Goal: Contribute content: Contribute content

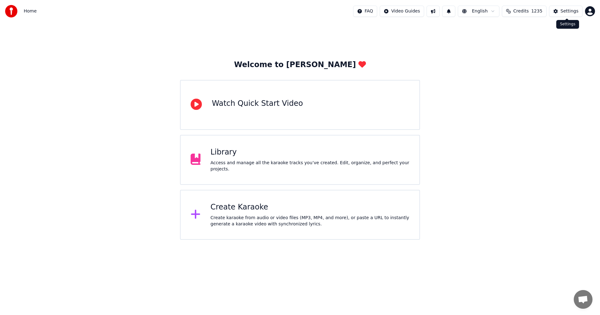
click at [574, 10] on div "Settings" at bounding box center [570, 11] width 18 height 6
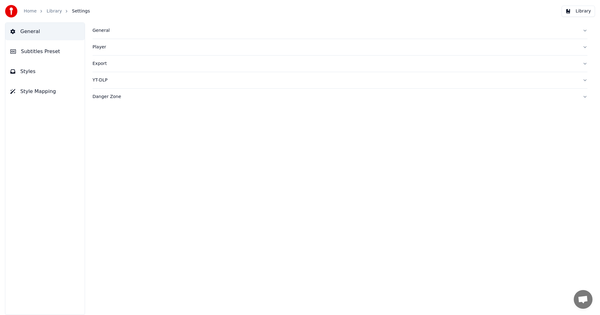
click at [103, 30] on div "General" at bounding box center [334, 30] width 485 height 6
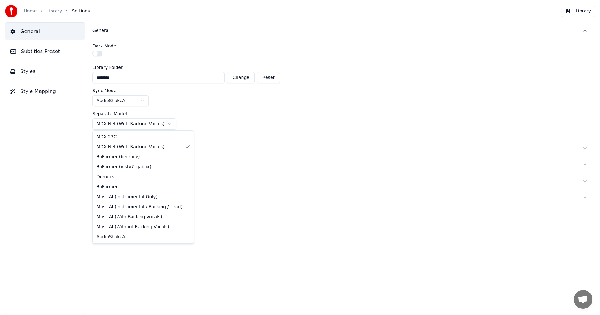
click at [152, 123] on html "Home Library Settings Library General Subtitles Preset Styles Style Mapping Gen…" at bounding box center [300, 157] width 600 height 315
click at [143, 124] on html "Home Library Settings Library General Subtitles Preset Styles Style Mapping Gen…" at bounding box center [300, 157] width 600 height 315
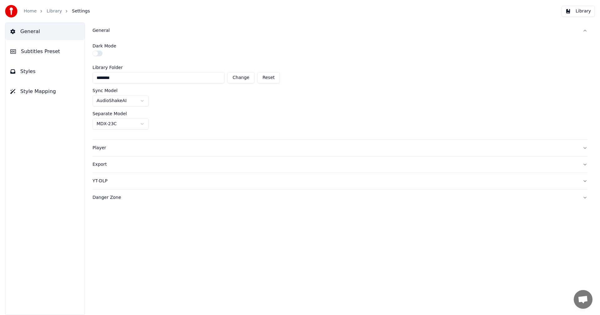
click at [411, 41] on html "Home Library Settings Library General Subtitles Preset Styles Style Mapping Gen…" at bounding box center [300, 157] width 600 height 315
click at [33, 11] on link "Home" at bounding box center [30, 11] width 13 height 6
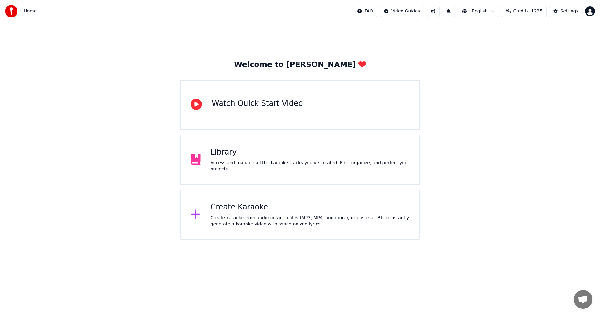
click at [380, 13] on html "Home FAQ Video Guides English Credits 1235 Settings Welcome to Youka Watch Quic…" at bounding box center [300, 120] width 600 height 240
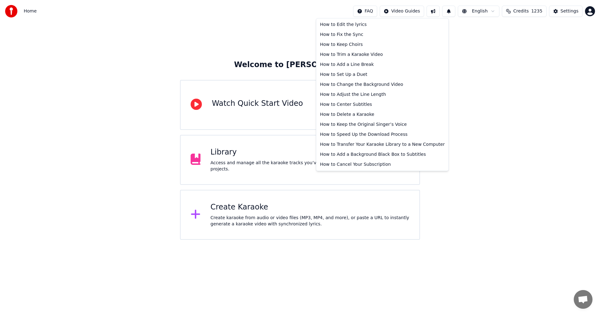
click at [418, 11] on html "Home FAQ Video Guides English Credits 1235 Settings Welcome to Youka Watch Quic…" at bounding box center [300, 120] width 600 height 240
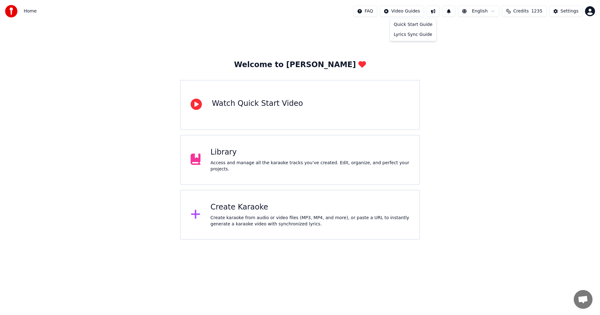
click at [417, 12] on html "Home FAQ Video Guides English Credits 1235 Settings Welcome to Youka Watch Quic…" at bounding box center [300, 120] width 600 height 240
click at [381, 12] on html "Home FAQ Video Guides English Credits 1235 Settings Welcome to Youka Watch Quic…" at bounding box center [300, 120] width 600 height 240
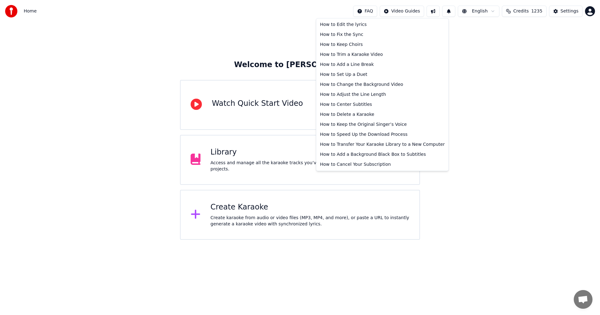
click at [381, 12] on html "Home FAQ Video Guides English Credits 1235 Settings Welcome to Youka Watch Quic…" at bounding box center [300, 120] width 600 height 240
click at [365, 113] on div "How to Delete a Karaoke" at bounding box center [382, 115] width 130 height 10
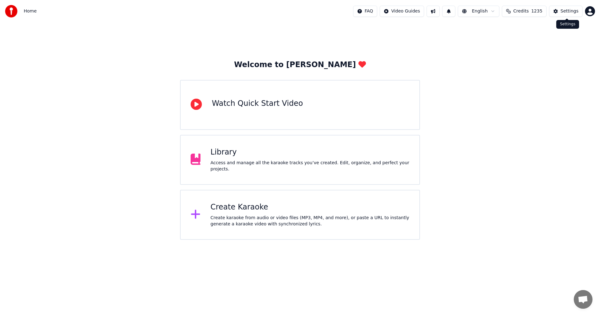
click at [568, 13] on div "Settings" at bounding box center [570, 11] width 18 height 6
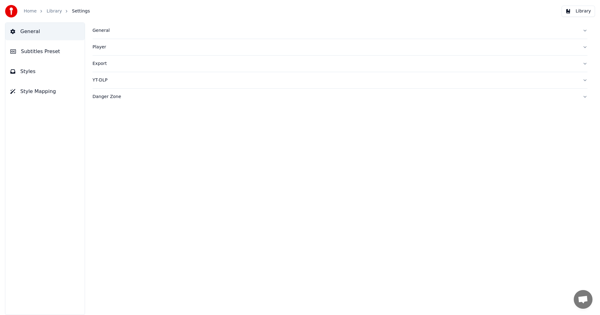
click at [99, 30] on div "General" at bounding box center [334, 30] width 485 height 6
click at [31, 12] on link "Home" at bounding box center [30, 11] width 13 height 6
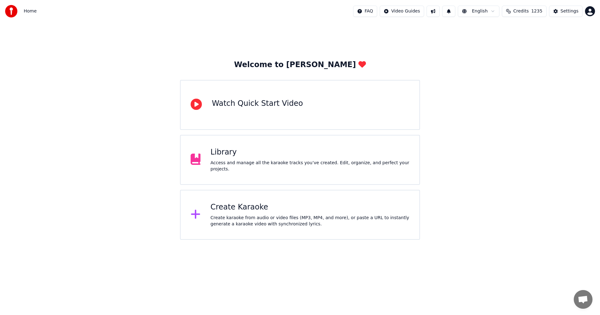
click at [234, 212] on div "Create Karaoke" at bounding box center [310, 207] width 199 height 10
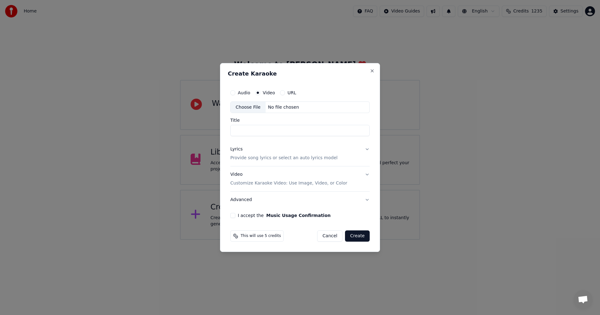
drag, startPoint x: 233, startPoint y: 93, endPoint x: 236, endPoint y: 97, distance: 5.3
click at [233, 94] on button "Audio" at bounding box center [232, 92] width 5 height 5
click at [242, 107] on div "Choose File" at bounding box center [248, 107] width 35 height 11
type input "**********"
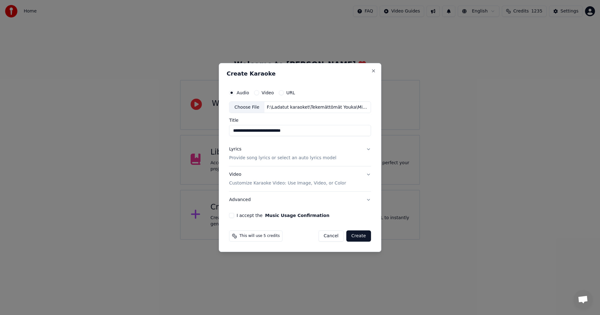
click at [236, 151] on div "Lyrics" at bounding box center [235, 150] width 12 height 6
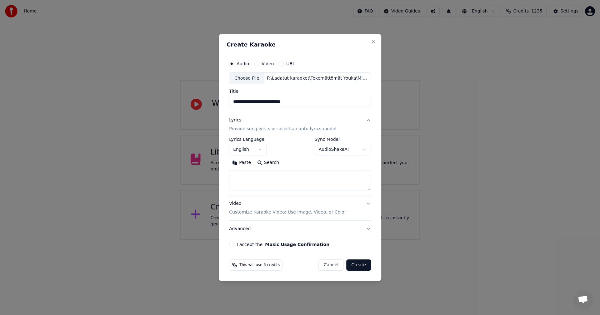
click at [245, 161] on button "Paste" at bounding box center [241, 163] width 25 height 10
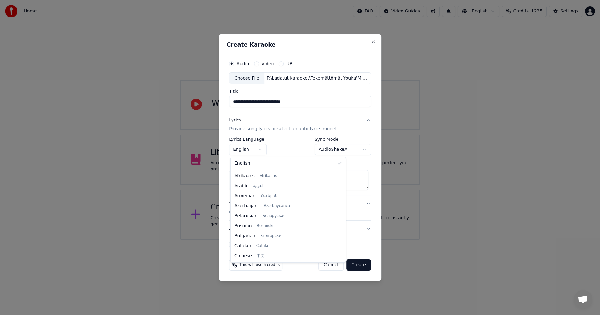
click at [260, 150] on body "**********" at bounding box center [300, 120] width 600 height 240
type textarea "**********"
select select "**"
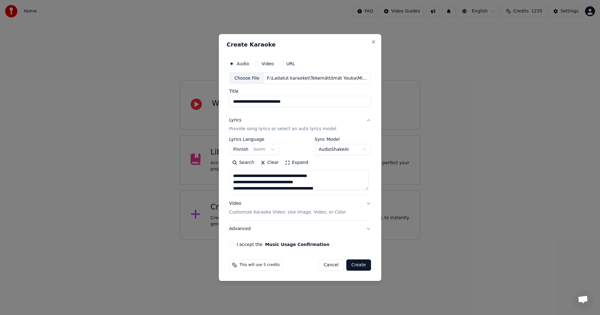
click at [232, 245] on button "I accept the Music Usage Confirmation" at bounding box center [231, 244] width 5 height 5
drag, startPoint x: 358, startPoint y: 264, endPoint x: 479, endPoint y: 192, distance: 141.7
click at [360, 263] on button "Create" at bounding box center [358, 265] width 25 height 11
type textarea "**********"
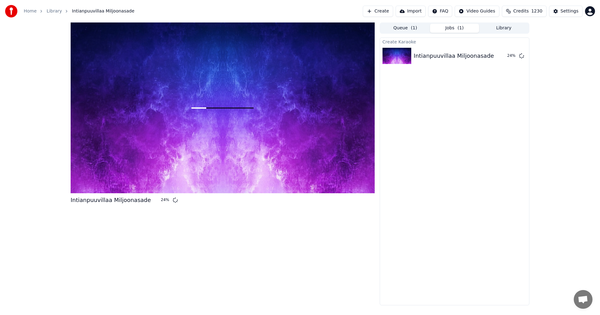
click at [496, 27] on button "Library" at bounding box center [503, 28] width 49 height 9
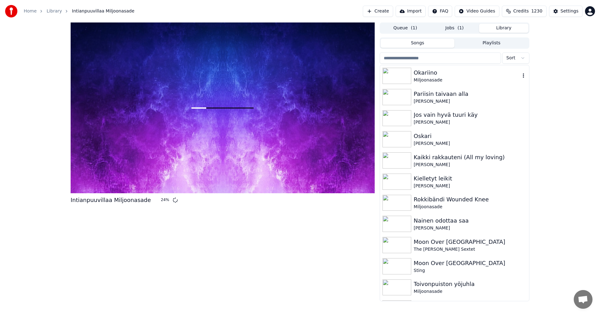
click at [403, 75] on img at bounding box center [396, 76] width 29 height 16
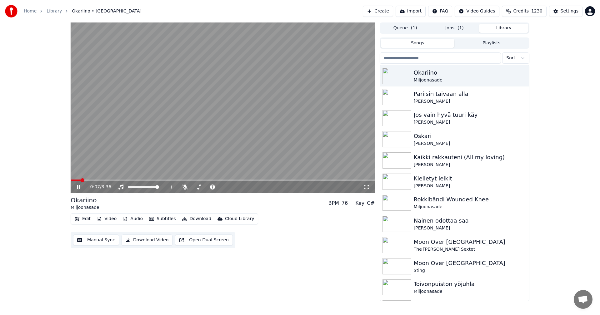
click at [100, 181] on div "0:07 / 3:36" at bounding box center [223, 187] width 304 height 14
click at [100, 180] on span at bounding box center [223, 180] width 304 height 1
click at [89, 180] on span at bounding box center [80, 180] width 18 height 1
click at [122, 181] on span at bounding box center [97, 180] width 52 height 1
click at [108, 180] on span at bounding box center [90, 180] width 38 height 1
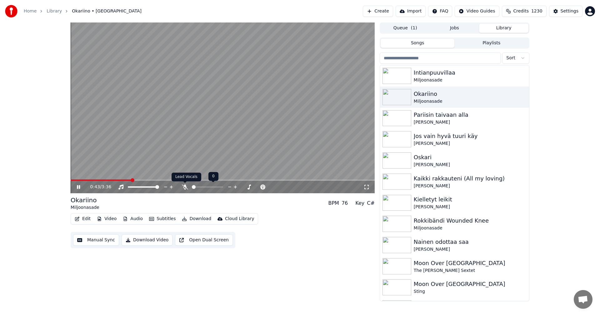
drag, startPoint x: 187, startPoint y: 187, endPoint x: 141, endPoint y: 175, distance: 47.5
click at [185, 186] on icon at bounding box center [185, 187] width 6 height 5
click at [105, 180] on span at bounding box center [88, 180] width 35 height 1
click at [80, 187] on icon at bounding box center [78, 187] width 3 height 4
click at [86, 219] on button "Edit" at bounding box center [82, 219] width 21 height 9
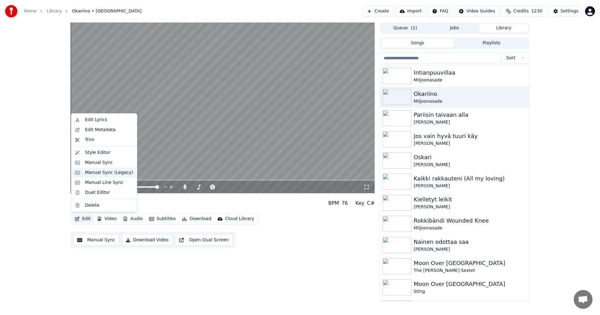
click at [111, 175] on div "Manual Sync (Legacy)" at bounding box center [109, 173] width 48 height 6
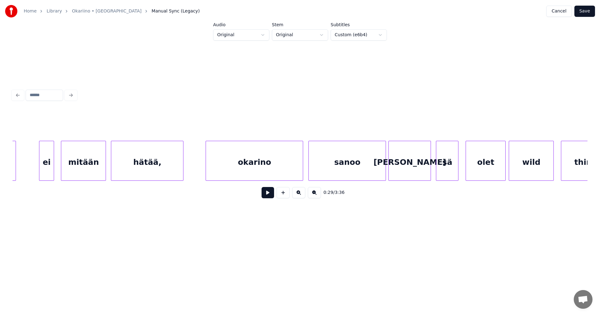
scroll to position [0, 4664]
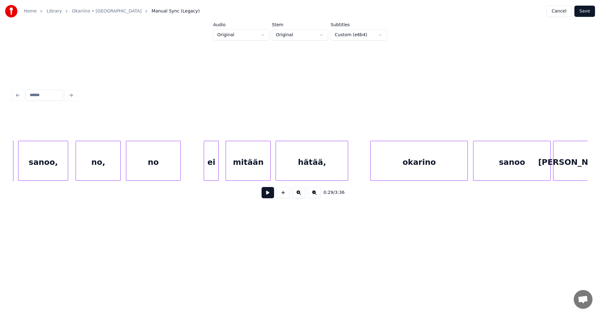
click at [111, 162] on div "no," at bounding box center [98, 162] width 44 height 42
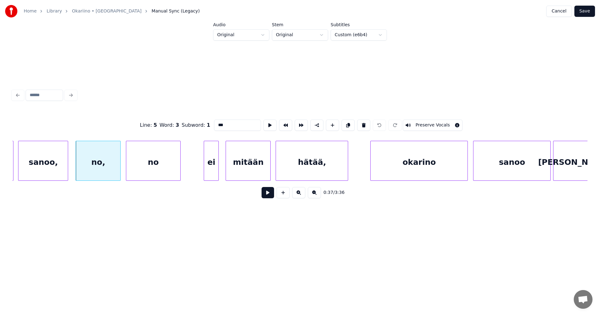
drag, startPoint x: 224, startPoint y: 119, endPoint x: 227, endPoint y: 122, distance: 3.3
click at [224, 120] on input "***" at bounding box center [237, 125] width 47 height 11
click at [65, 162] on div "sanoo," at bounding box center [42, 162] width 49 height 42
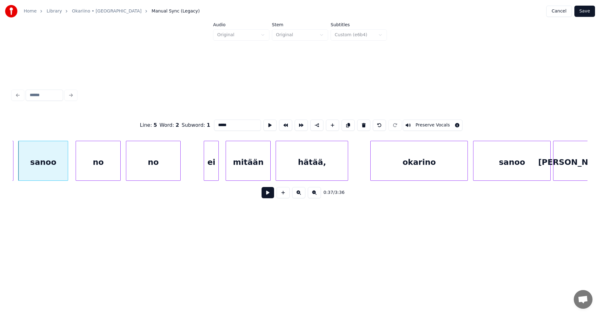
click at [165, 156] on div "no" at bounding box center [153, 162] width 54 height 42
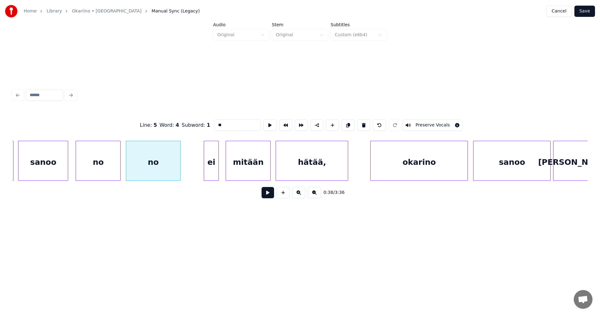
click at [175, 162] on div "no" at bounding box center [153, 162] width 54 height 42
click at [211, 171] on div "ei" at bounding box center [211, 162] width 14 height 42
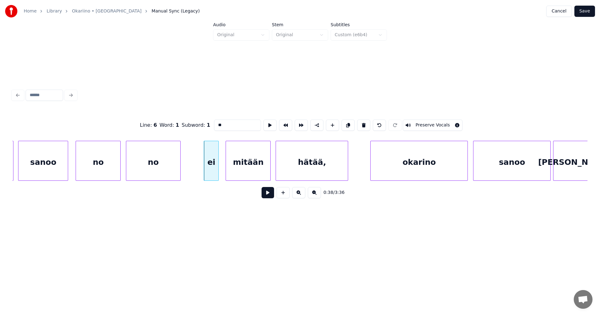
click at [253, 172] on div "mitään" at bounding box center [248, 162] width 44 height 42
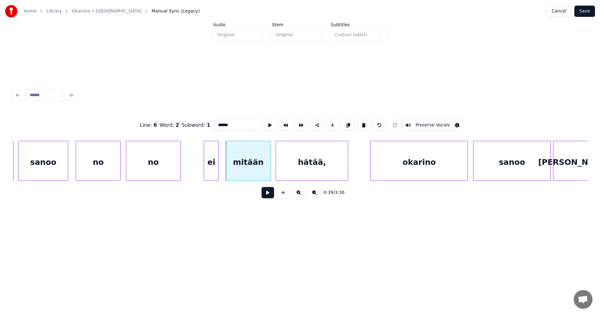
click at [295, 167] on div "hätää," at bounding box center [312, 162] width 72 height 42
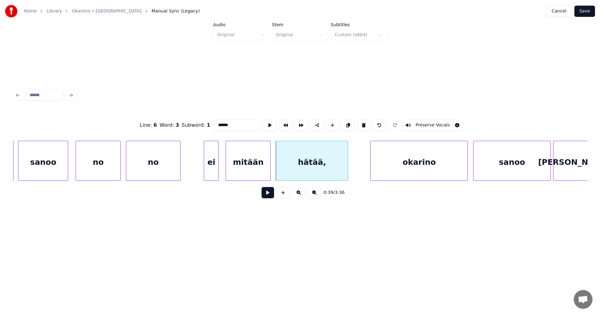
click at [385, 170] on div "okarino" at bounding box center [419, 162] width 97 height 42
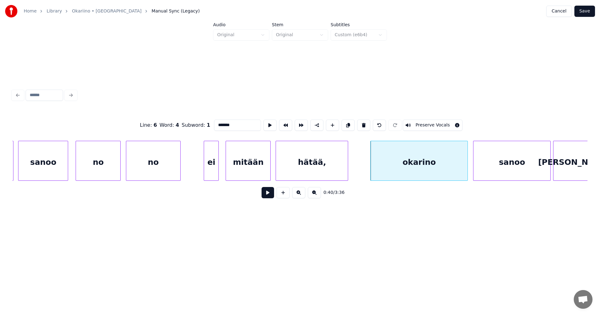
click at [315, 169] on div "hätää," at bounding box center [312, 162] width 72 height 42
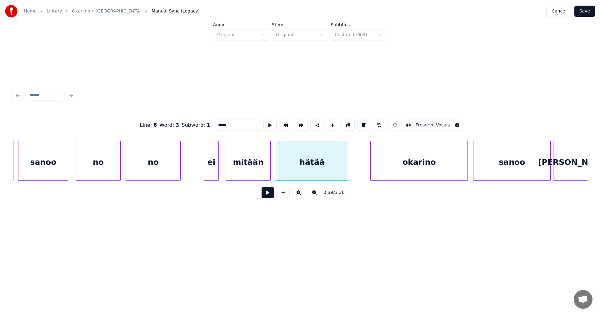
click at [395, 162] on div "okarino" at bounding box center [419, 162] width 97 height 42
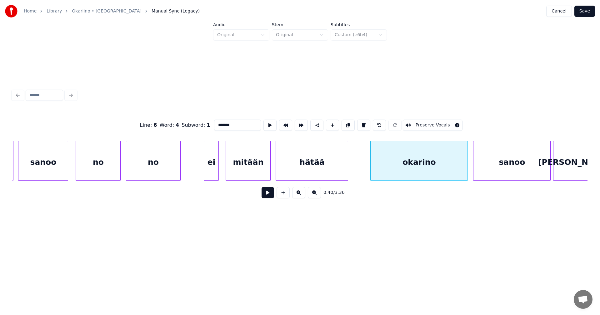
click at [318, 176] on div "hätää" at bounding box center [312, 162] width 72 height 42
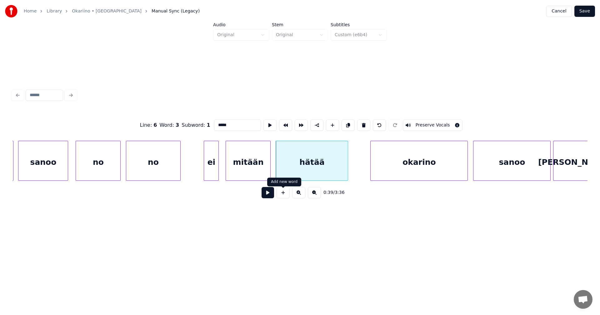
type input "*****"
click at [272, 196] on button at bounding box center [268, 192] width 12 height 11
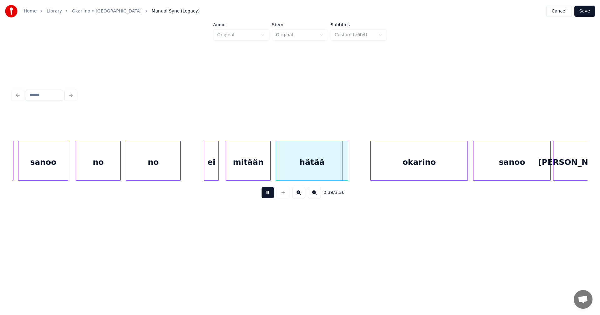
click at [272, 195] on button at bounding box center [268, 192] width 12 height 11
click at [344, 169] on div at bounding box center [345, 160] width 2 height 39
click at [432, 157] on div "okarino" at bounding box center [419, 162] width 97 height 42
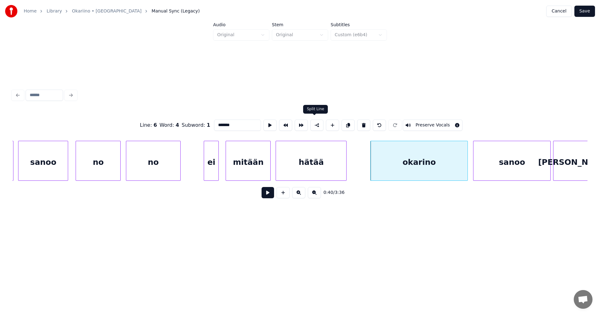
click at [316, 124] on button at bounding box center [316, 125] width 13 height 11
click at [583, 11] on button "Save" at bounding box center [584, 11] width 21 height 11
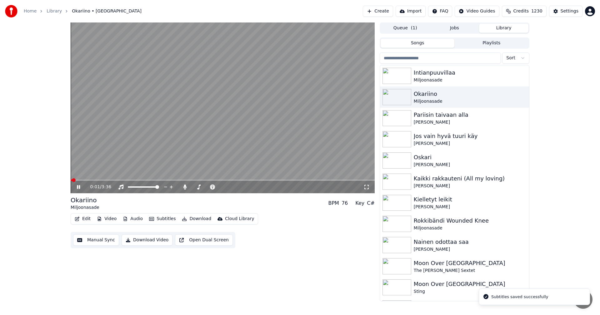
click at [102, 180] on span at bounding box center [223, 180] width 304 height 1
click at [119, 180] on span at bounding box center [223, 180] width 304 height 1
click at [122, 180] on span at bounding box center [104, 180] width 67 height 1
click at [113, 180] on span at bounding box center [92, 180] width 42 height 1
click at [77, 187] on icon at bounding box center [83, 187] width 15 height 5
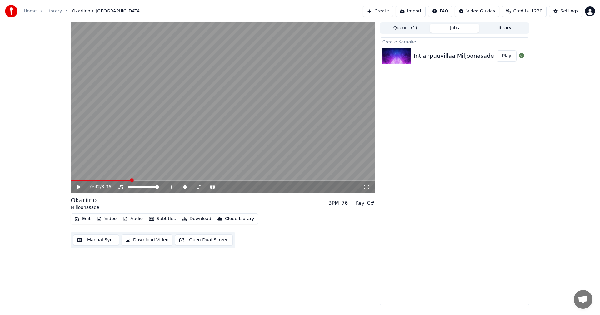
click at [462, 29] on button "Jobs" at bounding box center [454, 28] width 49 height 9
click at [509, 56] on button "Play" at bounding box center [507, 55] width 20 height 11
click at [114, 221] on button "Video" at bounding box center [106, 219] width 25 height 9
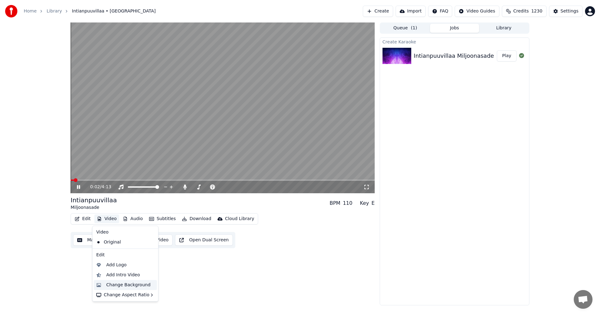
click at [119, 286] on div "Change Background" at bounding box center [128, 285] width 44 height 6
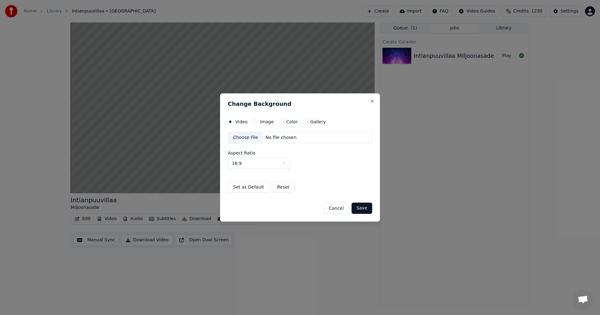
click at [253, 123] on button "Image" at bounding box center [254, 121] width 5 height 5
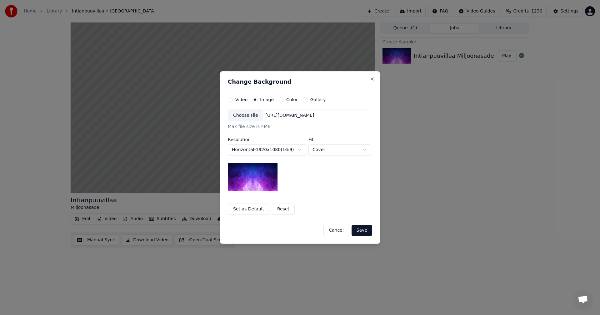
click at [252, 117] on div "Choose File" at bounding box center [245, 115] width 35 height 11
click at [365, 230] on button "Save" at bounding box center [362, 230] width 21 height 11
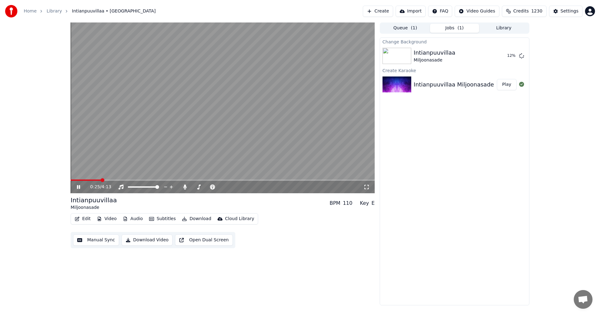
click at [78, 188] on icon at bounding box center [83, 187] width 15 height 5
click at [572, 12] on div "Settings" at bounding box center [570, 11] width 18 height 6
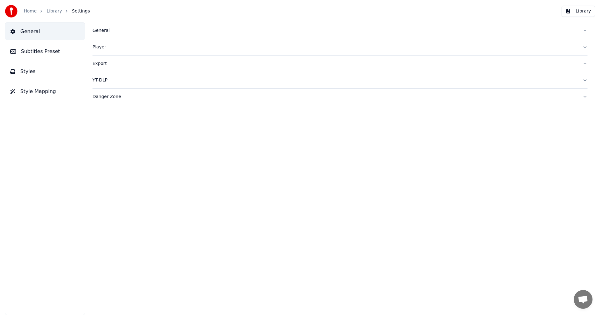
click at [40, 51] on span "Subtitles Preset" at bounding box center [40, 51] width 39 height 7
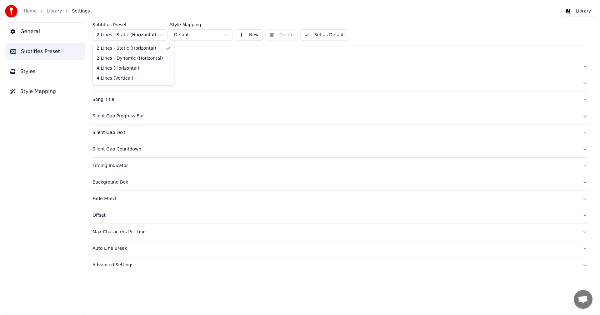
click at [140, 34] on html "Home Library Settings Library General Subtitles Preset Styles Style Mapping Sub…" at bounding box center [300, 157] width 600 height 315
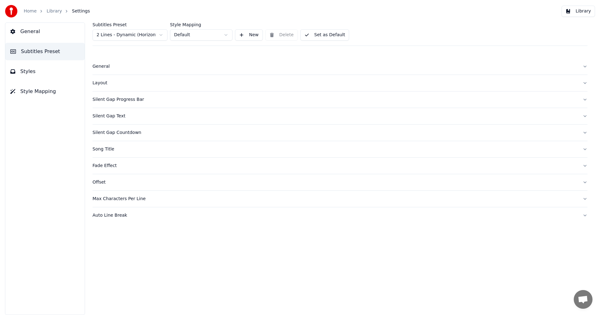
click at [26, 68] on span "Styles" at bounding box center [27, 71] width 15 height 7
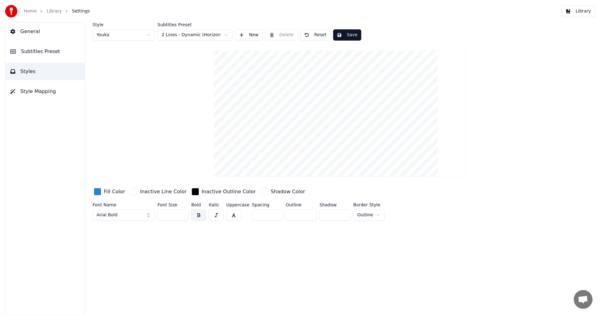
click at [182, 217] on input "**" at bounding box center [172, 215] width 31 height 11
click at [182, 216] on input "**" at bounding box center [172, 215] width 31 height 11
type input "**"
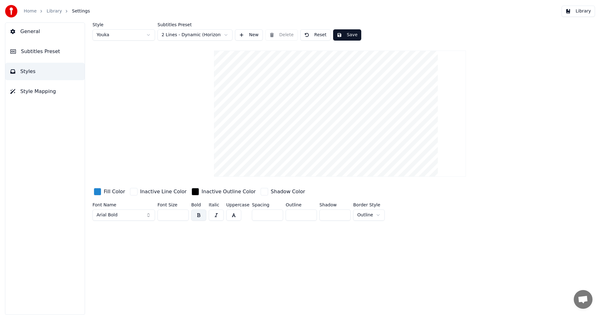
click at [182, 216] on input "**" at bounding box center [172, 215] width 31 height 11
drag, startPoint x: 351, startPoint y: 35, endPoint x: 392, endPoint y: 24, distance: 42.8
click at [352, 35] on button "Save" at bounding box center [347, 34] width 28 height 11
click at [585, 12] on button "Library" at bounding box center [578, 11] width 33 height 11
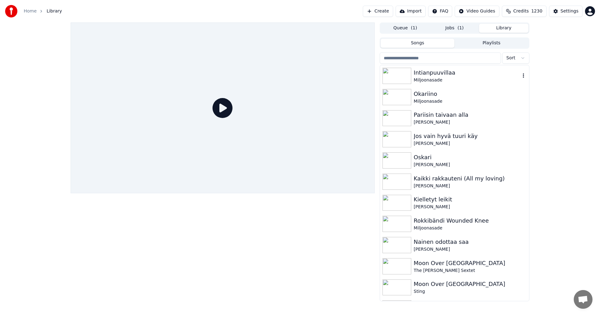
click at [402, 79] on img at bounding box center [396, 76] width 29 height 16
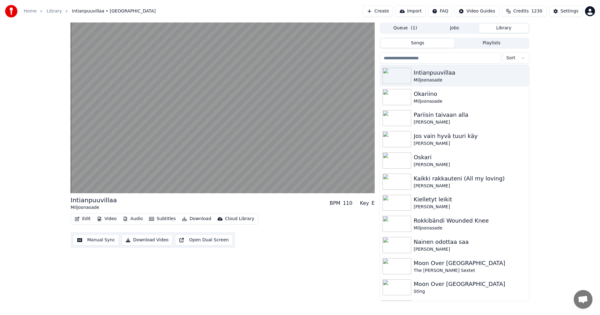
click at [83, 220] on button "Edit" at bounding box center [82, 219] width 21 height 9
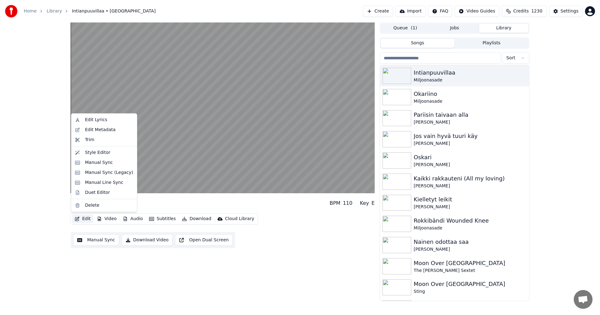
click at [43, 184] on div "Intianpuuvillaa Miljoonasade BPM 110 Key E Edit Video Audio Subtitles Download …" at bounding box center [300, 161] width 600 height 279
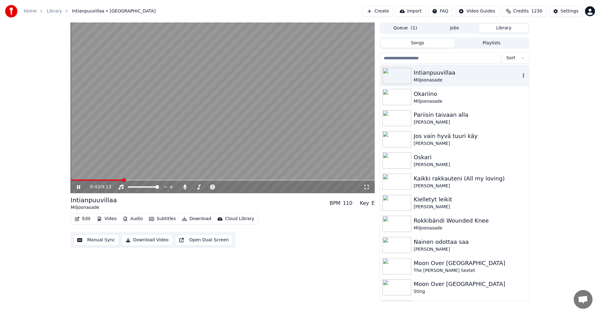
click at [431, 77] on div "Intianpuuvillaa" at bounding box center [467, 72] width 107 height 9
click at [434, 74] on div "Intianpuuvillaa" at bounding box center [467, 72] width 107 height 9
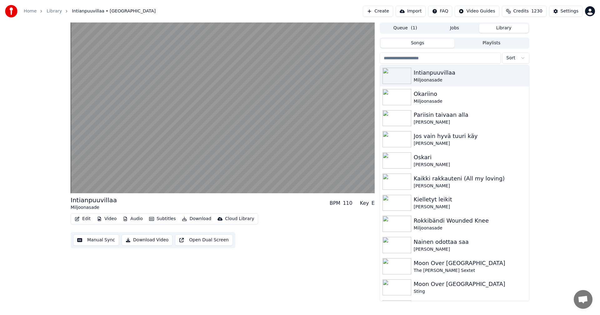
click at [457, 30] on button "Jobs" at bounding box center [454, 28] width 49 height 9
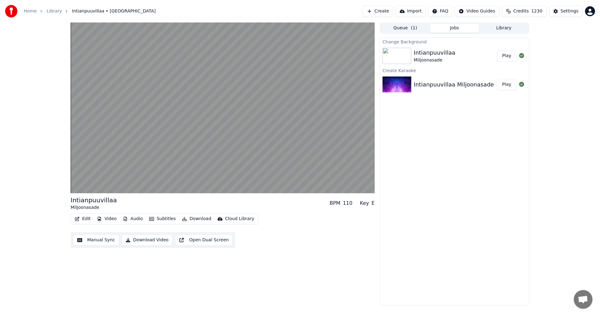
click at [503, 53] on button "Play" at bounding box center [507, 55] width 20 height 11
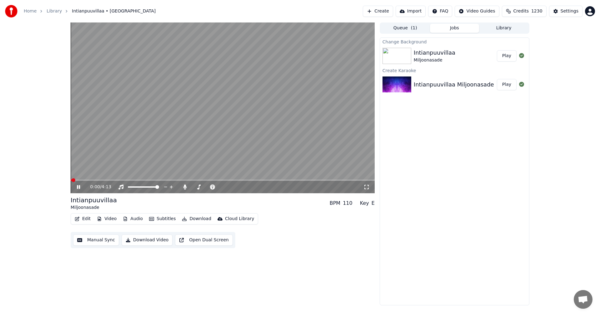
click at [83, 218] on button "Edit" at bounding box center [82, 219] width 21 height 9
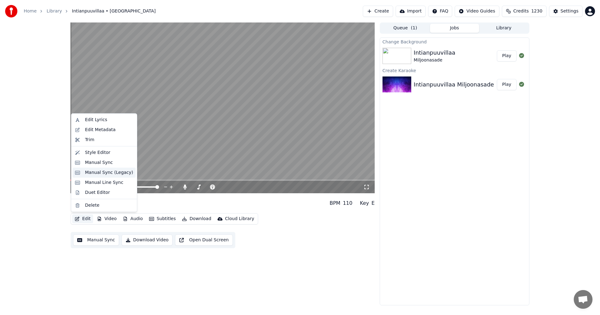
click at [104, 174] on div "Manual Sync (Legacy)" at bounding box center [109, 173] width 48 height 6
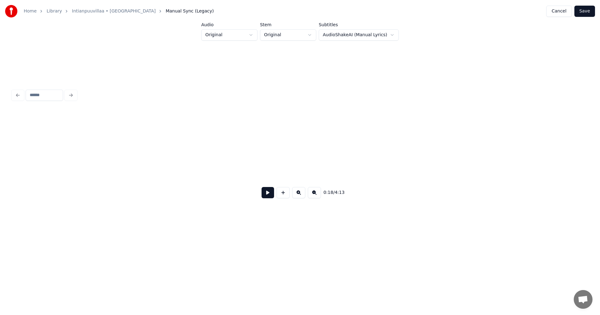
scroll to position [0, 2326]
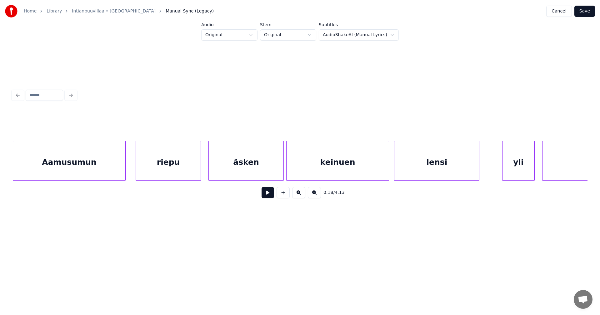
click at [268, 198] on button at bounding box center [268, 192] width 12 height 11
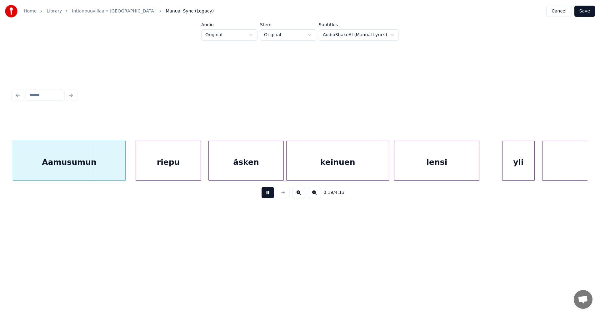
click at [270, 194] on button at bounding box center [268, 192] width 12 height 11
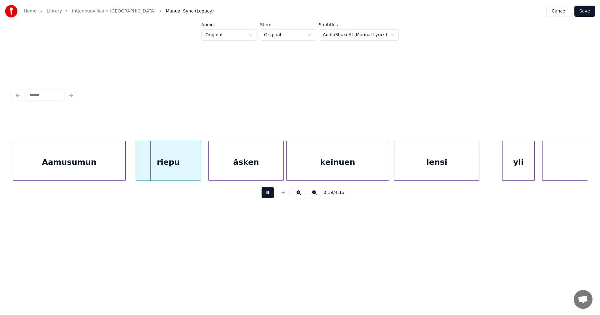
click at [270, 194] on button at bounding box center [268, 192] width 12 height 11
click at [167, 175] on div "riepu" at bounding box center [168, 162] width 65 height 42
click at [267, 194] on button at bounding box center [268, 192] width 12 height 11
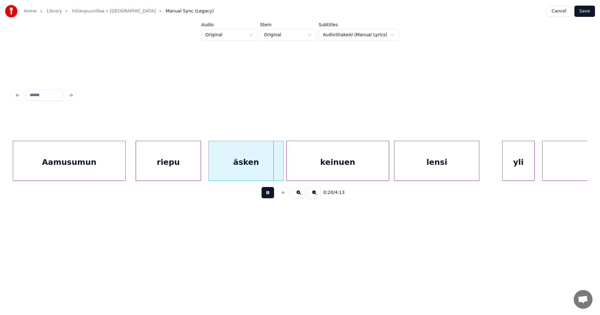
click at [267, 194] on button at bounding box center [268, 192] width 12 height 11
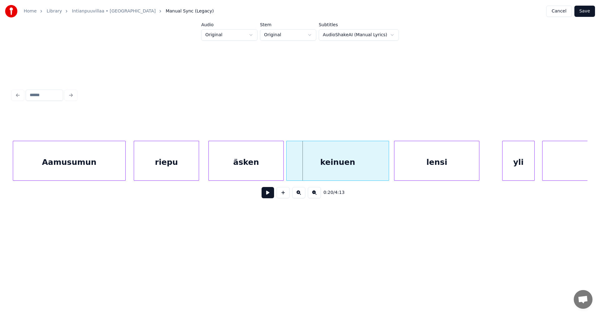
click at [191, 177] on div "riepu" at bounding box center [166, 162] width 65 height 42
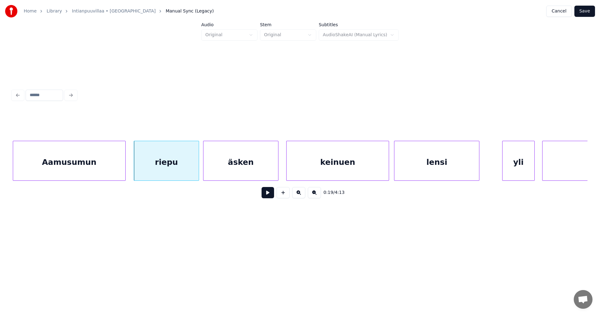
click at [231, 172] on div "äsken" at bounding box center [240, 162] width 75 height 42
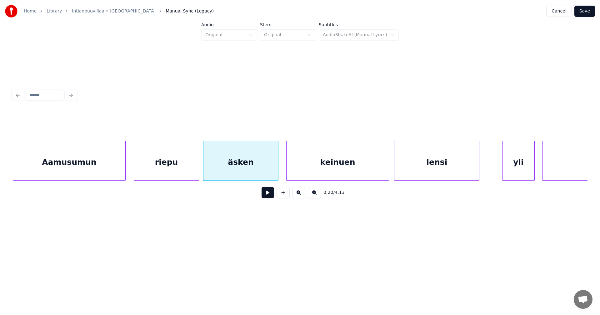
click at [297, 170] on div "keinuen" at bounding box center [338, 162] width 102 height 42
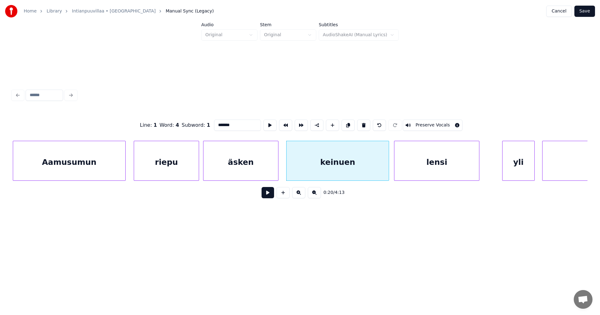
click at [272, 192] on button at bounding box center [268, 192] width 12 height 11
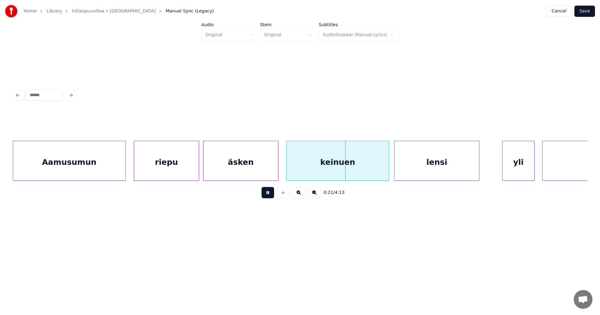
click at [272, 192] on button at bounding box center [268, 192] width 12 height 11
click at [334, 169] on div "keinuen" at bounding box center [333, 162] width 102 height 42
click at [163, 177] on div "riepu" at bounding box center [164, 162] width 65 height 42
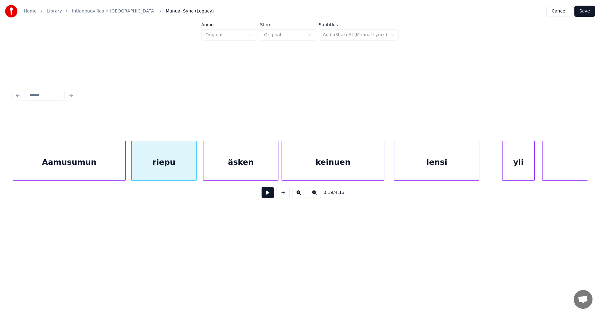
click at [102, 171] on div "Aamusumun" at bounding box center [69, 162] width 112 height 42
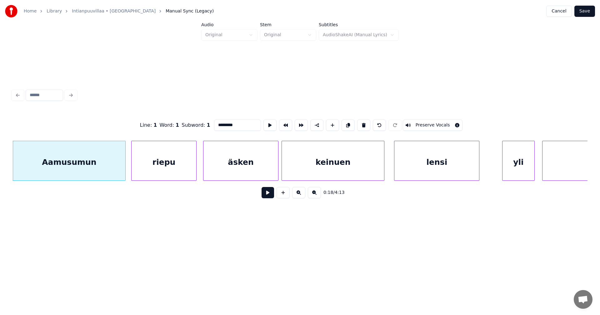
click at [270, 197] on button at bounding box center [268, 192] width 12 height 11
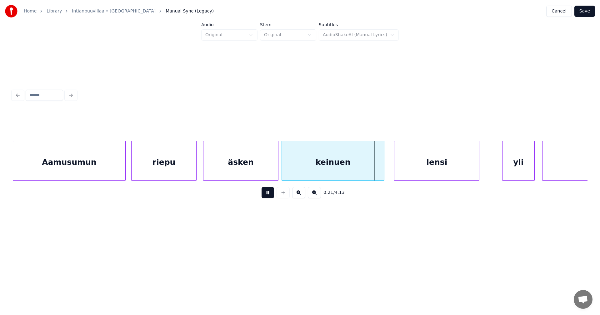
drag, startPoint x: 269, startPoint y: 197, endPoint x: 267, endPoint y: 190, distance: 7.3
click at [267, 192] on button at bounding box center [268, 192] width 12 height 11
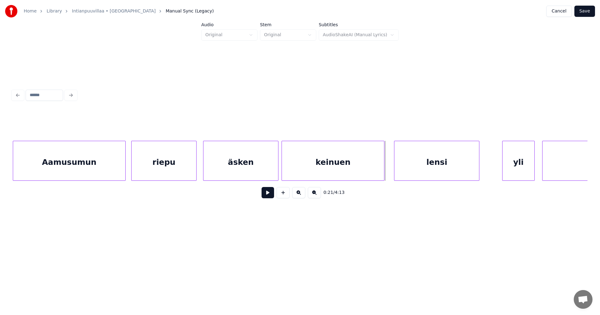
click at [260, 175] on div "äsken" at bounding box center [240, 162] width 75 height 42
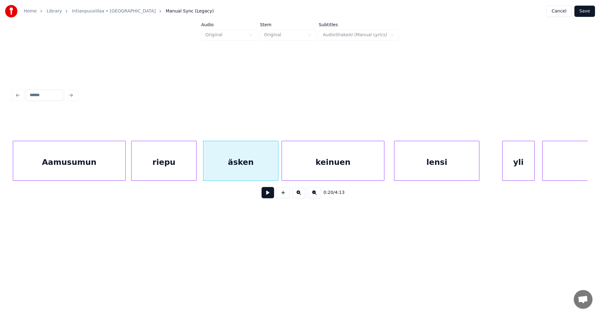
click at [265, 195] on button at bounding box center [268, 192] width 12 height 11
click at [266, 194] on button at bounding box center [268, 192] width 12 height 11
click at [270, 173] on div at bounding box center [269, 160] width 2 height 39
click at [287, 175] on div "keinuen" at bounding box center [327, 162] width 102 height 42
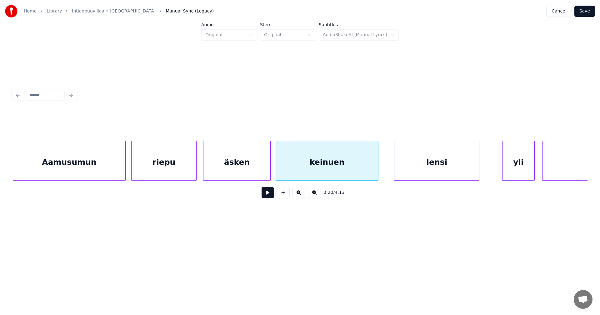
click at [218, 172] on div "äsken" at bounding box center [236, 162] width 67 height 42
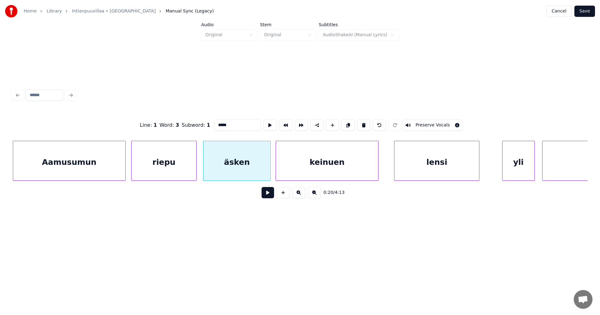
click at [270, 195] on button at bounding box center [268, 192] width 12 height 11
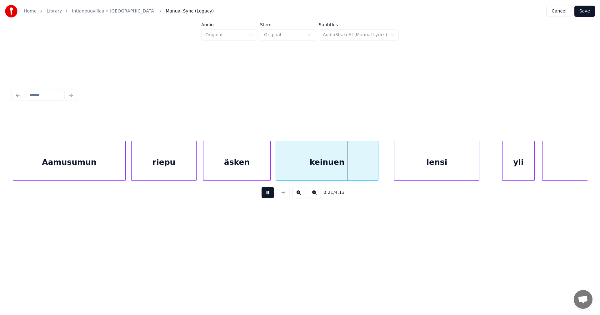
click at [270, 195] on button at bounding box center [268, 192] width 12 height 11
click at [401, 166] on div "lensi" at bounding box center [429, 162] width 85 height 42
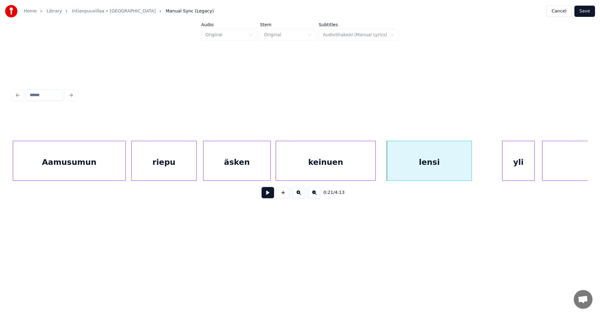
click at [373, 170] on div at bounding box center [374, 160] width 2 height 39
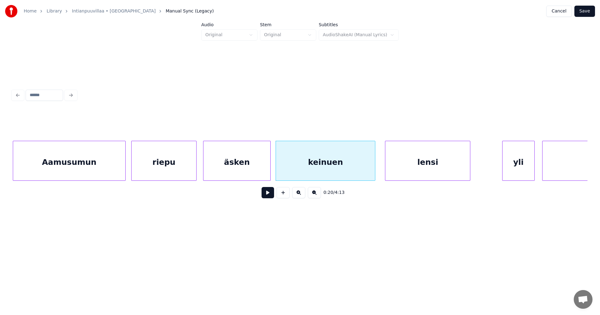
click at [396, 166] on div "lensi" at bounding box center [427, 162] width 85 height 42
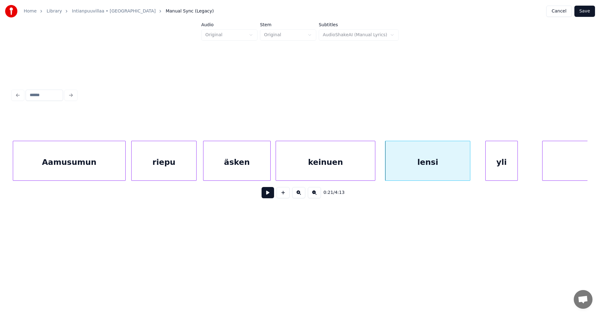
click at [500, 168] on div "yli" at bounding box center [502, 162] width 32 height 42
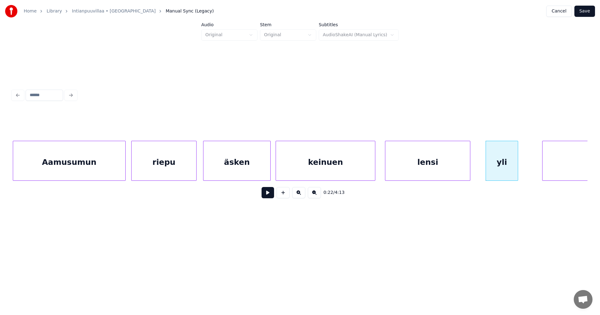
scroll to position [0, 2405]
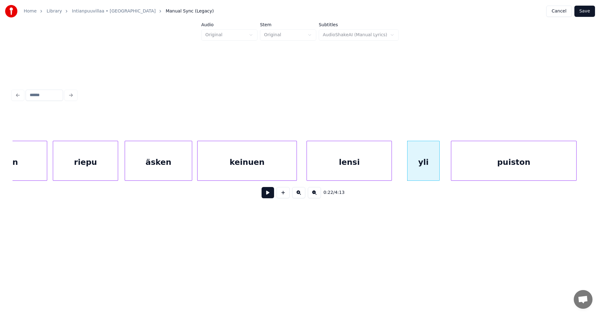
click at [544, 169] on div "puiston" at bounding box center [513, 162] width 125 height 42
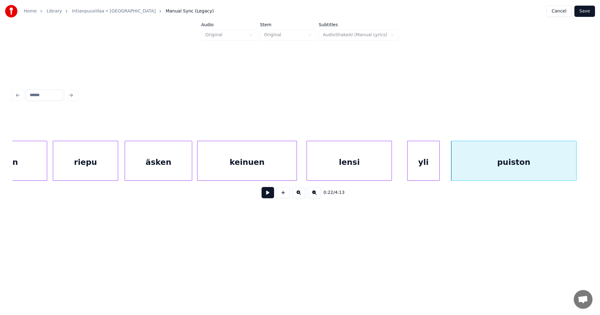
scroll to position [0, 1901]
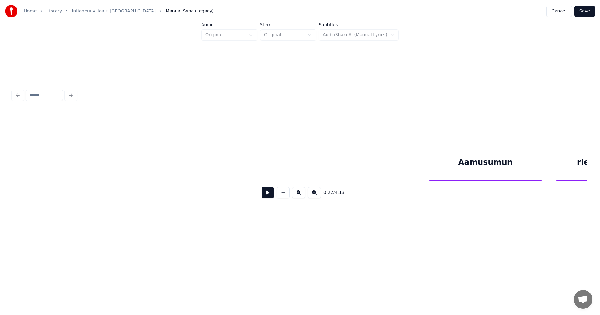
click at [471, 170] on div "Aamusumun" at bounding box center [485, 162] width 112 height 42
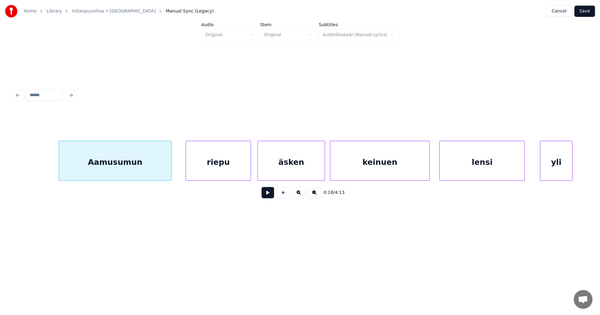
scroll to position [0, 2276]
click at [115, 168] on div "Aamusumun" at bounding box center [108, 162] width 112 height 42
click at [272, 192] on button at bounding box center [268, 192] width 12 height 11
click at [269, 193] on button at bounding box center [268, 192] width 12 height 11
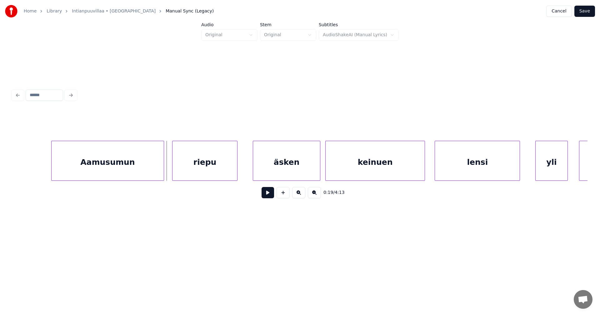
click at [214, 172] on div "riepu" at bounding box center [204, 162] width 65 height 42
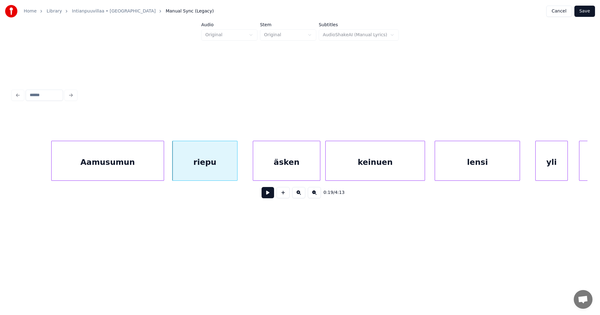
click at [234, 172] on div "riepu" at bounding box center [204, 162] width 65 height 42
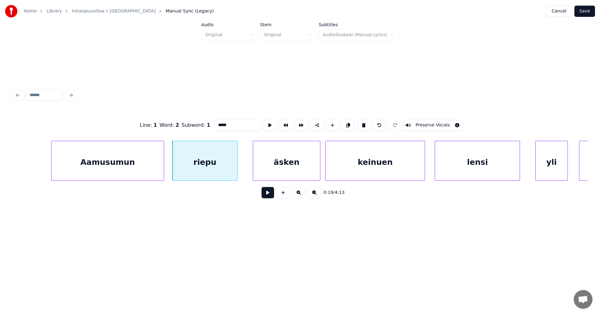
click at [267, 195] on button at bounding box center [268, 192] width 12 height 11
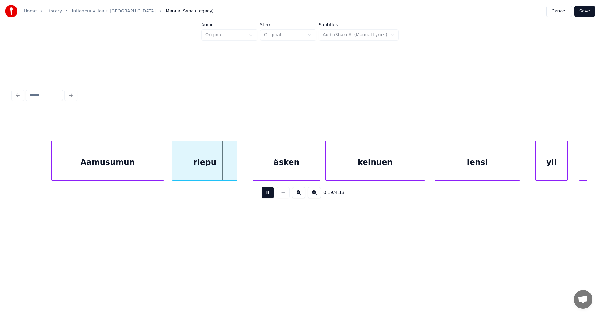
click at [267, 194] on button at bounding box center [268, 192] width 12 height 11
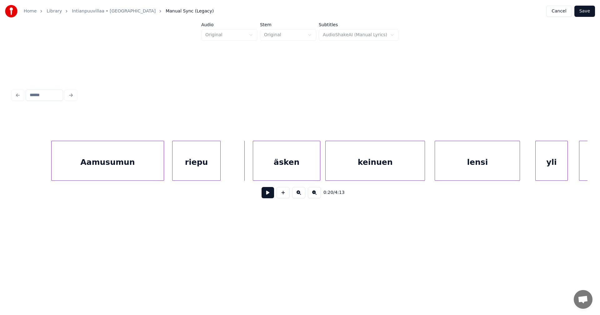
click at [219, 173] on div at bounding box center [219, 160] width 2 height 39
click at [257, 174] on div "äsken" at bounding box center [284, 162] width 67 height 42
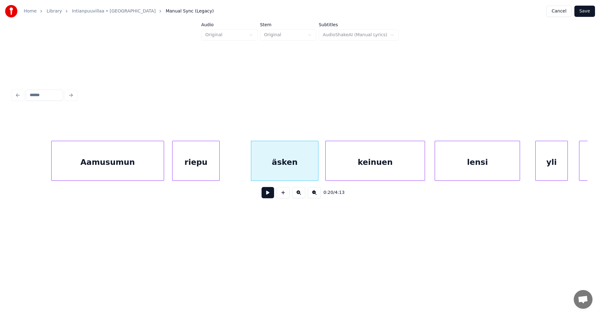
click at [268, 198] on button at bounding box center [268, 192] width 12 height 11
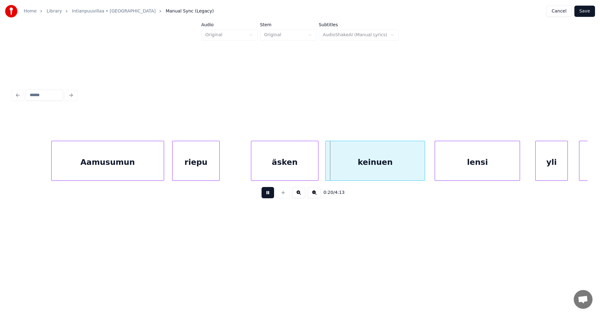
drag, startPoint x: 268, startPoint y: 199, endPoint x: 241, endPoint y: 184, distance: 30.8
click at [258, 188] on div "0:20 / 4:13" at bounding box center [299, 193] width 575 height 24
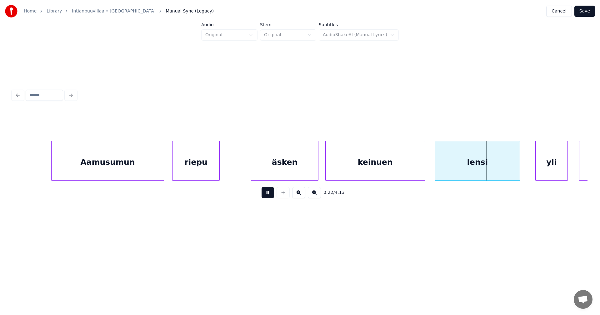
drag, startPoint x: 268, startPoint y: 195, endPoint x: 261, endPoint y: 188, distance: 9.7
click at [268, 192] on button at bounding box center [268, 192] width 12 height 11
click at [147, 174] on div "Aamusumun" at bounding box center [108, 162] width 112 height 42
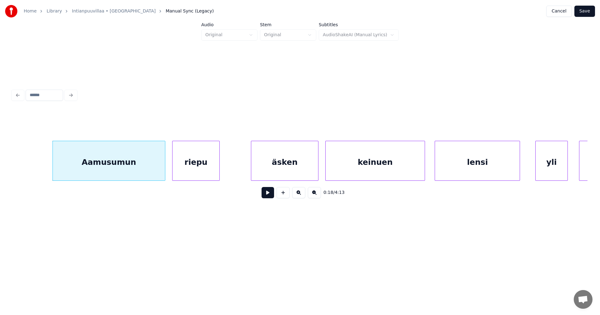
click at [267, 197] on button at bounding box center [268, 192] width 12 height 11
click at [265, 196] on button at bounding box center [268, 192] width 12 height 11
click at [265, 197] on button at bounding box center [268, 192] width 12 height 11
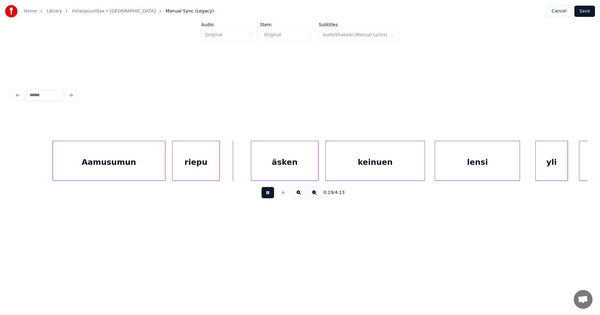
click at [265, 196] on button at bounding box center [268, 192] width 12 height 11
click at [255, 172] on div "äsken" at bounding box center [263, 162] width 67 height 42
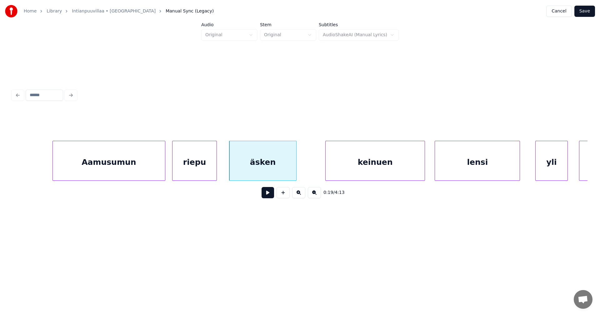
click at [216, 176] on div at bounding box center [216, 160] width 2 height 39
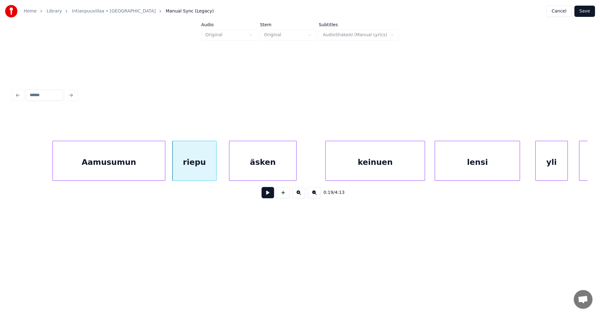
click at [208, 173] on div "riepu" at bounding box center [194, 162] width 44 height 42
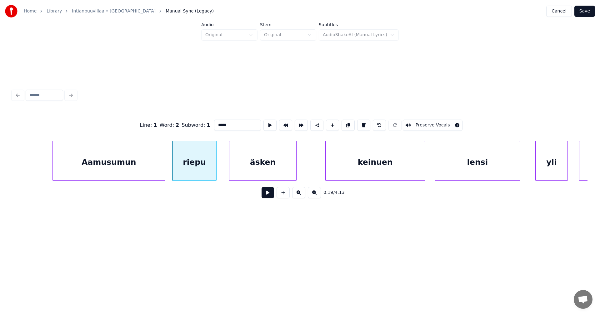
click at [268, 196] on button at bounding box center [268, 192] width 12 height 11
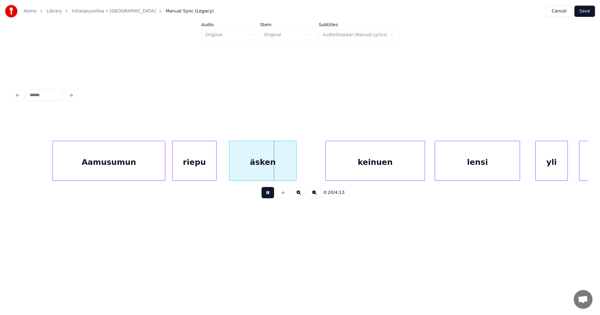
click at [268, 196] on button at bounding box center [268, 192] width 12 height 11
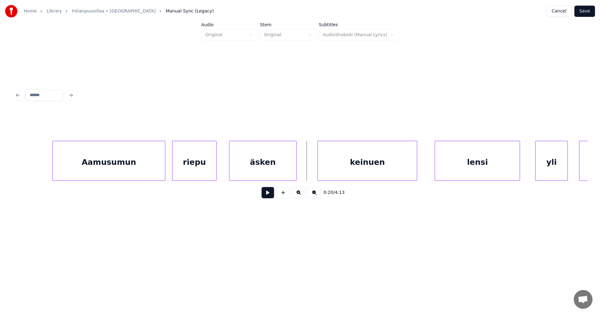
click at [338, 174] on div "keinuen" at bounding box center [367, 162] width 99 height 42
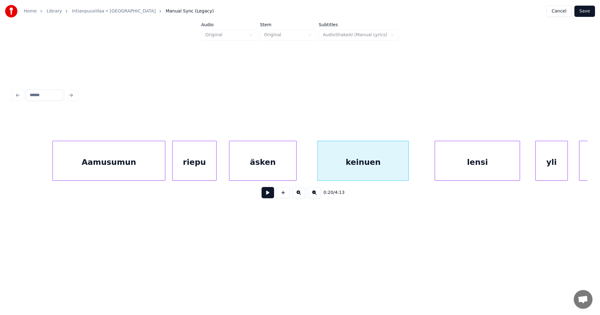
click at [408, 169] on div at bounding box center [408, 160] width 2 height 39
click at [277, 173] on div "äsken" at bounding box center [262, 162] width 67 height 42
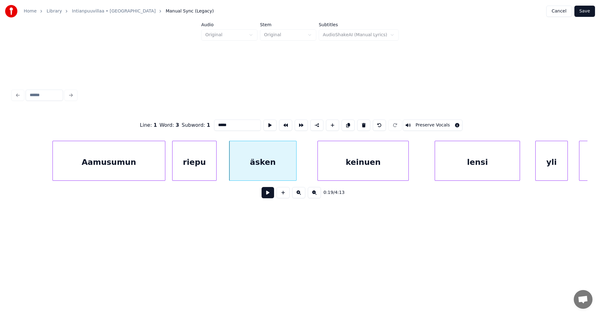
click at [266, 197] on button at bounding box center [268, 192] width 12 height 11
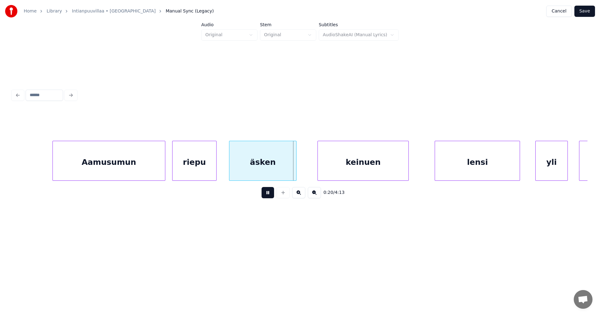
click at [266, 196] on button at bounding box center [268, 192] width 12 height 11
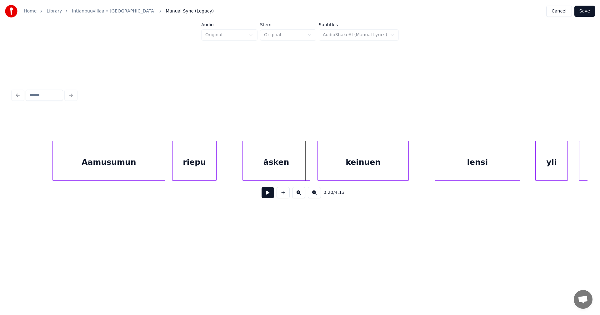
click at [281, 168] on div "äsken" at bounding box center [276, 162] width 67 height 42
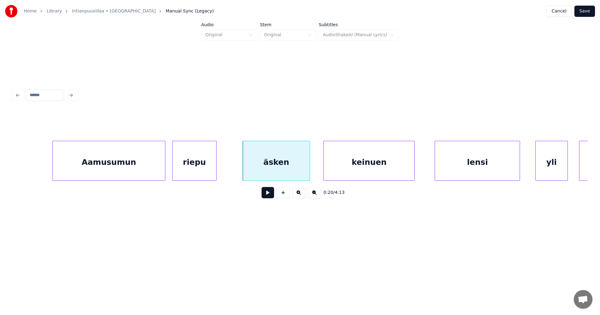
click at [382, 158] on div "keinuen" at bounding box center [369, 162] width 91 height 42
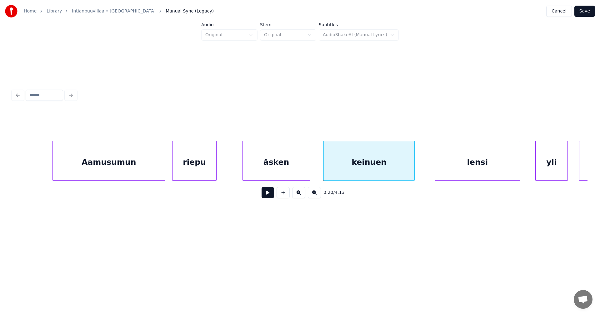
click at [264, 169] on div "äsken" at bounding box center [276, 162] width 67 height 42
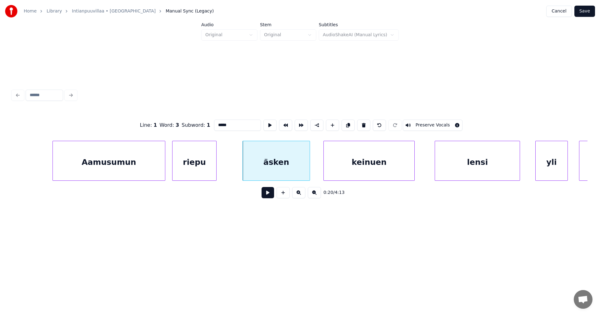
click at [268, 194] on button at bounding box center [268, 192] width 12 height 11
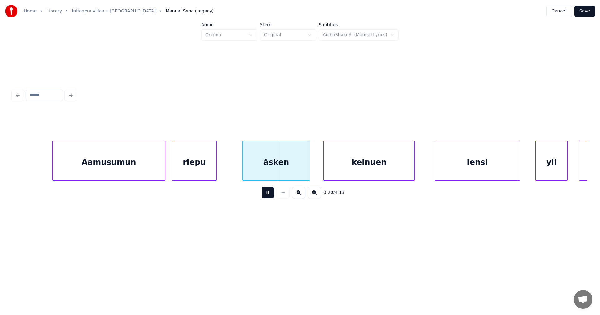
click at [268, 194] on button at bounding box center [268, 192] width 12 height 11
click at [277, 167] on div "äsken" at bounding box center [286, 162] width 67 height 42
click at [258, 171] on div at bounding box center [259, 160] width 2 height 39
click at [268, 197] on button at bounding box center [268, 192] width 12 height 11
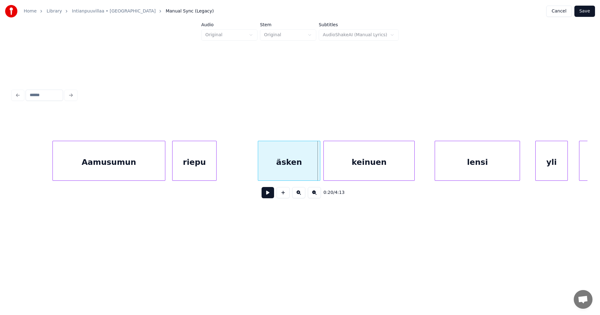
click at [211, 177] on div "riepu" at bounding box center [194, 162] width 44 height 42
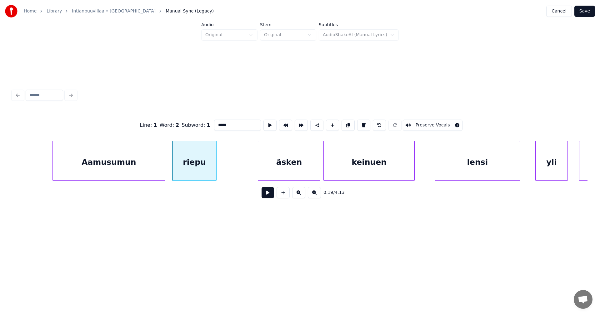
click at [266, 197] on button at bounding box center [268, 192] width 12 height 11
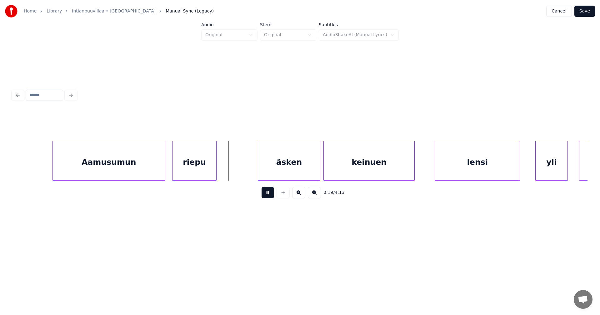
click at [266, 197] on button at bounding box center [268, 192] width 12 height 11
click at [241, 171] on div at bounding box center [241, 160] width 2 height 39
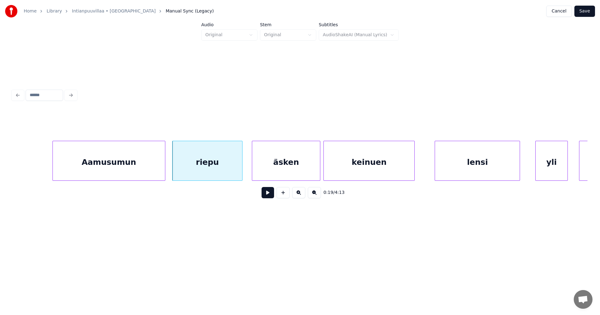
click at [252, 170] on div at bounding box center [253, 160] width 2 height 39
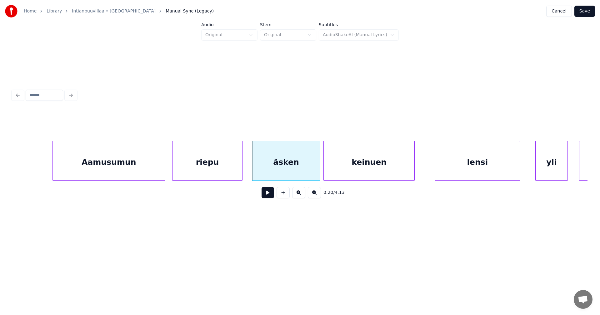
click at [130, 174] on div "Aamusumun" at bounding box center [109, 162] width 112 height 42
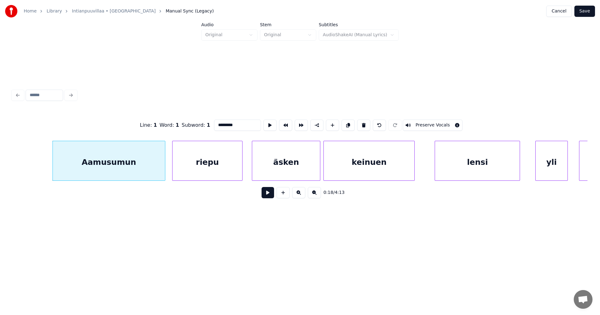
click at [267, 193] on button at bounding box center [268, 192] width 12 height 11
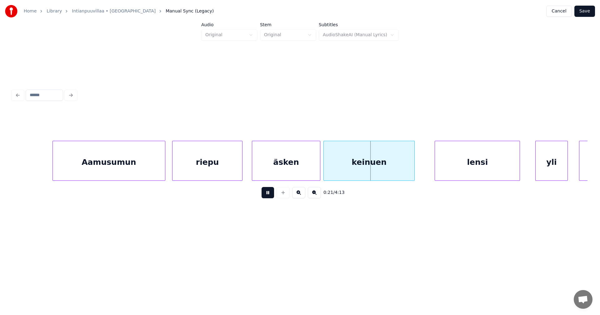
click at [269, 194] on button at bounding box center [268, 192] width 12 height 11
click at [316, 160] on div "äsken" at bounding box center [285, 162] width 68 height 42
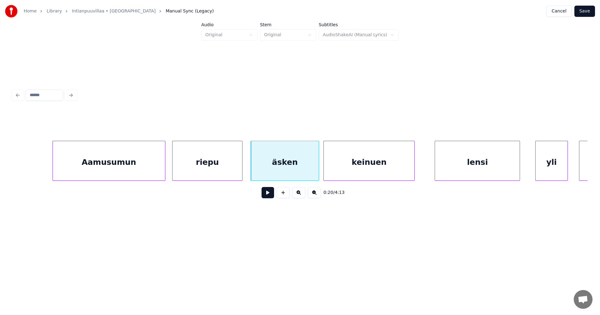
click at [263, 196] on button at bounding box center [268, 192] width 12 height 11
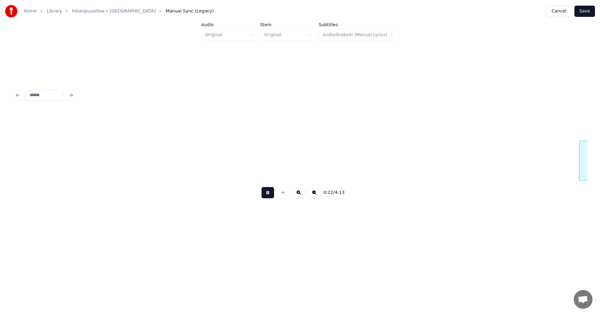
scroll to position [0, 2852]
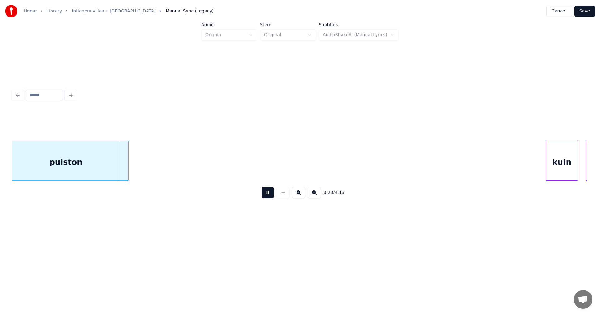
click at [268, 195] on button at bounding box center [268, 192] width 12 height 11
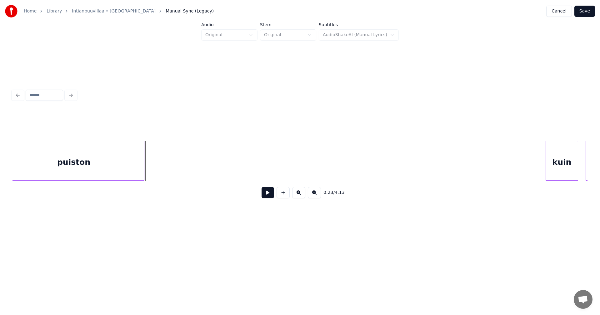
click at [142, 174] on div at bounding box center [143, 160] width 2 height 39
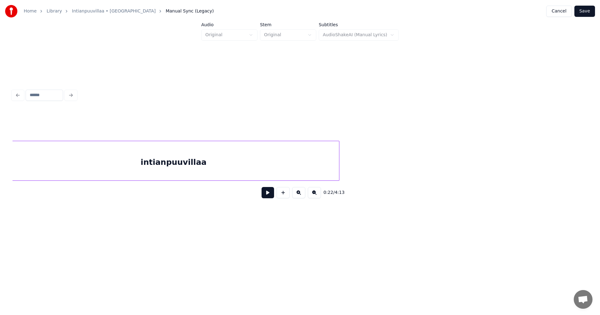
scroll to position [0, 3346]
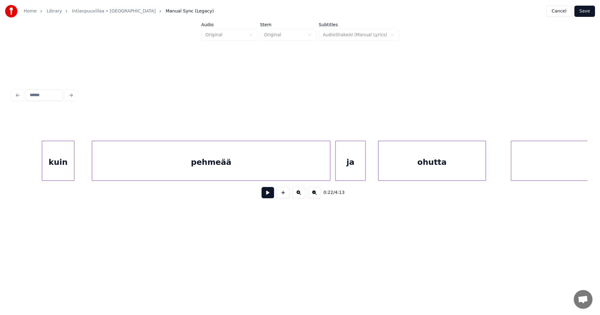
click at [69, 173] on div "kuin" at bounding box center [58, 162] width 32 height 42
click at [153, 162] on div "pehmeää" at bounding box center [201, 162] width 238 height 42
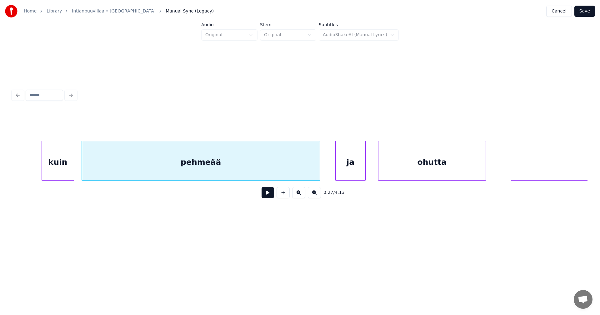
click at [292, 168] on div "pehmeää" at bounding box center [201, 162] width 238 height 42
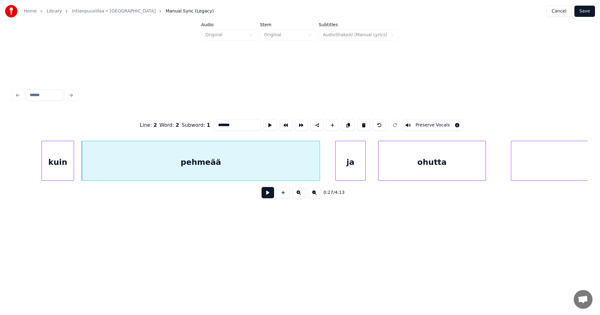
click at [268, 196] on button at bounding box center [268, 192] width 12 height 11
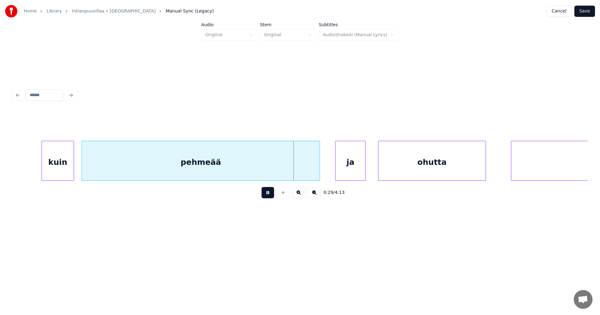
click at [268, 195] on button at bounding box center [268, 192] width 12 height 11
click at [331, 169] on div "ja" at bounding box center [340, 162] width 29 height 42
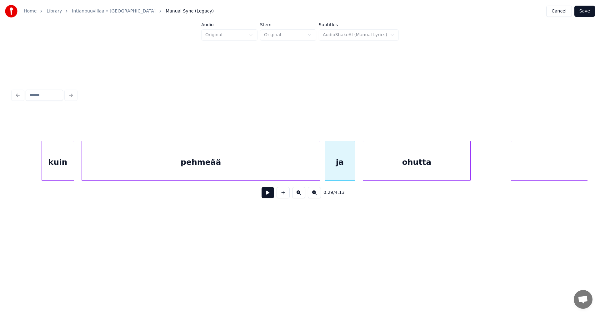
click at [391, 169] on div "ohutta" at bounding box center [416, 162] width 107 height 42
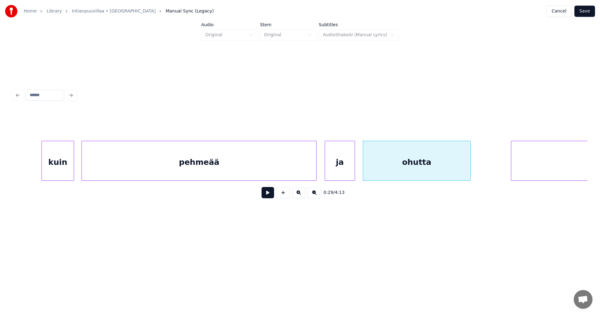
click at [314, 171] on div at bounding box center [315, 160] width 2 height 39
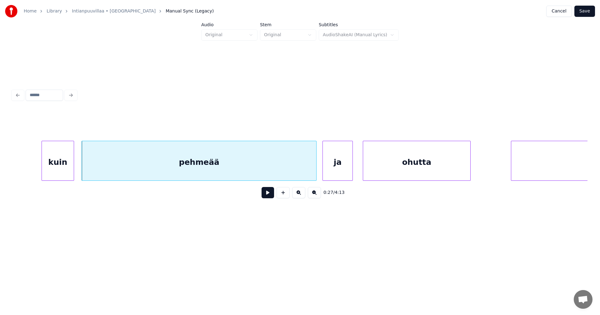
click at [337, 173] on div "ja" at bounding box center [337, 162] width 29 height 42
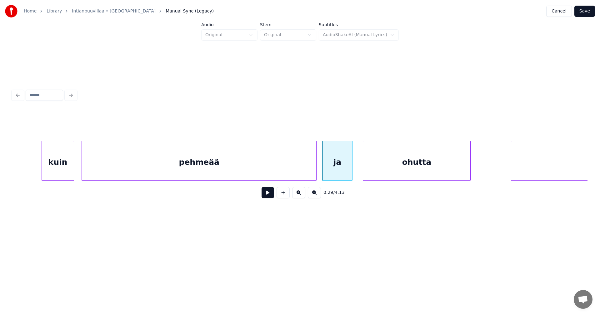
click at [349, 172] on div "ja" at bounding box center [336, 162] width 29 height 42
click at [350, 172] on div at bounding box center [349, 160] width 2 height 39
click at [303, 173] on div "pehmeää" at bounding box center [199, 162] width 234 height 42
type input "*******"
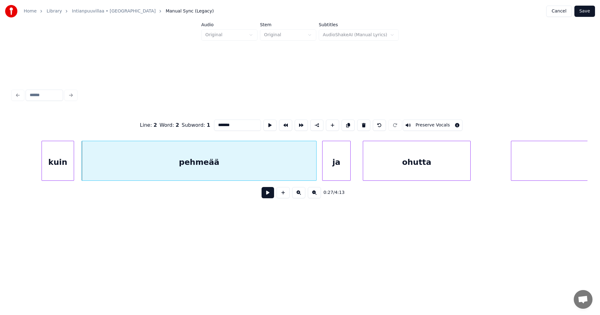
click at [271, 194] on button at bounding box center [268, 192] width 12 height 11
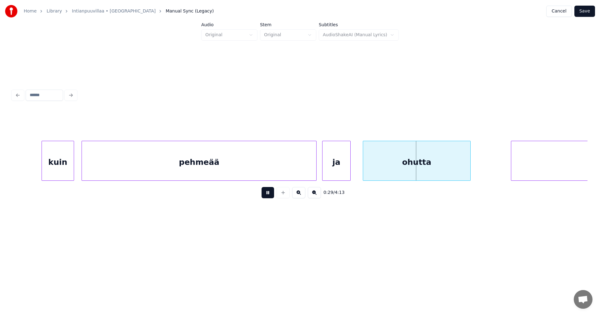
drag, startPoint x: 270, startPoint y: 196, endPoint x: 349, endPoint y: 195, distance: 79.1
click at [271, 197] on button at bounding box center [268, 192] width 12 height 11
click at [387, 167] on div "ohutta" at bounding box center [413, 162] width 107 height 42
click at [270, 197] on button at bounding box center [268, 192] width 12 height 11
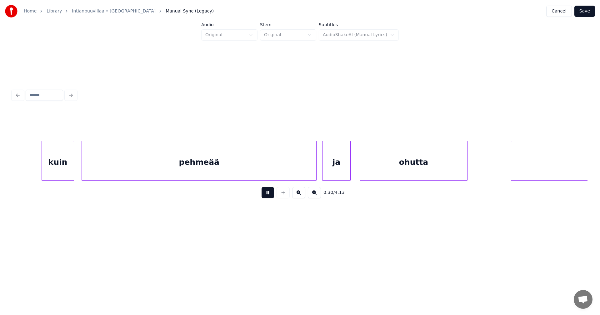
drag, startPoint x: 270, startPoint y: 197, endPoint x: 273, endPoint y: 198, distance: 3.6
click at [272, 197] on button at bounding box center [268, 192] width 12 height 11
click at [587, 179] on div "0:30 / 4:13" at bounding box center [300, 145] width 580 height 124
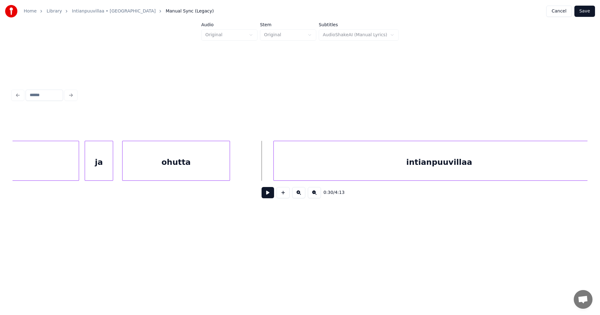
scroll to position [0, 3599]
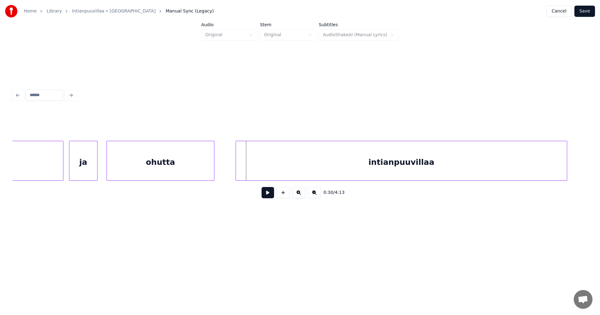
click at [486, 185] on div "0:30 / 4:13" at bounding box center [299, 157] width 575 height 95
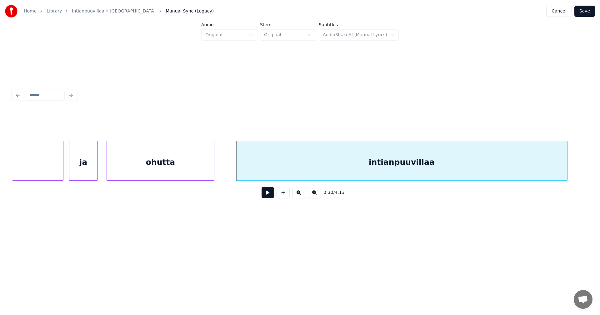
click at [269, 198] on button at bounding box center [268, 192] width 12 height 11
click at [267, 196] on button at bounding box center [268, 192] width 12 height 11
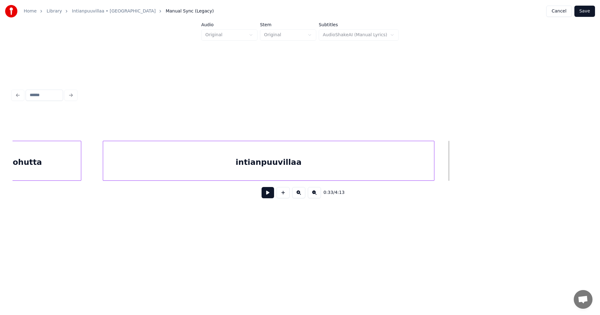
scroll to position [0, 3737]
click at [441, 168] on div at bounding box center [441, 160] width 2 height 39
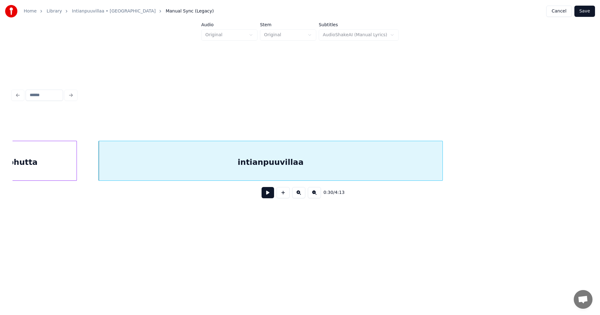
click at [351, 169] on div "intianpuuvillaa" at bounding box center [270, 162] width 343 height 42
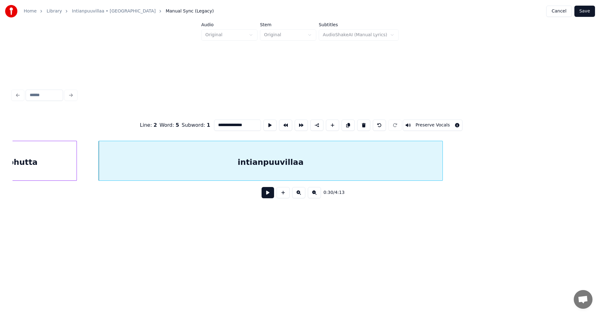
click at [250, 122] on input "**********" at bounding box center [237, 125] width 47 height 11
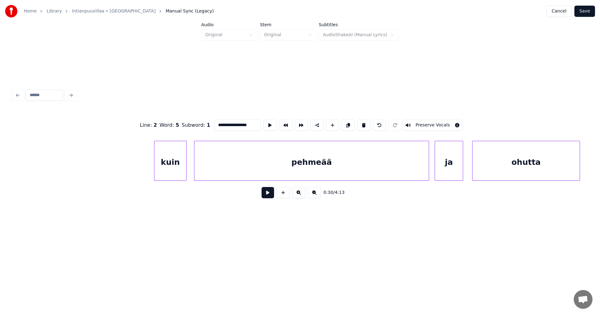
click at [271, 151] on div "pehmeää" at bounding box center [311, 162] width 234 height 42
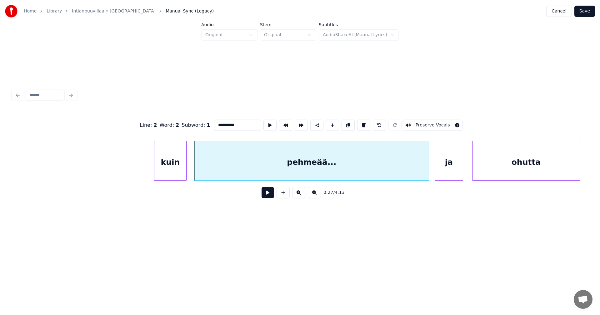
type input "**********"
click at [591, 8] on button "Save" at bounding box center [584, 11] width 21 height 11
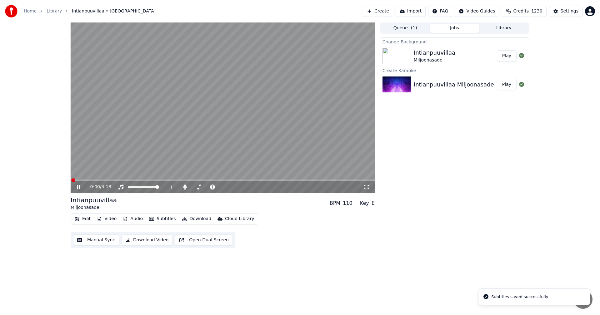
click at [89, 180] on span at bounding box center [223, 180] width 304 height 1
click at [90, 180] on span at bounding box center [93, 180] width 45 height 1
drag, startPoint x: 78, startPoint y: 187, endPoint x: 81, endPoint y: 214, distance: 27.3
click at [78, 187] on icon at bounding box center [83, 187] width 15 height 5
click at [85, 217] on button "Edit" at bounding box center [82, 219] width 21 height 9
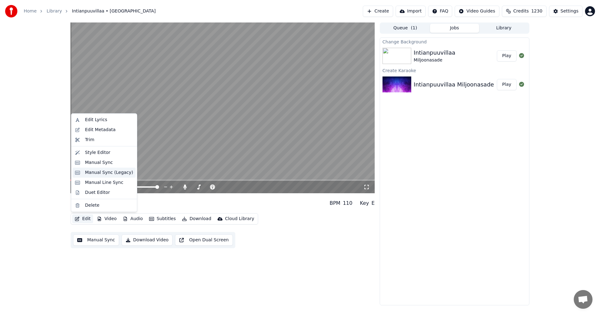
click at [115, 173] on div "Manual Sync (Legacy)" at bounding box center [109, 173] width 48 height 6
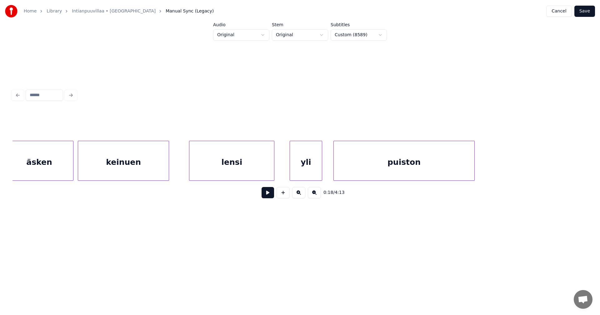
scroll to position [0, 2539]
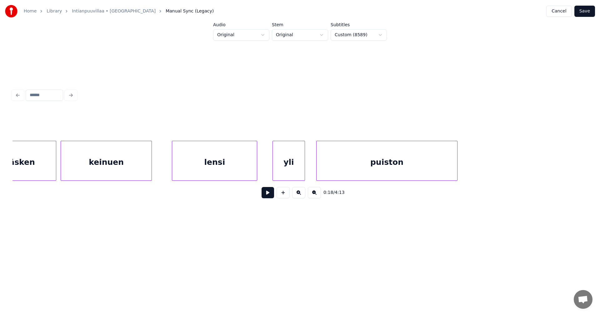
click at [283, 164] on div "yli" at bounding box center [289, 162] width 32 height 42
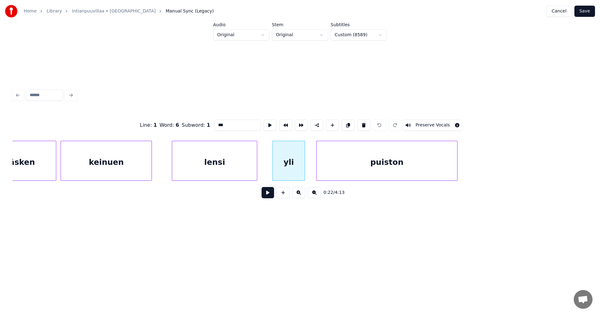
click at [265, 197] on button at bounding box center [268, 192] width 12 height 11
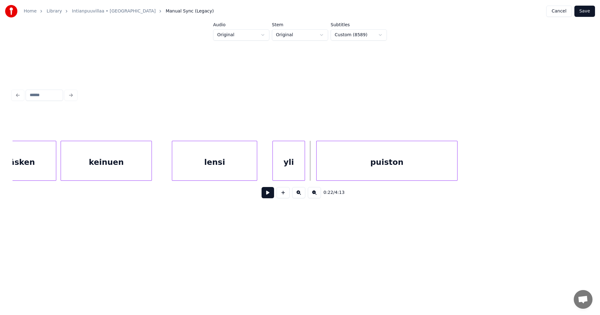
click at [265, 197] on button at bounding box center [268, 192] width 12 height 11
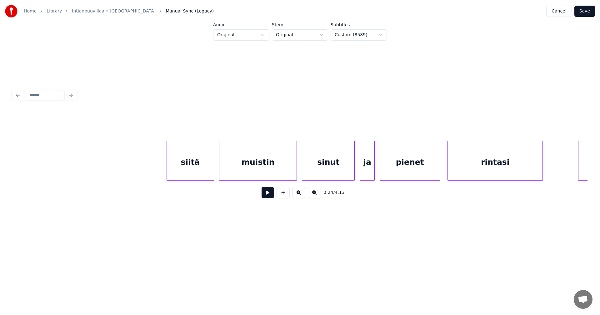
scroll to position [0, 4378]
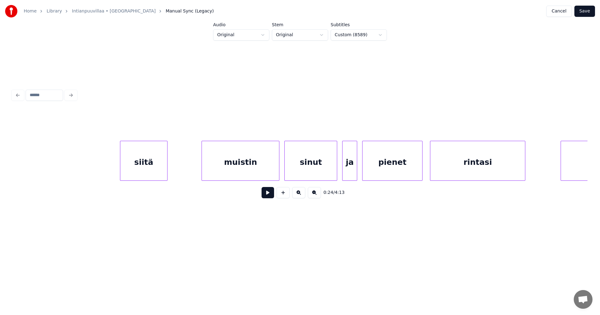
click at [140, 171] on div "siitä" at bounding box center [143, 162] width 47 height 42
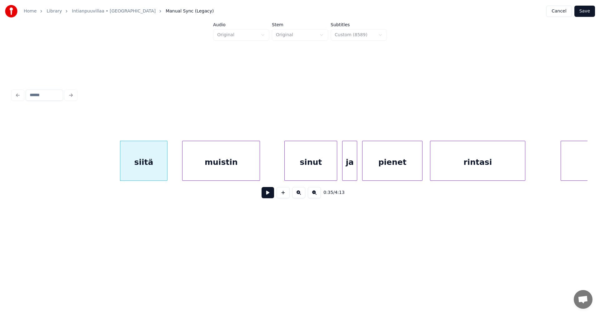
click at [220, 166] on div "muistin" at bounding box center [220, 162] width 77 height 42
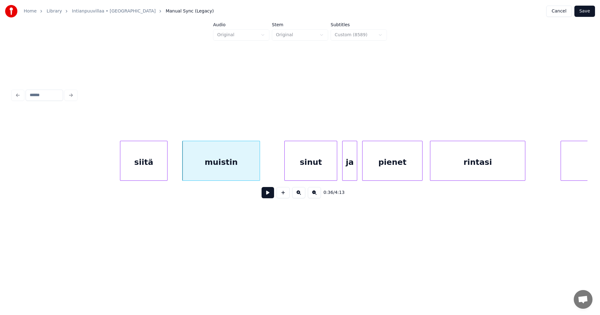
click at [150, 168] on div "siitä" at bounding box center [143, 162] width 47 height 42
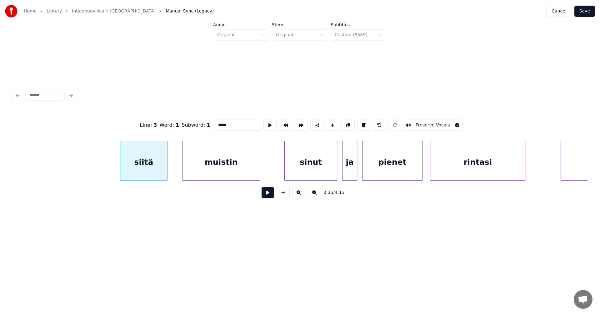
click at [267, 195] on button at bounding box center [268, 192] width 12 height 11
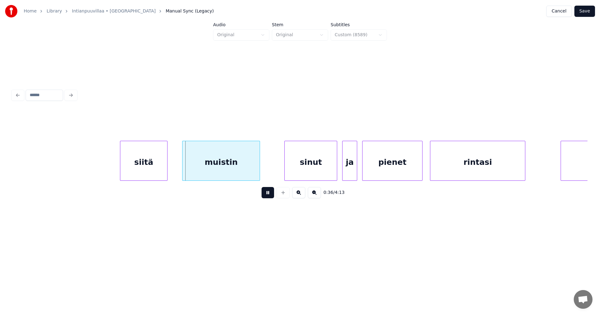
click at [267, 195] on button at bounding box center [268, 192] width 12 height 11
click at [236, 166] on div "muistin" at bounding box center [220, 162] width 77 height 42
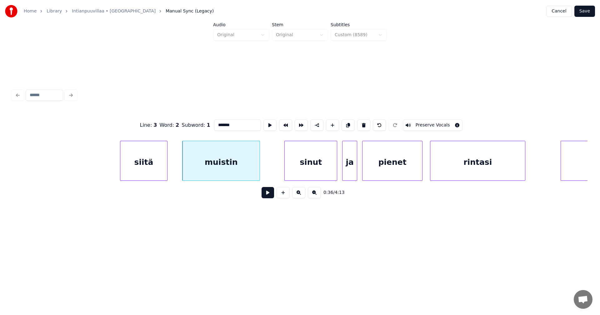
click at [270, 194] on button at bounding box center [268, 192] width 12 height 11
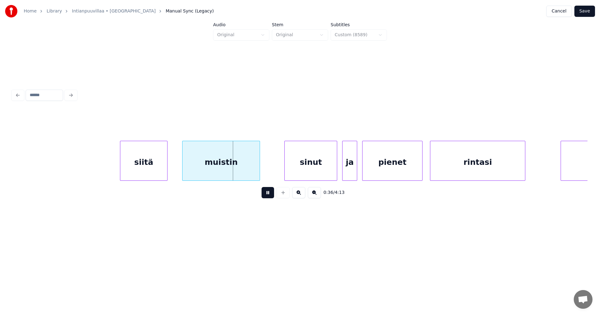
click at [270, 194] on button at bounding box center [268, 192] width 12 height 11
click at [161, 169] on div "siitä" at bounding box center [143, 162] width 47 height 42
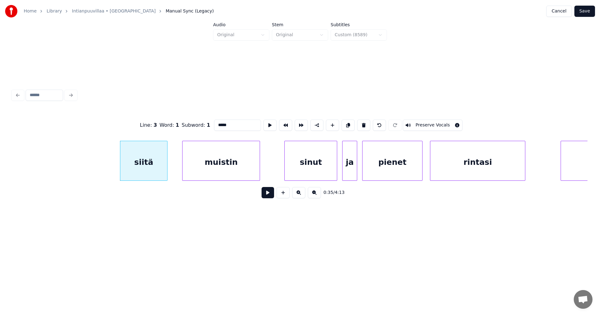
click at [269, 196] on button at bounding box center [268, 192] width 12 height 11
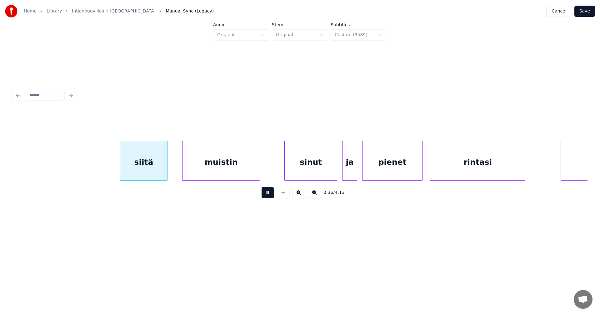
drag, startPoint x: 268, startPoint y: 195, endPoint x: 263, endPoint y: 193, distance: 5.2
click at [264, 193] on button at bounding box center [268, 192] width 12 height 11
click at [166, 168] on div "siitä" at bounding box center [144, 161] width 48 height 40
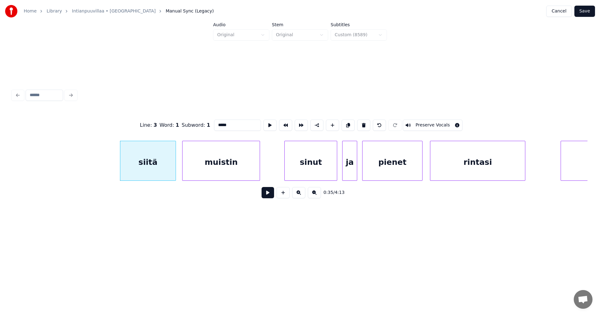
click at [174, 169] on div at bounding box center [175, 160] width 2 height 39
click at [319, 162] on div "sinut" at bounding box center [300, 162] width 52 height 42
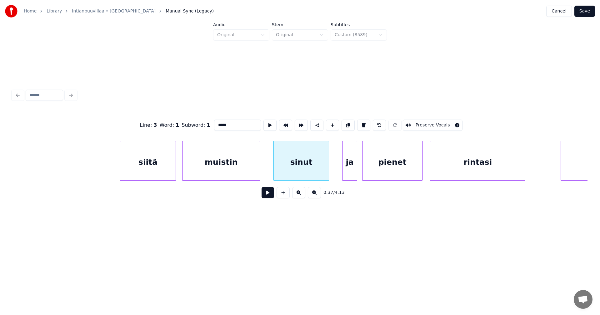
click at [328, 167] on div at bounding box center [328, 160] width 2 height 39
click at [268, 196] on button at bounding box center [268, 192] width 12 height 11
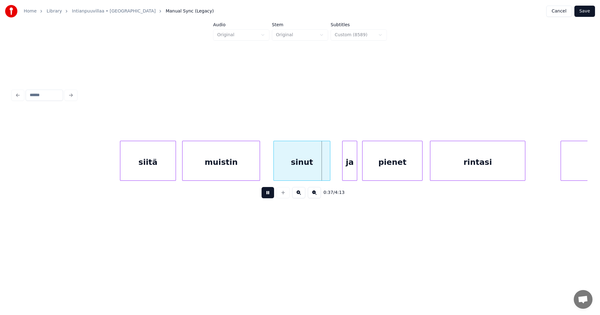
click at [268, 196] on button at bounding box center [268, 192] width 12 height 11
click at [283, 173] on div "sinut" at bounding box center [302, 162] width 56 height 42
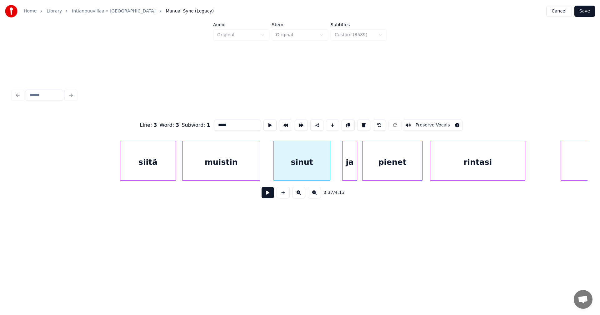
click at [269, 194] on button at bounding box center [268, 192] width 12 height 11
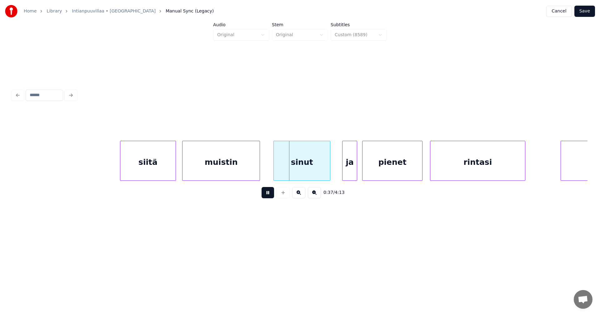
drag, startPoint x: 269, startPoint y: 194, endPoint x: 274, endPoint y: 188, distance: 7.7
click at [273, 189] on div "0:37 / 4:13" at bounding box center [299, 193] width 565 height 14
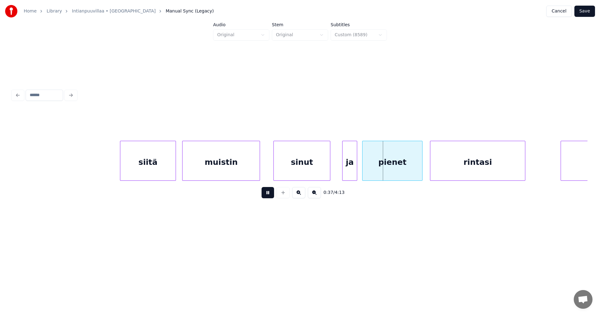
click at [290, 166] on div "sinut" at bounding box center [302, 162] width 56 height 42
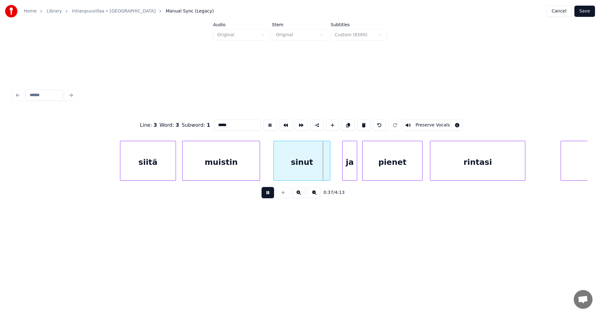
click at [267, 196] on button at bounding box center [268, 192] width 12 height 11
click at [249, 174] on div "muistin" at bounding box center [220, 162] width 77 height 42
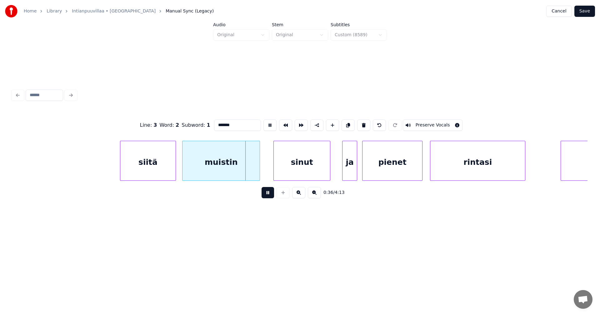
click at [267, 194] on button at bounding box center [268, 192] width 12 height 11
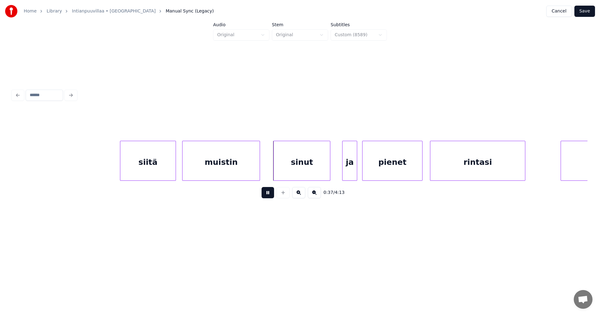
drag, startPoint x: 266, startPoint y: 201, endPoint x: 269, endPoint y: 195, distance: 6.4
click at [267, 198] on button at bounding box center [268, 192] width 12 height 11
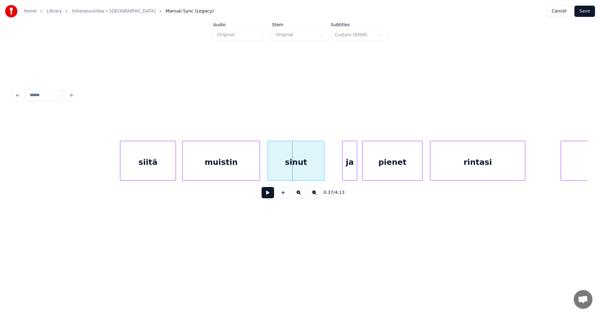
click at [284, 163] on div "sinut" at bounding box center [296, 162] width 56 height 42
click at [330, 163] on div at bounding box center [330, 160] width 2 height 39
click at [269, 195] on button at bounding box center [268, 192] width 12 height 11
click at [270, 194] on button at bounding box center [268, 192] width 12 height 11
click at [270, 195] on button at bounding box center [268, 192] width 12 height 11
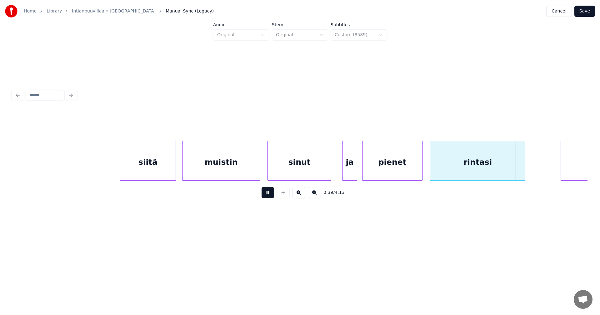
click at [270, 195] on button at bounding box center [268, 192] width 12 height 11
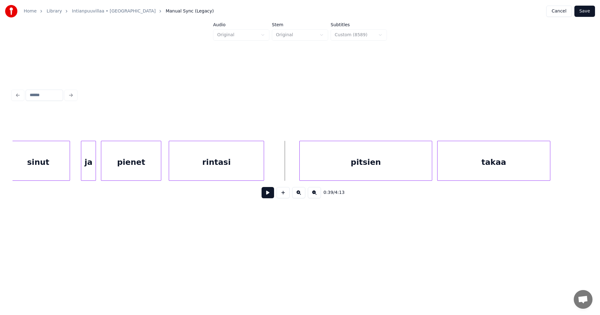
scroll to position [0, 4641]
click at [360, 175] on div "pitsien" at bounding box center [345, 162] width 132 height 42
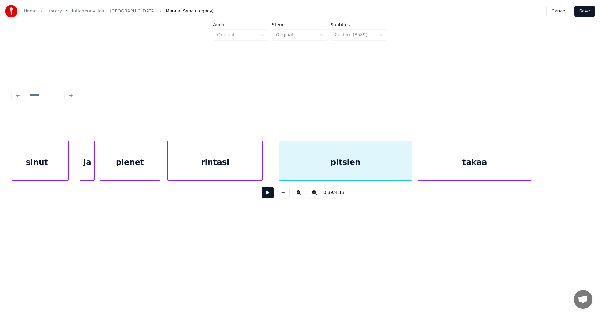
click at [457, 160] on div "takaa" at bounding box center [474, 162] width 112 height 42
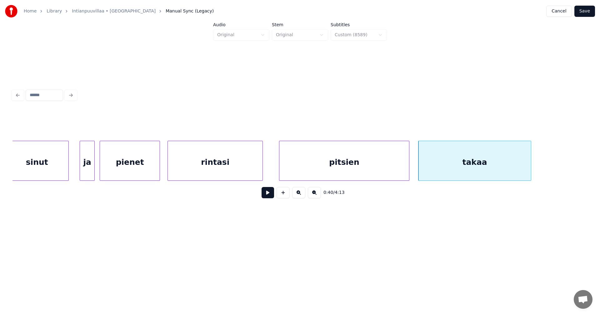
click at [408, 171] on div at bounding box center [408, 160] width 2 height 39
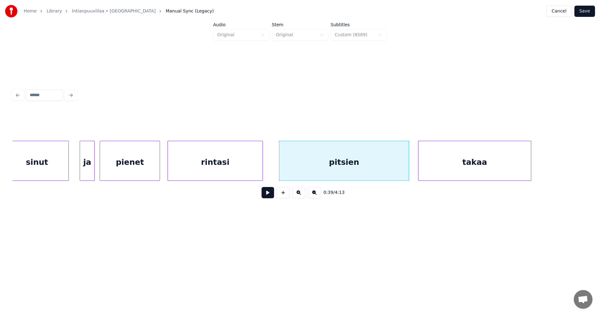
click at [83, 173] on div "ja" at bounding box center [87, 162] width 14 height 42
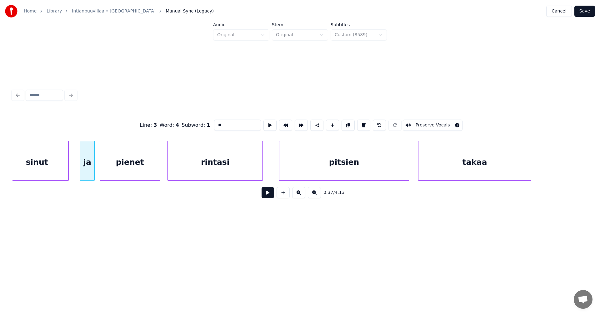
click at [270, 193] on button at bounding box center [268, 192] width 12 height 11
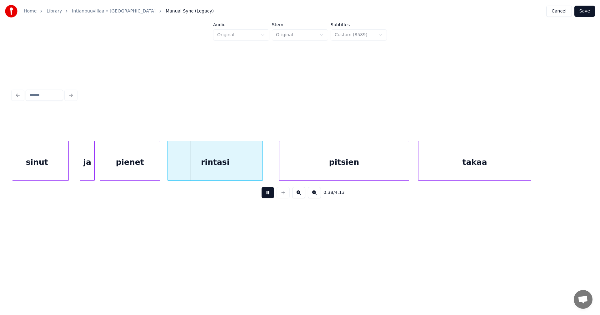
drag, startPoint x: 269, startPoint y: 194, endPoint x: 197, endPoint y: 194, distance: 71.6
click at [263, 191] on button at bounding box center [268, 192] width 12 height 11
click at [91, 174] on div "ja" at bounding box center [87, 162] width 14 height 42
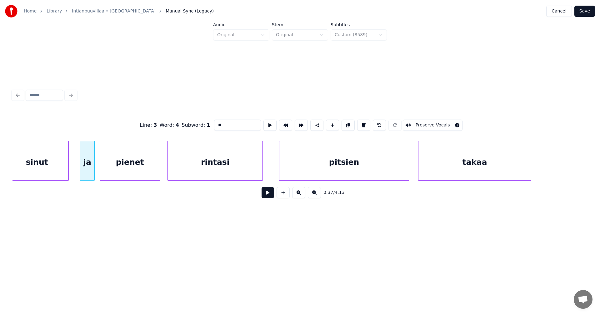
click at [267, 196] on button at bounding box center [268, 192] width 12 height 11
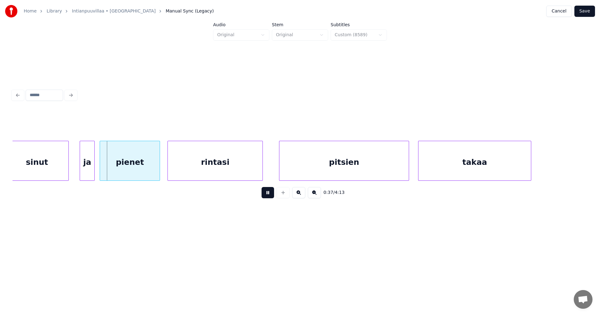
drag, startPoint x: 267, startPoint y: 196, endPoint x: 261, endPoint y: 190, distance: 7.7
click at [265, 193] on button at bounding box center [268, 192] width 12 height 11
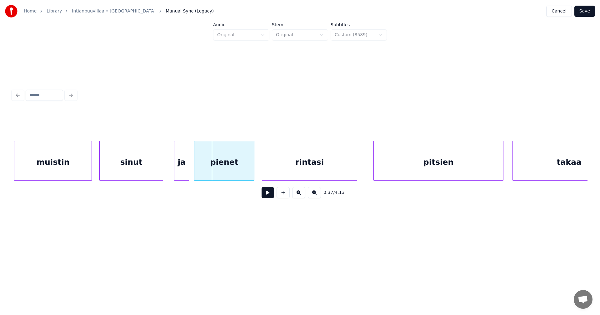
scroll to position [0, 4541]
click at [148, 165] on div "sinut" at bounding box center [136, 162] width 63 height 42
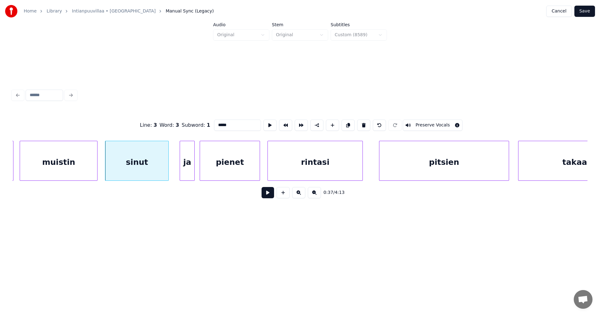
click at [269, 196] on button at bounding box center [268, 192] width 12 height 11
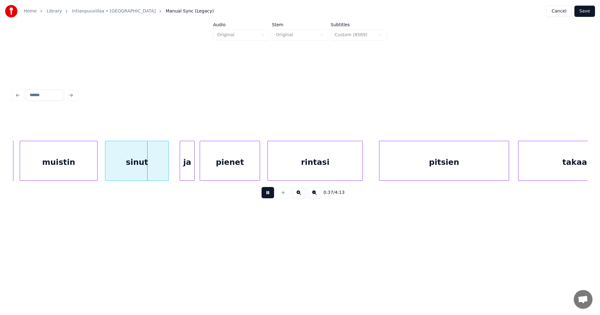
drag, startPoint x: 269, startPoint y: 196, endPoint x: 252, endPoint y: 197, distance: 16.9
click at [269, 195] on button at bounding box center [268, 192] width 12 height 11
click at [145, 172] on div at bounding box center [145, 160] width 2 height 39
click at [165, 168] on div "ja" at bounding box center [164, 162] width 14 height 42
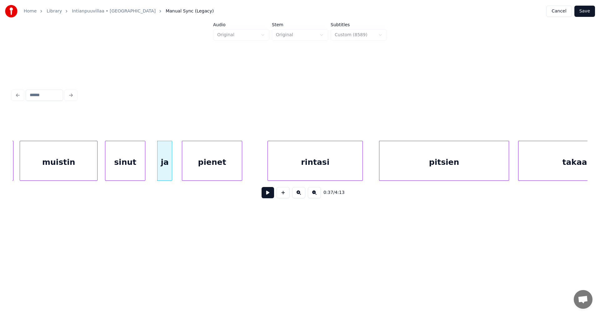
click at [192, 173] on div "pienet" at bounding box center [212, 162] width 60 height 42
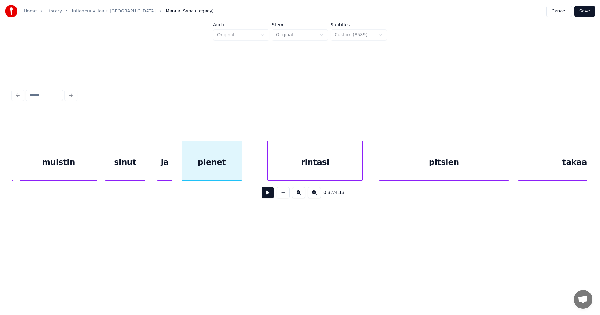
click at [143, 157] on div "sinut" at bounding box center [125, 162] width 40 height 42
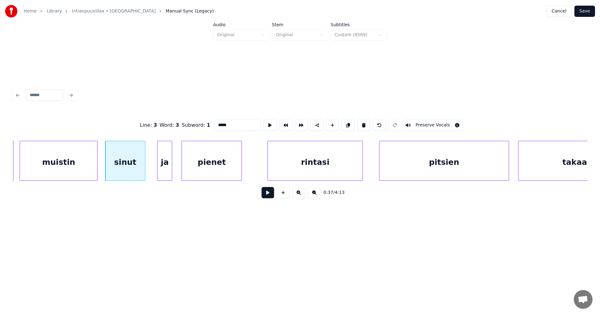
click at [267, 197] on button at bounding box center [268, 192] width 12 height 11
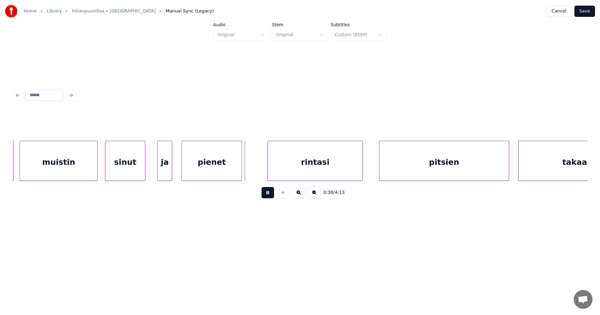
click at [267, 197] on button at bounding box center [268, 192] width 12 height 11
click at [283, 167] on div "rintasi" at bounding box center [296, 162] width 95 height 42
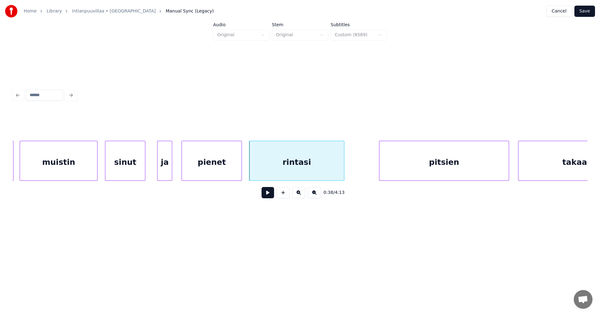
click at [240, 169] on div "pienet" at bounding box center [212, 161] width 60 height 40
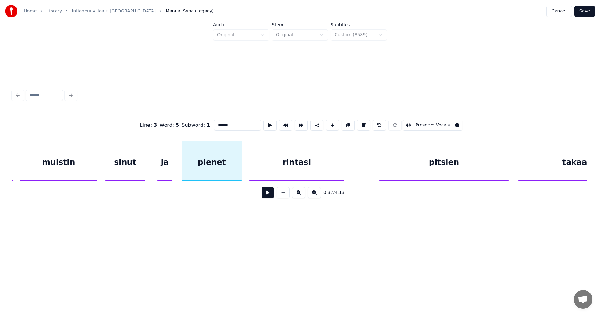
click at [267, 198] on button at bounding box center [268, 192] width 12 height 11
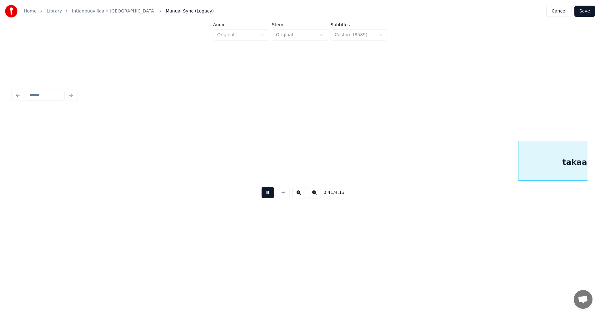
scroll to position [0, 5116]
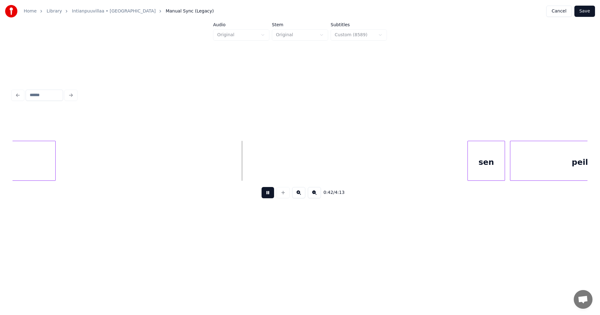
click at [267, 197] on button at bounding box center [268, 192] width 12 height 11
click at [457, 172] on div "sen" at bounding box center [461, 162] width 37 height 42
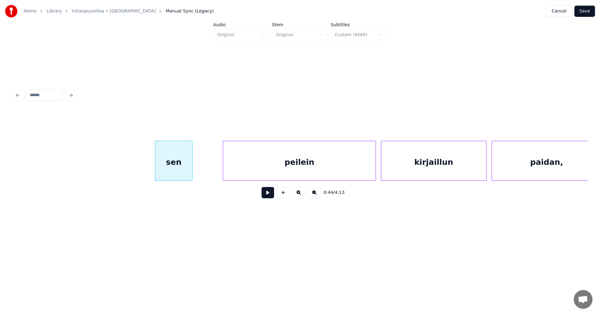
scroll to position [0, 5404]
click at [332, 176] on div "peilein" at bounding box center [279, 162] width 152 height 42
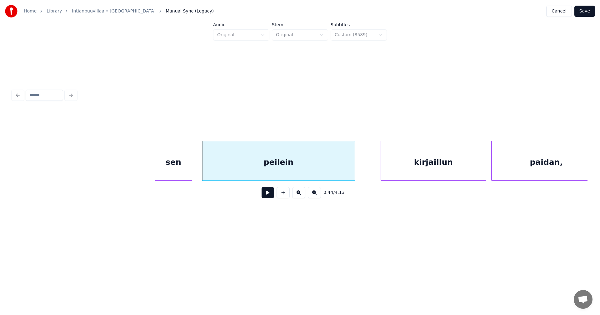
click at [172, 166] on div "sen" at bounding box center [173, 162] width 37 height 42
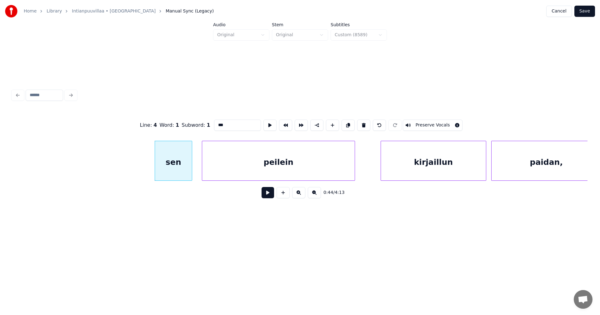
click at [266, 197] on button at bounding box center [268, 192] width 12 height 11
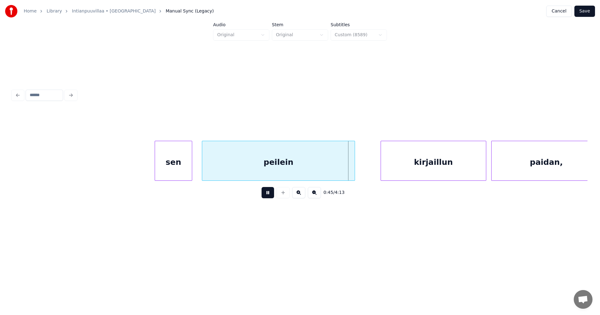
click at [268, 197] on button at bounding box center [268, 192] width 12 height 11
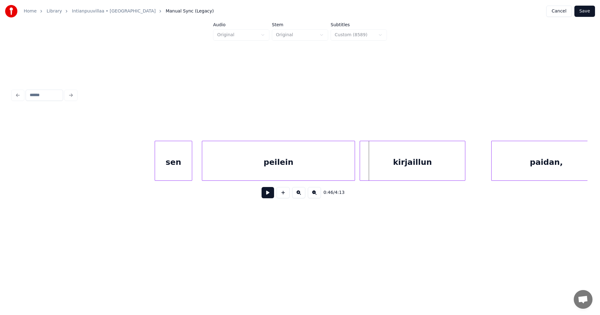
click at [382, 179] on div "sen peilein kirjaillun paidan," at bounding box center [299, 161] width 575 height 40
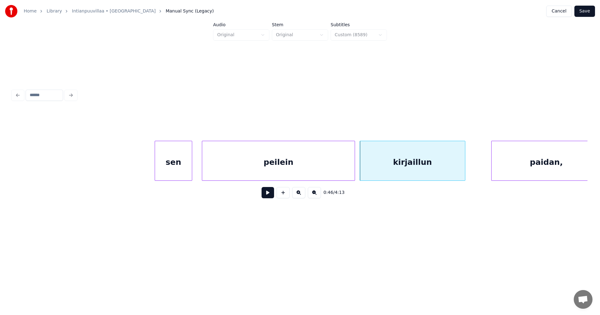
scroll to position [0, 5416]
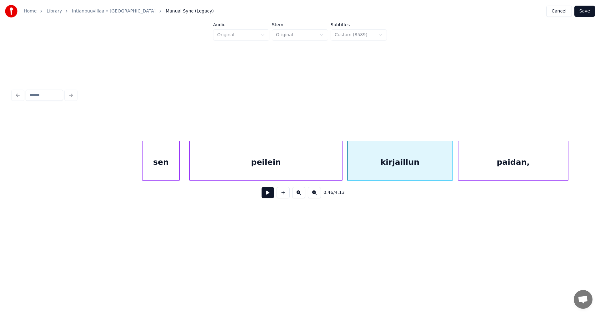
click at [478, 172] on div "paidan," at bounding box center [513, 162] width 110 height 42
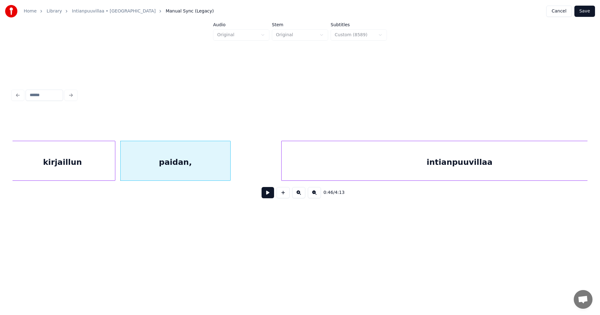
scroll to position [0, 5808]
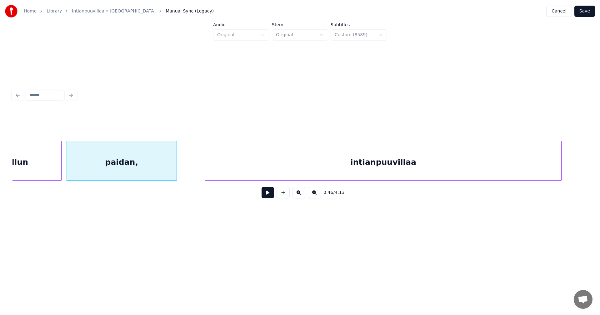
click at [413, 181] on div "kirjaillun paidan, intianpuuvillaa" at bounding box center [299, 161] width 575 height 40
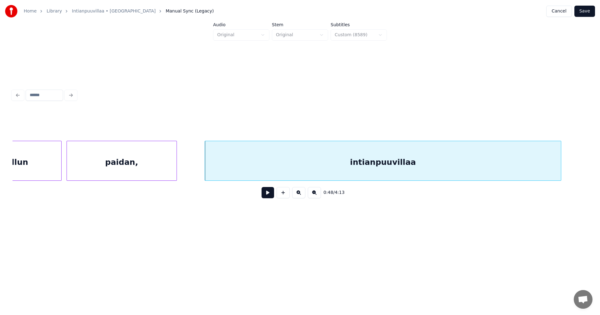
click at [41, 158] on div "kirjaillun" at bounding box center [8, 162] width 105 height 42
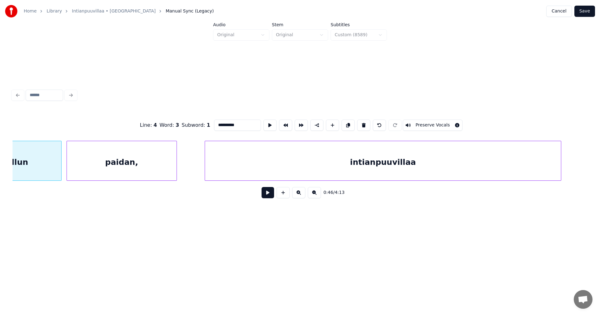
scroll to position [0, 5751]
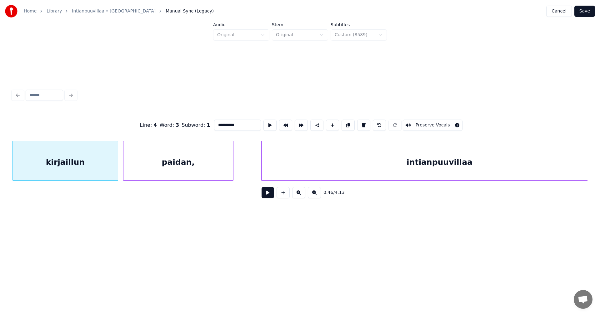
click at [271, 193] on button at bounding box center [268, 192] width 12 height 11
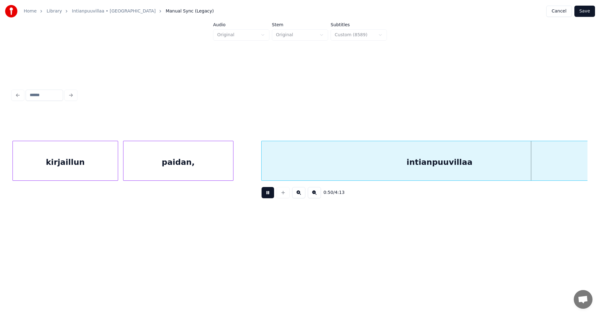
click at [270, 194] on button at bounding box center [268, 192] width 12 height 11
click at [284, 172] on div "intianpuuvillaa" at bounding box center [440, 162] width 356 height 42
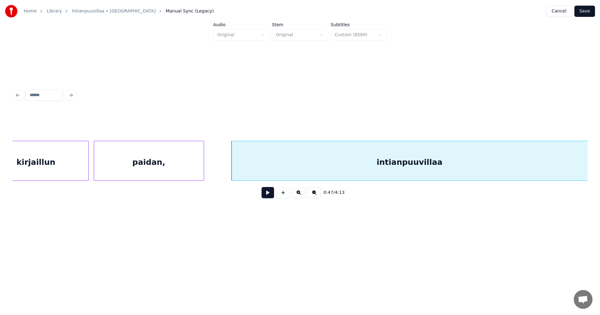
click at [320, 168] on div "intianpuuvillaa" at bounding box center [410, 162] width 356 height 42
click at [322, 166] on div "intianpuuvillaa" at bounding box center [410, 162] width 356 height 42
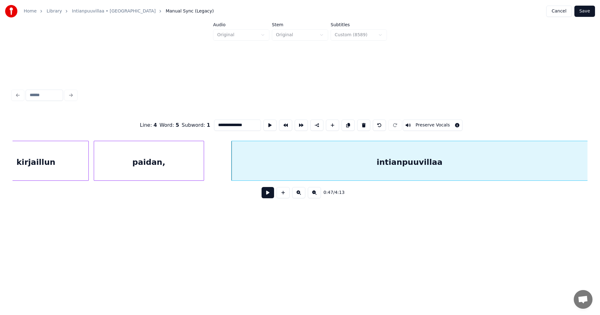
click at [248, 122] on input "**********" at bounding box center [237, 125] width 47 height 11
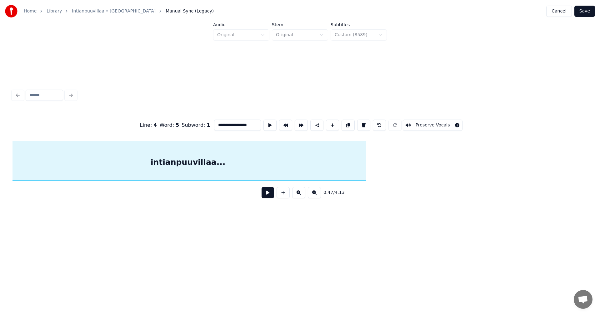
scroll to position [0, 6005]
click at [368, 171] on div at bounding box center [368, 160] width 2 height 39
click at [334, 166] on div "intianpuuvillaa..." at bounding box center [194, 162] width 362 height 42
type input "**********"
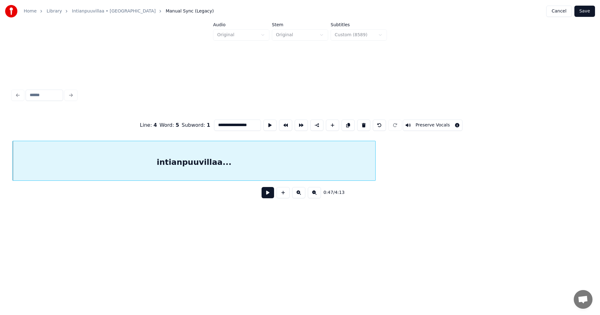
click at [267, 198] on button at bounding box center [268, 192] width 12 height 11
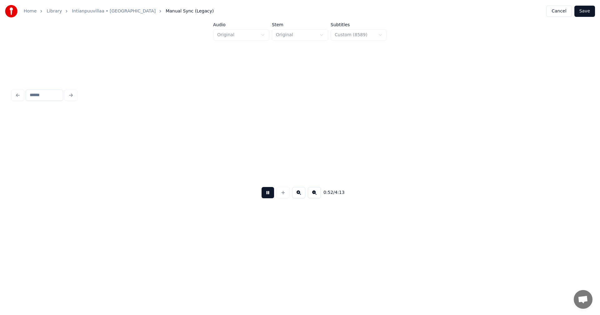
scroll to position [0, 6576]
click at [268, 198] on button at bounding box center [268, 192] width 12 height 11
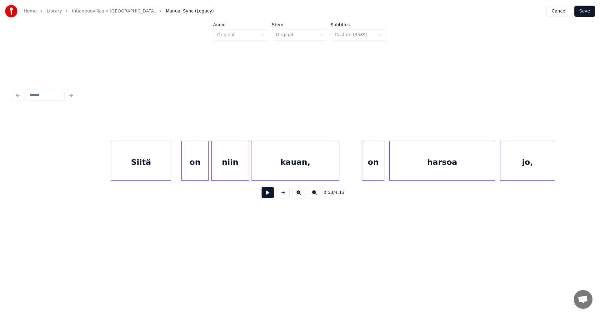
scroll to position [0, 8249]
click at [112, 167] on div "Siitä" at bounding box center [101, 162] width 60 height 42
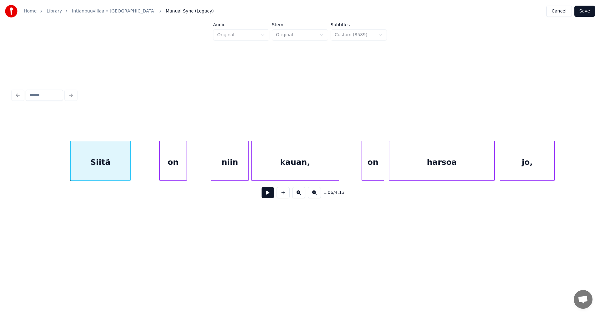
click at [171, 168] on div "on" at bounding box center [173, 162] width 27 height 42
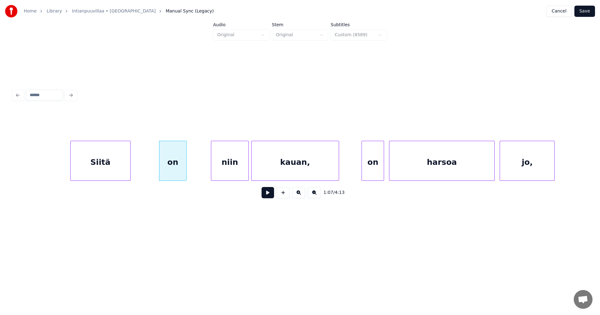
click at [269, 195] on button at bounding box center [268, 192] width 12 height 11
drag, startPoint x: 269, startPoint y: 195, endPoint x: 248, endPoint y: 190, distance: 21.5
click at [268, 195] on button at bounding box center [268, 192] width 12 height 11
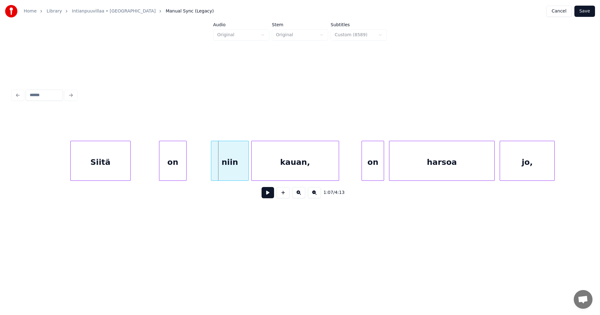
click at [97, 148] on div "Siitä" at bounding box center [101, 162] width 60 height 42
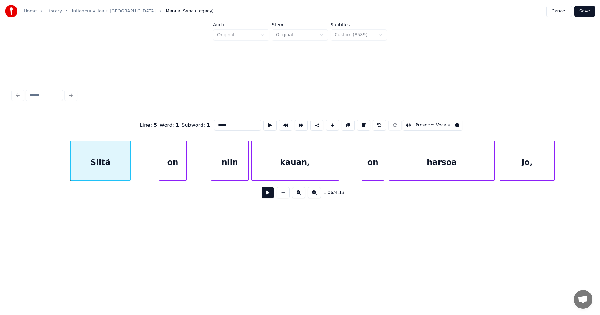
click at [266, 197] on button at bounding box center [268, 192] width 12 height 11
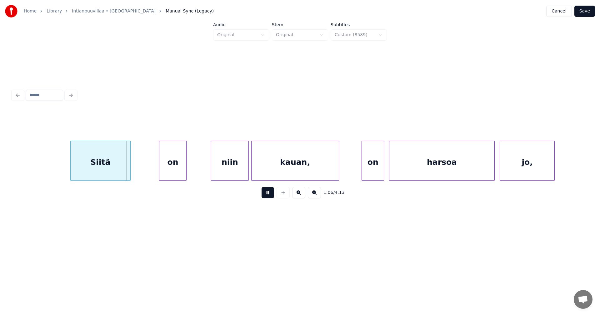
click at [266, 196] on button at bounding box center [268, 192] width 12 height 11
click at [126, 169] on div at bounding box center [126, 160] width 2 height 39
click at [152, 169] on div "on" at bounding box center [145, 162] width 27 height 42
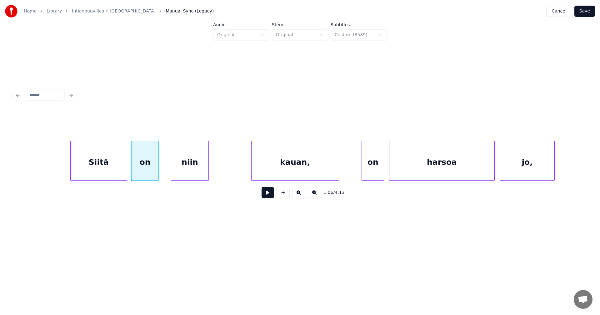
click at [183, 169] on div "niin" at bounding box center [189, 162] width 37 height 42
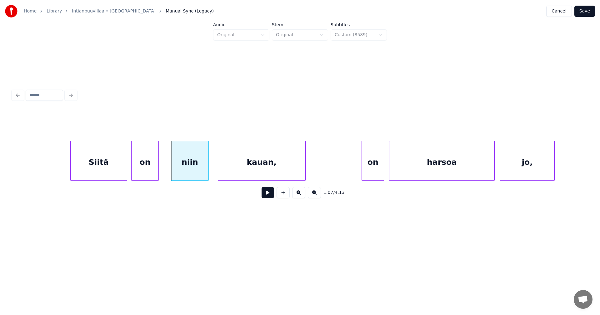
click at [245, 172] on div "kauan," at bounding box center [261, 162] width 87 height 42
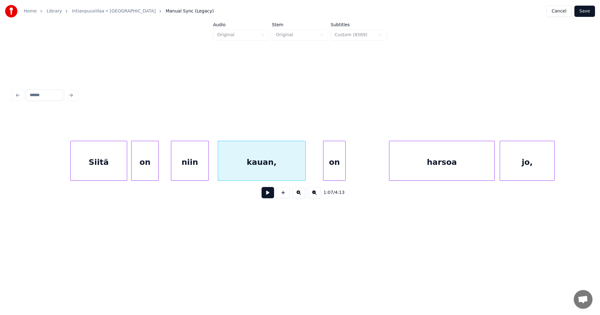
click at [335, 169] on div "on" at bounding box center [334, 162] width 22 height 42
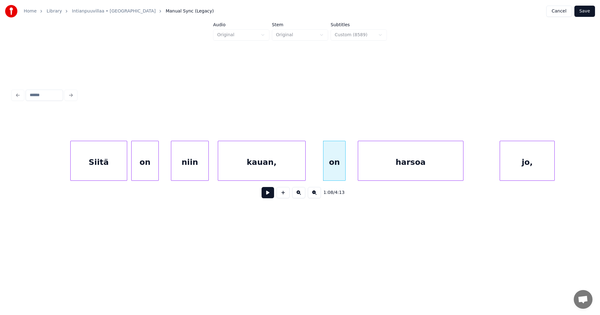
click at [378, 168] on div "harsoa" at bounding box center [410, 162] width 105 height 42
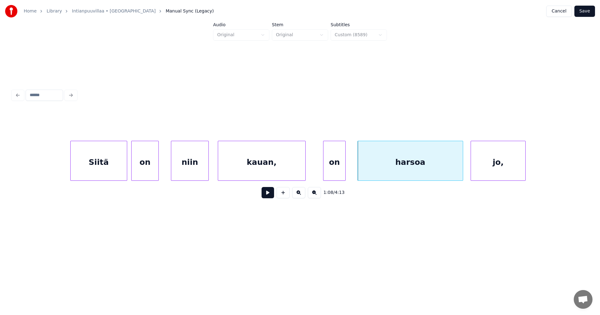
click at [484, 169] on div "jo," at bounding box center [498, 162] width 55 height 42
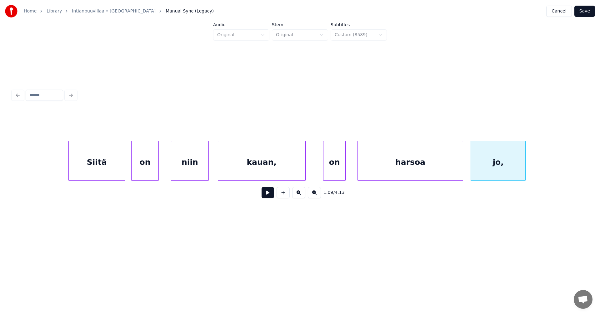
click at [96, 173] on div "Siitä" at bounding box center [97, 162] width 56 height 42
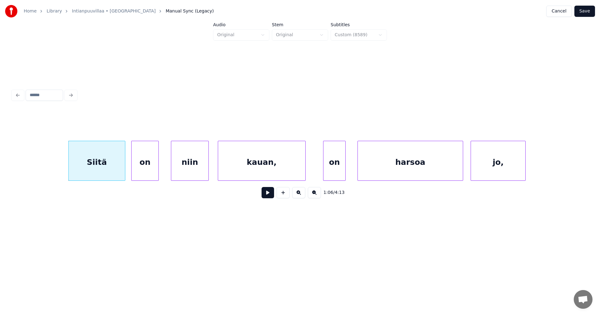
click at [266, 193] on button at bounding box center [268, 192] width 12 height 11
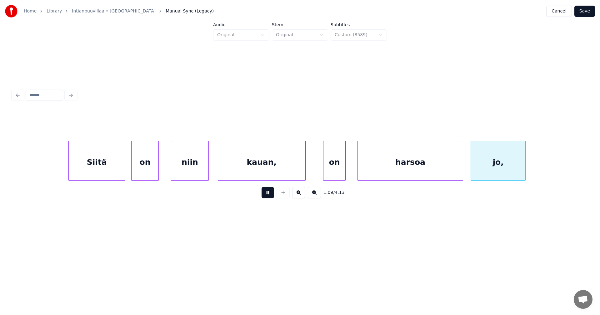
click at [266, 193] on button at bounding box center [268, 192] width 12 height 11
click at [259, 168] on div "kauan," at bounding box center [261, 162] width 87 height 42
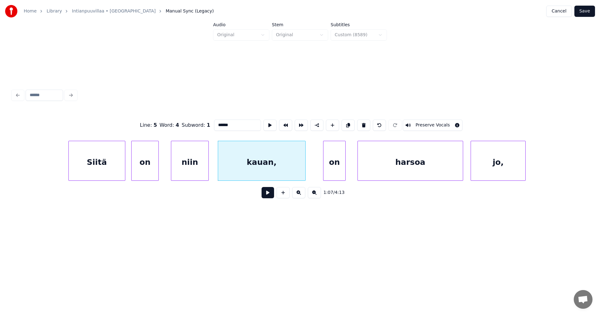
click at [266, 196] on button at bounding box center [268, 192] width 12 height 11
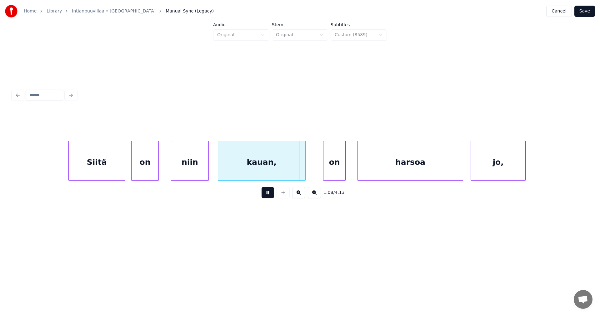
click at [266, 195] on button at bounding box center [268, 192] width 12 height 11
click at [303, 169] on div at bounding box center [302, 160] width 2 height 39
click at [270, 194] on button at bounding box center [268, 192] width 12 height 11
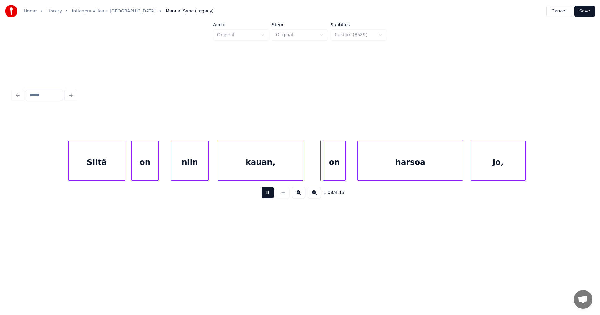
drag, startPoint x: 270, startPoint y: 194, endPoint x: 301, endPoint y: 193, distance: 31.6
click at [271, 194] on button at bounding box center [268, 192] width 12 height 11
click at [338, 168] on div "on" at bounding box center [337, 162] width 22 height 42
click at [269, 197] on button at bounding box center [268, 192] width 12 height 11
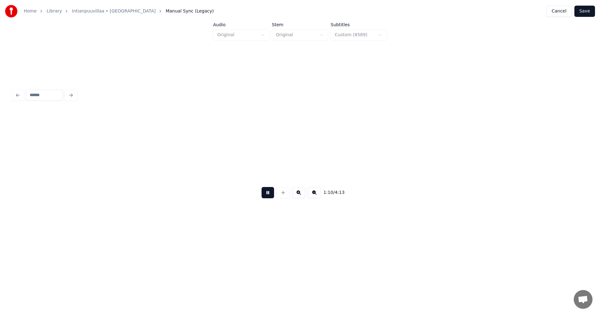
scroll to position [0, 8826]
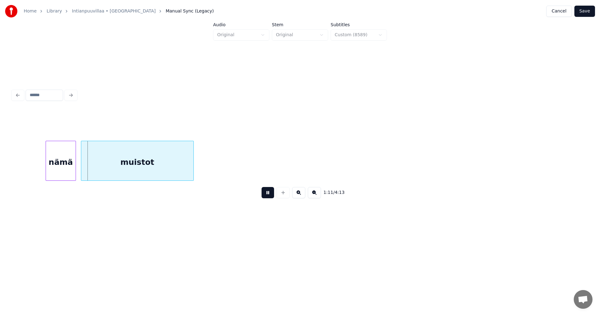
click at [269, 197] on button at bounding box center [268, 192] width 12 height 11
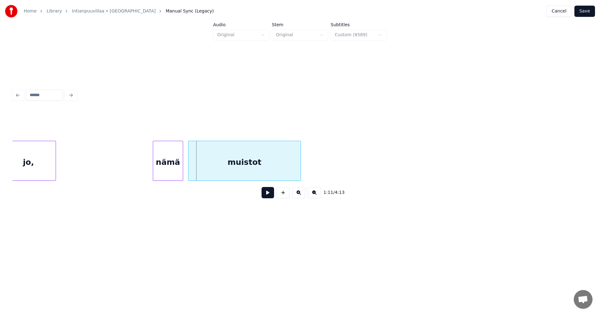
scroll to position [0, 8713]
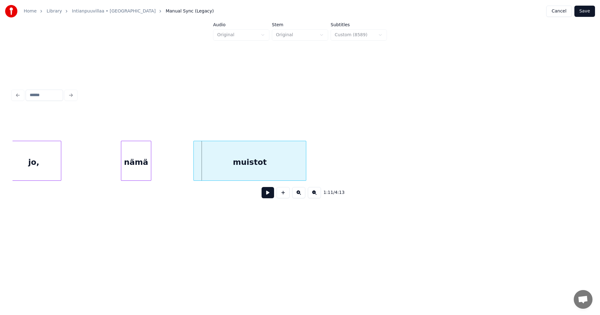
click at [132, 165] on div "nämä" at bounding box center [135, 162] width 29 height 42
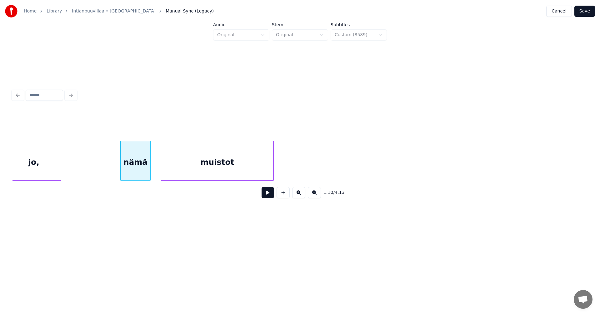
click at [198, 172] on div "muistot" at bounding box center [217, 162] width 112 height 42
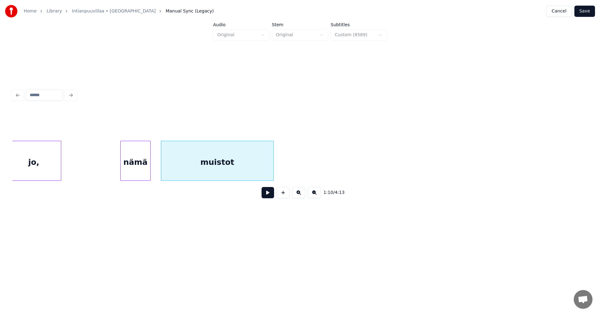
click at [142, 165] on div "nämä" at bounding box center [135, 162] width 29 height 42
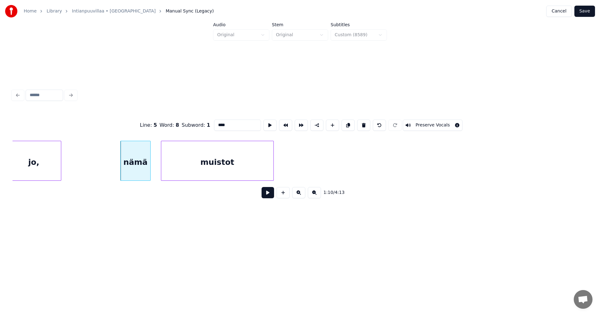
click at [264, 196] on button at bounding box center [268, 192] width 12 height 11
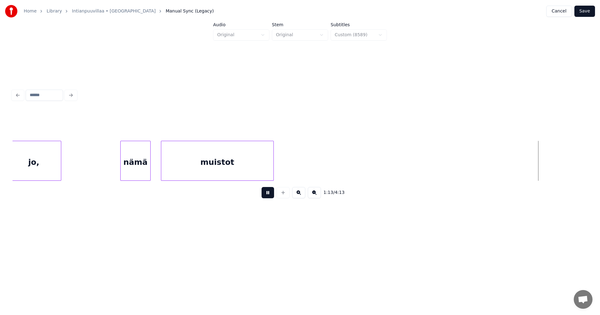
click at [264, 194] on button at bounding box center [268, 192] width 12 height 11
click at [46, 157] on div "jo," at bounding box center [34, 162] width 55 height 42
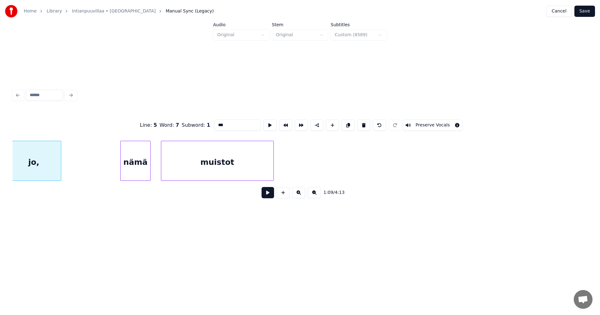
scroll to position [0, 8707]
click at [269, 195] on button at bounding box center [268, 192] width 12 height 11
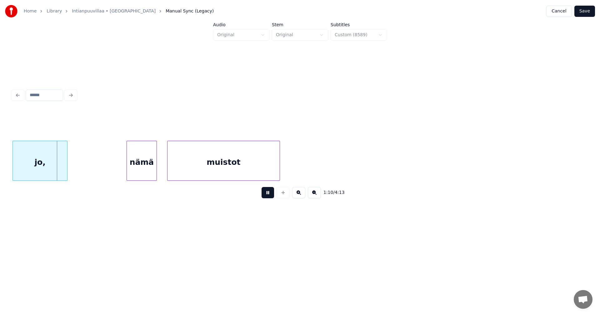
click at [268, 193] on button at bounding box center [268, 192] width 12 height 11
click at [264, 195] on button at bounding box center [268, 192] width 12 height 11
drag, startPoint x: 267, startPoint y: 194, endPoint x: 254, endPoint y: 190, distance: 14.2
click at [266, 191] on button at bounding box center [268, 192] width 12 height 11
click at [47, 161] on div "jo," at bounding box center [40, 162] width 55 height 42
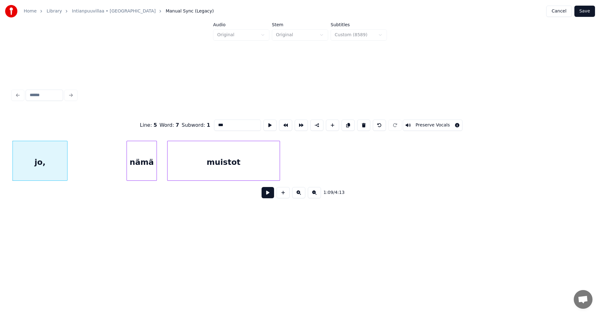
click at [154, 166] on div "nämä" at bounding box center [141, 162] width 29 height 42
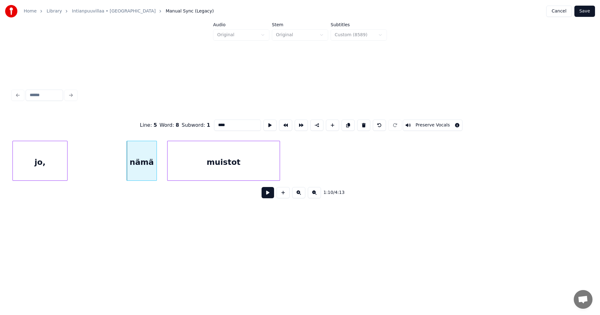
scroll to position [0, 9210]
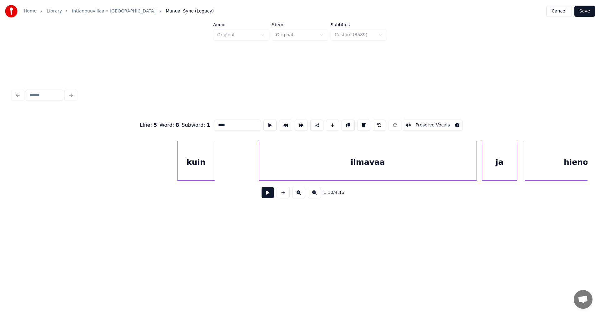
click at [196, 181] on div "kuin ilmavaa ja hienoa" at bounding box center [299, 161] width 575 height 40
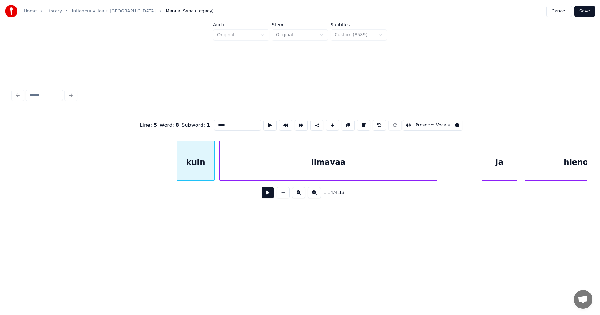
click at [269, 176] on div "ilmavaa" at bounding box center [329, 162] width 218 height 42
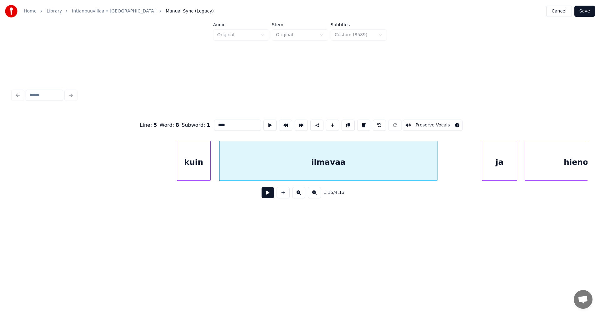
click at [210, 171] on div at bounding box center [209, 160] width 2 height 39
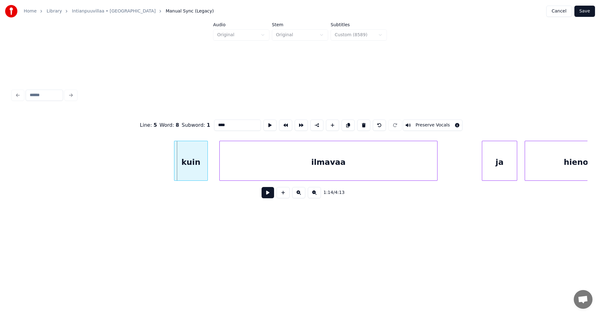
click at [189, 175] on div "kuin" at bounding box center [190, 162] width 33 height 42
click at [210, 173] on div at bounding box center [209, 160] width 2 height 39
click at [299, 173] on div "ilmavaa" at bounding box center [329, 162] width 218 height 42
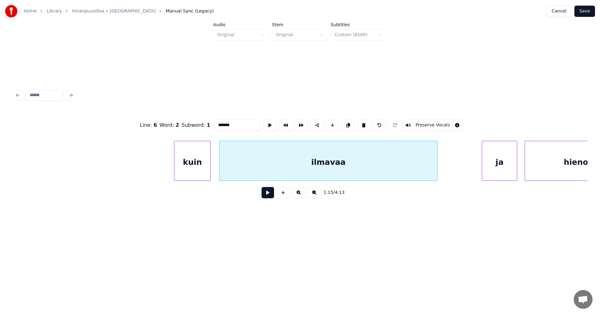
click at [232, 125] on input "*******" at bounding box center [237, 125] width 47 height 11
click at [200, 168] on div "kuin" at bounding box center [192, 162] width 36 height 42
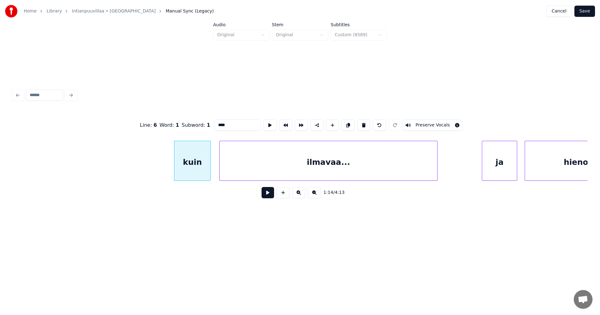
type input "****"
click at [268, 198] on button at bounding box center [268, 192] width 12 height 11
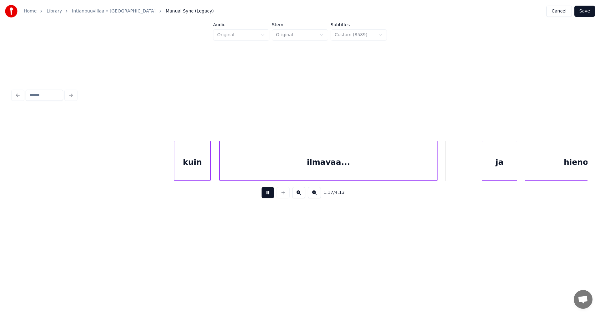
click at [269, 195] on button at bounding box center [268, 192] width 12 height 11
click at [461, 161] on div "ja" at bounding box center [462, 162] width 34 height 42
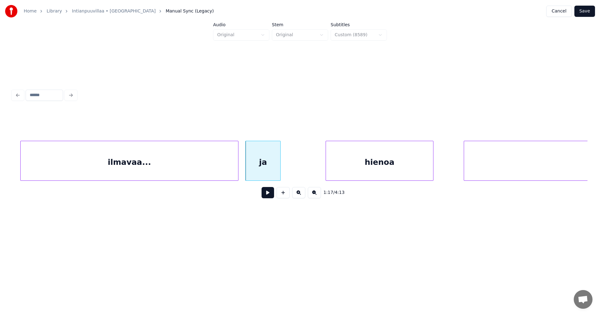
scroll to position [0, 9410]
click at [386, 172] on div "hienoa" at bounding box center [342, 162] width 107 height 42
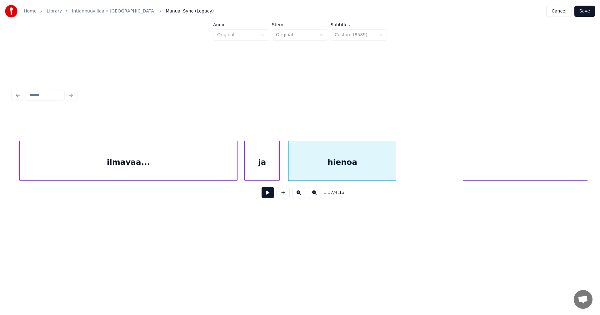
scroll to position [0, 9627]
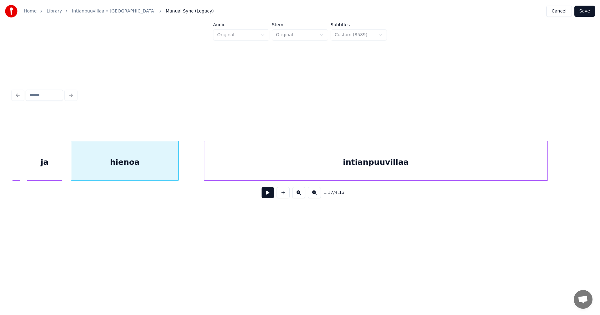
click at [448, 167] on div "intianpuuvillaa" at bounding box center [375, 162] width 343 height 42
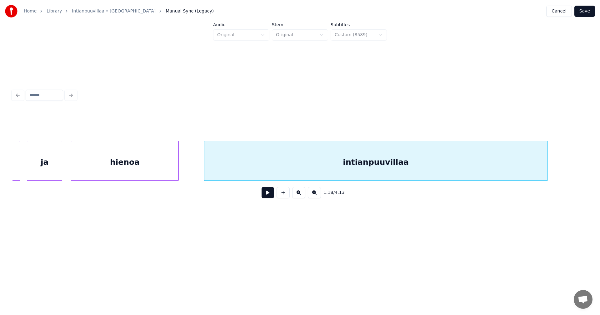
click at [48, 168] on div "ja" at bounding box center [44, 162] width 34 height 42
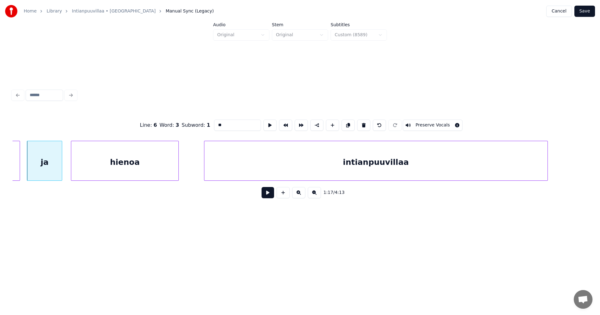
click at [269, 194] on button at bounding box center [268, 192] width 12 height 11
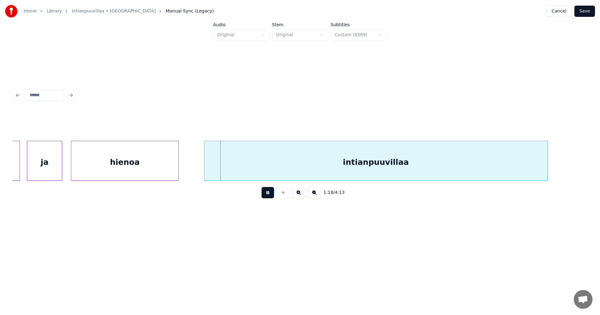
click at [267, 195] on button at bounding box center [268, 192] width 12 height 11
click at [250, 174] on div "intianpuuvillaa" at bounding box center [375, 162] width 343 height 42
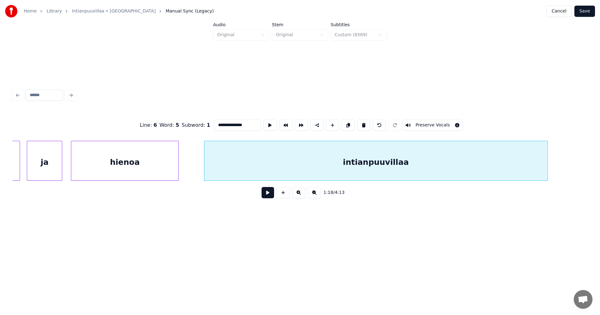
click at [273, 177] on div "intianpuuvillaa" at bounding box center [375, 162] width 343 height 42
click at [275, 170] on div "intianpuuvillaa" at bounding box center [375, 162] width 343 height 42
click at [269, 196] on button at bounding box center [268, 192] width 12 height 11
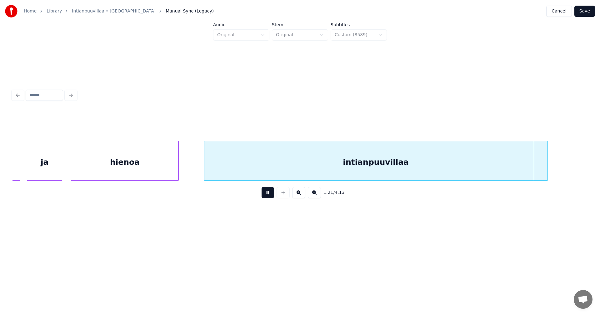
click at [269, 195] on button at bounding box center [268, 192] width 12 height 11
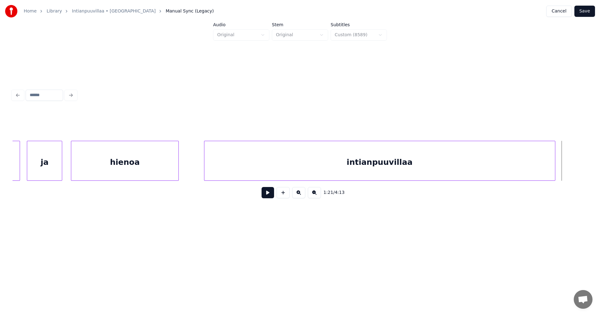
click at [553, 165] on div at bounding box center [554, 160] width 2 height 39
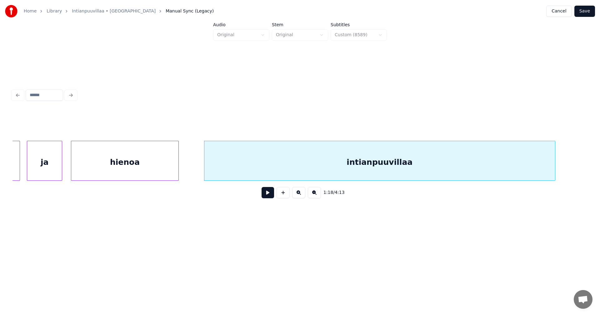
click at [452, 163] on div "intianpuuvillaa" at bounding box center [379, 162] width 351 height 42
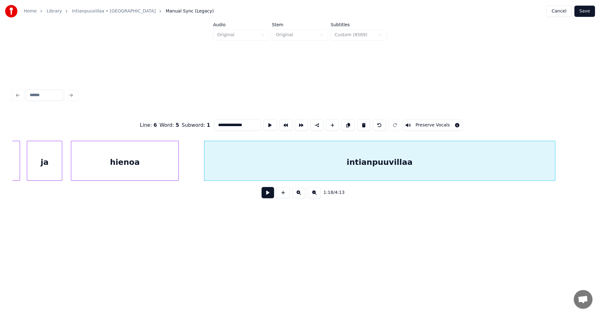
click at [247, 125] on input "**********" at bounding box center [237, 125] width 47 height 11
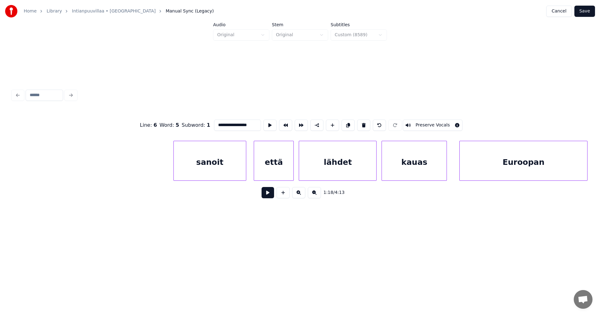
scroll to position [0, 10380]
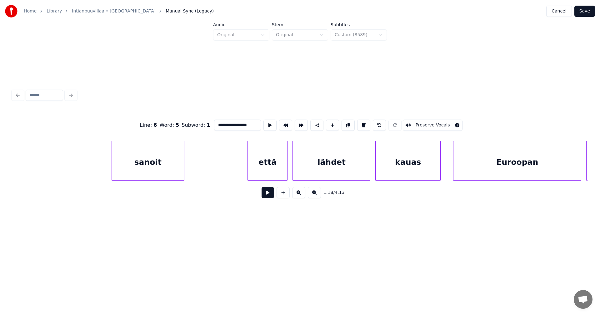
click at [152, 160] on div "sanoit" at bounding box center [148, 162] width 72 height 42
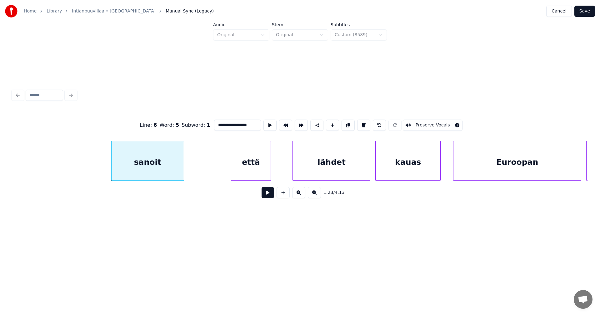
click at [243, 161] on div "että" at bounding box center [251, 162] width 40 height 42
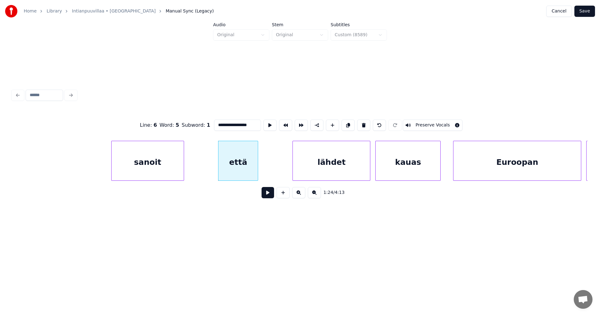
click at [177, 156] on div "sanoit" at bounding box center [148, 162] width 72 height 42
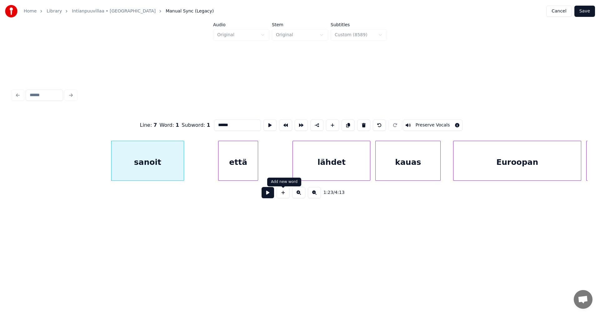
type input "******"
click at [268, 196] on button at bounding box center [268, 192] width 12 height 11
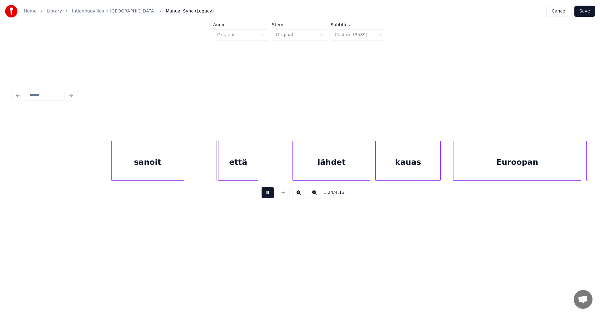
drag, startPoint x: 267, startPoint y: 195, endPoint x: 265, endPoint y: 193, distance: 3.3
click at [267, 195] on button at bounding box center [268, 192] width 12 height 11
click at [228, 172] on div "että" at bounding box center [223, 162] width 39 height 42
click at [266, 195] on button at bounding box center [268, 192] width 12 height 11
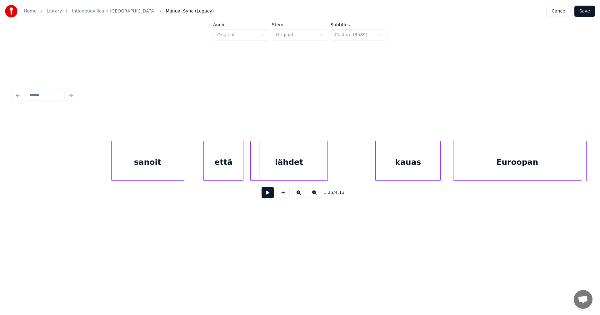
click at [266, 173] on div "lähdet" at bounding box center [289, 162] width 77 height 42
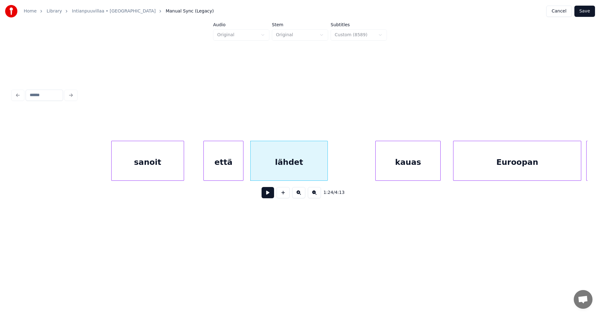
click at [270, 195] on button at bounding box center [268, 192] width 12 height 11
click at [348, 172] on div "kauas" at bounding box center [367, 162] width 65 height 42
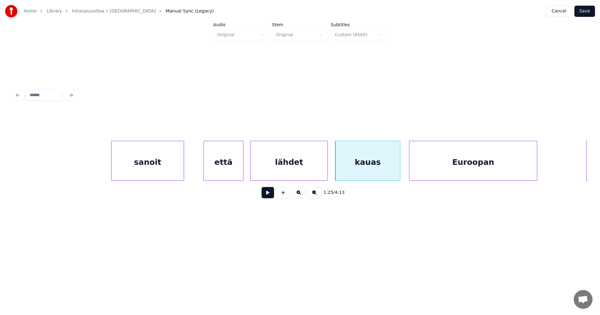
click at [432, 167] on div "Euroopan" at bounding box center [472, 162] width 127 height 42
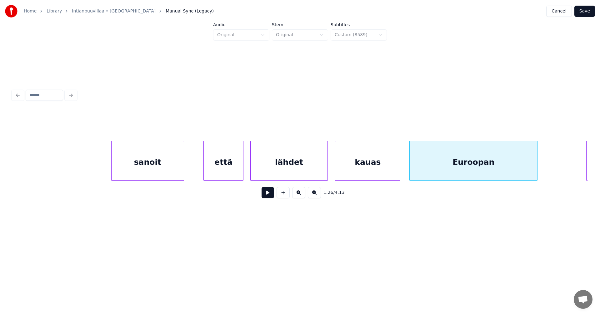
click at [165, 166] on div "sanoit" at bounding box center [148, 162] width 72 height 42
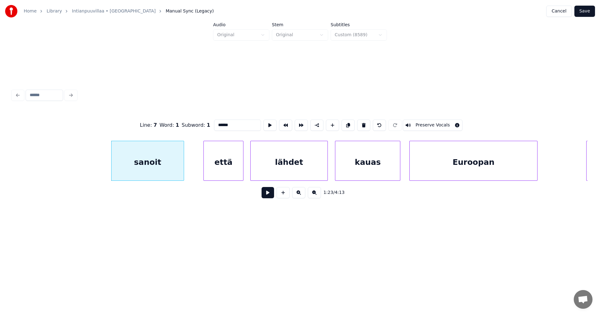
click at [268, 196] on button at bounding box center [268, 192] width 12 height 11
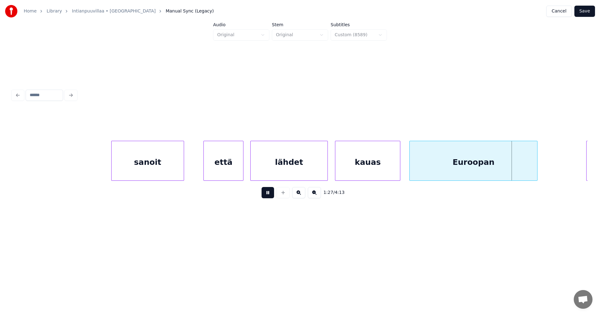
click at [267, 194] on button at bounding box center [268, 192] width 12 height 11
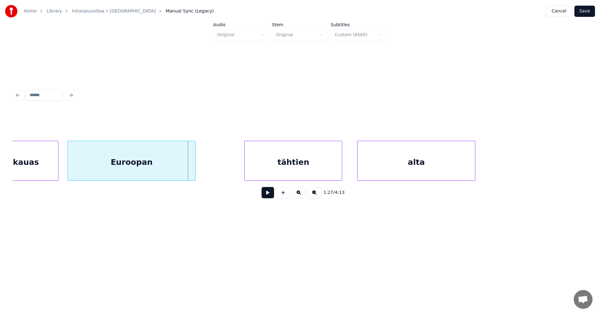
scroll to position [0, 10730]
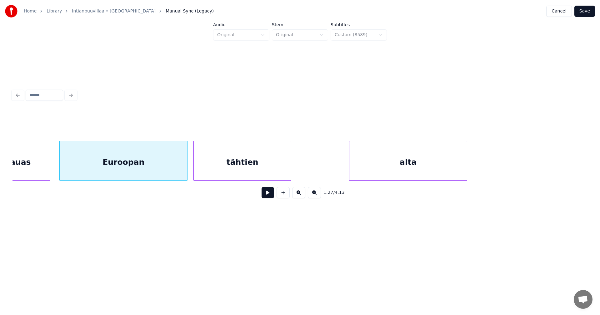
click at [264, 162] on div "tähtien" at bounding box center [242, 162] width 97 height 42
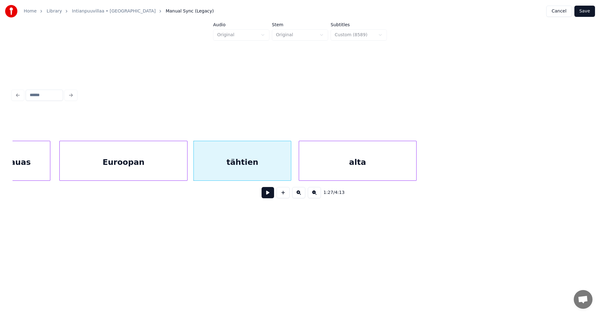
click at [378, 161] on div "alta" at bounding box center [357, 162] width 117 height 42
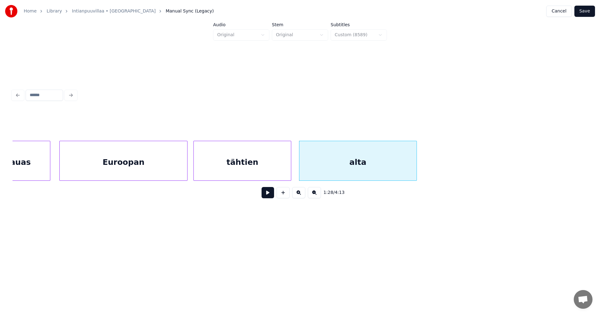
click at [183, 157] on div "Euroopan" at bounding box center [123, 162] width 127 height 42
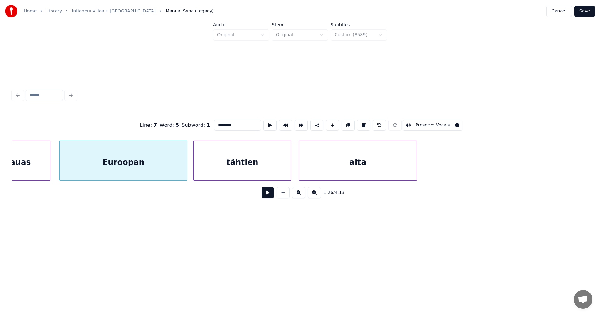
click at [271, 195] on button at bounding box center [268, 192] width 12 height 11
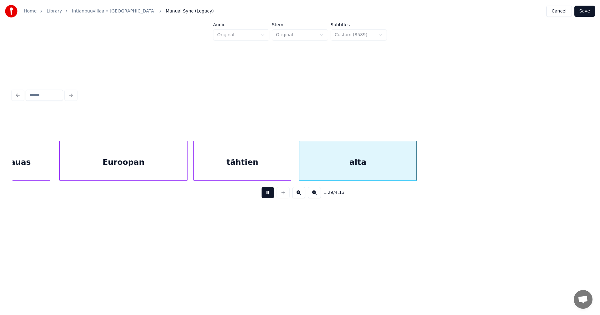
click at [268, 195] on button at bounding box center [268, 192] width 12 height 11
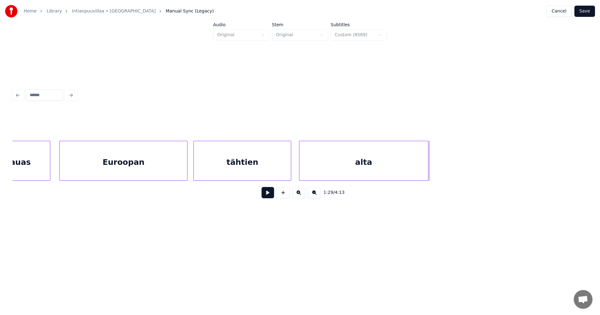
click at [427, 169] on div at bounding box center [427, 160] width 2 height 39
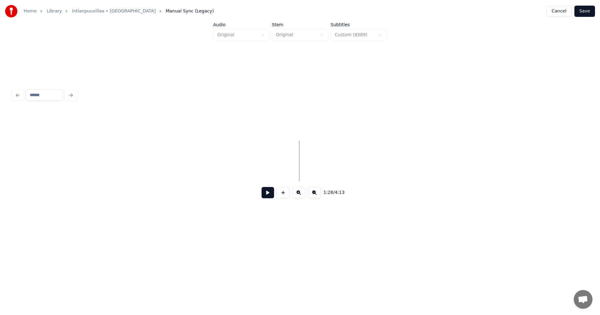
scroll to position [0, 11234]
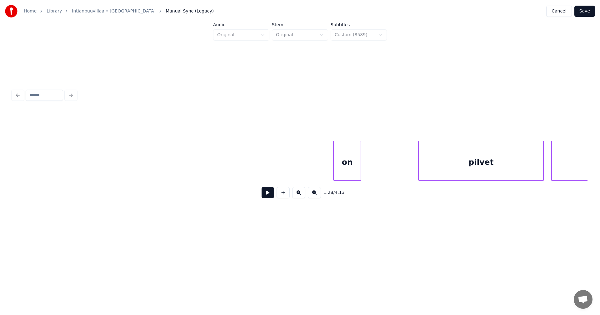
click at [345, 173] on div "on" at bounding box center [347, 162] width 27 height 42
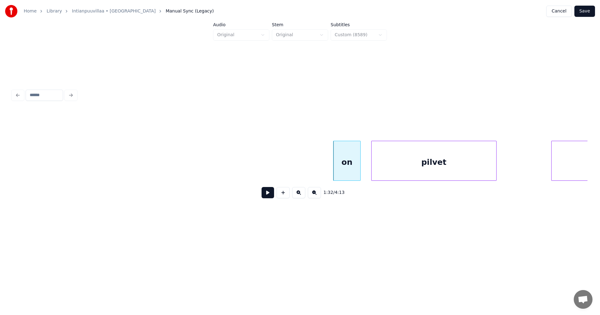
click at [414, 165] on div "pilvet" at bounding box center [434, 162] width 125 height 42
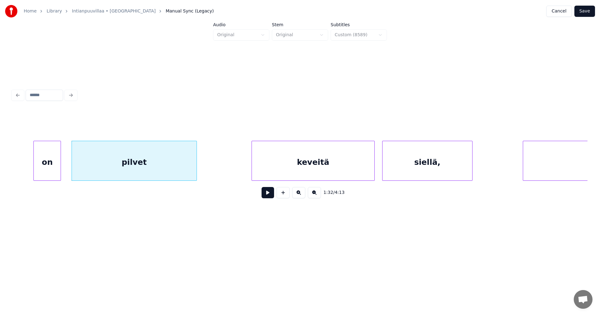
scroll to position [0, 11546]
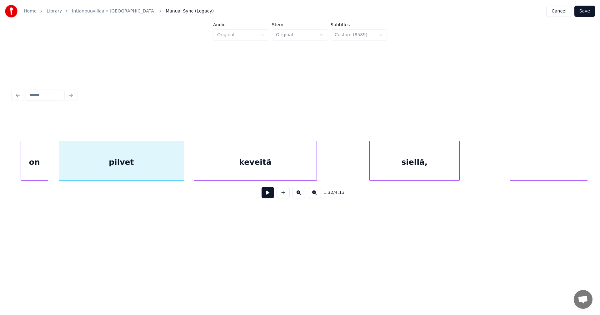
click at [277, 167] on div "keveitä" at bounding box center [255, 162] width 122 height 42
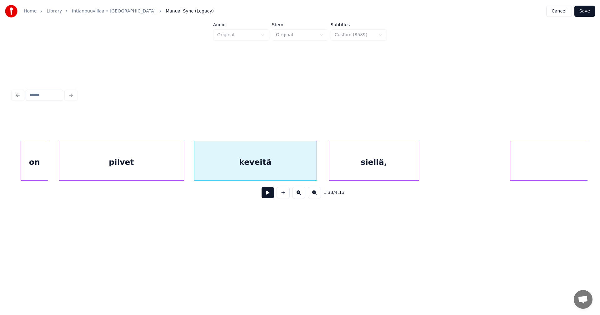
click at [352, 172] on div "siellä," at bounding box center [374, 162] width 90 height 42
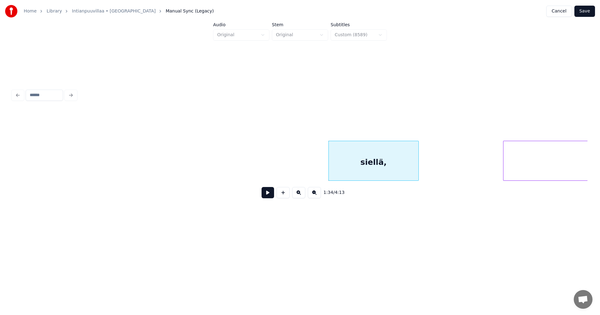
scroll to position [0, 11898]
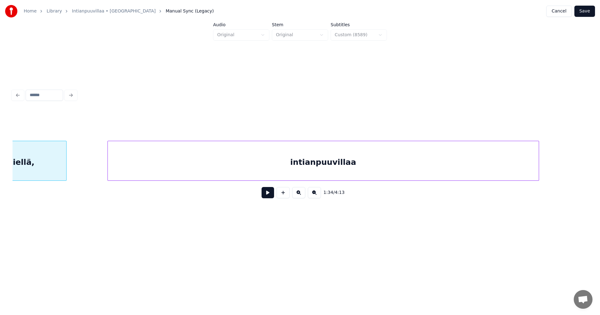
click at [476, 169] on div "intianpuuvillaa" at bounding box center [323, 162] width 431 height 42
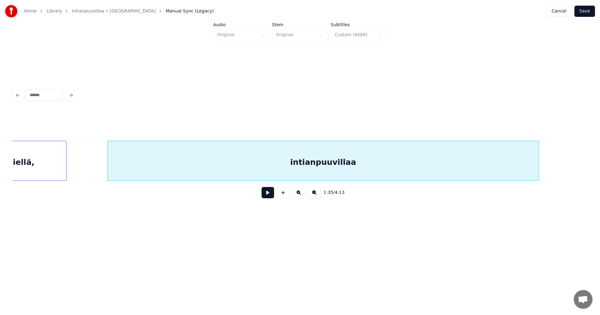
click at [474, 168] on div "intianpuuvillaa" at bounding box center [323, 162] width 431 height 42
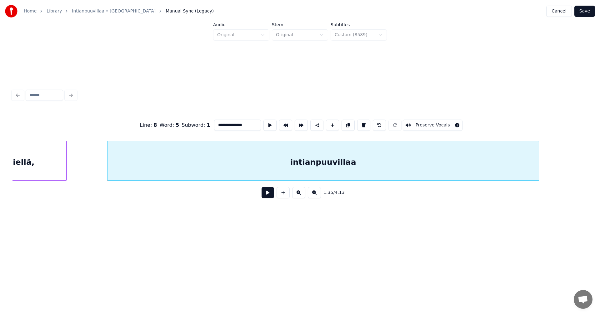
drag, startPoint x: 248, startPoint y: 125, endPoint x: 255, endPoint y: 126, distance: 7.3
click at [248, 125] on input "**********" at bounding box center [237, 125] width 47 height 11
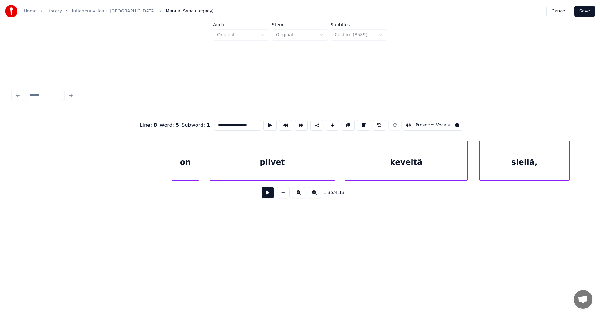
click at [191, 171] on div "on" at bounding box center [185, 162] width 27 height 42
type input "**"
click at [269, 194] on button at bounding box center [268, 192] width 12 height 11
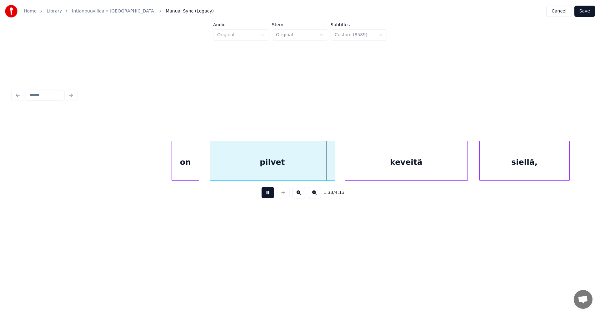
click at [269, 194] on button at bounding box center [268, 192] width 12 height 11
click at [326, 172] on div at bounding box center [325, 160] width 2 height 39
click at [268, 193] on button at bounding box center [268, 192] width 12 height 11
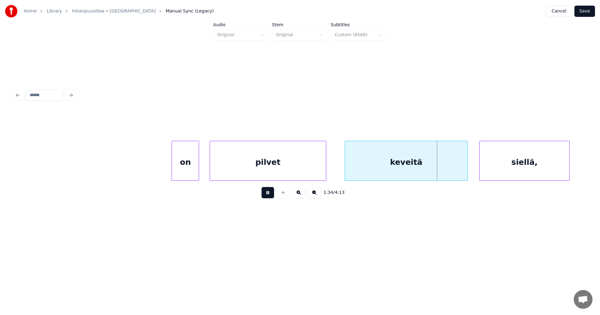
click at [268, 194] on button at bounding box center [268, 192] width 12 height 11
click at [271, 196] on button at bounding box center [268, 192] width 12 height 11
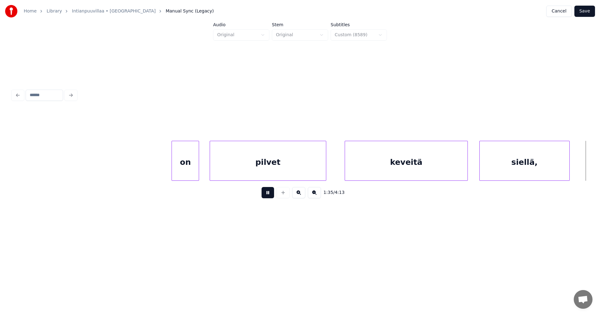
scroll to position [0, 11970]
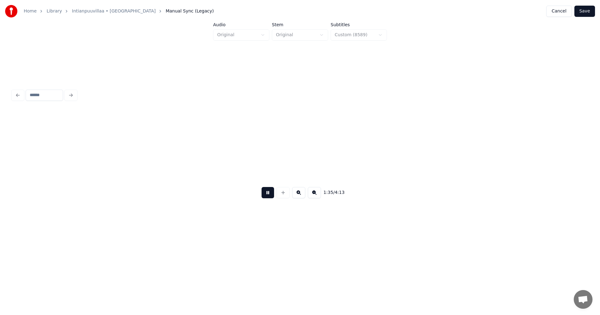
click at [271, 196] on button at bounding box center [268, 192] width 12 height 11
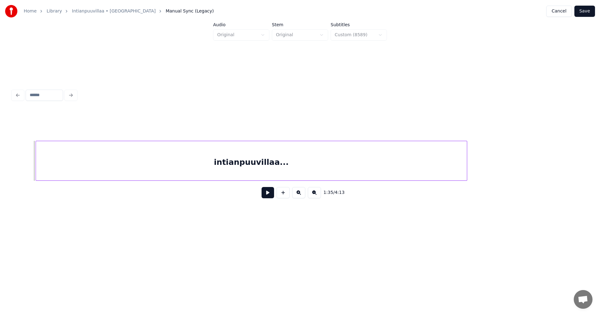
scroll to position [0, 11467]
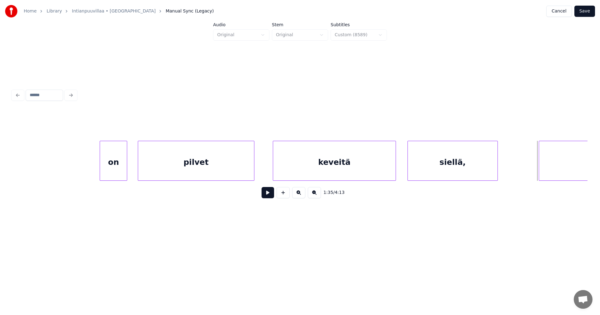
click at [447, 166] on div "siellä," at bounding box center [453, 162] width 90 height 42
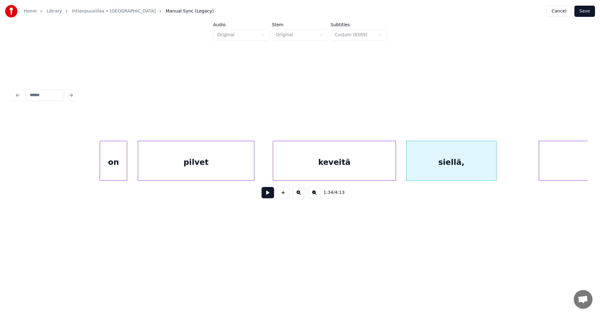
click at [271, 196] on button at bounding box center [268, 192] width 12 height 11
click at [390, 168] on div at bounding box center [390, 160] width 2 height 39
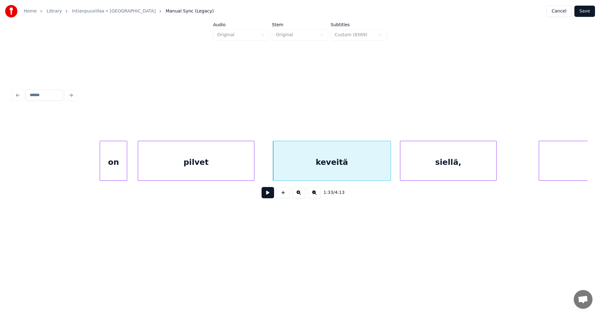
click at [401, 168] on div at bounding box center [401, 160] width 2 height 39
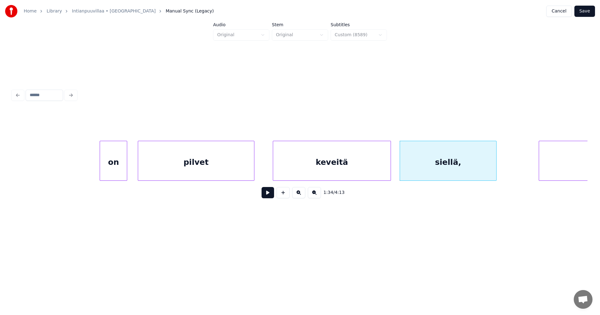
click at [410, 169] on div "siellä," at bounding box center [448, 162] width 96 height 42
click at [271, 196] on button at bounding box center [268, 192] width 12 height 11
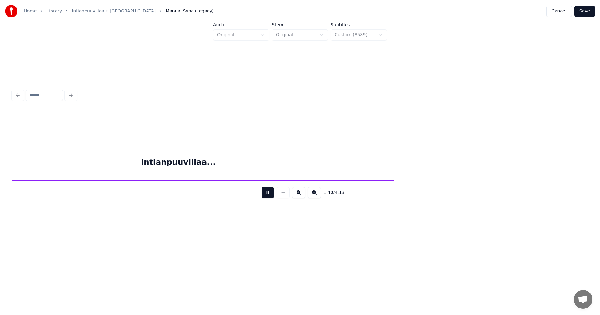
scroll to position [0, 12618]
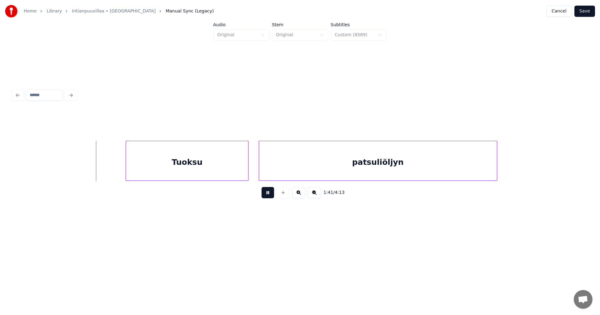
click at [271, 196] on button at bounding box center [268, 192] width 12 height 11
click at [161, 176] on div "Tuoksu" at bounding box center [131, 162] width 122 height 42
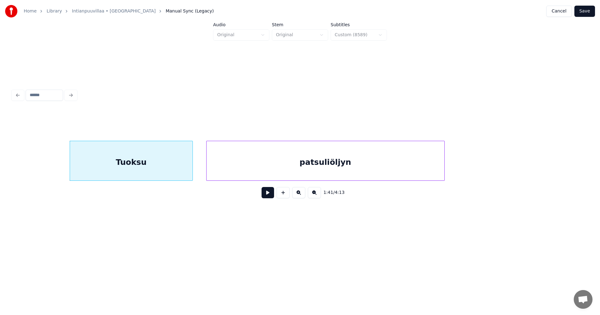
click at [258, 177] on div "patsuliöljyn" at bounding box center [326, 162] width 238 height 42
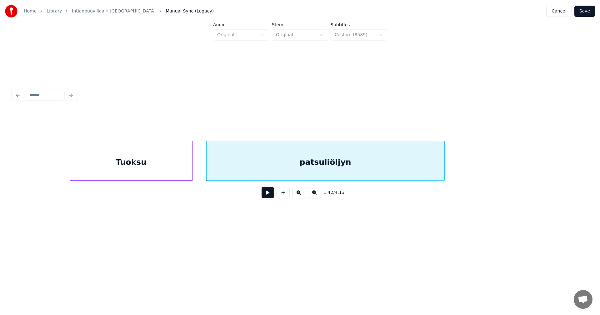
click at [273, 197] on button at bounding box center [268, 192] width 12 height 11
click at [270, 197] on button at bounding box center [268, 192] width 12 height 11
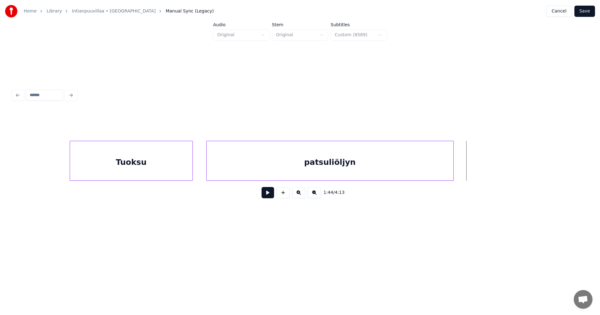
click at [452, 170] on div at bounding box center [453, 160] width 2 height 39
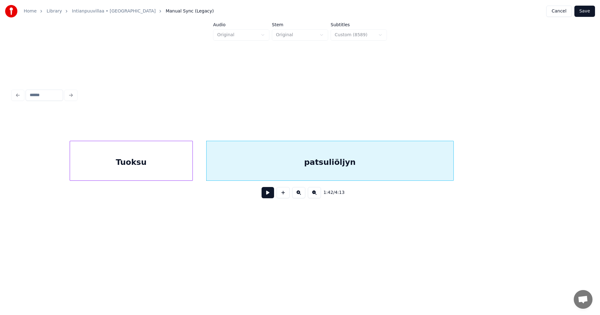
click at [353, 170] on div "patsuliöljyn" at bounding box center [330, 162] width 247 height 42
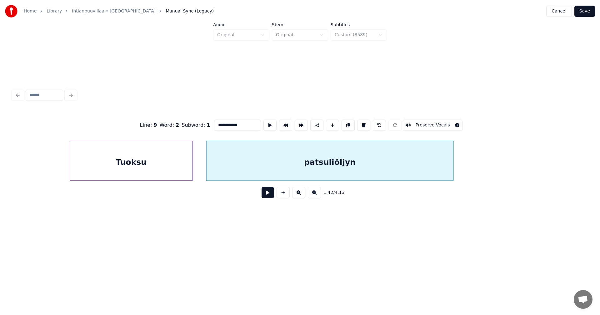
click at [270, 197] on button at bounding box center [268, 192] width 12 height 11
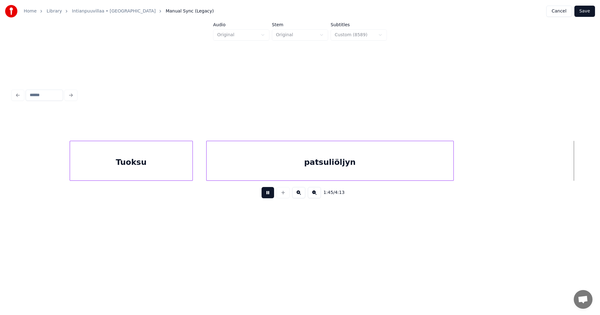
scroll to position [0, 13193]
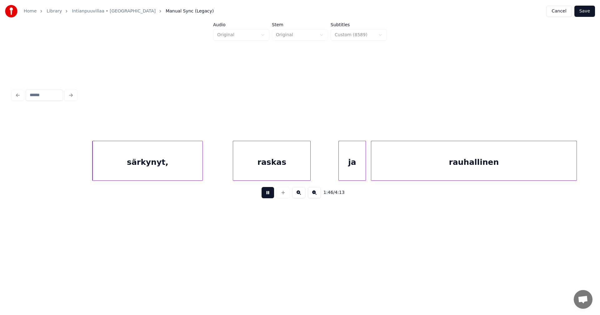
click at [270, 197] on button at bounding box center [268, 192] width 12 height 11
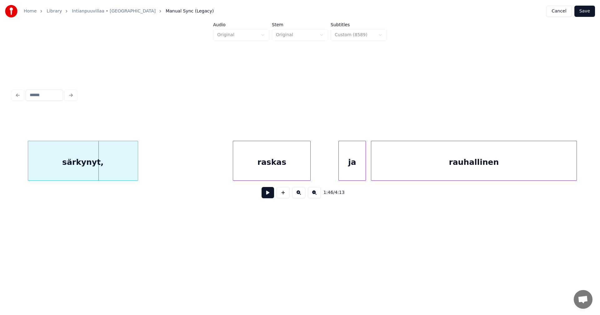
click at [61, 170] on div "särkynyt," at bounding box center [83, 162] width 110 height 42
click at [194, 169] on div "raskas" at bounding box center [204, 162] width 77 height 42
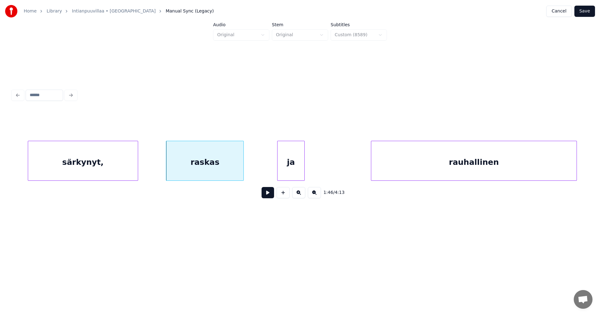
click at [295, 170] on div "ja" at bounding box center [290, 162] width 27 height 42
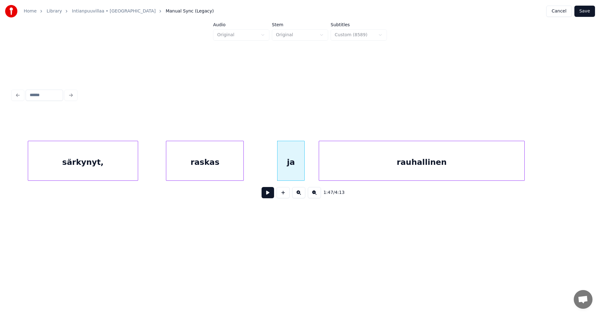
click at [357, 174] on div "rauhallinen" at bounding box center [421, 162] width 205 height 42
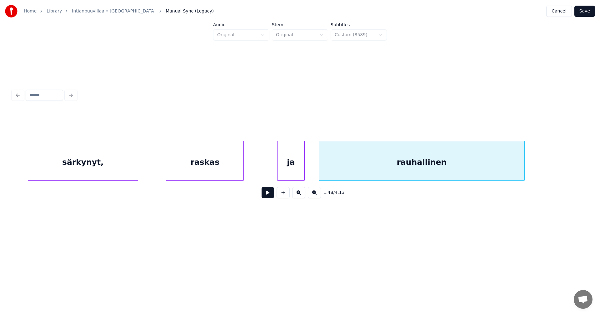
click at [110, 166] on div "särkynyt," at bounding box center [83, 162] width 110 height 42
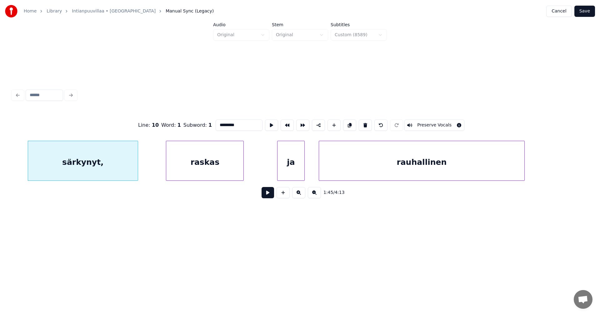
click at [267, 198] on button at bounding box center [268, 192] width 12 height 11
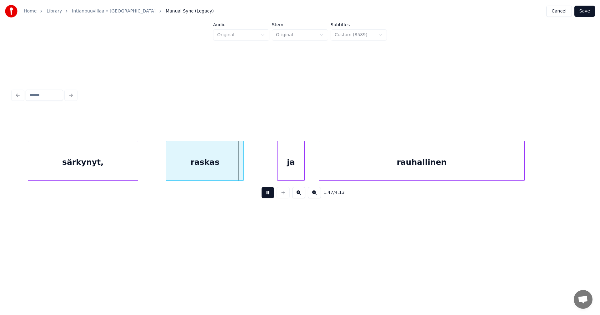
click at [266, 197] on button at bounding box center [268, 192] width 12 height 11
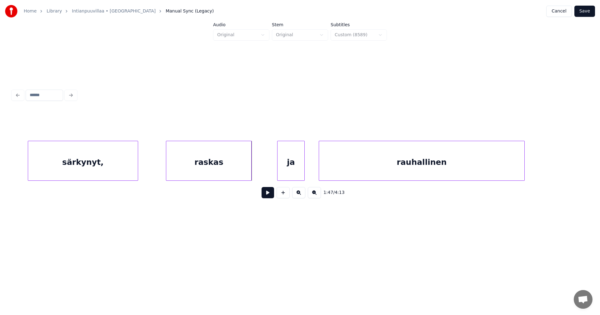
click at [250, 174] on div at bounding box center [250, 160] width 2 height 39
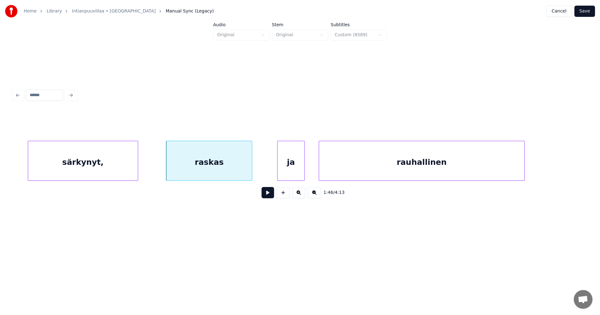
click at [268, 197] on button at bounding box center [268, 192] width 12 height 11
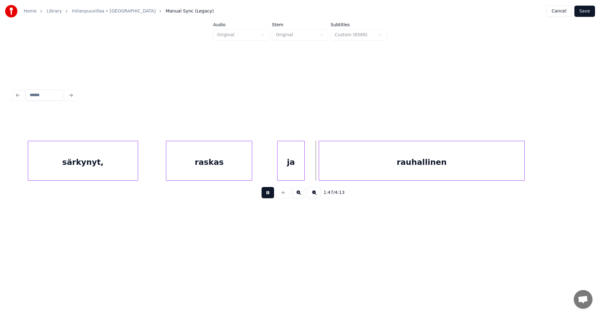
click at [268, 197] on button at bounding box center [268, 192] width 12 height 11
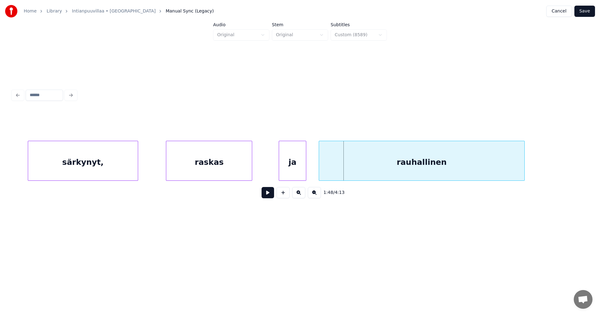
click at [297, 172] on div "ja" at bounding box center [292, 162] width 27 height 42
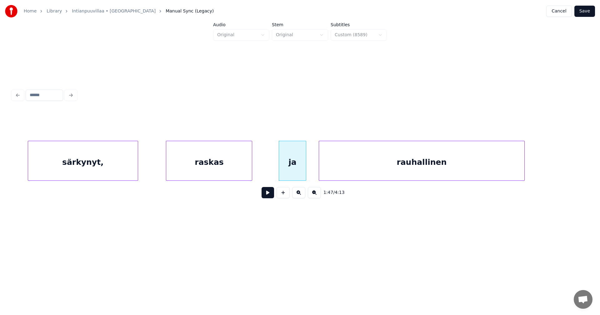
click at [267, 194] on button at bounding box center [268, 192] width 12 height 11
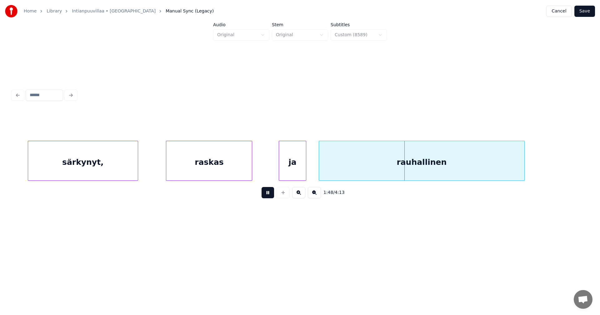
click at [267, 194] on button at bounding box center [268, 192] width 12 height 11
click at [351, 173] on div "rauhallinen" at bounding box center [421, 162] width 205 height 42
click at [266, 197] on button at bounding box center [268, 192] width 12 height 11
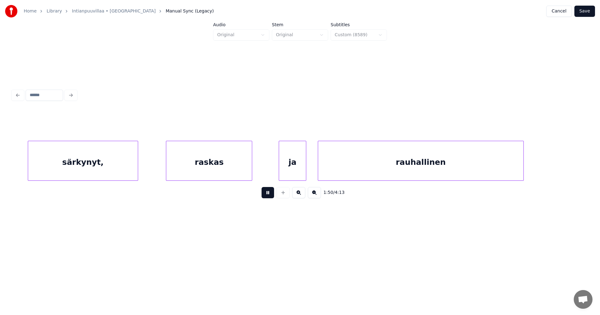
scroll to position [0, 13770]
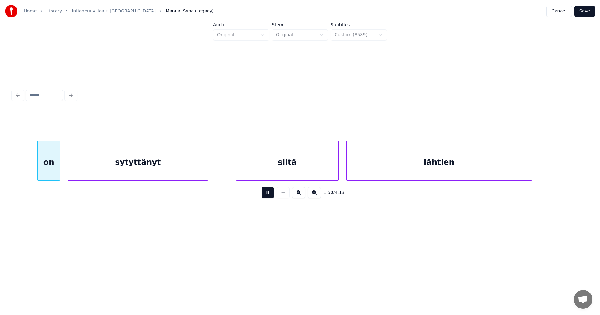
drag, startPoint x: 266, startPoint y: 197, endPoint x: 212, endPoint y: 184, distance: 56.1
click at [266, 197] on button at bounding box center [268, 192] width 12 height 11
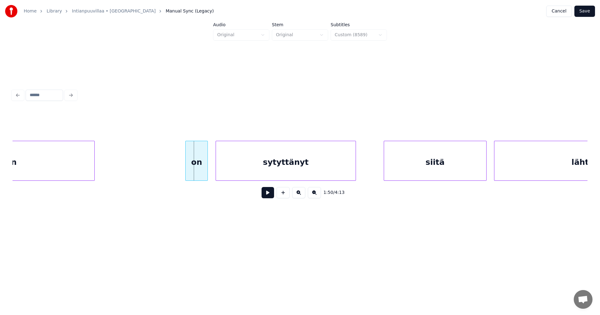
scroll to position [0, 13620]
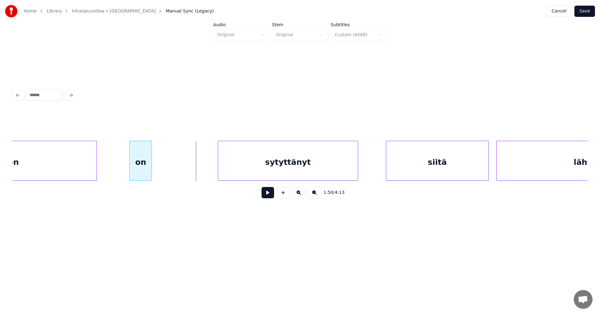
click at [144, 167] on div "on" at bounding box center [141, 162] width 22 height 42
click at [198, 172] on div "sytyttänyt" at bounding box center [231, 162] width 140 height 42
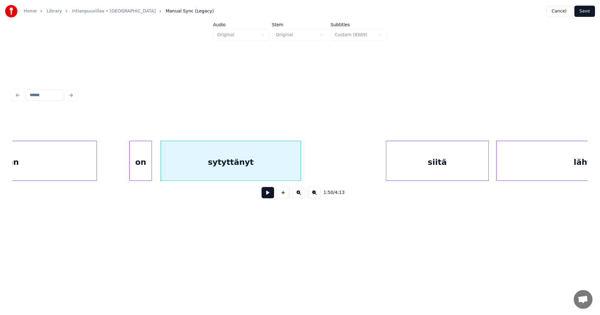
click at [140, 167] on div "on" at bounding box center [141, 162] width 22 height 42
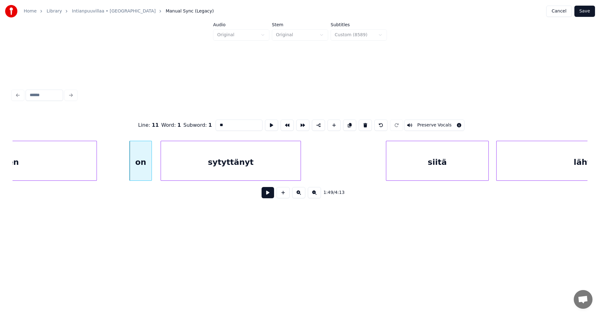
click at [270, 196] on button at bounding box center [268, 192] width 12 height 11
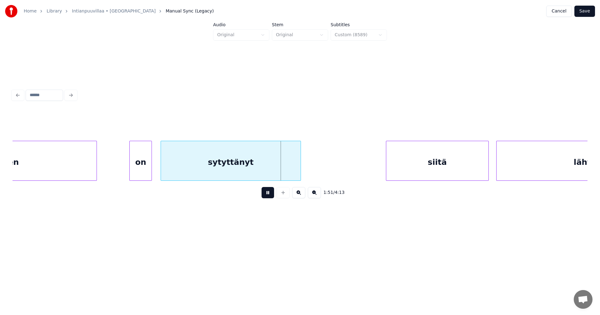
click at [267, 195] on button at bounding box center [268, 192] width 12 height 11
click at [294, 174] on div at bounding box center [294, 160] width 2 height 39
click at [390, 170] on div "siitä" at bounding box center [378, 162] width 102 height 42
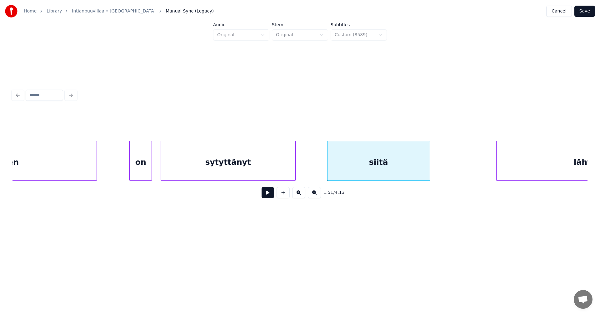
scroll to position [0, 13713]
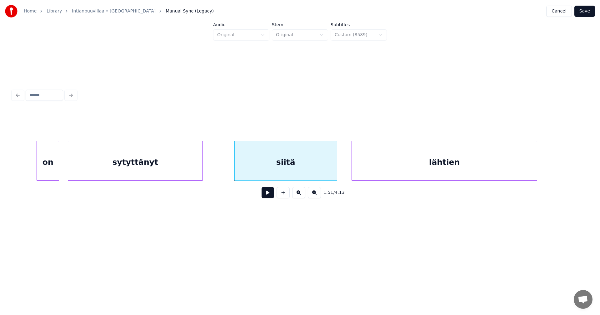
click at [523, 179] on div "on sytyttänyt siitä lähtien" at bounding box center [299, 161] width 575 height 40
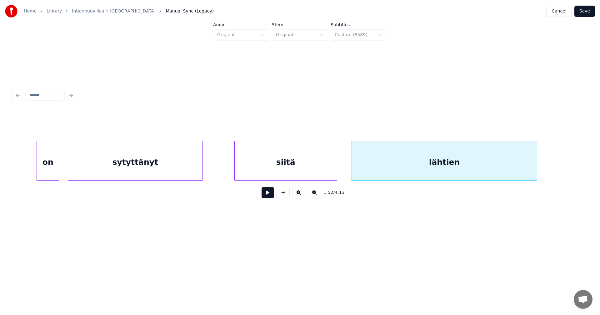
click at [186, 172] on div "sytyttänyt" at bounding box center [135, 162] width 135 height 42
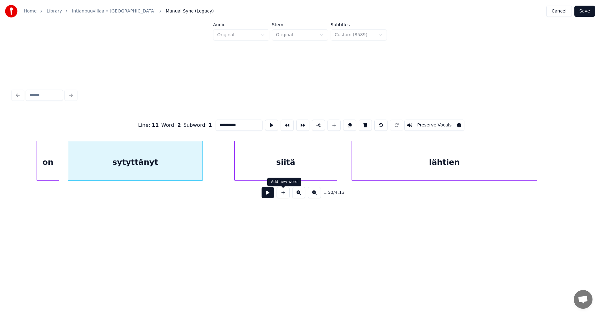
click at [268, 194] on button at bounding box center [268, 192] width 12 height 11
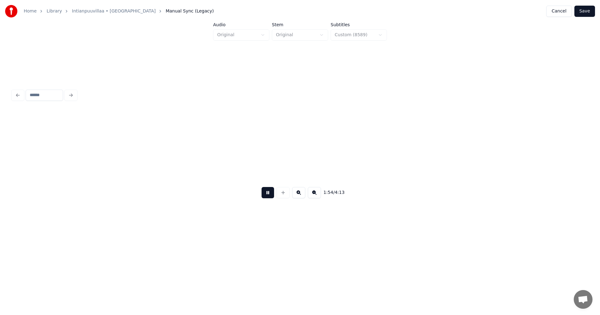
scroll to position [0, 14288]
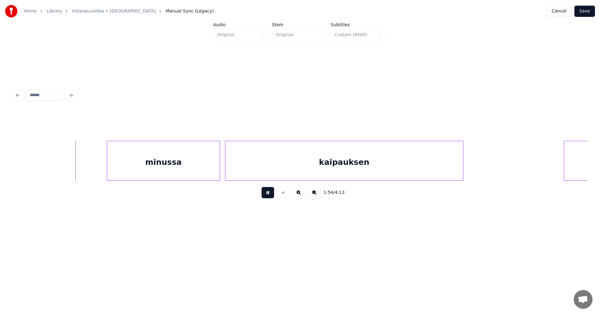
drag, startPoint x: 267, startPoint y: 196, endPoint x: 219, endPoint y: 191, distance: 47.8
click at [267, 196] on button at bounding box center [268, 192] width 12 height 11
click at [84, 163] on div "minussa" at bounding box center [94, 162] width 112 height 42
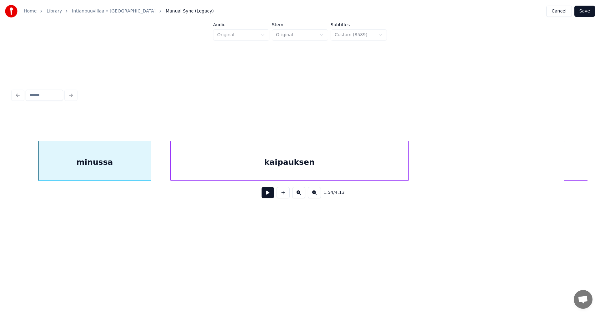
click at [194, 169] on div "kaipauksen" at bounding box center [290, 162] width 238 height 42
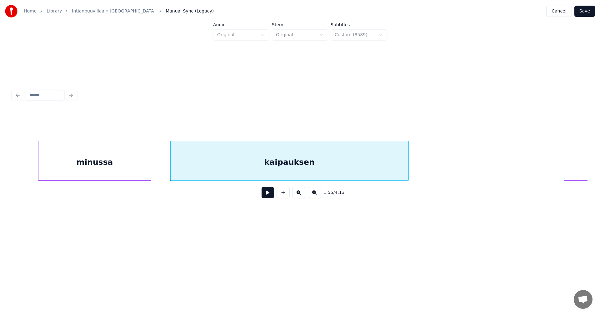
click at [267, 197] on button at bounding box center [268, 192] width 12 height 11
click at [270, 195] on button at bounding box center [268, 192] width 12 height 11
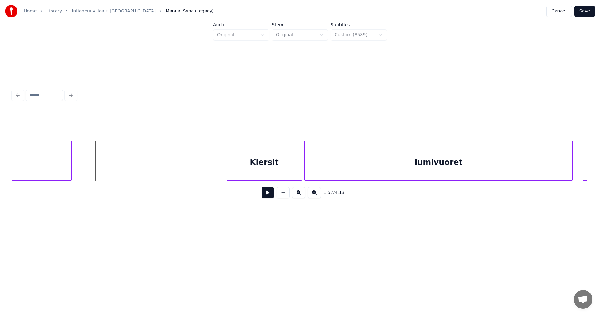
scroll to position [0, 14625]
click at [220, 173] on div "Kiersit" at bounding box center [204, 162] width 75 height 42
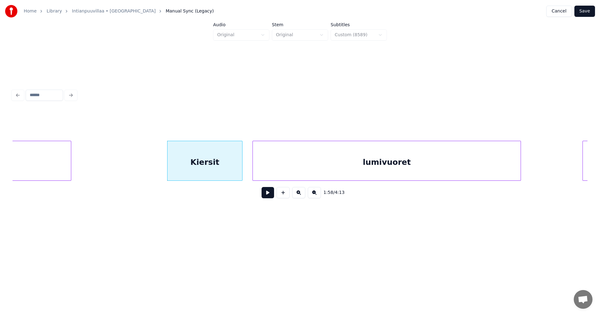
click at [291, 173] on div "lumivuoret" at bounding box center [387, 162] width 268 height 42
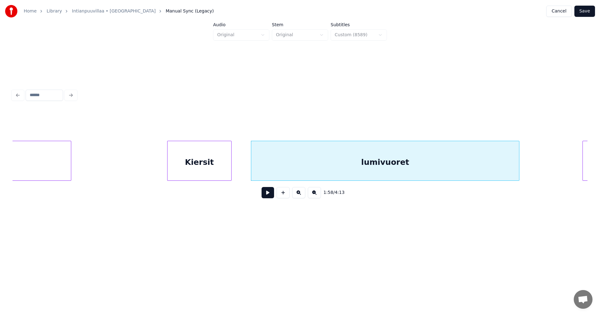
click at [230, 171] on div at bounding box center [230, 160] width 2 height 39
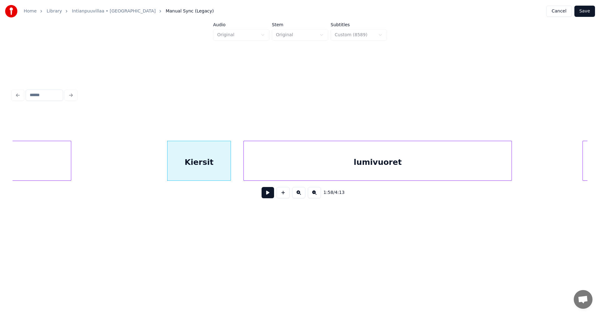
click at [281, 167] on div "lumivuoret" at bounding box center [378, 162] width 268 height 42
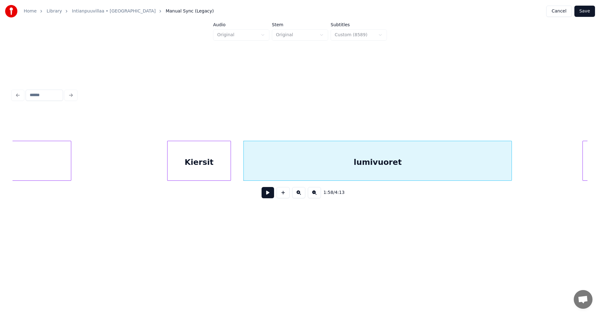
click at [185, 170] on div "Kiersit" at bounding box center [198, 162] width 63 height 42
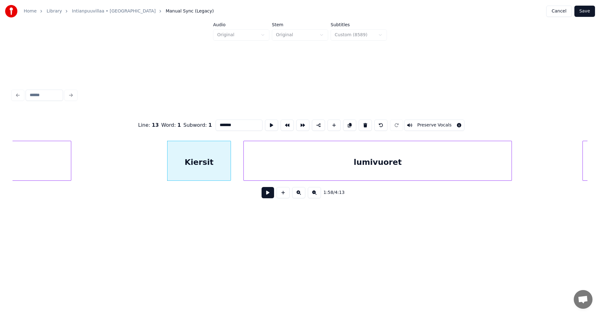
click at [269, 197] on button at bounding box center [268, 192] width 12 height 11
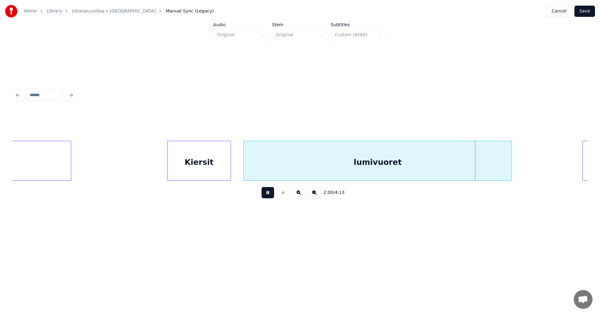
click at [268, 195] on button at bounding box center [268, 192] width 12 height 11
click at [480, 171] on div at bounding box center [481, 160] width 2 height 39
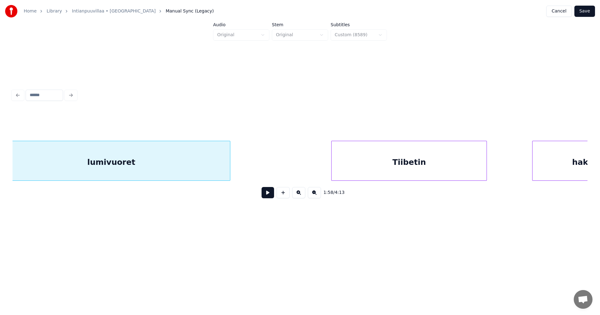
scroll to position [0, 14888]
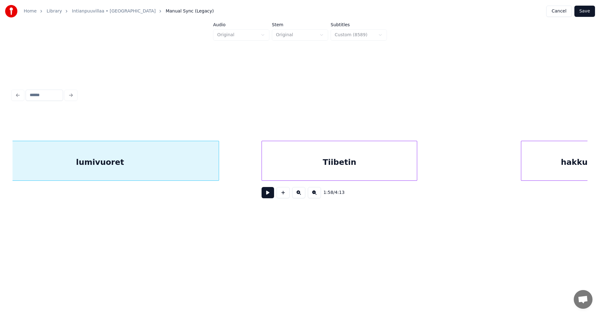
click at [365, 169] on div "Tiibetin" at bounding box center [339, 162] width 155 height 42
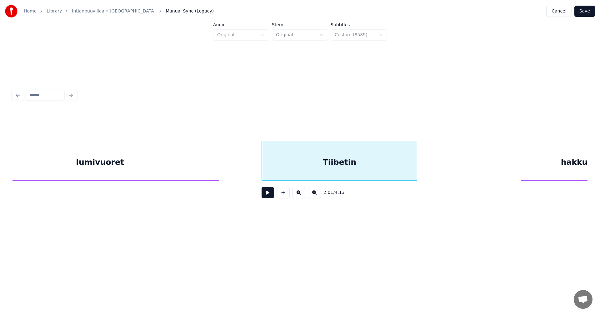
click at [264, 195] on button at bounding box center [268, 192] width 12 height 11
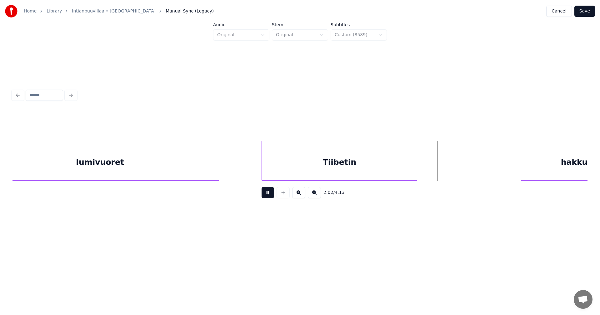
click at [264, 195] on button at bounding box center [268, 192] width 12 height 11
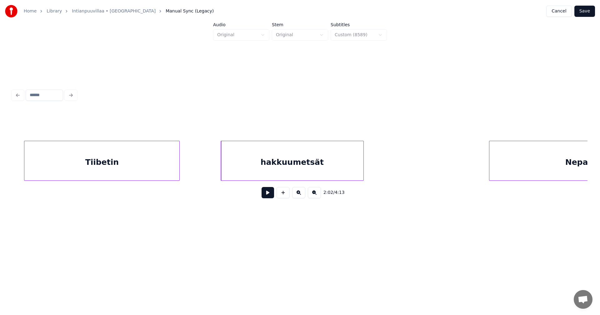
click at [331, 181] on div "Tiibetin hakkuumetsät Nepalin" at bounding box center [299, 161] width 575 height 40
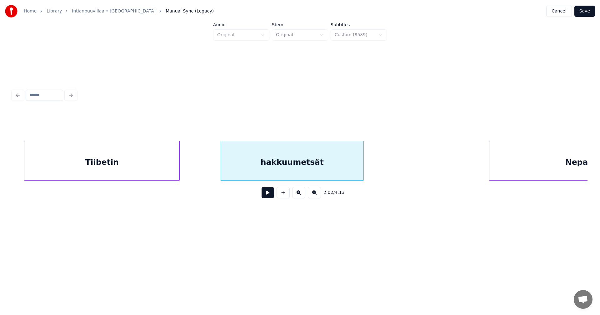
click at [363, 172] on div "hakkuumetsät" at bounding box center [292, 161] width 143 height 40
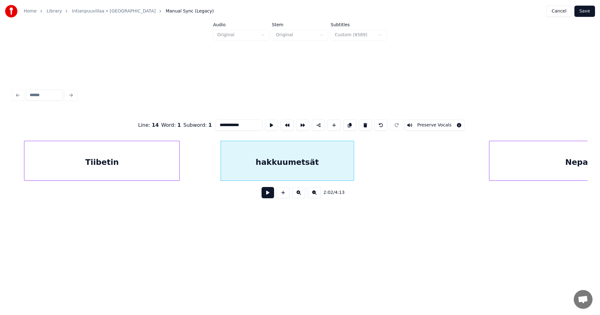
click at [353, 175] on div at bounding box center [353, 160] width 2 height 39
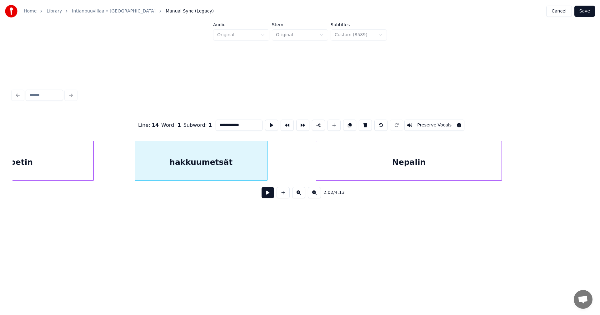
click at [447, 181] on div "Tiibetin hakkuumetsät Nepalin" at bounding box center [299, 161] width 575 height 40
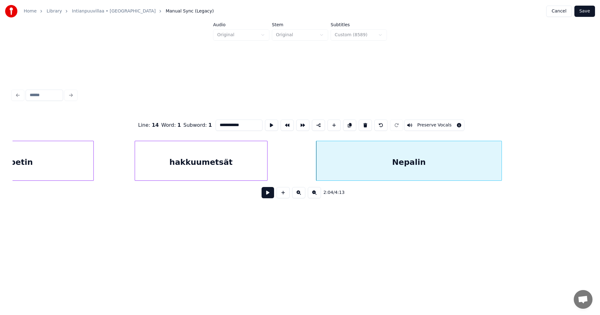
click at [265, 195] on button at bounding box center [268, 192] width 12 height 11
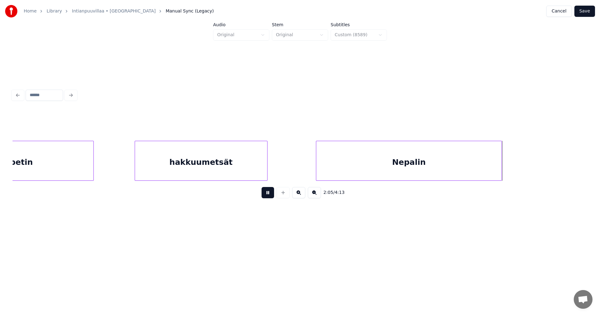
click at [266, 196] on button at bounding box center [268, 192] width 12 height 11
click at [532, 167] on div at bounding box center [532, 160] width 2 height 39
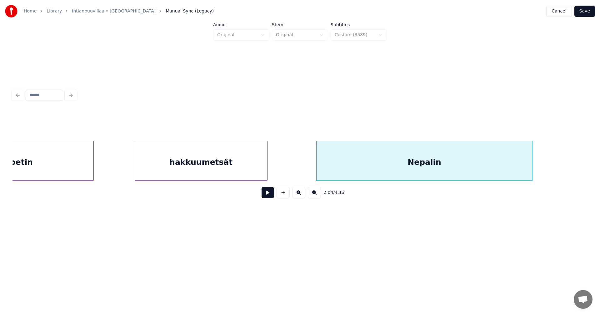
click at [490, 166] on div "Nepalin" at bounding box center [424, 162] width 216 height 42
click at [77, 169] on div "Tiibetin" at bounding box center [15, 162] width 155 height 42
type input "********"
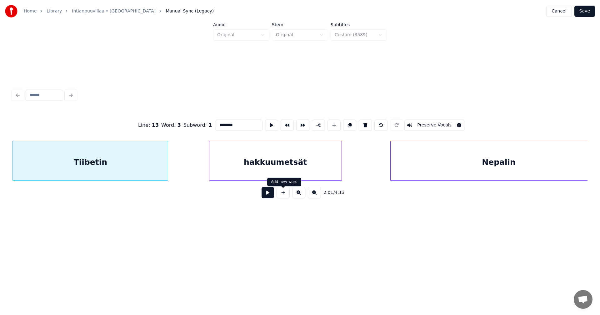
click at [267, 196] on button at bounding box center [268, 192] width 12 height 11
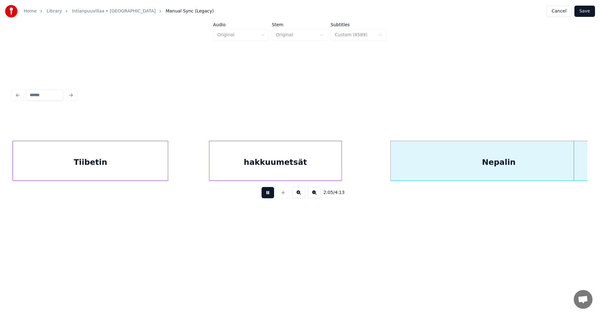
scroll to position [0, 15712]
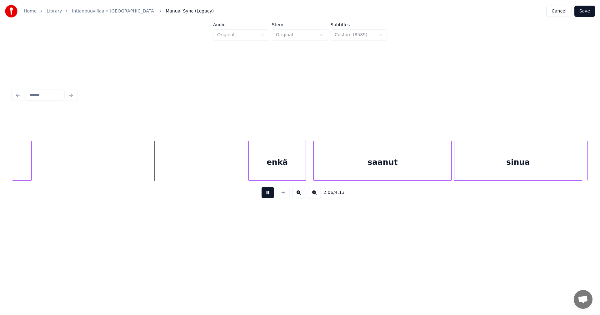
click at [266, 195] on button at bounding box center [268, 192] width 12 height 11
click at [207, 175] on div "enkä" at bounding box center [211, 162] width 57 height 42
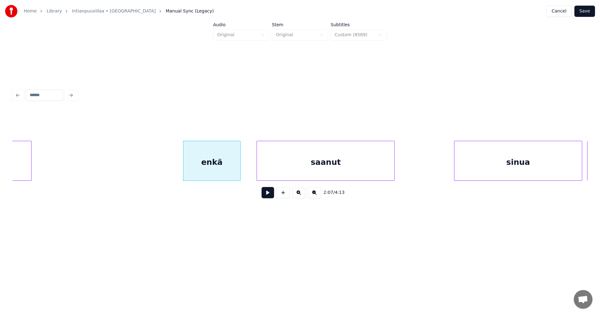
click at [281, 175] on div "saanut" at bounding box center [325, 162] width 137 height 42
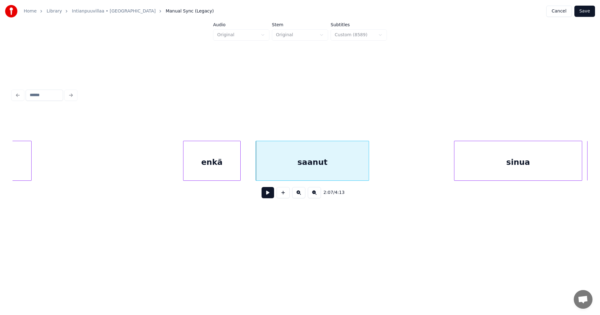
click at [368, 170] on div at bounding box center [368, 160] width 2 height 39
click at [394, 173] on div "sinua" at bounding box center [447, 162] width 127 height 42
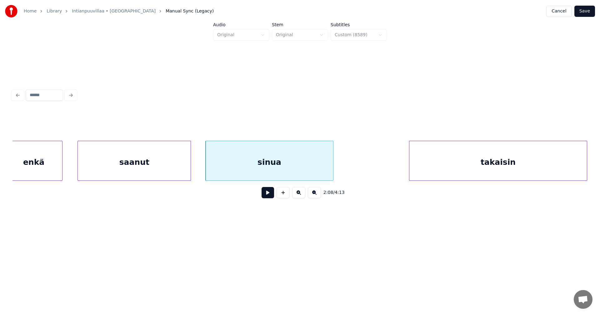
scroll to position [0, 15900]
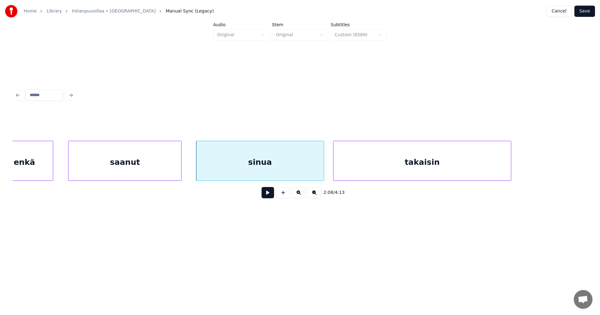
click at [438, 172] on div "takaisin" at bounding box center [421, 162] width 177 height 42
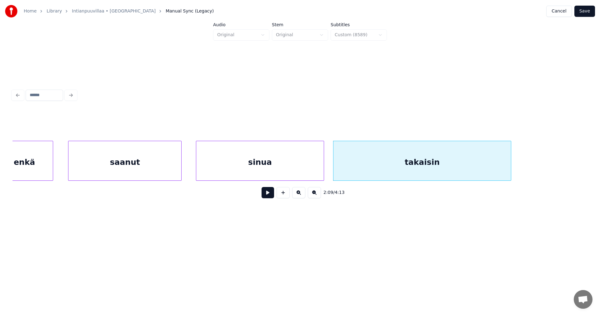
click at [35, 169] on div "enkä" at bounding box center [24, 162] width 57 height 42
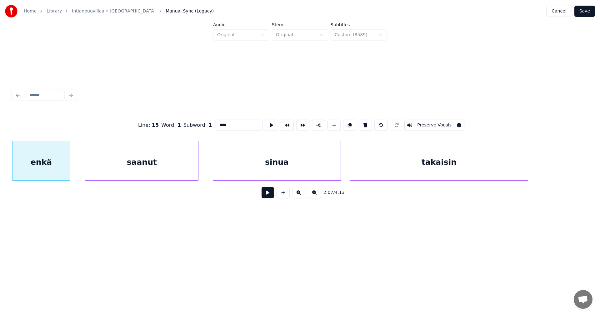
click at [267, 198] on button at bounding box center [268, 192] width 12 height 11
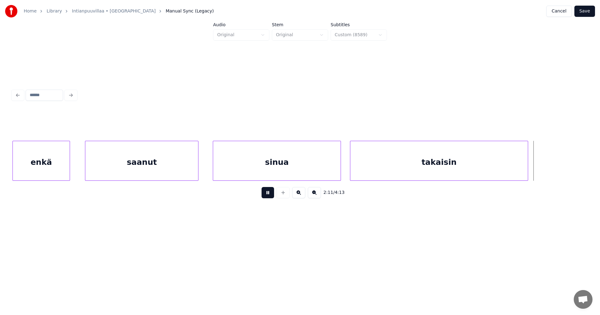
click at [265, 197] on button at bounding box center [268, 192] width 12 height 11
click at [543, 167] on div at bounding box center [543, 160] width 2 height 39
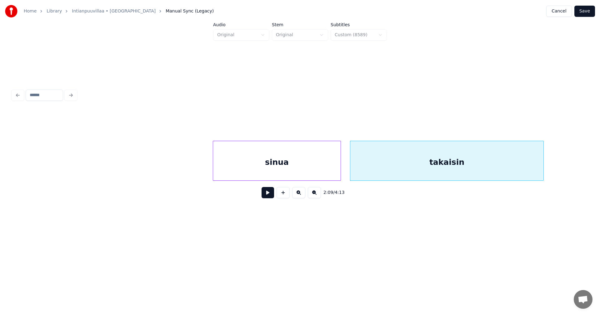
scroll to position [0, 16386]
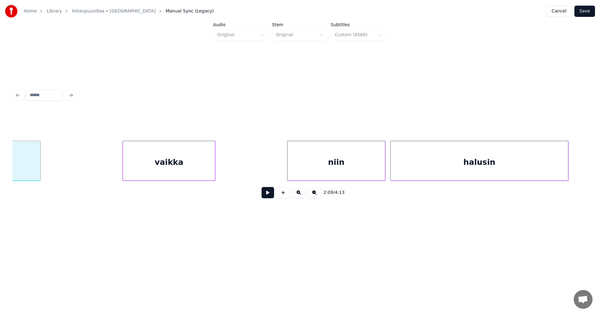
click at [174, 165] on div "vaikka" at bounding box center [169, 162] width 92 height 42
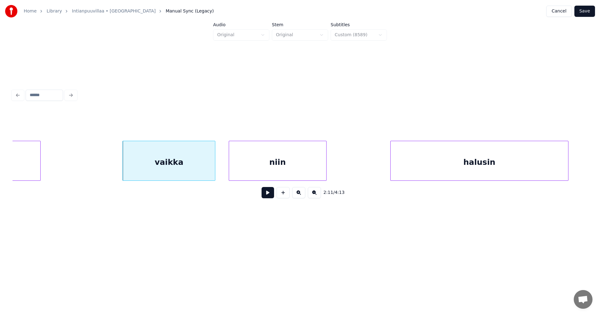
click at [265, 175] on div "niin" at bounding box center [277, 162] width 97 height 42
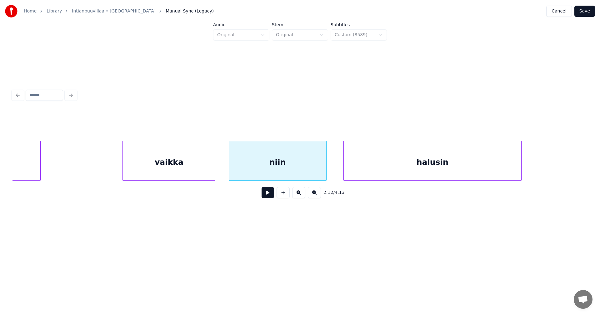
click at [388, 169] on div "halusin" at bounding box center [432, 162] width 177 height 42
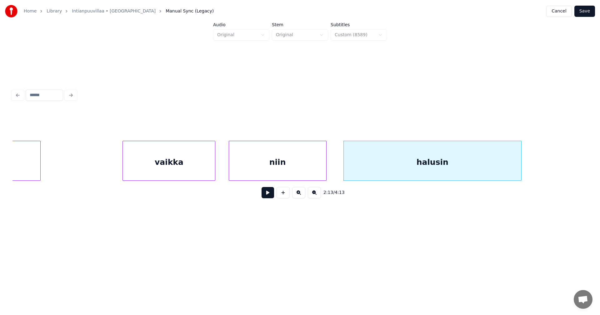
click at [207, 167] on div "vaikka" at bounding box center [169, 162] width 92 height 42
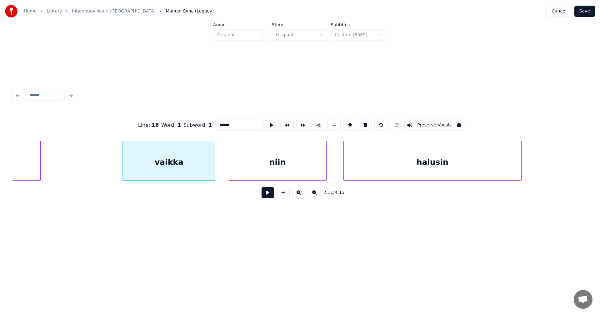
click at [270, 197] on button at bounding box center [268, 192] width 12 height 11
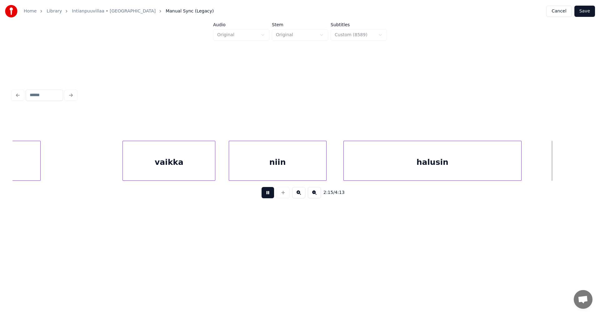
drag, startPoint x: 270, startPoint y: 195, endPoint x: 245, endPoint y: 188, distance: 25.8
click at [270, 194] on button at bounding box center [268, 192] width 12 height 11
click at [215, 169] on div at bounding box center [215, 160] width 2 height 39
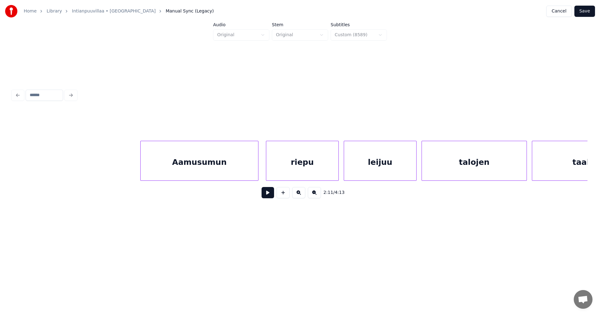
scroll to position [0, 19282]
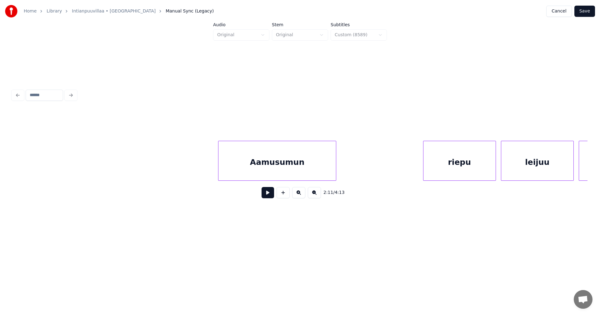
click at [288, 173] on div "Aamusumun" at bounding box center [276, 162] width 117 height 42
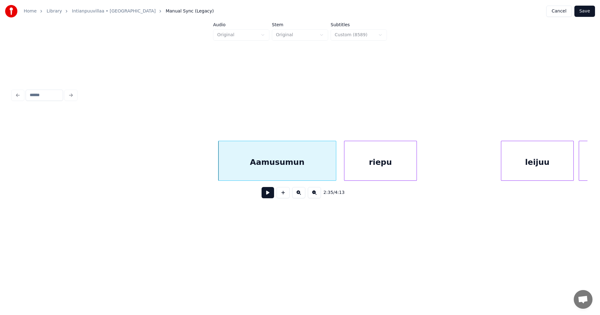
click at [390, 171] on div "riepu" at bounding box center [380, 162] width 72 height 42
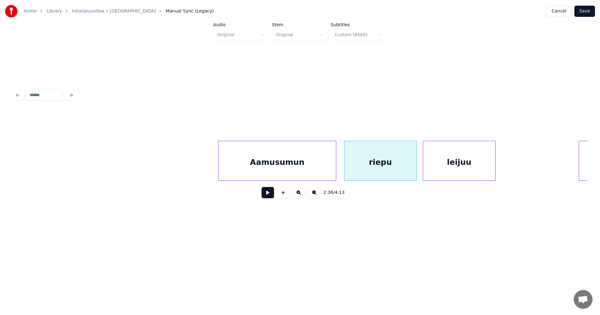
click at [466, 173] on div "leijuu" at bounding box center [459, 162] width 72 height 42
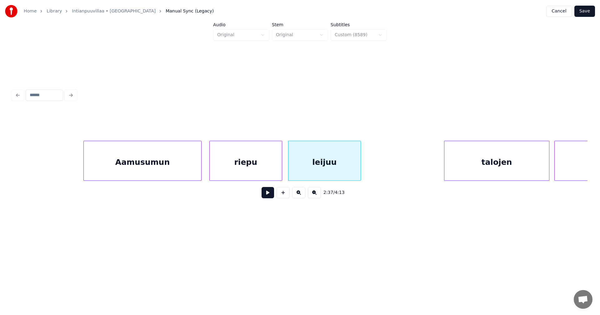
scroll to position [0, 19419]
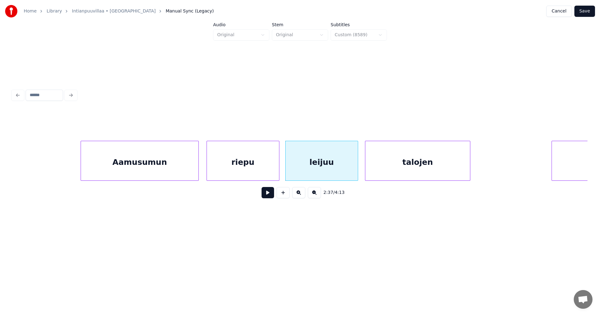
click at [448, 184] on div "2:37 / 4:13" at bounding box center [299, 157] width 575 height 95
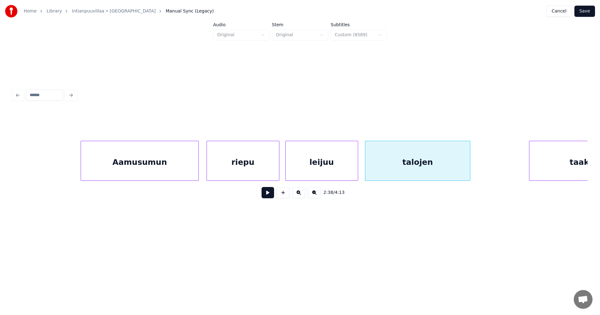
scroll to position [0, 19492]
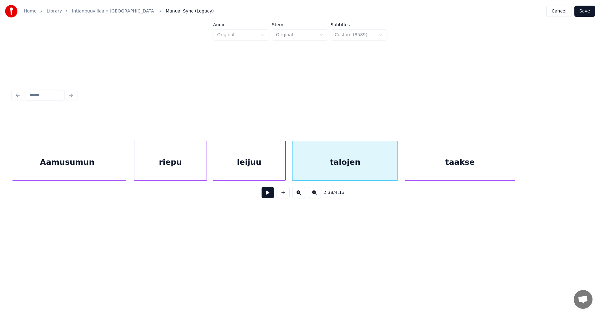
click at [489, 185] on div "2:38 / 4:13" at bounding box center [299, 157] width 575 height 95
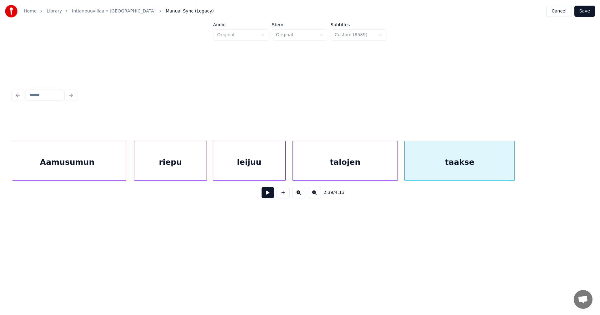
click at [60, 172] on div "Aamusumun" at bounding box center [66, 162] width 117 height 42
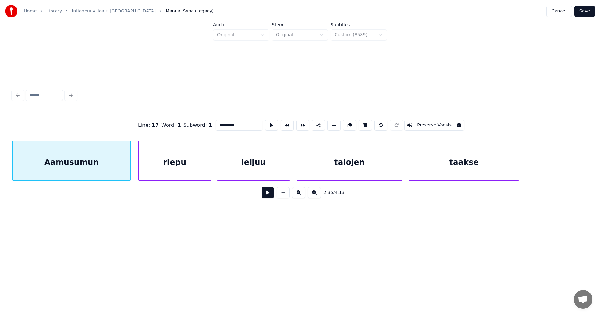
click at [266, 197] on button at bounding box center [268, 192] width 12 height 11
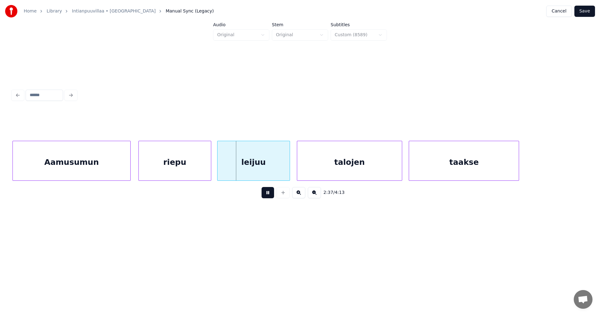
click at [266, 197] on button at bounding box center [268, 192] width 12 height 11
click at [186, 173] on div "riepu" at bounding box center [175, 162] width 72 height 42
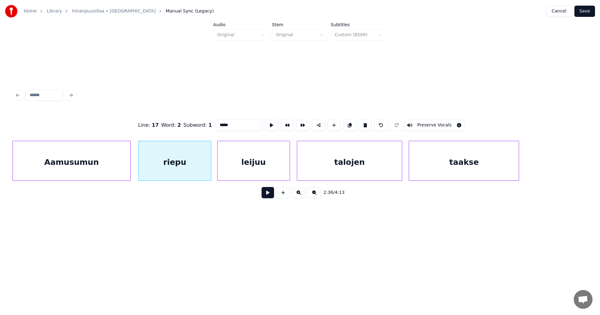
click at [266, 197] on button at bounding box center [268, 192] width 12 height 11
click at [266, 196] on button at bounding box center [268, 192] width 12 height 11
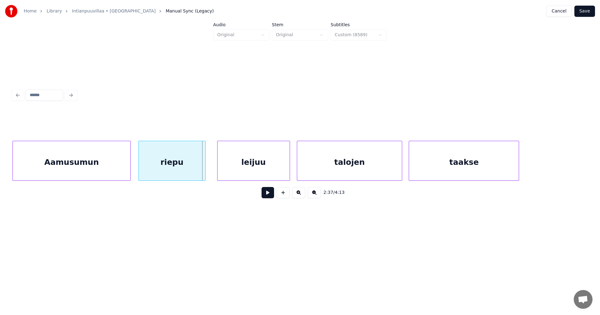
click at [203, 169] on div at bounding box center [204, 160] width 2 height 39
click at [230, 170] on div "leijuu" at bounding box center [251, 162] width 72 height 42
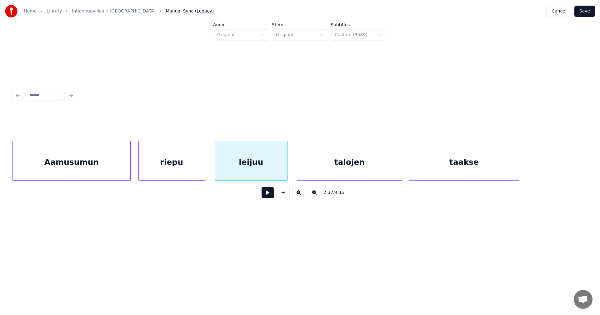
click at [269, 197] on button at bounding box center [268, 192] width 12 height 11
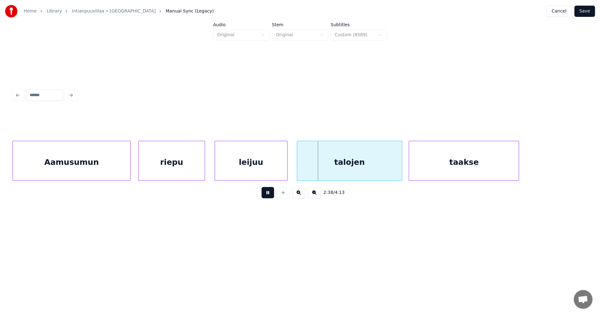
click at [269, 197] on button at bounding box center [268, 192] width 12 height 11
drag, startPoint x: 269, startPoint y: 196, endPoint x: 324, endPoint y: 192, distance: 54.6
click at [270, 196] on button at bounding box center [268, 192] width 12 height 11
click at [397, 169] on div at bounding box center [398, 160] width 2 height 39
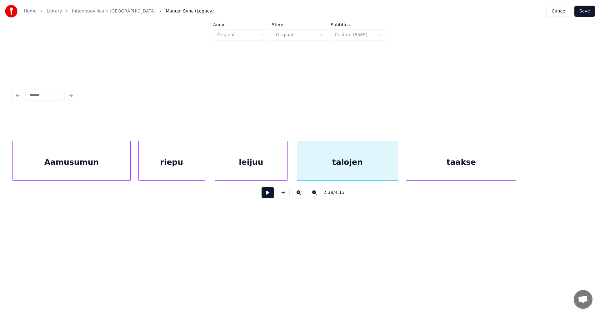
click at [420, 167] on div "taakse" at bounding box center [461, 162] width 110 height 42
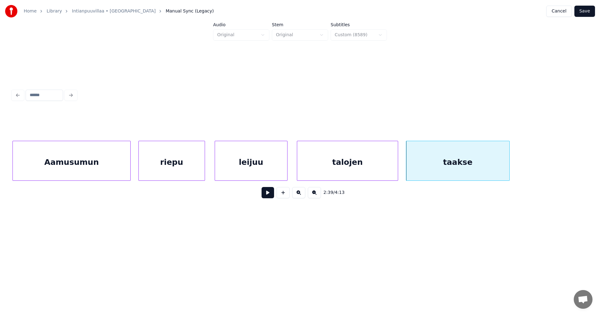
click at [508, 170] on div at bounding box center [508, 160] width 2 height 39
click at [266, 197] on button at bounding box center [268, 192] width 12 height 11
click at [268, 196] on button at bounding box center [268, 192] width 12 height 11
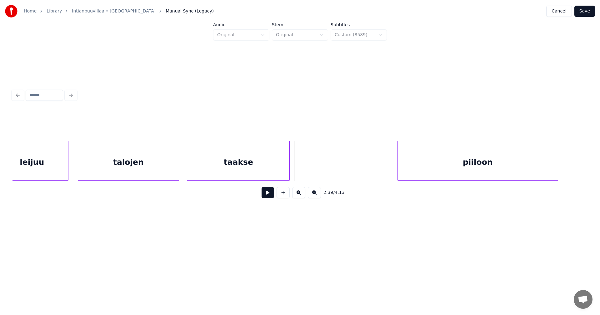
scroll to position [0, 19712]
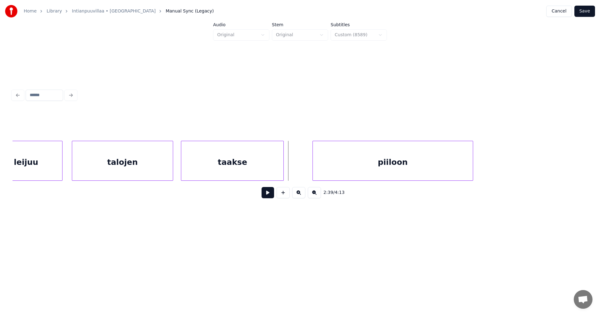
click at [412, 181] on div "leijuu talojen taakse piiloon" at bounding box center [299, 161] width 575 height 40
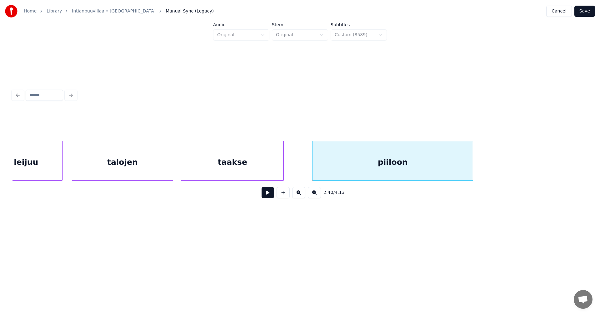
click at [269, 195] on button at bounding box center [268, 192] width 12 height 11
click at [267, 196] on button at bounding box center [268, 192] width 12 height 11
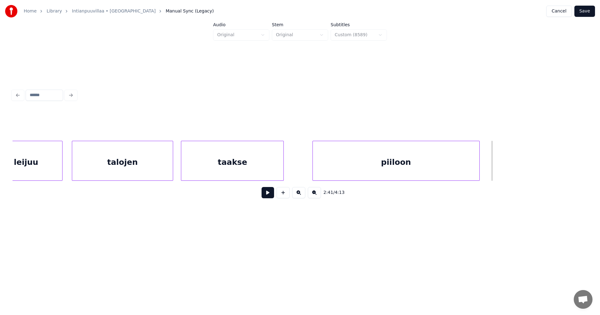
click at [479, 172] on div at bounding box center [478, 160] width 2 height 39
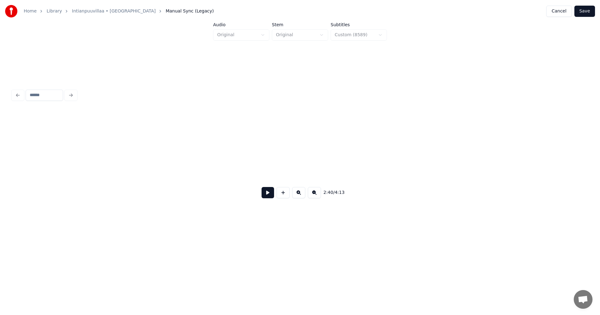
scroll to position [0, 20216]
click at [368, 187] on div "2:40 / 4:13" at bounding box center [299, 157] width 575 height 95
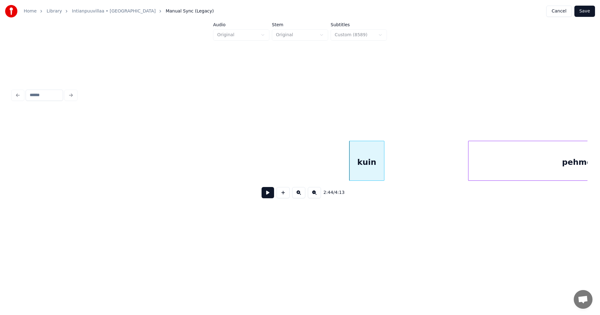
scroll to position [0, 20323]
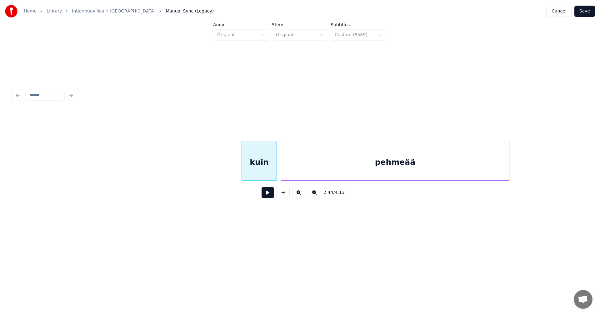
click at [443, 177] on div "pehmeää" at bounding box center [395, 162] width 228 height 42
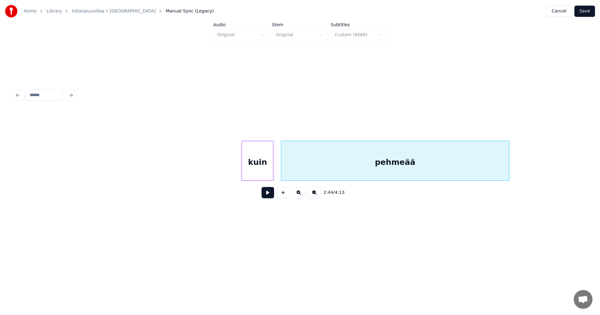
click at [271, 173] on div at bounding box center [272, 160] width 2 height 39
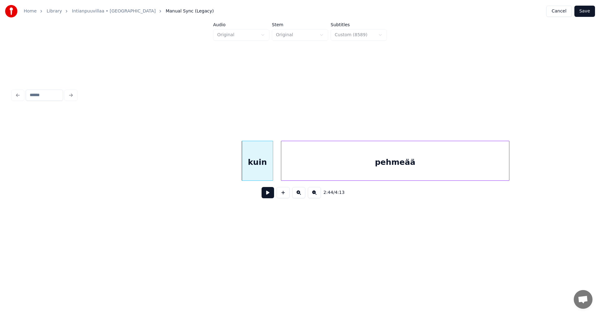
click at [266, 174] on div "kuin" at bounding box center [257, 162] width 31 height 42
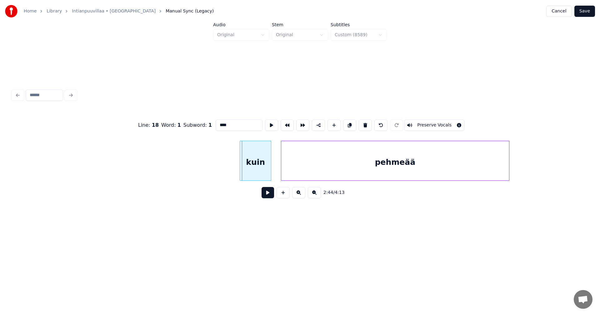
click at [261, 178] on div "kuin" at bounding box center [255, 162] width 31 height 42
click at [268, 198] on button at bounding box center [268, 192] width 12 height 11
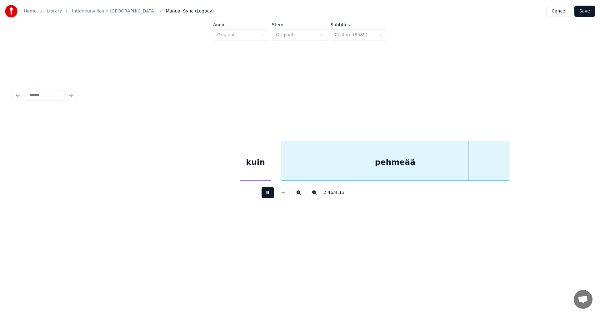
click at [268, 197] on button at bounding box center [268, 192] width 12 height 11
click at [333, 160] on div "pehmeää" at bounding box center [395, 162] width 228 height 42
click at [235, 122] on input "*******" at bounding box center [239, 125] width 47 height 11
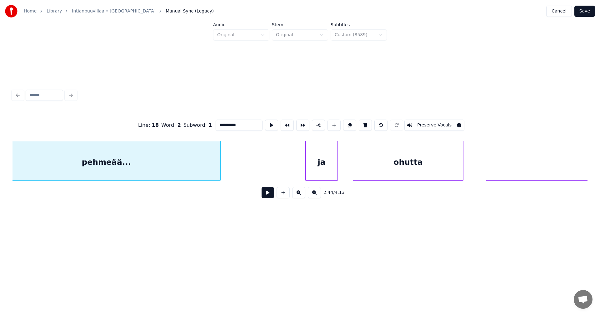
scroll to position [0, 20623]
click at [231, 167] on div "ja" at bounding box center [229, 162] width 32 height 42
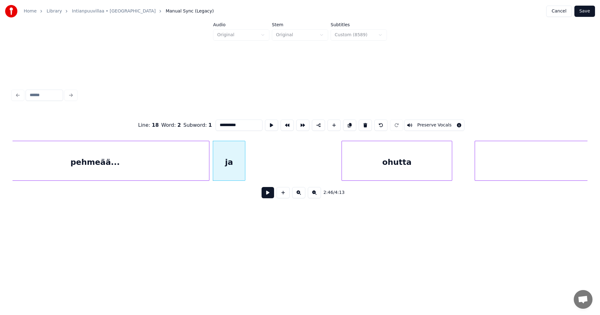
click at [198, 163] on div "pehmeää..." at bounding box center [95, 162] width 228 height 42
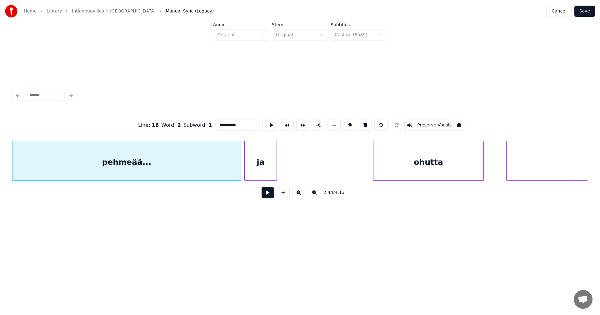
type input "**********"
click at [269, 195] on button at bounding box center [268, 192] width 12 height 11
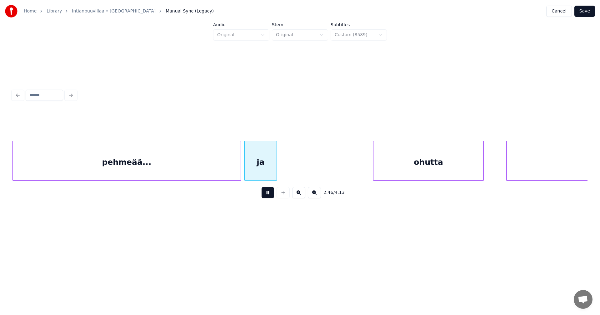
click at [267, 194] on button at bounding box center [268, 192] width 12 height 11
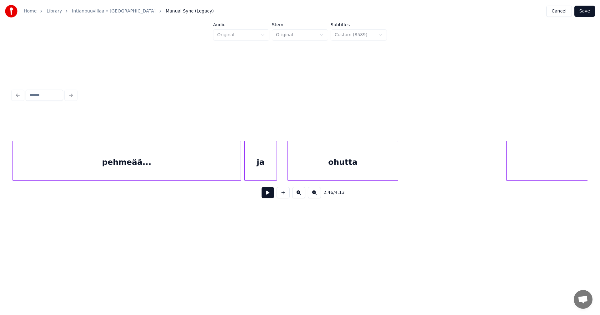
click at [304, 170] on div "ohutta" at bounding box center [343, 162] width 110 height 42
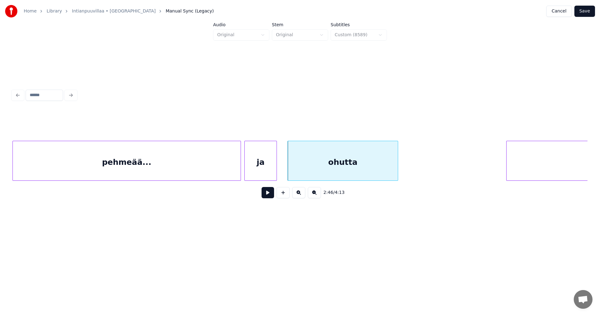
scroll to position [0, 20842]
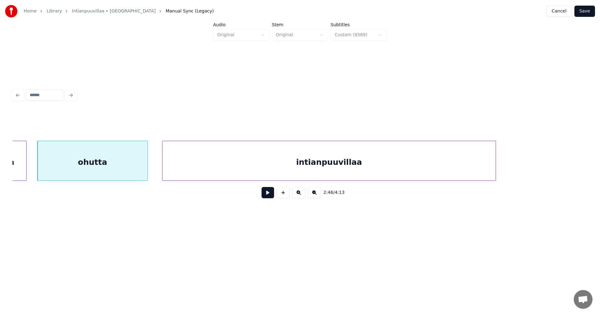
click at [431, 174] on div "intianpuuvillaa" at bounding box center [328, 162] width 333 height 42
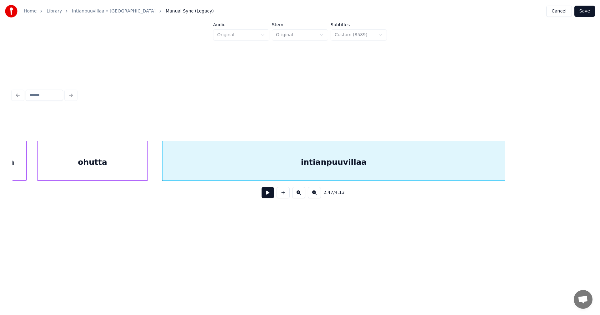
click at [505, 169] on div at bounding box center [504, 160] width 2 height 39
click at [338, 162] on div "intianpuuvillaa" at bounding box center [334, 162] width 345 height 42
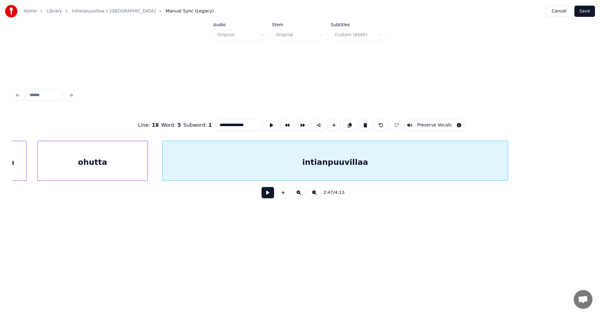
click at [249, 124] on input "**********" at bounding box center [239, 125] width 47 height 11
click at [113, 159] on div "ohutta" at bounding box center [92, 162] width 110 height 42
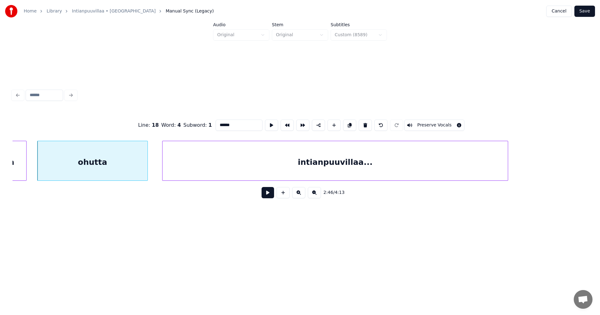
type input "******"
click at [265, 197] on button at bounding box center [268, 192] width 12 height 11
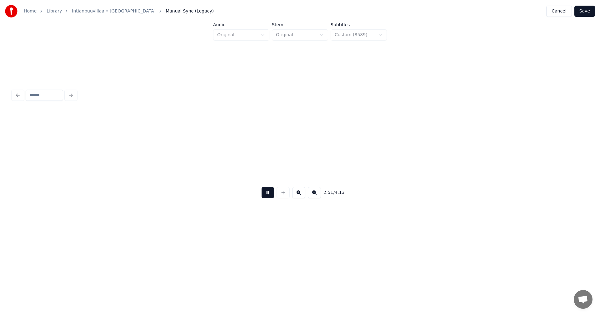
scroll to position [0, 21418]
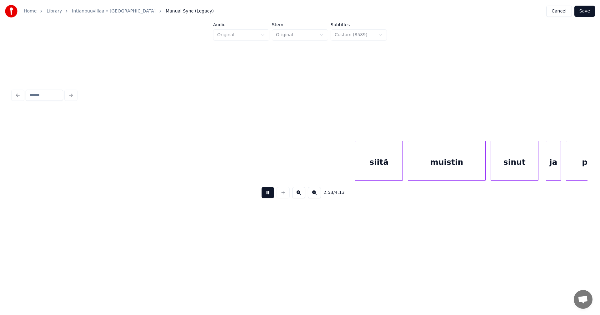
click at [268, 196] on button at bounding box center [268, 192] width 12 height 11
click at [272, 167] on div "siitä" at bounding box center [279, 162] width 47 height 42
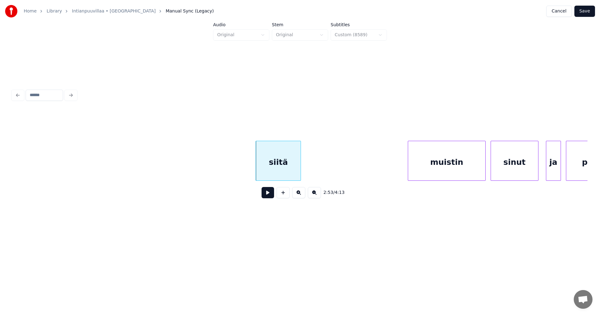
click at [300, 168] on div at bounding box center [300, 160] width 2 height 39
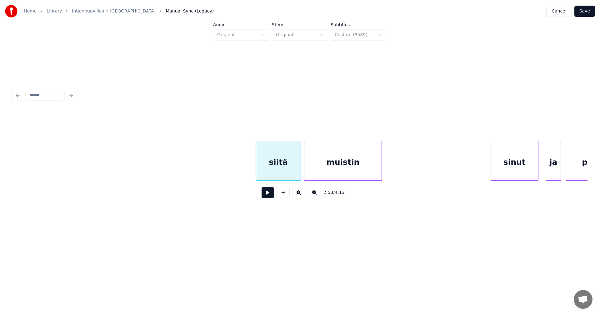
click at [332, 164] on div "muistin" at bounding box center [342, 162] width 77 height 42
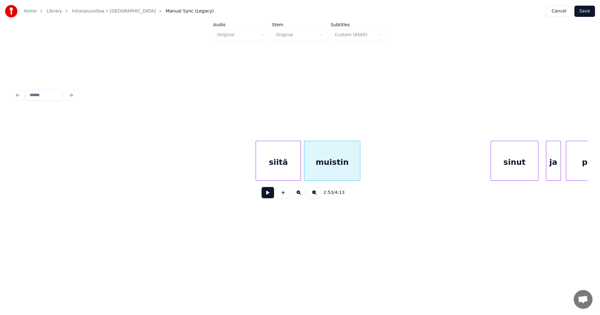
click at [359, 167] on div at bounding box center [359, 160] width 2 height 39
click at [382, 166] on div "sinut" at bounding box center [392, 162] width 47 height 42
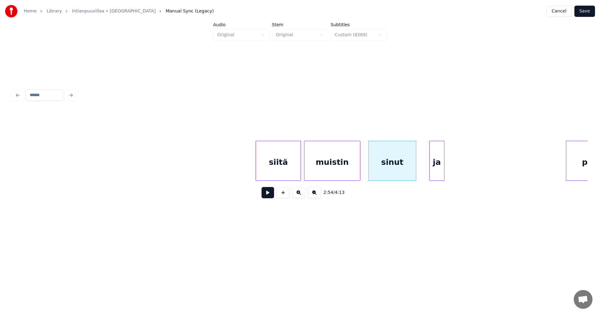
click at [438, 172] on div "ja" at bounding box center [437, 162] width 14 height 42
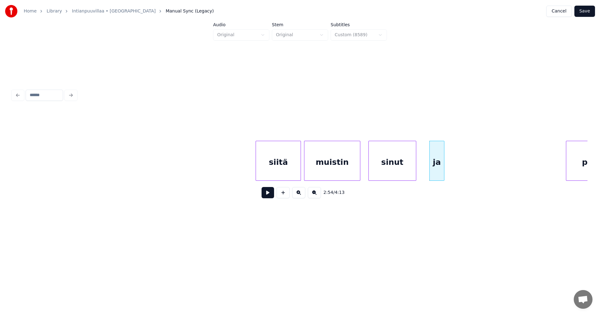
click at [289, 172] on div "siitä" at bounding box center [278, 162] width 45 height 42
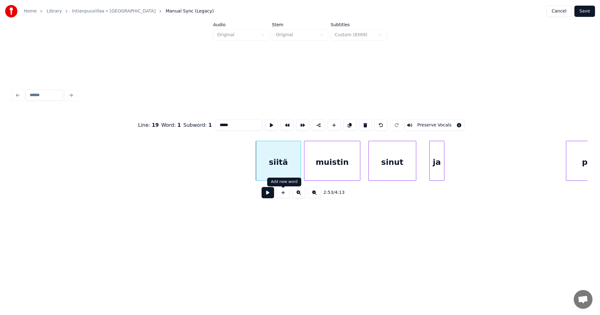
click at [271, 195] on button at bounding box center [268, 192] width 12 height 11
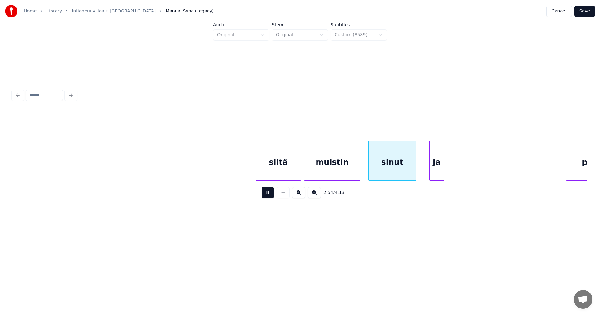
click at [270, 194] on button at bounding box center [268, 192] width 12 height 11
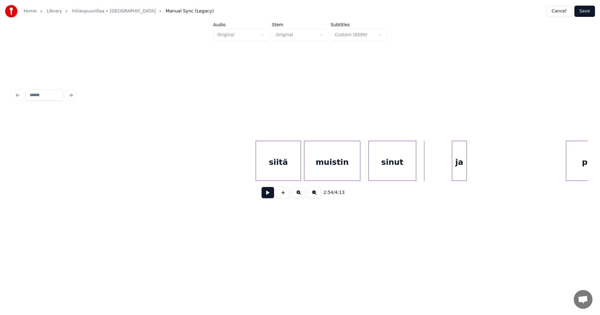
click at [463, 163] on div "ja" at bounding box center [459, 162] width 14 height 42
click at [437, 166] on div at bounding box center [438, 160] width 2 height 39
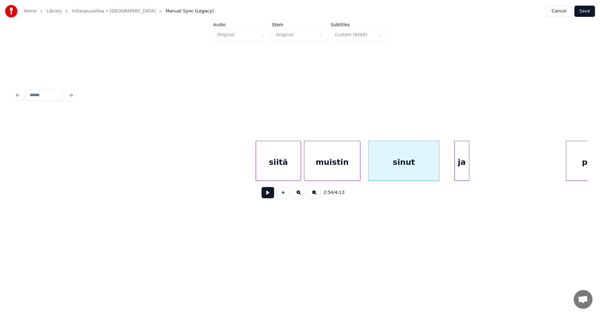
click at [417, 167] on div "sinut" at bounding box center [404, 162] width 70 height 42
click at [271, 196] on button at bounding box center [268, 192] width 12 height 11
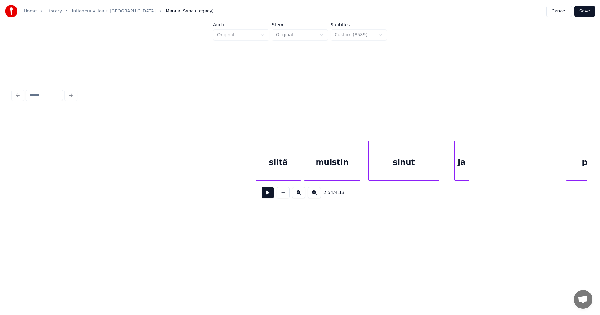
click at [465, 166] on div "ja" at bounding box center [462, 162] width 14 height 42
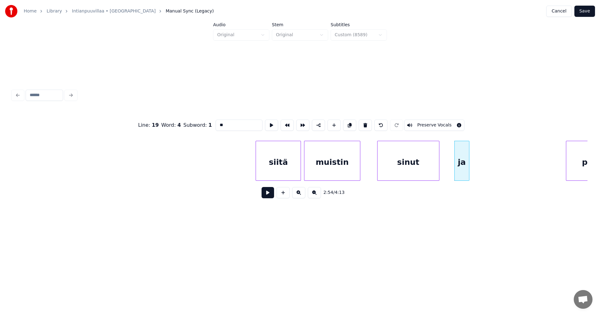
click at [378, 165] on div at bounding box center [378, 160] width 2 height 39
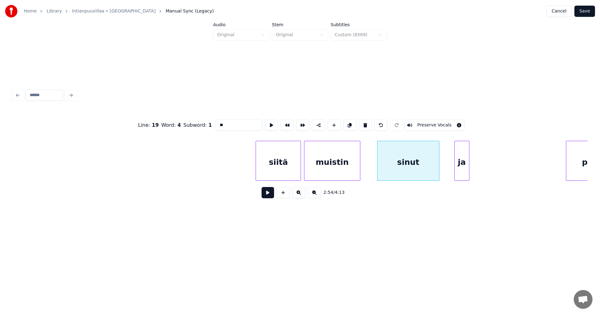
click at [273, 192] on button at bounding box center [268, 192] width 12 height 11
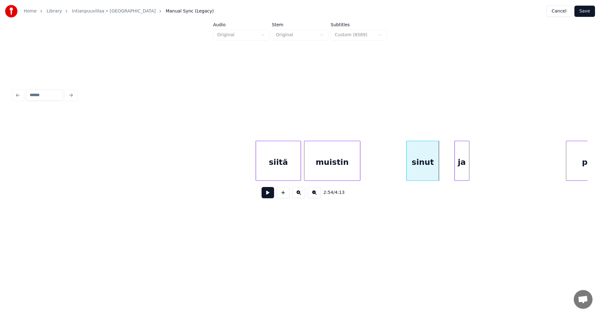
click at [407, 165] on div at bounding box center [408, 160] width 2 height 39
click at [268, 196] on button at bounding box center [268, 192] width 12 height 11
click at [293, 169] on div "siitä" at bounding box center [278, 162] width 45 height 42
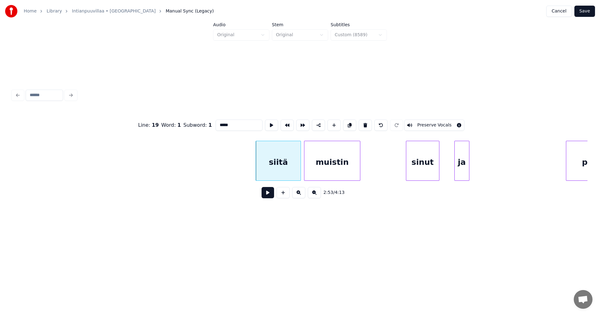
click at [270, 194] on button at bounding box center [268, 192] width 12 height 11
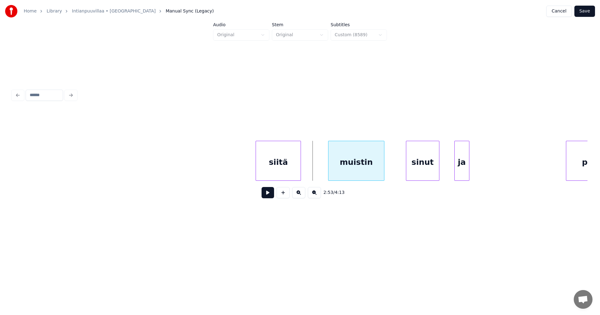
click at [359, 165] on div "muistin" at bounding box center [356, 162] width 56 height 42
click at [314, 168] on div at bounding box center [314, 160] width 2 height 39
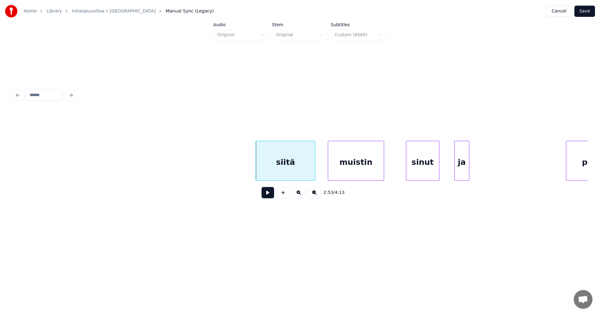
click at [269, 196] on button at bounding box center [268, 192] width 12 height 11
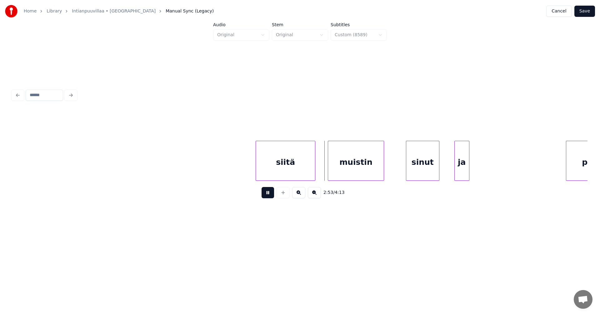
click at [269, 195] on button at bounding box center [268, 192] width 12 height 11
click at [341, 171] on div "muistin" at bounding box center [353, 162] width 56 height 42
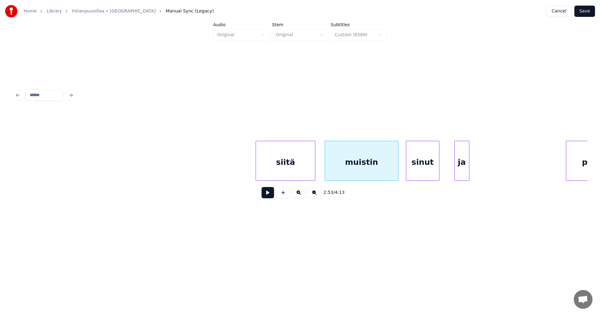
click at [396, 164] on div at bounding box center [397, 160] width 2 height 39
click at [272, 194] on button at bounding box center [268, 192] width 12 height 11
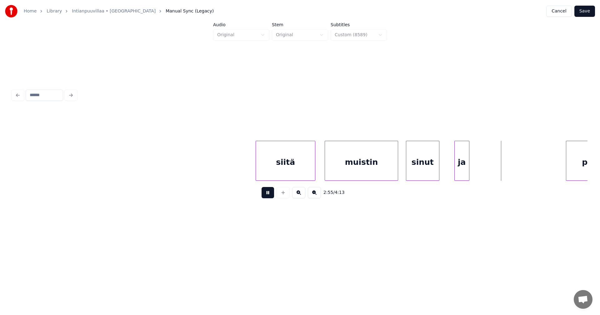
click at [272, 194] on button at bounding box center [268, 192] width 12 height 11
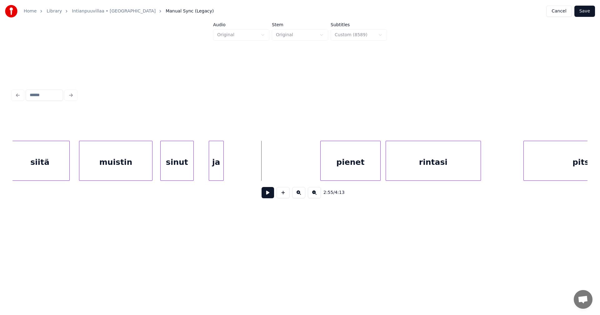
scroll to position [0, 21668]
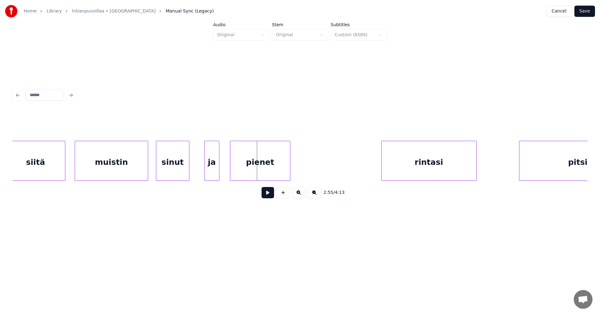
click at [274, 160] on div "pienet" at bounding box center [260, 162] width 60 height 42
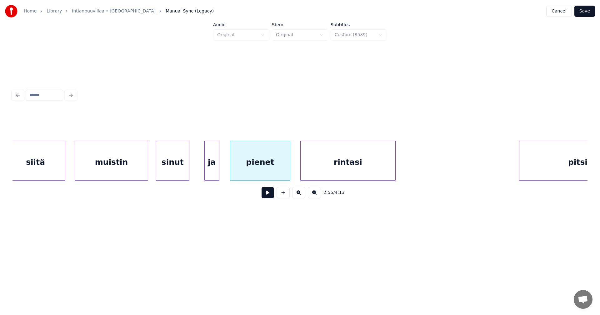
click at [351, 164] on div "rintasi" at bounding box center [348, 162] width 95 height 42
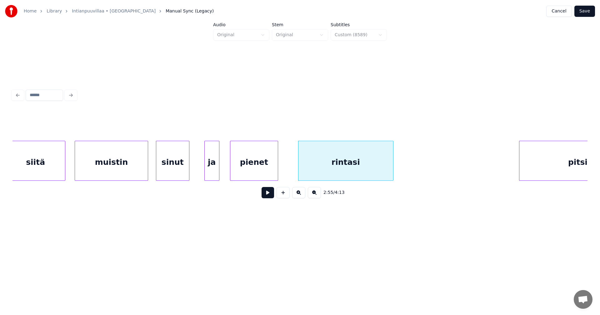
click at [276, 166] on div at bounding box center [277, 160] width 2 height 39
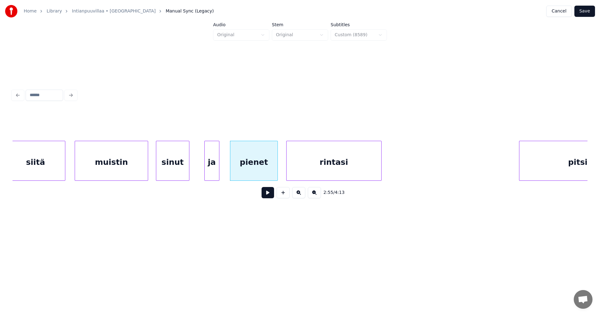
click at [314, 176] on div "rintasi" at bounding box center [334, 162] width 95 height 42
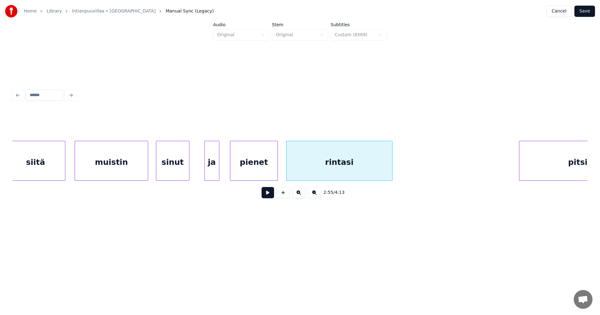
click at [391, 165] on div at bounding box center [391, 160] width 2 height 39
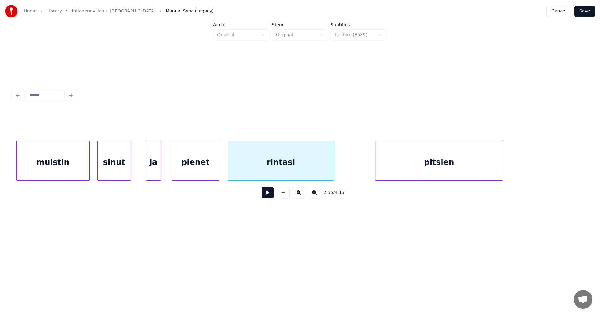
click at [470, 173] on div "pitsien" at bounding box center [438, 162] width 127 height 42
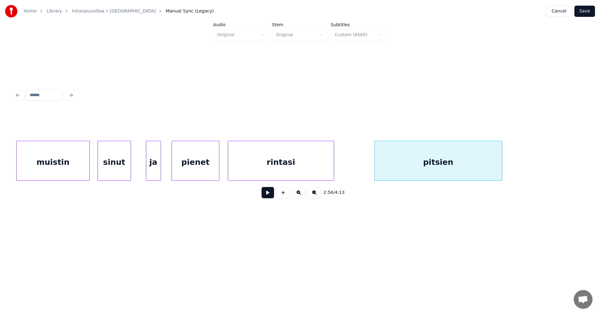
click at [86, 161] on div "muistin" at bounding box center [53, 162] width 73 height 42
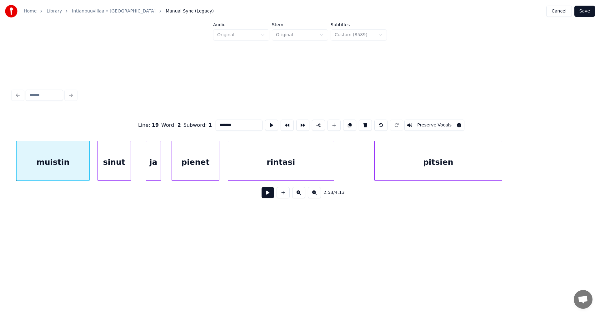
click at [267, 197] on button at bounding box center [268, 192] width 12 height 11
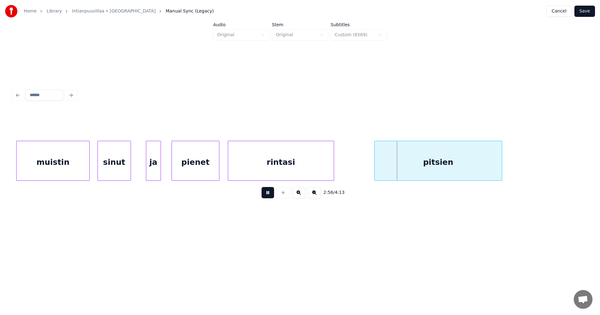
click at [267, 195] on button at bounding box center [268, 192] width 12 height 11
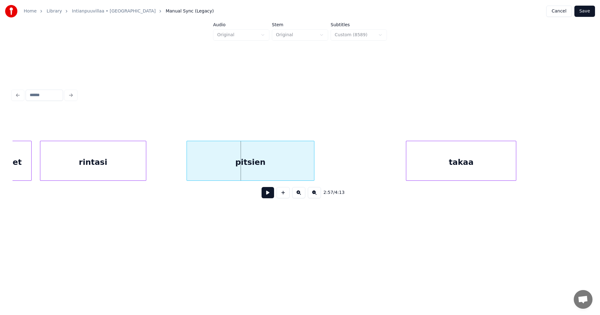
scroll to position [0, 21926]
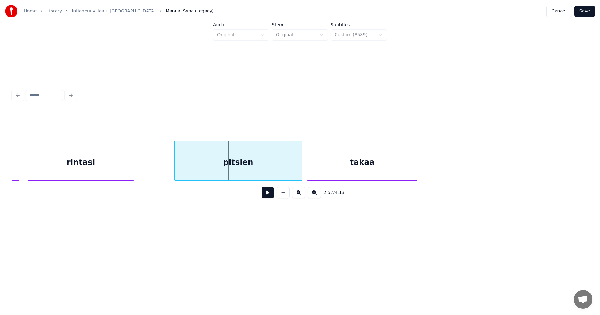
click at [381, 166] on div "takaa" at bounding box center [362, 162] width 110 height 42
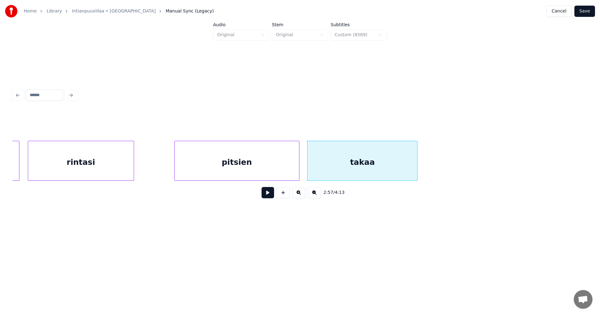
click at [297, 167] on div at bounding box center [298, 160] width 2 height 39
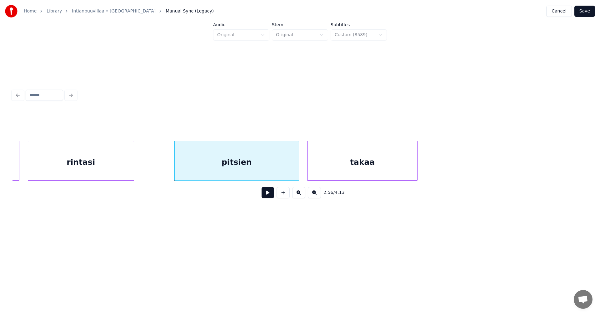
click at [276, 167] on div "pitsien" at bounding box center [237, 162] width 124 height 42
click at [269, 198] on button at bounding box center [268, 192] width 12 height 11
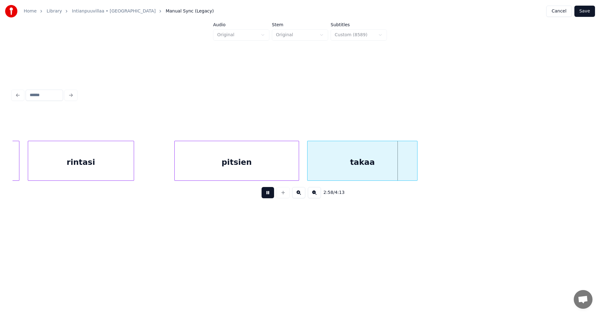
click at [269, 198] on button at bounding box center [268, 192] width 12 height 11
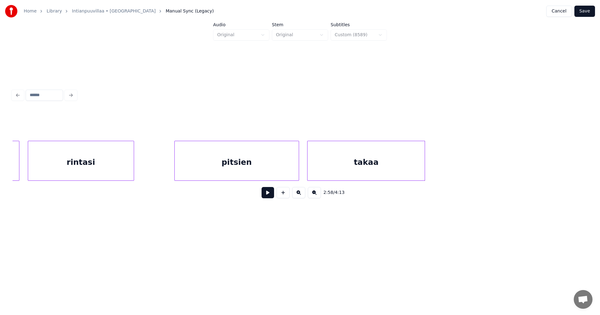
click at [423, 170] on div at bounding box center [424, 160] width 2 height 39
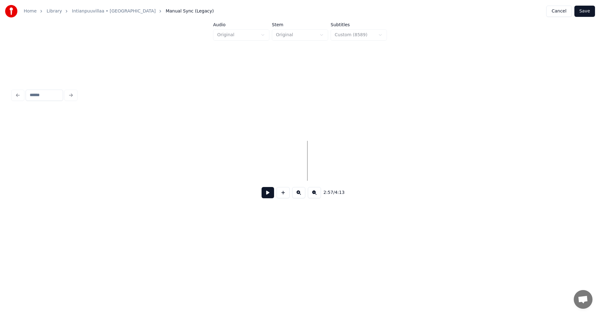
scroll to position [0, 22429]
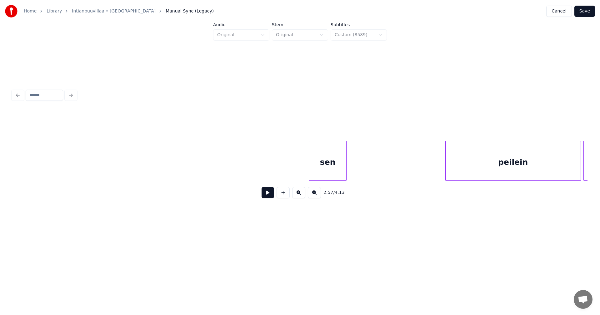
click at [339, 159] on div "sen" at bounding box center [327, 162] width 37 height 42
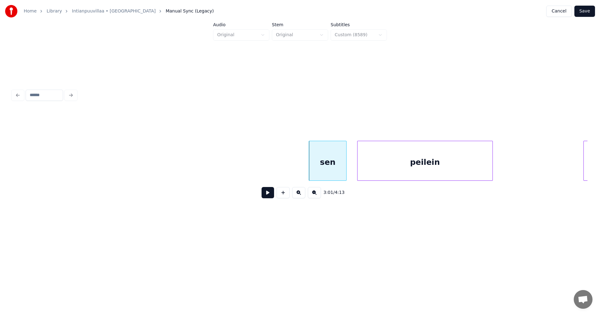
click at [396, 161] on div "peilein" at bounding box center [424, 162] width 135 height 42
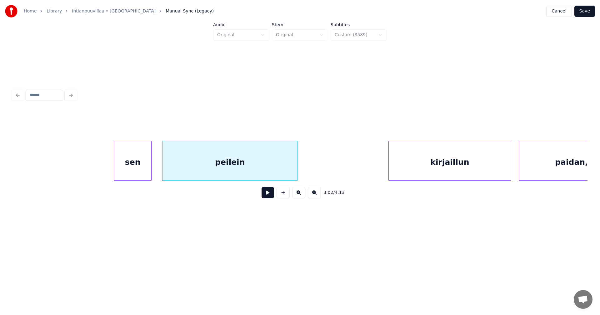
scroll to position [0, 22629]
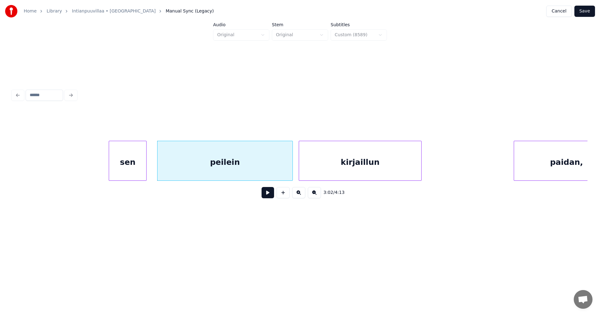
click at [369, 159] on div "kirjaillun" at bounding box center [360, 162] width 122 height 42
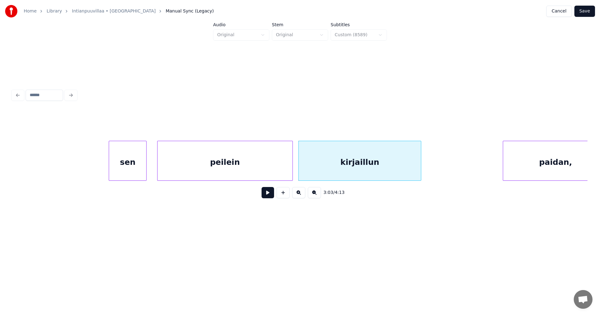
scroll to position [0, 22659]
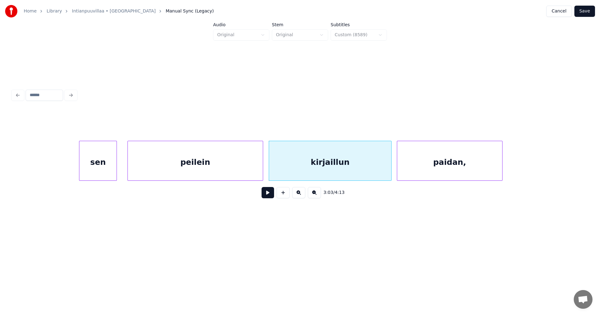
click at [458, 169] on div "paidan," at bounding box center [449, 162] width 105 height 42
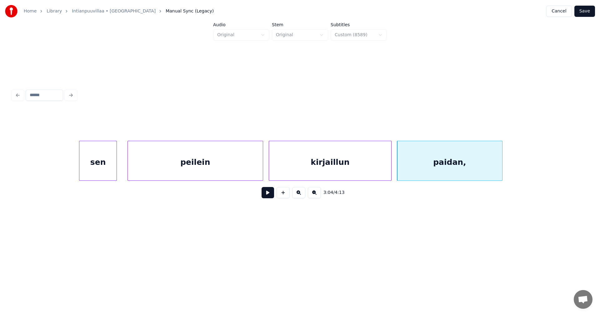
click at [111, 159] on div "sen" at bounding box center [97, 162] width 37 height 42
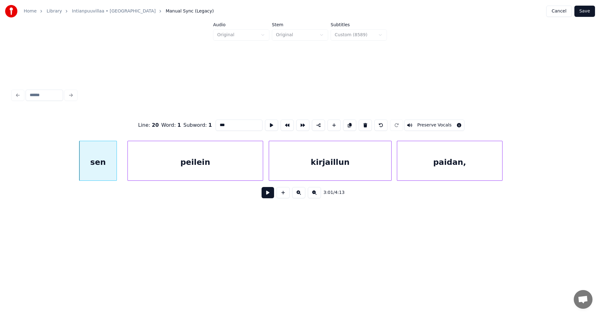
click at [268, 193] on button at bounding box center [268, 192] width 12 height 11
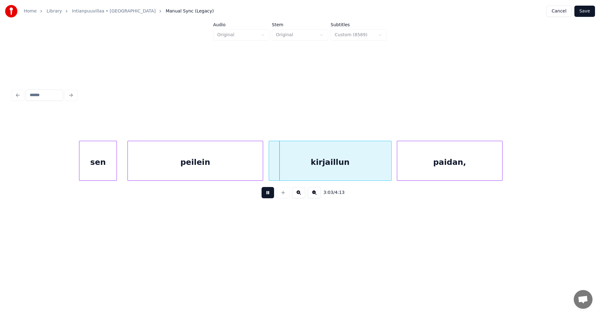
drag, startPoint x: 268, startPoint y: 193, endPoint x: 267, endPoint y: 179, distance: 13.9
click at [267, 188] on div "3:03 / 4:13" at bounding box center [299, 193] width 575 height 24
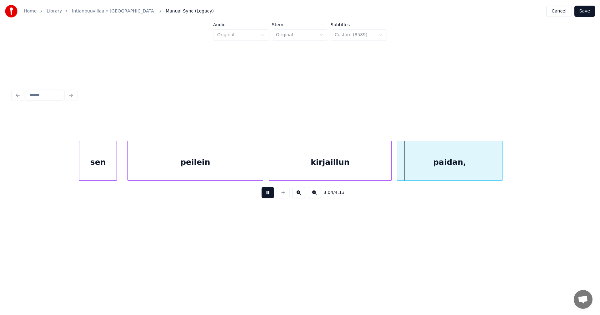
drag, startPoint x: 270, startPoint y: 197, endPoint x: 264, endPoint y: 172, distance: 25.0
click at [270, 195] on button at bounding box center [268, 192] width 12 height 11
click at [257, 167] on div at bounding box center [257, 160] width 2 height 39
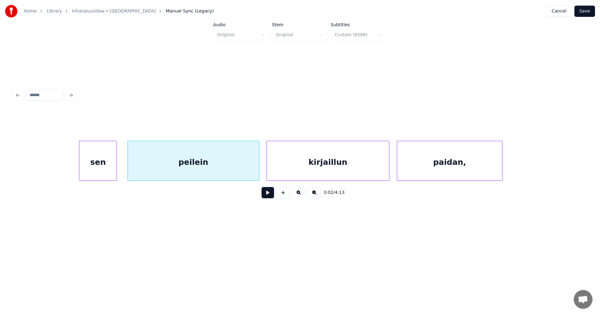
click at [281, 172] on div "kirjaillun" at bounding box center [328, 162] width 122 height 42
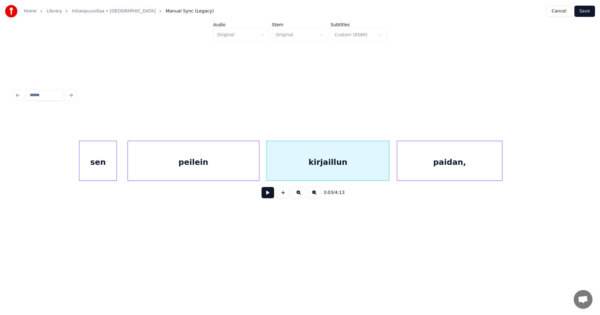
click at [252, 167] on div "peilein" at bounding box center [193, 162] width 131 height 42
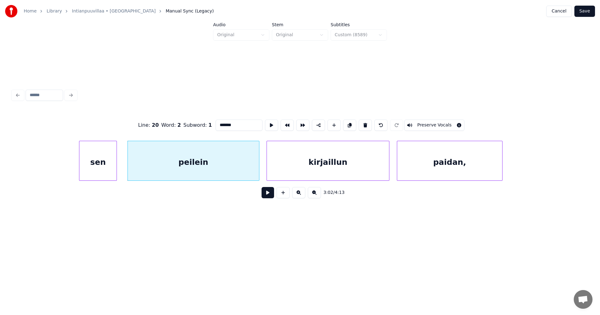
click at [266, 196] on button at bounding box center [268, 192] width 12 height 11
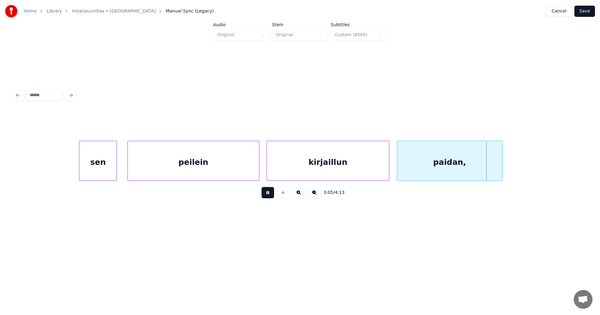
click at [266, 196] on button at bounding box center [268, 192] width 12 height 11
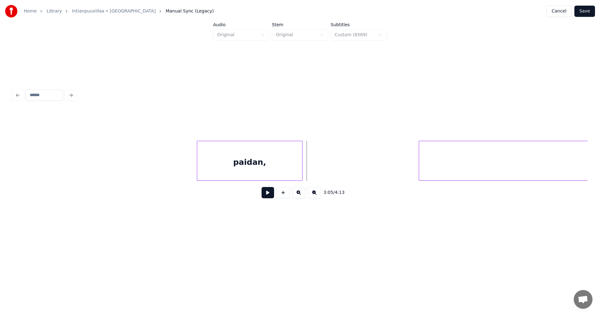
scroll to position [0, 23115]
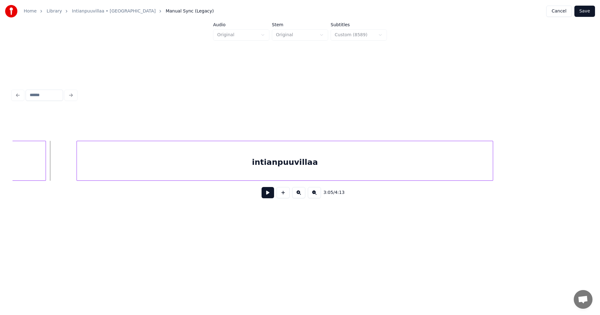
click at [432, 166] on div "intianpuuvillaa" at bounding box center [285, 162] width 416 height 42
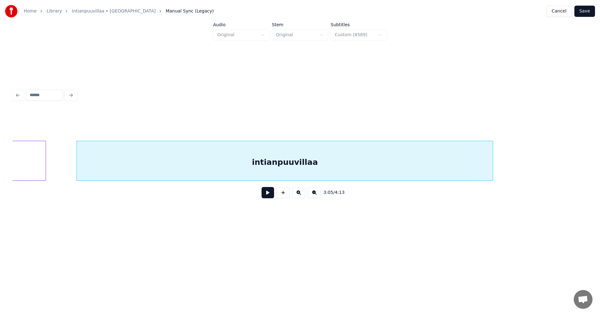
click at [267, 195] on button at bounding box center [268, 192] width 12 height 11
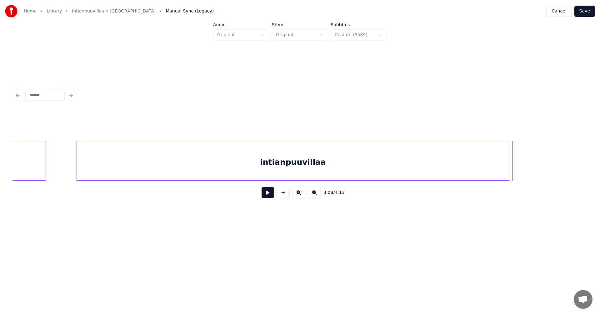
click at [509, 171] on div at bounding box center [508, 160] width 2 height 39
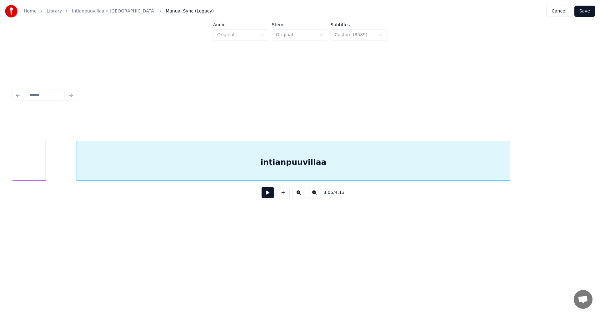
click at [436, 161] on div "intianpuuvillaa" at bounding box center [293, 162] width 433 height 42
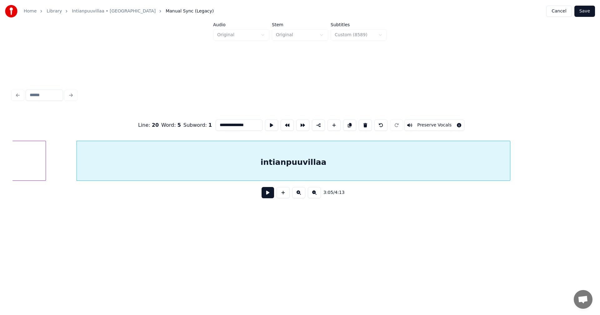
click at [249, 125] on input "**********" at bounding box center [239, 125] width 47 height 11
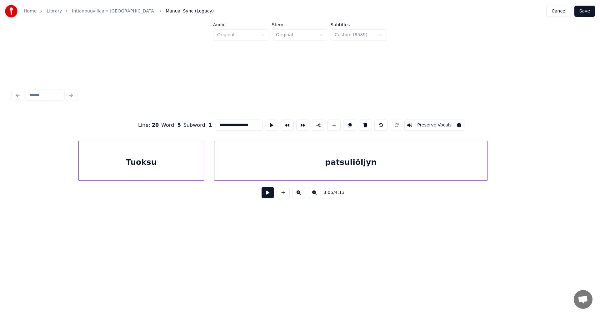
scroll to position [0, 23625]
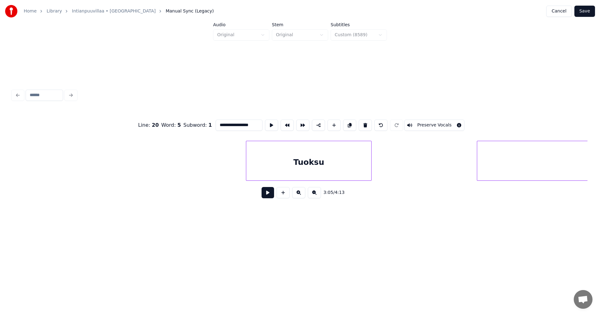
click at [336, 161] on div "Tuoksu" at bounding box center [308, 162] width 125 height 42
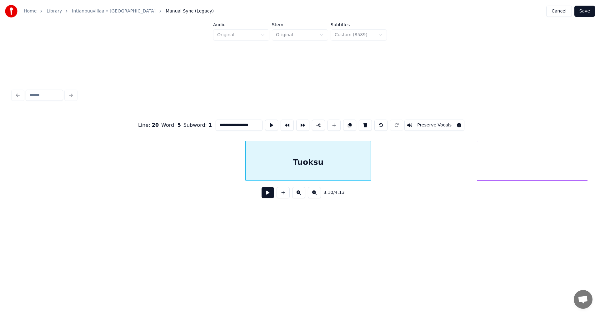
scroll to position [0, 23786]
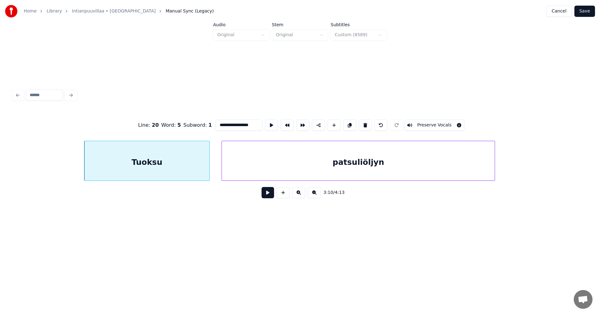
click at [413, 167] on div "patsuliöljyn" at bounding box center [358, 162] width 273 height 42
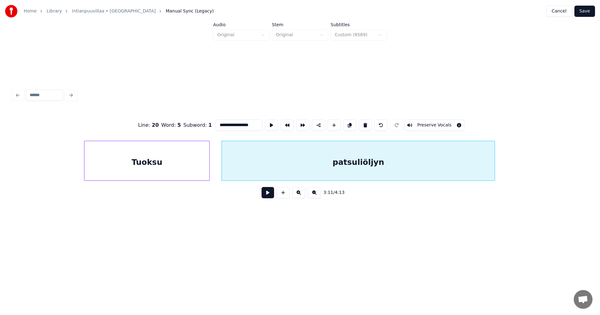
click at [194, 150] on div "Tuoksu" at bounding box center [146, 162] width 125 height 42
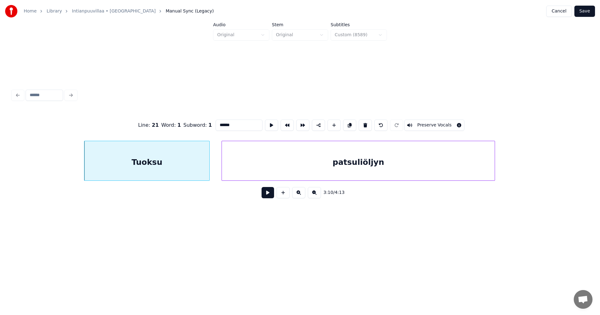
type input "******"
click at [271, 197] on button at bounding box center [268, 192] width 12 height 11
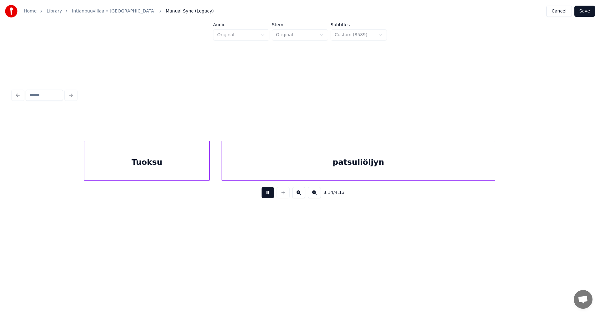
scroll to position [0, 24361]
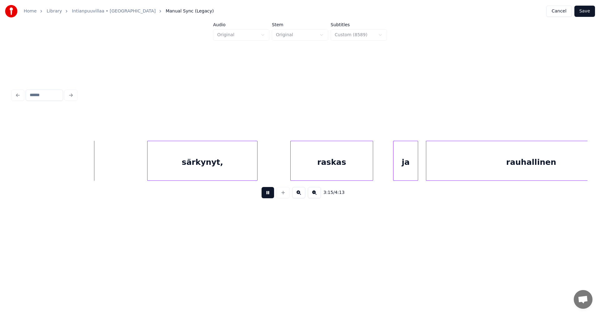
drag, startPoint x: 268, startPoint y: 194, endPoint x: 247, endPoint y: 186, distance: 22.0
click at [264, 192] on button at bounding box center [268, 192] width 12 height 11
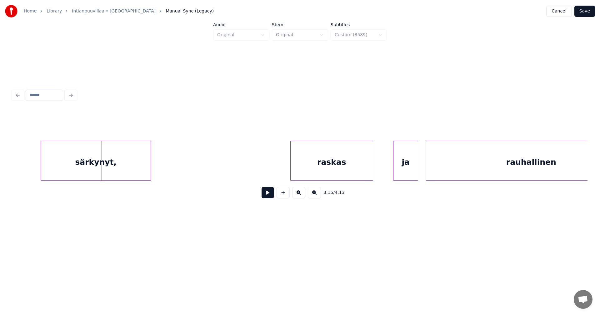
click at [108, 144] on div "särkynyt," at bounding box center [96, 162] width 110 height 42
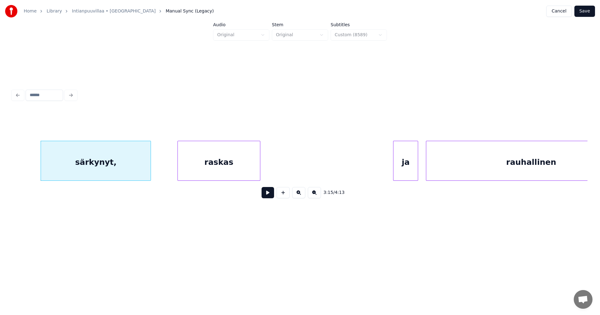
click at [216, 152] on div "raskas" at bounding box center [219, 162] width 82 height 42
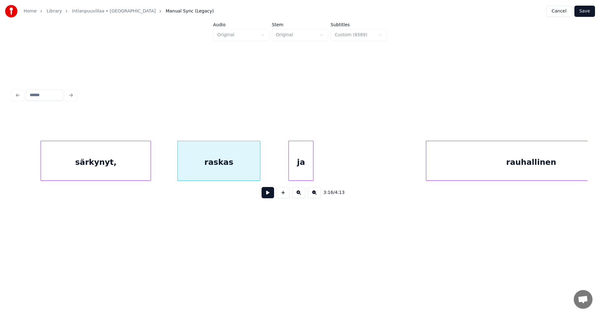
click at [305, 148] on div "ja" at bounding box center [301, 162] width 24 height 42
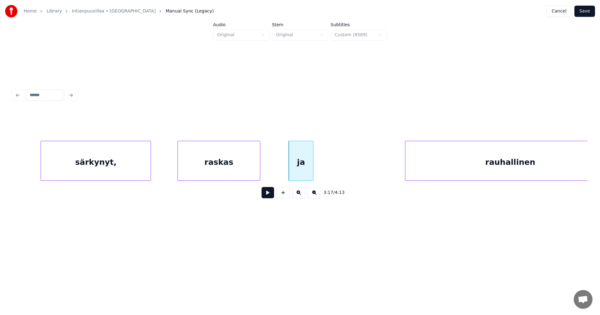
scroll to position [0, 24409]
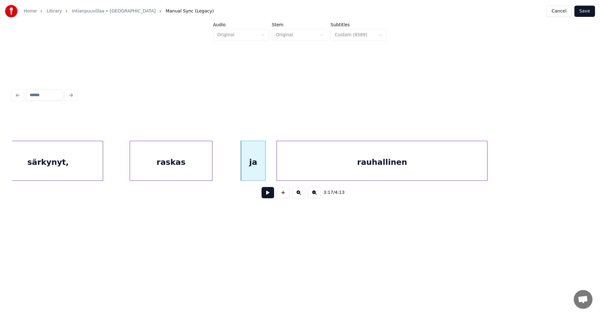
click at [359, 148] on div "rauhallinen" at bounding box center [382, 162] width 210 height 42
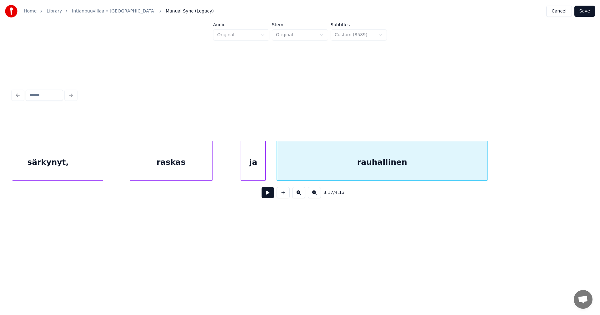
click at [102, 152] on div at bounding box center [102, 160] width 2 height 39
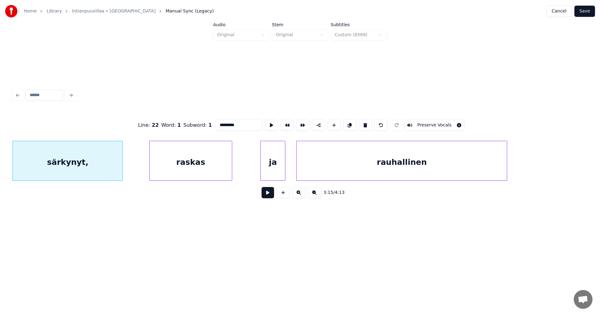
click at [268, 195] on button at bounding box center [268, 192] width 12 height 11
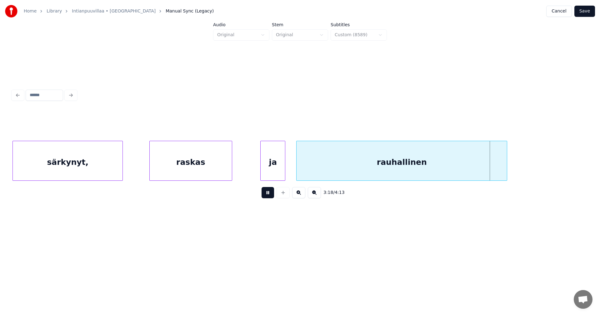
click at [266, 191] on button at bounding box center [268, 192] width 12 height 11
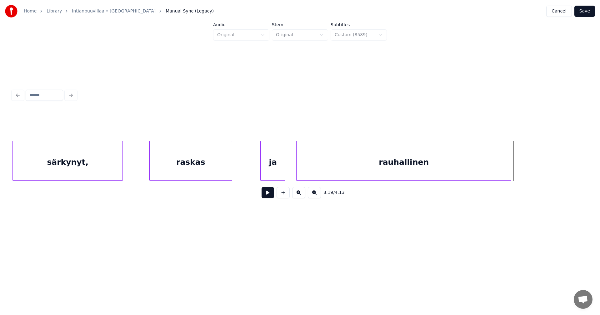
click at [511, 171] on div at bounding box center [510, 160] width 2 height 39
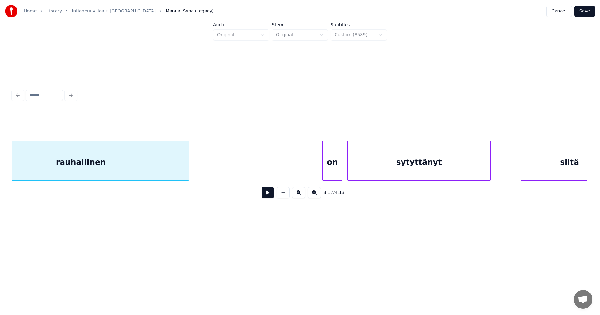
scroll to position [0, 24727]
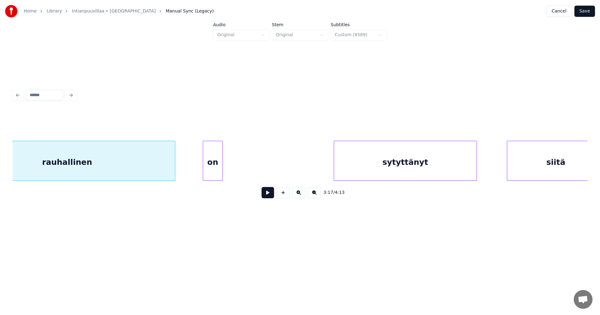
click at [214, 141] on div "on" at bounding box center [212, 162] width 19 height 42
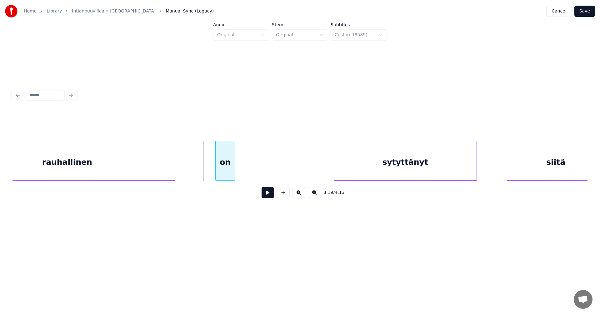
click at [235, 164] on div "on" at bounding box center [225, 161] width 20 height 40
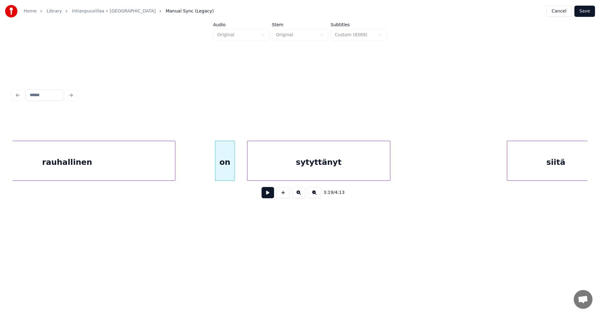
click at [330, 157] on div "sytyttänyt" at bounding box center [318, 162] width 142 height 42
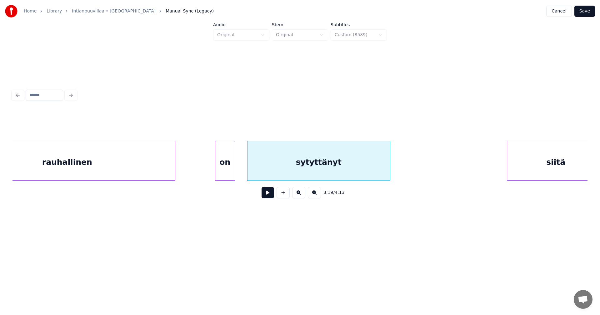
click at [224, 162] on div "on" at bounding box center [224, 162] width 19 height 42
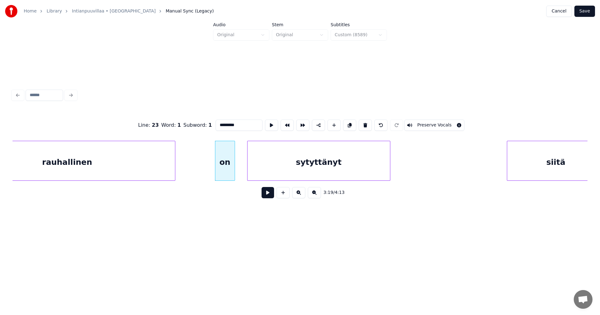
type input "**"
click at [212, 162] on div "on" at bounding box center [213, 162] width 19 height 42
click at [213, 163] on div "on" at bounding box center [212, 162] width 19 height 42
click at [269, 195] on button at bounding box center [268, 192] width 12 height 11
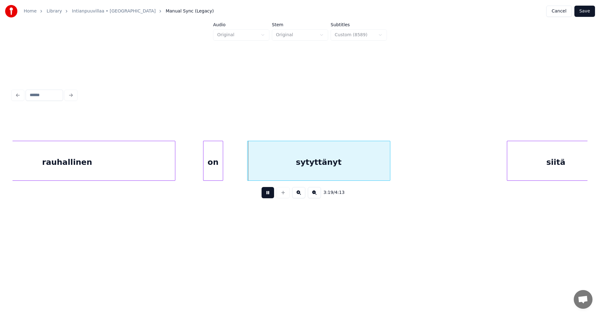
click at [268, 194] on button at bounding box center [268, 192] width 12 height 11
click at [282, 172] on div "sytyttänyt" at bounding box center [309, 162] width 142 height 42
click at [269, 195] on button at bounding box center [268, 192] width 12 height 11
click at [268, 195] on button at bounding box center [268, 192] width 12 height 11
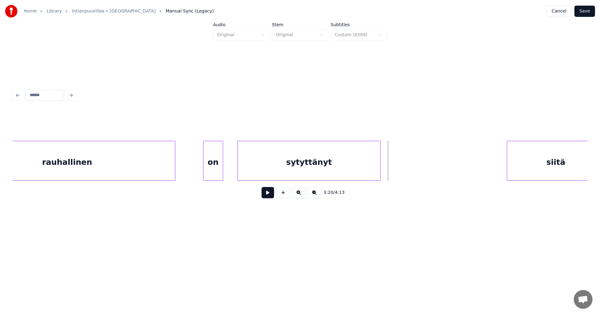
scroll to position [0, 24742]
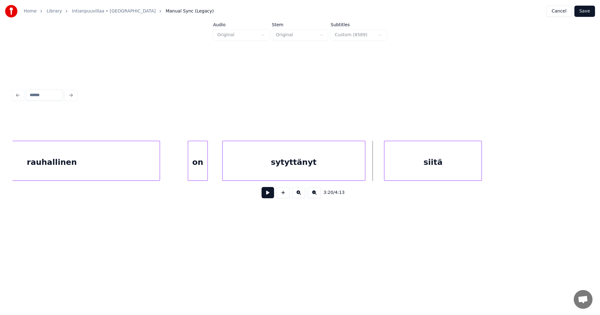
click at [431, 160] on div "siitä" at bounding box center [432, 162] width 97 height 42
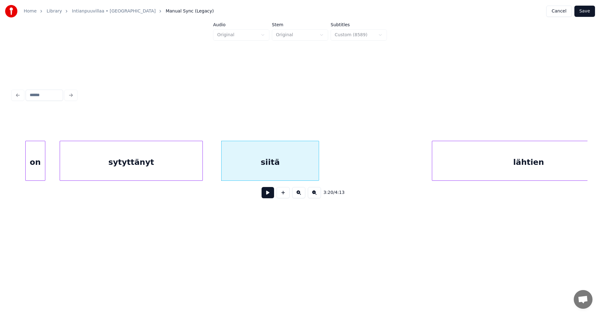
scroll to position [0, 24940]
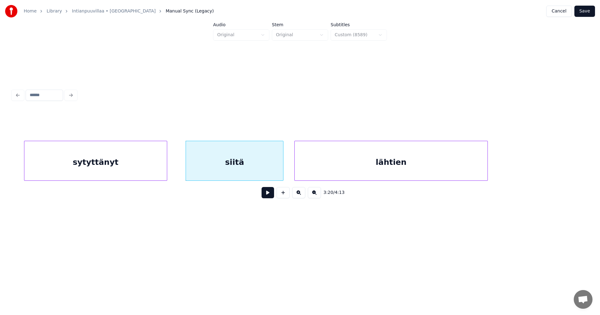
click at [417, 154] on div "lähtien" at bounding box center [391, 162] width 192 height 42
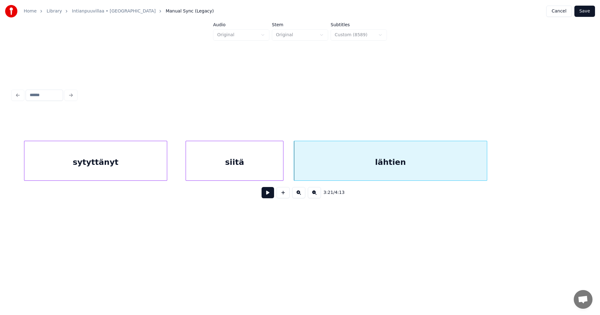
click at [138, 152] on div "sytyttänyt" at bounding box center [95, 162] width 142 height 42
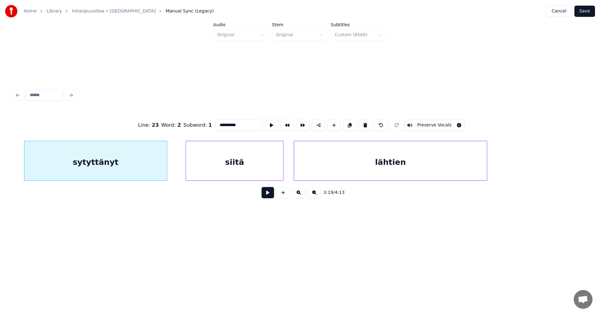
click at [267, 194] on button at bounding box center [268, 192] width 12 height 11
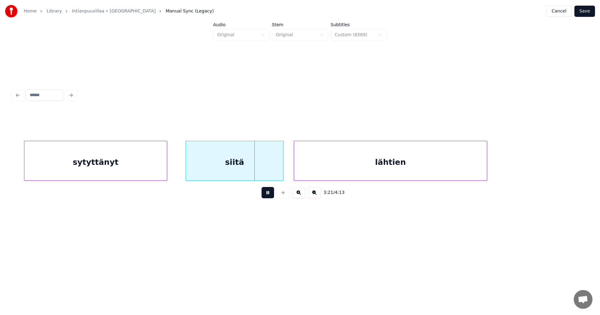
click at [267, 194] on button at bounding box center [268, 192] width 12 height 11
click at [267, 195] on button at bounding box center [268, 192] width 12 height 11
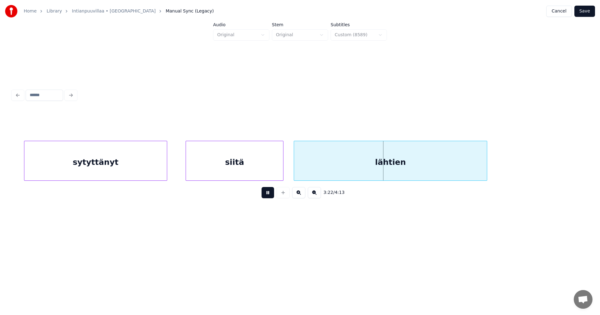
click at [268, 195] on button at bounding box center [268, 192] width 12 height 11
click at [267, 174] on div "siitä" at bounding box center [234, 162] width 97 height 42
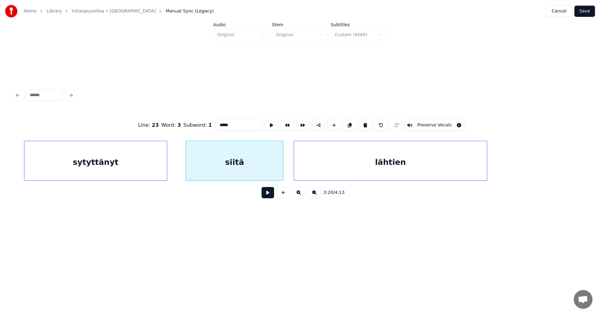
click at [269, 197] on button at bounding box center [268, 192] width 12 height 11
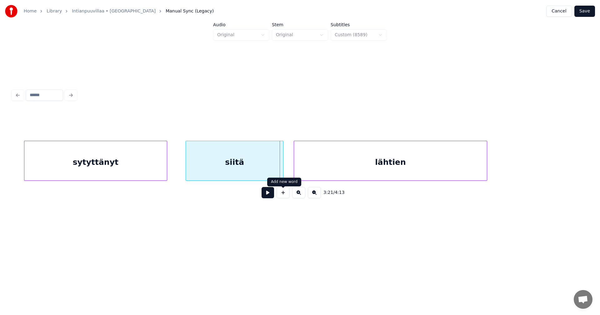
click at [312, 183] on div "3:21 / 4:13" at bounding box center [299, 157] width 575 height 95
click at [315, 166] on div "lähtien" at bounding box center [390, 162] width 192 height 42
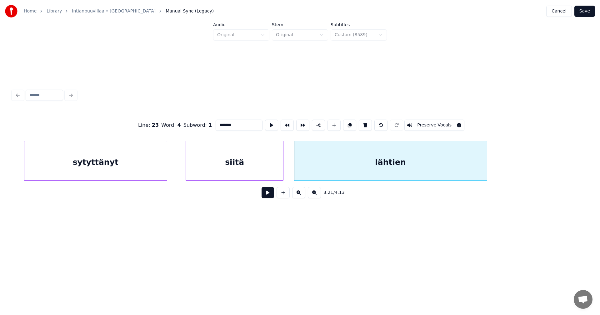
click at [267, 194] on button at bounding box center [268, 192] width 12 height 11
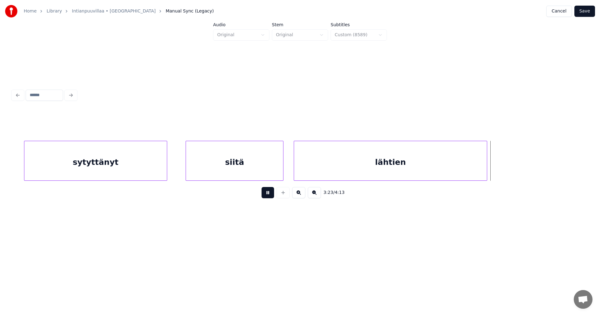
drag, startPoint x: 267, startPoint y: 195, endPoint x: 270, endPoint y: 198, distance: 4.0
click at [267, 195] on button at bounding box center [268, 192] width 12 height 11
click at [492, 172] on div at bounding box center [491, 160] width 2 height 39
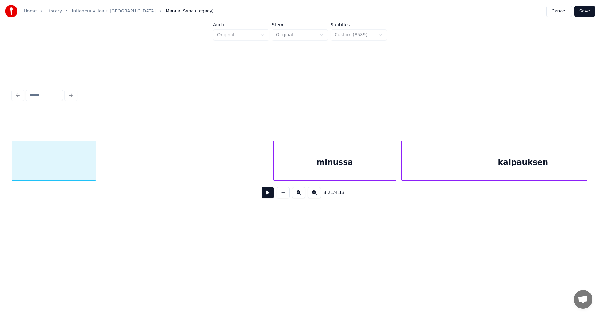
scroll to position [0, 25340]
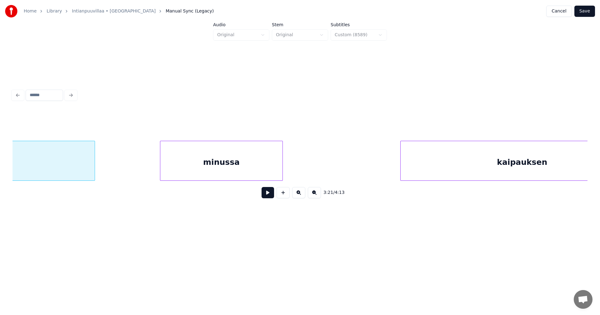
click at [248, 166] on div "minussa" at bounding box center [221, 162] width 122 height 42
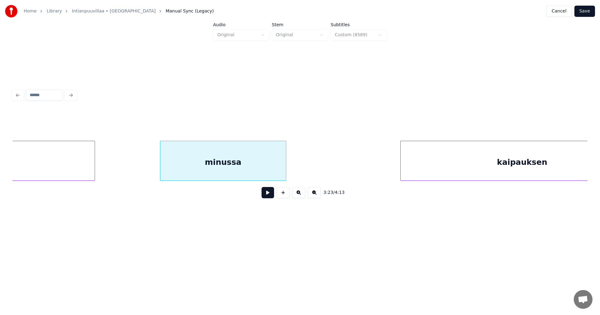
click at [286, 170] on div at bounding box center [285, 160] width 2 height 39
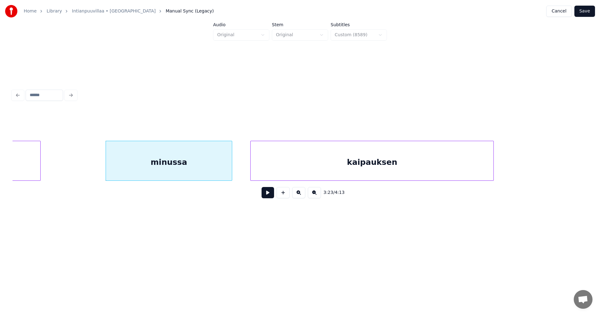
click at [352, 165] on div "kaipauksen" at bounding box center [372, 162] width 243 height 42
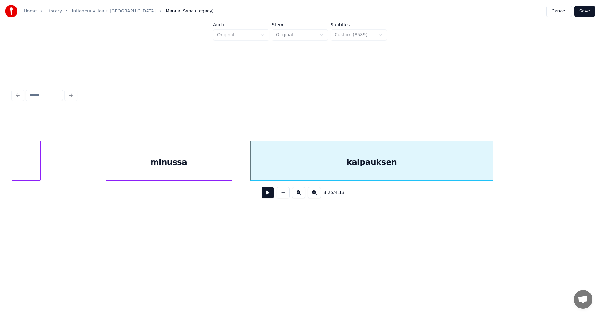
click at [212, 157] on div "minussa" at bounding box center [169, 162] width 126 height 42
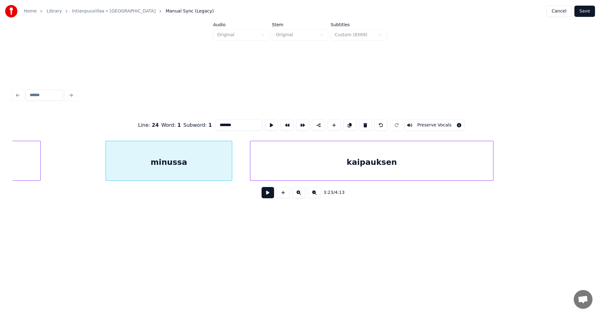
click at [267, 195] on button at bounding box center [268, 192] width 12 height 11
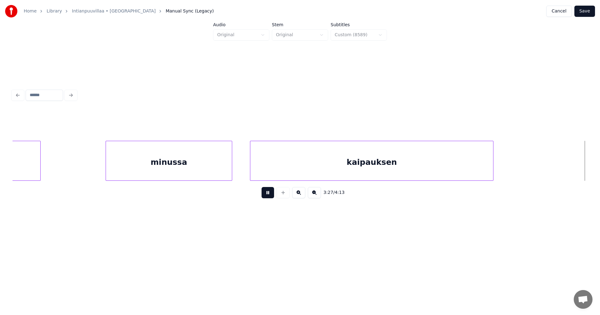
scroll to position [0, 25971]
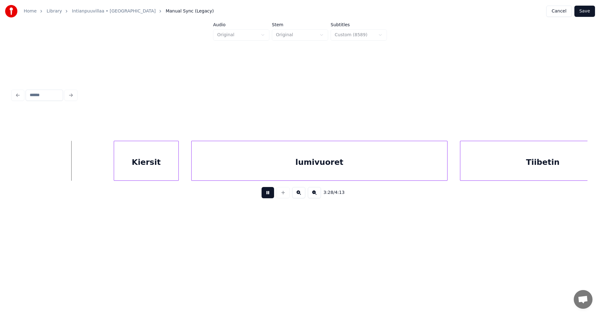
drag, startPoint x: 268, startPoint y: 196, endPoint x: 173, endPoint y: 177, distance: 96.8
click at [268, 196] on button at bounding box center [268, 192] width 12 height 11
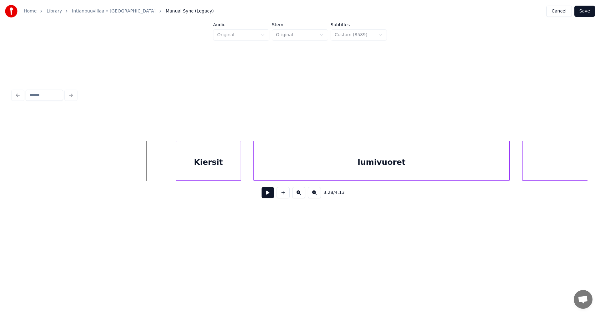
scroll to position [0, 25908]
click at [100, 180] on div "Kiersit lumivuoret Tiibetin" at bounding box center [299, 161] width 575 height 40
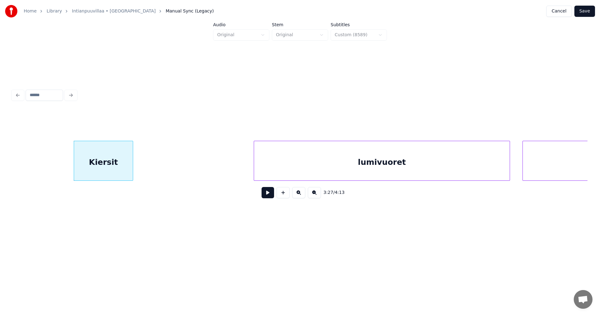
click at [132, 172] on div at bounding box center [132, 160] width 2 height 39
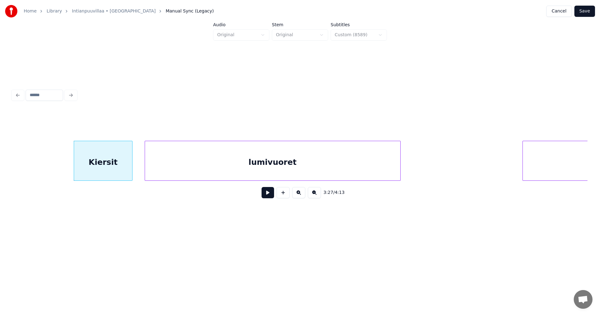
click at [187, 176] on div "lumivuoret" at bounding box center [272, 162] width 255 height 42
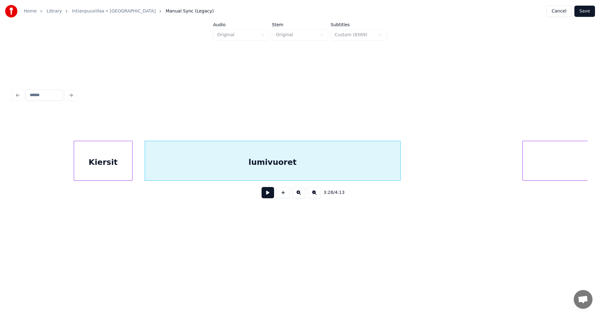
scroll to position [0, 26006]
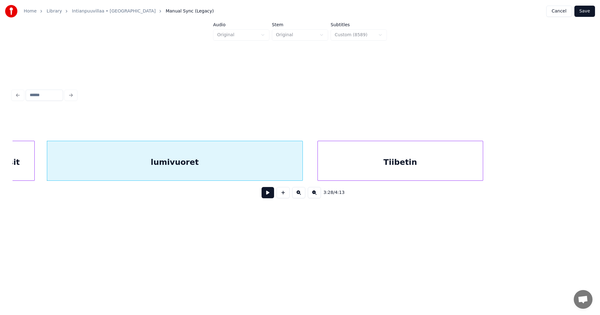
click at [439, 175] on div "Tiibetin" at bounding box center [400, 162] width 165 height 42
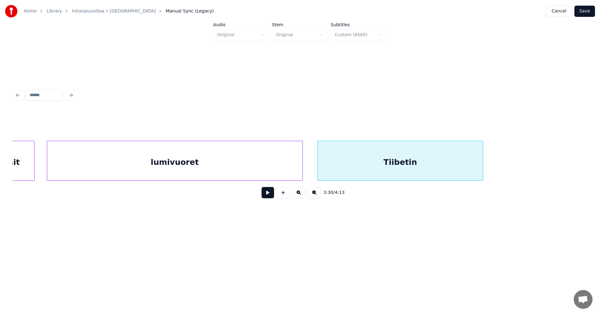
click at [253, 170] on div "lumivuoret" at bounding box center [174, 162] width 255 height 42
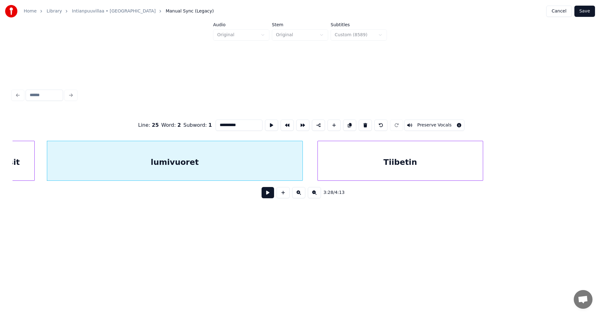
click at [266, 194] on button at bounding box center [268, 192] width 12 height 11
drag, startPoint x: 266, startPoint y: 194, endPoint x: 240, endPoint y: 193, distance: 25.3
click at [255, 192] on div "3:28 / 4:13" at bounding box center [299, 193] width 565 height 14
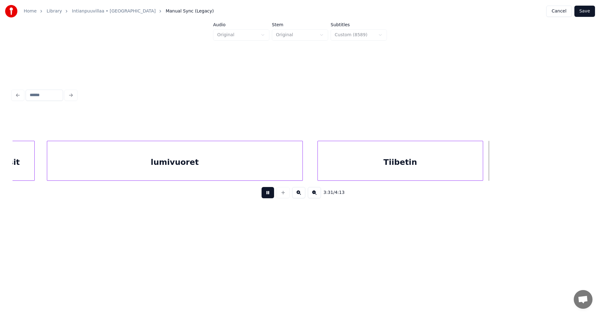
click at [269, 194] on button at bounding box center [268, 192] width 12 height 11
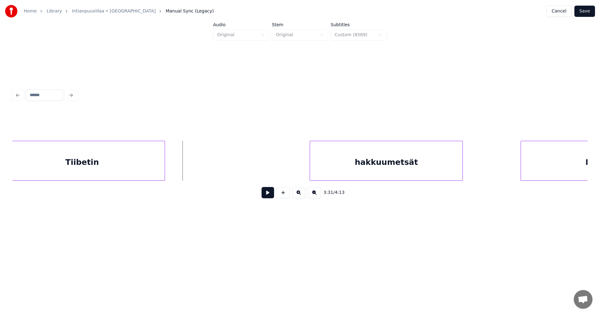
scroll to position [0, 26331]
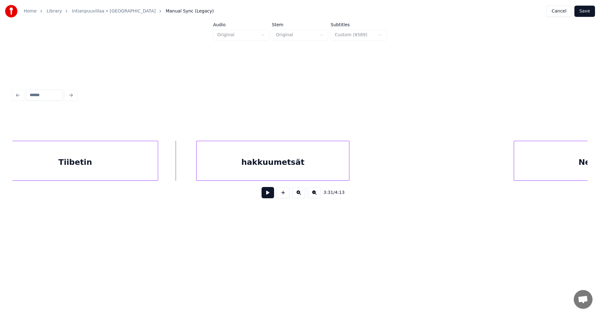
click at [309, 181] on div "Tiibetin hakkuumetsät Nepalin" at bounding box center [299, 161] width 575 height 40
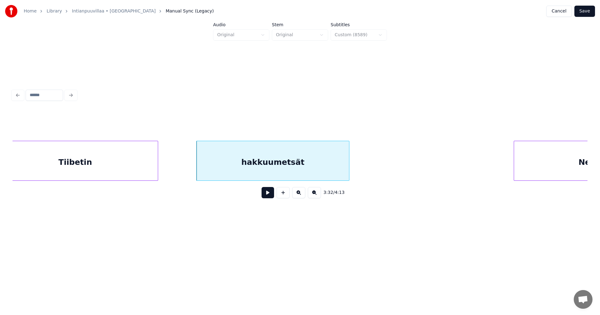
click at [270, 194] on button at bounding box center [268, 192] width 12 height 11
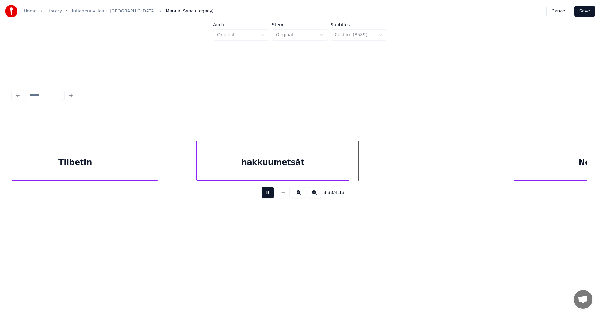
click at [269, 194] on button at bounding box center [268, 192] width 12 height 11
click at [338, 174] on div at bounding box center [339, 160] width 2 height 39
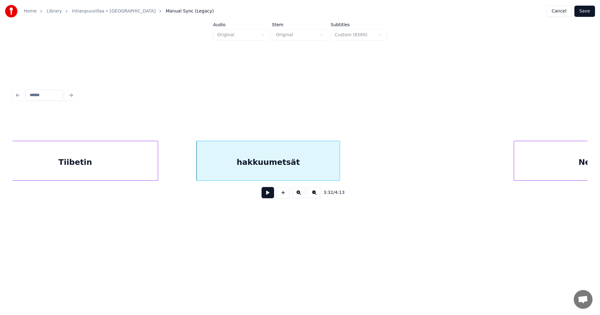
scroll to position [0, 26418]
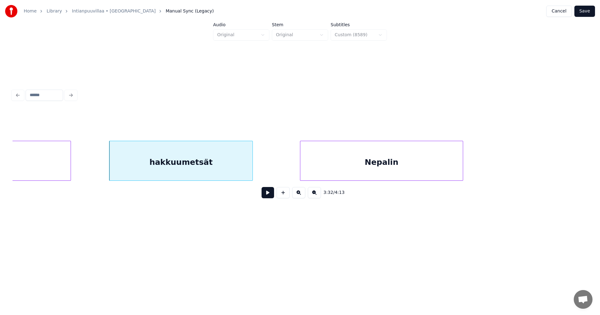
click at [417, 177] on div "Nepalin" at bounding box center [381, 162] width 162 height 42
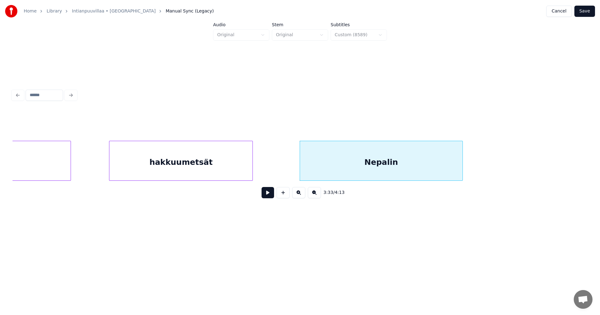
click at [269, 194] on button at bounding box center [268, 192] width 12 height 11
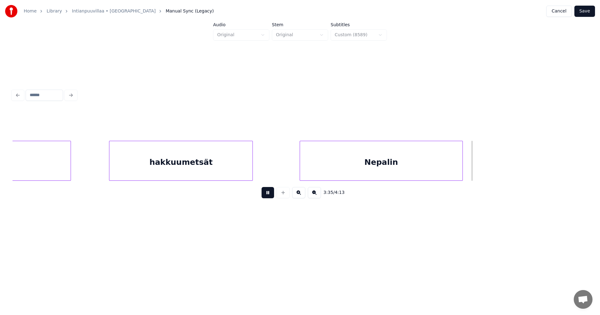
drag, startPoint x: 270, startPoint y: 192, endPoint x: 275, endPoint y: 192, distance: 5.0
click at [270, 192] on button at bounding box center [268, 192] width 12 height 11
click at [500, 159] on div at bounding box center [501, 160] width 2 height 39
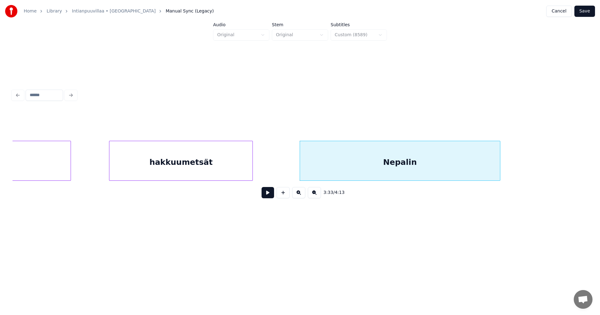
click at [227, 157] on div "hakkuumetsät" at bounding box center [180, 162] width 143 height 42
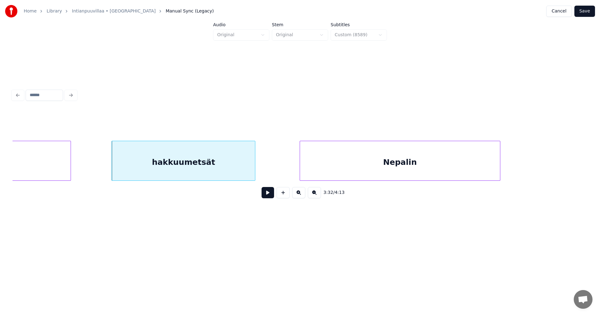
click at [272, 195] on button at bounding box center [268, 192] width 12 height 11
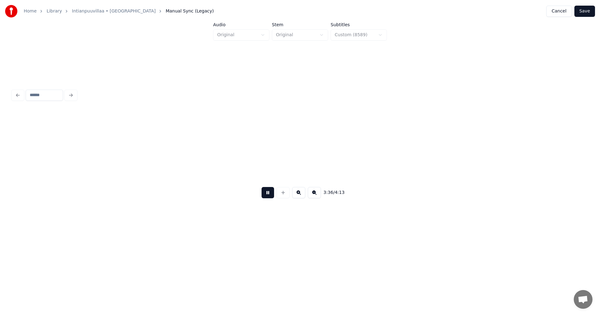
scroll to position [0, 26994]
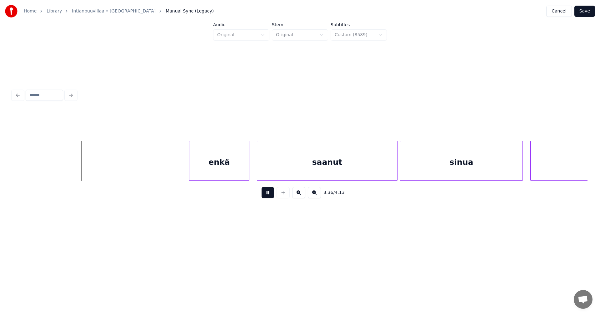
drag, startPoint x: 269, startPoint y: 191, endPoint x: 263, endPoint y: 186, distance: 7.5
click at [268, 189] on div "3:36 / 4:13" at bounding box center [299, 193] width 565 height 14
drag, startPoint x: 267, startPoint y: 196, endPoint x: 262, endPoint y: 192, distance: 6.0
click at [264, 193] on button at bounding box center [268, 192] width 12 height 11
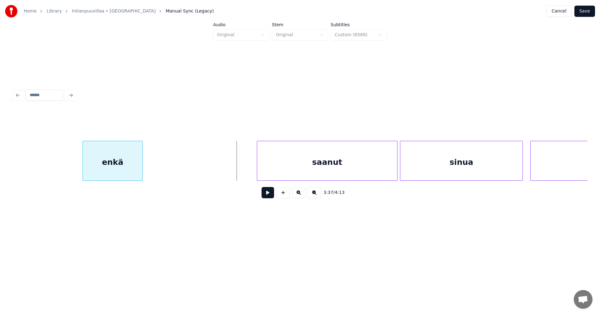
click at [106, 162] on div "enkä" at bounding box center [113, 162] width 60 height 42
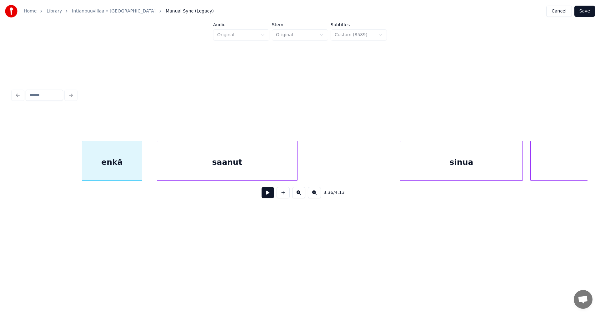
click at [187, 160] on div "saanut" at bounding box center [227, 162] width 140 height 42
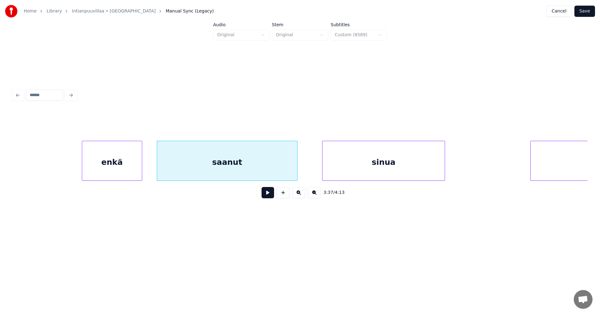
click at [350, 170] on div "sinua" at bounding box center [383, 162] width 122 height 42
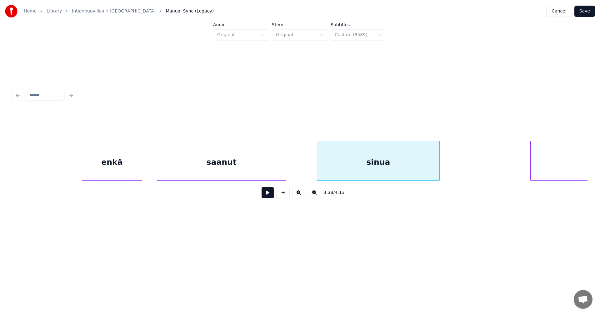
click at [284, 162] on div at bounding box center [285, 160] width 2 height 39
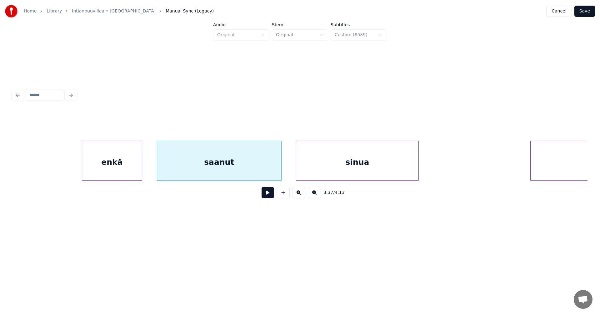
click at [343, 164] on div "sinua" at bounding box center [357, 162] width 122 height 42
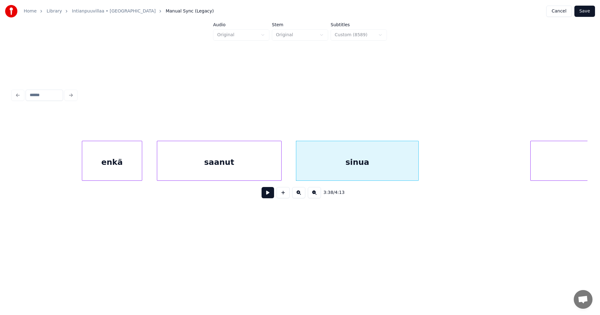
click at [254, 155] on div "saanut" at bounding box center [219, 162] width 124 height 42
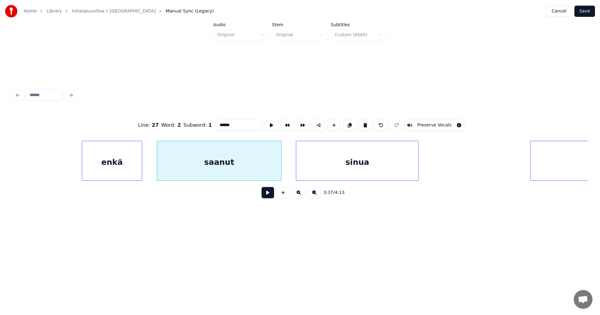
click at [268, 196] on button at bounding box center [268, 192] width 12 height 11
drag, startPoint x: 269, startPoint y: 194, endPoint x: 262, endPoint y: 186, distance: 10.6
click at [267, 189] on div "3:37 / 4:13" at bounding box center [299, 193] width 565 height 14
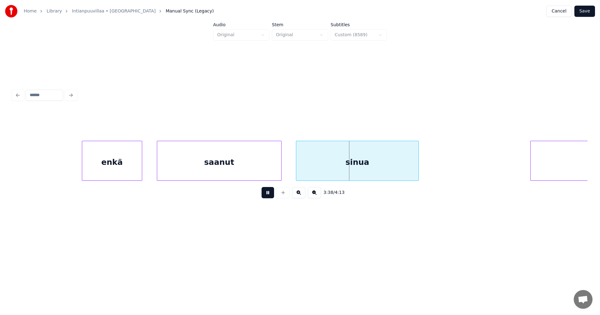
drag, startPoint x: 269, startPoint y: 198, endPoint x: 257, endPoint y: 187, distance: 16.6
click at [268, 194] on button at bounding box center [268, 192] width 12 height 11
click at [138, 161] on div "enkä" at bounding box center [112, 162] width 60 height 42
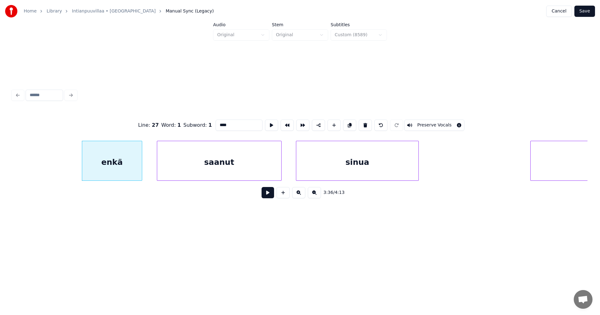
click at [267, 197] on button at bounding box center [268, 192] width 12 height 11
click at [267, 196] on button at bounding box center [268, 192] width 12 height 11
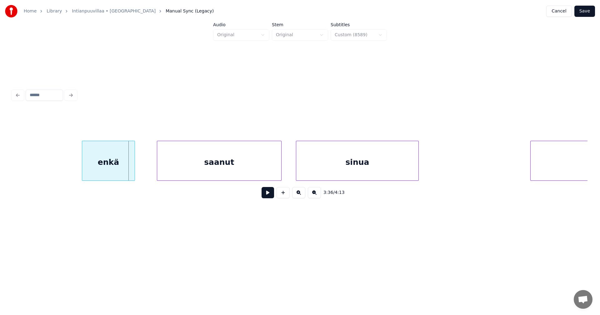
click at [133, 166] on div at bounding box center [134, 160] width 2 height 39
click at [151, 165] on div at bounding box center [151, 160] width 2 height 39
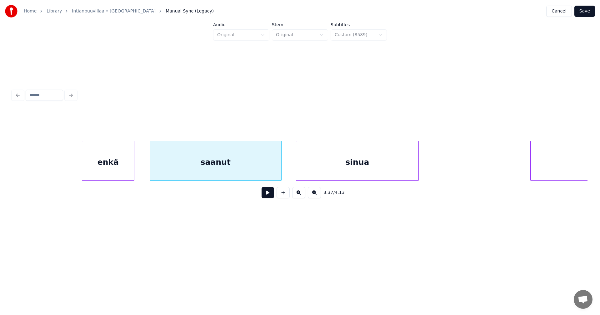
click at [268, 195] on button at bounding box center [268, 192] width 12 height 11
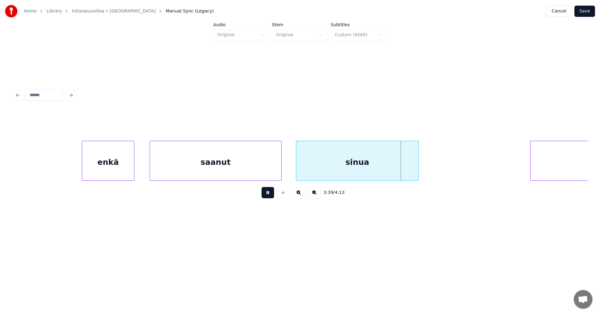
click at [268, 195] on button at bounding box center [268, 192] width 12 height 11
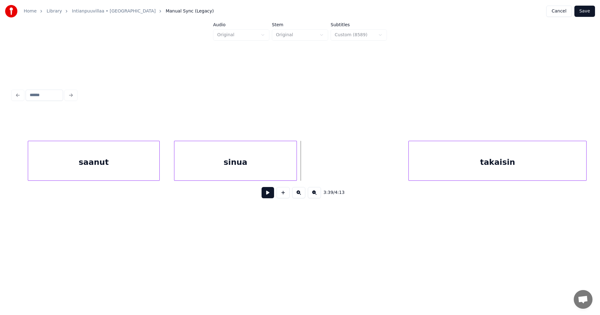
scroll to position [0, 27119]
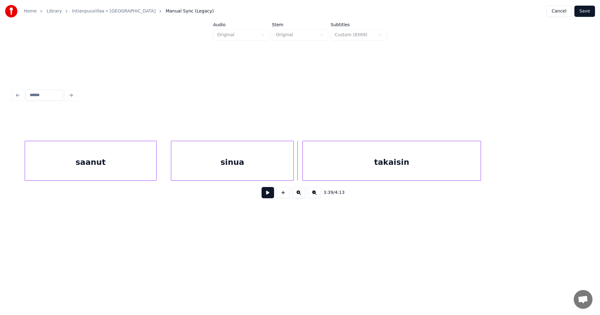
click at [387, 169] on div "takaisin" at bounding box center [391, 162] width 177 height 42
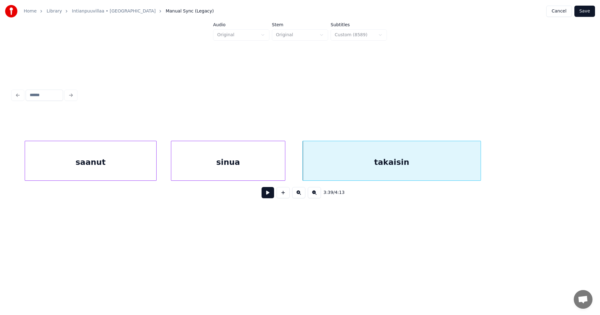
click at [283, 164] on div at bounding box center [284, 160] width 2 height 39
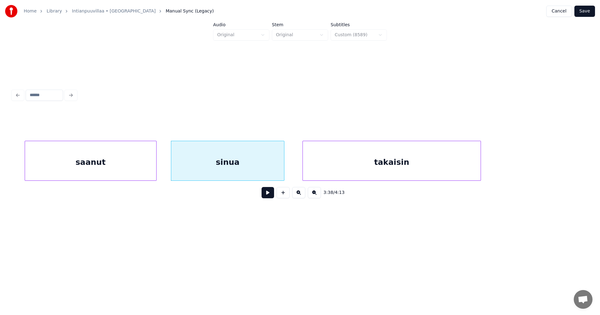
click at [262, 163] on div "sinua" at bounding box center [227, 162] width 113 height 42
click at [265, 196] on button at bounding box center [268, 192] width 12 height 11
click at [267, 194] on button at bounding box center [268, 192] width 12 height 11
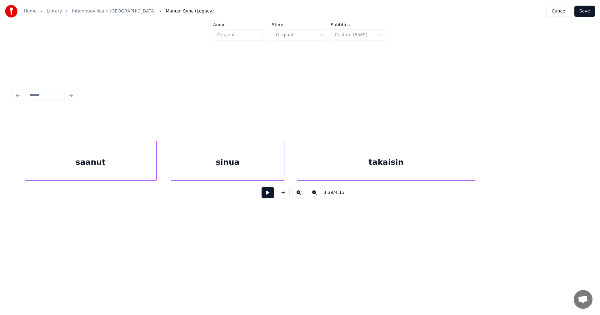
click at [339, 176] on div "takaisin" at bounding box center [385, 162] width 177 height 42
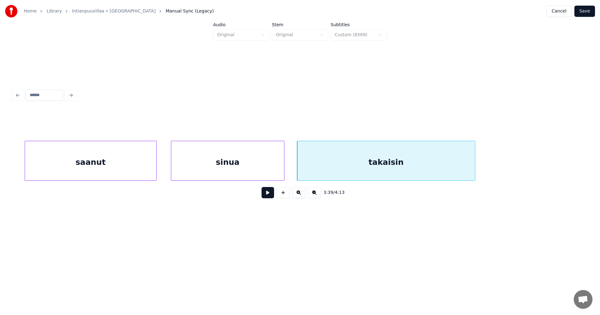
click at [272, 194] on button at bounding box center [268, 192] width 12 height 11
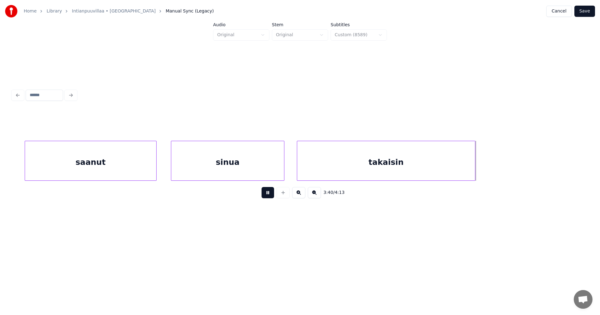
drag, startPoint x: 274, startPoint y: 191, endPoint x: 304, endPoint y: 194, distance: 30.8
click at [274, 191] on button at bounding box center [268, 192] width 12 height 11
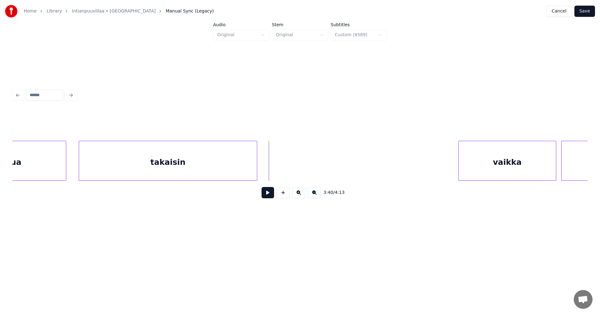
scroll to position [0, 27369]
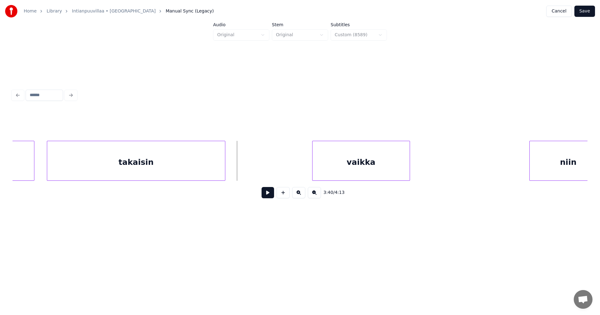
click at [386, 165] on div "vaikka" at bounding box center [360, 162] width 97 height 42
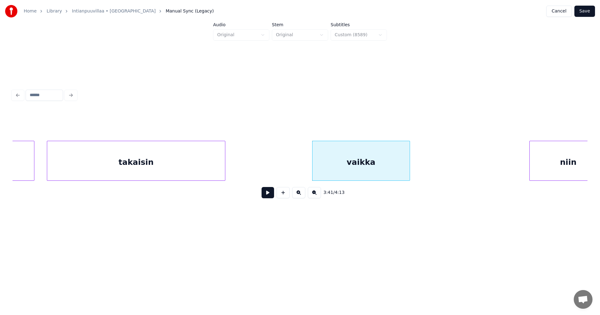
scroll to position [0, 27386]
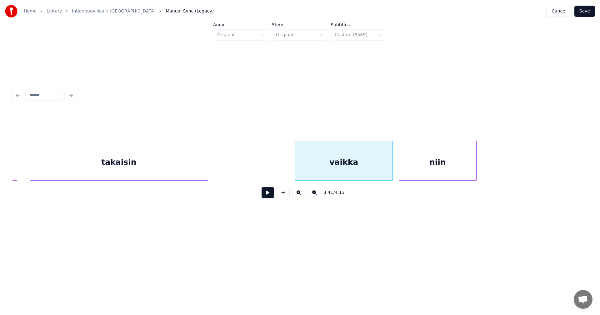
click at [461, 169] on div "niin" at bounding box center [437, 162] width 77 height 42
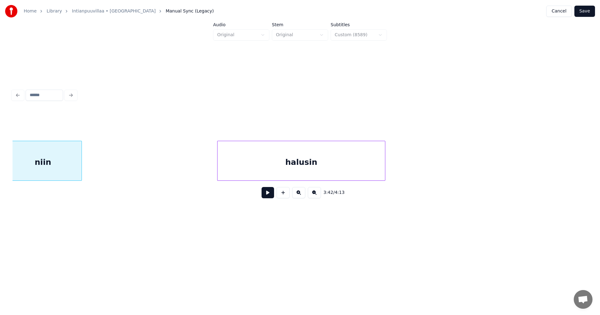
scroll to position [0, 27752]
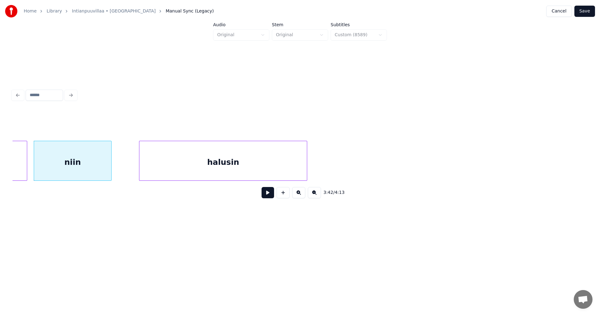
click at [184, 163] on div "halusin" at bounding box center [222, 162] width 167 height 42
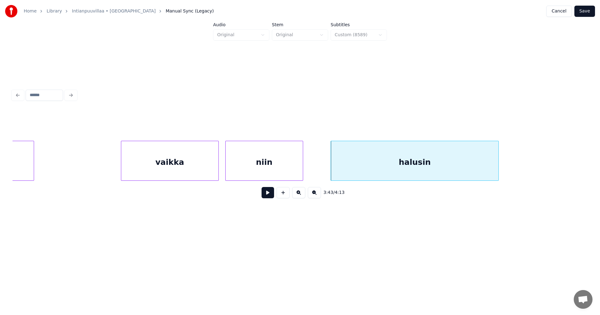
scroll to position [0, 27552]
click at [180, 169] on div "vaikka" at bounding box center [178, 162] width 97 height 42
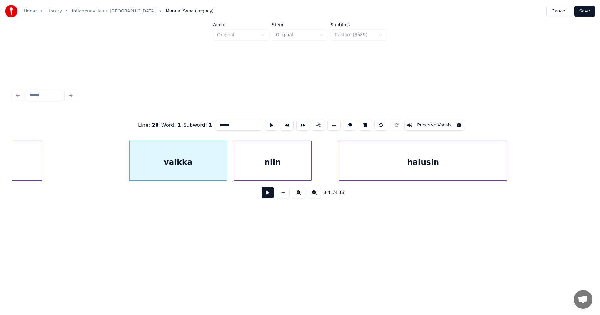
click at [270, 196] on button at bounding box center [268, 192] width 12 height 11
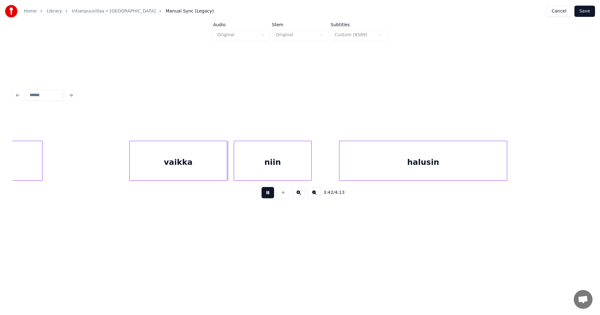
click at [267, 194] on button at bounding box center [268, 192] width 12 height 11
click at [272, 192] on button at bounding box center [268, 192] width 12 height 11
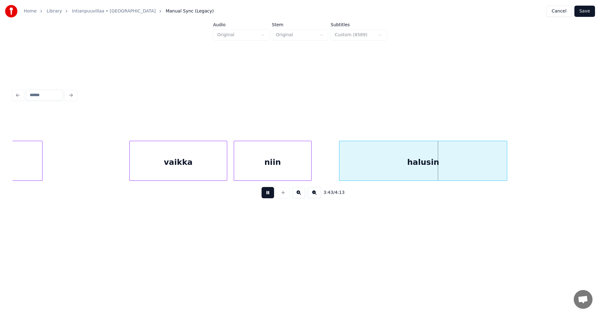
click at [272, 191] on button at bounding box center [268, 192] width 12 height 11
click at [338, 167] on div at bounding box center [339, 160] width 2 height 39
click at [529, 166] on div at bounding box center [529, 160] width 2 height 39
click at [270, 196] on button at bounding box center [268, 192] width 12 height 11
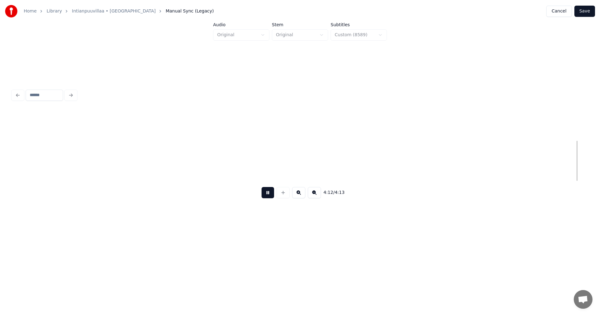
scroll to position [0, 31050]
click at [270, 194] on button at bounding box center [268, 192] width 12 height 11
click at [591, 11] on button "Save" at bounding box center [584, 11] width 21 height 11
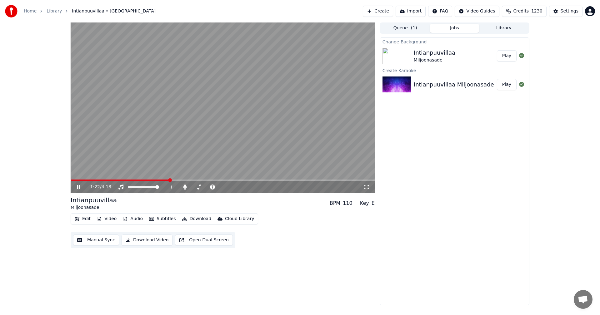
click at [81, 186] on icon at bounding box center [83, 187] width 15 height 5
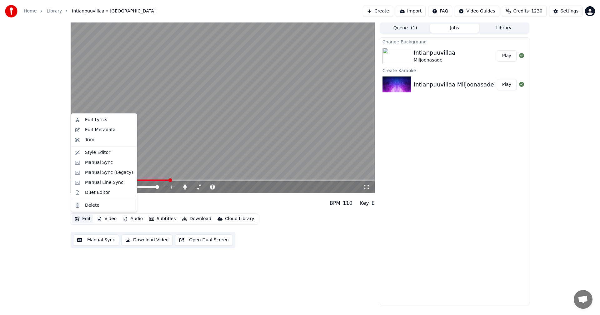
click at [88, 218] on button "Edit" at bounding box center [82, 219] width 21 height 9
click at [99, 174] on div "Manual Sync (Legacy)" at bounding box center [109, 173] width 48 height 6
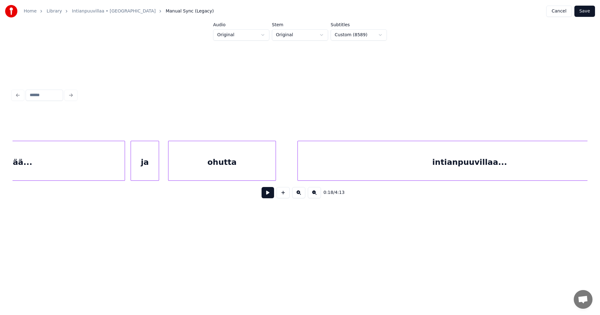
scroll to position [0, 3555]
click at [87, 189] on div "0:18 / 4:13" at bounding box center [299, 193] width 565 height 14
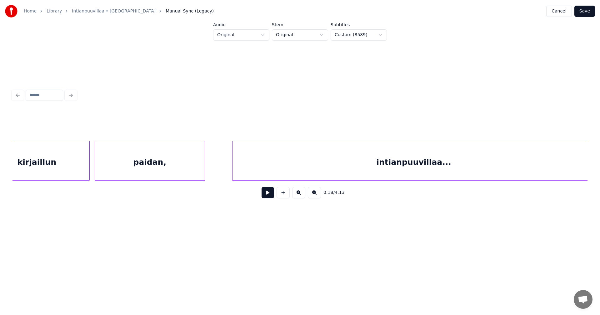
scroll to position [0, 5849]
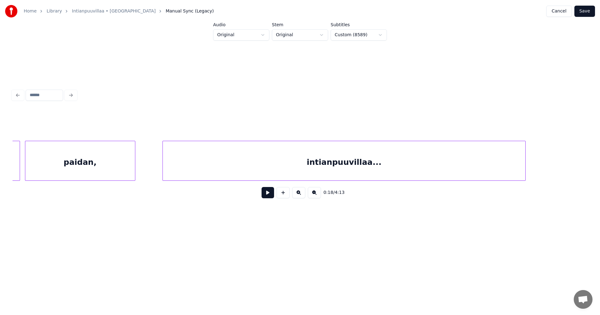
click at [118, 172] on div "paidan," at bounding box center [80, 162] width 110 height 42
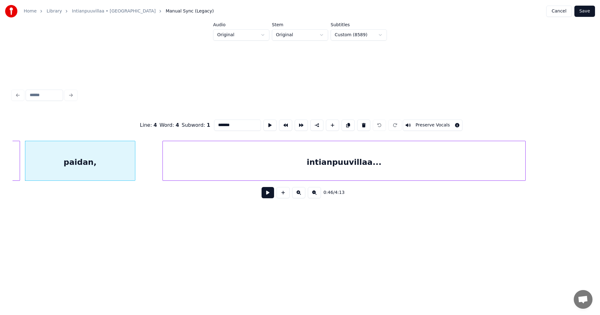
click at [267, 195] on button at bounding box center [268, 192] width 12 height 11
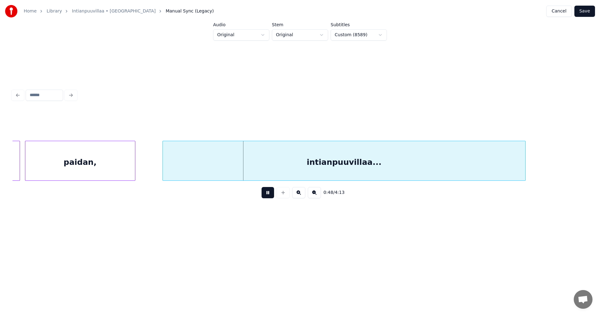
drag, startPoint x: 267, startPoint y: 195, endPoint x: 163, endPoint y: 176, distance: 104.9
click at [266, 195] on button at bounding box center [268, 192] width 12 height 11
click at [127, 157] on div "paidan," at bounding box center [80, 162] width 110 height 42
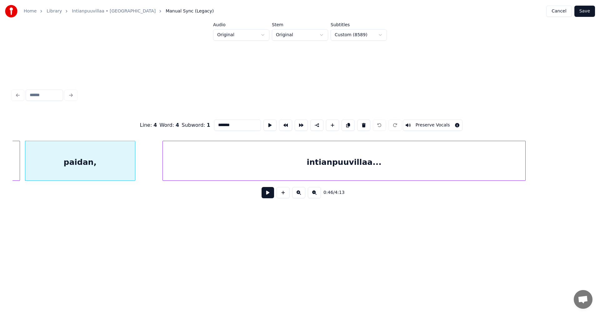
click at [234, 122] on input "*******" at bounding box center [237, 125] width 47 height 11
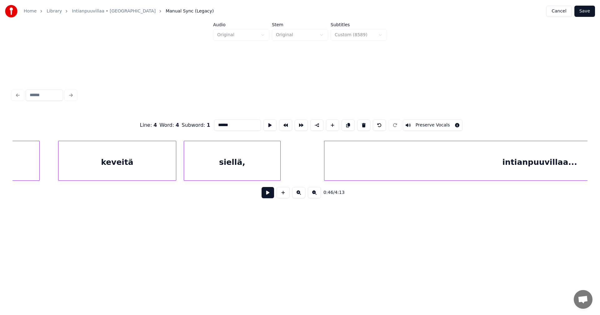
scroll to position [0, 11686]
click at [260, 164] on div "siellä," at bounding box center [228, 162] width 96 height 42
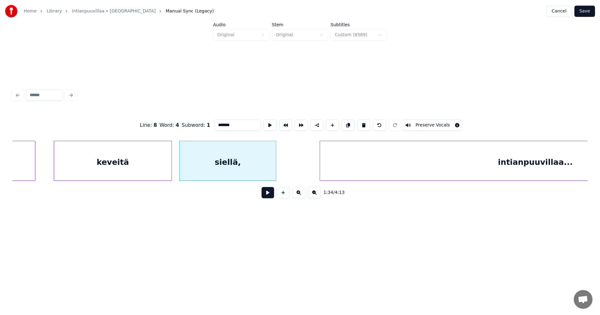
type input "*******"
click at [267, 196] on button at bounding box center [268, 192] width 12 height 11
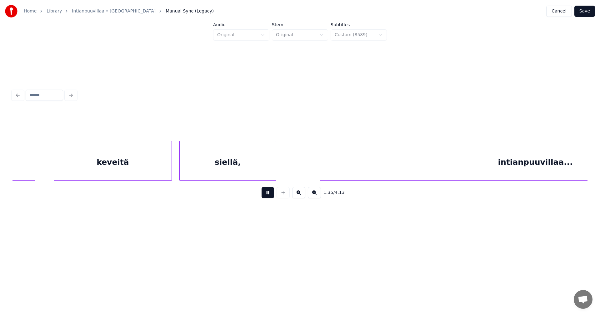
click at [267, 195] on button at bounding box center [268, 192] width 12 height 11
click at [269, 194] on button at bounding box center [268, 192] width 12 height 11
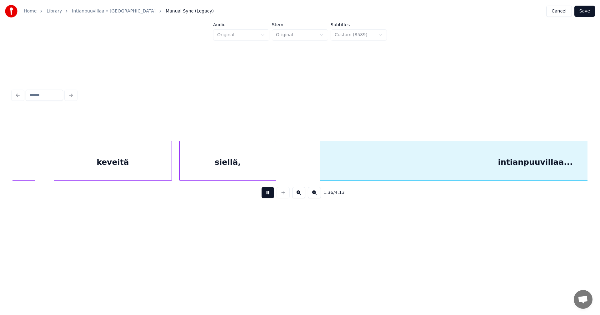
click at [269, 194] on button at bounding box center [268, 192] width 12 height 11
click at [261, 173] on div "siellä," at bounding box center [228, 162] width 96 height 42
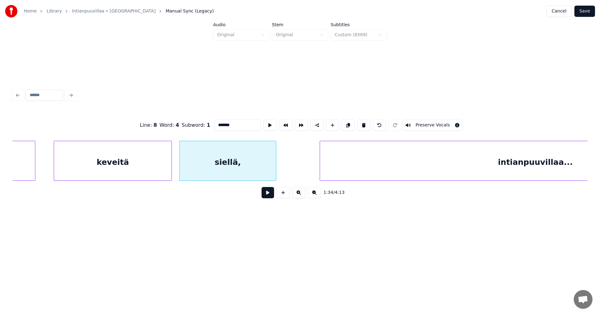
click at [237, 122] on input "*******" at bounding box center [237, 125] width 47 height 11
click at [153, 162] on div "keveitä" at bounding box center [112, 162] width 117 height 42
type input "*******"
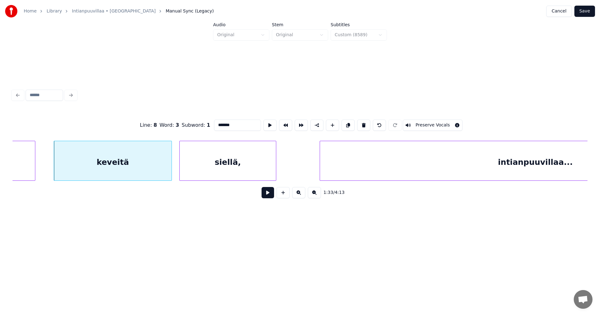
click at [268, 195] on button at bounding box center [268, 192] width 12 height 11
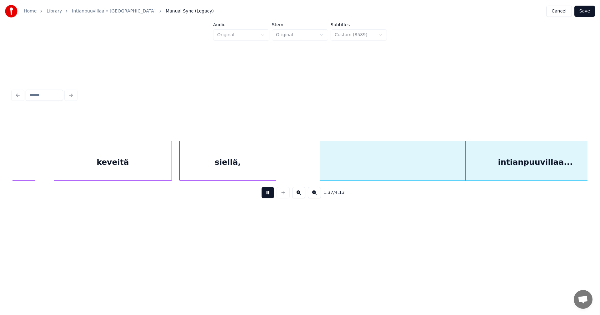
click at [270, 193] on button at bounding box center [268, 192] width 12 height 11
click at [230, 170] on div "siellä," at bounding box center [228, 162] width 96 height 42
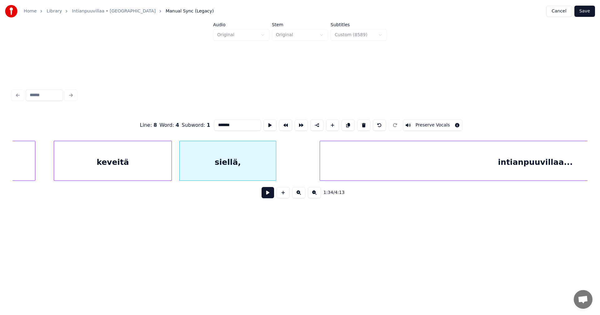
click at [233, 120] on input "*******" at bounding box center [237, 125] width 47 height 11
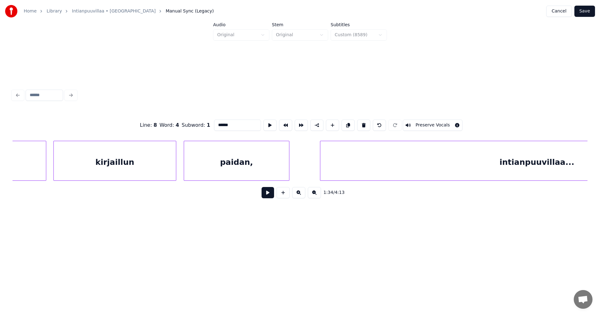
scroll to position [0, 22767]
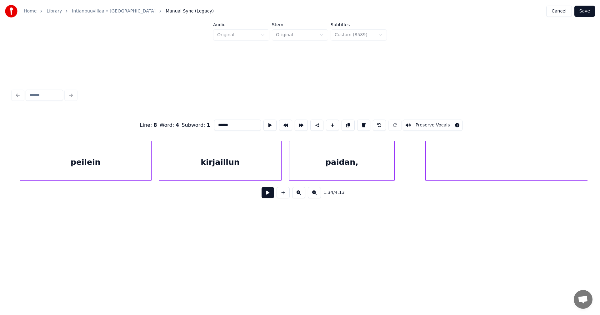
click at [337, 167] on div "paidan," at bounding box center [341, 162] width 105 height 42
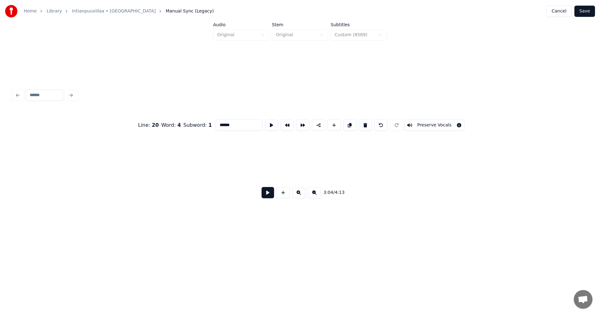
scroll to position [0, 29964]
type input "******"
click at [587, 10] on button "Save" at bounding box center [584, 11] width 21 height 11
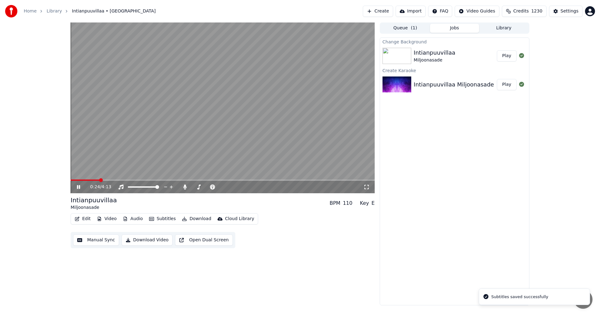
click at [100, 181] on span at bounding box center [223, 180] width 304 height 1
click at [263, 181] on span at bounding box center [167, 180] width 192 height 1
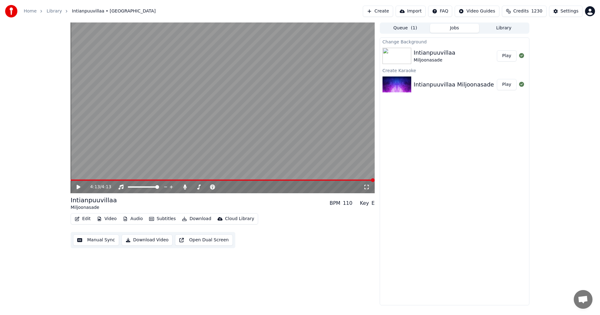
click at [78, 187] on icon at bounding box center [79, 187] width 4 height 4
click at [183, 187] on icon at bounding box center [184, 187] width 3 height 5
click at [79, 185] on icon at bounding box center [83, 187] width 15 height 5
click at [195, 218] on button "Download" at bounding box center [196, 219] width 34 height 9
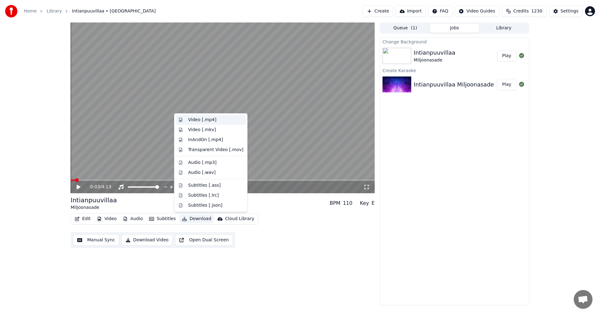
click at [202, 119] on div "Video [.mp4]" at bounding box center [202, 120] width 28 height 6
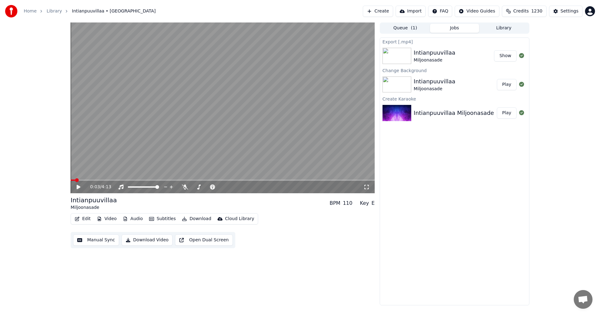
click at [501, 24] on button "Library" at bounding box center [503, 28] width 49 height 9
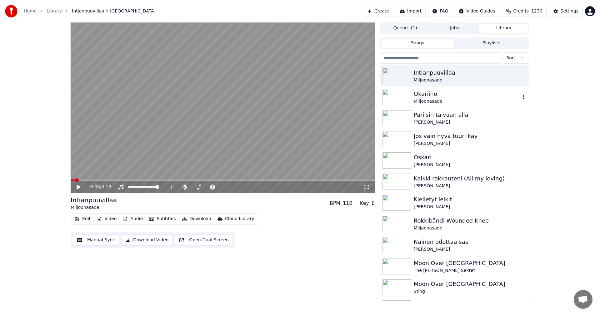
click at [400, 97] on img at bounding box center [396, 97] width 29 height 16
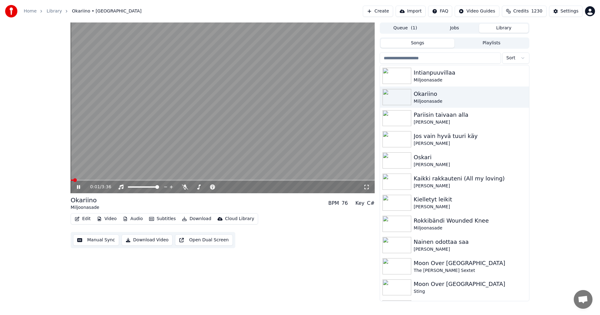
click at [79, 187] on icon at bounding box center [78, 187] width 3 height 4
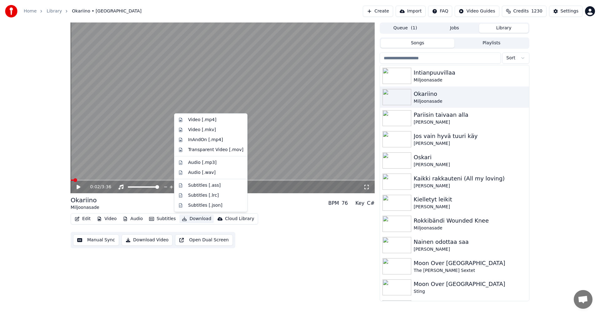
click at [202, 219] on button "Download" at bounding box center [196, 219] width 34 height 9
click at [211, 120] on div "Video [.mp4]" at bounding box center [202, 120] width 28 height 6
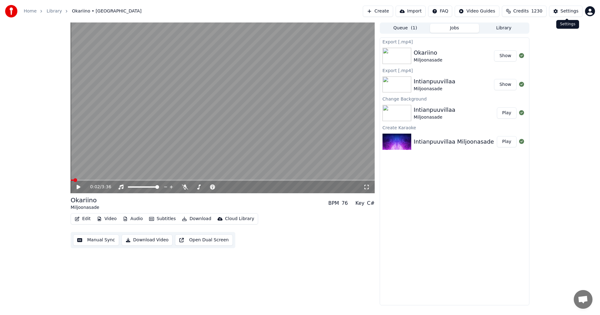
click at [566, 11] on div "Settings" at bounding box center [570, 11] width 18 height 6
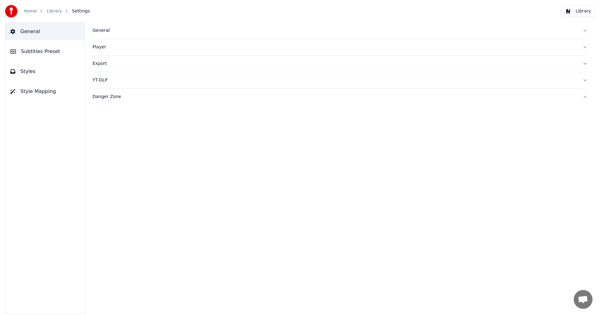
click at [98, 33] on div "General" at bounding box center [334, 30] width 485 height 6
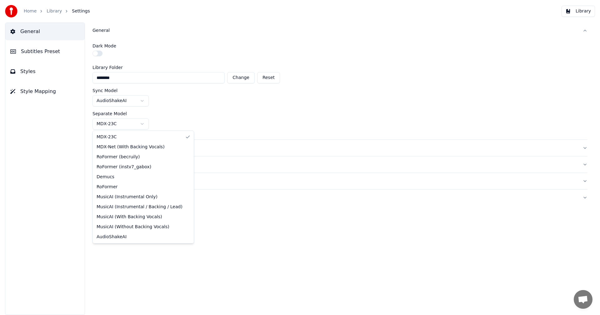
click at [137, 124] on html "Home Library Settings Library General Subtitles Preset Styles Style Mapping Gen…" at bounding box center [300, 157] width 600 height 315
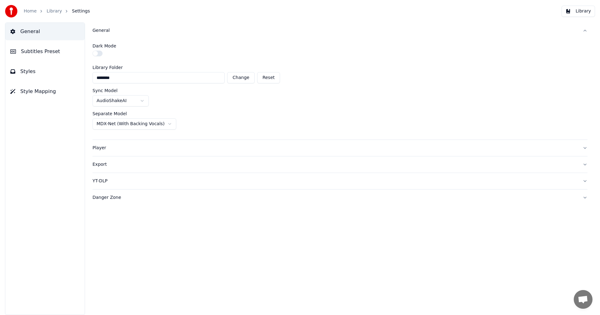
click at [187, 272] on div "General Dark Mode Library Folder ******** Change Reset Sync Model AudioShakeAI …" at bounding box center [340, 168] width 520 height 293
click at [29, 11] on link "Home" at bounding box center [30, 11] width 13 height 6
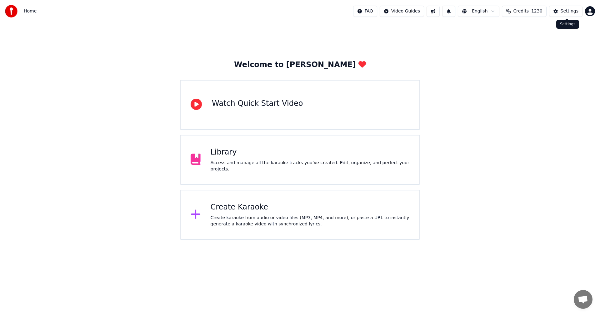
click at [569, 12] on div "Settings" at bounding box center [570, 11] width 18 height 6
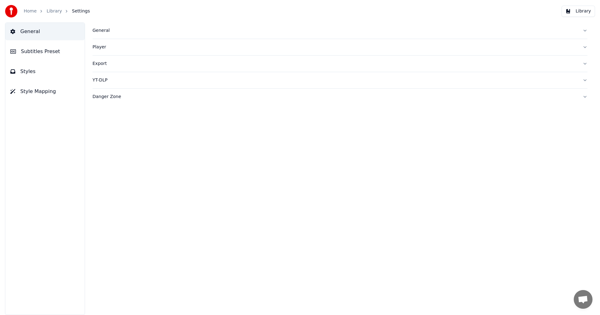
click at [100, 31] on div "General" at bounding box center [334, 30] width 485 height 6
click at [43, 52] on span "Subtitles Preset" at bounding box center [40, 51] width 39 height 7
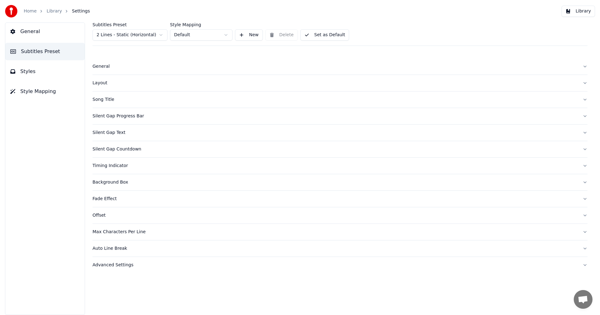
click at [147, 36] on html "Home Library Settings Library General Subtitles Preset Styles Style Mapping Sub…" at bounding box center [300, 157] width 600 height 315
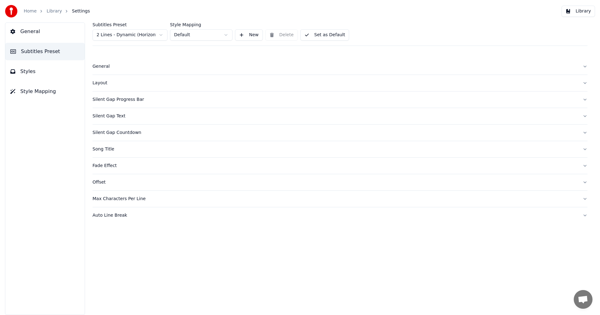
click at [48, 92] on span "Style Mapping" at bounding box center [38, 91] width 36 height 7
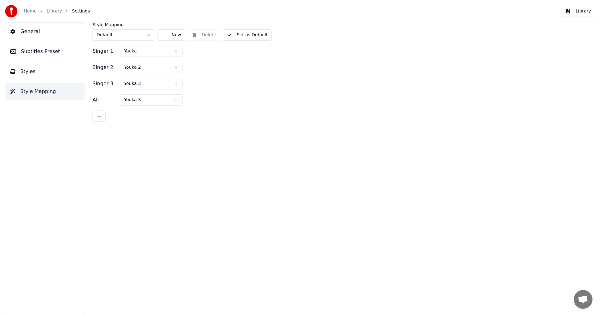
click at [34, 72] on button "Styles" at bounding box center [44, 71] width 79 height 17
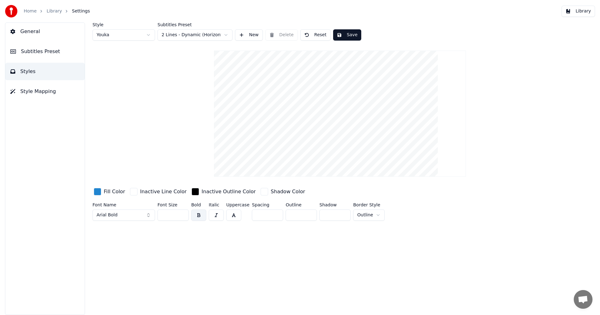
click at [182, 212] on input "**" at bounding box center [172, 215] width 31 height 11
click at [182, 211] on input "**" at bounding box center [172, 215] width 31 height 11
click at [182, 210] on input "**" at bounding box center [172, 215] width 31 height 11
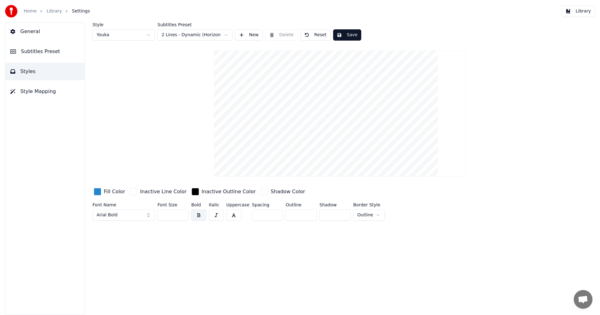
click at [181, 212] on input "**" at bounding box center [172, 215] width 31 height 11
click at [182, 212] on input "**" at bounding box center [172, 215] width 31 height 11
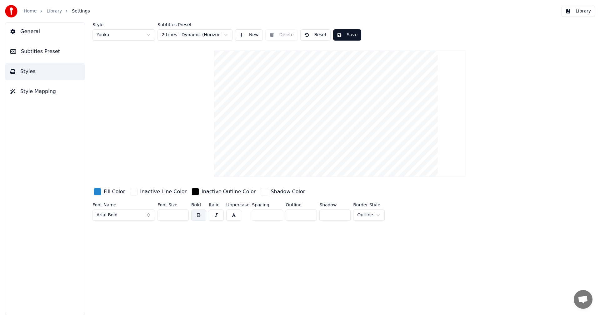
click at [182, 212] on input "**" at bounding box center [172, 215] width 31 height 11
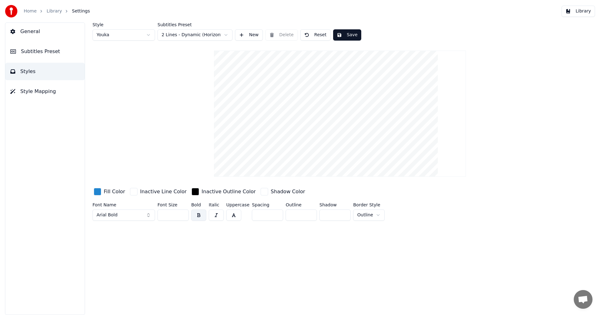
click at [182, 216] on input "**" at bounding box center [172, 215] width 31 height 11
click at [315, 35] on button "Reset" at bounding box center [315, 34] width 30 height 11
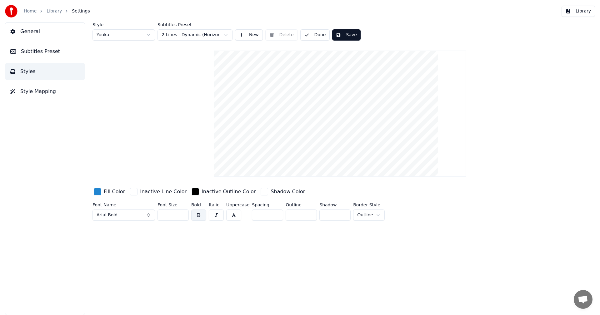
click at [183, 216] on input "**" at bounding box center [172, 215] width 31 height 11
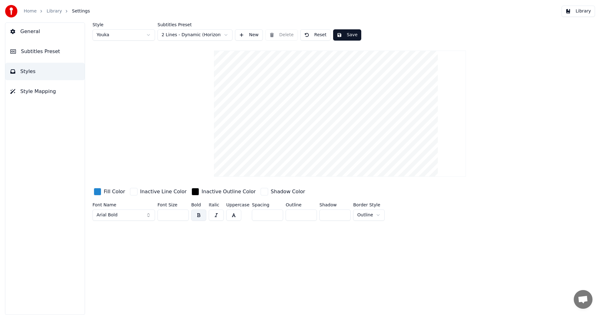
type input "**"
click at [183, 216] on input "**" at bounding box center [172, 215] width 31 height 11
click at [348, 35] on button "Save" at bounding box center [347, 34] width 28 height 11
click at [29, 11] on link "Home" at bounding box center [30, 11] width 13 height 6
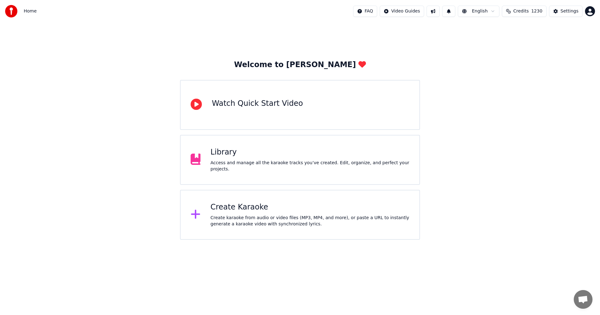
click at [235, 208] on div "Create Karaoke" at bounding box center [310, 207] width 199 height 10
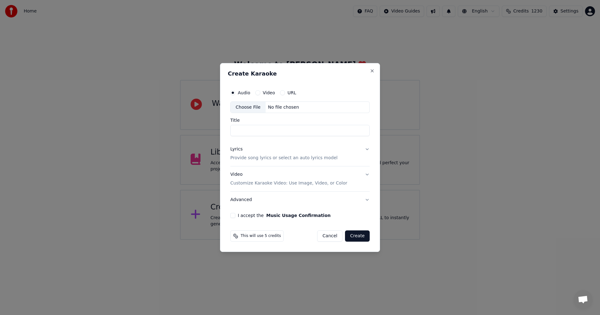
click at [249, 107] on div "Choose File" at bounding box center [248, 107] width 35 height 11
type input "**********"
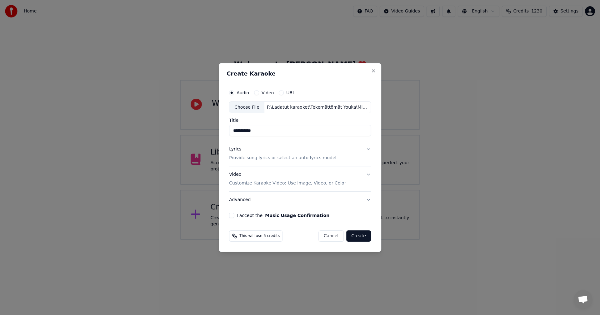
click at [366, 148] on button "Lyrics Provide song lyrics or select an auto lyrics model" at bounding box center [300, 154] width 142 height 25
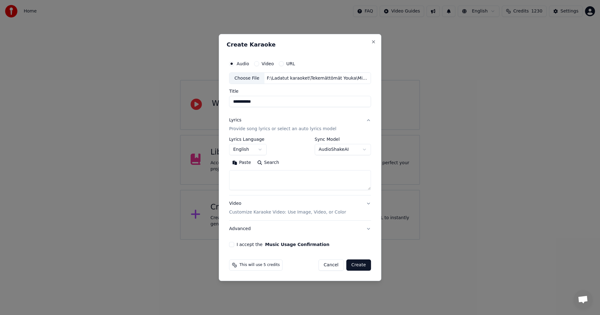
click at [245, 162] on button "Paste" at bounding box center [241, 163] width 25 height 10
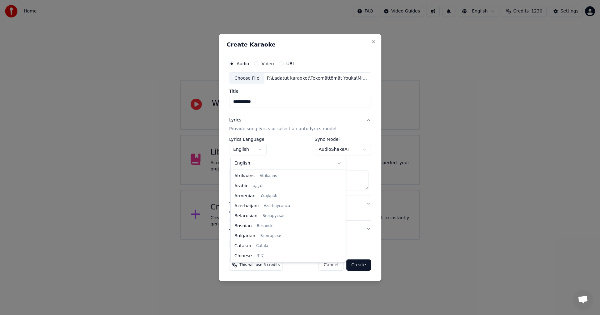
click at [263, 149] on body "**********" at bounding box center [300, 120] width 600 height 240
type textarea "**********"
select select "**"
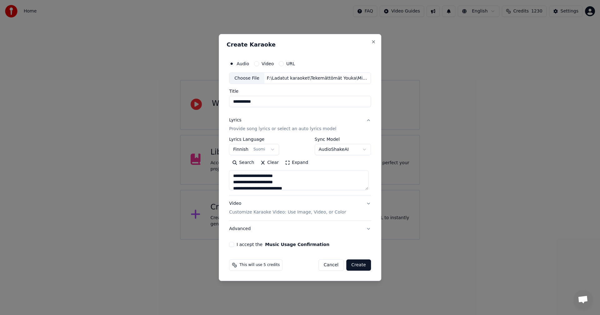
click at [232, 241] on div "**********" at bounding box center [300, 152] width 147 height 195
click at [358, 268] on button "Create" at bounding box center [358, 265] width 25 height 11
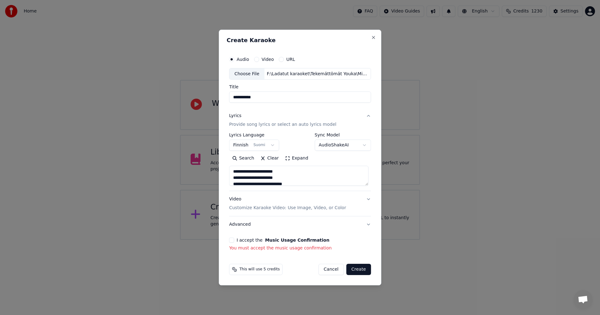
click at [233, 239] on button "I accept the Music Usage Confirmation" at bounding box center [231, 240] width 5 height 5
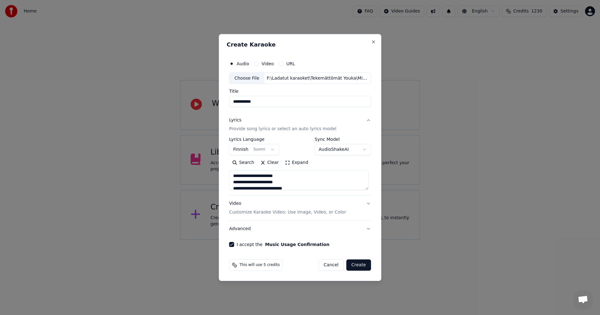
click at [357, 264] on button "Create" at bounding box center [358, 265] width 25 height 11
type textarea "**********"
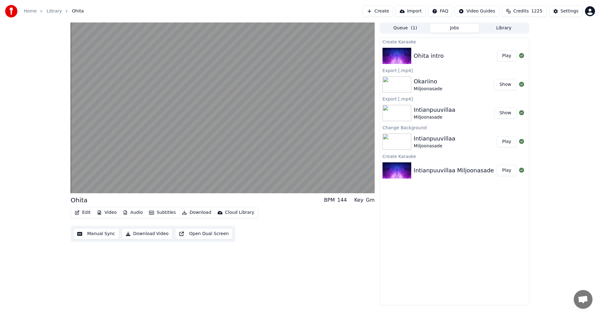
drag, startPoint x: 507, startPoint y: 57, endPoint x: 494, endPoint y: 76, distance: 23.5
click at [508, 57] on button "Play" at bounding box center [507, 55] width 20 height 11
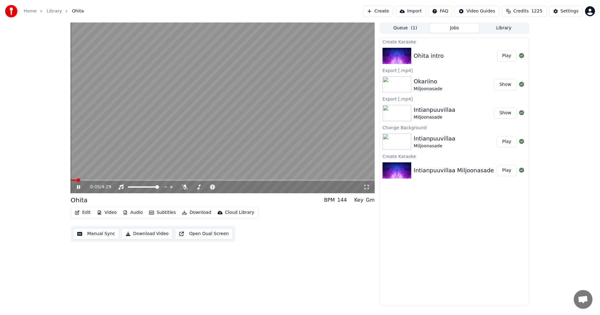
click at [111, 212] on button "Video" at bounding box center [106, 212] width 25 height 9
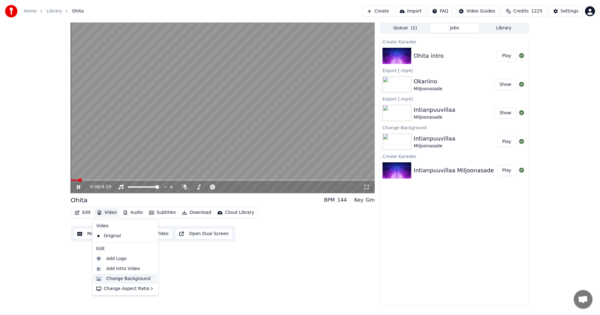
click at [128, 277] on div "Change Background" at bounding box center [128, 279] width 44 height 6
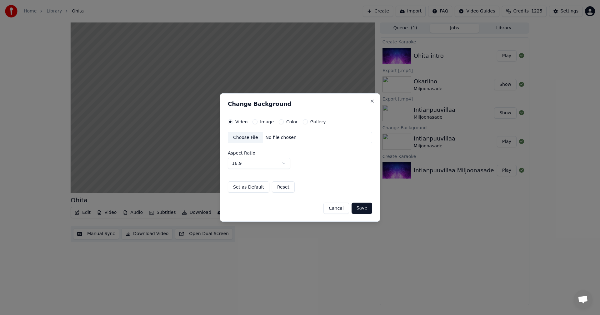
click at [253, 121] on button "Image" at bounding box center [254, 121] width 5 height 5
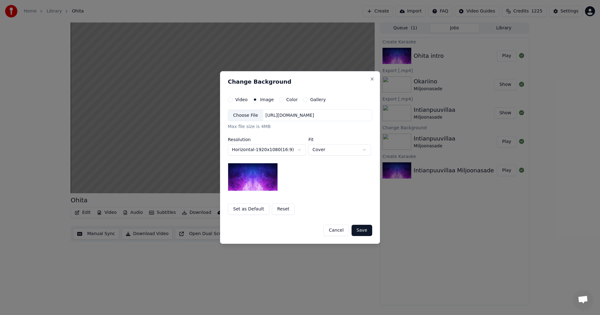
click at [249, 118] on div "Choose File" at bounding box center [245, 115] width 35 height 11
click at [365, 230] on button "Save" at bounding box center [362, 230] width 21 height 11
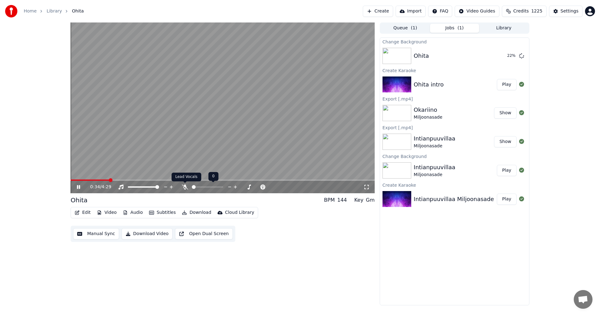
click at [184, 186] on icon at bounding box center [185, 187] width 6 height 5
click at [184, 187] on icon at bounding box center [184, 187] width 3 height 5
click at [133, 180] on span at bounding box center [108, 180] width 74 height 1
click at [77, 184] on div "1:06 / 4:29" at bounding box center [222, 187] width 299 height 6
click at [77, 184] on div "1:08 / 4:29" at bounding box center [222, 187] width 299 height 6
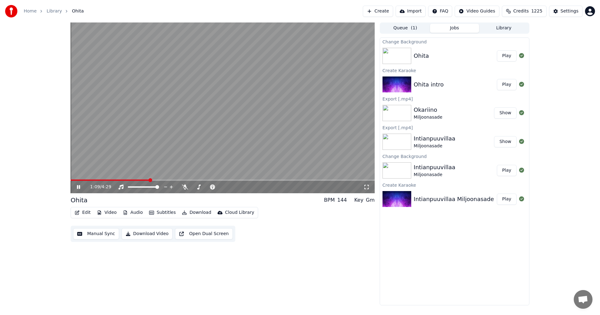
click at [80, 186] on icon at bounding box center [78, 187] width 3 height 4
click at [567, 11] on div "Settings" at bounding box center [570, 11] width 18 height 6
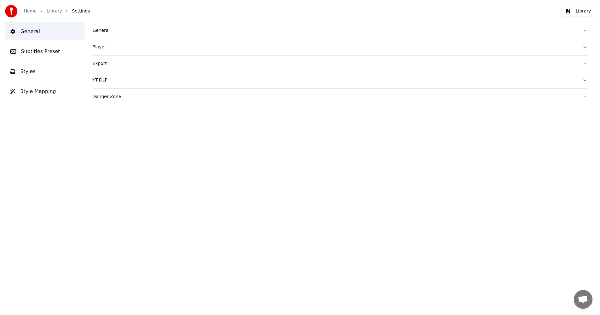
click at [99, 33] on div "General" at bounding box center [334, 30] width 485 height 6
click at [575, 9] on button "Library" at bounding box center [578, 11] width 33 height 11
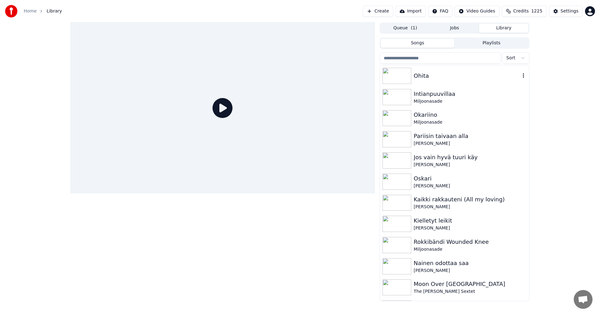
click at [407, 76] on img at bounding box center [396, 76] width 29 height 16
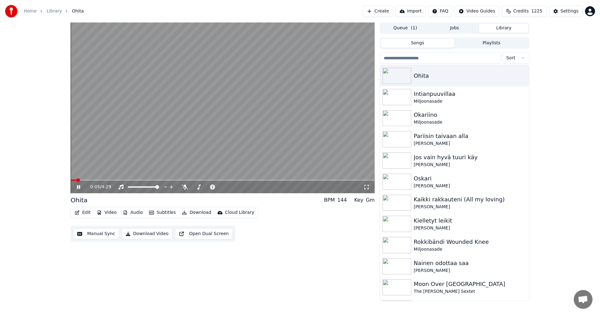
click at [135, 212] on button "Audio" at bounding box center [132, 212] width 25 height 9
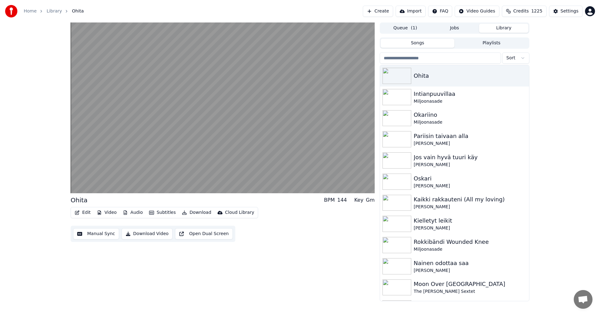
click at [37, 172] on div "Ohita BPM 144 Key Gm Edit Video Audio Subtitles Download Cloud Library Manual S…" at bounding box center [300, 161] width 600 height 279
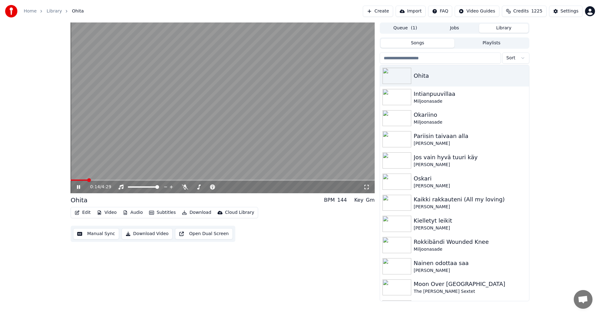
click at [111, 180] on span at bounding box center [223, 180] width 304 height 1
click at [131, 180] on span at bounding box center [223, 180] width 304 height 1
click at [183, 188] on icon at bounding box center [185, 187] width 6 height 5
click at [108, 180] on span at bounding box center [89, 180] width 37 height 1
drag, startPoint x: 185, startPoint y: 187, endPoint x: 172, endPoint y: 189, distance: 12.9
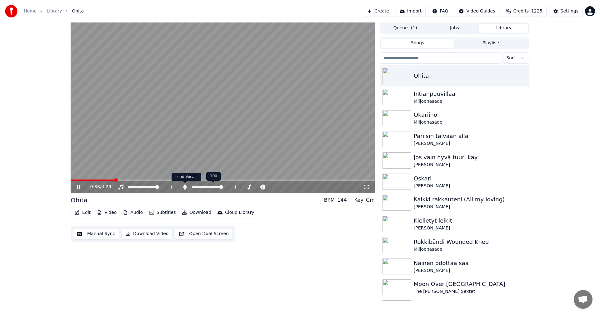
click at [185, 187] on icon at bounding box center [184, 187] width 3 height 5
click at [87, 213] on button "Edit" at bounding box center [82, 212] width 21 height 9
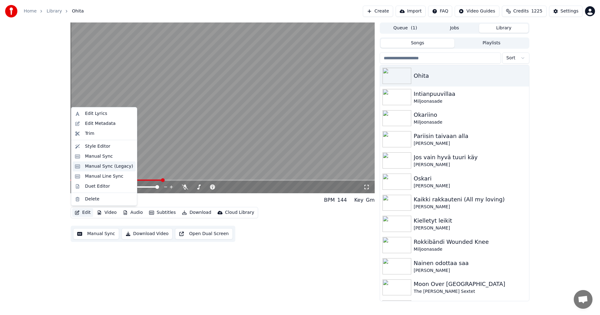
click at [104, 167] on div "Manual Sync (Legacy)" at bounding box center [109, 166] width 48 height 6
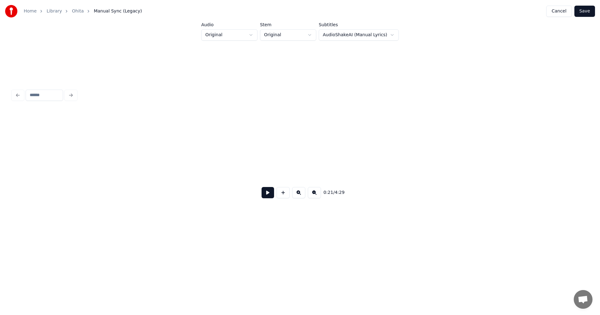
scroll to position [0, 2702]
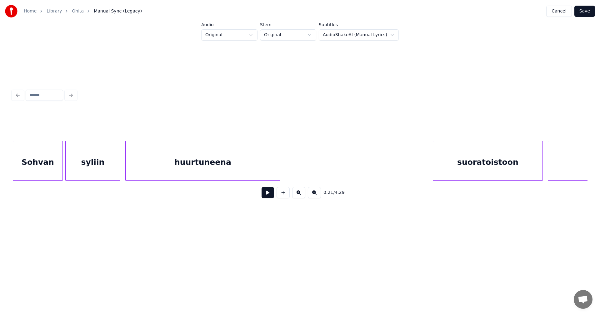
click at [271, 195] on button at bounding box center [268, 192] width 12 height 11
click at [271, 194] on button at bounding box center [268, 192] width 12 height 11
click at [95, 166] on div "syliin" at bounding box center [93, 162] width 54 height 42
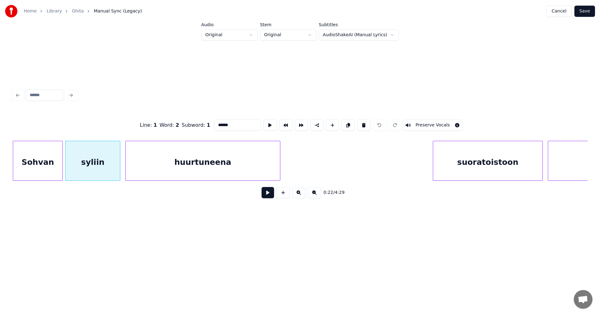
click at [264, 194] on button at bounding box center [268, 192] width 12 height 11
click at [265, 194] on button at bounding box center [268, 192] width 12 height 11
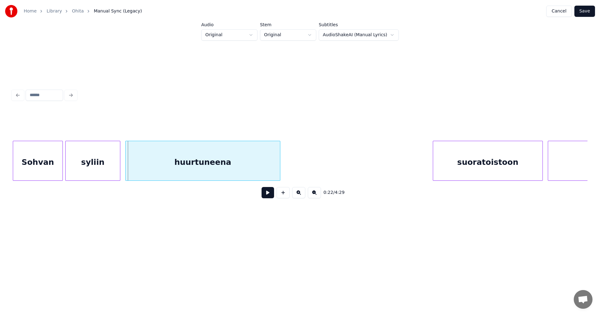
click at [265, 194] on button at bounding box center [268, 192] width 12 height 11
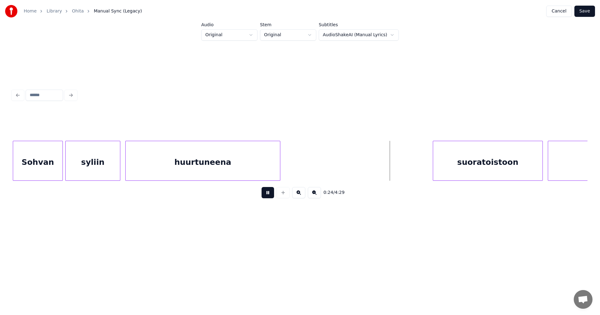
drag, startPoint x: 266, startPoint y: 195, endPoint x: 375, endPoint y: 182, distance: 110.2
click at [267, 194] on button at bounding box center [268, 192] width 12 height 11
click at [451, 169] on div "suoratoistoon" at bounding box center [482, 162] width 109 height 42
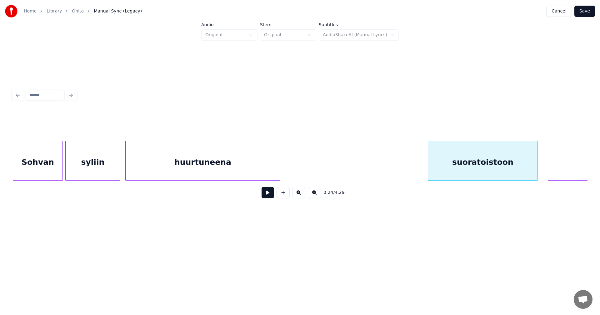
click at [270, 196] on button at bounding box center [268, 192] width 12 height 11
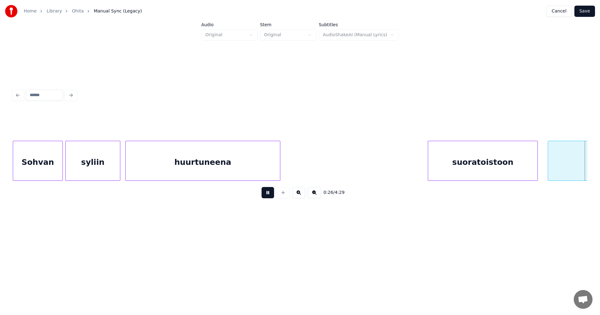
scroll to position [0, 3278]
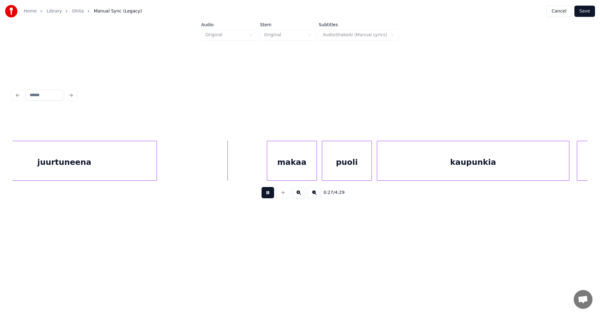
drag, startPoint x: 270, startPoint y: 196, endPoint x: 278, endPoint y: 189, distance: 10.8
click at [270, 195] on button at bounding box center [268, 192] width 12 height 11
click at [284, 175] on div "makaa" at bounding box center [282, 162] width 49 height 42
click at [310, 169] on div at bounding box center [311, 160] width 2 height 39
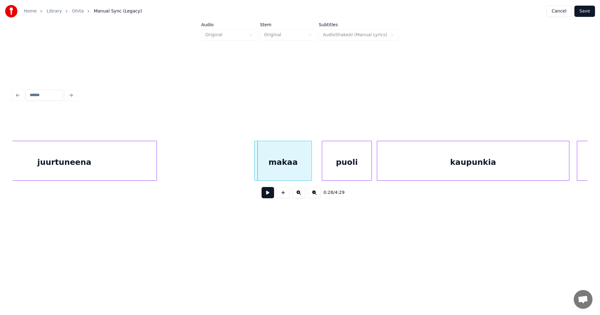
click at [255, 173] on div at bounding box center [256, 160] width 2 height 39
click at [266, 196] on button at bounding box center [268, 192] width 12 height 11
drag, startPoint x: 269, startPoint y: 194, endPoint x: 327, endPoint y: 175, distance: 60.8
click at [271, 193] on button at bounding box center [268, 192] width 12 height 11
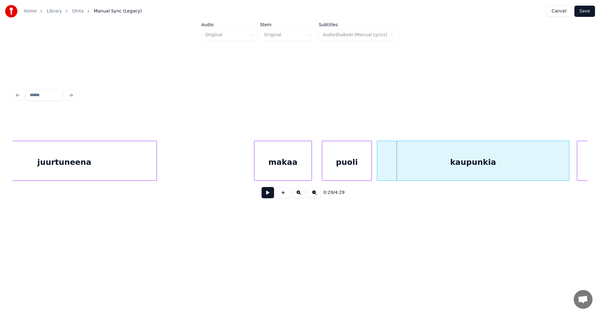
click at [356, 160] on div "puoli" at bounding box center [346, 162] width 49 height 42
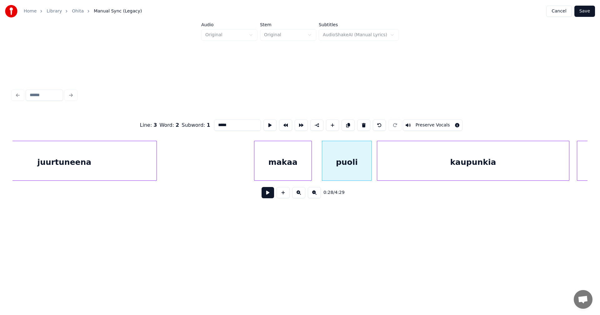
click at [272, 196] on button at bounding box center [268, 192] width 12 height 11
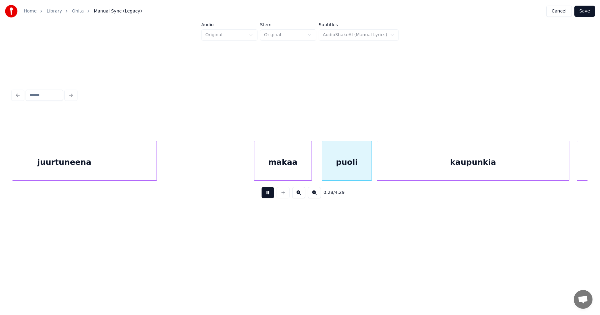
drag, startPoint x: 272, startPoint y: 195, endPoint x: 290, endPoint y: 190, distance: 19.4
click at [272, 195] on button at bounding box center [268, 192] width 12 height 11
click at [372, 168] on div "puoli" at bounding box center [347, 161] width 50 height 40
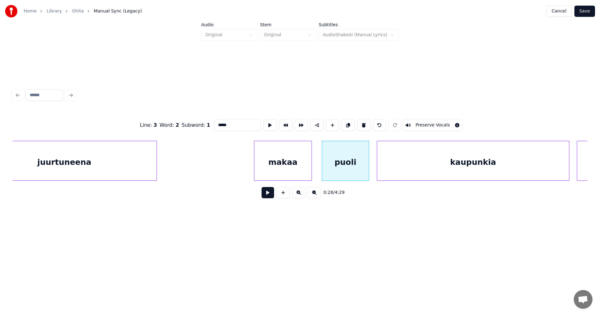
click at [368, 170] on div at bounding box center [368, 160] width 2 height 39
click at [391, 166] on div "kaupunkia" at bounding box center [472, 162] width 192 height 42
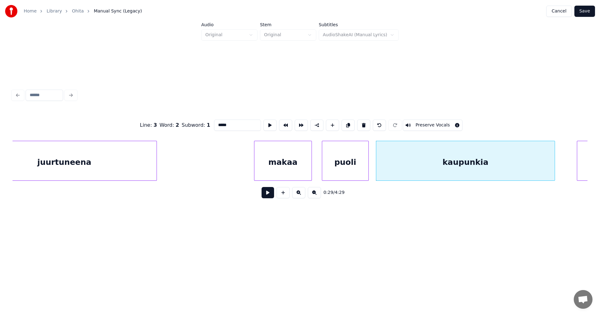
click at [554, 169] on div at bounding box center [554, 160] width 2 height 39
click at [269, 196] on button at bounding box center [268, 192] width 12 height 11
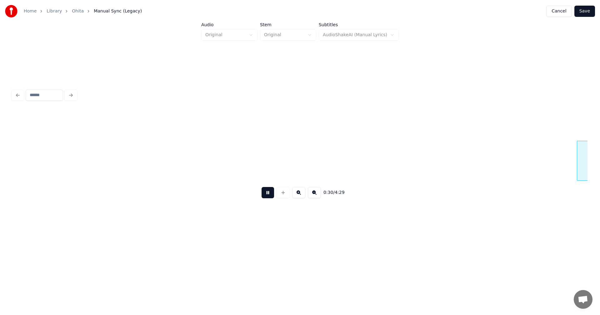
scroll to position [0, 3854]
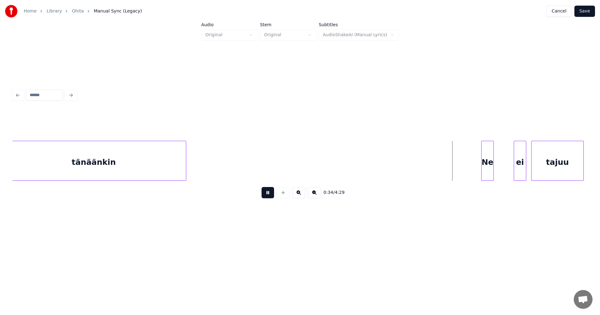
click at [268, 195] on button at bounding box center [268, 192] width 12 height 11
click at [477, 164] on div at bounding box center [478, 160] width 2 height 39
click at [496, 163] on div at bounding box center [497, 160] width 2 height 39
click at [513, 165] on div "ei" at bounding box center [515, 162] width 12 height 42
click at [505, 167] on div at bounding box center [506, 160] width 2 height 39
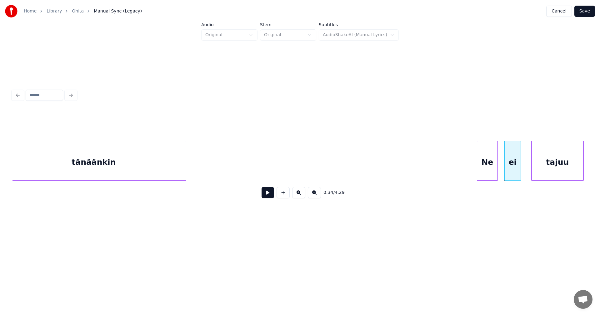
click at [489, 172] on div "Ne" at bounding box center [487, 162] width 20 height 42
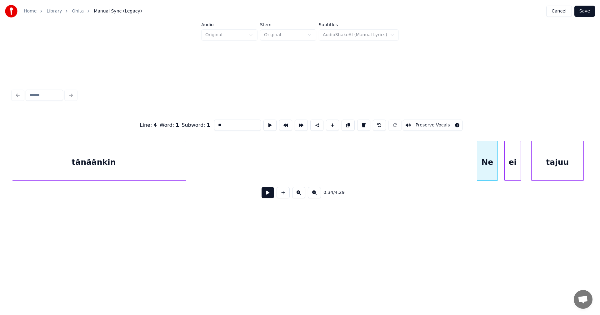
click at [271, 197] on button at bounding box center [268, 192] width 12 height 11
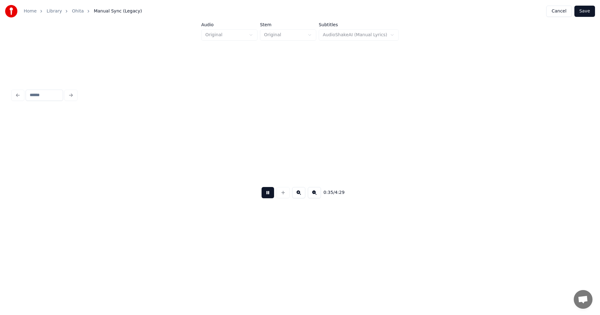
scroll to position [0, 4430]
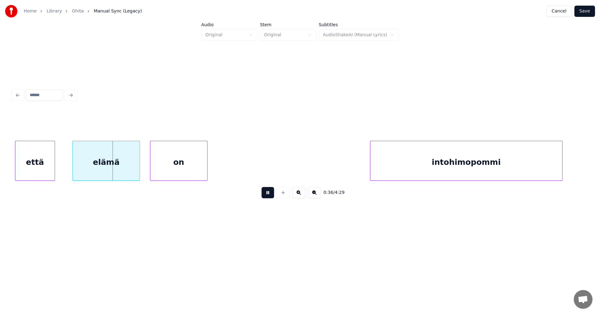
click at [270, 195] on button at bounding box center [268, 192] width 12 height 11
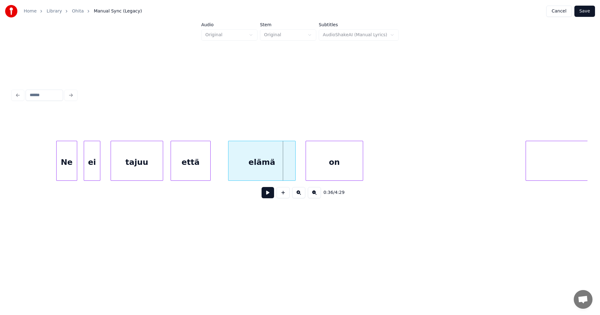
scroll to position [0, 4267]
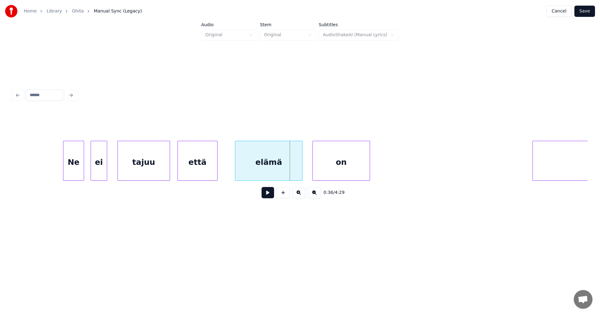
click at [153, 165] on div "tajuu" at bounding box center [144, 162] width 52 height 42
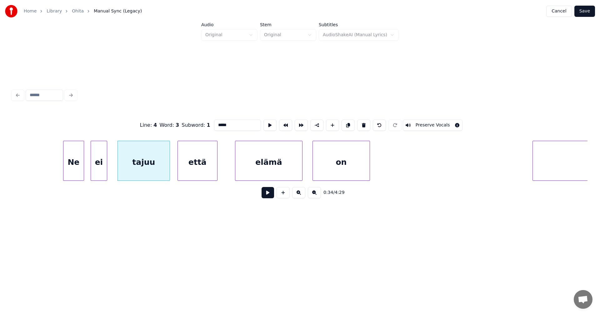
click at [266, 196] on button at bounding box center [268, 192] width 12 height 11
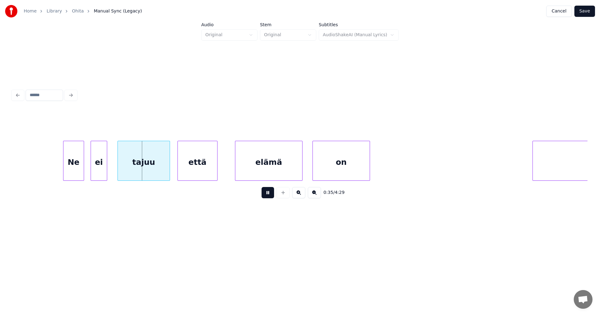
click at [266, 195] on button at bounding box center [268, 192] width 12 height 11
click at [268, 196] on button at bounding box center [268, 192] width 12 height 11
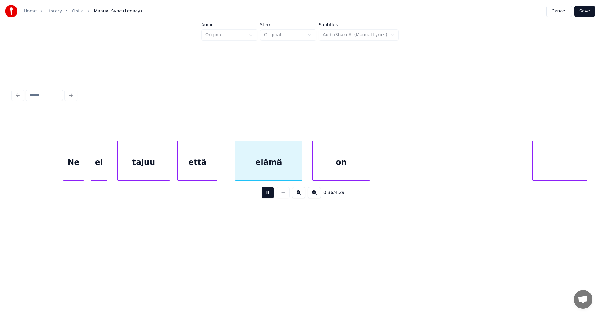
drag, startPoint x: 268, startPoint y: 196, endPoint x: 265, endPoint y: 193, distance: 4.2
click at [266, 193] on button at bounding box center [268, 192] width 12 height 11
click at [205, 170] on div "että" at bounding box center [197, 162] width 39 height 42
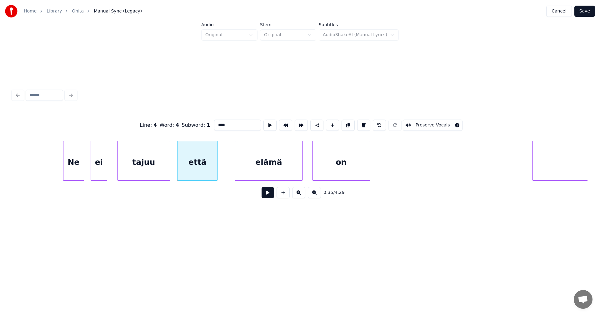
click at [268, 192] on button at bounding box center [268, 192] width 12 height 11
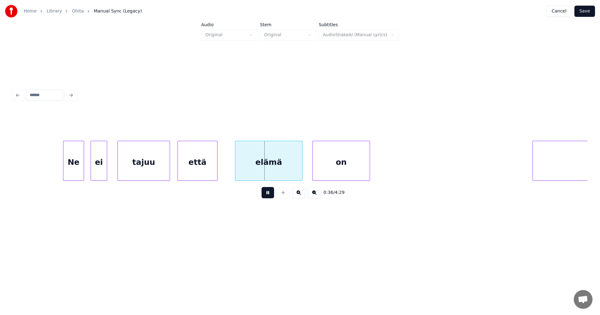
drag, startPoint x: 266, startPoint y: 193, endPoint x: 209, endPoint y: 189, distance: 56.7
click at [266, 193] on button at bounding box center [268, 192] width 12 height 11
click at [188, 169] on div "että" at bounding box center [200, 162] width 39 height 42
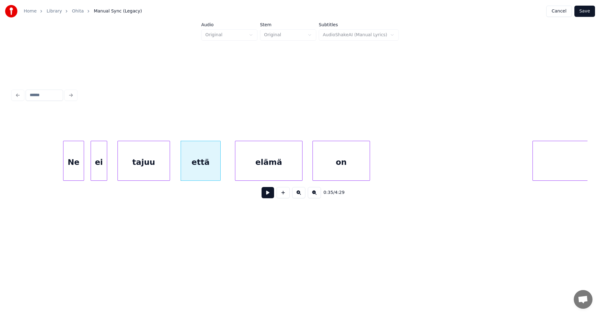
click at [265, 195] on button at bounding box center [268, 192] width 12 height 11
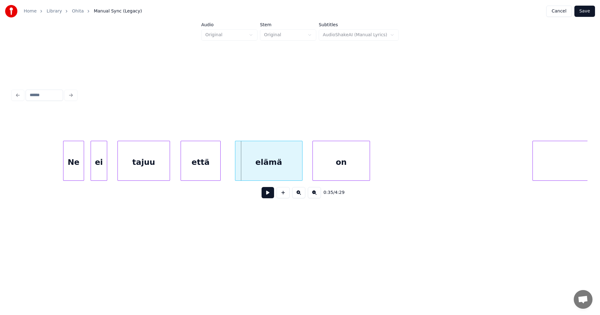
click at [165, 169] on div "tajuu" at bounding box center [144, 162] width 52 height 42
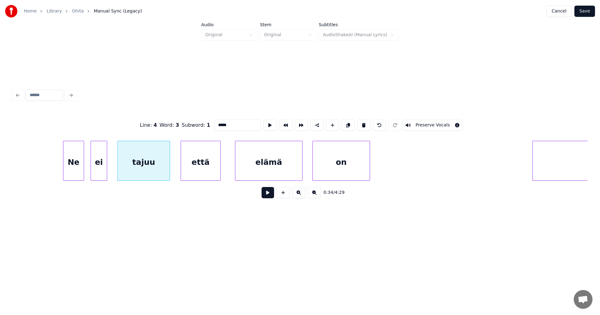
click at [264, 197] on button at bounding box center [268, 192] width 12 height 11
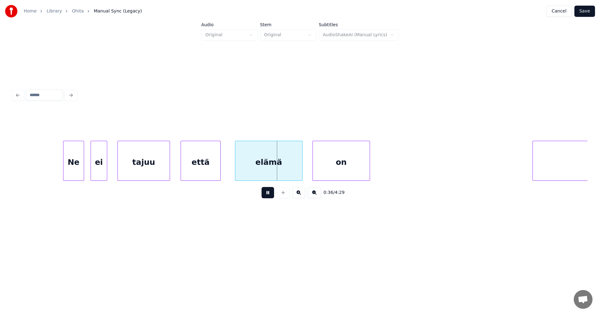
drag, startPoint x: 264, startPoint y: 195, endPoint x: 252, endPoint y: 187, distance: 14.5
click at [263, 193] on button at bounding box center [268, 192] width 12 height 11
click at [205, 175] on div "että" at bounding box center [200, 162] width 39 height 42
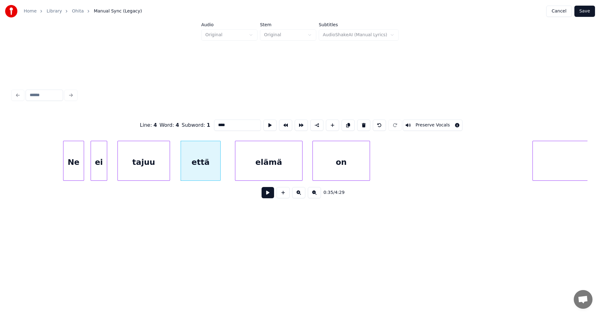
click at [268, 193] on button at bounding box center [268, 192] width 12 height 11
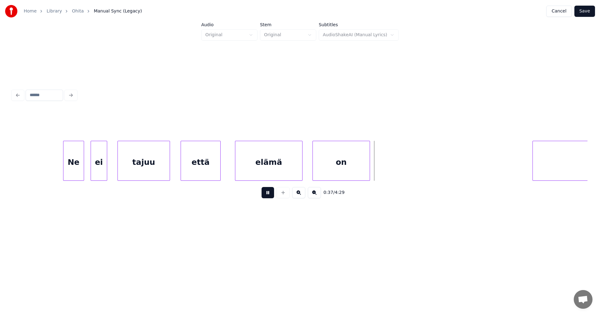
click at [286, 189] on body "Home Library Ohita Manual Sync (Legacy) Cancel Save Audio Original Stem Origina…" at bounding box center [300, 120] width 600 height 240
drag, startPoint x: 267, startPoint y: 198, endPoint x: 353, endPoint y: 172, distance: 90.3
click at [269, 196] on button at bounding box center [268, 192] width 12 height 11
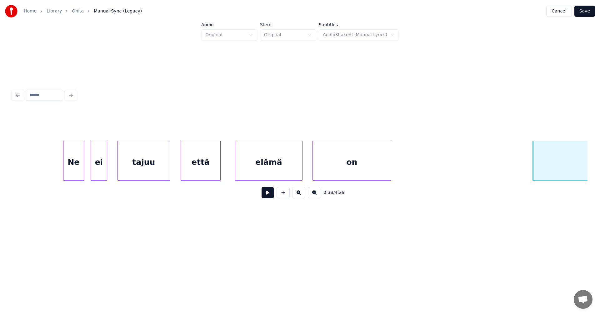
click at [390, 167] on div at bounding box center [390, 160] width 2 height 39
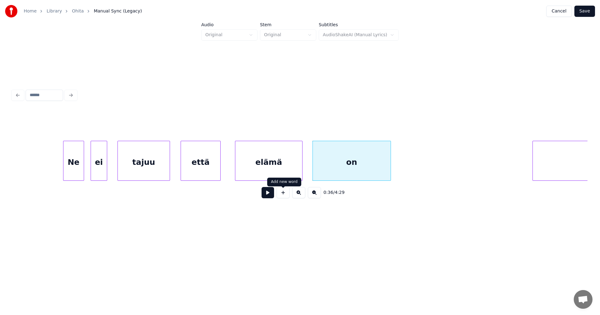
click at [268, 197] on button at bounding box center [268, 192] width 12 height 11
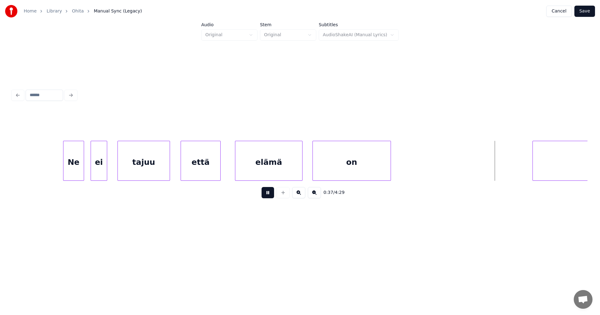
click at [268, 197] on button at bounding box center [268, 192] width 12 height 11
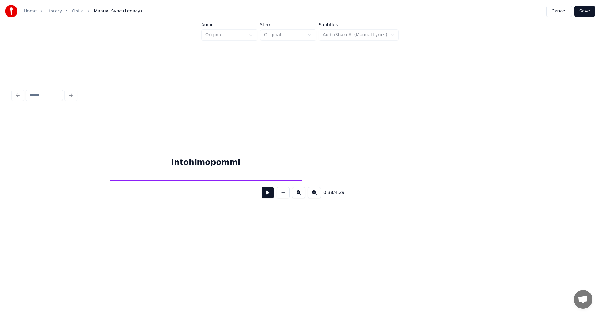
scroll to position [0, 4692]
click at [106, 170] on div at bounding box center [105, 160] width 2 height 39
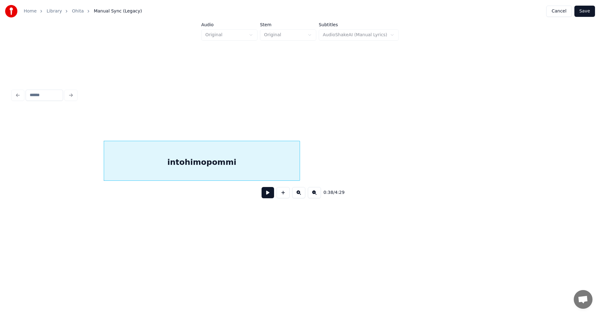
click at [274, 170] on div "intohimopommi" at bounding box center [202, 162] width 196 height 42
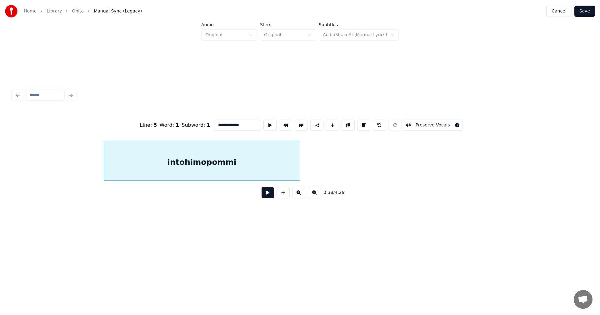
click at [269, 194] on button at bounding box center [268, 192] width 12 height 11
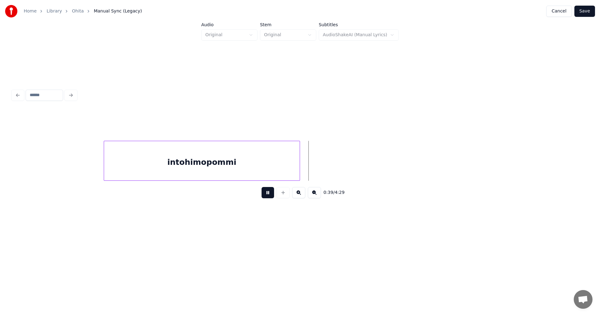
drag, startPoint x: 266, startPoint y: 194, endPoint x: 276, endPoint y: 192, distance: 10.0
click at [267, 194] on button at bounding box center [268, 192] width 12 height 11
click at [303, 173] on div at bounding box center [304, 160] width 2 height 39
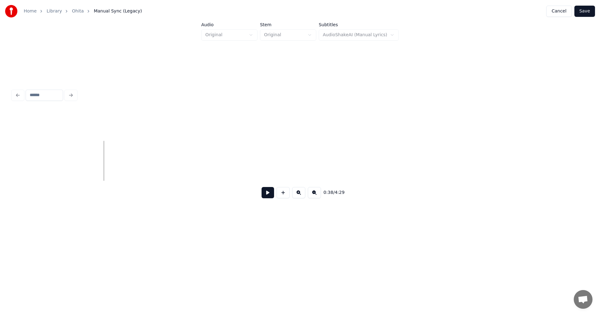
scroll to position [0, 5195]
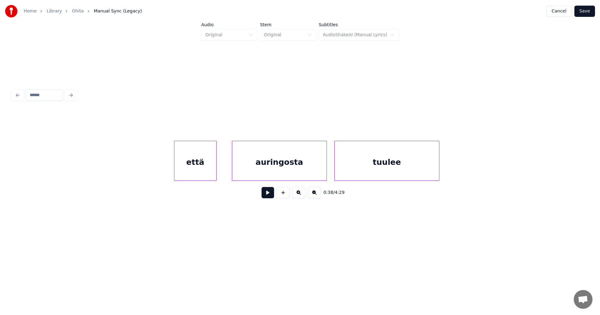
click at [210, 175] on div "että" at bounding box center [195, 162] width 42 height 42
click at [256, 171] on div "auringosta" at bounding box center [275, 162] width 94 height 42
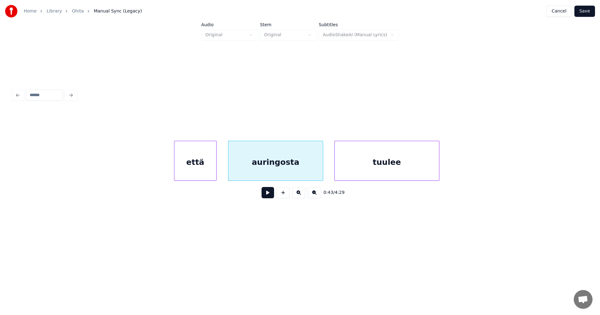
click at [191, 170] on div "että" at bounding box center [195, 162] width 42 height 42
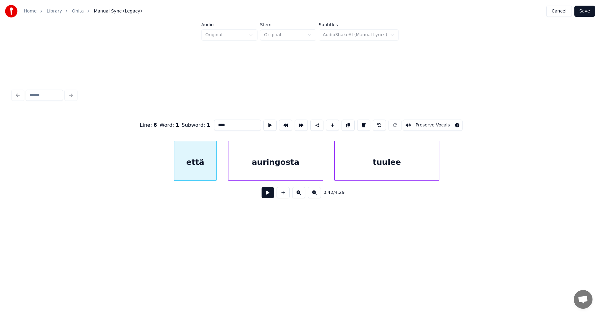
click at [271, 198] on button at bounding box center [268, 192] width 12 height 11
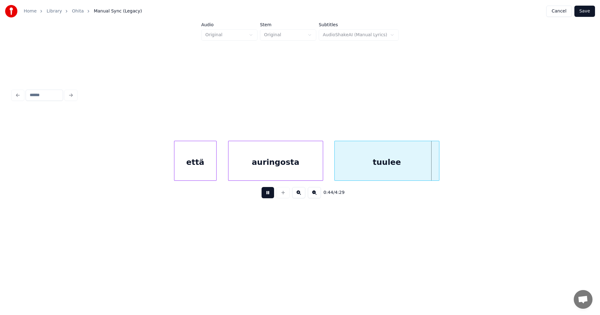
drag, startPoint x: 269, startPoint y: 197, endPoint x: 287, endPoint y: 195, distance: 17.3
click at [269, 197] on button at bounding box center [268, 192] width 12 height 11
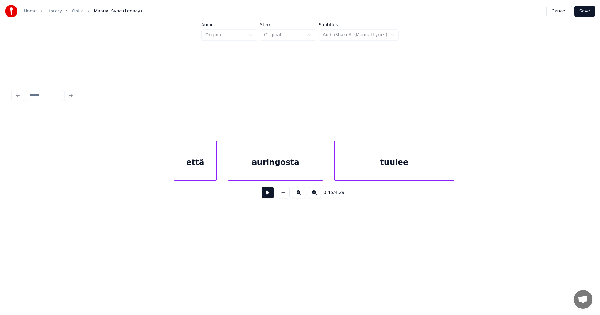
click at [453, 166] on div at bounding box center [453, 160] width 2 height 39
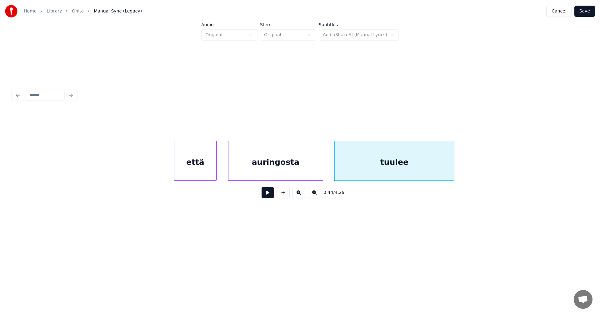
scroll to position [0, 5698]
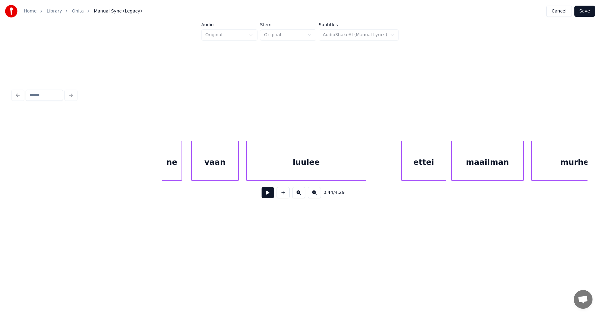
click at [177, 172] on div "ne" at bounding box center [171, 162] width 19 height 42
click at [268, 197] on button at bounding box center [268, 192] width 12 height 11
click at [268, 196] on button at bounding box center [268, 192] width 12 height 11
click at [184, 171] on div at bounding box center [184, 160] width 2 height 39
click at [266, 196] on button at bounding box center [268, 192] width 12 height 11
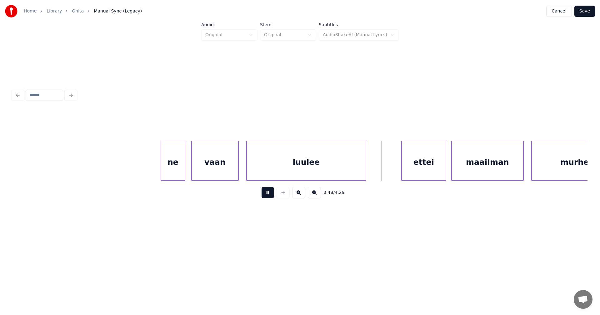
drag, startPoint x: 268, startPoint y: 195, endPoint x: 309, endPoint y: 190, distance: 41.5
click at [268, 194] on button at bounding box center [268, 192] width 12 height 11
click at [416, 163] on div "ettei" at bounding box center [421, 162] width 44 height 42
click at [269, 195] on button at bounding box center [268, 192] width 12 height 11
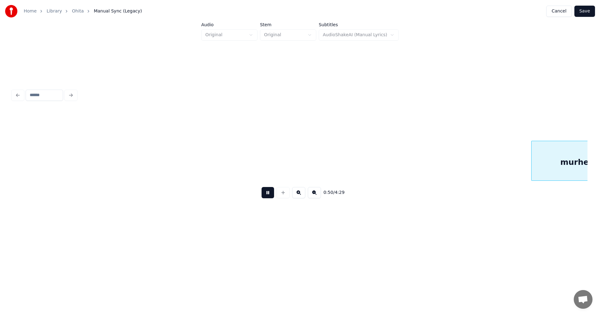
scroll to position [0, 6274]
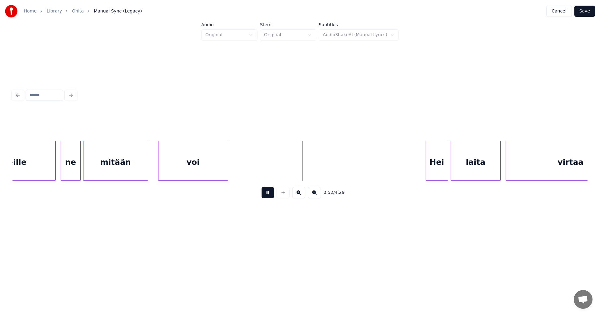
drag, startPoint x: 269, startPoint y: 195, endPoint x: 127, endPoint y: 201, distance: 142.3
click at [265, 195] on button at bounding box center [268, 192] width 12 height 11
click at [46, 172] on div "murheille" at bounding box center [5, 162] width 99 height 42
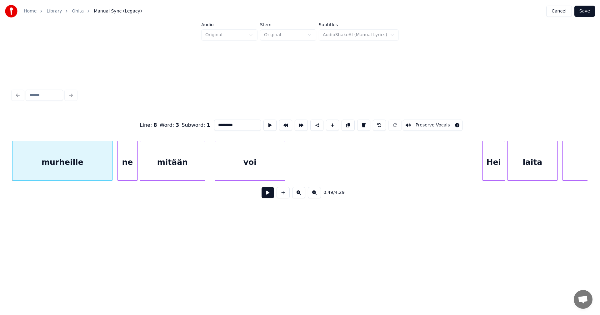
click at [265, 195] on button at bounding box center [268, 192] width 12 height 11
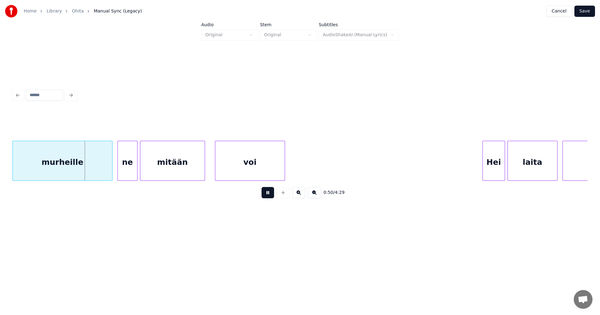
click at [265, 195] on button at bounding box center [268, 192] width 12 height 11
click at [108, 174] on div at bounding box center [108, 160] width 2 height 39
click at [122, 171] on div "ne" at bounding box center [125, 162] width 19 height 42
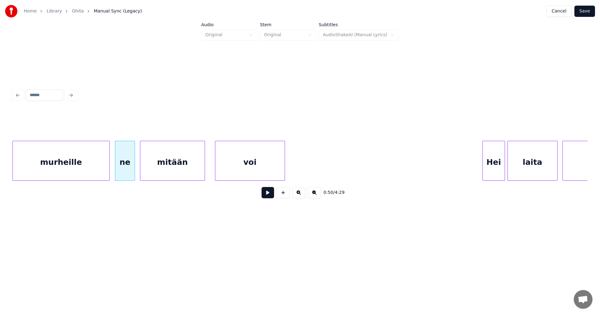
click at [268, 196] on button at bounding box center [268, 192] width 12 height 11
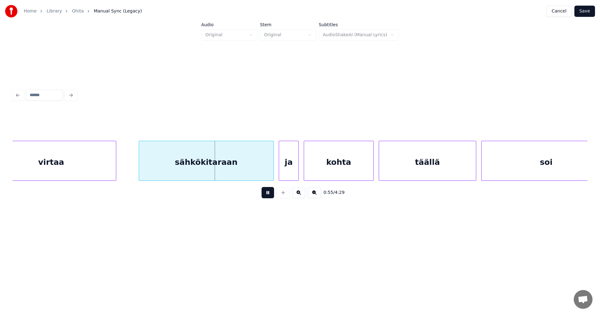
click at [268, 194] on button at bounding box center [268, 192] width 12 height 11
click at [251, 174] on div "sähkökitaraan" at bounding box center [203, 162] width 134 height 42
click at [269, 196] on button at bounding box center [268, 192] width 12 height 11
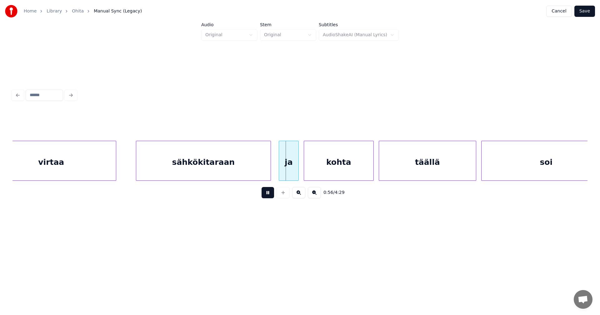
click at [268, 196] on button at bounding box center [268, 192] width 12 height 11
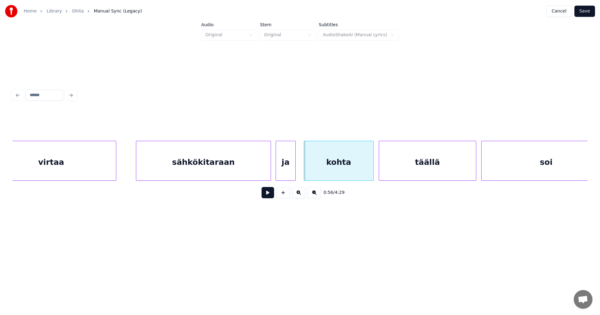
click at [289, 173] on div "ja" at bounding box center [285, 162] width 19 height 42
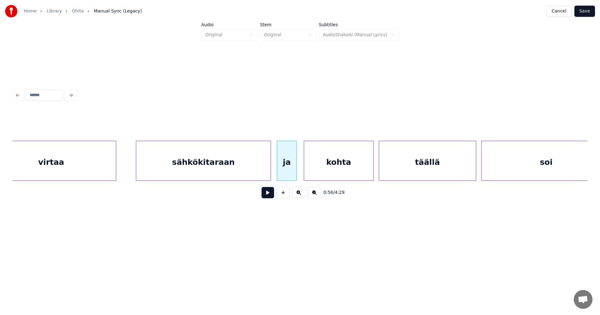
click at [322, 168] on div "kohta" at bounding box center [338, 162] width 69 height 42
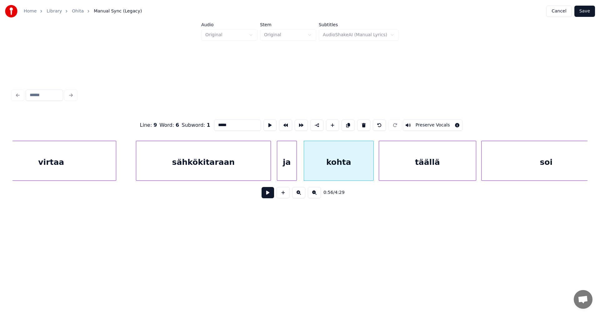
click at [270, 196] on button at bounding box center [268, 192] width 12 height 11
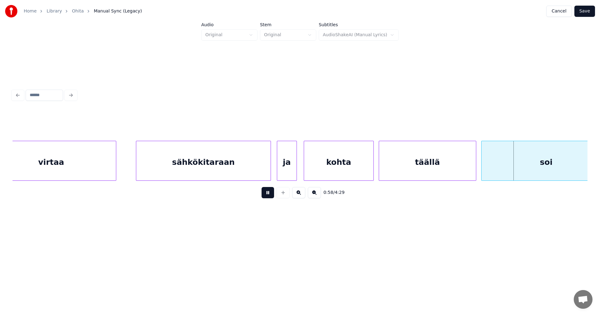
drag, startPoint x: 270, startPoint y: 195, endPoint x: 330, endPoint y: 181, distance: 61.2
click at [271, 194] on button at bounding box center [268, 192] width 12 height 11
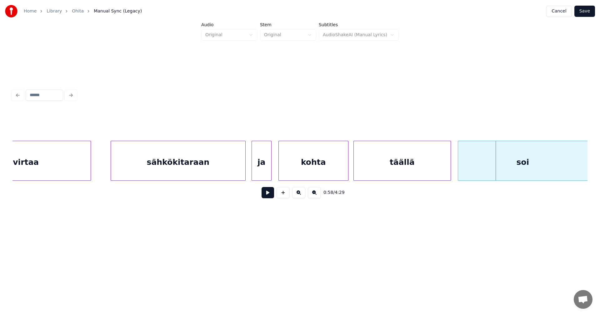
scroll to position [0, 6819]
click at [491, 164] on div "soi" at bounding box center [522, 162] width 129 height 42
click at [267, 198] on button at bounding box center [268, 192] width 12 height 11
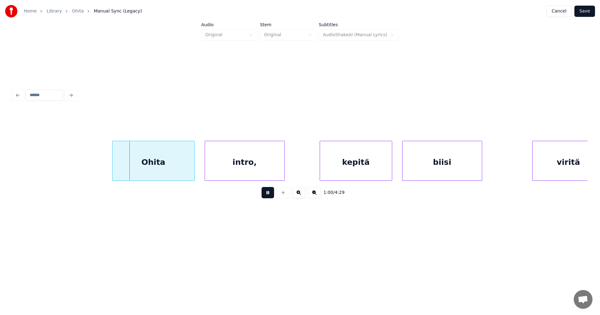
drag, startPoint x: 267, startPoint y: 198, endPoint x: 258, endPoint y: 199, distance: 9.5
click at [267, 197] on button at bounding box center [268, 192] width 12 height 11
click at [162, 172] on div "Ohita" at bounding box center [151, 162] width 82 height 42
click at [267, 194] on button at bounding box center [268, 192] width 12 height 11
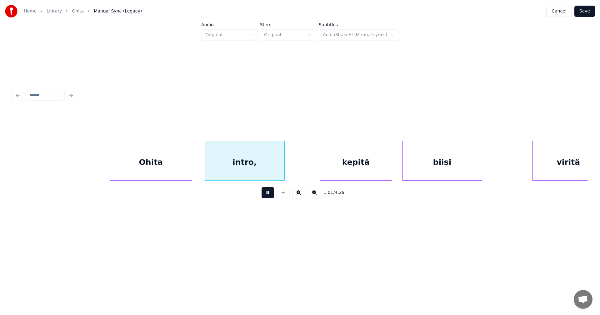
click at [267, 193] on button at bounding box center [268, 192] width 12 height 11
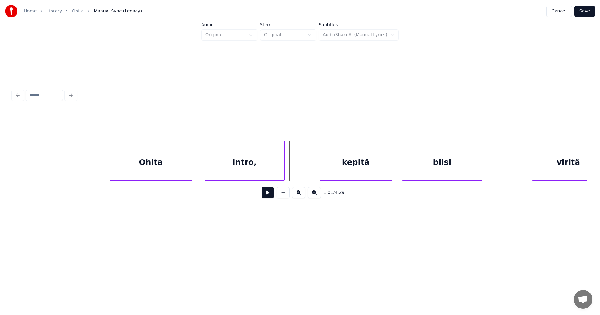
click at [267, 193] on button at bounding box center [268, 192] width 12 height 11
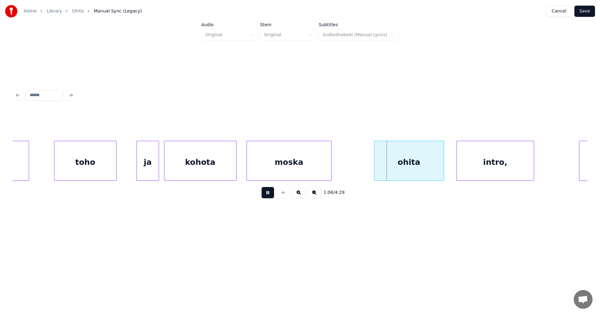
drag, startPoint x: 267, startPoint y: 193, endPoint x: 299, endPoint y: 188, distance: 32.9
click at [267, 192] on button at bounding box center [268, 192] width 12 height 11
click at [392, 166] on div "ohita" at bounding box center [404, 162] width 69 height 42
click at [268, 197] on button at bounding box center [268, 192] width 12 height 11
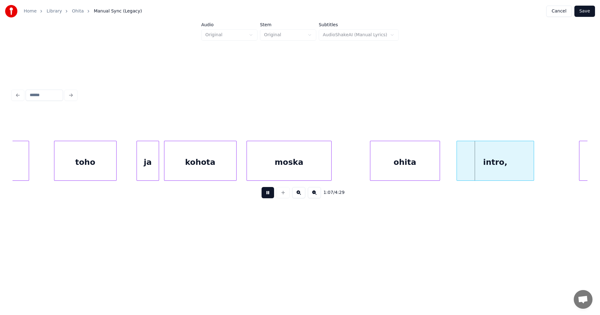
drag, startPoint x: 269, startPoint y: 196, endPoint x: 385, endPoint y: 182, distance: 116.7
click at [269, 196] on button at bounding box center [268, 192] width 12 height 11
click at [471, 167] on div "intro," at bounding box center [492, 162] width 77 height 42
click at [266, 198] on button at bounding box center [268, 192] width 12 height 11
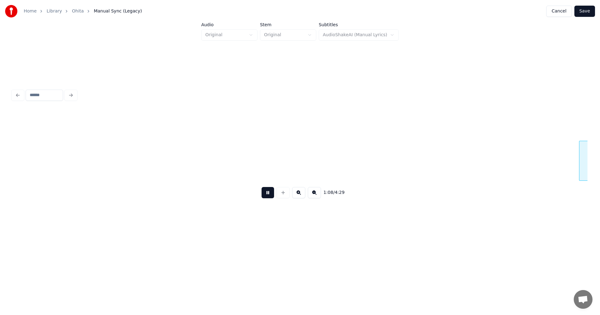
scroll to position [0, 8546]
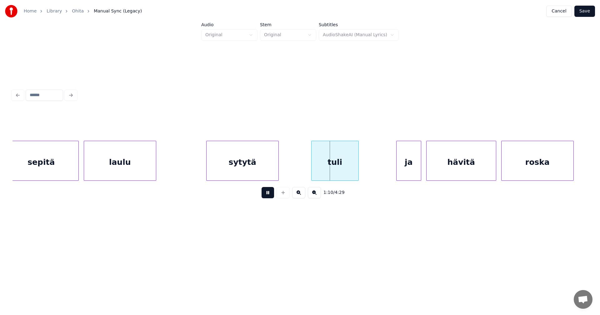
click at [267, 198] on button at bounding box center [268, 192] width 12 height 11
click at [264, 177] on div "sytytä" at bounding box center [243, 162] width 72 height 42
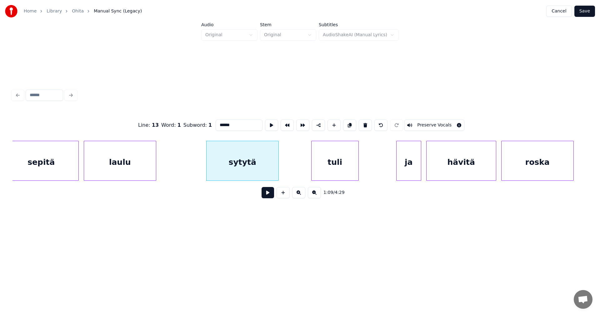
click at [266, 194] on button at bounding box center [268, 192] width 12 height 11
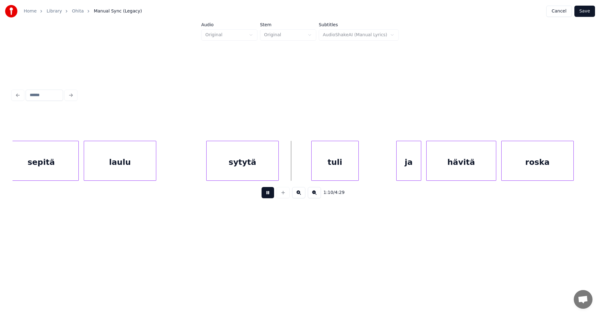
click at [265, 193] on button at bounding box center [268, 192] width 12 height 11
click at [281, 169] on div at bounding box center [280, 160] width 2 height 39
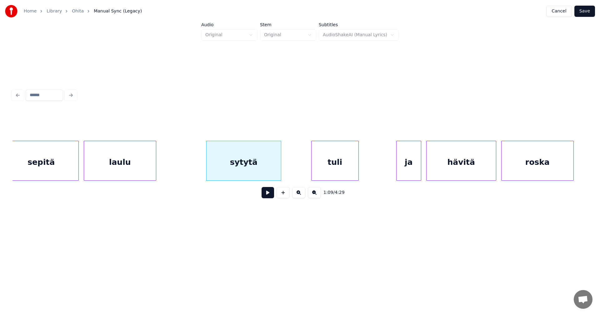
click at [267, 196] on button at bounding box center [268, 192] width 12 height 11
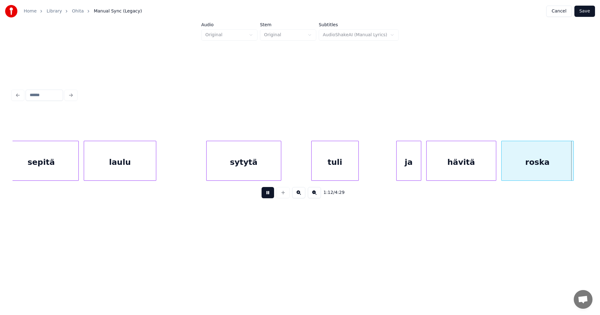
scroll to position [0, 9121]
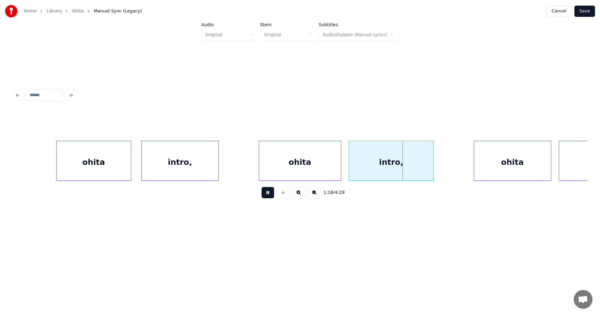
drag, startPoint x: 267, startPoint y: 195, endPoint x: 281, endPoint y: 176, distance: 23.4
click at [267, 195] on button at bounding box center [268, 192] width 12 height 11
click at [282, 171] on div "ohita" at bounding box center [298, 162] width 82 height 42
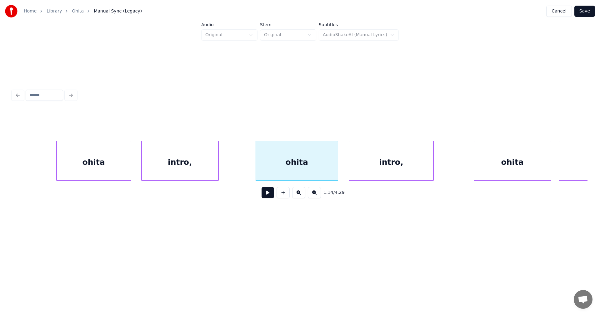
click at [268, 195] on button at bounding box center [268, 192] width 12 height 11
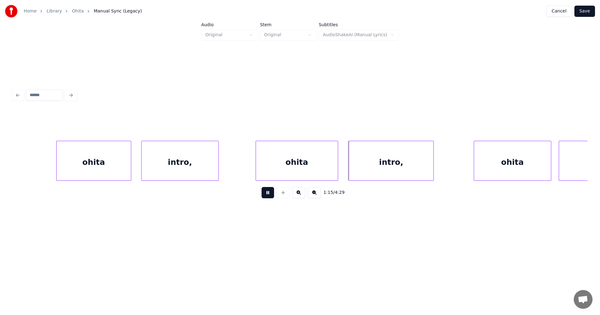
click at [268, 195] on button at bounding box center [268, 192] width 12 height 11
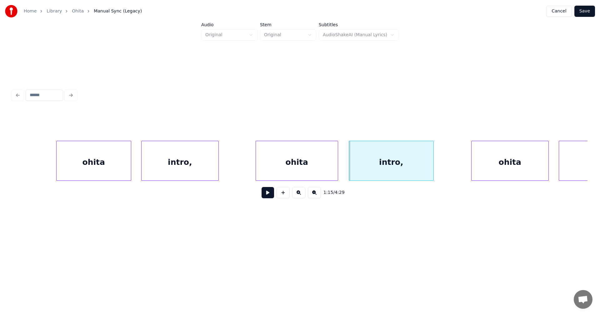
click at [511, 164] on div "ohita" at bounding box center [510, 162] width 77 height 42
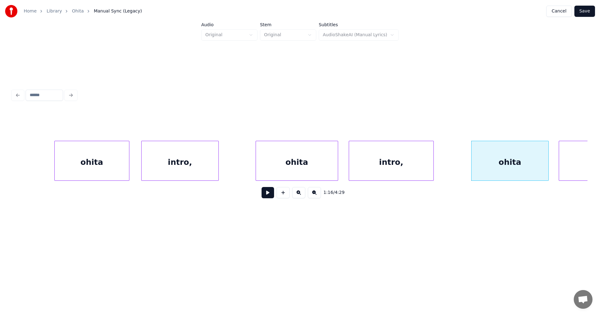
click at [125, 171] on div "ohita" at bounding box center [92, 162] width 74 height 42
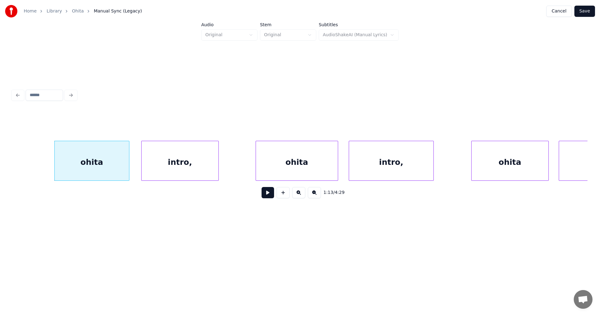
click at [502, 160] on div "ohita" at bounding box center [510, 162] width 77 height 42
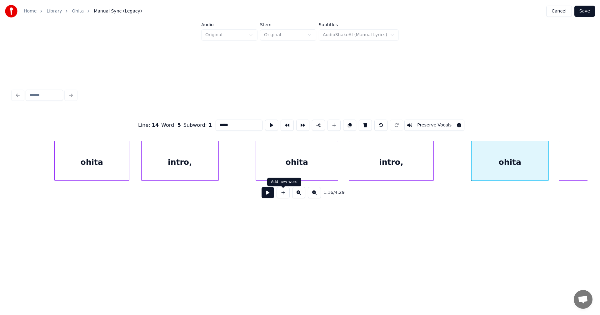
click at [269, 198] on button at bounding box center [268, 192] width 12 height 11
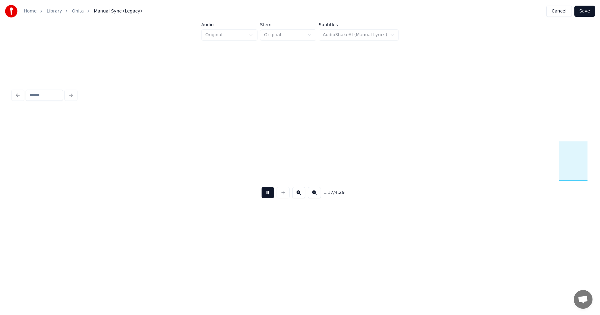
scroll to position [0, 9697]
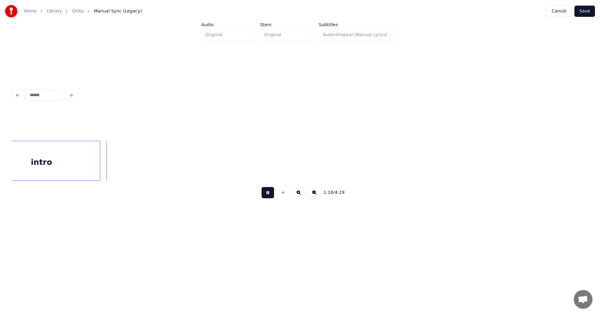
click at [269, 198] on button at bounding box center [268, 192] width 12 height 11
click at [114, 166] on div at bounding box center [115, 160] width 2 height 39
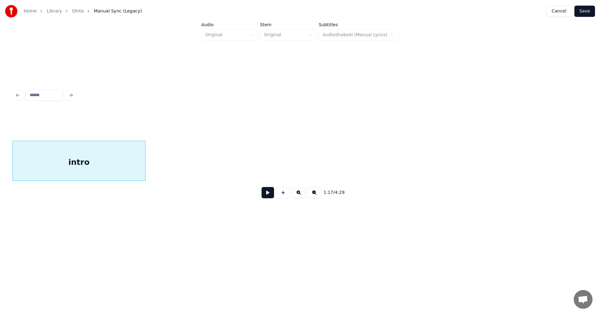
click at [110, 168] on div "intro" at bounding box center [79, 162] width 132 height 42
click at [264, 195] on button at bounding box center [268, 192] width 12 height 11
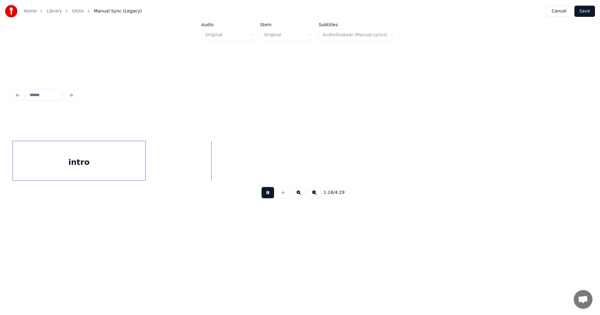
click at [264, 195] on button at bounding box center [268, 192] width 12 height 11
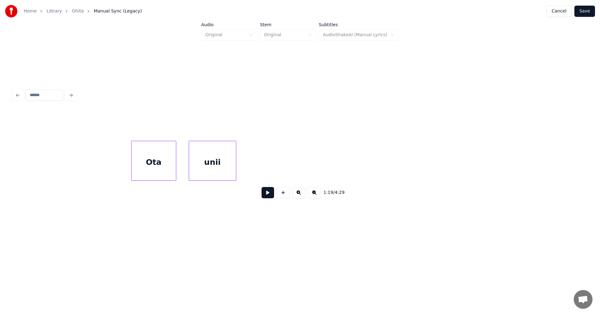
scroll to position [0, 10932]
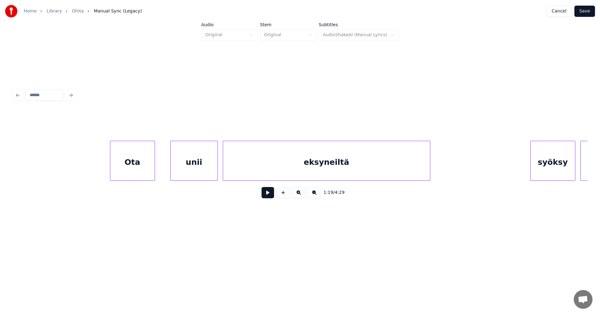
click at [140, 171] on div "Ota" at bounding box center [132, 162] width 44 height 42
click at [265, 195] on button at bounding box center [268, 192] width 12 height 11
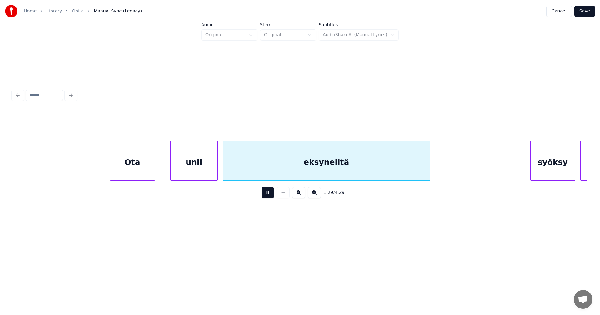
drag, startPoint x: 265, startPoint y: 195, endPoint x: 261, endPoint y: 193, distance: 4.4
click at [263, 194] on button at bounding box center [268, 192] width 12 height 11
click at [206, 174] on div "unii" at bounding box center [190, 162] width 47 height 42
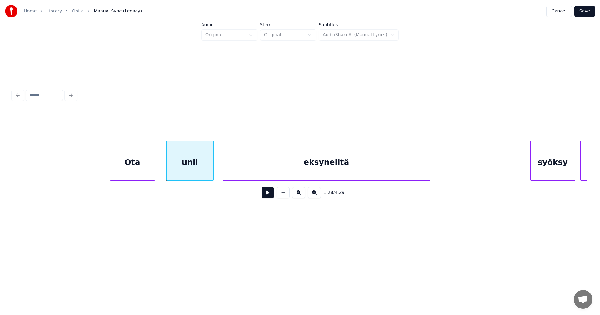
click at [263, 194] on button at bounding box center [268, 192] width 12 height 11
click at [266, 194] on button at bounding box center [268, 192] width 12 height 11
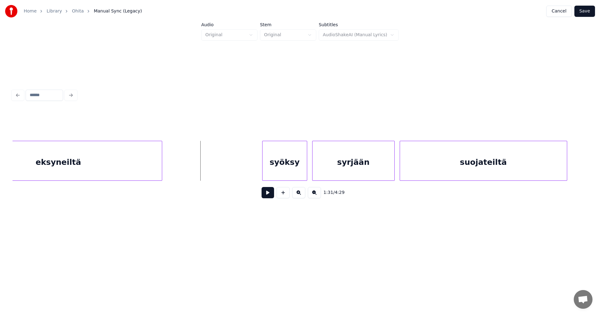
scroll to position [0, 11207]
click at [277, 173] on div "syöksy" at bounding box center [268, 162] width 44 height 42
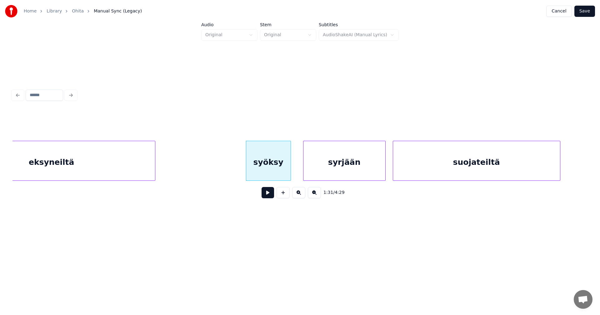
click at [340, 160] on div "syrjään" at bounding box center [344, 162] width 82 height 42
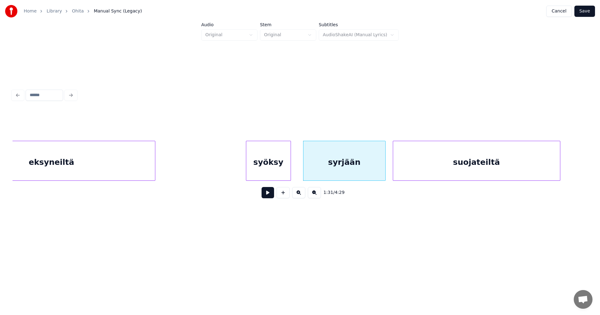
click at [279, 169] on div "syöksy" at bounding box center [268, 162] width 44 height 42
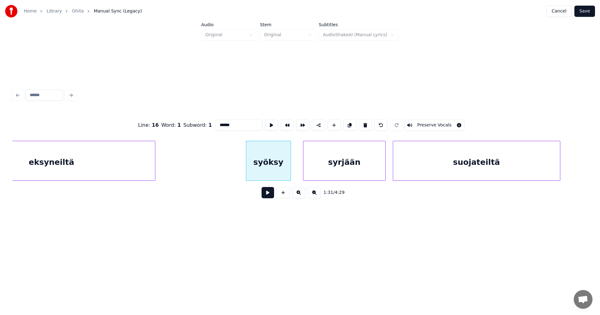
click at [268, 195] on button at bounding box center [268, 192] width 12 height 11
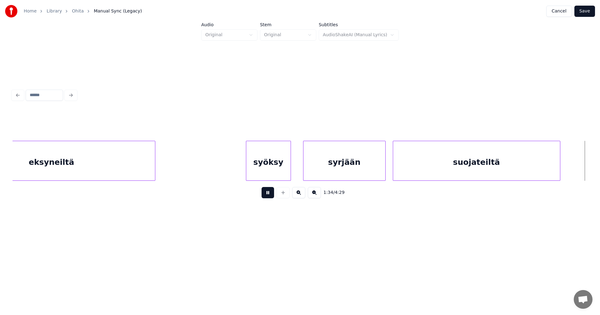
scroll to position [0, 11783]
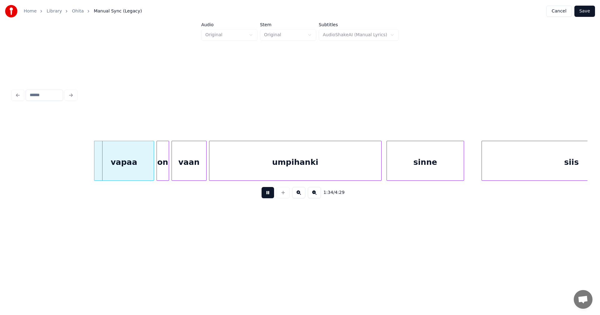
drag, startPoint x: 268, startPoint y: 195, endPoint x: 255, endPoint y: 196, distance: 12.5
click at [266, 194] on button at bounding box center [268, 192] width 12 height 11
click at [132, 177] on div "vapaa" at bounding box center [116, 162] width 59 height 42
click at [162, 172] on div "on" at bounding box center [160, 162] width 12 height 42
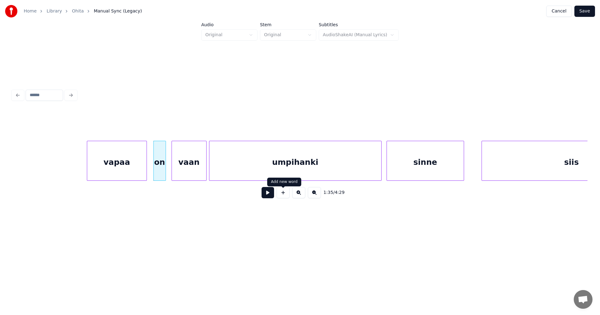
click at [271, 196] on button at bounding box center [268, 192] width 12 height 11
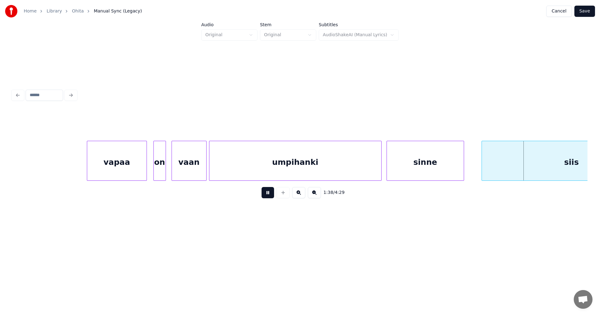
drag, startPoint x: 271, startPoint y: 196, endPoint x: 301, endPoint y: 152, distance: 53.4
click at [273, 193] on button at bounding box center [268, 192] width 12 height 11
click at [301, 152] on div "umpihanki" at bounding box center [295, 162] width 172 height 42
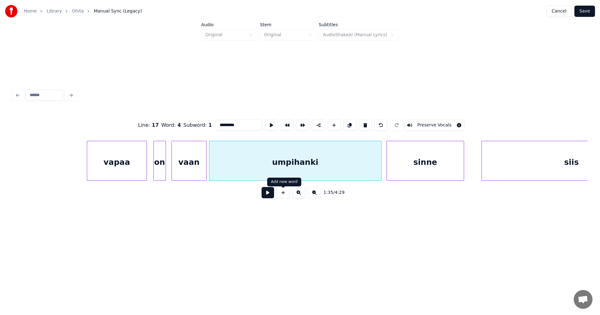
click at [273, 193] on button at bounding box center [268, 192] width 12 height 11
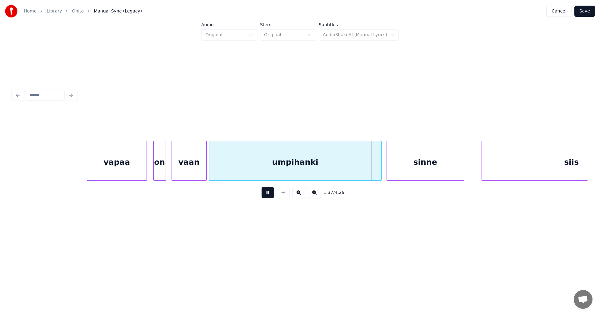
click at [273, 193] on button at bounding box center [268, 192] width 12 height 11
click at [375, 168] on div at bounding box center [374, 160] width 2 height 39
drag, startPoint x: 271, startPoint y: 192, endPoint x: 269, endPoint y: 195, distance: 3.4
click at [269, 195] on button at bounding box center [268, 192] width 12 height 11
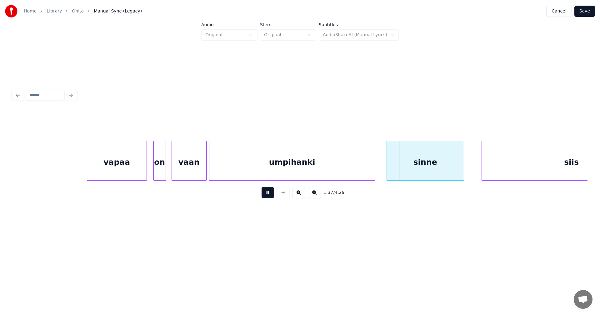
drag, startPoint x: 269, startPoint y: 195, endPoint x: 244, endPoint y: 190, distance: 26.2
click at [268, 193] on button at bounding box center [268, 192] width 12 height 11
click at [130, 167] on div "vapaa" at bounding box center [116, 162] width 59 height 42
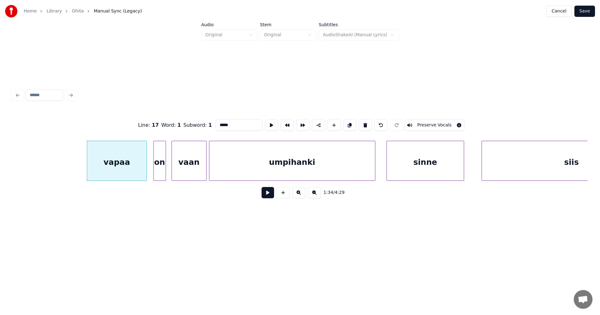
click at [265, 196] on button at bounding box center [268, 192] width 12 height 11
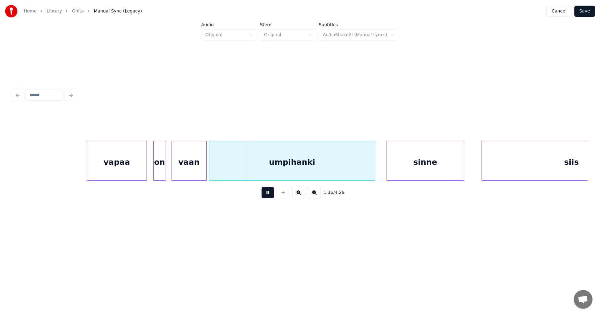
click at [266, 195] on button at bounding box center [268, 192] width 12 height 11
click at [204, 170] on div at bounding box center [205, 160] width 2 height 39
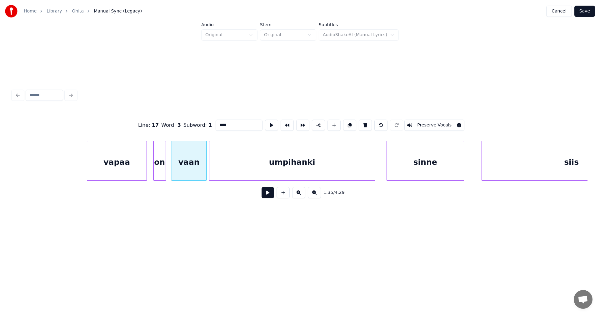
click at [267, 197] on button at bounding box center [268, 192] width 12 height 11
drag, startPoint x: 267, startPoint y: 196, endPoint x: 262, endPoint y: 191, distance: 7.8
click at [267, 194] on button at bounding box center [268, 192] width 12 height 11
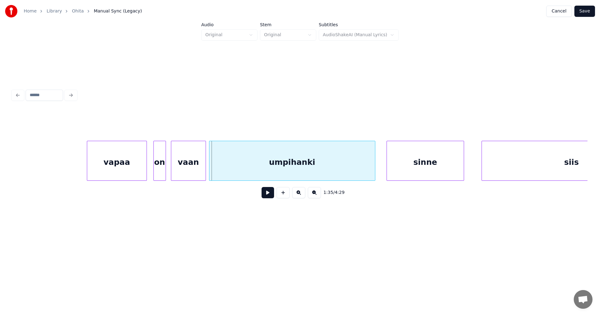
click at [206, 173] on div "vaan" at bounding box center [188, 161] width 35 height 40
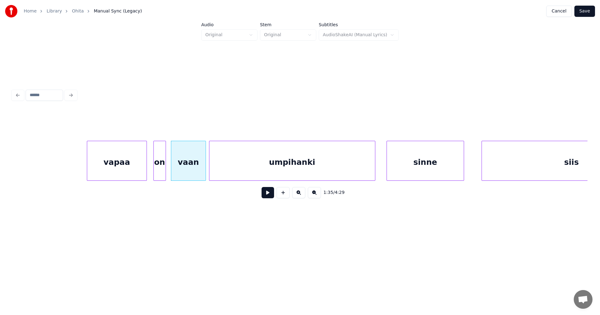
click at [268, 197] on button at bounding box center [268, 192] width 12 height 11
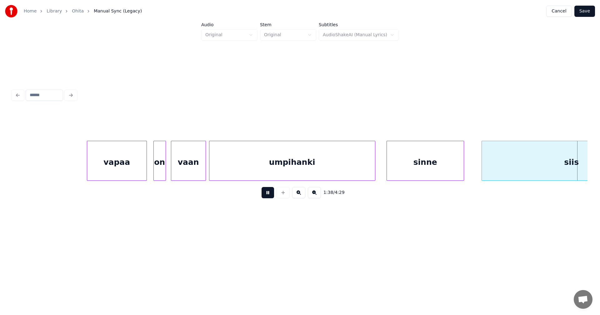
scroll to position [0, 12358]
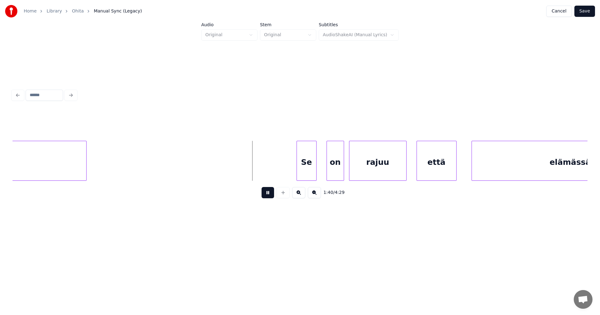
drag, startPoint x: 268, startPoint y: 196, endPoint x: 287, endPoint y: 182, distance: 23.1
click at [267, 195] on button at bounding box center [268, 192] width 12 height 11
click at [307, 168] on div "Se" at bounding box center [303, 162] width 19 height 42
click at [328, 166] on div "on" at bounding box center [330, 162] width 17 height 42
click at [372, 161] on div "rajuu" at bounding box center [374, 162] width 57 height 42
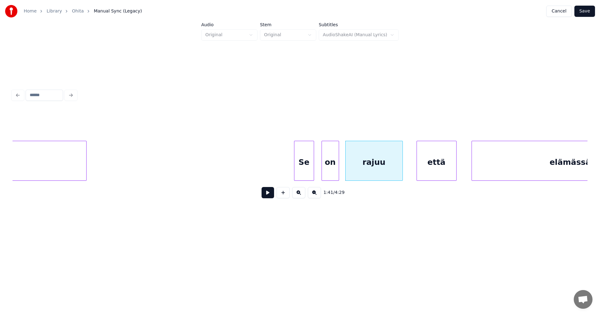
click at [305, 174] on div "Se" at bounding box center [303, 162] width 19 height 42
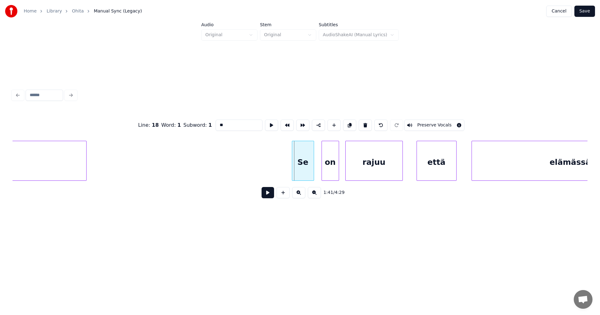
click at [292, 168] on div at bounding box center [293, 160] width 2 height 39
click at [268, 194] on button at bounding box center [268, 192] width 12 height 11
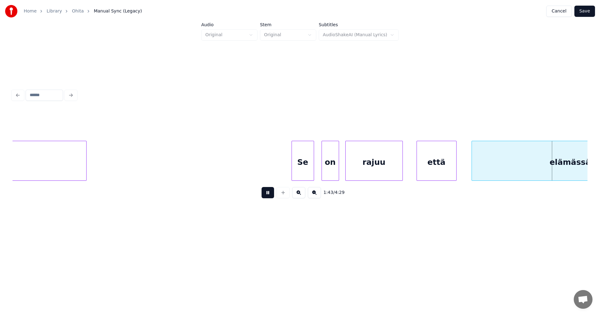
drag, startPoint x: 268, startPoint y: 194, endPoint x: 281, endPoint y: 190, distance: 13.0
click at [269, 193] on button at bounding box center [268, 192] width 12 height 11
click at [440, 153] on div "että" at bounding box center [436, 162] width 39 height 42
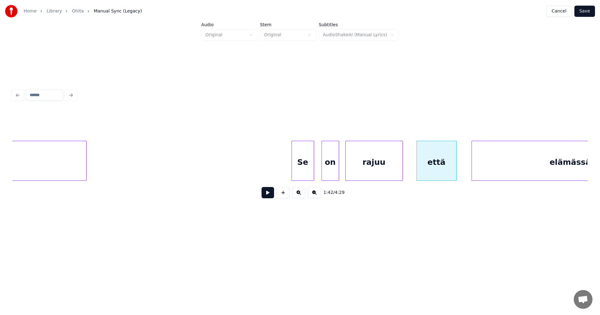
click at [268, 195] on button at bounding box center [268, 192] width 12 height 11
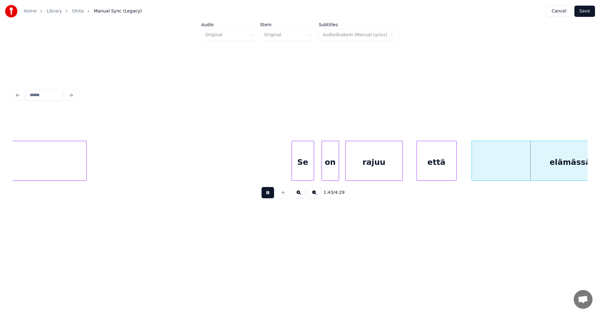
click at [269, 194] on button at bounding box center [268, 192] width 12 height 11
click at [414, 162] on div at bounding box center [415, 160] width 2 height 39
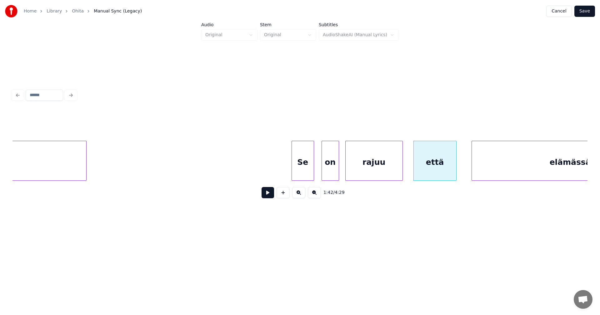
click at [271, 194] on button at bounding box center [268, 192] width 12 height 11
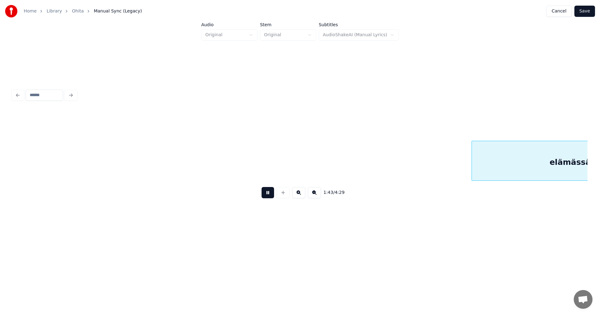
scroll to position [0, 12933]
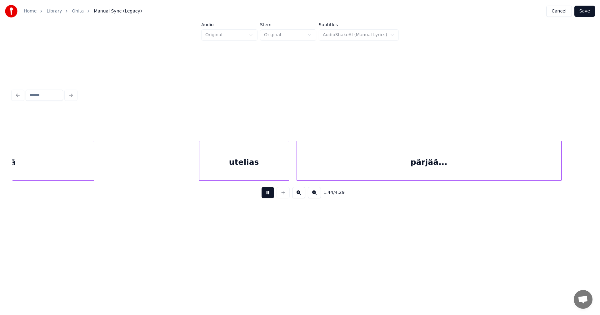
click at [272, 194] on button at bounding box center [268, 192] width 12 height 11
click at [264, 172] on div "utelias" at bounding box center [240, 162] width 89 height 42
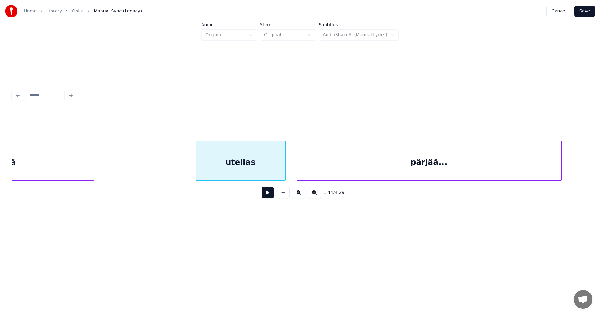
click at [271, 196] on button at bounding box center [268, 192] width 12 height 11
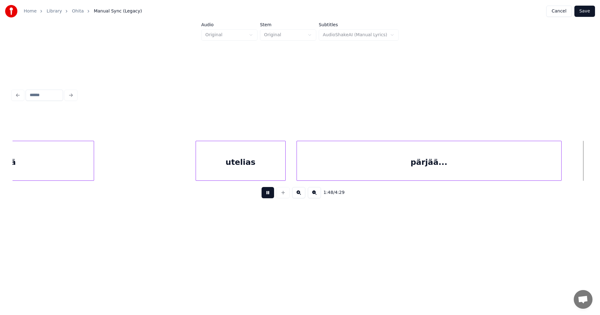
scroll to position [0, 13508]
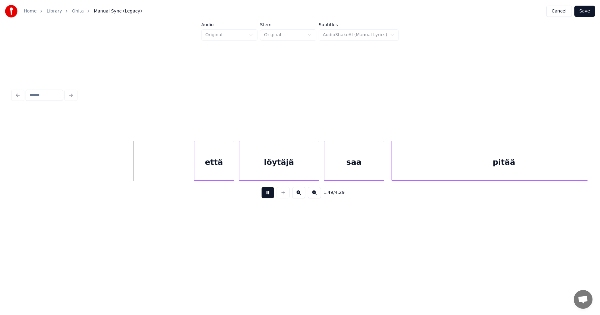
click at [272, 196] on button at bounding box center [268, 192] width 12 height 11
click at [220, 174] on div "että" at bounding box center [211, 162] width 39 height 42
click at [224, 170] on div "että" at bounding box center [210, 162] width 39 height 42
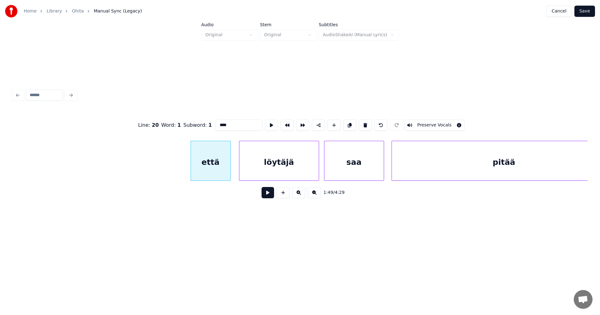
click at [266, 195] on button at bounding box center [268, 192] width 12 height 11
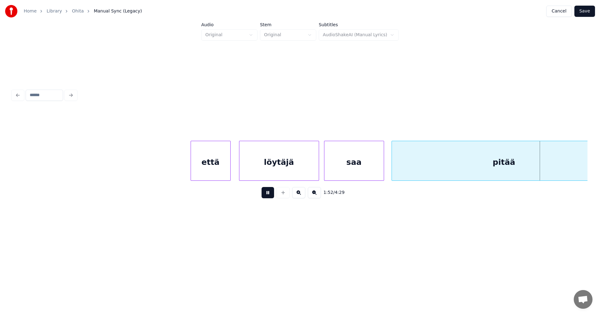
click at [266, 195] on button at bounding box center [268, 192] width 12 height 11
click at [434, 158] on div "pitää" at bounding box center [504, 162] width 224 height 42
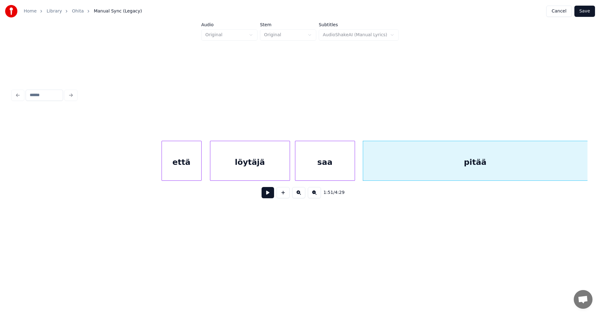
click at [430, 166] on div "pitää" at bounding box center [475, 162] width 224 height 42
click at [235, 123] on input "*****" at bounding box center [239, 125] width 47 height 11
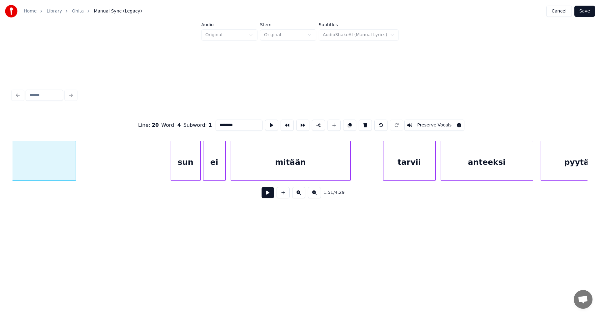
scroll to position [0, 14049]
click at [182, 171] on div "sun" at bounding box center [176, 162] width 29 height 42
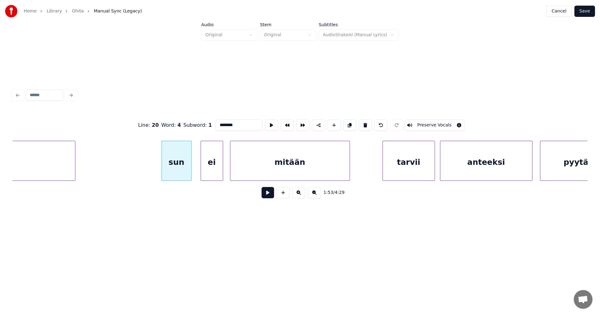
click at [212, 170] on div "ei" at bounding box center [212, 162] width 22 height 42
click at [185, 172] on div "sun" at bounding box center [176, 162] width 29 height 42
type input "***"
click at [266, 195] on button at bounding box center [268, 192] width 12 height 11
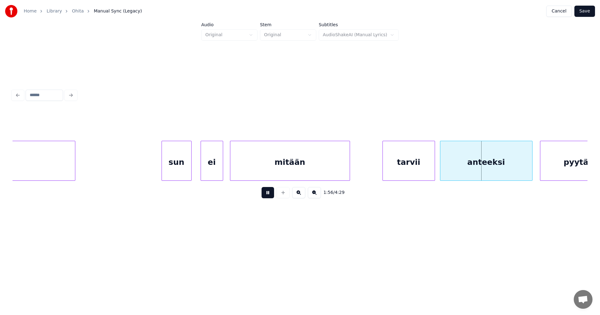
click at [266, 195] on button at bounding box center [268, 192] width 12 height 11
click at [406, 158] on div "tarvii" at bounding box center [407, 162] width 52 height 42
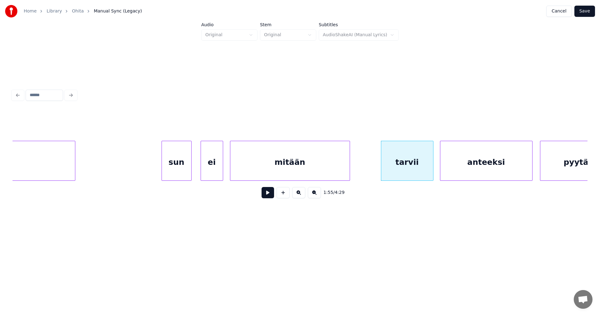
click at [184, 174] on div "sun" at bounding box center [176, 162] width 29 height 42
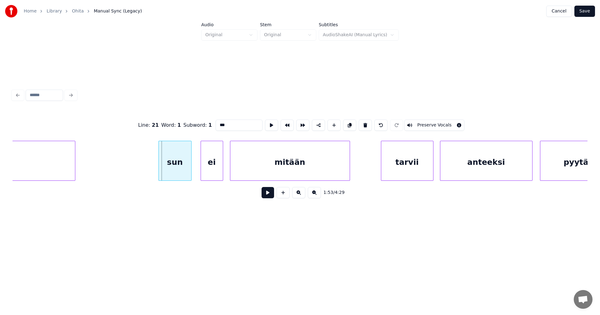
click at [160, 172] on div at bounding box center [160, 160] width 2 height 39
click at [265, 195] on button at bounding box center [268, 192] width 12 height 11
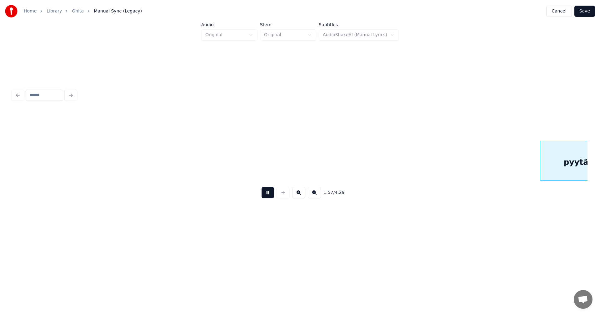
scroll to position [0, 14625]
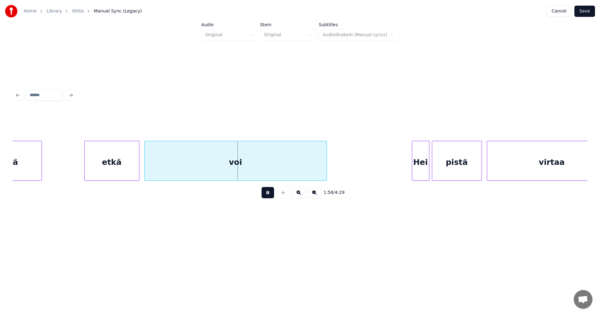
drag, startPoint x: 265, startPoint y: 195, endPoint x: 175, endPoint y: 198, distance: 90.1
click at [258, 193] on div "1:58 / 4:29" at bounding box center [299, 193] width 565 height 14
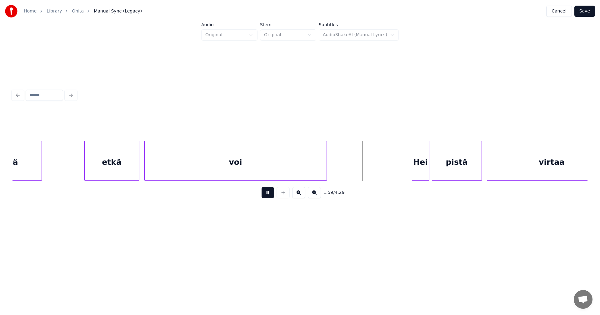
click at [270, 194] on button at bounding box center [268, 192] width 12 height 11
click at [30, 167] on div "pyytää" at bounding box center [3, 162] width 77 height 42
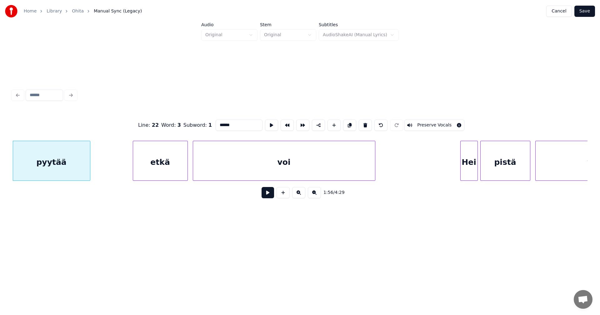
click at [265, 196] on button at bounding box center [268, 192] width 12 height 11
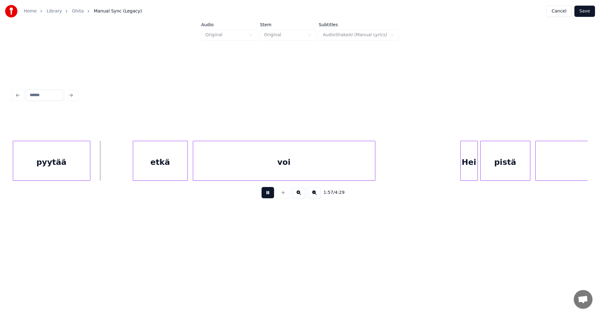
drag, startPoint x: 267, startPoint y: 195, endPoint x: 252, endPoint y: 195, distance: 15.3
click at [267, 194] on button at bounding box center [268, 192] width 12 height 11
click at [119, 167] on div at bounding box center [120, 160] width 2 height 39
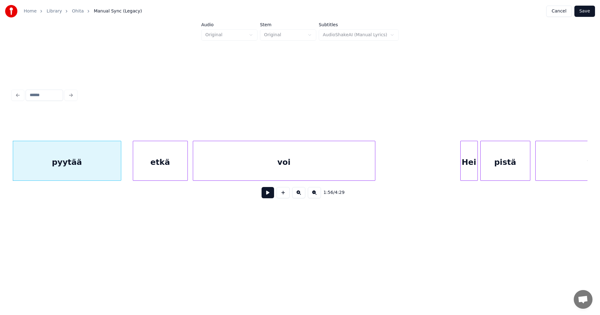
click at [116, 168] on div "pyytää" at bounding box center [67, 162] width 108 height 42
click at [264, 197] on button at bounding box center [268, 192] width 12 height 11
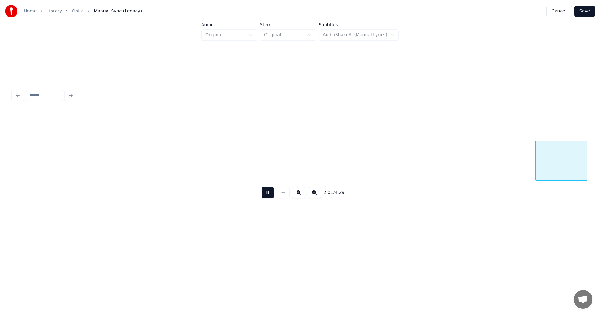
scroll to position [0, 15152]
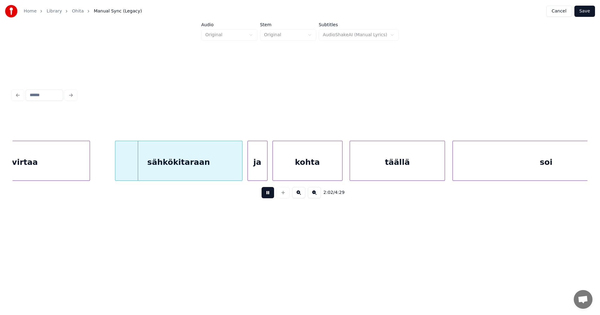
drag, startPoint x: 265, startPoint y: 197, endPoint x: 234, endPoint y: 182, distance: 34.7
click at [265, 197] on button at bounding box center [268, 192] width 12 height 11
click at [214, 175] on div "sähkökitaraan" at bounding box center [176, 162] width 127 height 42
click at [267, 194] on button at bounding box center [268, 192] width 12 height 11
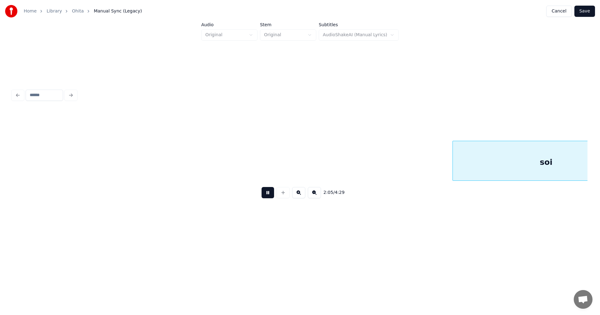
scroll to position [0, 15727]
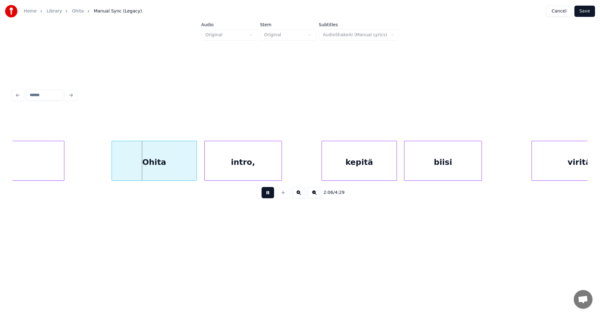
click at [267, 194] on button at bounding box center [268, 192] width 12 height 11
click at [178, 174] on div "Ohita" at bounding box center [152, 162] width 84 height 42
click at [240, 164] on div "intro," at bounding box center [241, 162] width 77 height 42
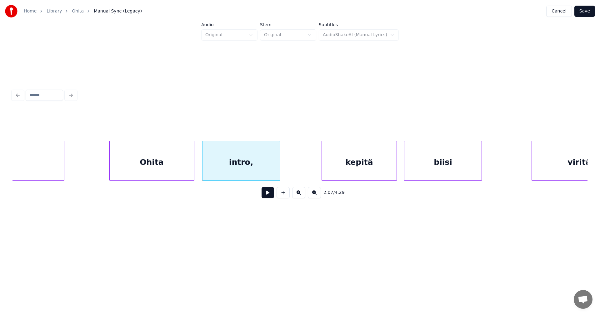
click at [268, 197] on button at bounding box center [268, 192] width 12 height 11
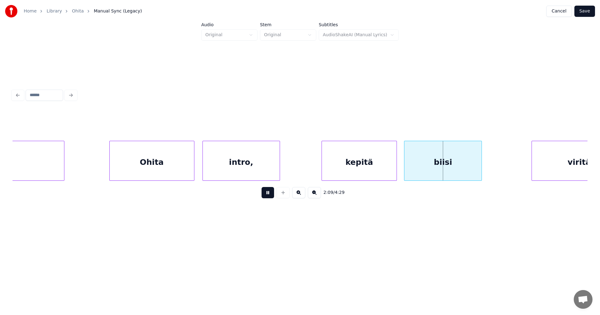
click at [268, 197] on button at bounding box center [268, 192] width 12 height 11
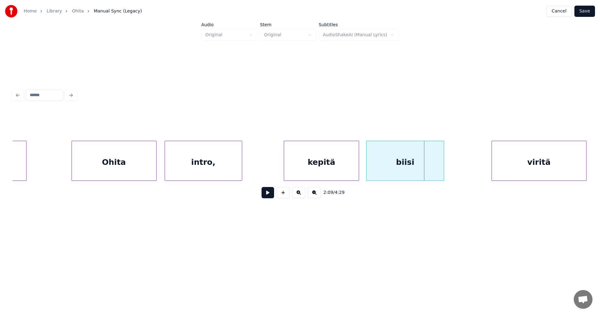
click at [537, 163] on div "viritä" at bounding box center [539, 162] width 94 height 42
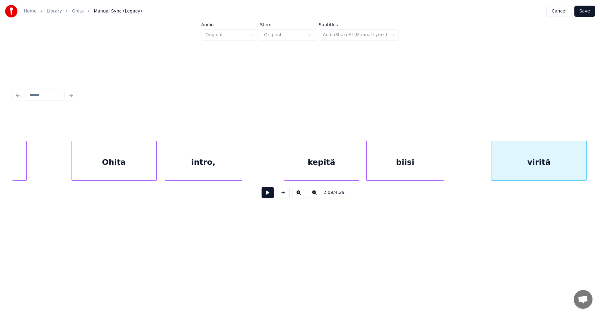
click at [268, 196] on button at bounding box center [268, 192] width 12 height 11
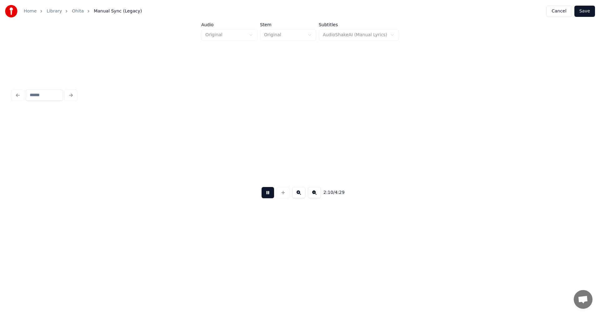
scroll to position [0, 16341]
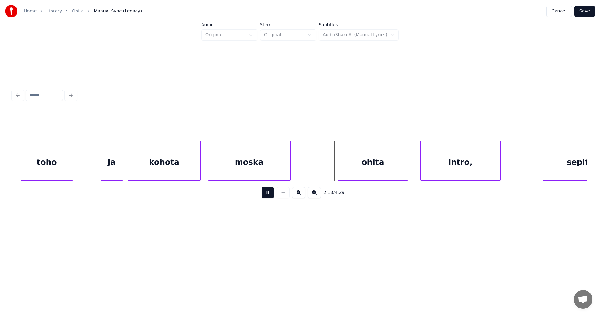
drag, startPoint x: 268, startPoint y: 196, endPoint x: 305, endPoint y: 181, distance: 39.0
click at [272, 193] on button at bounding box center [268, 192] width 12 height 11
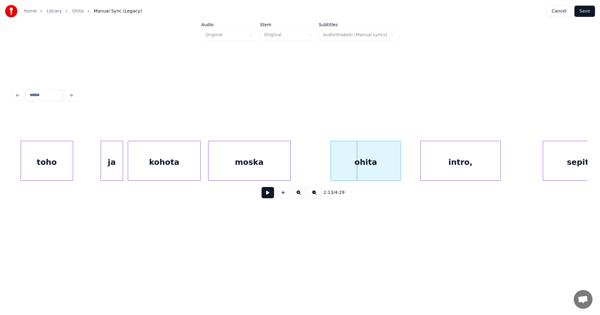
click at [367, 159] on div "ohita" at bounding box center [365, 162] width 69 height 42
click at [443, 157] on div "intro," at bounding box center [455, 162] width 79 height 42
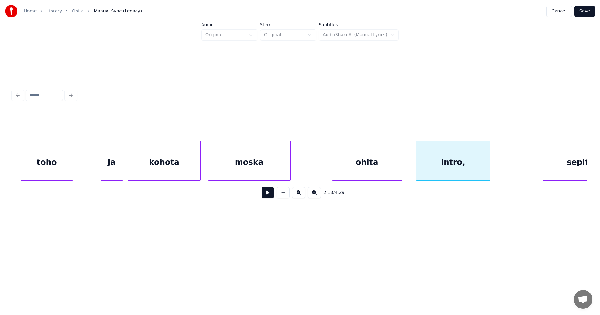
click at [489, 166] on div at bounding box center [489, 160] width 2 height 39
click at [366, 171] on div "ohita" at bounding box center [366, 162] width 69 height 42
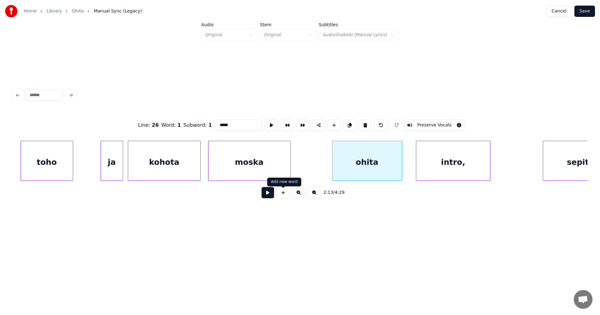
click at [268, 198] on button at bounding box center [268, 192] width 12 height 11
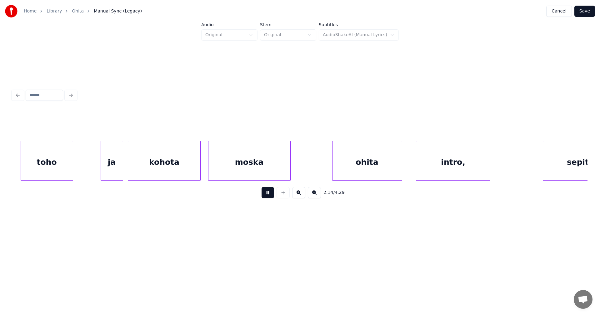
drag, startPoint x: 269, startPoint y: 197, endPoint x: 297, endPoint y: 198, distance: 28.2
click at [269, 197] on button at bounding box center [268, 192] width 12 height 11
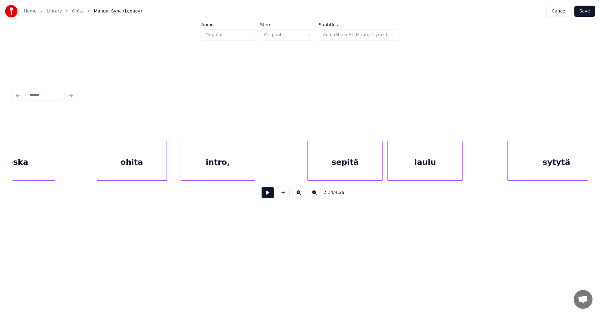
scroll to position [0, 16579]
click at [365, 173] on div "sepitä" at bounding box center [340, 162] width 74 height 42
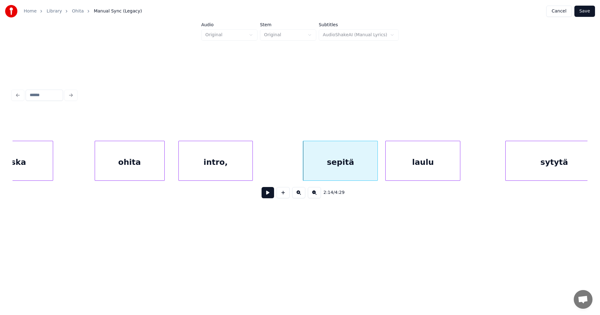
click at [267, 198] on button at bounding box center [268, 192] width 12 height 11
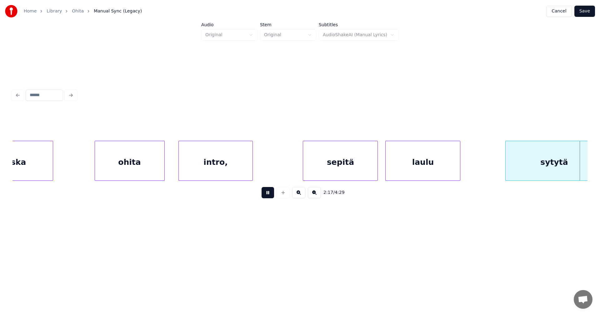
scroll to position [0, 17154]
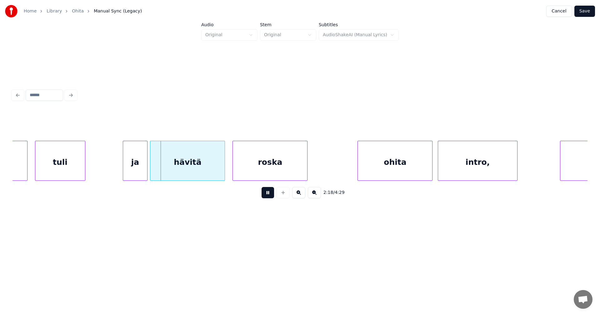
click at [267, 197] on button at bounding box center [268, 192] width 12 height 11
click at [142, 174] on div "ja" at bounding box center [133, 162] width 24 height 42
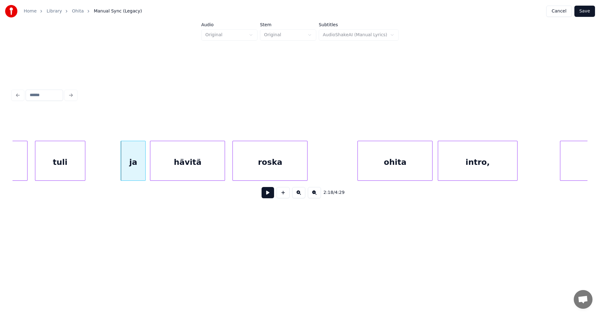
click at [264, 196] on button at bounding box center [268, 192] width 12 height 11
click at [264, 195] on button at bounding box center [268, 192] width 12 height 11
click at [392, 164] on div "ohita" at bounding box center [390, 162] width 74 height 42
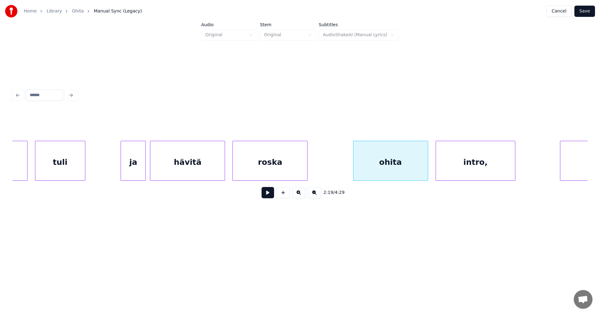
click at [469, 169] on div "intro," at bounding box center [475, 162] width 79 height 42
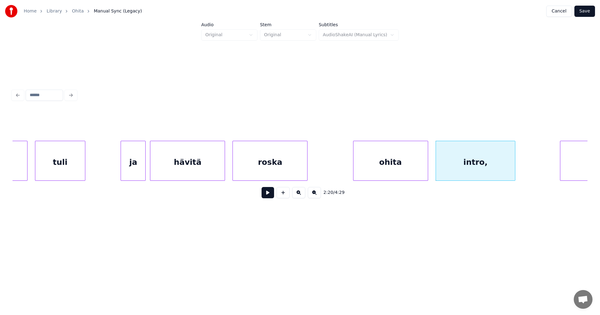
scroll to position [0, 17202]
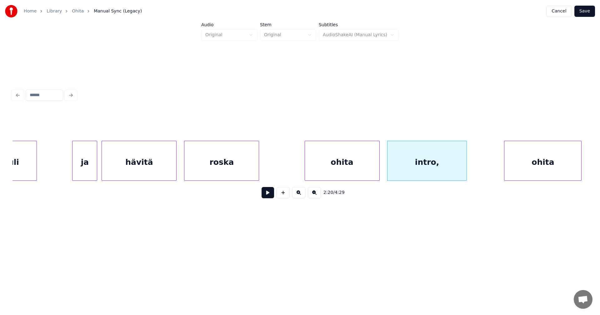
click at [575, 173] on div "ohita" at bounding box center [542, 162] width 77 height 42
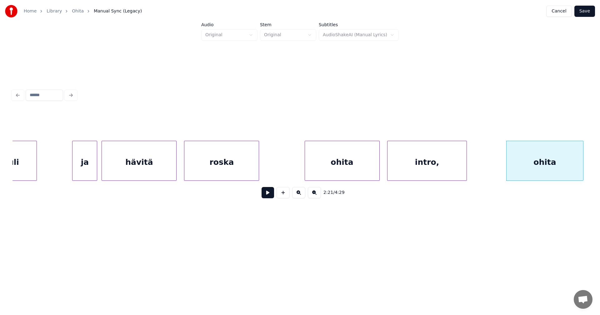
click at [267, 195] on button at bounding box center [268, 192] width 12 height 11
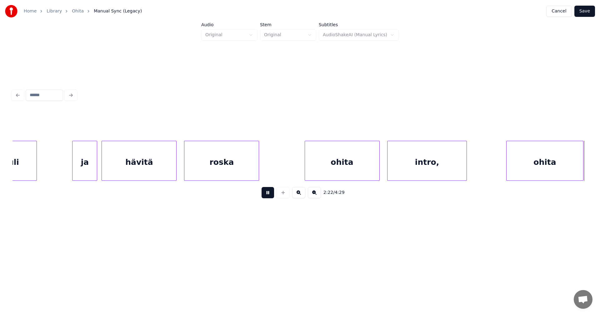
scroll to position [0, 17778]
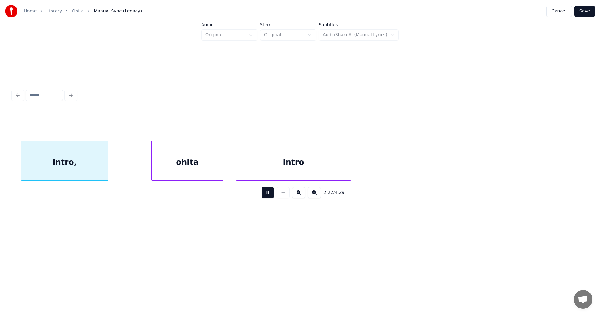
click at [267, 195] on button at bounding box center [268, 192] width 12 height 11
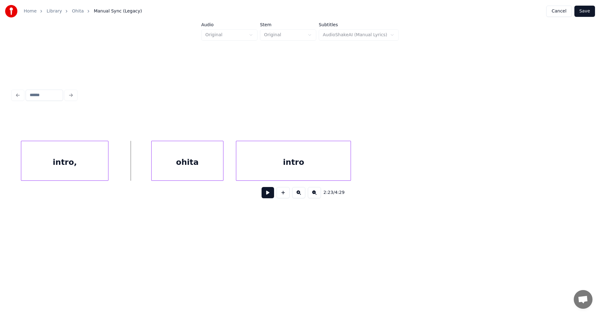
click at [55, 170] on div "intro," at bounding box center [64, 162] width 87 height 42
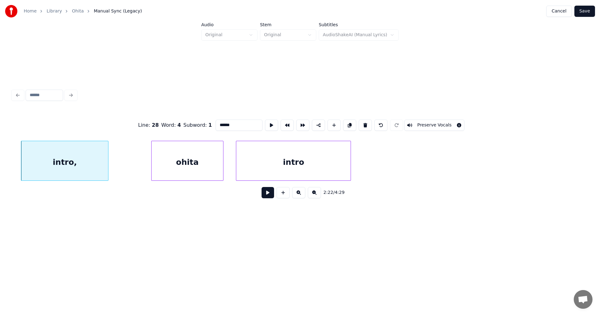
drag, startPoint x: 272, startPoint y: 194, endPoint x: 268, endPoint y: 197, distance: 4.0
click at [271, 194] on button at bounding box center [268, 192] width 12 height 11
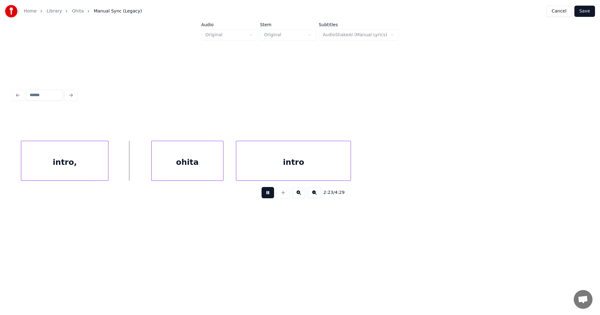
drag, startPoint x: 267, startPoint y: 195, endPoint x: 221, endPoint y: 175, distance: 49.8
click at [262, 193] on button at bounding box center [268, 192] width 12 height 11
click at [193, 170] on div "ohita" at bounding box center [181, 162] width 72 height 42
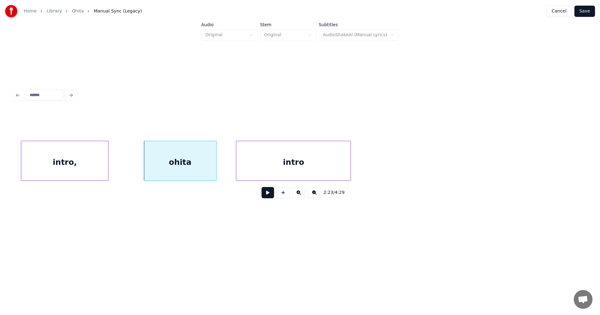
click at [268, 196] on button at bounding box center [268, 192] width 12 height 11
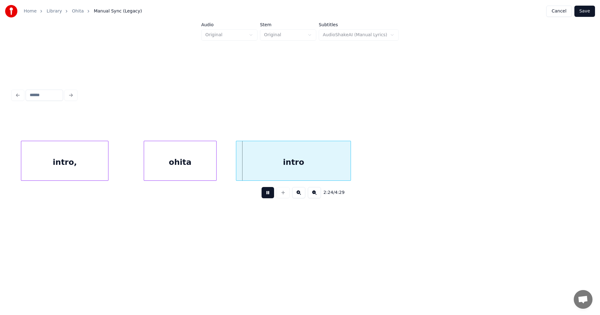
drag, startPoint x: 268, startPoint y: 196, endPoint x: 267, endPoint y: 192, distance: 4.5
click at [267, 192] on button at bounding box center [268, 192] width 12 height 11
click at [279, 162] on div "intro" at bounding box center [293, 162] width 114 height 42
click at [267, 192] on button at bounding box center [268, 192] width 12 height 11
click at [267, 193] on button at bounding box center [268, 192] width 12 height 11
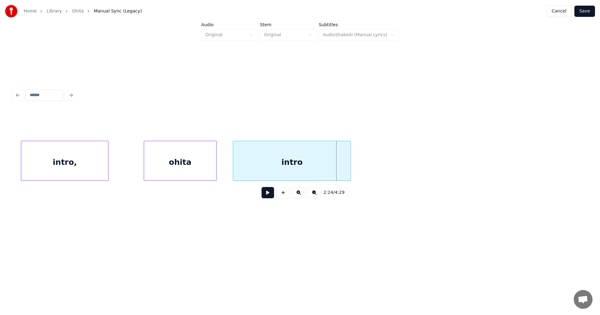
click at [233, 172] on div at bounding box center [234, 160] width 2 height 39
click at [272, 198] on button at bounding box center [268, 192] width 12 height 11
drag, startPoint x: 271, startPoint y: 196, endPoint x: 275, endPoint y: 195, distance: 4.6
click at [275, 195] on div "2:24 / 4:29" at bounding box center [299, 193] width 565 height 14
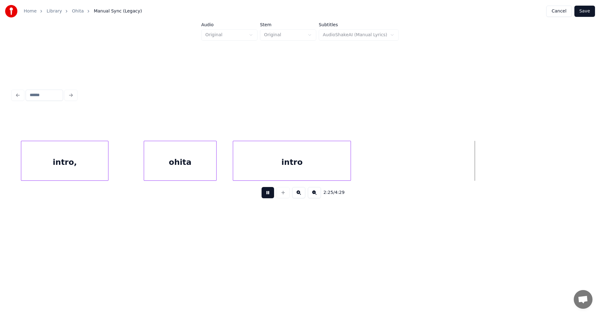
drag, startPoint x: 267, startPoint y: 193, endPoint x: 273, endPoint y: 192, distance: 6.0
click at [267, 193] on button at bounding box center [268, 192] width 12 height 11
click at [359, 167] on div at bounding box center [359, 160] width 2 height 39
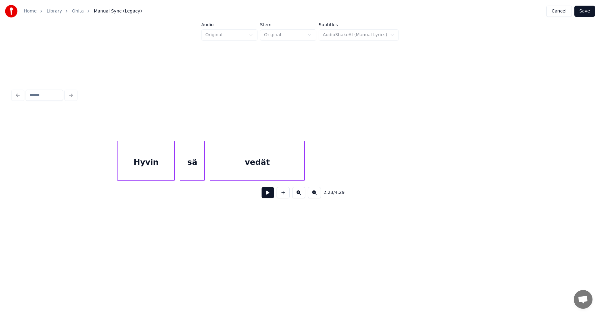
scroll to position [0, 19150]
click at [146, 168] on div "Hyvin" at bounding box center [147, 162] width 57 height 42
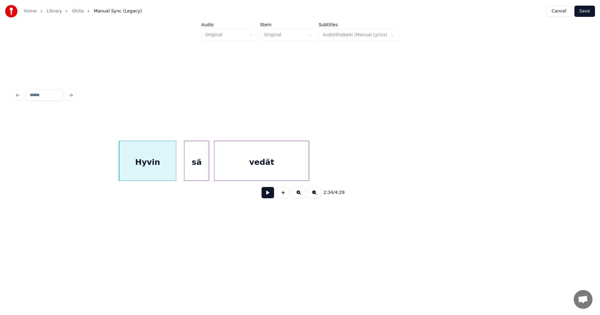
click at [270, 194] on button at bounding box center [268, 192] width 12 height 11
drag, startPoint x: 267, startPoint y: 196, endPoint x: 288, endPoint y: 169, distance: 34.5
click at [272, 190] on button at bounding box center [268, 192] width 12 height 11
click at [276, 177] on div "vedät" at bounding box center [261, 162] width 94 height 42
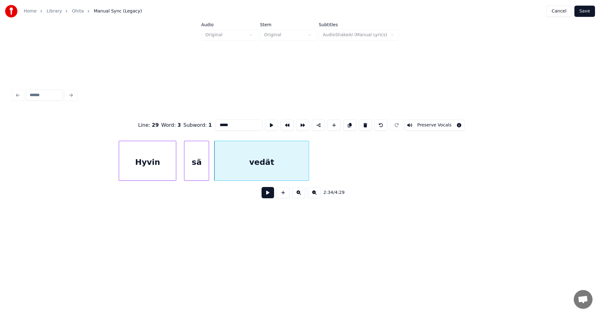
click at [266, 197] on button at bounding box center [268, 192] width 12 height 11
click at [267, 192] on button at bounding box center [268, 192] width 12 height 11
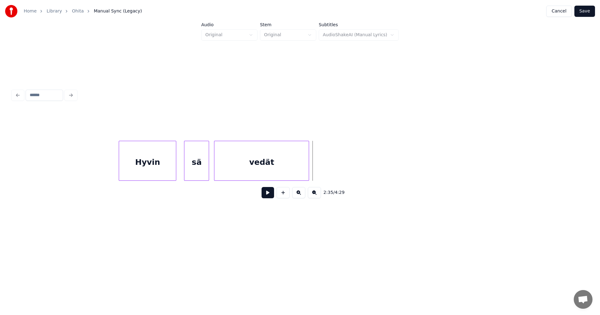
click at [267, 196] on button at bounding box center [268, 192] width 12 height 11
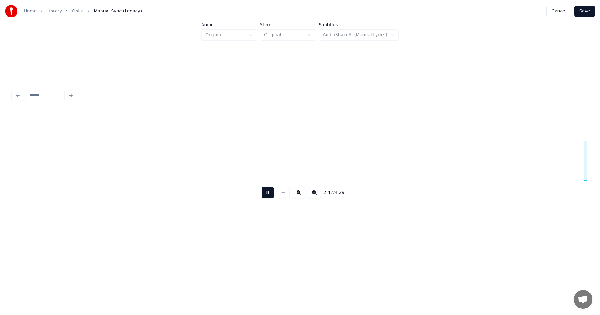
scroll to position [0, 20877]
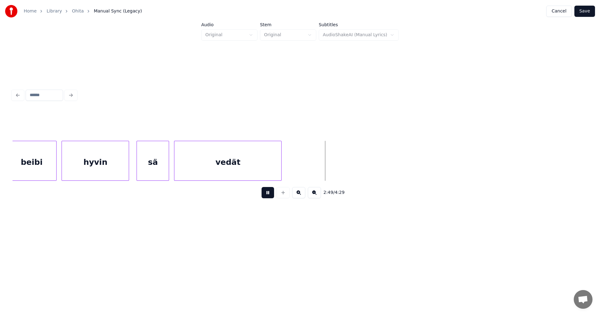
drag, startPoint x: 267, startPoint y: 196, endPoint x: 268, endPoint y: 192, distance: 3.5
click at [267, 195] on button at bounding box center [268, 192] width 12 height 11
click at [264, 170] on div "vedät" at bounding box center [227, 162] width 107 height 42
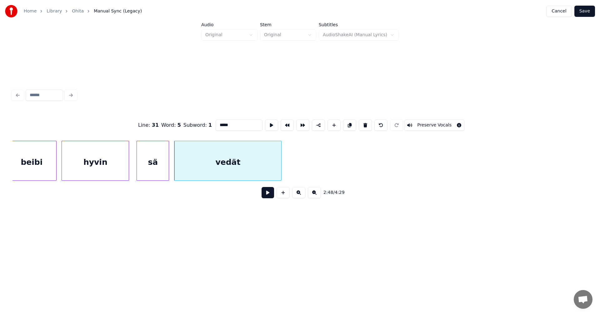
click at [264, 195] on button at bounding box center [268, 192] width 12 height 11
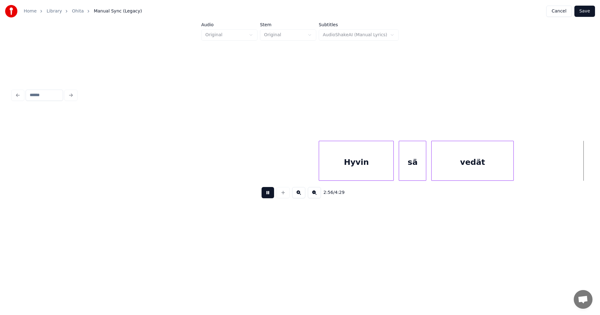
scroll to position [0, 22027]
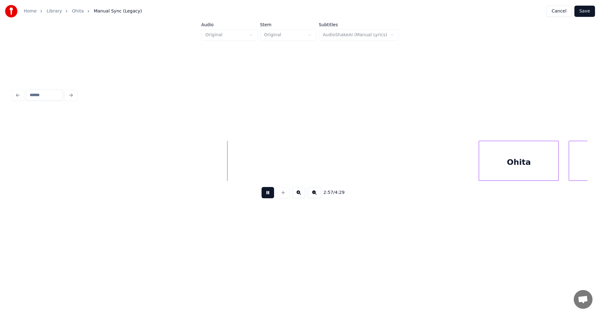
drag, startPoint x: 265, startPoint y: 196, endPoint x: 434, endPoint y: 180, distance: 169.5
click at [266, 196] on button at bounding box center [268, 192] width 12 height 11
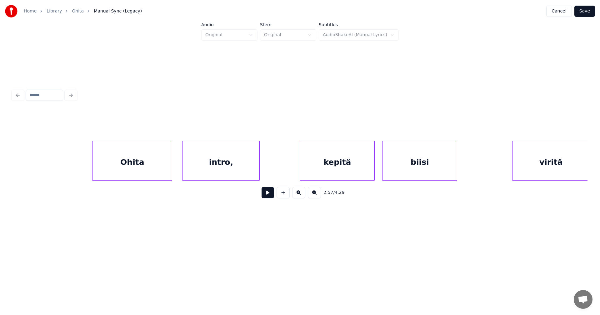
scroll to position [0, 22427]
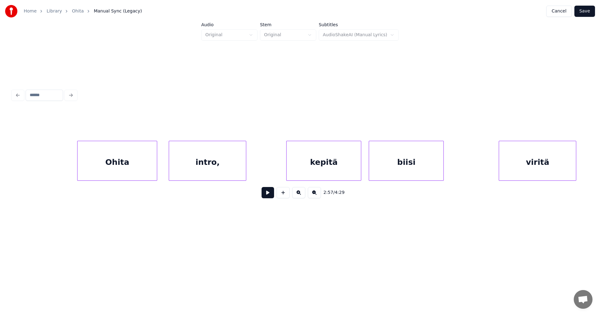
click at [131, 176] on div "Ohita" at bounding box center [116, 162] width 79 height 42
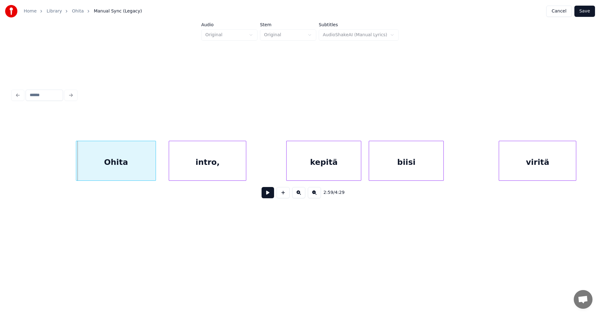
click at [110, 167] on div "Ohita" at bounding box center [115, 162] width 79 height 42
click at [267, 195] on button at bounding box center [268, 192] width 12 height 11
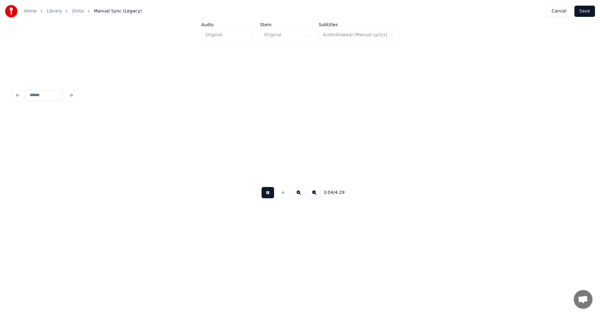
scroll to position [0, 23003]
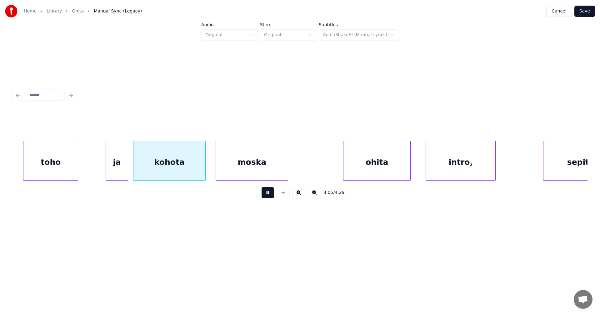
drag, startPoint x: 267, startPoint y: 196, endPoint x: 256, endPoint y: 194, distance: 11.1
click at [264, 195] on button at bounding box center [268, 192] width 12 height 11
click at [118, 172] on div "ja" at bounding box center [115, 162] width 22 height 42
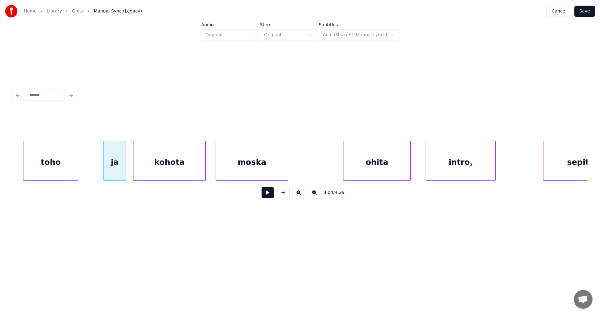
click at [266, 195] on button at bounding box center [268, 192] width 12 height 11
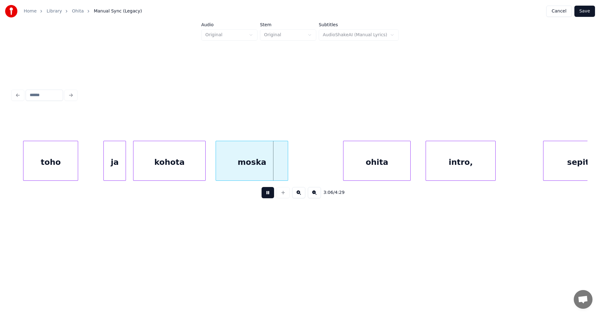
click at [265, 194] on button at bounding box center [268, 192] width 12 height 11
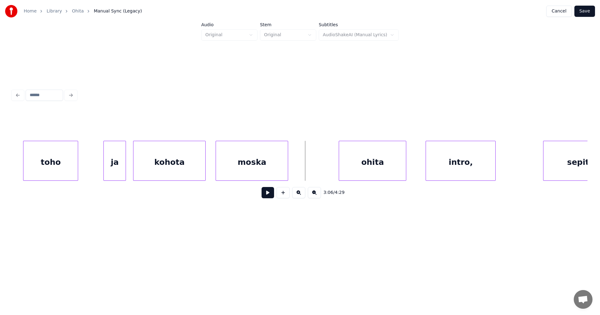
click at [351, 166] on div "ohita" at bounding box center [372, 162] width 67 height 42
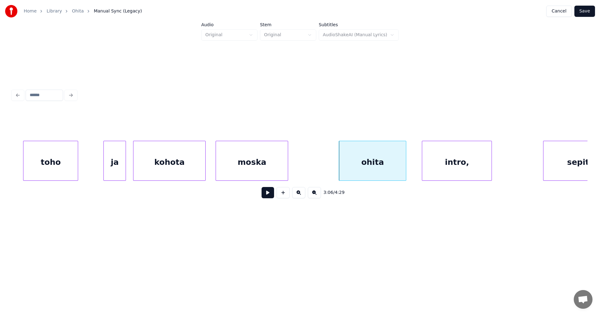
click at [450, 162] on div "intro," at bounding box center [456, 162] width 69 height 42
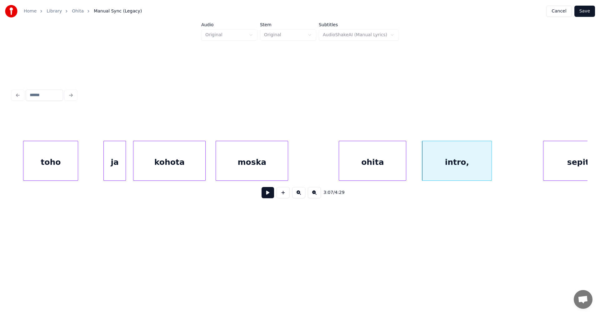
click at [360, 170] on div "ohita" at bounding box center [372, 162] width 67 height 42
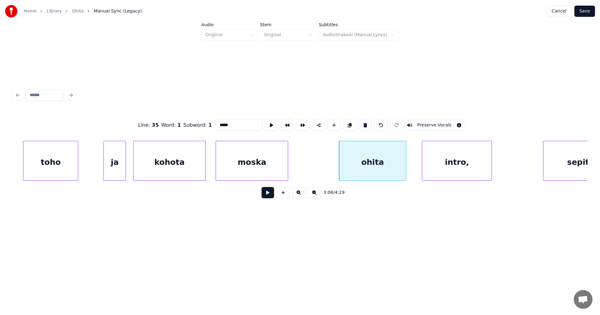
click at [267, 198] on button at bounding box center [268, 192] width 12 height 11
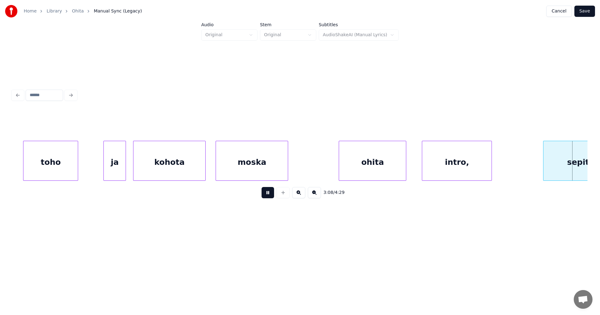
scroll to position [0, 23579]
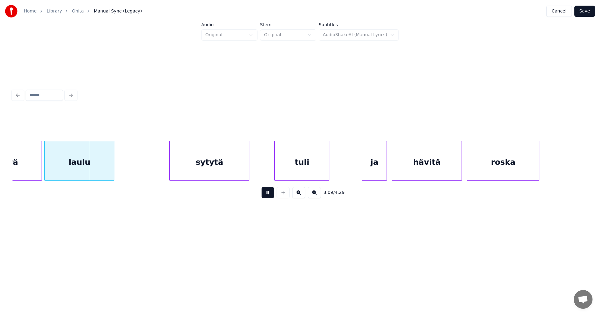
click at [265, 196] on button at bounding box center [268, 192] width 12 height 11
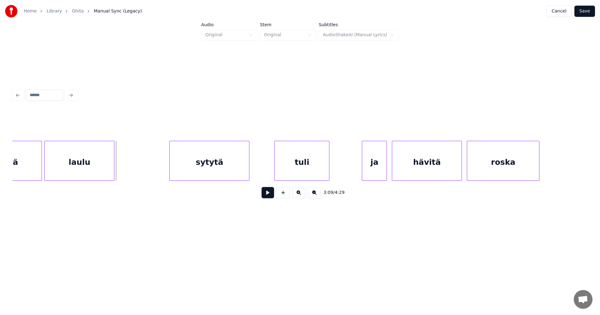
click at [28, 166] on div "sepitä" at bounding box center [4, 162] width 74 height 42
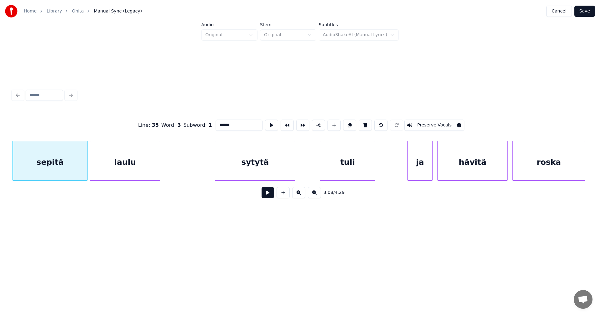
click at [264, 195] on button at bounding box center [268, 192] width 12 height 11
click at [264, 194] on button at bounding box center [268, 192] width 12 height 11
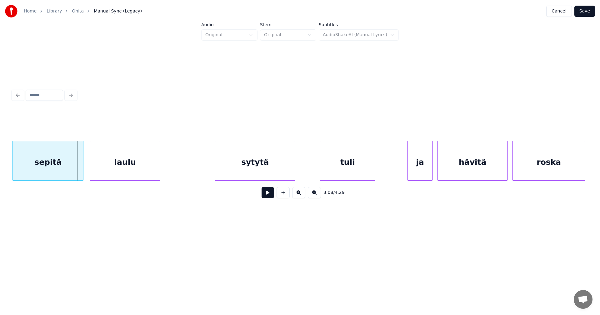
click at [82, 169] on div at bounding box center [82, 160] width 2 height 39
click at [269, 194] on button at bounding box center [268, 192] width 12 height 11
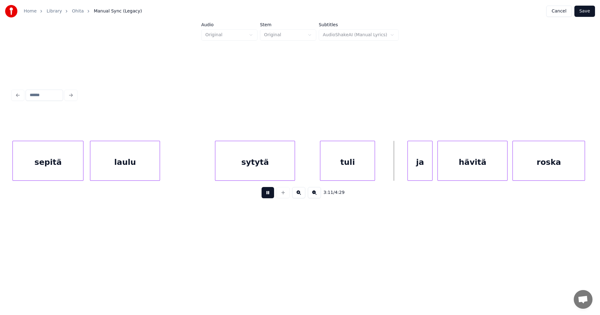
click at [267, 195] on button at bounding box center [268, 192] width 12 height 11
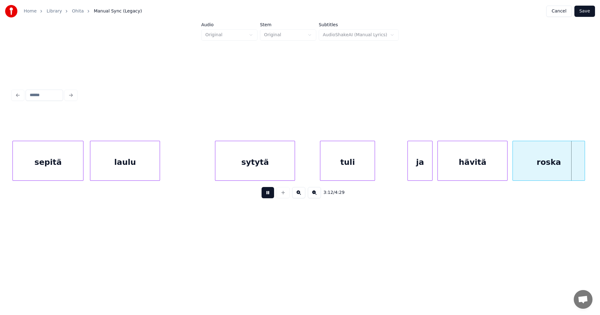
scroll to position [0, 24109]
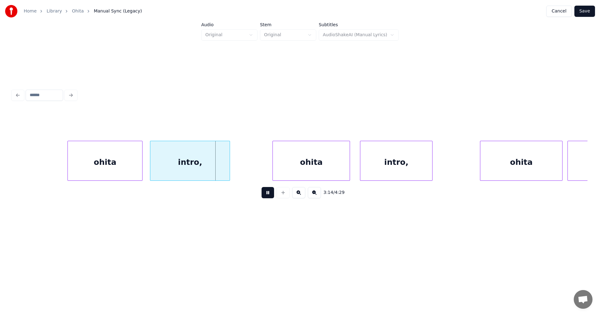
drag, startPoint x: 267, startPoint y: 195, endPoint x: 216, endPoint y: 201, distance: 51.0
click at [267, 194] on button at bounding box center [268, 192] width 12 height 11
click at [118, 173] on div "ohita" at bounding box center [101, 162] width 74 height 42
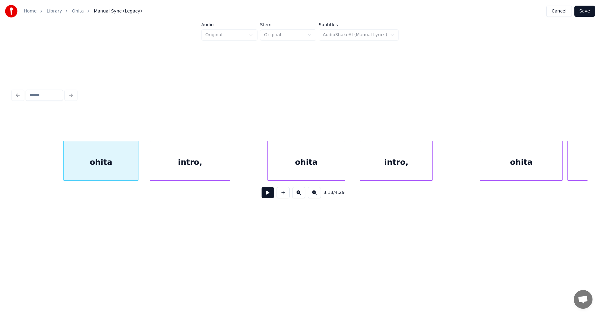
click at [290, 161] on div "ohita" at bounding box center [306, 162] width 77 height 42
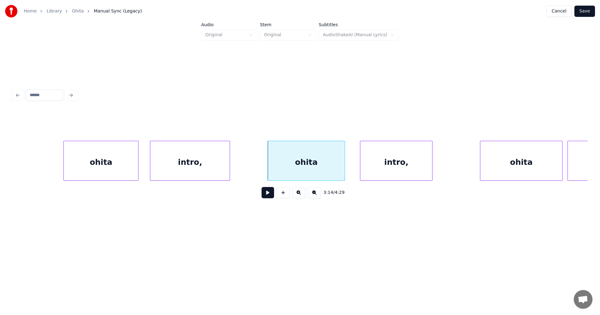
click at [267, 196] on button at bounding box center [268, 192] width 12 height 11
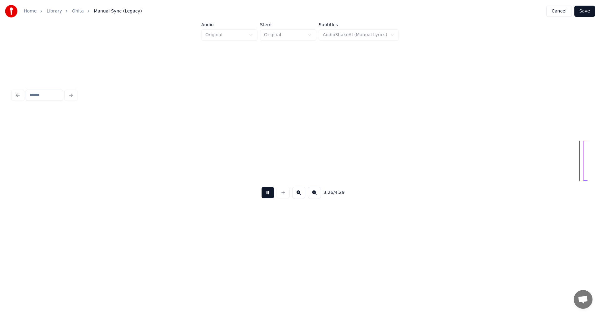
scroll to position [0, 25835]
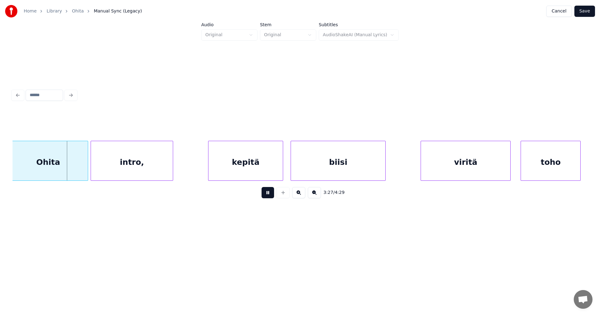
drag, startPoint x: 267, startPoint y: 196, endPoint x: 250, endPoint y: 200, distance: 18.0
click at [267, 196] on button at bounding box center [268, 192] width 12 height 11
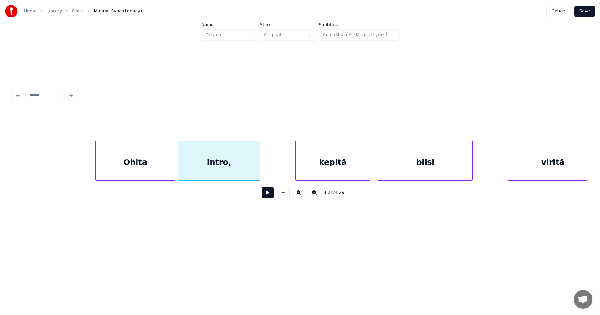
scroll to position [0, 25748]
click at [137, 164] on div "Ohita" at bounding box center [126, 162] width 79 height 42
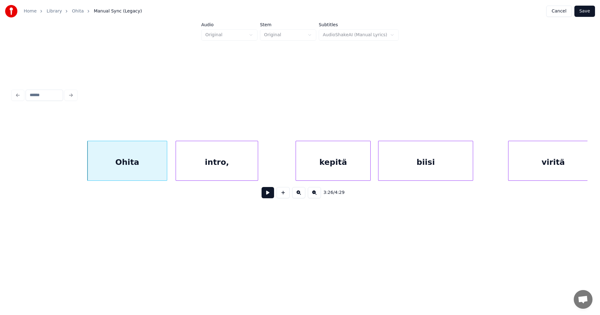
click at [200, 168] on div "intro," at bounding box center [217, 162] width 82 height 42
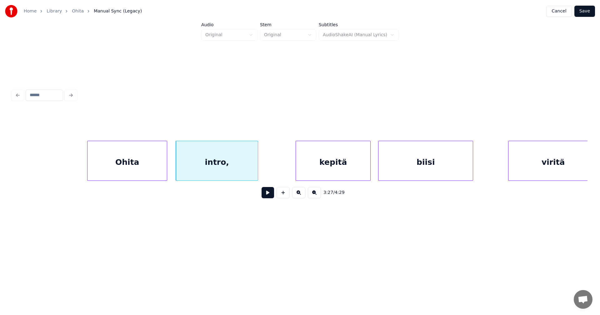
click at [143, 175] on div "Ohita" at bounding box center [126, 162] width 79 height 42
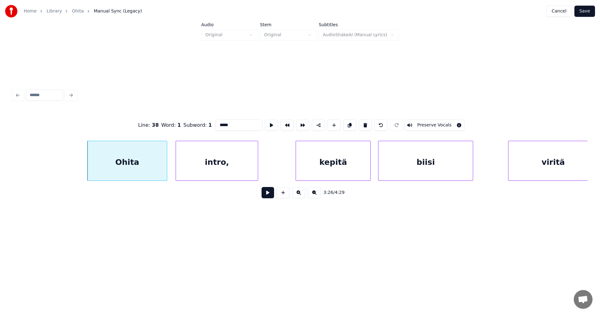
click at [269, 196] on button at bounding box center [268, 192] width 12 height 11
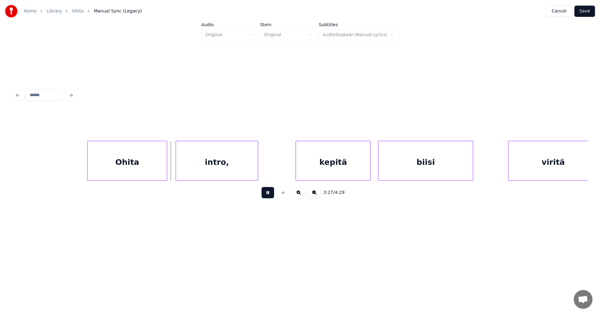
drag, startPoint x: 269, startPoint y: 195, endPoint x: 255, endPoint y: 191, distance: 14.5
click at [264, 192] on button at bounding box center [268, 192] width 12 height 11
click at [139, 174] on div "Ohita" at bounding box center [125, 162] width 79 height 42
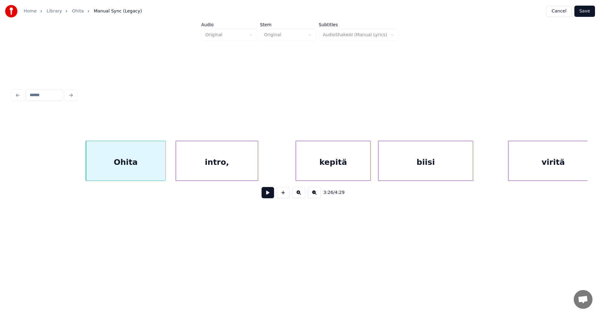
click at [263, 196] on button at bounding box center [268, 192] width 12 height 11
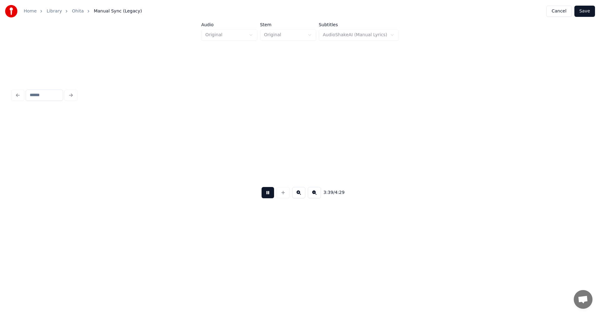
scroll to position [0, 27473]
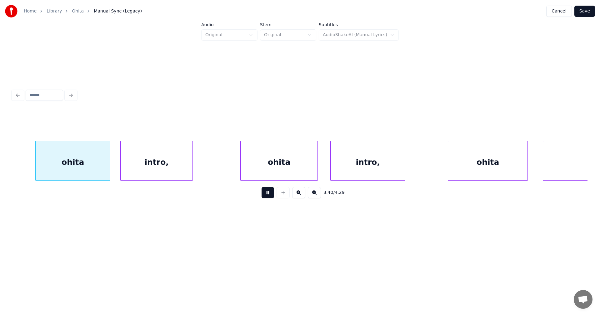
click at [262, 192] on button at bounding box center [268, 192] width 12 height 11
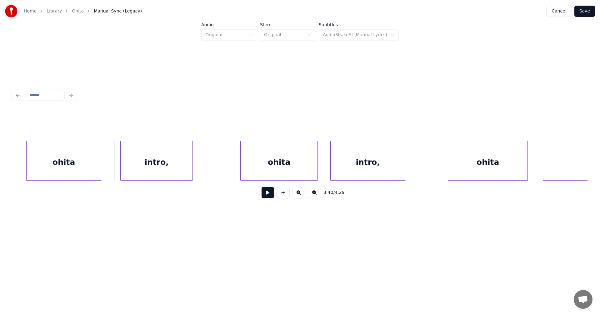
click at [91, 174] on div "ohita" at bounding box center [64, 162] width 74 height 42
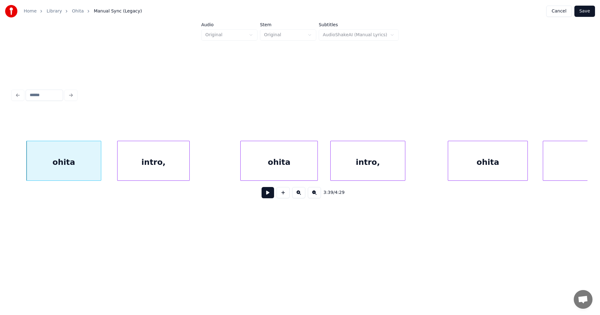
click at [161, 173] on div "intro," at bounding box center [153, 162] width 72 height 42
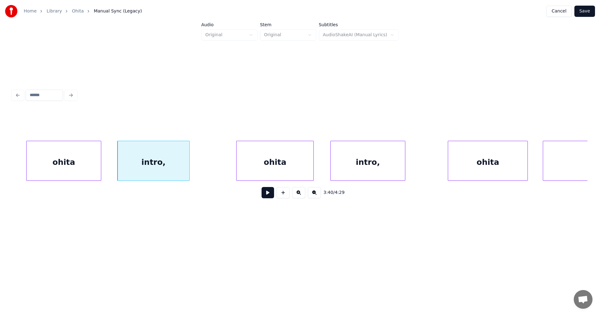
click at [258, 165] on div "ohita" at bounding box center [275, 162] width 77 height 42
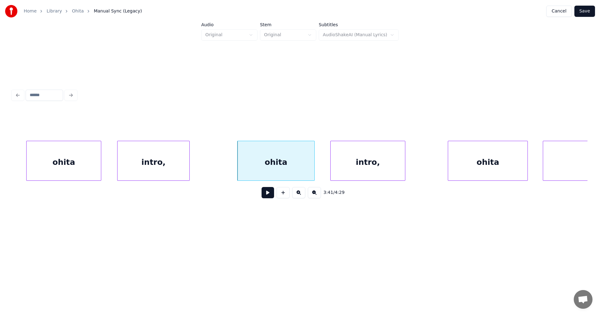
click at [265, 196] on button at bounding box center [268, 192] width 12 height 11
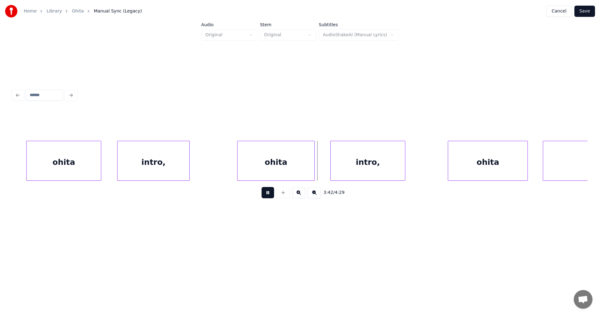
click at [267, 195] on button at bounding box center [268, 192] width 12 height 11
click at [359, 167] on div "intro," at bounding box center [365, 162] width 74 height 42
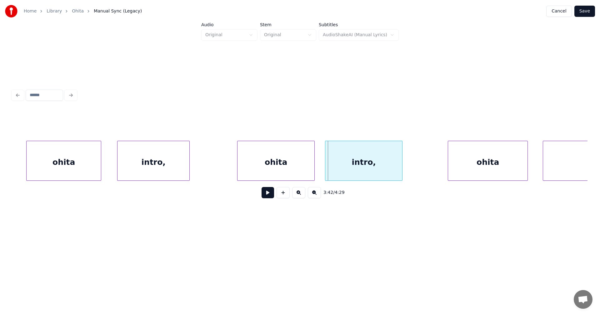
click at [327, 167] on div at bounding box center [326, 160] width 2 height 39
click at [299, 175] on div "ohita" at bounding box center [275, 162] width 77 height 42
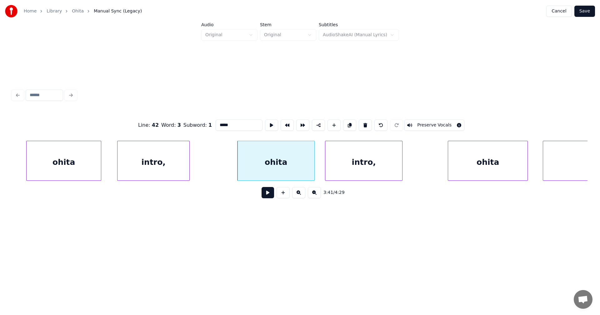
click at [270, 197] on button at bounding box center [268, 192] width 12 height 11
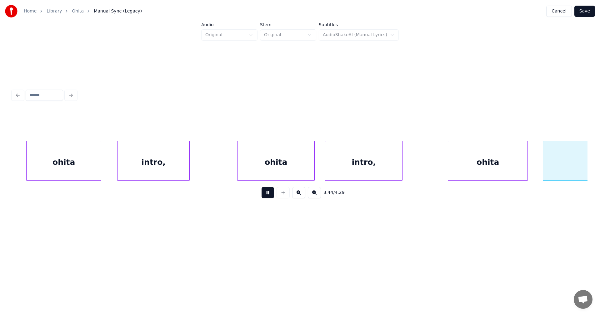
scroll to position [0, 28049]
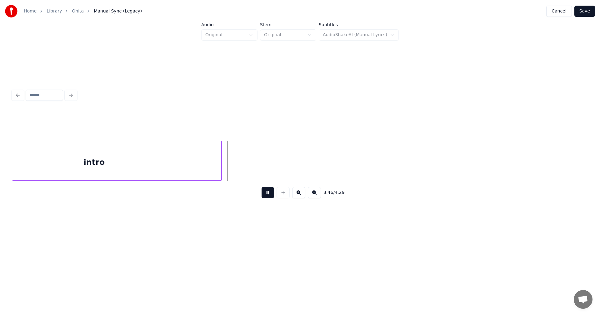
drag, startPoint x: 268, startPoint y: 194, endPoint x: 229, endPoint y: 185, distance: 40.1
click at [264, 192] on button at bounding box center [268, 192] width 12 height 11
click at [195, 169] on div "intro" at bounding box center [94, 162] width 254 height 42
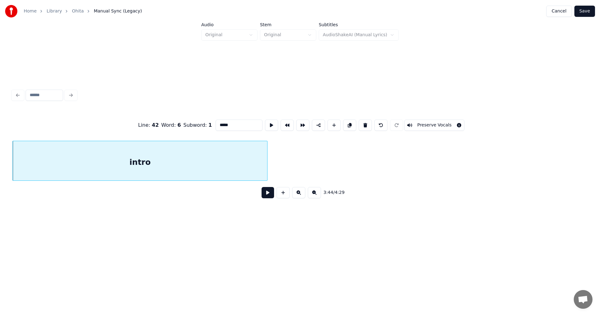
click at [237, 120] on input "*****" at bounding box center [239, 125] width 47 height 11
type input "********"
click at [266, 198] on button at bounding box center [268, 192] width 12 height 11
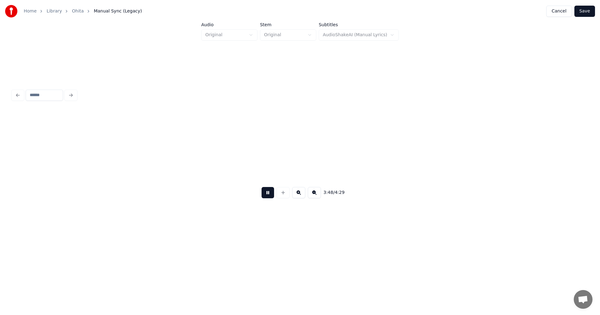
scroll to position [0, 28580]
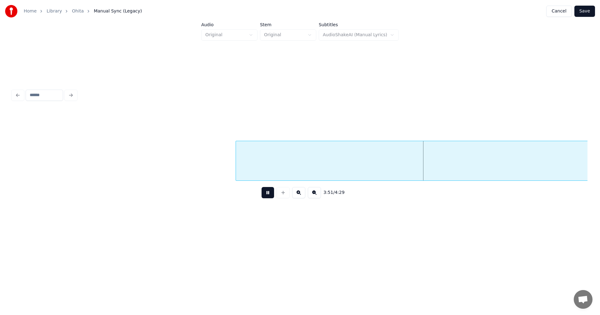
click at [268, 195] on button at bounding box center [268, 192] width 12 height 11
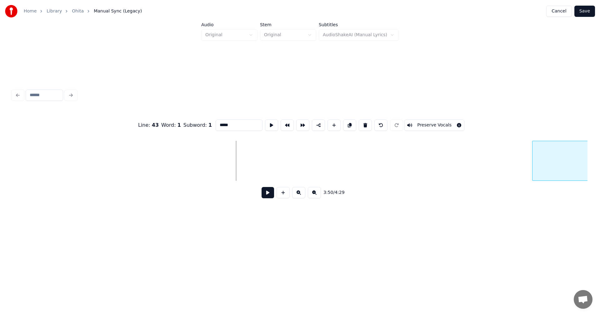
click at [550, 133] on div "Line : 43 Word : 1 Subword : 1 ***** Preserve Vocals 3:50 / 4:29" at bounding box center [299, 157] width 575 height 95
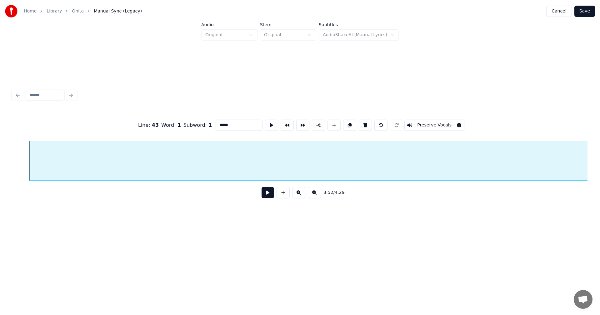
scroll to position [0, 29105]
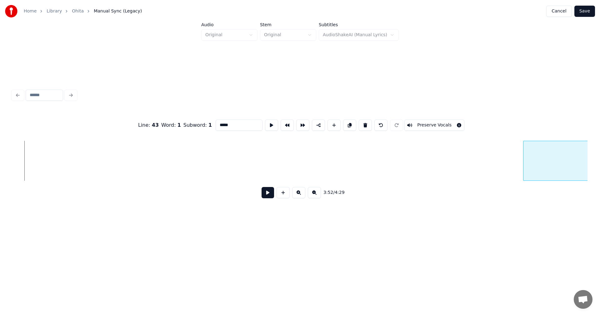
click at [541, 134] on div "Line : 43 Word : 1 Subword : 1 ***** Preserve Vocals 3:52 / 4:29" at bounding box center [299, 157] width 575 height 95
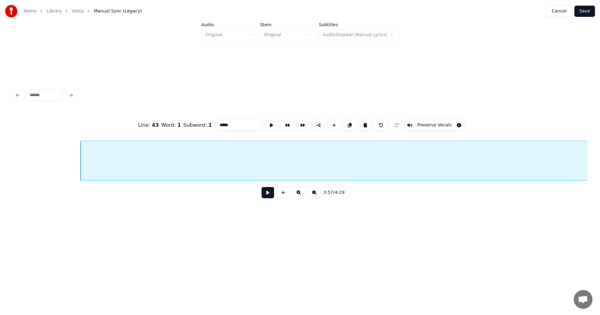
scroll to position [0, 29568]
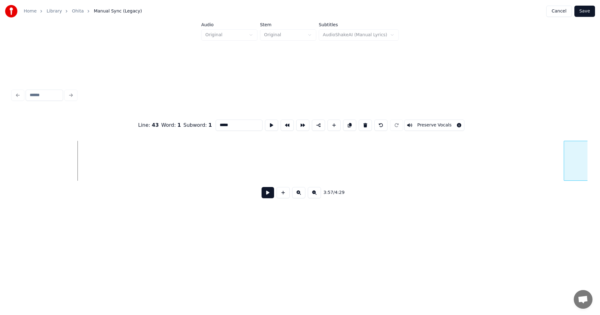
click at [564, 115] on div "Line : 43 Word : 1 Subword : 1 ***** Preserve Vocals 3:57 / 4:29" at bounding box center [299, 157] width 575 height 95
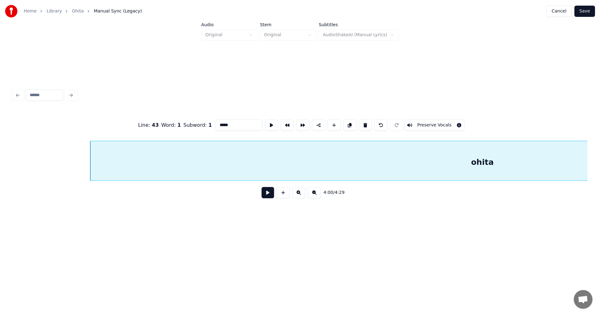
scroll to position [0, 30043]
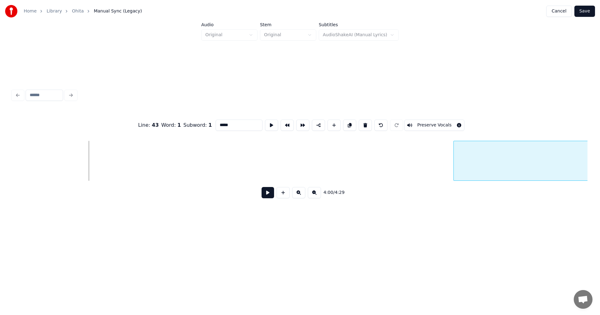
click at [465, 125] on div "Line : 43 Word : 1 Subword : 1 ***** Preserve Vocals 4:00 / 4:29" at bounding box center [299, 157] width 575 height 95
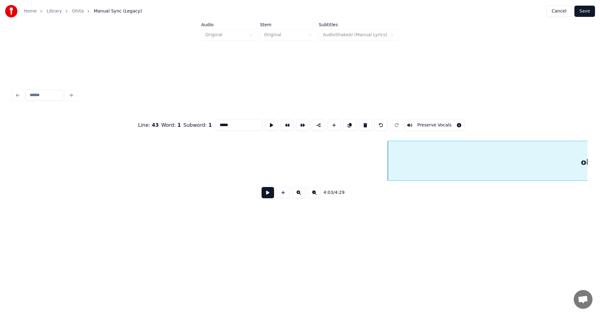
scroll to position [0, 30130]
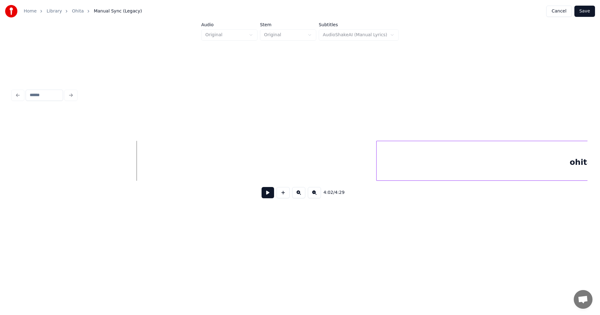
click at [270, 195] on button at bounding box center [268, 192] width 12 height 11
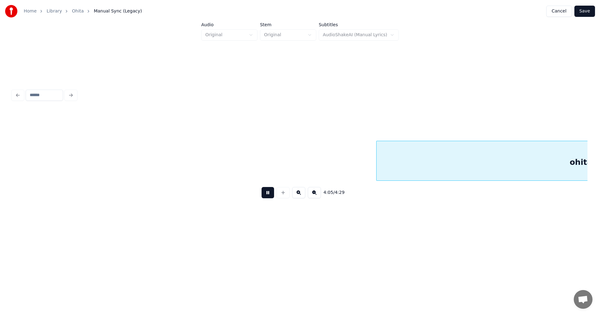
scroll to position [0, 30707]
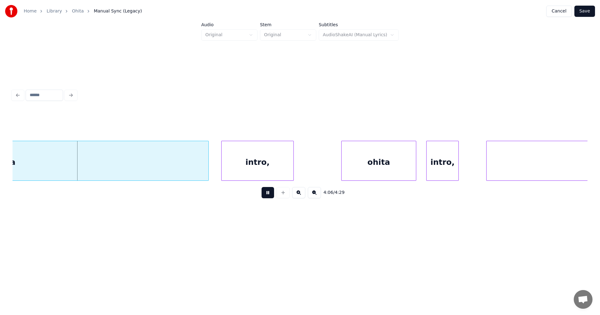
click at [266, 194] on button at bounding box center [268, 192] width 12 height 11
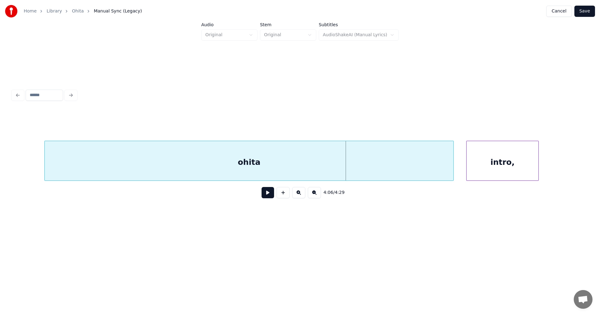
scroll to position [0, 30466]
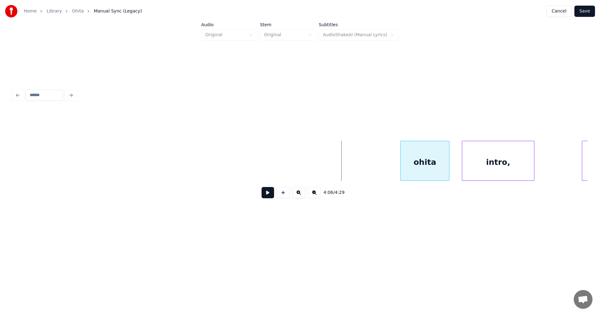
click at [402, 136] on div "4:06 / 4:29" at bounding box center [299, 157] width 575 height 95
click at [267, 198] on button at bounding box center [268, 192] width 12 height 11
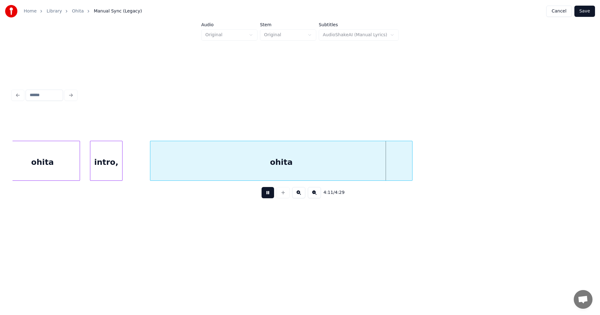
click at [268, 197] on button at bounding box center [268, 192] width 12 height 11
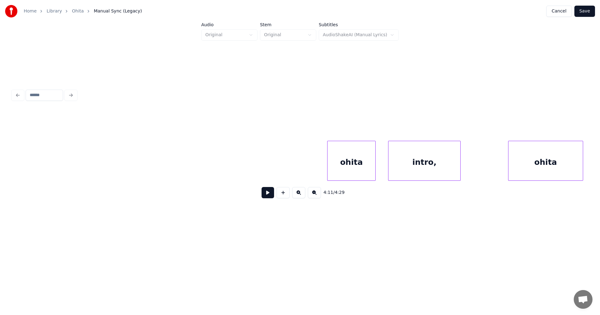
click at [267, 194] on button at bounding box center [268, 192] width 12 height 11
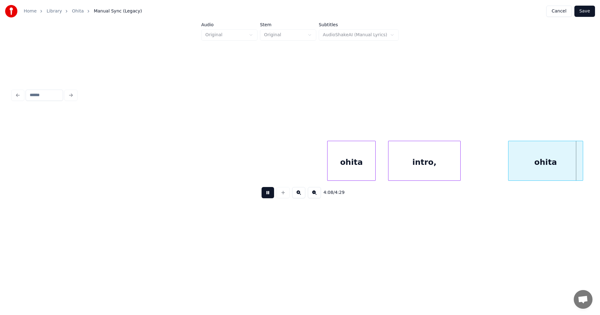
scroll to position [0, 31116]
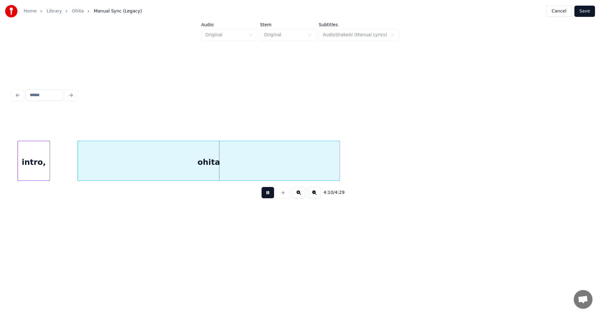
click at [267, 192] on button at bounding box center [268, 192] width 12 height 11
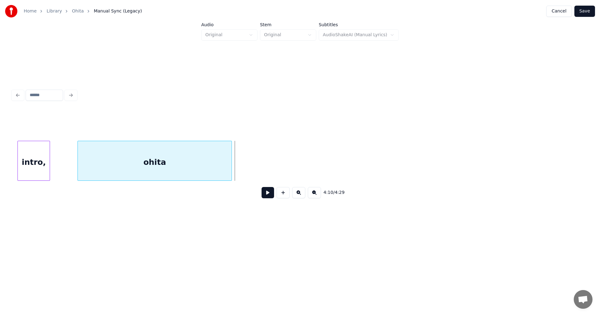
click at [230, 176] on div at bounding box center [231, 160] width 2 height 39
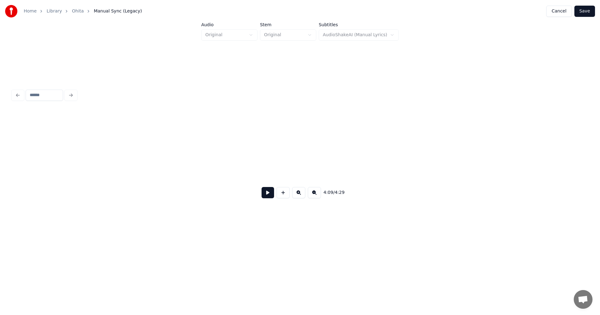
scroll to position [0, 32122]
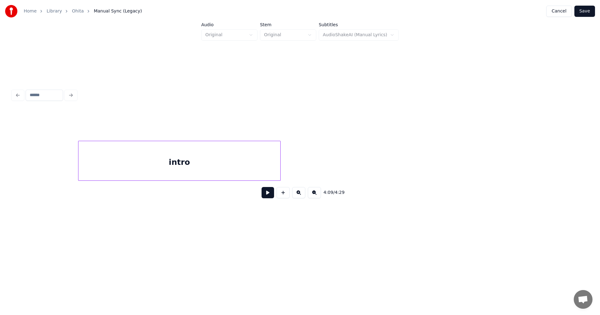
click at [185, 203] on div "4:09 / 4:29" at bounding box center [299, 157] width 575 height 95
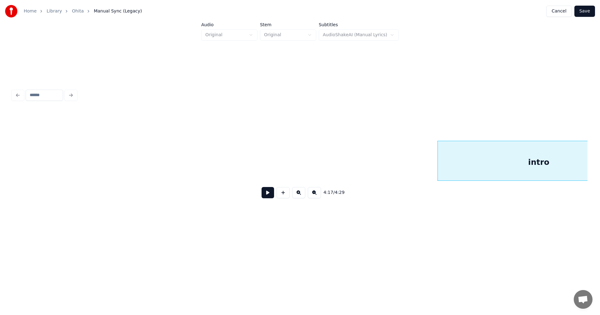
scroll to position [0, 31770]
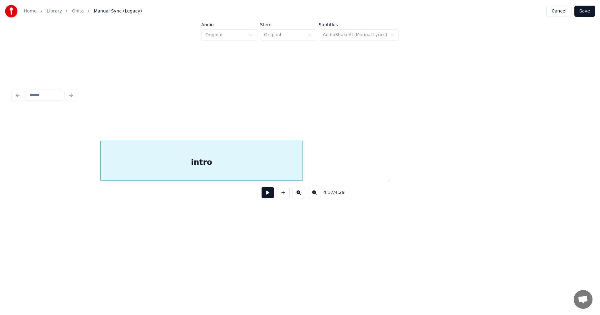
click at [168, 201] on div "4:17 / 4:29" at bounding box center [299, 157] width 575 height 95
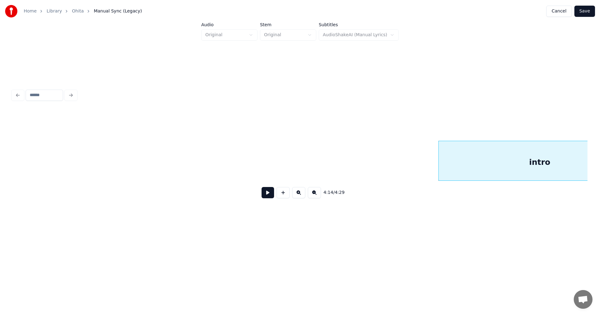
scroll to position [0, 31457]
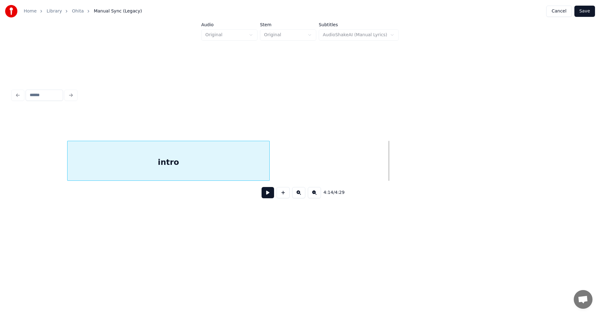
click at [149, 169] on div "intro" at bounding box center [168, 162] width 202 height 42
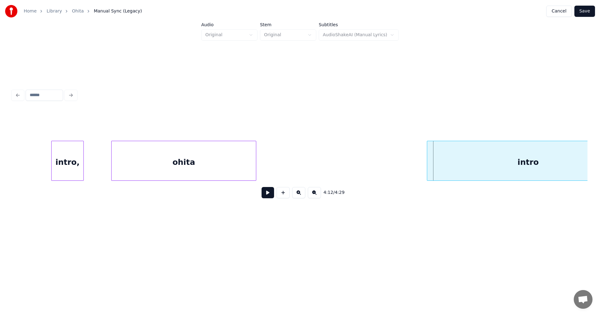
scroll to position [0, 31128]
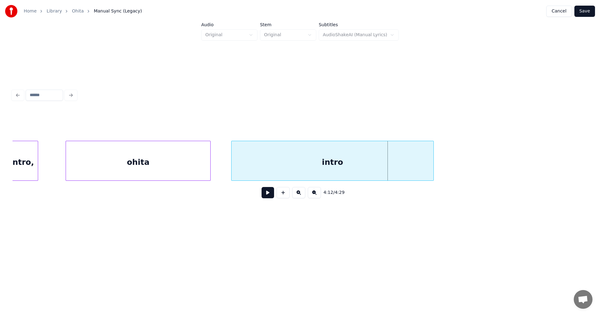
click at [316, 168] on div "intro" at bounding box center [333, 162] width 202 height 42
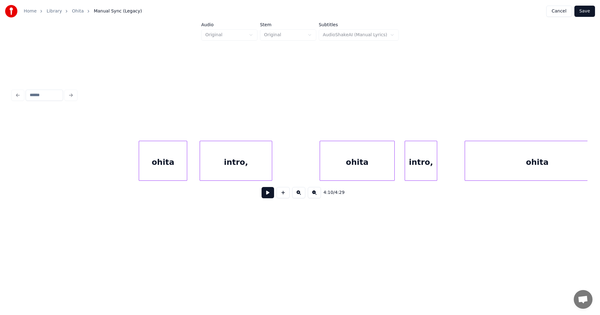
scroll to position [0, 30728]
click at [266, 195] on button at bounding box center [268, 192] width 12 height 11
click at [266, 194] on button at bounding box center [268, 192] width 12 height 11
click at [531, 150] on div at bounding box center [530, 160] width 2 height 39
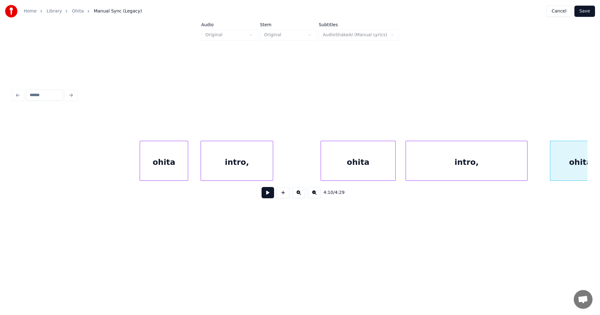
click at [527, 142] on div at bounding box center [526, 160] width 2 height 39
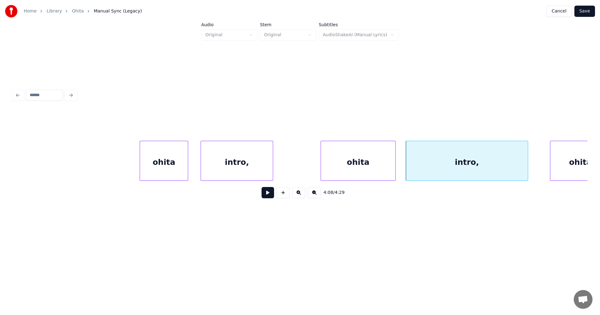
click at [369, 171] on div "ohita" at bounding box center [358, 162] width 74 height 42
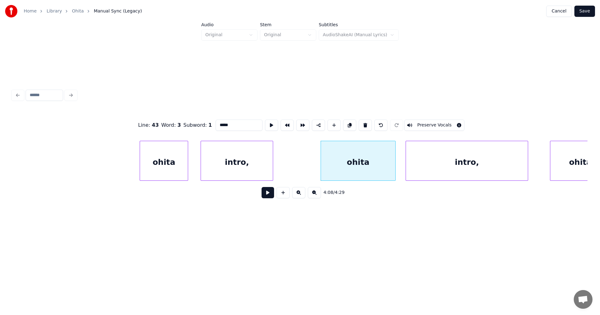
click at [266, 195] on button at bounding box center [268, 192] width 12 height 11
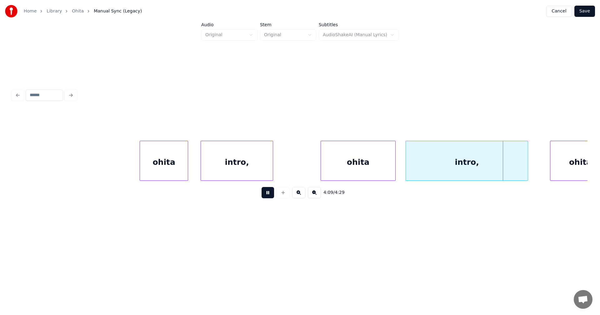
drag, startPoint x: 267, startPoint y: 195, endPoint x: 271, endPoint y: 197, distance: 4.5
click at [267, 194] on button at bounding box center [268, 192] width 12 height 11
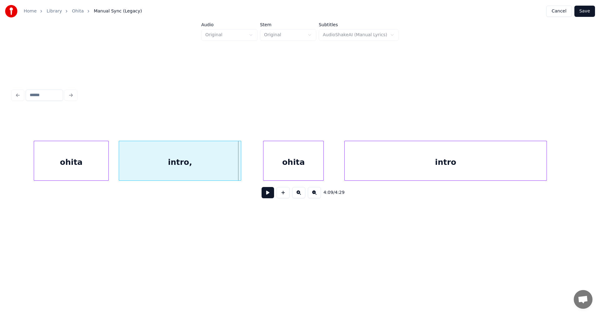
scroll to position [0, 31015]
click at [236, 165] on div "intro," at bounding box center [179, 162] width 122 height 42
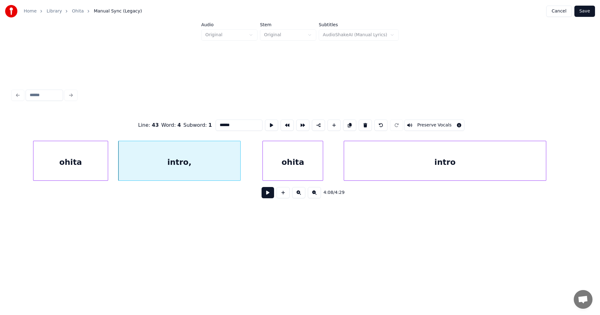
click at [267, 198] on button at bounding box center [268, 192] width 12 height 11
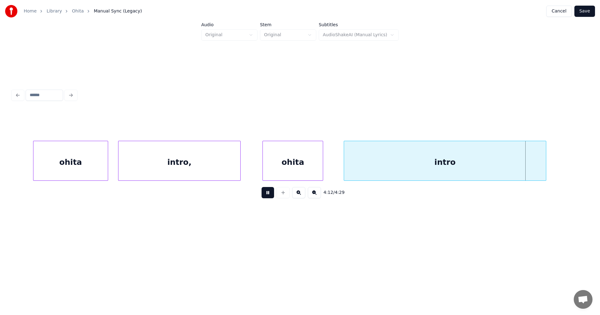
click at [267, 195] on button at bounding box center [268, 192] width 12 height 11
click at [512, 170] on div at bounding box center [512, 160] width 2 height 39
click at [405, 172] on div "intro" at bounding box center [428, 162] width 168 height 42
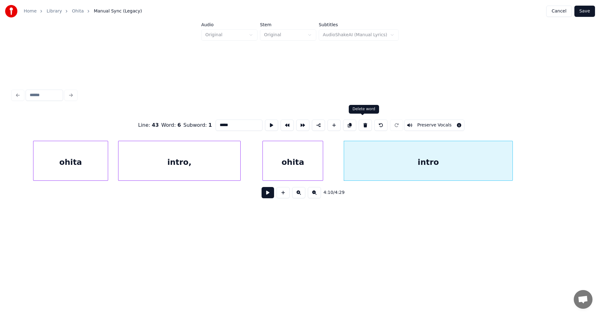
click at [363, 122] on button at bounding box center [365, 125] width 13 height 11
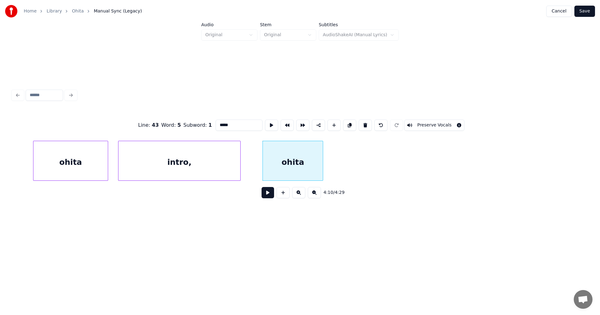
click at [314, 162] on div "ohita" at bounding box center [293, 162] width 60 height 42
click at [364, 122] on button at bounding box center [365, 125] width 13 height 11
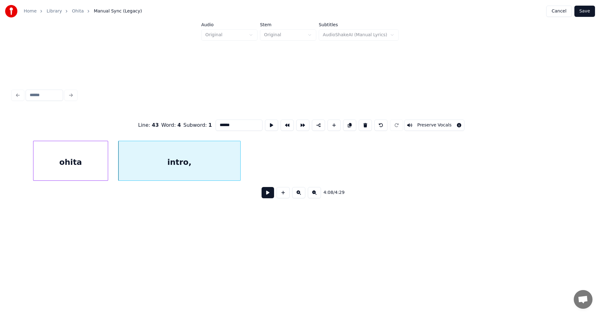
click at [196, 173] on div "intro," at bounding box center [179, 162] width 122 height 42
click at [362, 120] on button at bounding box center [365, 125] width 13 height 11
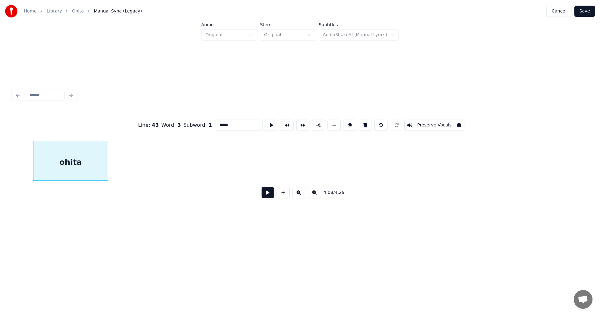
click at [72, 158] on div "ohita" at bounding box center [70, 162] width 74 height 42
click at [362, 123] on button at bounding box center [365, 125] width 13 height 11
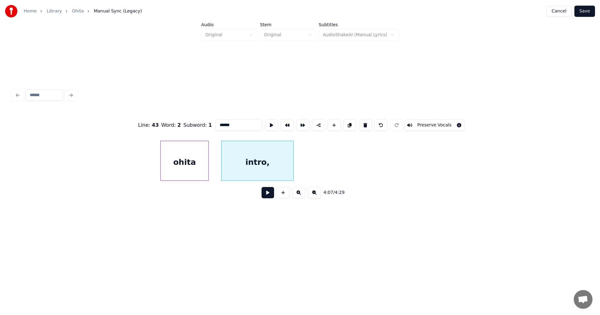
scroll to position [0, 30703]
click at [273, 160] on div "intro," at bounding box center [261, 162] width 72 height 42
click at [365, 123] on button at bounding box center [365, 125] width 13 height 11
type input "*****"
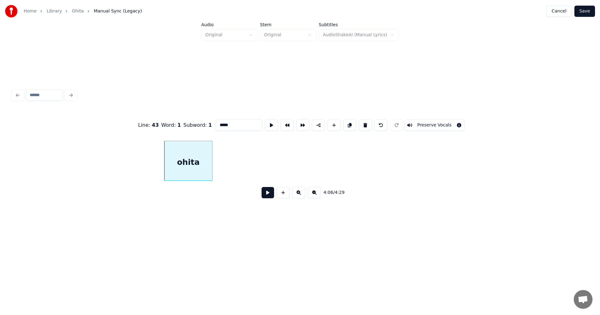
click at [587, 13] on button "Save" at bounding box center [584, 11] width 21 height 11
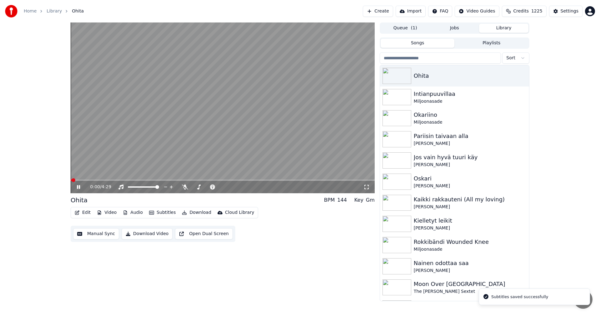
click at [320, 180] on span at bounding box center [223, 180] width 304 height 1
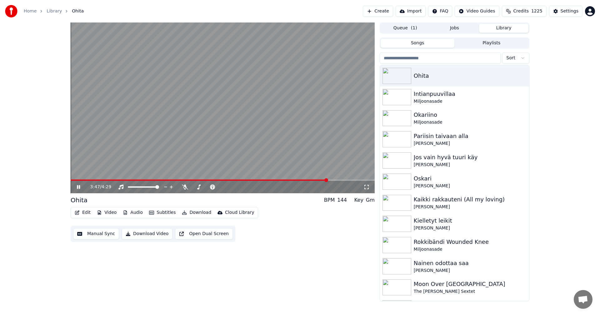
click at [341, 180] on span at bounding box center [223, 180] width 304 height 1
click at [352, 180] on span at bounding box center [223, 180] width 304 height 1
click at [340, 180] on span at bounding box center [205, 180] width 269 height 1
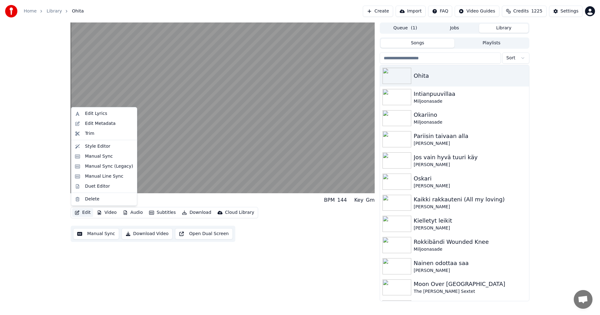
click at [83, 212] on button "Edit" at bounding box center [82, 212] width 21 height 9
click at [112, 167] on div "Manual Sync (Legacy)" at bounding box center [109, 166] width 48 height 6
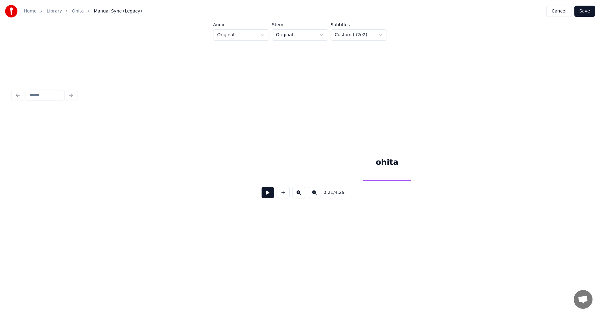
scroll to position [0, 30467]
click at [429, 166] on div "ohita" at bounding box center [425, 162] width 48 height 42
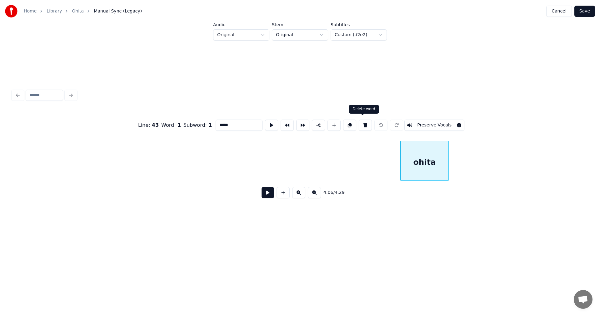
drag, startPoint x: 362, startPoint y: 125, endPoint x: 370, endPoint y: 122, distance: 8.7
click at [362, 125] on button at bounding box center [365, 125] width 13 height 11
type input "********"
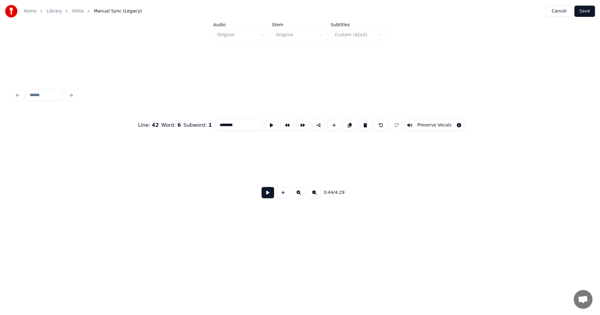
scroll to position [0, 28003]
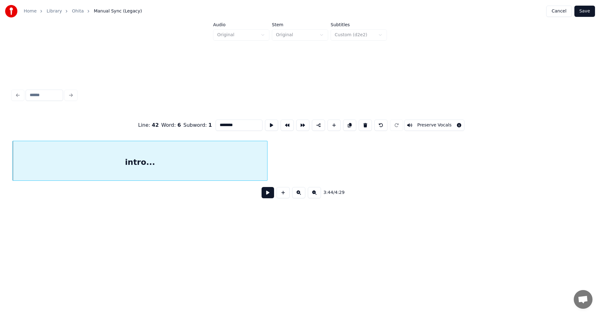
click at [588, 11] on button "Save" at bounding box center [584, 11] width 21 height 11
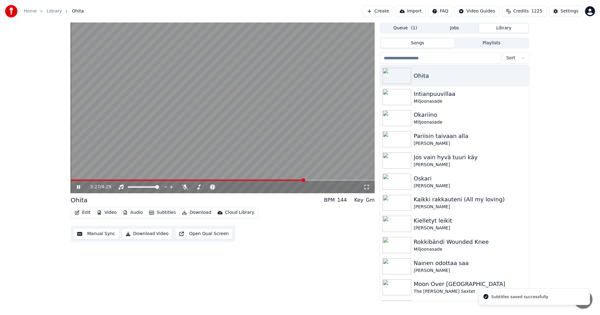
click at [304, 180] on span at bounding box center [223, 180] width 304 height 1
click at [187, 189] on icon at bounding box center [185, 187] width 6 height 5
click at [187, 187] on icon at bounding box center [184, 187] width 3 height 5
click at [76, 181] on span at bounding box center [74, 180] width 6 height 1
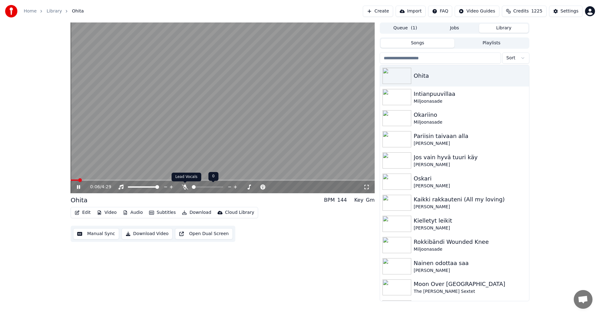
click at [186, 186] on icon at bounding box center [185, 187] width 6 height 5
click at [79, 186] on icon at bounding box center [78, 187] width 3 height 4
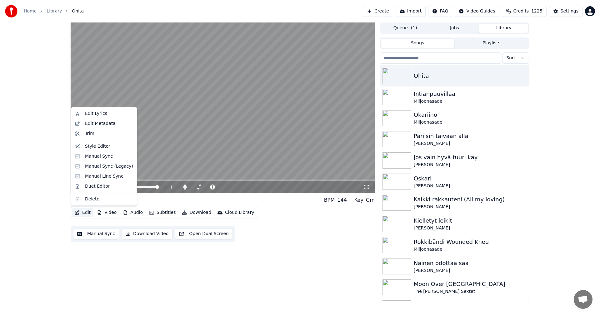
click at [88, 210] on button "Edit" at bounding box center [82, 212] width 21 height 9
click at [126, 165] on div "Manual Sync (Legacy)" at bounding box center [109, 166] width 48 height 6
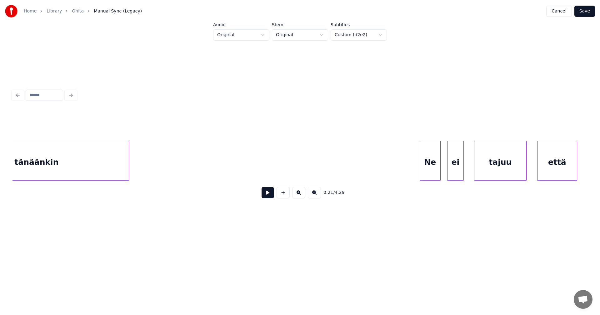
scroll to position [0, 3445]
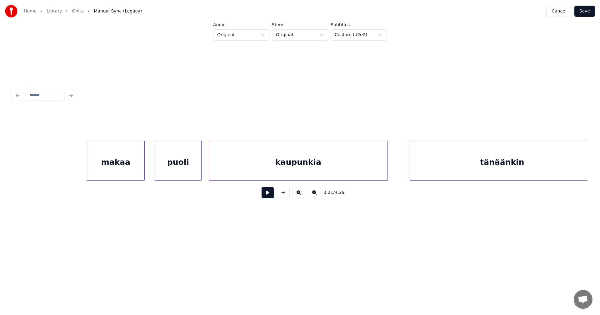
click at [113, 161] on div "makaa" at bounding box center [115, 162] width 57 height 42
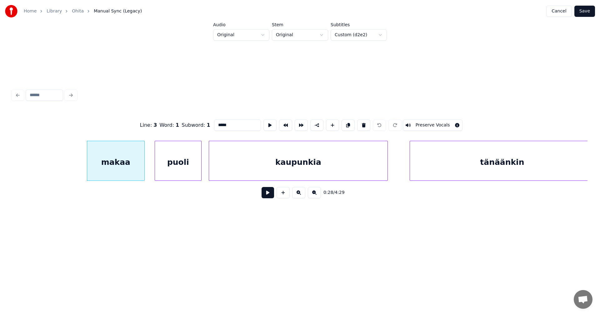
click at [267, 194] on button at bounding box center [268, 192] width 12 height 11
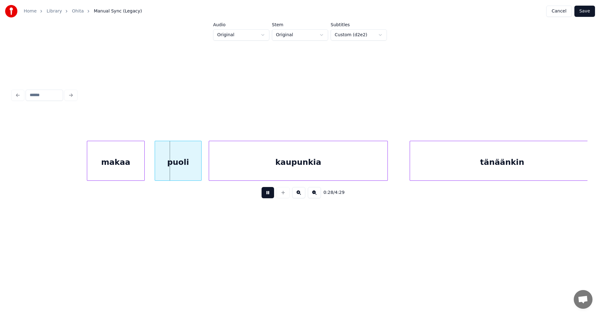
click at [266, 194] on button at bounding box center [268, 192] width 12 height 11
click at [198, 169] on div at bounding box center [199, 160] width 2 height 39
click at [223, 172] on div "kaupunkia" at bounding box center [298, 162] width 178 height 42
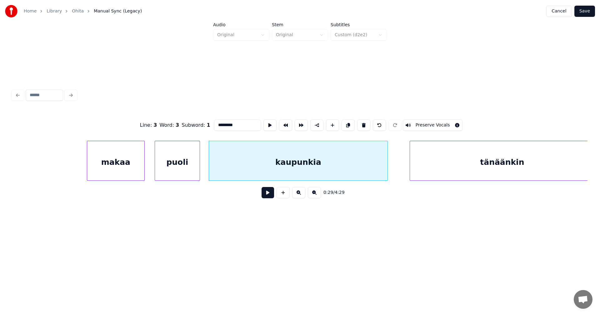
click at [264, 195] on button at bounding box center [268, 192] width 12 height 11
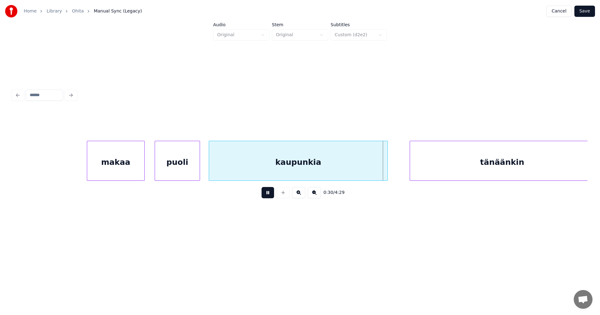
click at [263, 195] on button at bounding box center [268, 192] width 12 height 11
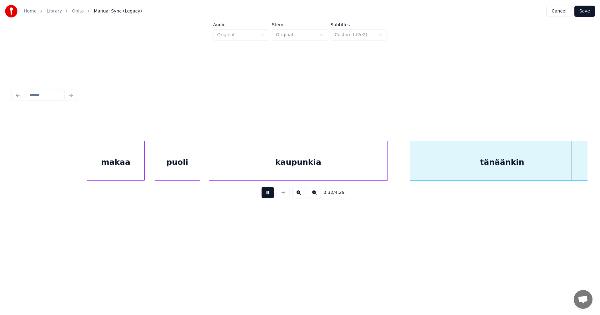
click at [263, 195] on button at bounding box center [268, 192] width 12 height 11
click at [585, 11] on button "Save" at bounding box center [584, 11] width 21 height 11
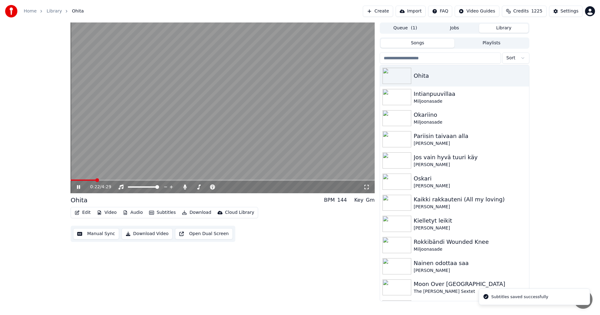
click at [96, 180] on span at bounding box center [223, 180] width 304 height 1
click at [79, 188] on icon at bounding box center [78, 187] width 3 height 4
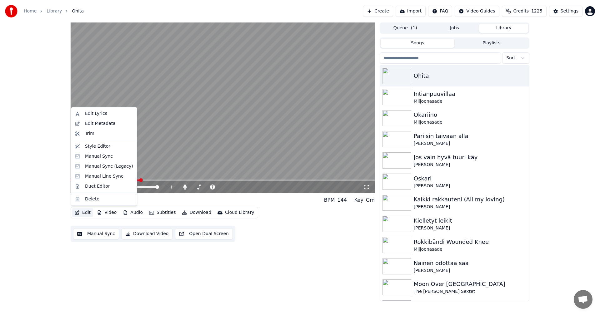
click at [82, 213] on button "Edit" at bounding box center [82, 212] width 21 height 9
click at [111, 168] on div "Manual Sync (Legacy)" at bounding box center [109, 166] width 48 height 6
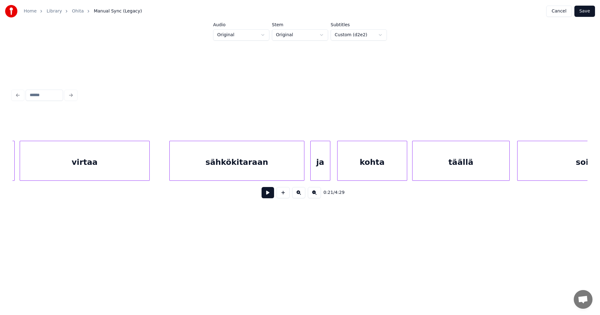
scroll to position [0, 6592]
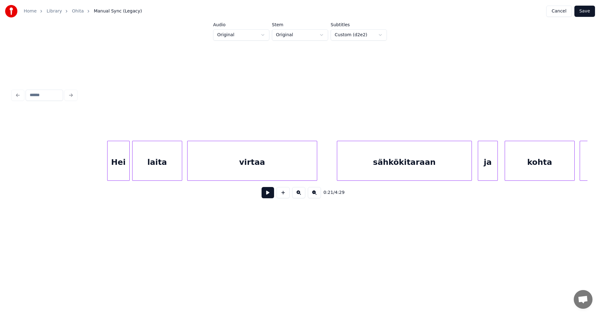
click at [236, 163] on div "virtaa" at bounding box center [251, 162] width 129 height 42
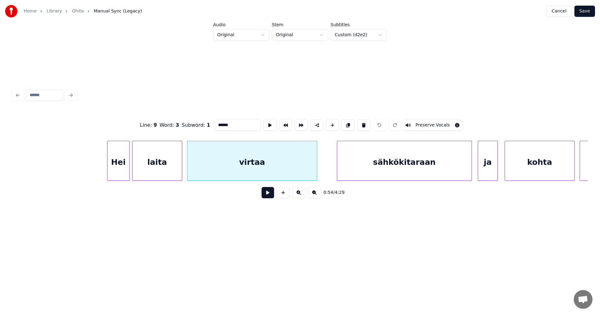
click at [265, 197] on button at bounding box center [268, 192] width 12 height 11
click at [266, 195] on button at bounding box center [268, 192] width 12 height 11
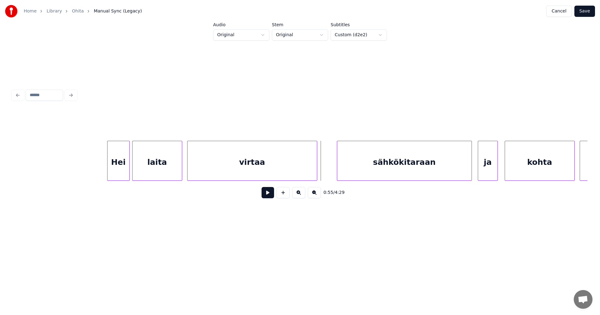
click at [279, 170] on div "virtaa" at bounding box center [251, 162] width 129 height 42
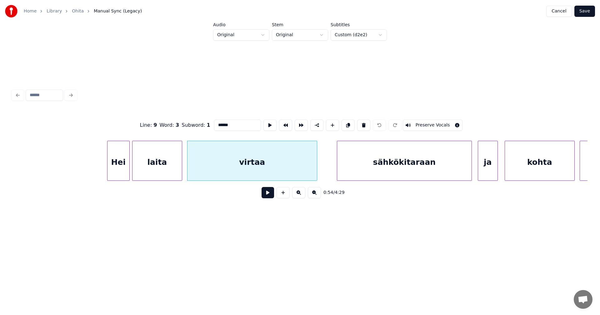
click at [228, 126] on input "******" at bounding box center [237, 125] width 47 height 11
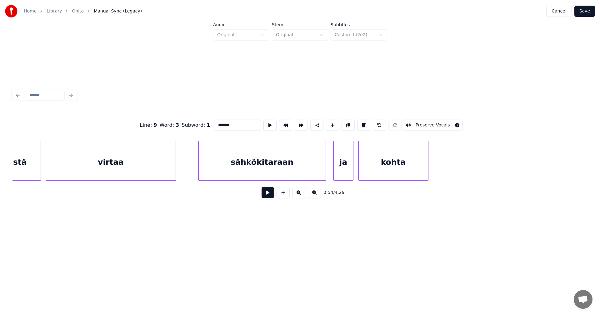
scroll to position [0, 14842]
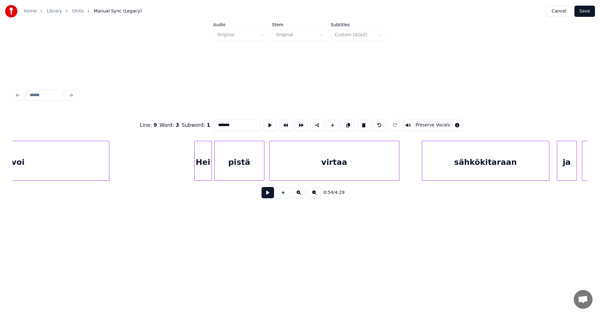
click at [249, 175] on div "pistä" at bounding box center [239, 162] width 49 height 42
type input "*****"
click at [266, 194] on button at bounding box center [268, 192] width 12 height 11
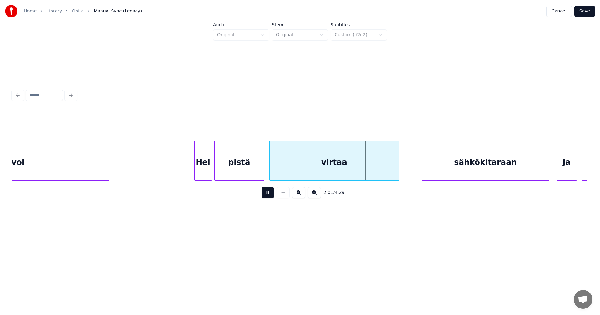
click at [266, 194] on button at bounding box center [268, 192] width 12 height 11
click at [318, 168] on div "virtaa" at bounding box center [334, 162] width 129 height 42
click at [234, 125] on input "******" at bounding box center [239, 125] width 47 height 11
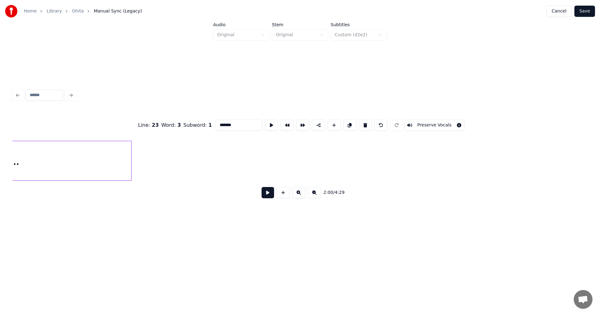
scroll to position [0, 28158]
type input "*******"
click at [589, 12] on button "Save" at bounding box center [584, 11] width 21 height 11
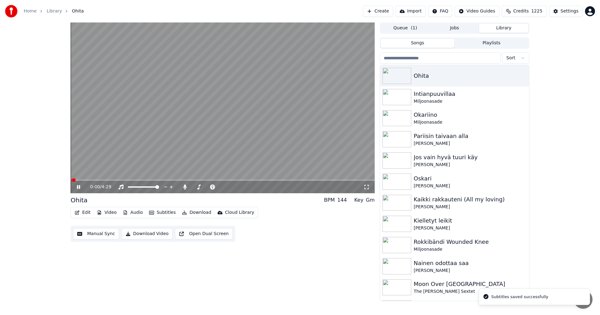
click at [106, 180] on span at bounding box center [223, 180] width 304 height 1
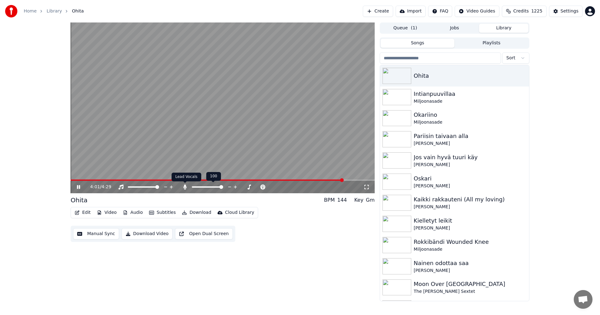
drag, startPoint x: 185, startPoint y: 187, endPoint x: 190, endPoint y: 203, distance: 17.1
click at [185, 188] on icon at bounding box center [184, 187] width 3 height 5
click at [80, 187] on icon at bounding box center [83, 187] width 15 height 5
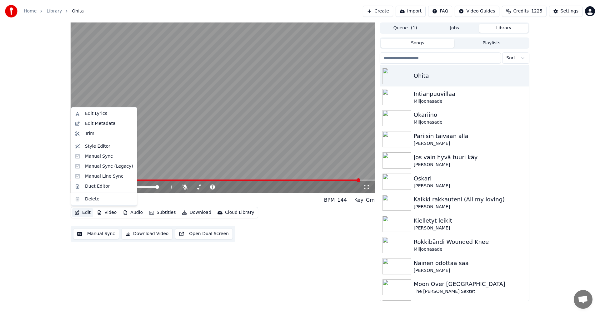
click at [87, 212] on button "Edit" at bounding box center [82, 212] width 21 height 9
click at [110, 124] on div "Edit Metadata" at bounding box center [100, 124] width 31 height 6
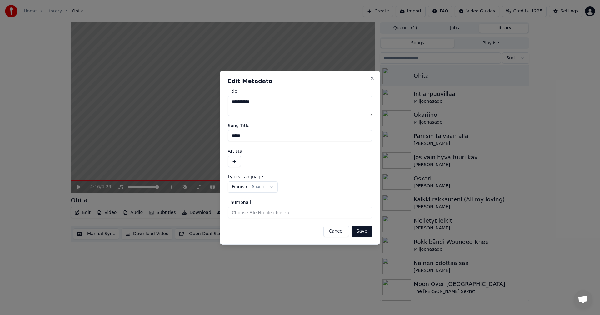
click at [247, 138] on input "*****" at bounding box center [300, 135] width 144 height 11
type input "**********"
click at [233, 159] on button "button" at bounding box center [234, 161] width 13 height 11
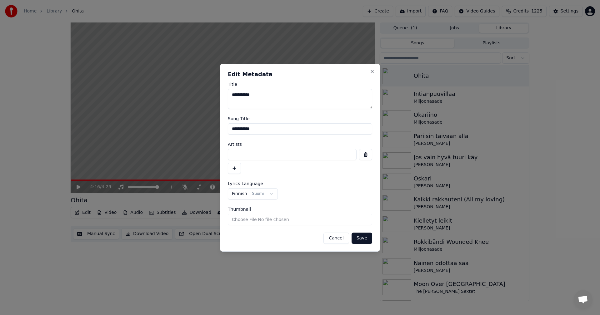
click at [239, 155] on input at bounding box center [292, 154] width 129 height 11
type input "**********"
click at [362, 237] on button "Save" at bounding box center [362, 238] width 21 height 11
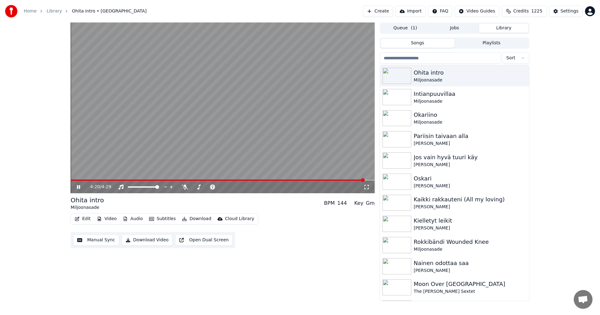
click at [71, 179] on video at bounding box center [223, 107] width 304 height 171
click at [72, 180] on span at bounding box center [218, 180] width 294 height 1
click at [76, 185] on icon at bounding box center [83, 187] width 15 height 5
click at [91, 181] on span at bounding box center [223, 180] width 304 height 1
click at [77, 185] on icon at bounding box center [83, 187] width 15 height 5
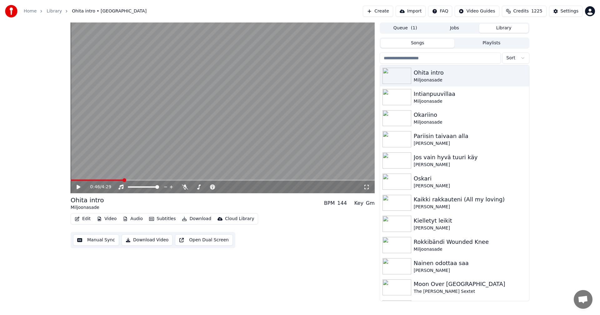
click at [201, 218] on button "Download" at bounding box center [196, 219] width 34 height 9
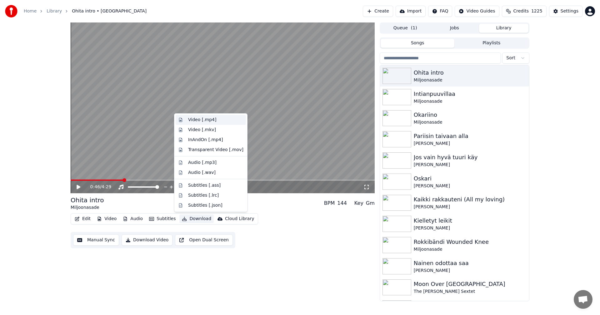
click at [207, 122] on div "Video [.mp4]" at bounding box center [202, 120] width 28 height 6
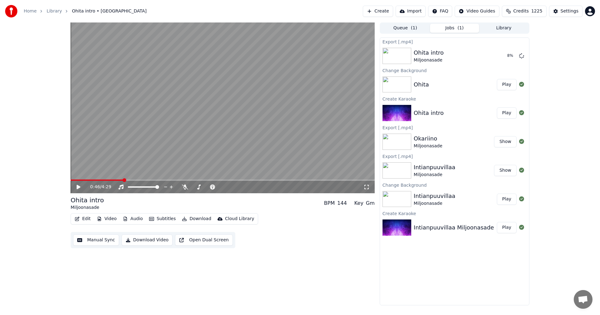
click at [86, 242] on button "Manual Sync" at bounding box center [96, 240] width 46 height 11
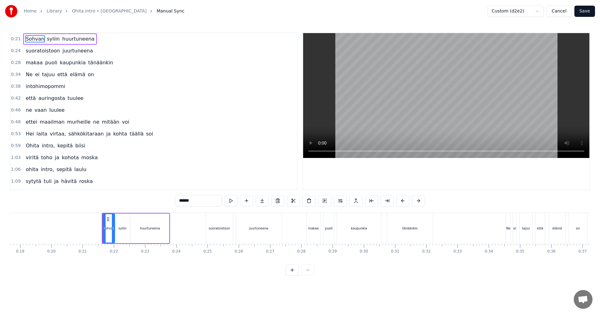
scroll to position [0, 644]
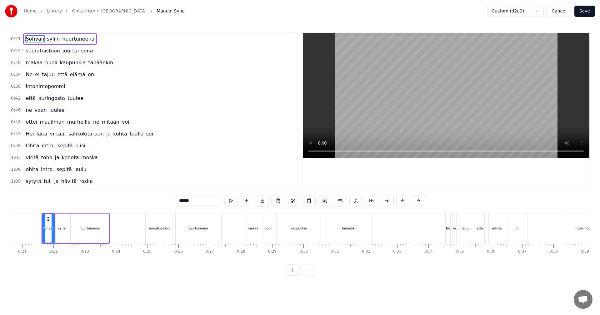
click at [564, 11] on button "Cancel" at bounding box center [558, 11] width 25 height 11
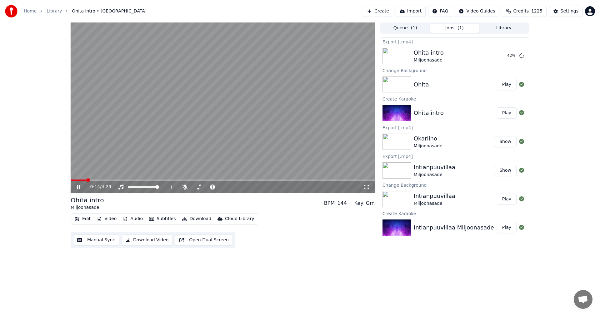
drag, startPoint x: 78, startPoint y: 186, endPoint x: 110, endPoint y: 181, distance: 32.6
click at [78, 187] on icon at bounding box center [78, 187] width 3 height 4
drag, startPoint x: 504, startPoint y: 27, endPoint x: 491, endPoint y: 33, distance: 14.6
click at [504, 27] on button "Library" at bounding box center [503, 28] width 49 height 9
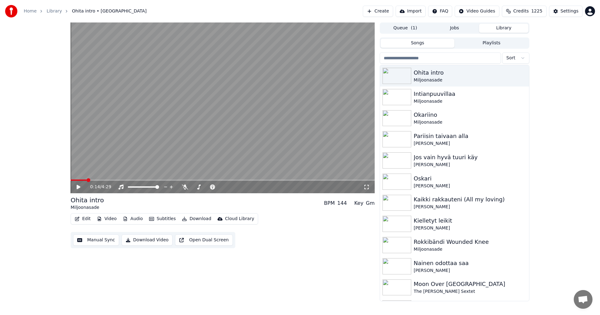
drag, startPoint x: 403, startPoint y: 58, endPoint x: 407, endPoint y: 57, distance: 4.0
click at [403, 59] on input "search" at bounding box center [440, 57] width 121 height 11
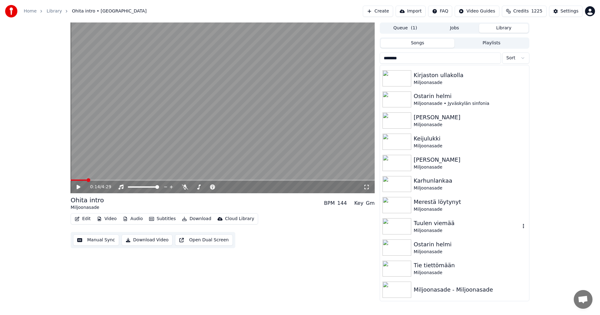
scroll to position [39, 0]
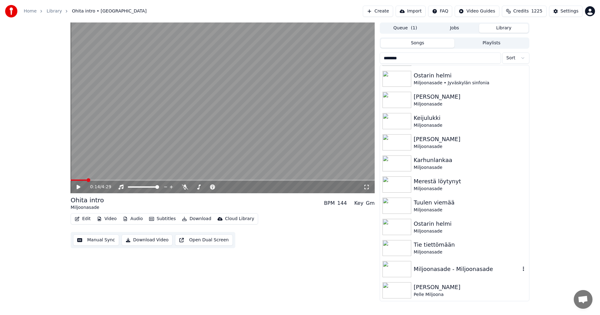
type input "********"
click at [403, 265] on img at bounding box center [396, 269] width 29 height 16
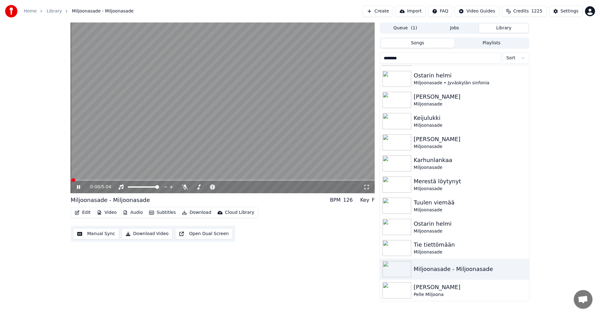
click at [106, 180] on span at bounding box center [223, 180] width 304 height 1
click at [79, 187] on icon at bounding box center [78, 187] width 3 height 4
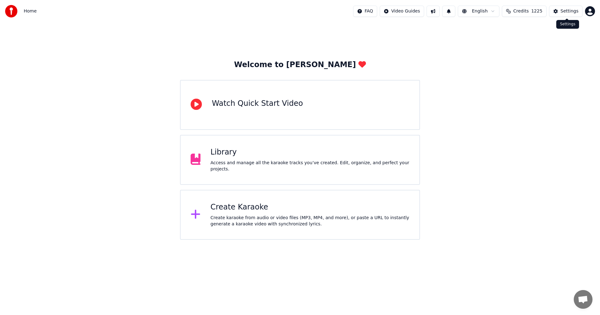
click at [569, 13] on div "Settings" at bounding box center [570, 11] width 18 height 6
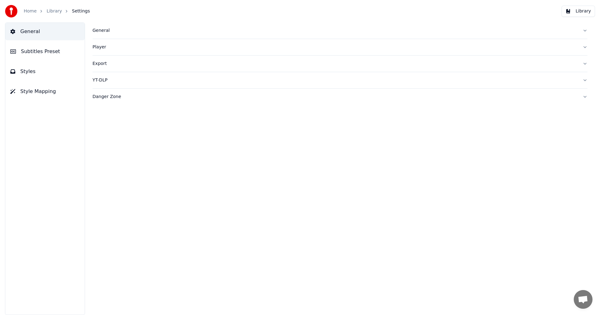
click at [104, 30] on div "General" at bounding box center [334, 30] width 485 height 6
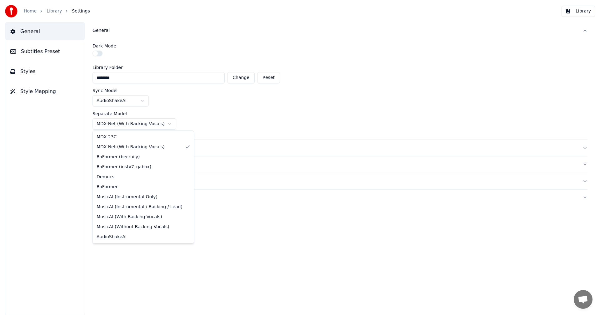
click at [139, 122] on html "Home Library Settings Library General Subtitles Preset Styles Style Mapping Gen…" at bounding box center [300, 157] width 600 height 315
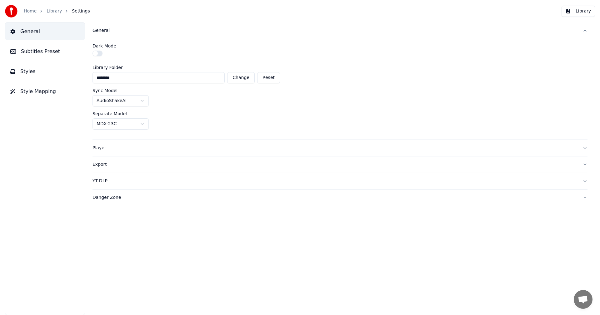
click at [346, 78] on div "Library Folder ******** Change Reset" at bounding box center [339, 74] width 495 height 18
click at [32, 11] on link "Home" at bounding box center [30, 11] width 13 height 6
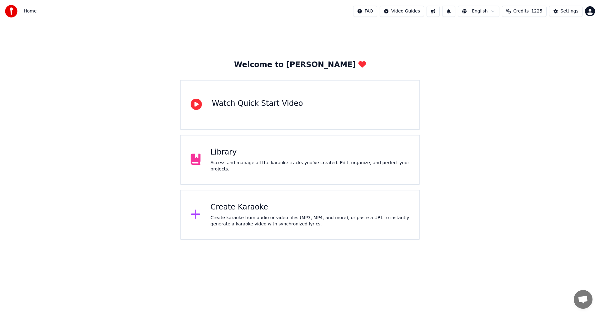
click at [242, 207] on div "Create Karaoke" at bounding box center [310, 207] width 199 height 10
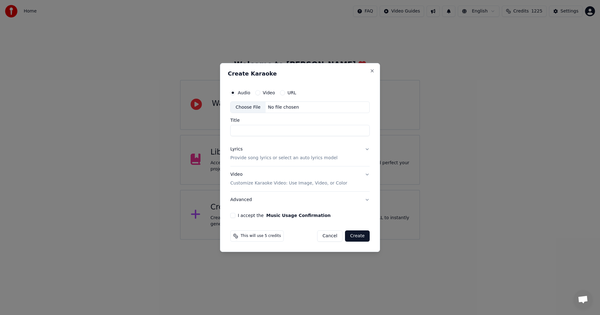
click at [251, 106] on div "Choose File" at bounding box center [248, 107] width 35 height 11
type input "**********"
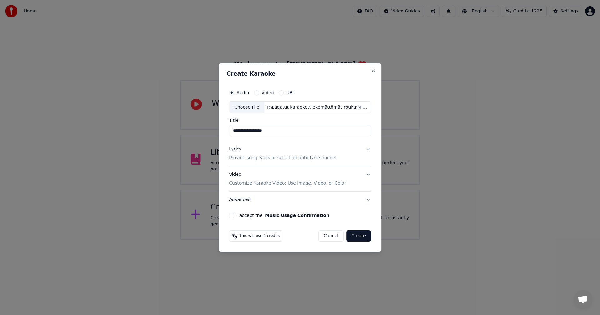
click at [367, 149] on button "Lyrics Provide song lyrics or select an auto lyrics model" at bounding box center [300, 154] width 142 height 25
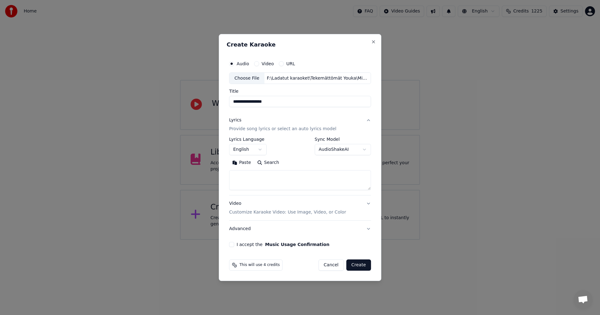
drag, startPoint x: 247, startPoint y: 165, endPoint x: 253, endPoint y: 159, distance: 8.0
click at [247, 165] on button "Paste" at bounding box center [241, 163] width 25 height 10
click at [260, 148] on body "**********" at bounding box center [300, 120] width 600 height 240
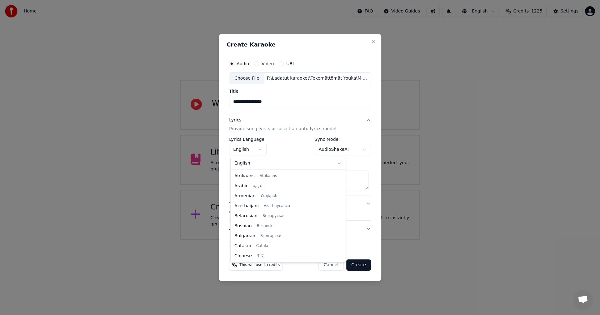
scroll to position [100, 0]
type textarea "**********"
select select "**"
drag, startPoint x: 245, startPoint y: 224, endPoint x: 264, endPoint y: 216, distance: 20.7
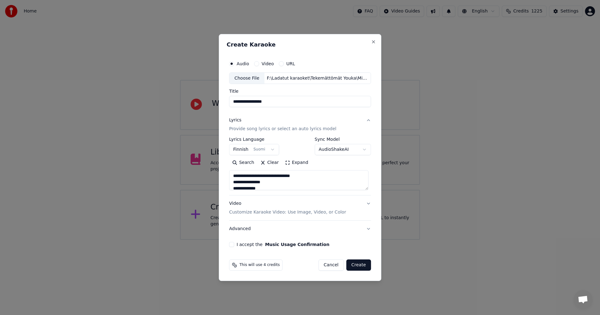
click at [233, 243] on button "I accept the Music Usage Confirmation" at bounding box center [231, 244] width 5 height 5
drag, startPoint x: 356, startPoint y: 267, endPoint x: 431, endPoint y: 219, distance: 88.8
click at [357, 266] on button "Create" at bounding box center [358, 265] width 25 height 11
type textarea "**********"
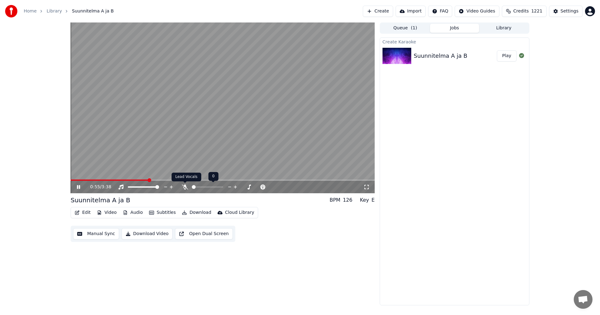
click at [187, 186] on icon at bounding box center [185, 187] width 6 height 5
click at [78, 185] on icon at bounding box center [83, 187] width 15 height 5
click at [89, 212] on button "Edit" at bounding box center [82, 212] width 21 height 9
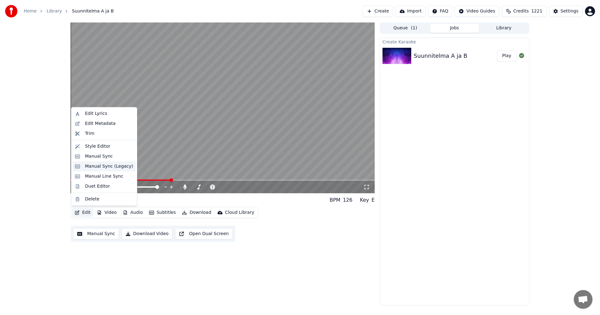
click at [115, 163] on div "Manual Sync (Legacy)" at bounding box center [103, 167] width 63 height 10
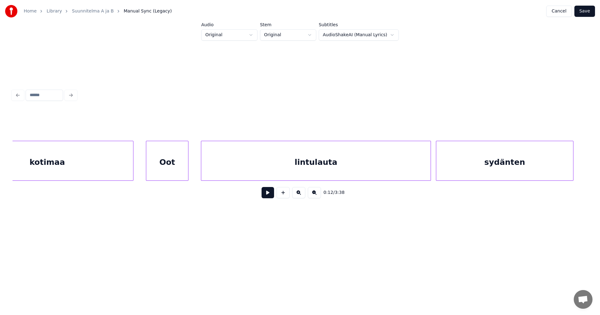
scroll to position [0, 8179]
click at [153, 168] on div "Oot" at bounding box center [152, 162] width 42 height 42
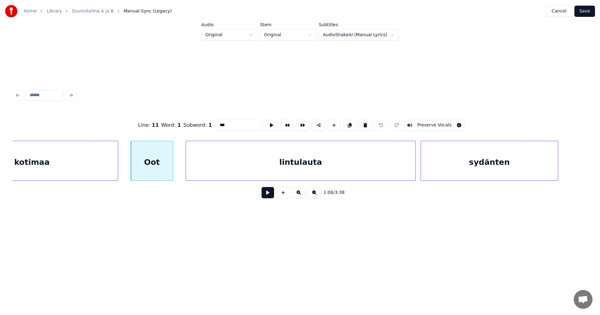
click at [220, 122] on input "***" at bounding box center [239, 125] width 47 height 11
click at [104, 170] on div "kotimaa" at bounding box center [32, 162] width 172 height 42
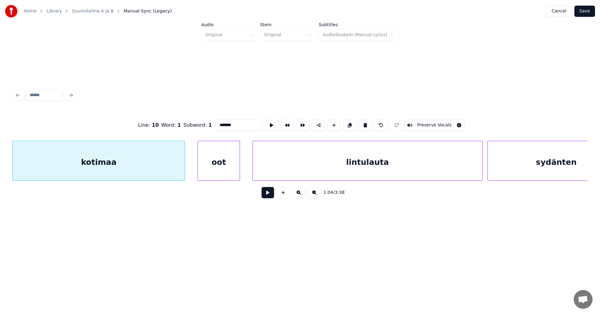
type input "*******"
click at [266, 194] on button at bounding box center [268, 192] width 12 height 11
drag, startPoint x: 263, startPoint y: 193, endPoint x: 252, endPoint y: 190, distance: 12.3
click at [262, 192] on button at bounding box center [268, 192] width 12 height 11
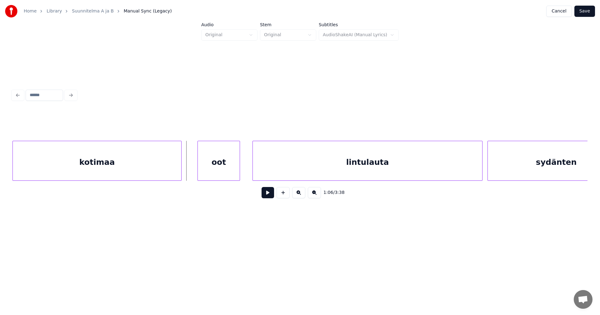
click at [179, 161] on div at bounding box center [180, 160] width 2 height 39
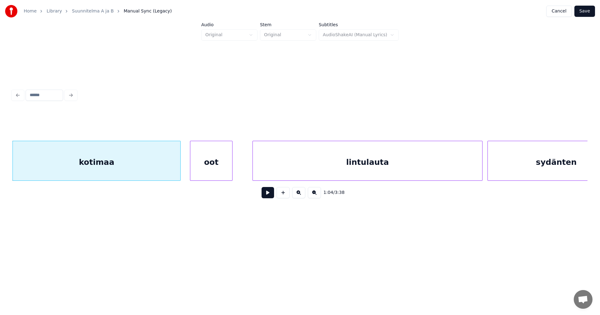
click at [202, 167] on div "oot" at bounding box center [211, 162] width 42 height 42
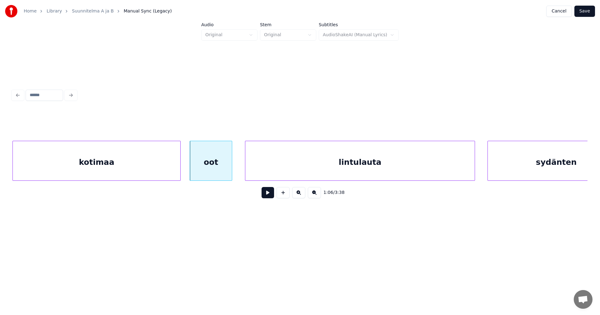
click at [277, 171] on div "lintulauta" at bounding box center [359, 162] width 229 height 42
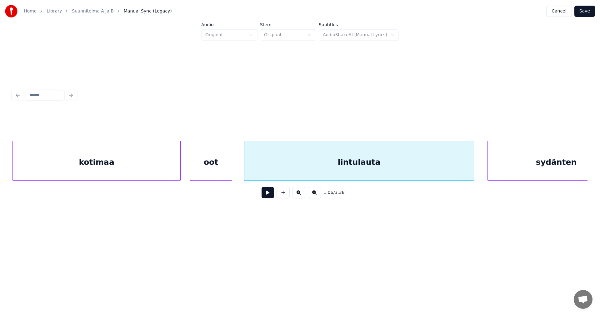
click at [269, 195] on button at bounding box center [268, 192] width 12 height 11
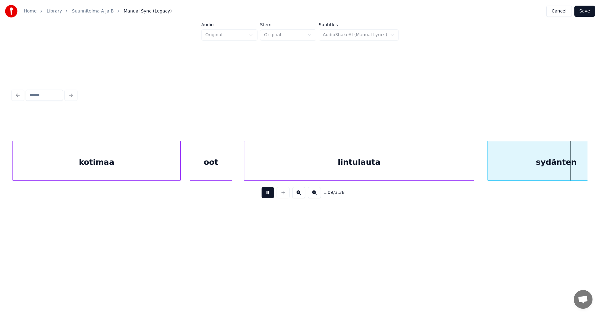
scroll to position [0, 8688]
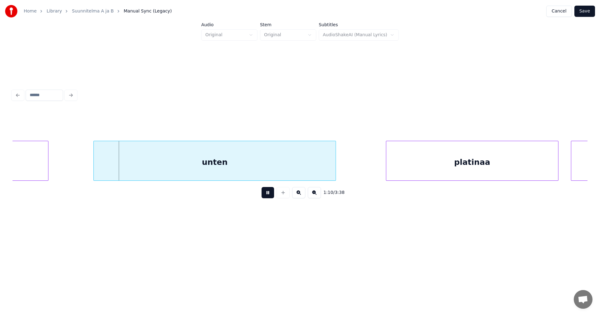
click at [269, 195] on button at bounding box center [268, 192] width 12 height 11
click at [258, 175] on div "unten" at bounding box center [213, 162] width 242 height 42
click at [592, 10] on button "Save" at bounding box center [584, 11] width 21 height 11
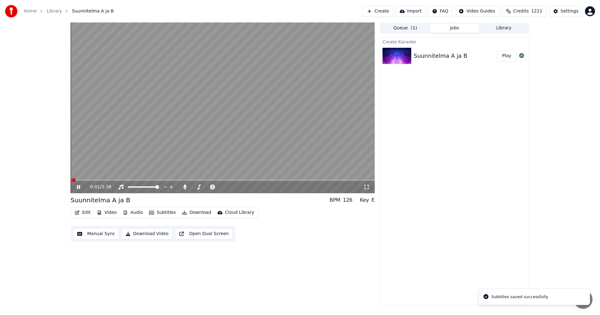
click at [79, 187] on icon at bounding box center [78, 187] width 3 height 4
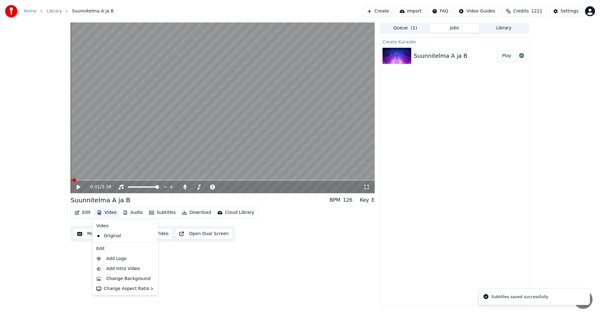
click at [112, 213] on button "Video" at bounding box center [106, 212] width 25 height 9
click at [125, 278] on div "Change Background" at bounding box center [128, 279] width 44 height 6
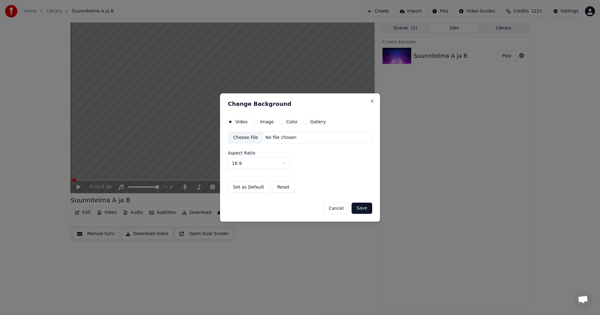
click at [256, 120] on button "Image" at bounding box center [254, 121] width 5 height 5
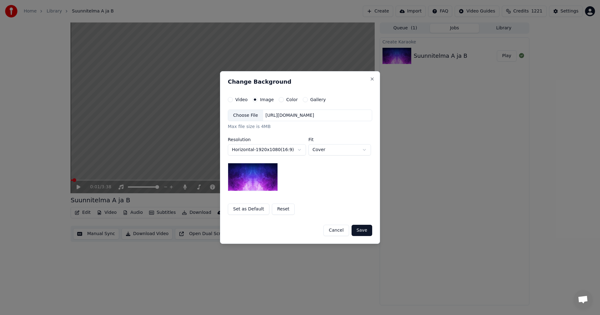
click at [251, 114] on div "Choose File" at bounding box center [245, 115] width 35 height 11
click at [369, 226] on button "Save" at bounding box center [362, 230] width 21 height 11
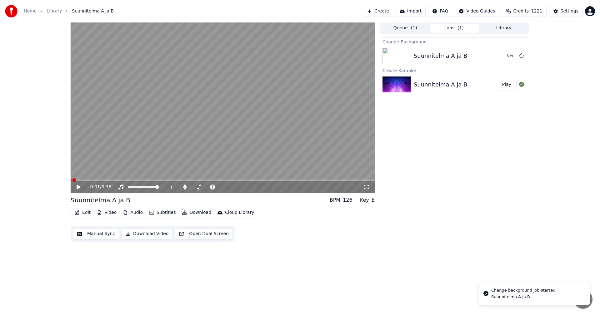
click at [84, 217] on div "Edit Video Audio Subtitles Download Cloud Library" at bounding box center [164, 212] width 187 height 11
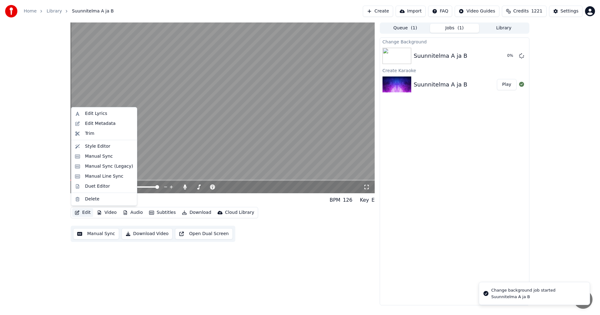
click at [86, 213] on button "Edit" at bounding box center [82, 212] width 21 height 9
click at [110, 167] on div "Manual Sync (Legacy)" at bounding box center [109, 166] width 48 height 6
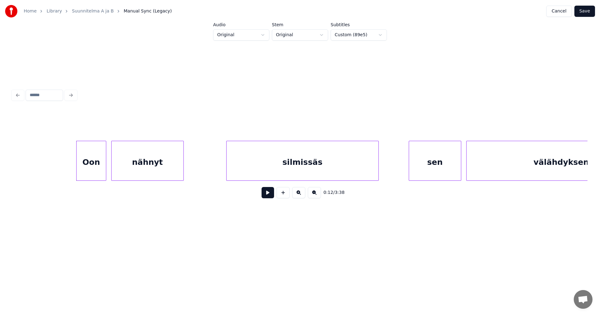
scroll to position [0, 1465]
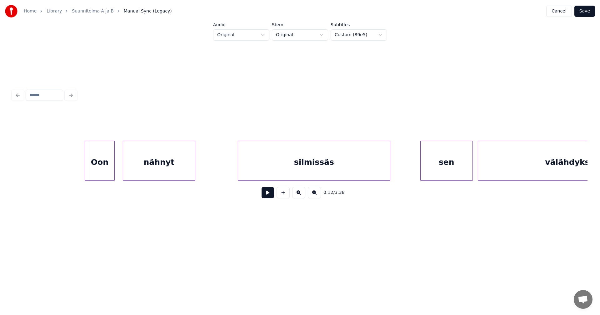
click at [98, 166] on div "Oon" at bounding box center [99, 162] width 29 height 42
click at [83, 172] on div at bounding box center [83, 160] width 2 height 39
click at [267, 196] on button at bounding box center [268, 192] width 12 height 11
drag, startPoint x: 267, startPoint y: 196, endPoint x: 270, endPoint y: 190, distance: 6.4
click at [267, 194] on button at bounding box center [268, 192] width 12 height 11
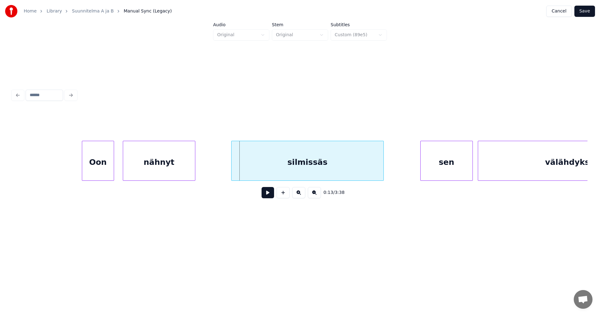
click at [286, 173] on div "silmissäs" at bounding box center [308, 162] width 152 height 42
click at [229, 167] on div at bounding box center [230, 160] width 2 height 39
click at [267, 195] on button at bounding box center [268, 192] width 12 height 11
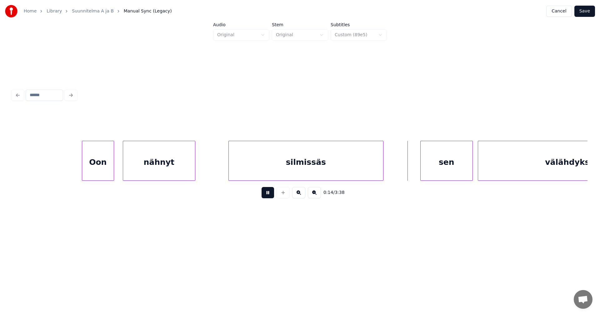
click at [268, 195] on button at bounding box center [268, 192] width 12 height 11
click at [451, 165] on div "sen" at bounding box center [443, 162] width 52 height 42
click at [272, 197] on button at bounding box center [268, 192] width 12 height 11
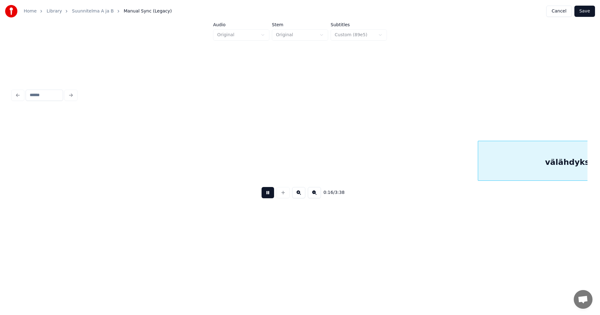
scroll to position [0, 2041]
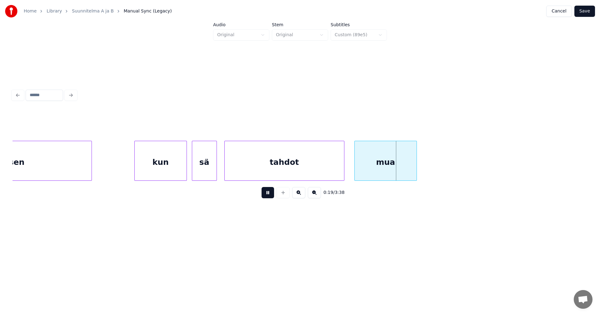
click at [271, 197] on button at bounding box center [268, 192] width 12 height 11
click at [586, 13] on button "Save" at bounding box center [584, 11] width 21 height 11
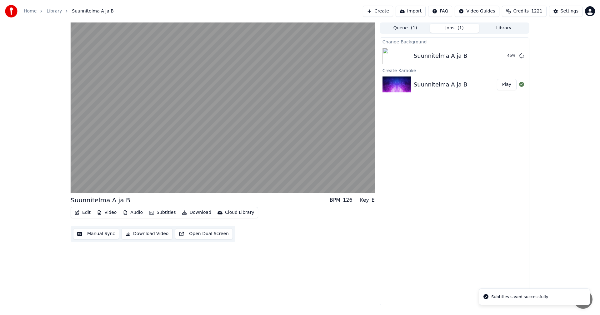
click at [87, 212] on button "Edit" at bounding box center [82, 212] width 21 height 9
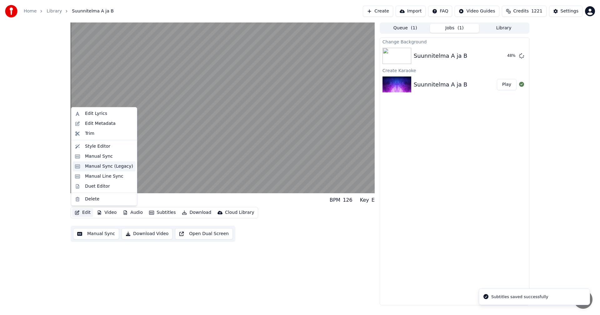
click at [108, 167] on div "Manual Sync (Legacy)" at bounding box center [109, 166] width 48 height 6
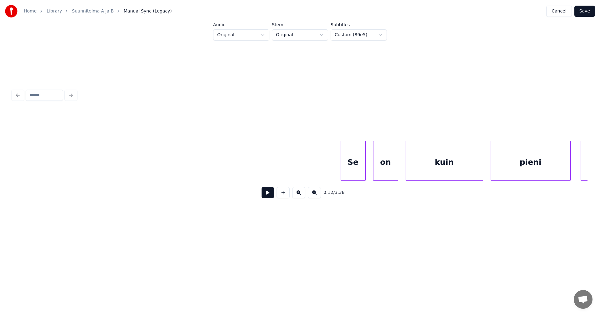
scroll to position [0, 3265]
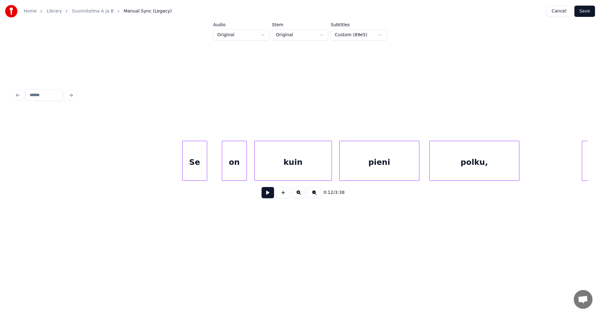
click at [197, 161] on div "Se" at bounding box center [194, 162] width 24 height 42
click at [235, 160] on div "on" at bounding box center [231, 162] width 24 height 42
click at [198, 169] on div "Se" at bounding box center [194, 162] width 24 height 42
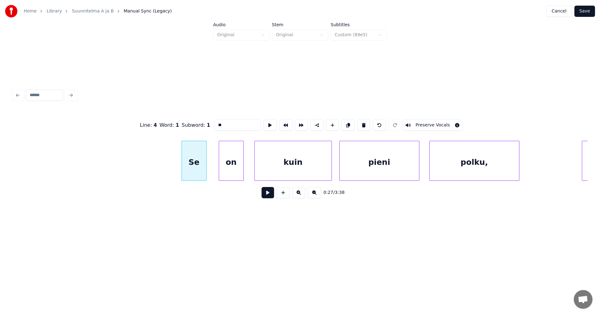
click at [265, 193] on button at bounding box center [268, 192] width 12 height 11
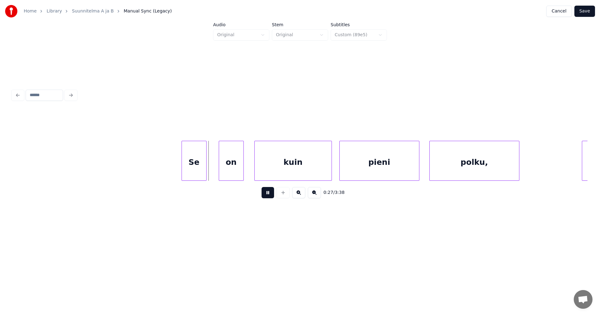
click at [265, 192] on button at bounding box center [268, 192] width 12 height 11
click at [266, 193] on button at bounding box center [268, 192] width 12 height 11
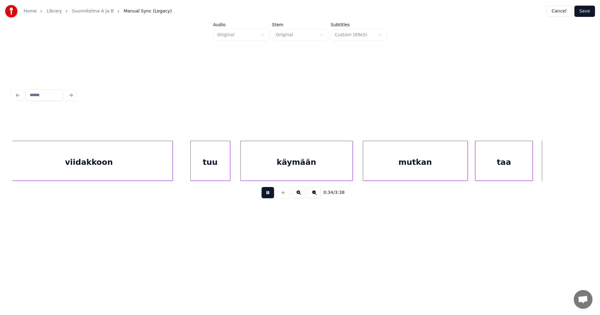
click at [266, 193] on button at bounding box center [268, 192] width 12 height 11
click at [587, 10] on button "Save" at bounding box center [584, 11] width 21 height 11
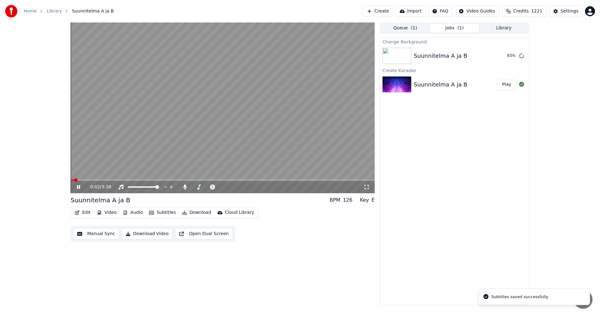
click at [79, 187] on icon at bounding box center [78, 187] width 3 height 4
click at [504, 51] on button "Play" at bounding box center [507, 55] width 20 height 11
click at [81, 186] on icon at bounding box center [83, 187] width 15 height 5
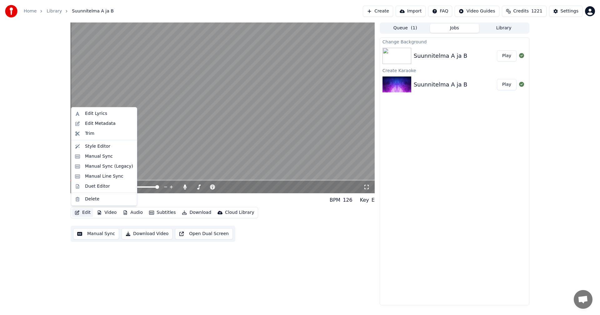
click at [87, 213] on button "Edit" at bounding box center [82, 212] width 21 height 9
click at [114, 167] on div "Manual Sync (Legacy)" at bounding box center [109, 166] width 48 height 6
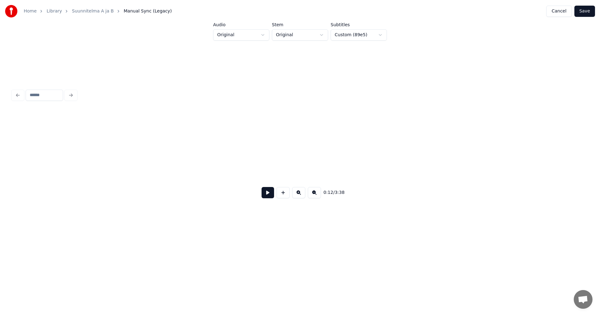
scroll to position [0, 1534]
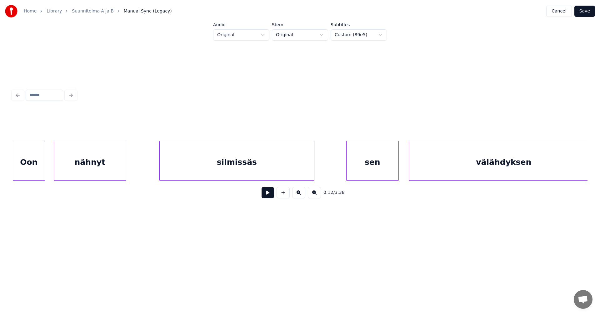
click at [267, 197] on button at bounding box center [268, 192] width 12 height 11
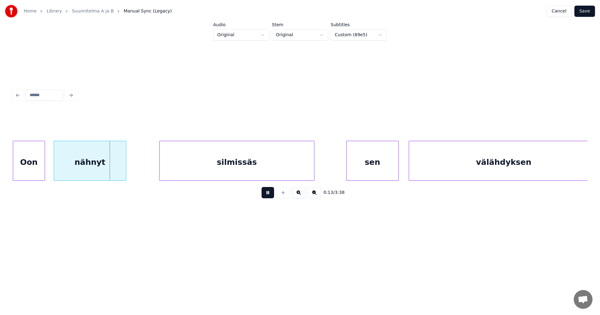
click at [267, 196] on button at bounding box center [268, 192] width 12 height 11
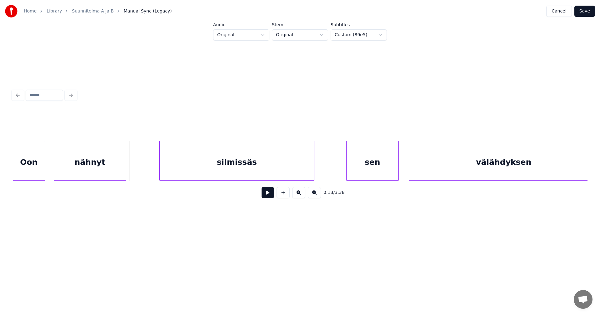
click at [270, 196] on button at bounding box center [268, 192] width 12 height 11
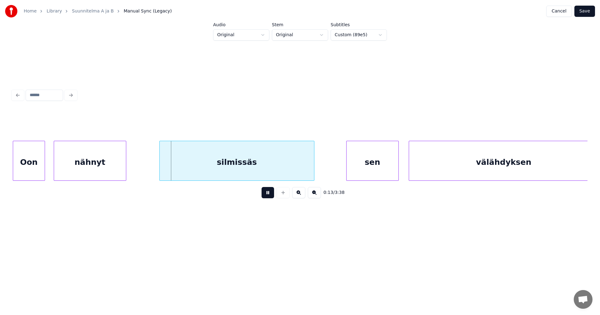
drag, startPoint x: 270, startPoint y: 196, endPoint x: 251, endPoint y: 182, distance: 23.3
click at [261, 193] on div "0:13 / 3:38" at bounding box center [299, 193] width 565 height 14
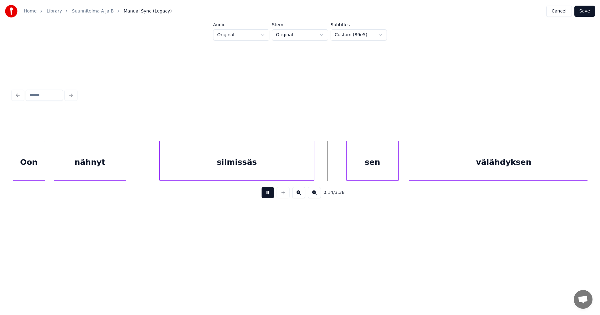
drag, startPoint x: 271, startPoint y: 195, endPoint x: 249, endPoint y: 188, distance: 22.7
click at [267, 191] on button at bounding box center [268, 192] width 12 height 11
click at [157, 167] on div at bounding box center [158, 160] width 2 height 39
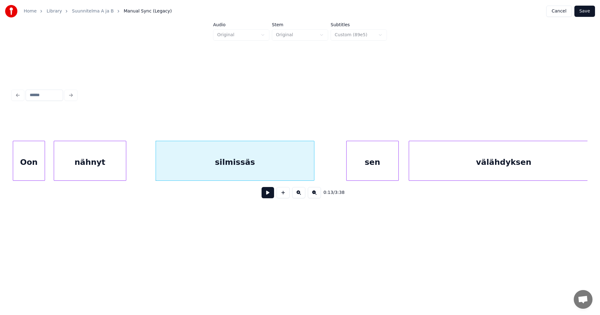
click at [270, 192] on button at bounding box center [268, 192] width 12 height 11
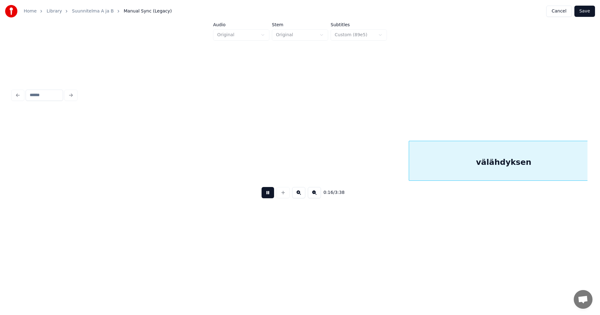
scroll to position [0, 2109]
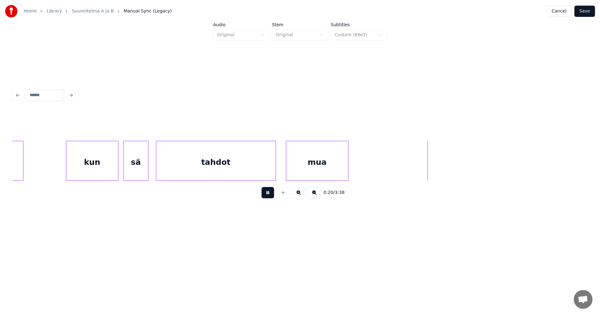
drag, startPoint x: 271, startPoint y: 193, endPoint x: 274, endPoint y: 178, distance: 15.3
click at [271, 190] on button at bounding box center [268, 192] width 12 height 11
click at [273, 166] on div "tahdot" at bounding box center [215, 162] width 119 height 42
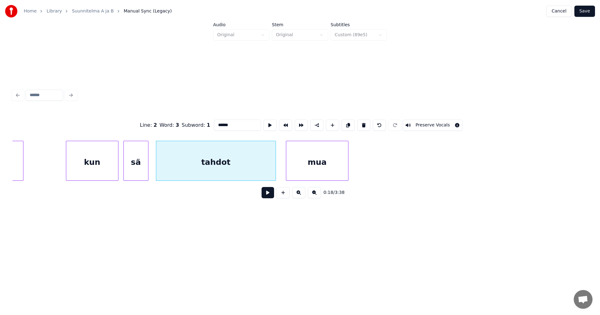
click at [269, 194] on button at bounding box center [268, 192] width 12 height 11
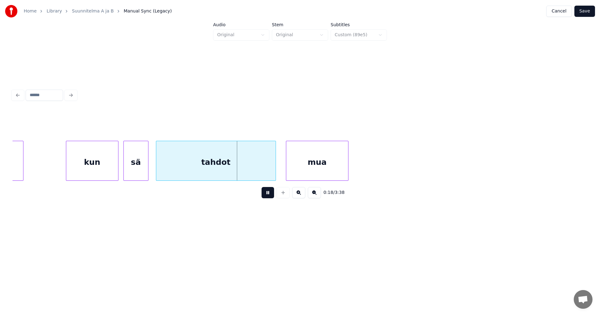
click at [266, 194] on button at bounding box center [268, 192] width 12 height 11
click at [264, 168] on div at bounding box center [265, 160] width 2 height 39
click at [272, 166] on div at bounding box center [273, 160] width 2 height 39
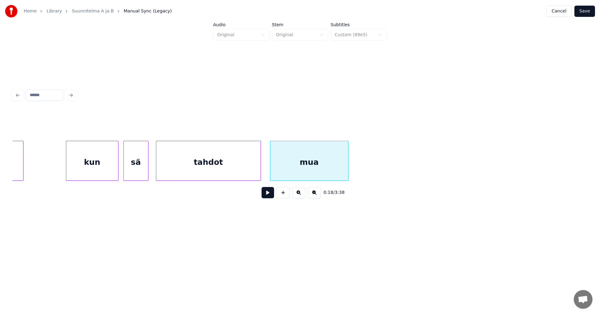
click at [247, 170] on div "tahdot" at bounding box center [208, 162] width 104 height 42
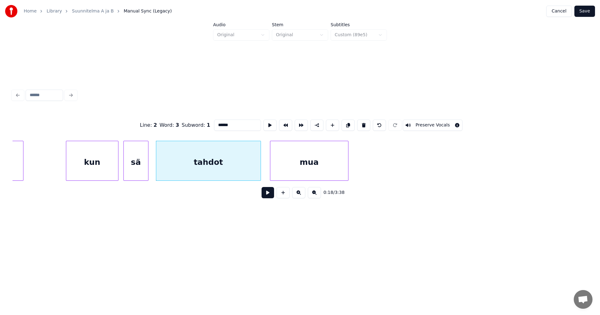
click at [265, 197] on button at bounding box center [268, 192] width 12 height 11
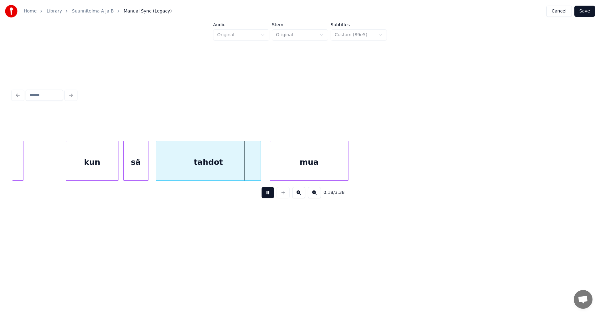
click at [267, 192] on button at bounding box center [268, 192] width 12 height 11
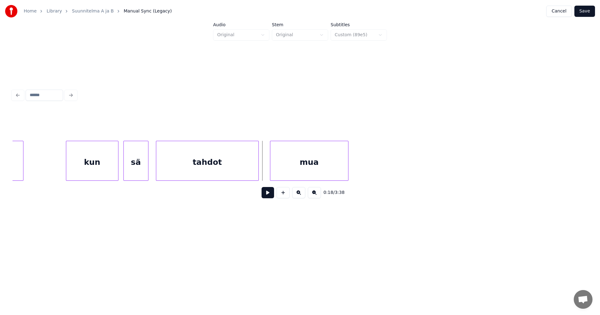
click at [257, 170] on div at bounding box center [258, 160] width 2 height 39
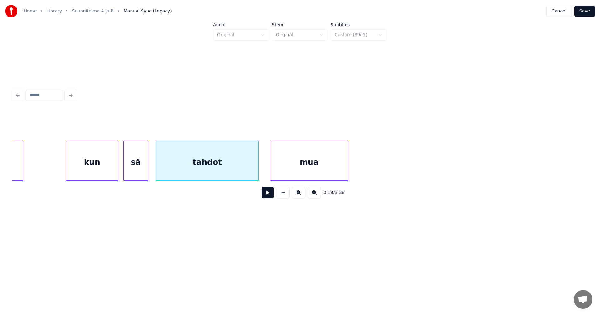
click at [266, 195] on button at bounding box center [268, 192] width 12 height 11
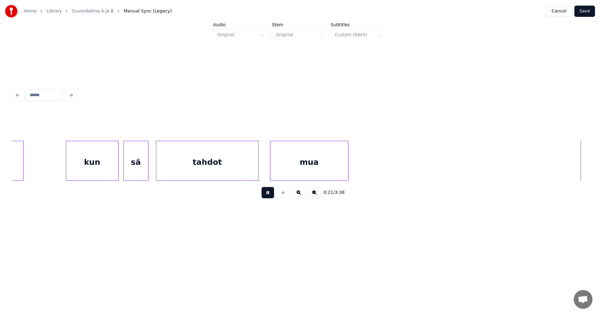
scroll to position [0, 2685]
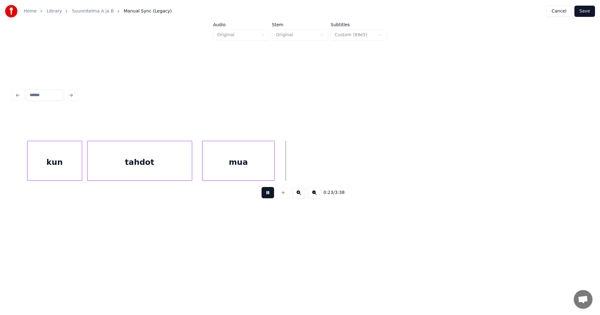
drag, startPoint x: 268, startPoint y: 193, endPoint x: 250, endPoint y: 194, distance: 18.1
click at [268, 193] on button at bounding box center [268, 192] width 12 height 11
click at [182, 169] on div "tahdot" at bounding box center [139, 162] width 104 height 42
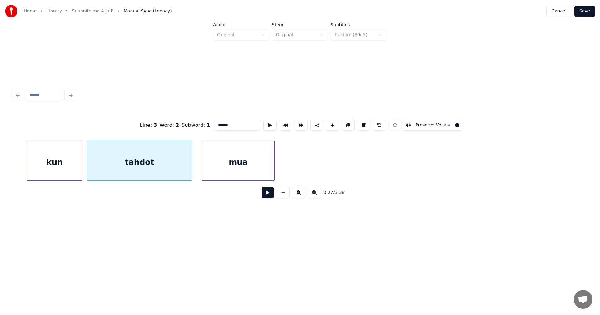
click at [268, 195] on button at bounding box center [268, 192] width 12 height 11
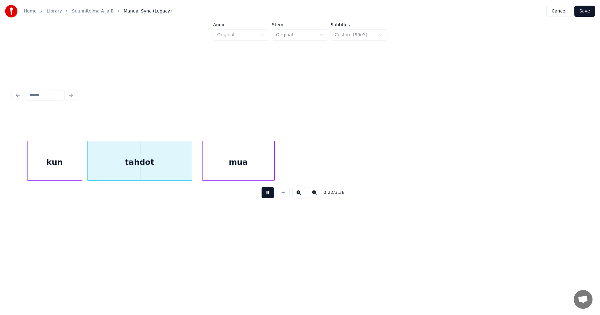
click at [265, 192] on button at bounding box center [268, 192] width 12 height 11
click at [175, 171] on div at bounding box center [176, 160] width 2 height 39
click at [187, 168] on div at bounding box center [188, 160] width 2 height 39
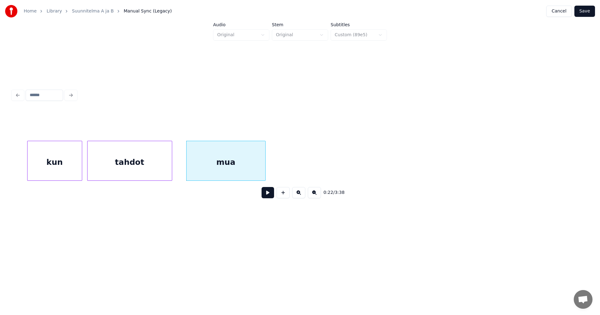
click at [264, 170] on div at bounding box center [264, 160] width 2 height 39
click at [252, 168] on div "mua" at bounding box center [226, 162] width 78 height 42
click at [264, 195] on button at bounding box center [268, 192] width 12 height 11
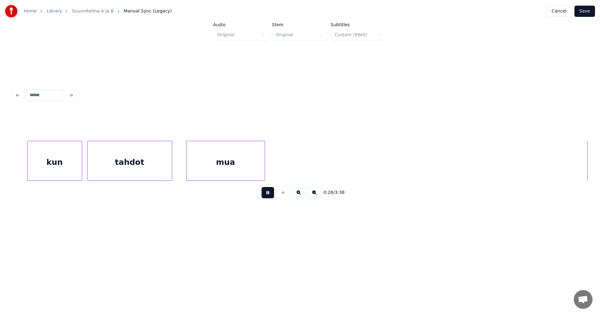
scroll to position [0, 3262]
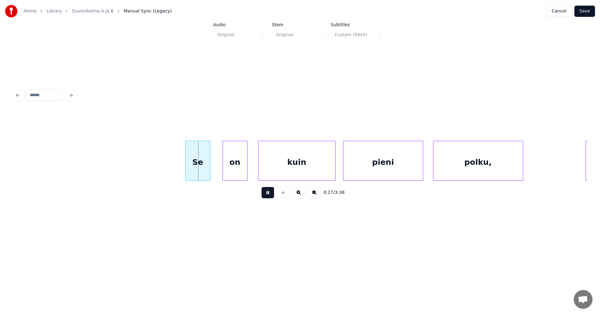
click at [265, 194] on button at bounding box center [268, 192] width 12 height 11
click at [203, 168] on div "Se" at bounding box center [198, 162] width 24 height 42
click at [267, 194] on button at bounding box center [268, 192] width 12 height 11
click at [238, 172] on div "on" at bounding box center [232, 162] width 24 height 42
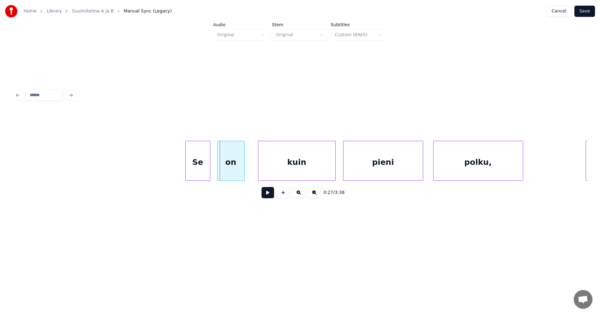
click at [219, 170] on div at bounding box center [218, 160] width 2 height 39
click at [268, 196] on button at bounding box center [268, 192] width 12 height 11
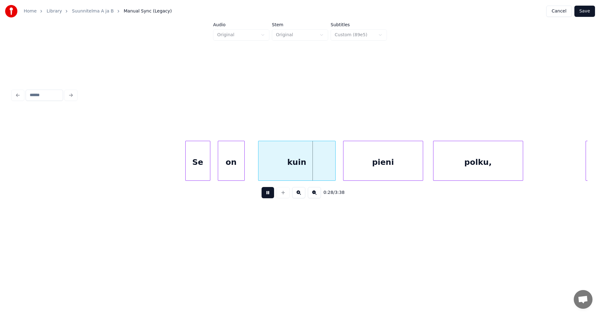
drag, startPoint x: 269, startPoint y: 194, endPoint x: 255, endPoint y: 189, distance: 15.4
click at [267, 192] on button at bounding box center [268, 192] width 12 height 11
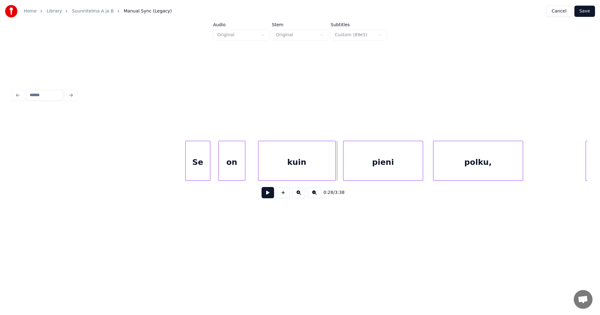
click at [218, 174] on div "on" at bounding box center [231, 161] width 27 height 40
click at [269, 198] on button at bounding box center [268, 192] width 12 height 11
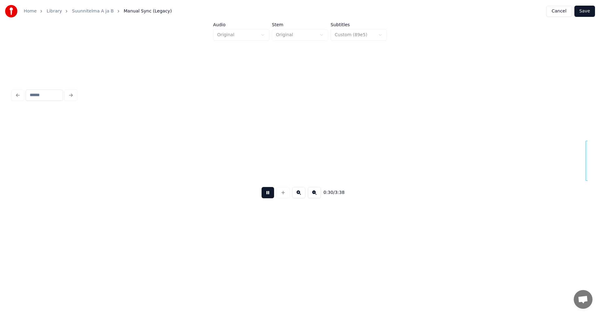
scroll to position [0, 3837]
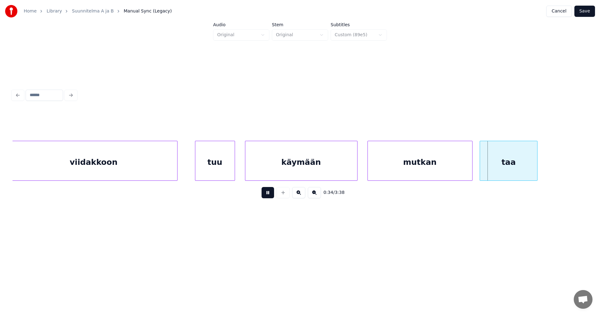
click at [269, 197] on button at bounding box center [268, 192] width 12 height 11
click at [378, 161] on div "mutkan" at bounding box center [420, 162] width 104 height 42
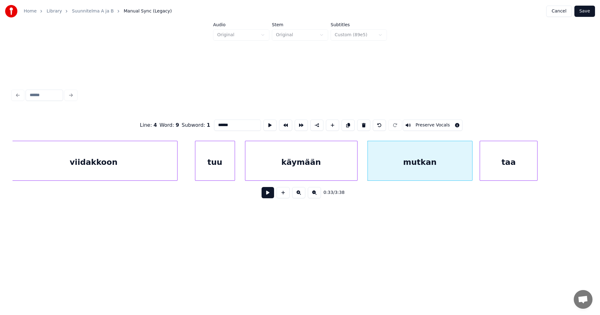
click at [267, 195] on button at bounding box center [268, 192] width 12 height 11
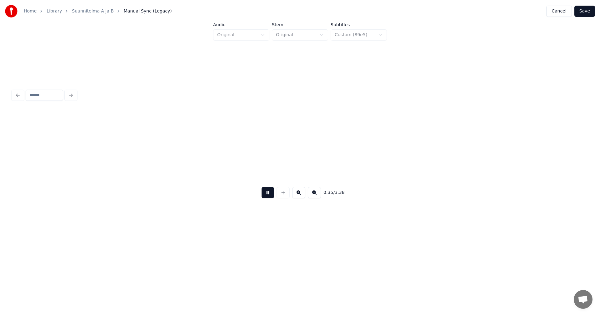
scroll to position [0, 4413]
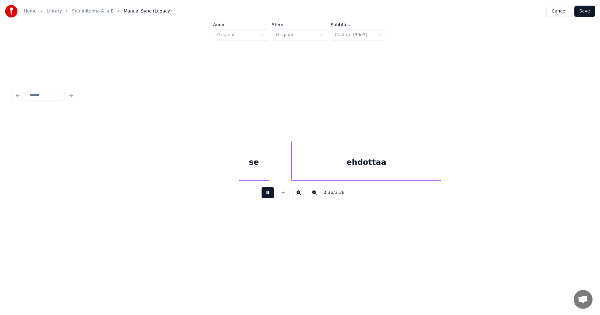
drag, startPoint x: 267, startPoint y: 194, endPoint x: 248, endPoint y: 196, distance: 18.8
click at [266, 194] on button at bounding box center [268, 192] width 12 height 11
click at [244, 173] on div "se" at bounding box center [247, 162] width 29 height 42
click at [269, 197] on button at bounding box center [268, 192] width 12 height 11
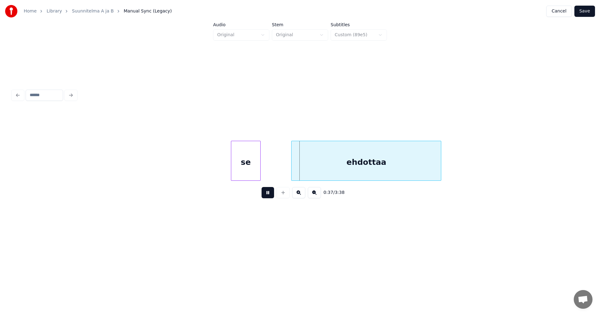
drag, startPoint x: 269, startPoint y: 197, endPoint x: 320, endPoint y: 174, distance: 55.5
click at [270, 196] on button at bounding box center [268, 192] width 12 height 11
click at [304, 173] on div "ehdottaa" at bounding box center [361, 162] width 149 height 42
click at [269, 196] on button at bounding box center [268, 192] width 12 height 11
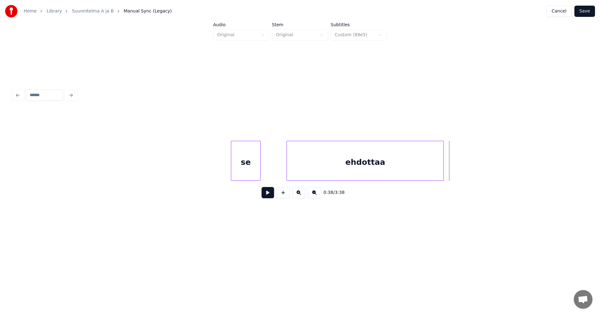
click at [443, 167] on div at bounding box center [443, 160] width 2 height 39
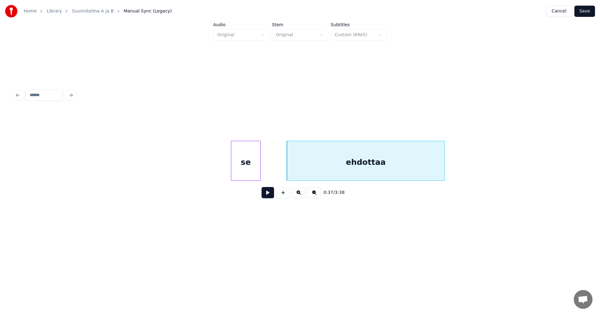
scroll to position [0, 4916]
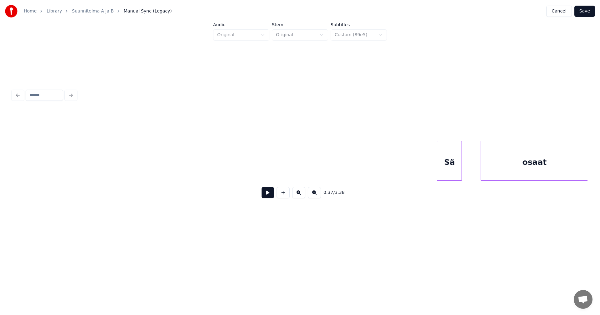
click at [455, 170] on div "Sä" at bounding box center [449, 162] width 24 height 42
click at [434, 168] on div at bounding box center [434, 160] width 2 height 39
click at [492, 161] on div "osaat" at bounding box center [530, 162] width 107 height 42
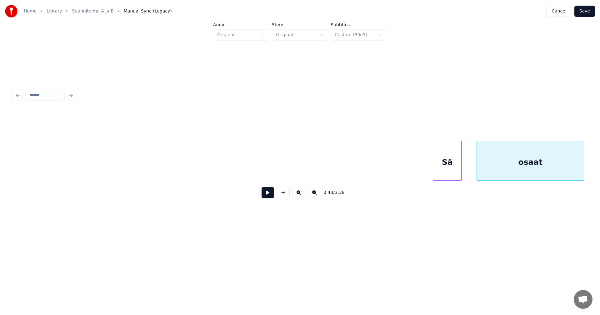
click at [451, 164] on div "Sä" at bounding box center [447, 162] width 28 height 42
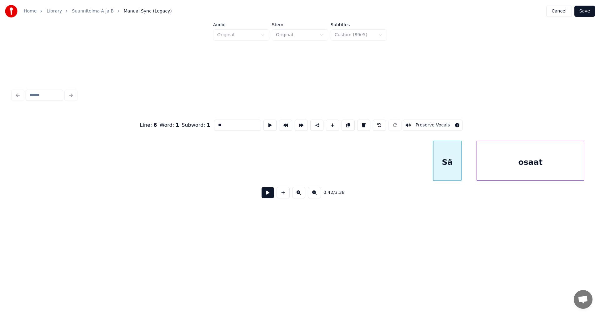
click at [267, 197] on button at bounding box center [268, 192] width 12 height 11
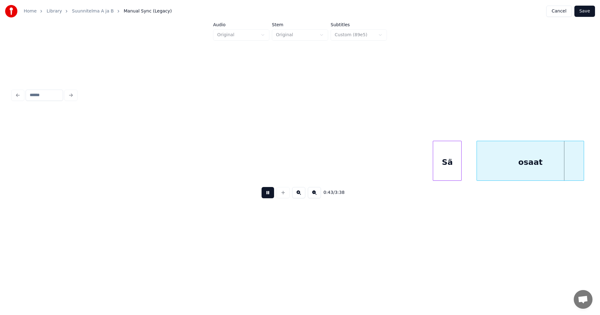
drag, startPoint x: 269, startPoint y: 196, endPoint x: 282, endPoint y: 203, distance: 15.7
click at [269, 196] on button at bounding box center [268, 192] width 12 height 11
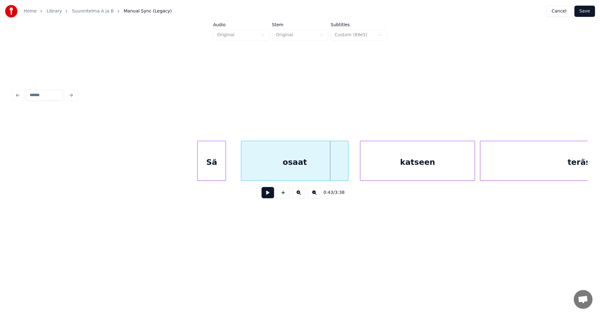
scroll to position [0, 5154]
click at [340, 167] on div at bounding box center [341, 160] width 2 height 39
click at [409, 152] on div "katseen" at bounding box center [412, 162] width 114 height 42
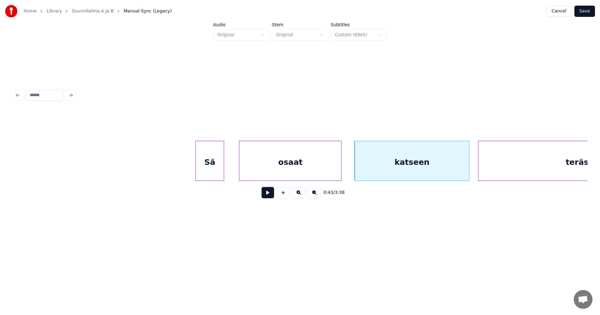
click at [327, 173] on div "osaat" at bounding box center [290, 162] width 102 height 42
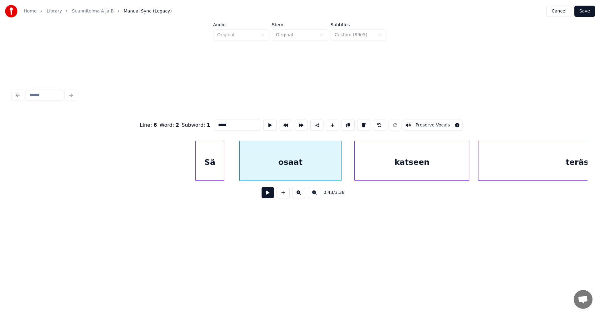
click at [270, 197] on button at bounding box center [268, 192] width 12 height 11
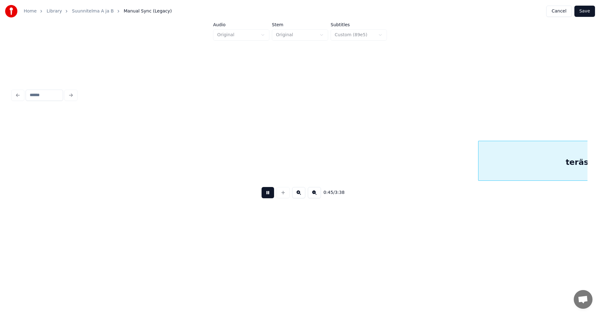
scroll to position [0, 5729]
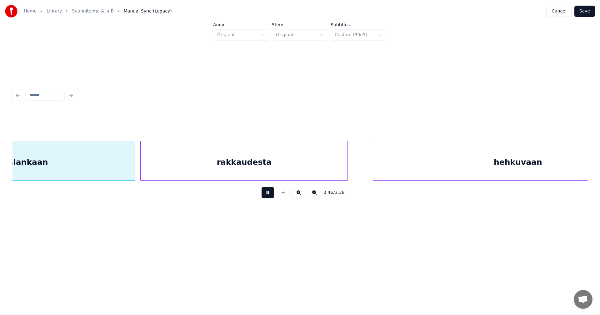
click at [271, 196] on button at bounding box center [268, 192] width 12 height 11
click at [126, 170] on div at bounding box center [127, 160] width 2 height 39
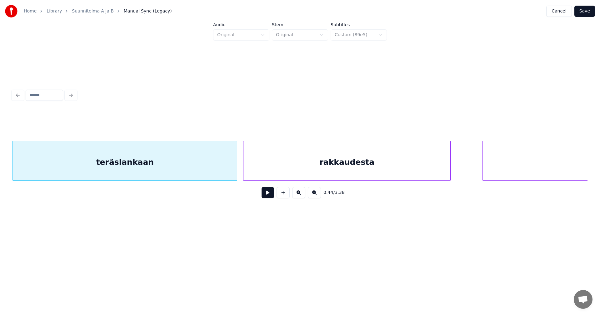
click at [312, 168] on div "rakkaudesta" at bounding box center [346, 162] width 207 height 42
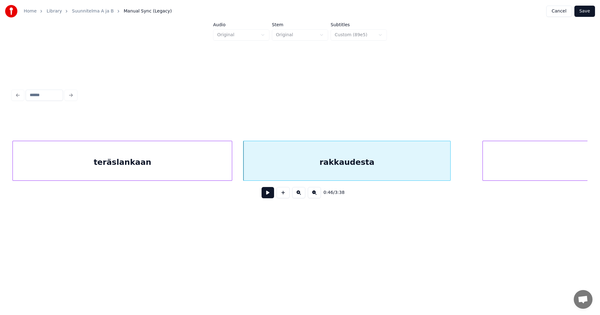
click at [230, 167] on div at bounding box center [231, 160] width 2 height 39
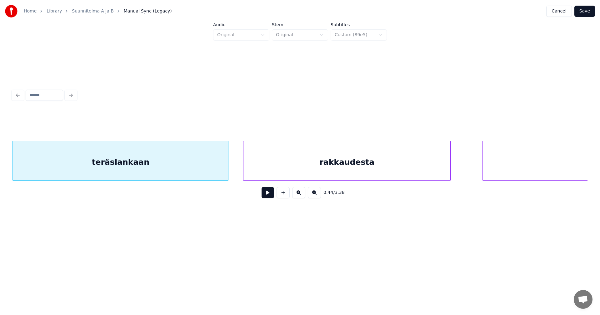
click at [217, 167] on div "teräslankaan" at bounding box center [120, 162] width 215 height 42
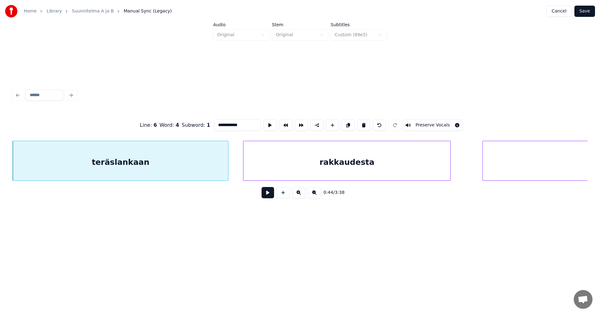
click at [270, 196] on button at bounding box center [268, 192] width 12 height 11
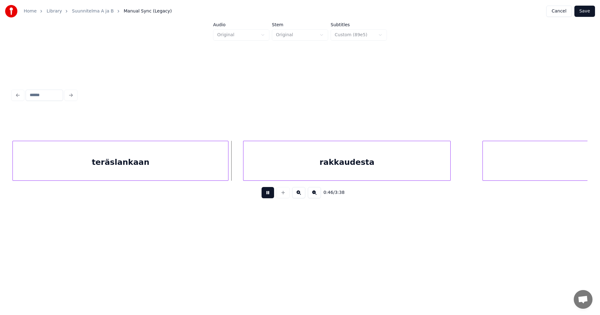
click at [267, 194] on button at bounding box center [268, 192] width 12 height 11
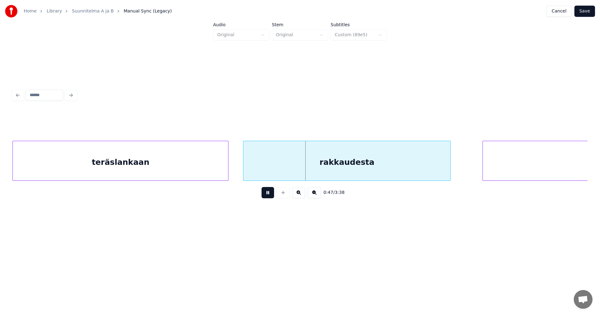
drag, startPoint x: 267, startPoint y: 194, endPoint x: 278, endPoint y: 176, distance: 21.4
click at [268, 189] on div "0:47 / 3:38" at bounding box center [299, 193] width 565 height 14
drag, startPoint x: 267, startPoint y: 199, endPoint x: 279, endPoint y: 181, distance: 21.4
click at [270, 193] on button at bounding box center [268, 192] width 12 height 11
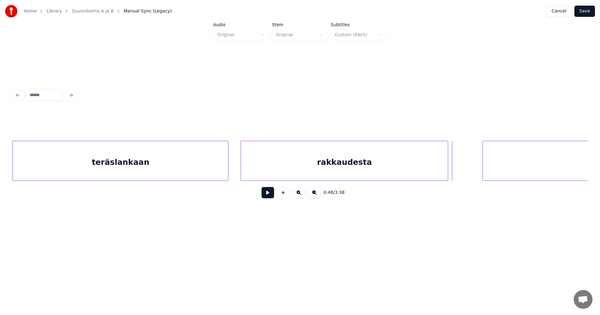
click at [280, 177] on div "rakkaudesta" at bounding box center [344, 162] width 207 height 42
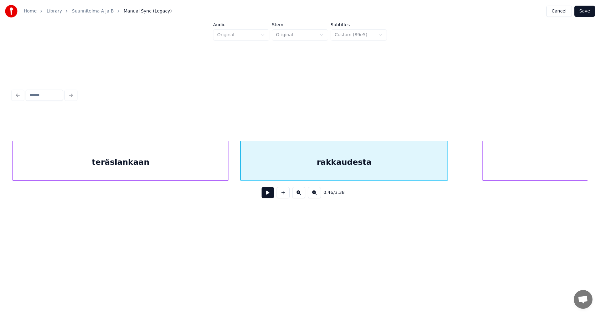
drag, startPoint x: 273, startPoint y: 195, endPoint x: 271, endPoint y: 197, distance: 3.3
click at [272, 196] on button at bounding box center [268, 192] width 12 height 11
click at [271, 196] on button at bounding box center [268, 192] width 12 height 11
click at [444, 168] on div at bounding box center [444, 160] width 2 height 39
click at [271, 193] on button at bounding box center [268, 192] width 12 height 11
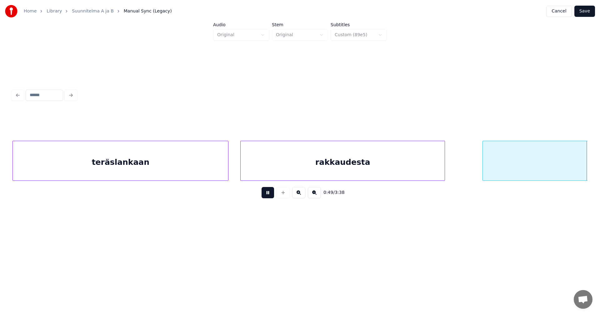
scroll to position [0, 6196]
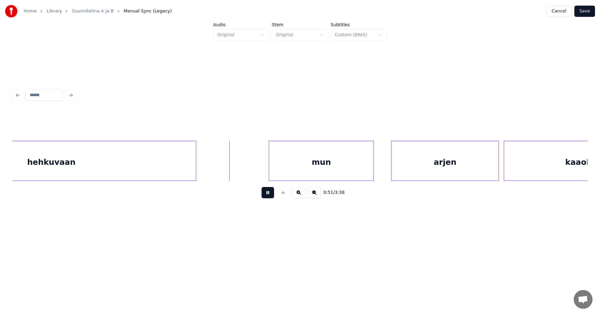
click at [270, 194] on button at bounding box center [268, 192] width 12 height 11
click at [283, 176] on div "mun" at bounding box center [307, 162] width 104 height 42
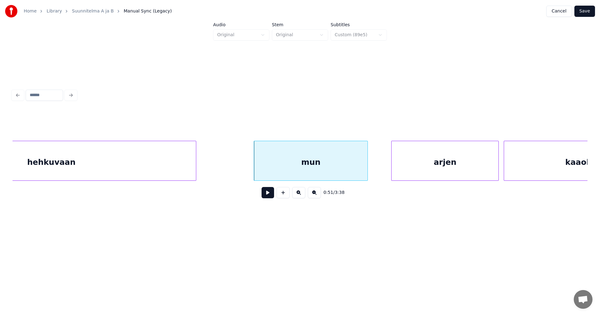
click at [367, 169] on div at bounding box center [367, 160] width 2 height 39
click at [269, 196] on button at bounding box center [268, 192] width 12 height 11
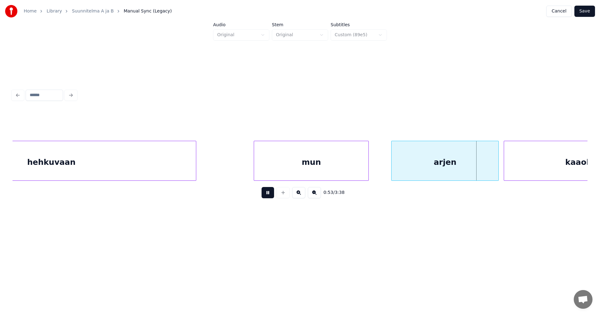
click at [269, 195] on button at bounding box center [268, 192] width 12 height 11
click at [429, 171] on div "arjen" at bounding box center [441, 162] width 107 height 42
click at [269, 196] on button at bounding box center [268, 192] width 12 height 11
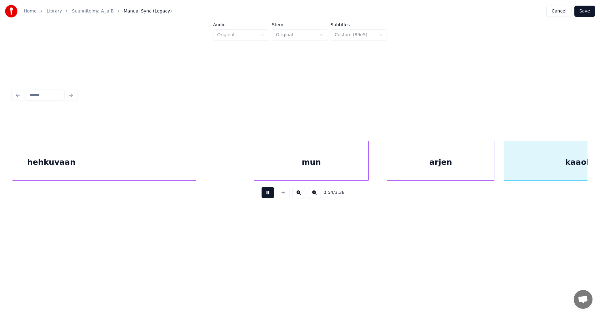
scroll to position [0, 6771]
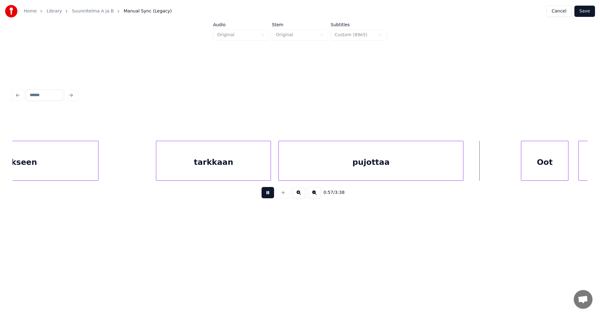
click at [269, 195] on button at bounding box center [268, 192] width 12 height 11
click at [553, 158] on div "Oot" at bounding box center [540, 162] width 47 height 42
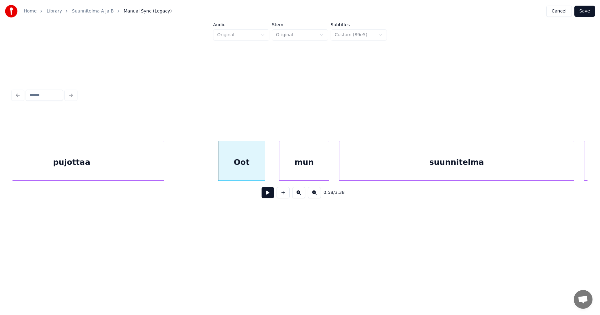
scroll to position [0, 7083]
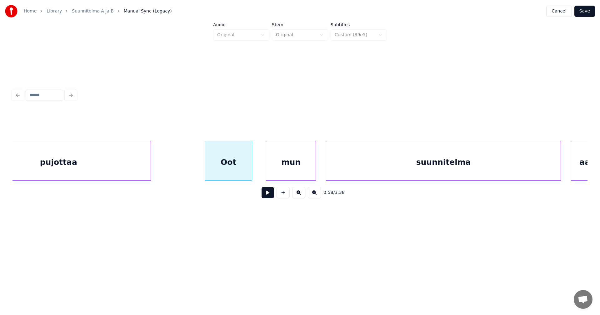
click at [146, 172] on div "pujottaa" at bounding box center [58, 162] width 184 height 42
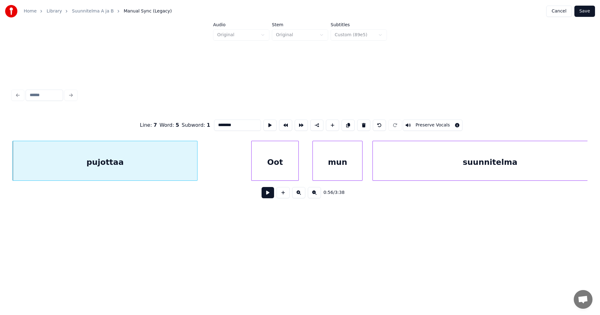
click at [265, 194] on button at bounding box center [268, 192] width 12 height 11
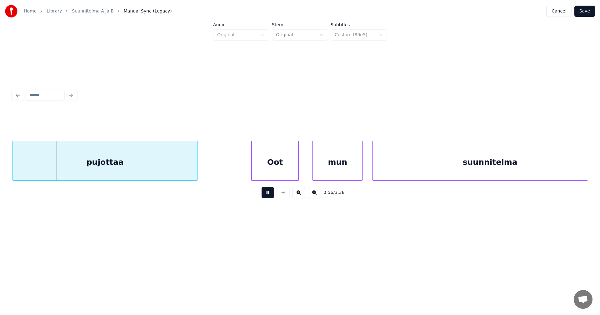
click at [265, 194] on button at bounding box center [268, 192] width 12 height 11
click at [151, 172] on div "pujottaa" at bounding box center [105, 162] width 184 height 42
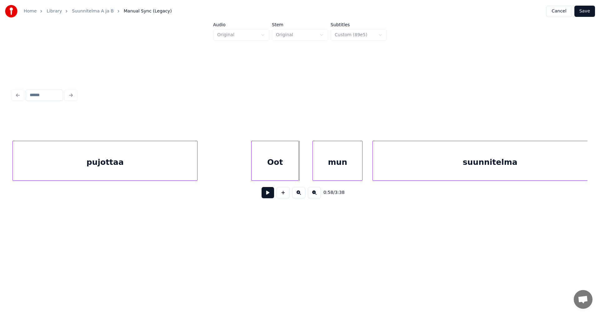
click at [186, 171] on div "pujottaa" at bounding box center [105, 162] width 184 height 42
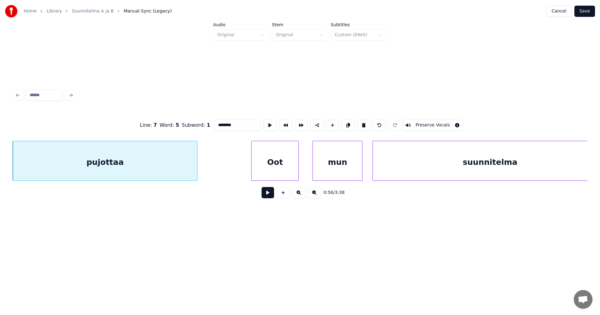
click at [277, 167] on div "Oot" at bounding box center [275, 162] width 47 height 42
type input "***"
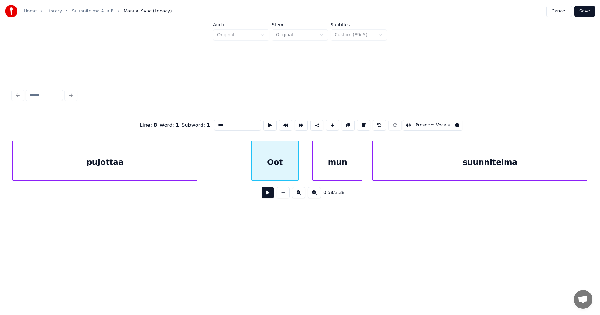
click at [268, 195] on button at bounding box center [268, 192] width 12 height 11
drag, startPoint x: 268, startPoint y: 195, endPoint x: 277, endPoint y: 193, distance: 9.0
click at [271, 194] on button at bounding box center [268, 192] width 12 height 11
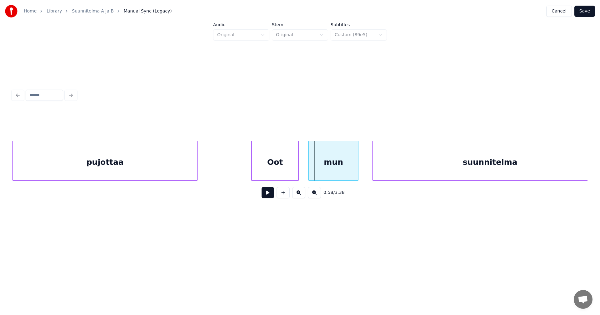
click at [334, 169] on div "mun" at bounding box center [333, 162] width 49 height 42
click at [268, 197] on button at bounding box center [268, 192] width 12 height 11
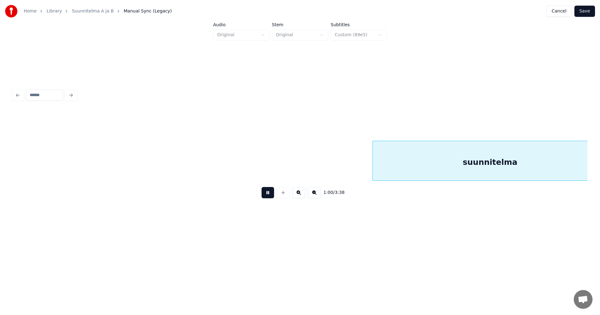
scroll to position [0, 7614]
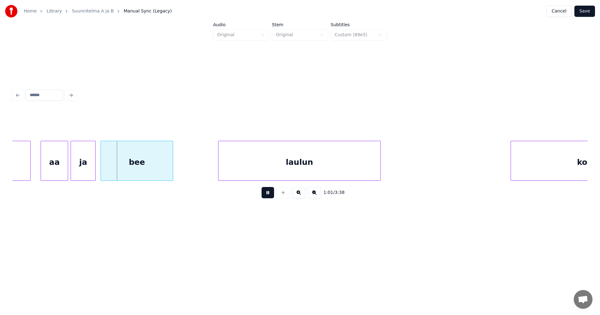
drag, startPoint x: 268, startPoint y: 196, endPoint x: 262, endPoint y: 194, distance: 6.3
click at [267, 196] on button at bounding box center [268, 192] width 12 height 11
click at [59, 163] on div "aa" at bounding box center [52, 162] width 27 height 42
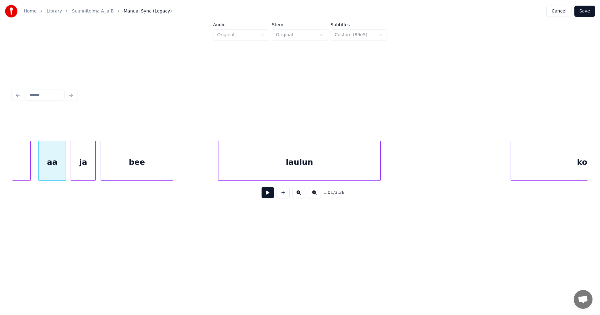
click at [267, 195] on button at bounding box center [268, 192] width 12 height 11
drag, startPoint x: 266, startPoint y: 195, endPoint x: 297, endPoint y: 166, distance: 42.3
click at [269, 189] on div "1:02 / 3:38" at bounding box center [299, 193] width 565 height 14
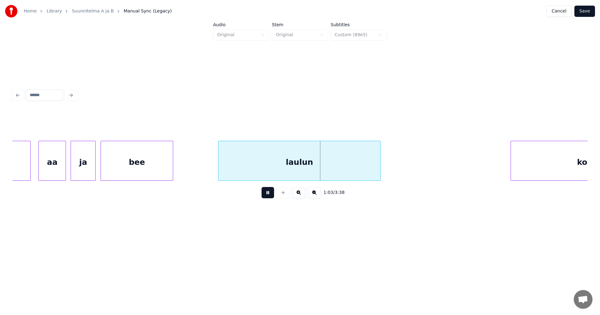
drag, startPoint x: 266, startPoint y: 196, endPoint x: 288, endPoint y: 166, distance: 37.2
click at [268, 190] on button at bounding box center [268, 192] width 12 height 11
click at [278, 166] on div "laulun" at bounding box center [292, 162] width 162 height 42
click at [267, 195] on button at bounding box center [268, 192] width 12 height 11
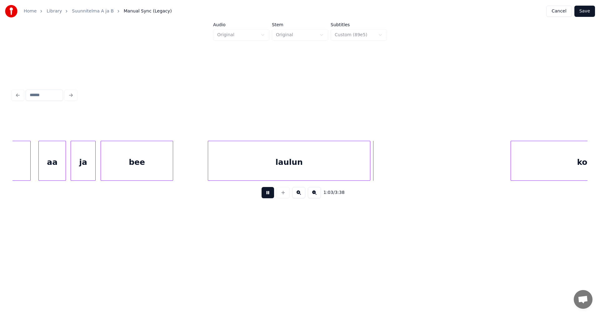
click at [267, 195] on button at bounding box center [268, 192] width 12 height 11
click at [381, 166] on div at bounding box center [381, 160] width 2 height 39
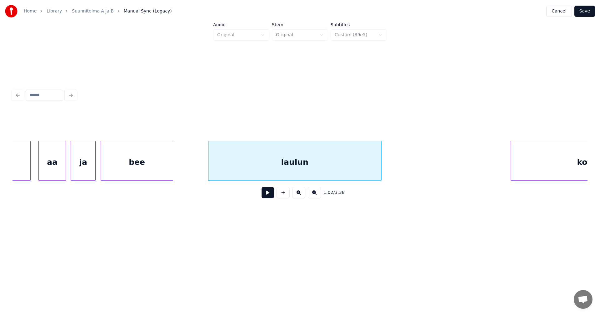
click at [533, 163] on div "kotimaa" at bounding box center [594, 162] width 167 height 42
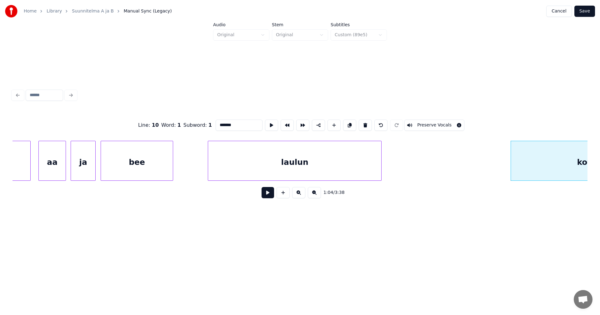
click at [265, 198] on button at bounding box center [268, 192] width 12 height 11
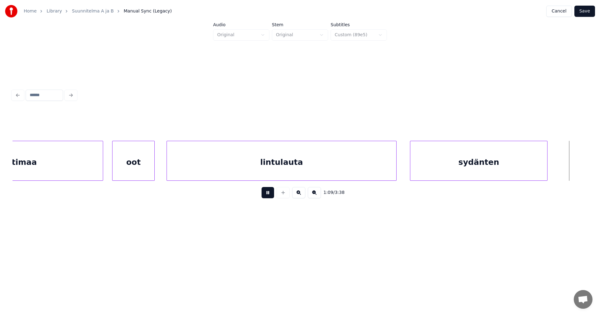
scroll to position [0, 8764]
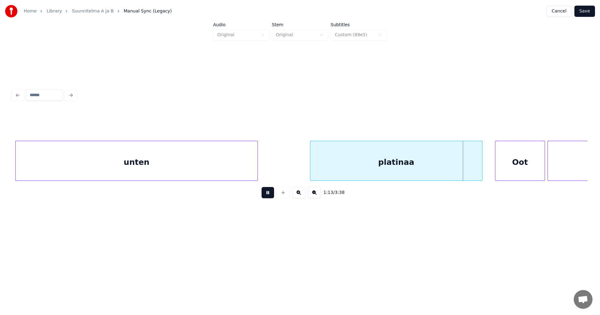
click at [266, 194] on button at bounding box center [268, 192] width 12 height 11
click at [482, 170] on div "platinaa" at bounding box center [396, 161] width 172 height 40
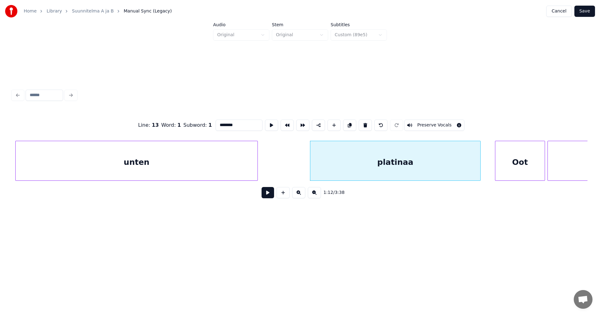
click at [478, 169] on div at bounding box center [479, 160] width 2 height 39
click at [501, 169] on div "Oot" at bounding box center [512, 162] width 49 height 42
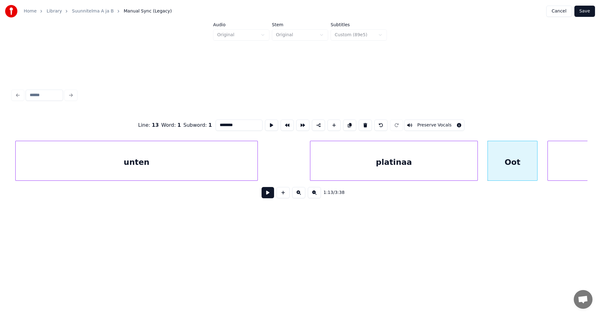
click at [447, 159] on div "platinaa" at bounding box center [393, 162] width 167 height 42
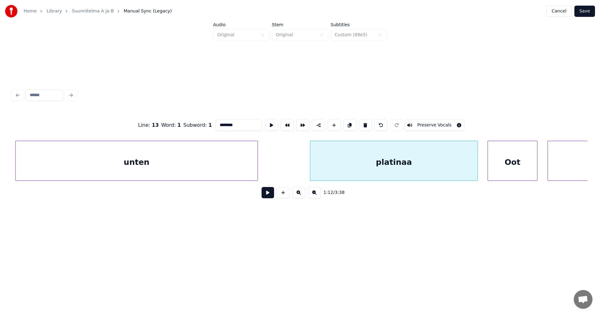
click at [511, 162] on div "Oot" at bounding box center [512, 162] width 49 height 42
type input "***"
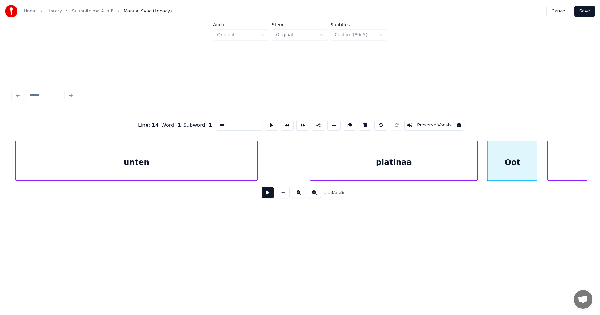
click at [270, 197] on button at bounding box center [268, 192] width 12 height 11
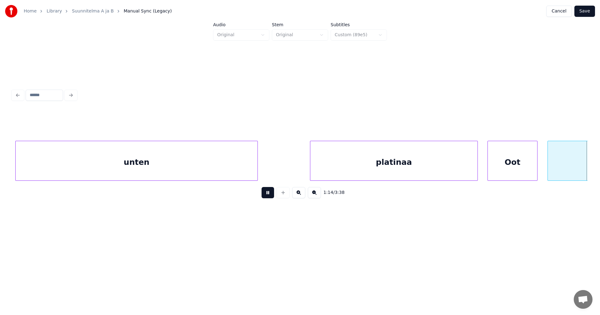
scroll to position [0, 9340]
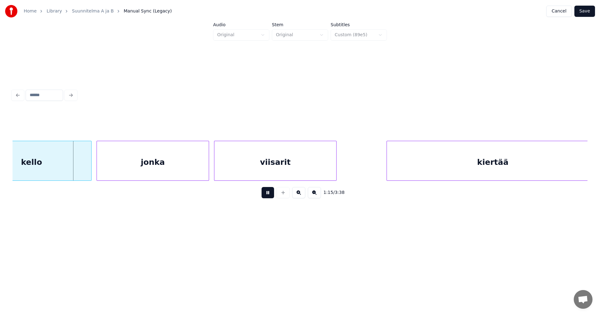
drag, startPoint x: 270, startPoint y: 194, endPoint x: 200, endPoint y: 197, distance: 70.1
click at [270, 194] on button at bounding box center [268, 192] width 12 height 11
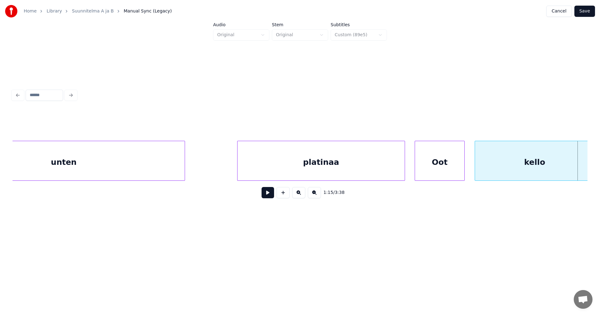
click at [427, 175] on div "Oot" at bounding box center [439, 162] width 49 height 42
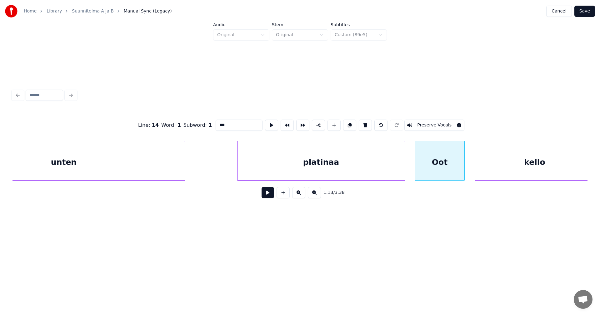
click at [219, 122] on input "***" at bounding box center [239, 125] width 47 height 11
type input "***"
click at [267, 198] on button at bounding box center [268, 192] width 12 height 11
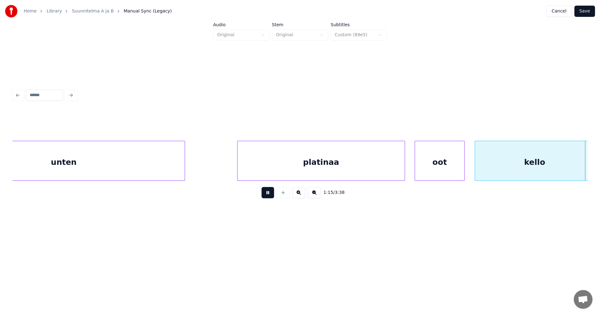
scroll to position [0, 9414]
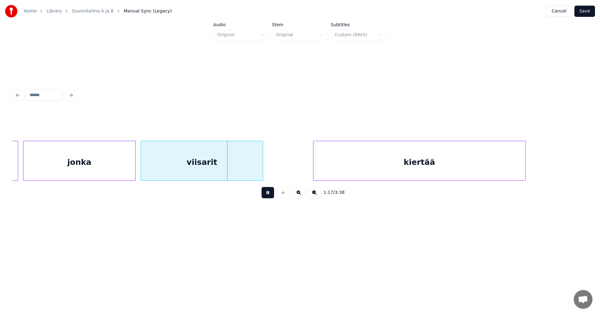
click at [268, 187] on div "1:17 / 3:38" at bounding box center [299, 193] width 575 height 24
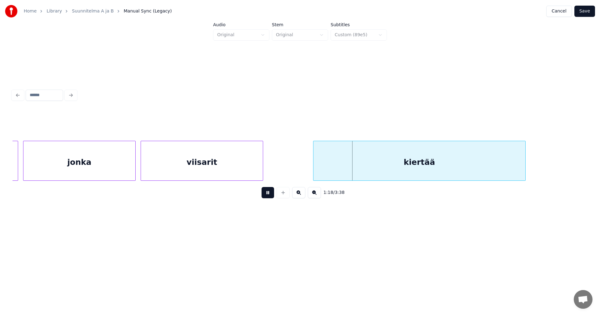
drag, startPoint x: 268, startPoint y: 194, endPoint x: 263, endPoint y: 181, distance: 14.3
click at [266, 192] on button at bounding box center [268, 192] width 12 height 11
click at [248, 164] on div at bounding box center [249, 160] width 2 height 39
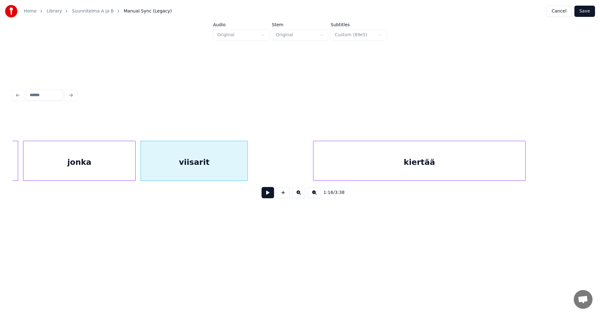
click at [221, 164] on div "viisarit" at bounding box center [194, 162] width 107 height 42
click at [267, 197] on button at bounding box center [268, 192] width 12 height 11
drag, startPoint x: 267, startPoint y: 197, endPoint x: 256, endPoint y: 182, distance: 18.7
click at [264, 191] on button at bounding box center [268, 192] width 12 height 11
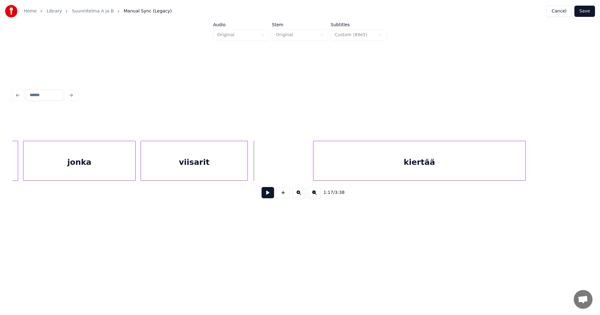
click at [232, 165] on div "viisarit" at bounding box center [194, 162] width 107 height 42
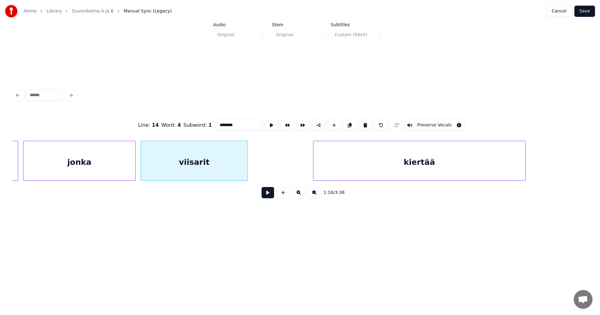
click at [205, 174] on div "viisarit" at bounding box center [194, 162] width 107 height 42
click at [348, 185] on div "1:16 / 3:38" at bounding box center [299, 193] width 575 height 24
click at [355, 172] on div "kiertää" at bounding box center [419, 162] width 212 height 42
type input "*******"
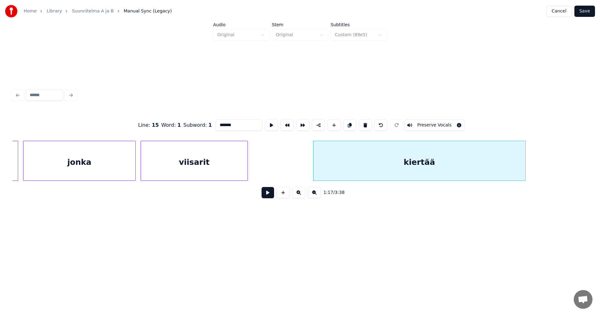
click at [272, 197] on button at bounding box center [268, 192] width 12 height 11
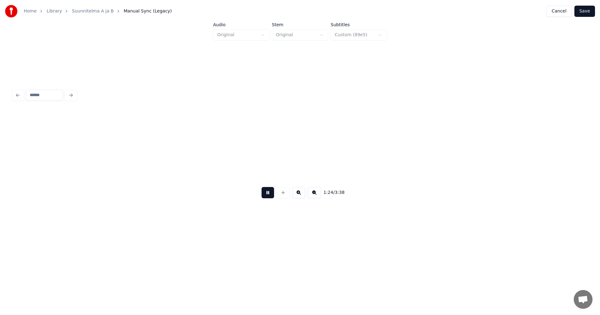
scroll to position [0, 10565]
drag, startPoint x: 272, startPoint y: 195, endPoint x: 270, endPoint y: 192, distance: 3.6
click at [272, 195] on button at bounding box center [268, 192] width 12 height 11
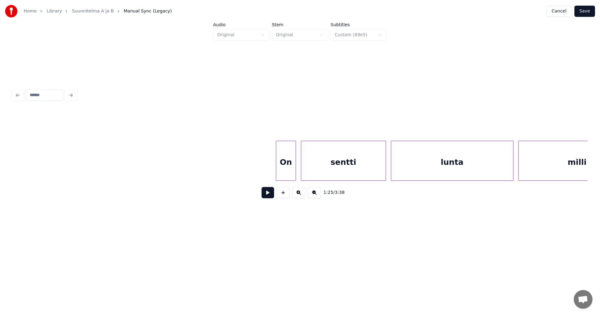
scroll to position [0, 11081]
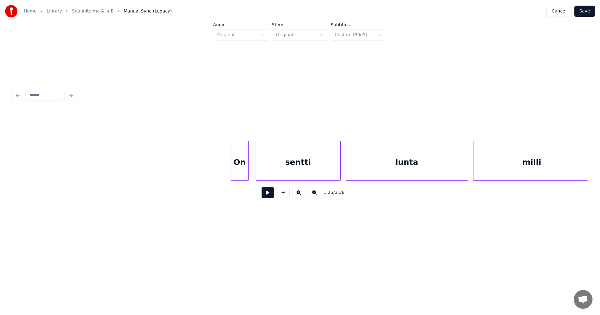
click at [247, 171] on div at bounding box center [248, 160] width 2 height 39
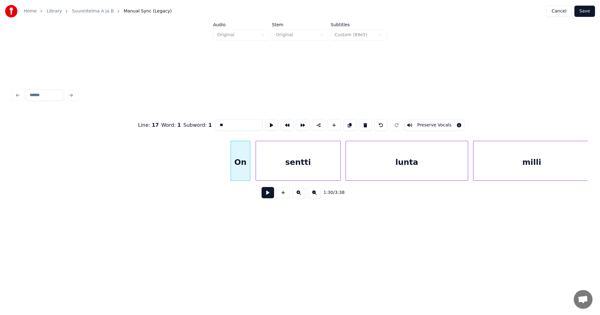
click at [248, 171] on div at bounding box center [249, 160] width 2 height 39
click at [242, 170] on div "On" at bounding box center [237, 162] width 19 height 42
click at [272, 195] on button at bounding box center [268, 192] width 12 height 11
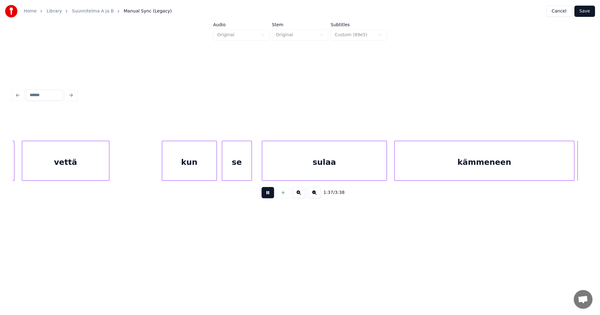
scroll to position [0, 12232]
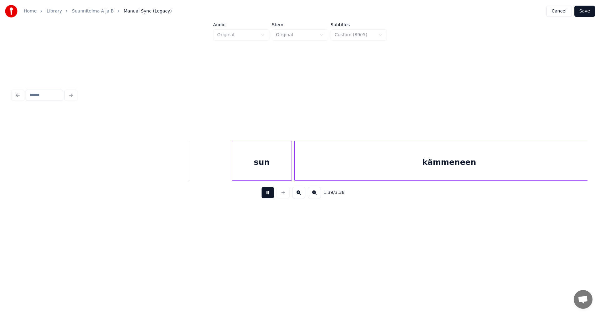
click at [269, 192] on button at bounding box center [268, 192] width 12 height 11
click at [266, 173] on div "sun" at bounding box center [255, 162] width 59 height 42
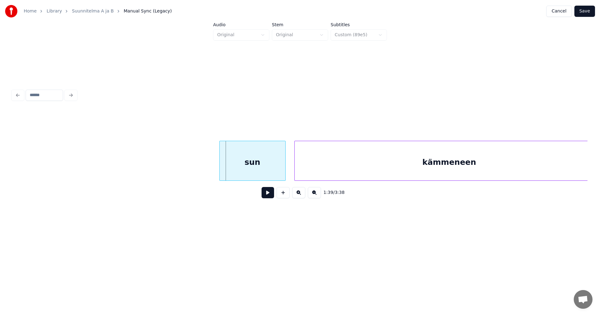
click at [220, 168] on div at bounding box center [221, 160] width 2 height 39
click at [266, 197] on button at bounding box center [268, 192] width 12 height 11
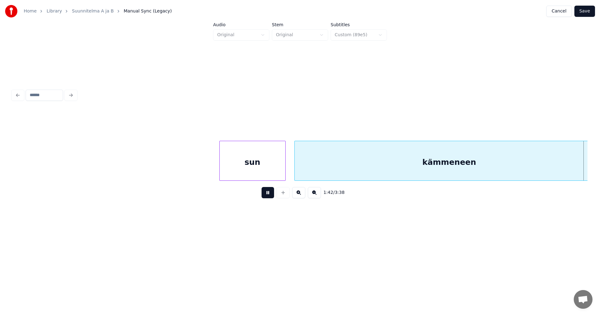
click at [273, 197] on button at bounding box center [268, 192] width 12 height 11
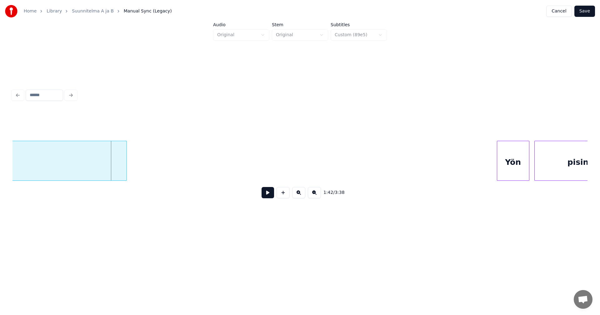
scroll to position [0, 12707]
click at [122, 170] on div at bounding box center [122, 160] width 2 height 39
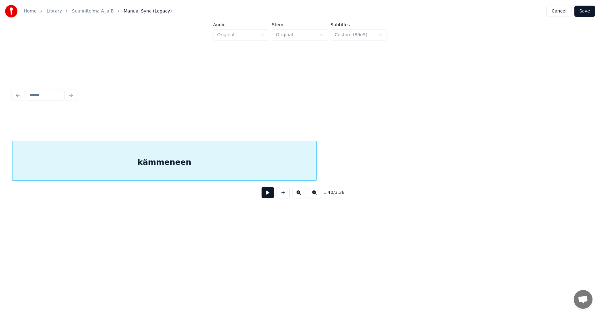
scroll to position [0, 13017]
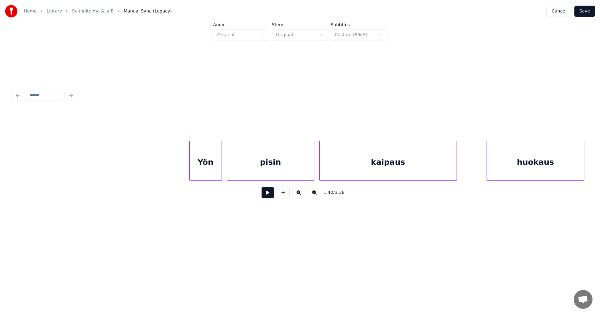
click at [210, 166] on div "Yön" at bounding box center [206, 162] width 32 height 42
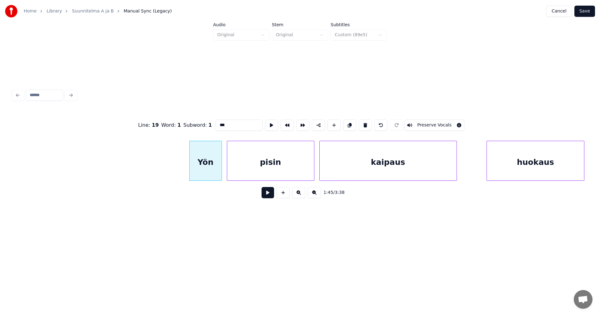
click at [268, 196] on button at bounding box center [268, 192] width 12 height 11
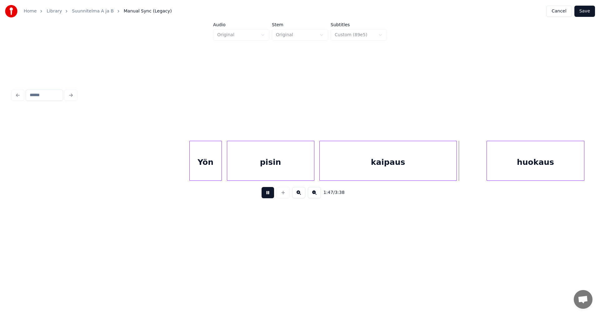
click at [268, 195] on button at bounding box center [268, 192] width 12 height 11
click at [511, 173] on div "huokaus" at bounding box center [521, 162] width 97 height 42
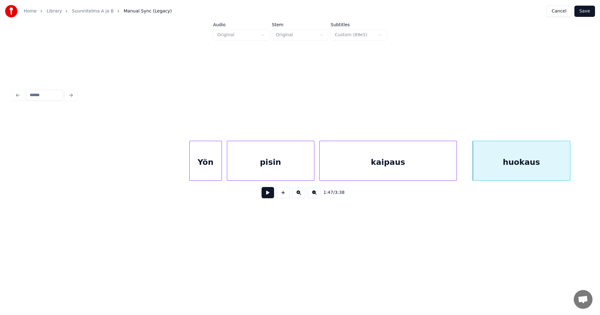
click at [269, 193] on button at bounding box center [268, 192] width 12 height 11
drag, startPoint x: 269, startPoint y: 193, endPoint x: 328, endPoint y: 209, distance: 61.4
click at [269, 194] on button at bounding box center [268, 192] width 12 height 11
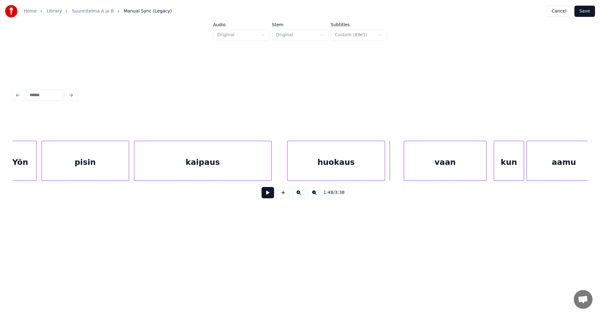
scroll to position [0, 13205]
click at [388, 171] on div at bounding box center [388, 160] width 2 height 39
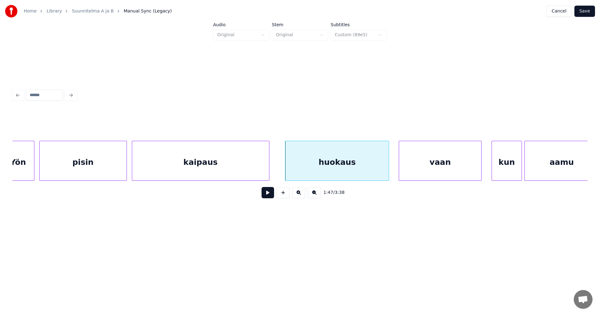
click at [422, 173] on div "vaan" at bounding box center [440, 162] width 82 height 42
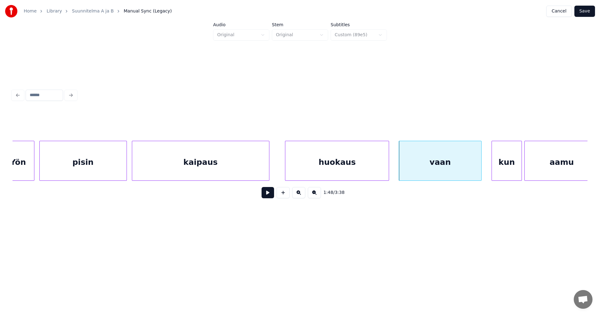
click at [266, 198] on button at bounding box center [268, 192] width 12 height 11
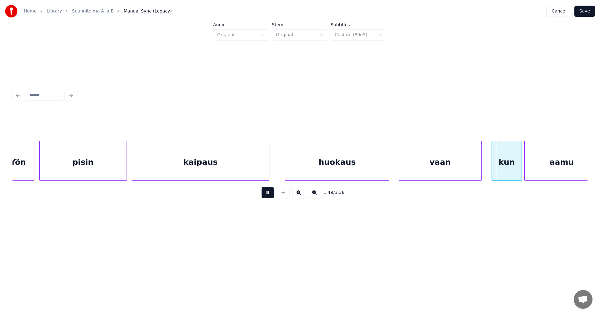
click at [267, 196] on button at bounding box center [268, 192] width 12 height 11
click at [507, 172] on div "kun" at bounding box center [506, 162] width 29 height 42
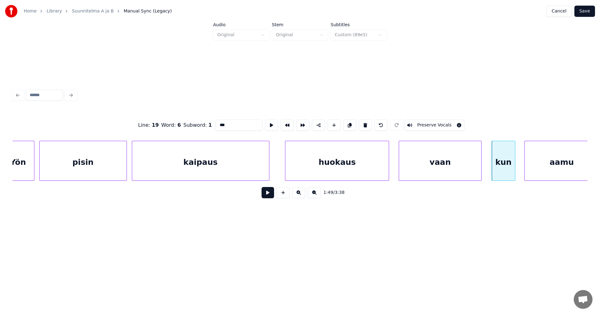
click at [514, 169] on div at bounding box center [514, 160] width 2 height 39
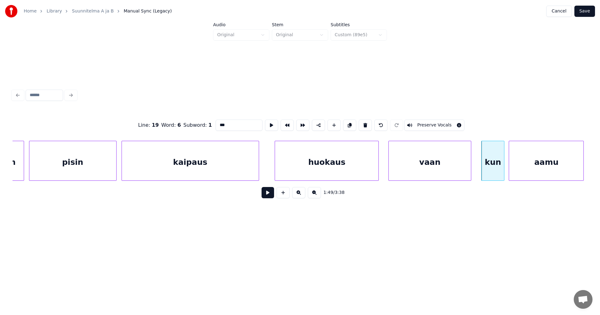
click at [538, 165] on div "aamu" at bounding box center [546, 162] width 74 height 42
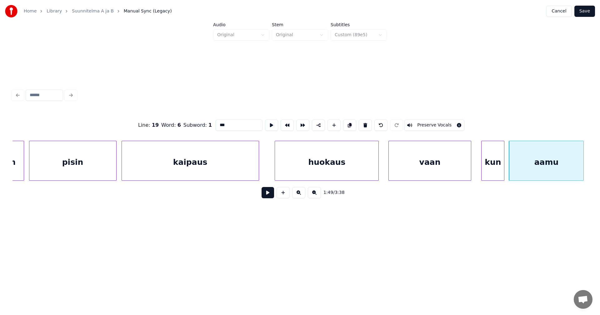
click at [484, 165] on div "kun" at bounding box center [493, 162] width 22 height 42
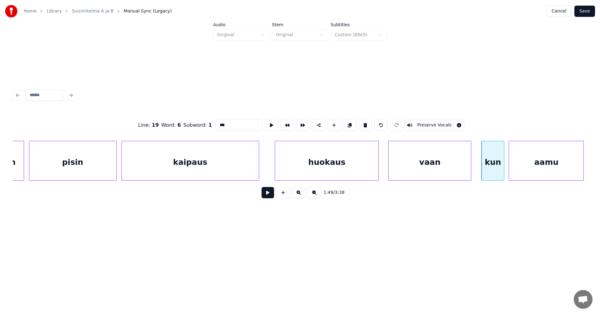
click at [265, 195] on button at bounding box center [268, 192] width 12 height 11
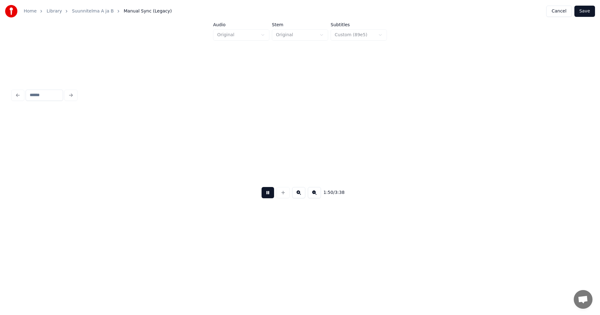
scroll to position [0, 13790]
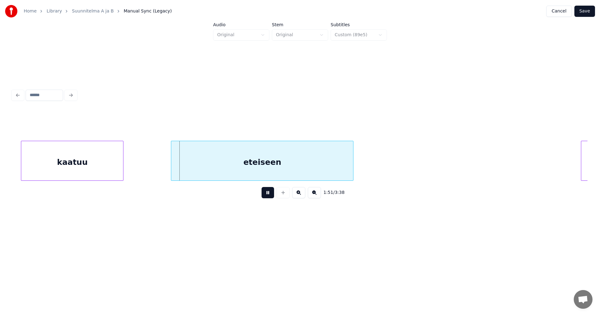
click at [265, 194] on button at bounding box center [268, 192] width 12 height 11
click at [254, 170] on div "eteiseen" at bounding box center [260, 162] width 182 height 42
click at [268, 195] on button at bounding box center [268, 192] width 12 height 11
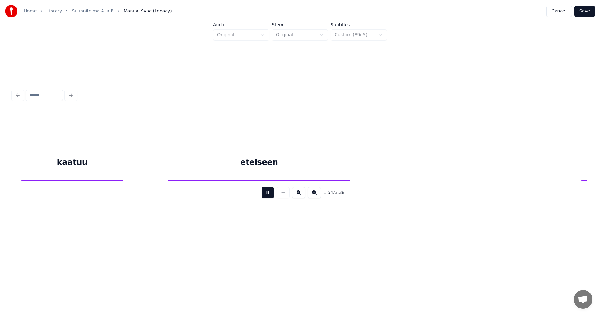
click at [268, 195] on button at bounding box center [268, 192] width 12 height 11
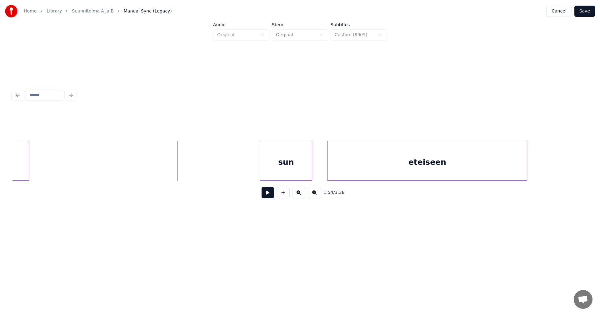
scroll to position [0, 14115]
click at [282, 165] on div "sun" at bounding box center [273, 162] width 52 height 42
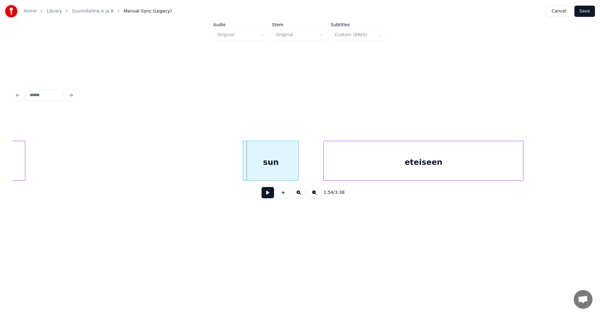
click at [243, 166] on div at bounding box center [244, 160] width 2 height 39
click at [342, 172] on div "eteiseen" at bounding box center [420, 162] width 199 height 42
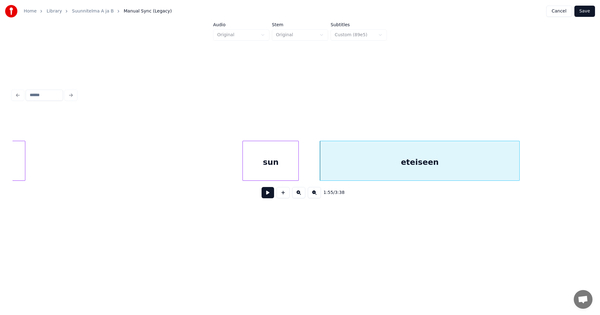
click at [293, 162] on div "sun" at bounding box center [271, 162] width 56 height 42
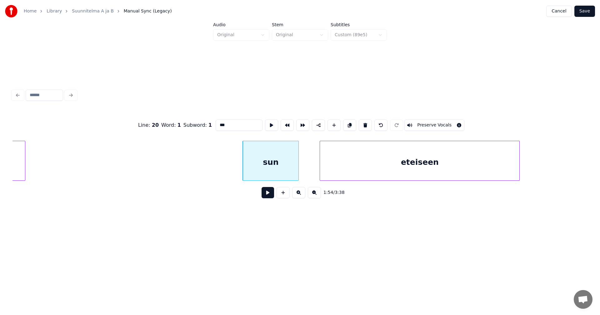
click at [272, 194] on button at bounding box center [268, 192] width 12 height 11
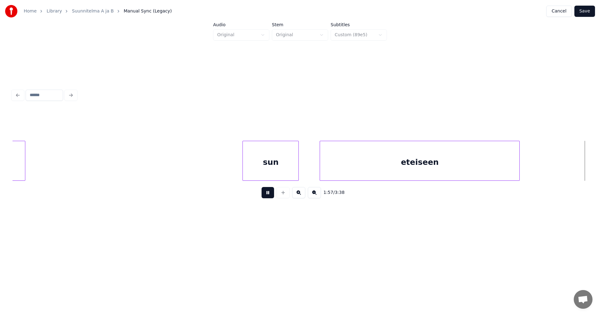
scroll to position [0, 14691]
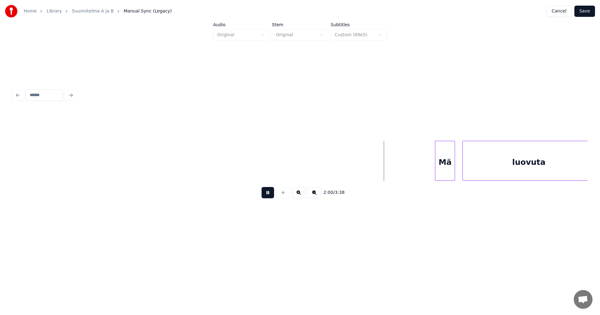
drag, startPoint x: 269, startPoint y: 196, endPoint x: 272, endPoint y: 197, distance: 3.4
click at [268, 195] on button at bounding box center [268, 192] width 12 height 11
click at [424, 168] on div at bounding box center [424, 160] width 2 height 39
click at [267, 196] on button at bounding box center [268, 192] width 12 height 11
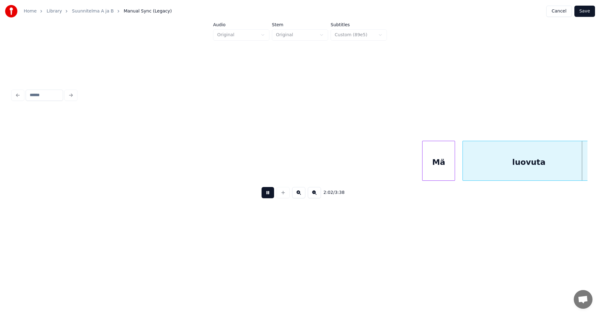
scroll to position [0, 15266]
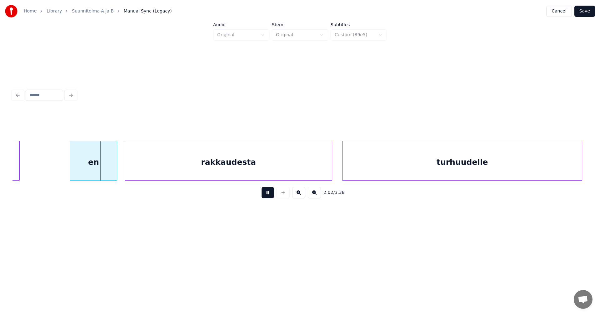
drag, startPoint x: 267, startPoint y: 195, endPoint x: 261, endPoint y: 193, distance: 7.3
click at [266, 194] on button at bounding box center [268, 192] width 12 height 11
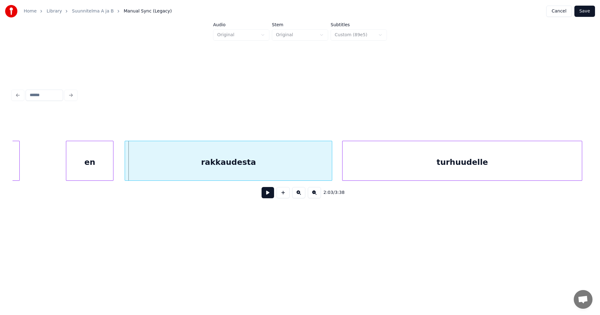
click at [102, 162] on div "en" at bounding box center [89, 162] width 47 height 42
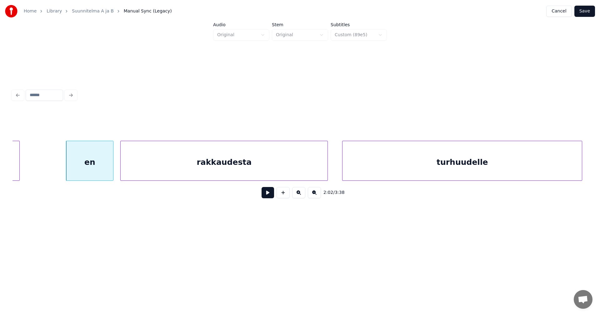
click at [275, 172] on div "rakkaudesta" at bounding box center [224, 162] width 207 height 42
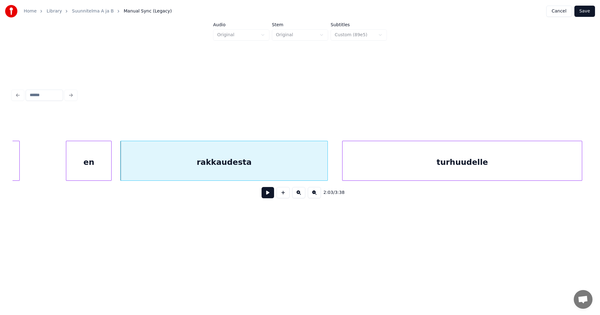
click at [110, 167] on div at bounding box center [110, 160] width 2 height 39
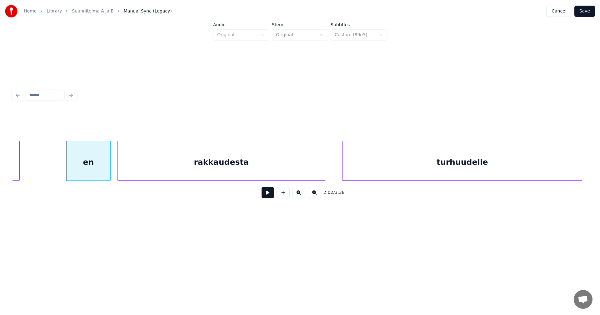
click at [139, 171] on div "rakkaudesta" at bounding box center [221, 162] width 207 height 42
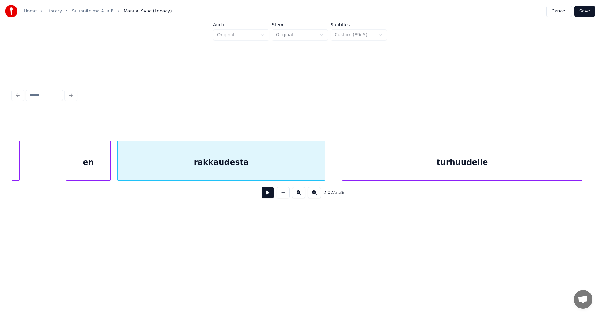
click at [102, 159] on div "en" at bounding box center [88, 162] width 44 height 42
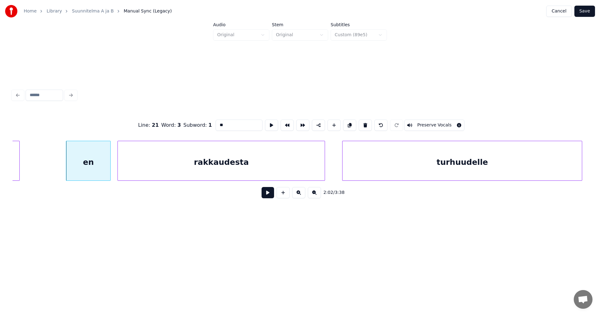
click at [267, 195] on button at bounding box center [268, 192] width 12 height 11
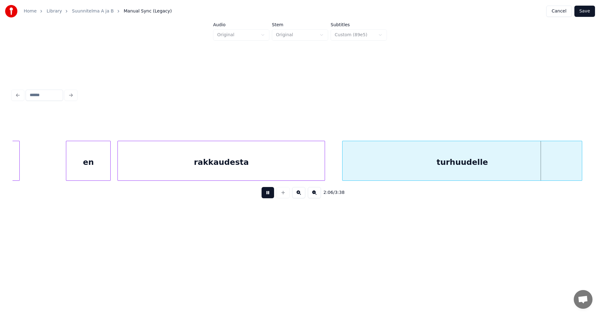
click at [267, 195] on button at bounding box center [268, 192] width 12 height 11
click at [570, 171] on div at bounding box center [570, 160] width 2 height 39
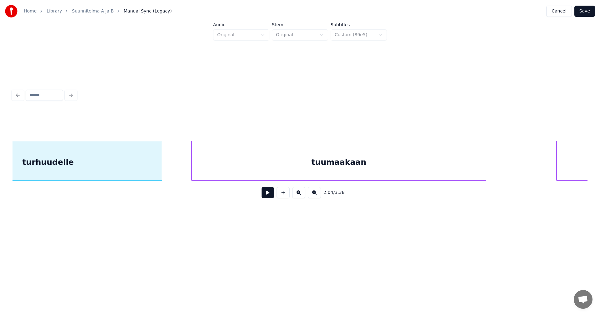
scroll to position [0, 15679]
click at [337, 154] on div "tuumaakaan" at bounding box center [334, 162] width 294 height 42
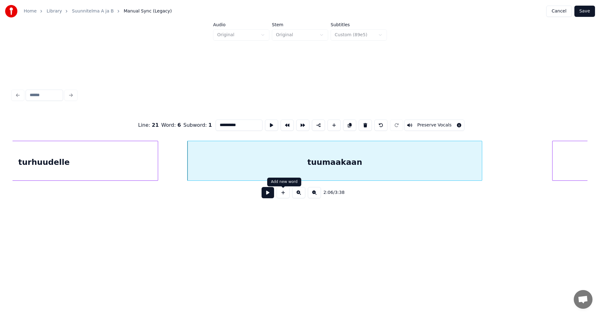
click at [271, 197] on button at bounding box center [268, 192] width 12 height 11
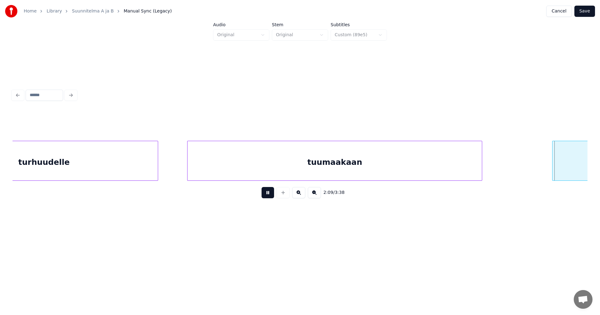
click at [271, 197] on button at bounding box center [268, 192] width 12 height 11
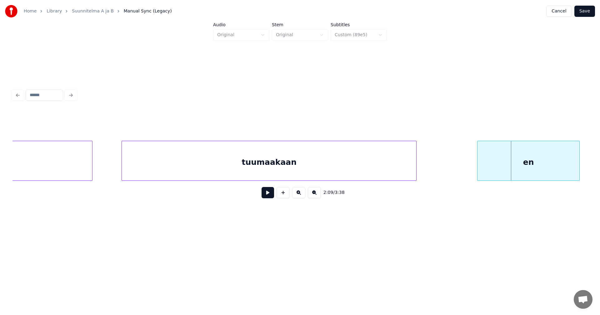
click at [566, 168] on div "en" at bounding box center [528, 162] width 102 height 42
click at [273, 196] on button at bounding box center [268, 192] width 12 height 11
click at [272, 198] on button at bounding box center [268, 192] width 12 height 11
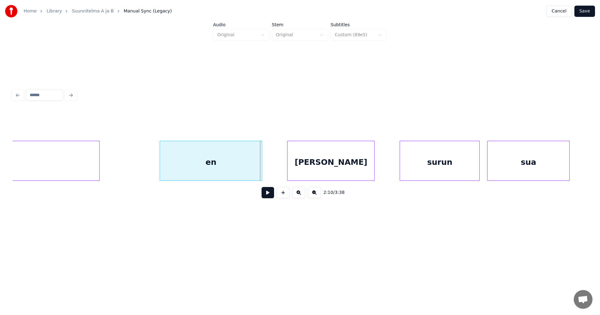
scroll to position [0, 16070]
click at [347, 161] on div "anna" at bounding box center [318, 162] width 87 height 42
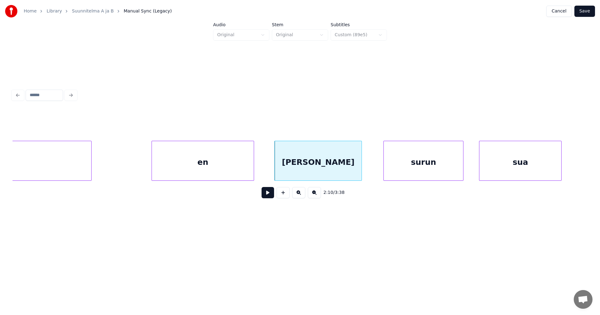
click at [420, 166] on div "surun" at bounding box center [423, 162] width 79 height 42
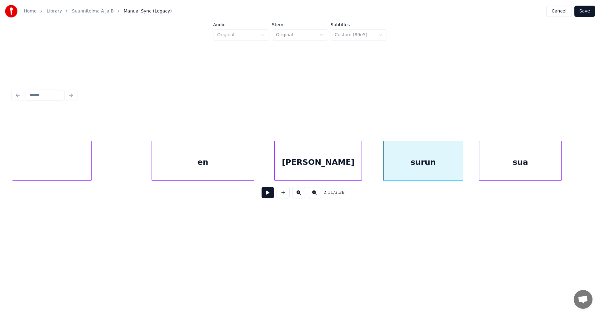
click at [343, 160] on div "anna" at bounding box center [318, 162] width 87 height 42
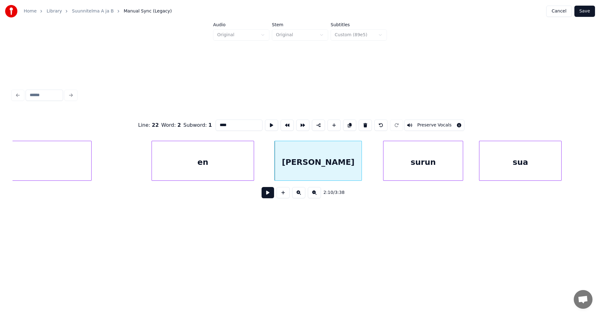
click at [268, 196] on button at bounding box center [268, 192] width 12 height 11
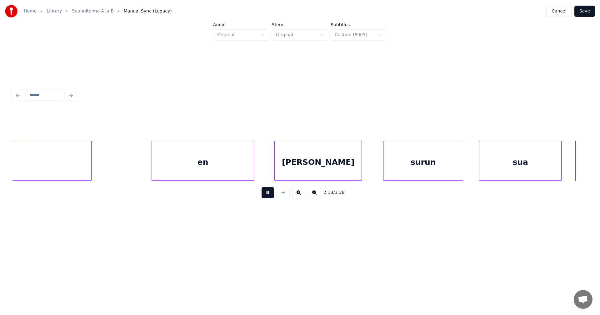
scroll to position [0, 16645]
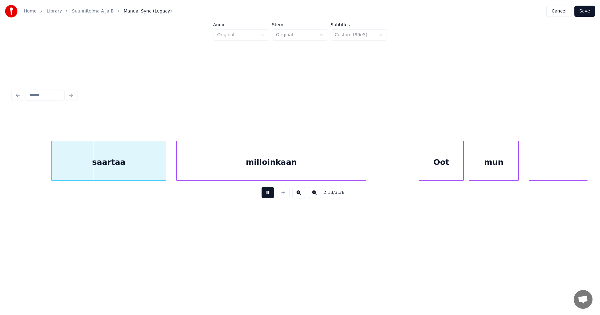
click at [270, 193] on button at bounding box center [268, 192] width 12 height 11
click at [123, 162] on div "saartaa" at bounding box center [96, 162] width 114 height 42
click at [270, 191] on button at bounding box center [268, 192] width 12 height 11
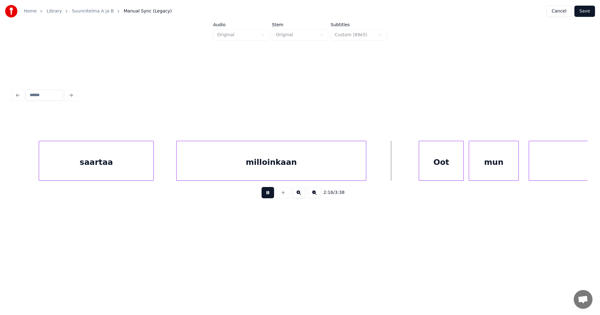
drag, startPoint x: 268, startPoint y: 192, endPoint x: 284, endPoint y: 186, distance: 17.3
click at [268, 191] on button at bounding box center [268, 192] width 12 height 11
click at [302, 165] on div "milloinkaan" at bounding box center [271, 162] width 189 height 42
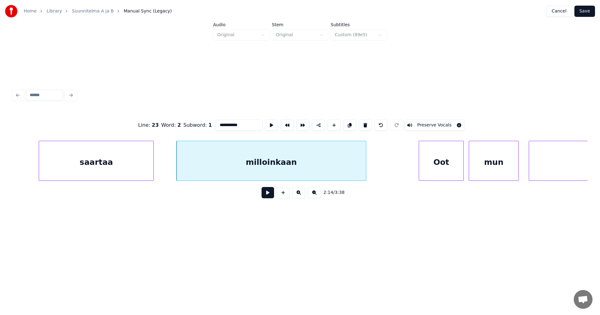
click at [445, 164] on div "Oot" at bounding box center [441, 162] width 44 height 42
type input "***"
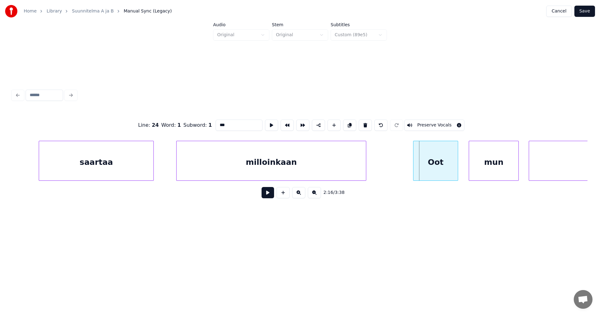
click at [438, 163] on div "Oot" at bounding box center [435, 162] width 44 height 42
click at [442, 164] on div at bounding box center [442, 160] width 2 height 39
click at [480, 165] on div "mun" at bounding box center [484, 162] width 49 height 42
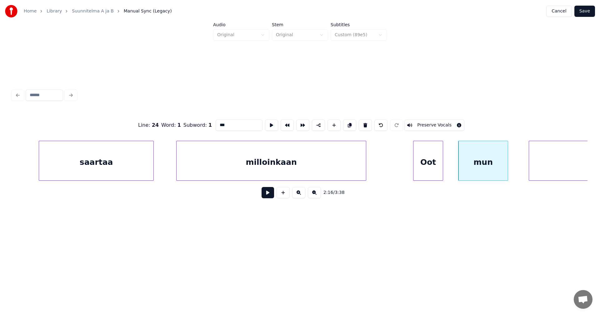
click at [429, 169] on div "Oot" at bounding box center [427, 162] width 29 height 42
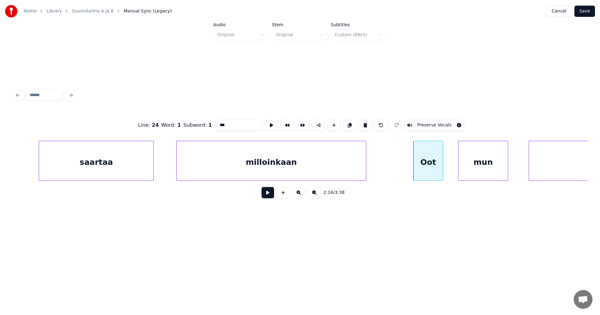
click at [271, 198] on button at bounding box center [268, 192] width 12 height 11
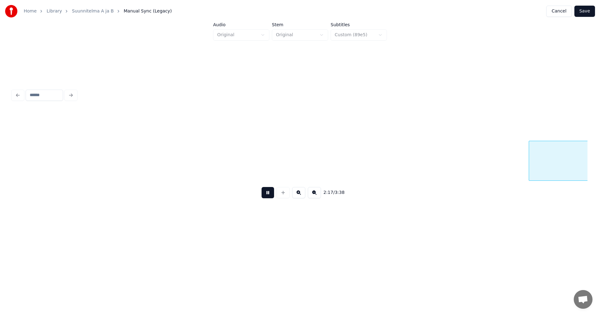
scroll to position [0, 17220]
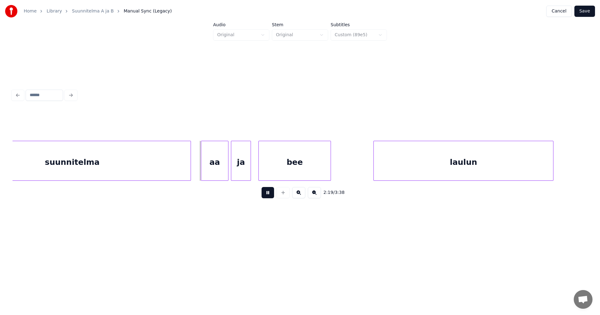
drag, startPoint x: 270, startPoint y: 197, endPoint x: 234, endPoint y: 193, distance: 36.1
click at [269, 196] on button at bounding box center [268, 192] width 12 height 11
click at [185, 166] on div at bounding box center [186, 160] width 2 height 39
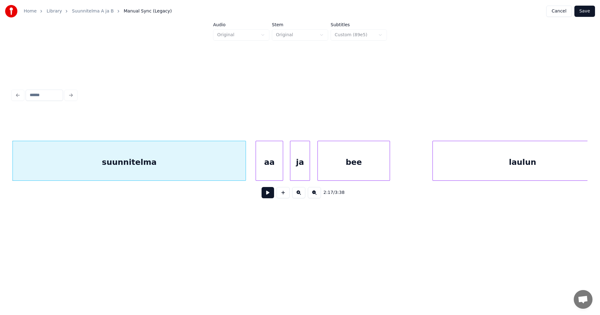
click at [264, 171] on div "aa" at bounding box center [269, 162] width 27 height 42
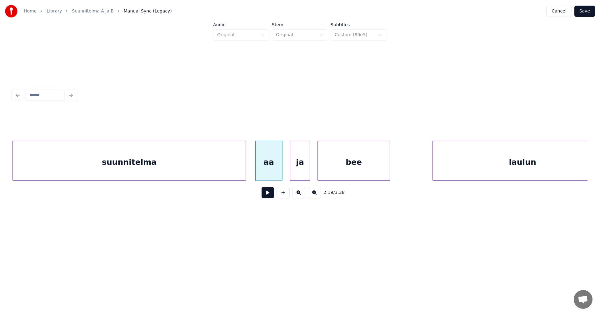
click at [264, 171] on div "aa" at bounding box center [268, 162] width 27 height 42
click at [296, 170] on div "ja" at bounding box center [296, 162] width 19 height 42
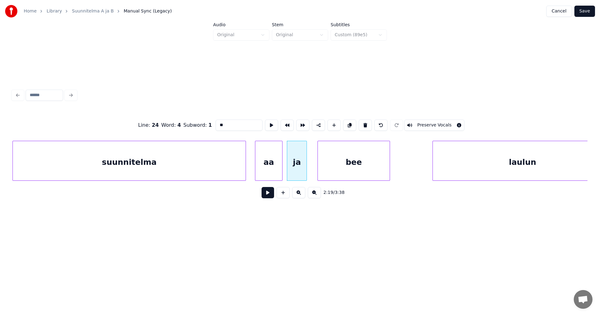
click at [267, 194] on button at bounding box center [268, 192] width 12 height 11
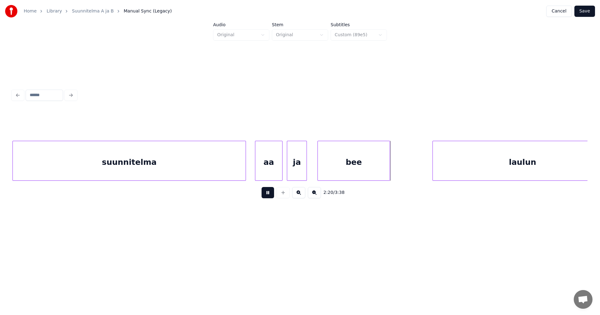
click at [267, 194] on button at bounding box center [268, 192] width 12 height 11
click at [339, 177] on div "bee" at bounding box center [351, 162] width 72 height 42
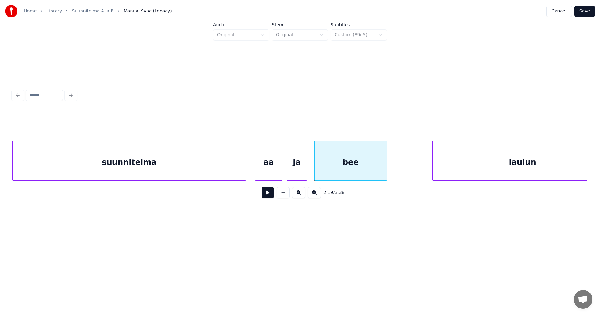
scroll to position [0, 17184]
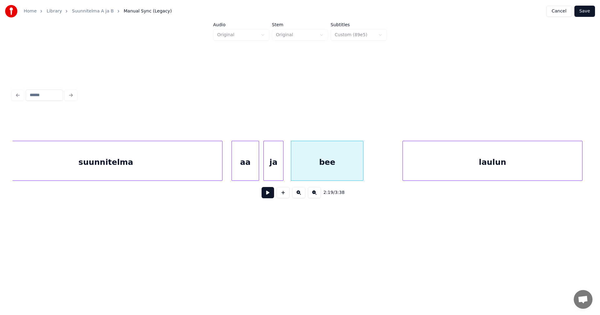
click at [457, 160] on div "laulun" at bounding box center [492, 162] width 179 height 42
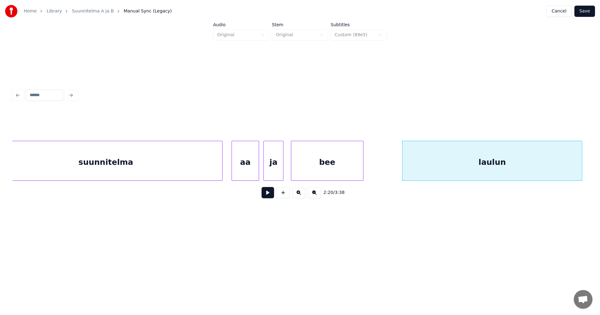
click at [268, 197] on button at bounding box center [268, 192] width 12 height 11
drag, startPoint x: 268, startPoint y: 196, endPoint x: 271, endPoint y: 198, distance: 3.6
click at [268, 196] on button at bounding box center [268, 192] width 12 height 11
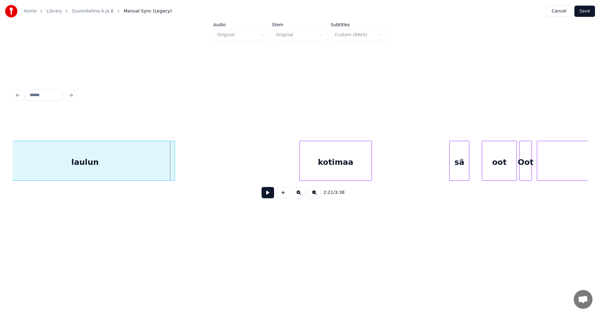
scroll to position [0, 17597]
click at [185, 167] on div at bounding box center [184, 160] width 2 height 39
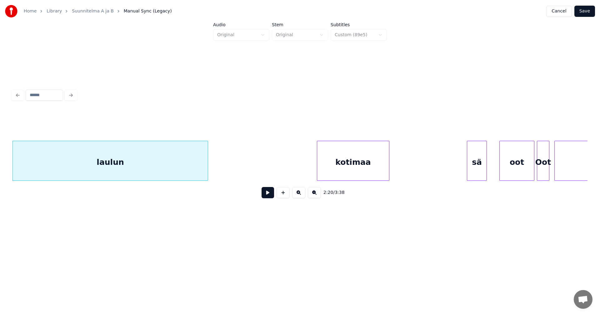
click at [169, 168] on div "laulun" at bounding box center [110, 162] width 195 height 42
click at [271, 197] on button at bounding box center [268, 192] width 12 height 11
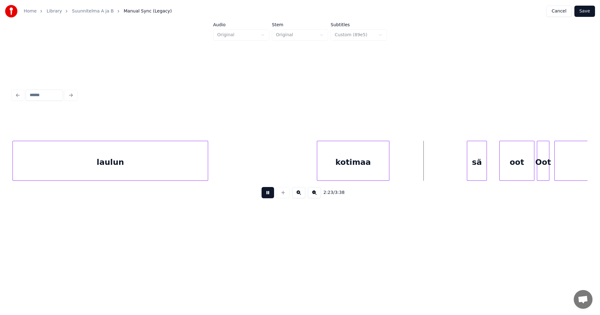
drag, startPoint x: 265, startPoint y: 194, endPoint x: 287, endPoint y: 195, distance: 21.9
click at [265, 195] on button at bounding box center [268, 192] width 12 height 11
click at [447, 157] on div at bounding box center [448, 160] width 2 height 39
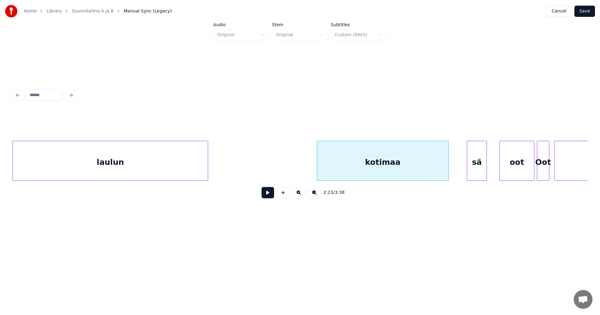
click at [268, 197] on button at bounding box center [268, 192] width 12 height 11
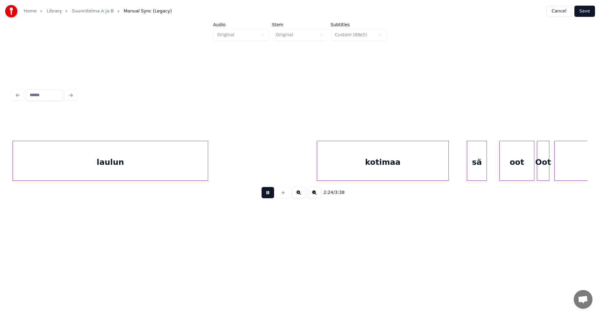
click at [268, 195] on button at bounding box center [268, 192] width 12 height 11
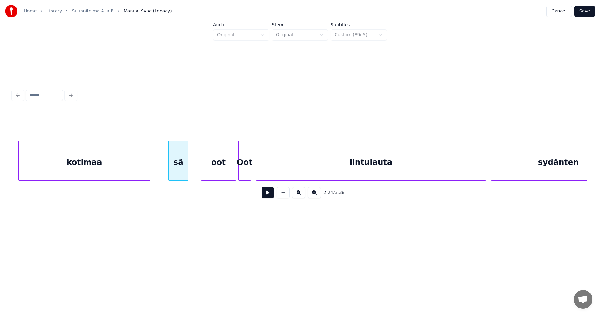
scroll to position [0, 17887]
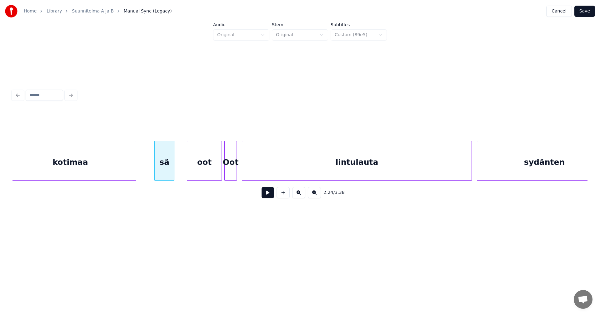
click at [113, 160] on div "kotimaa" at bounding box center [70, 162] width 131 height 42
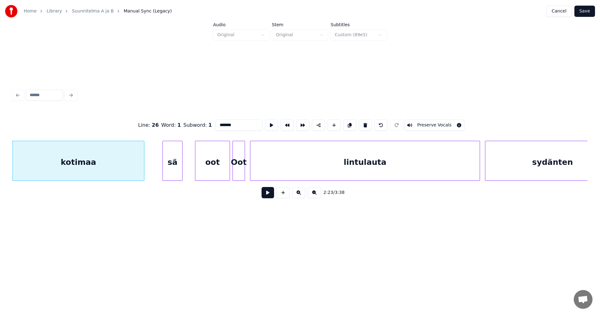
click at [266, 194] on button at bounding box center [268, 192] width 12 height 11
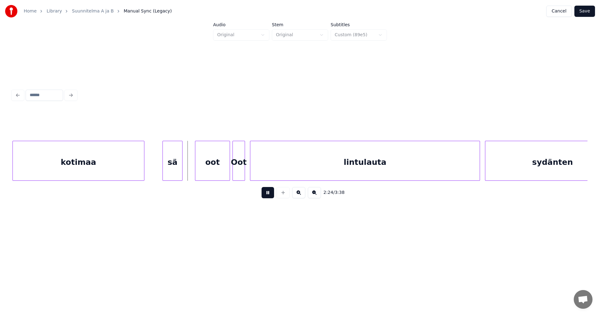
click at [269, 193] on button at bounding box center [268, 192] width 12 height 11
click at [174, 160] on div "sä" at bounding box center [172, 162] width 19 height 42
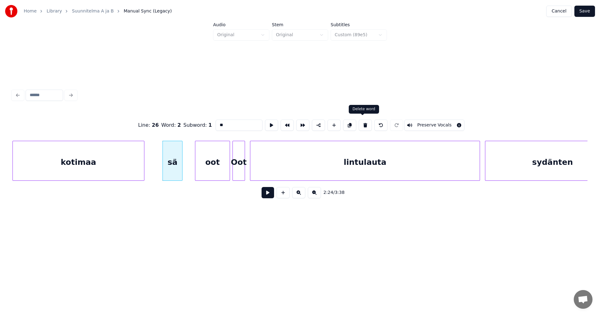
click at [362, 122] on button at bounding box center [365, 125] width 13 height 11
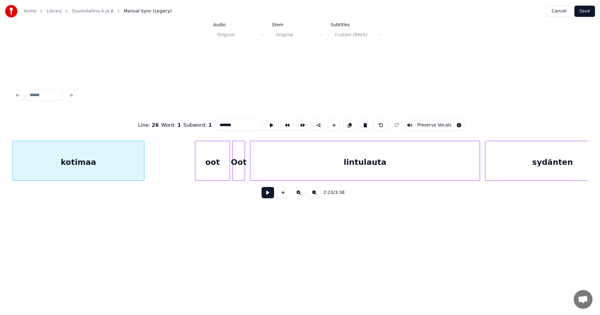
click at [242, 164] on div "Oot" at bounding box center [239, 162] width 12 height 42
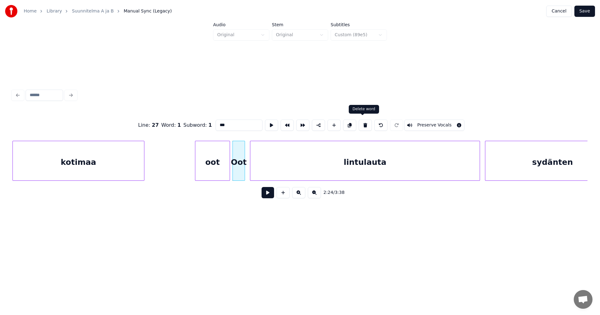
click at [363, 124] on button at bounding box center [365, 125] width 13 height 11
type input "***"
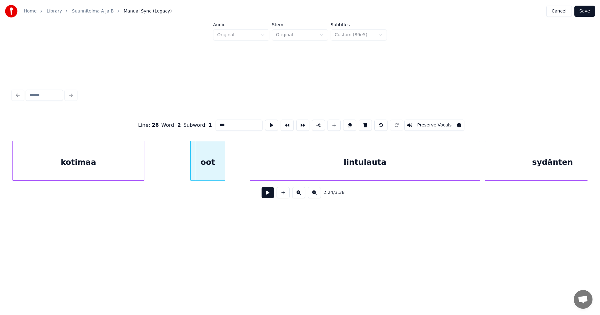
click at [209, 164] on div "oot" at bounding box center [208, 162] width 34 height 42
click at [135, 160] on div "kotimaa" at bounding box center [78, 162] width 131 height 42
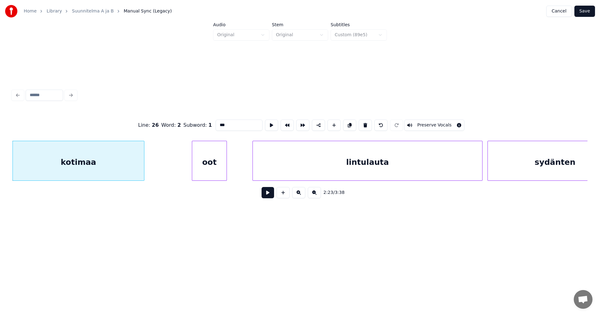
click at [269, 196] on button at bounding box center [268, 192] width 12 height 11
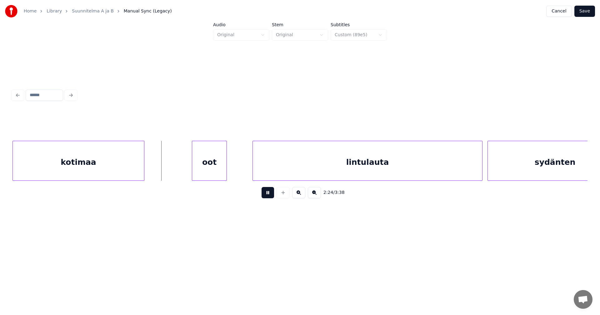
drag, startPoint x: 271, startPoint y: 192, endPoint x: 245, endPoint y: 191, distance: 25.6
click at [269, 191] on button at bounding box center [268, 192] width 12 height 11
click at [178, 168] on div at bounding box center [178, 160] width 2 height 39
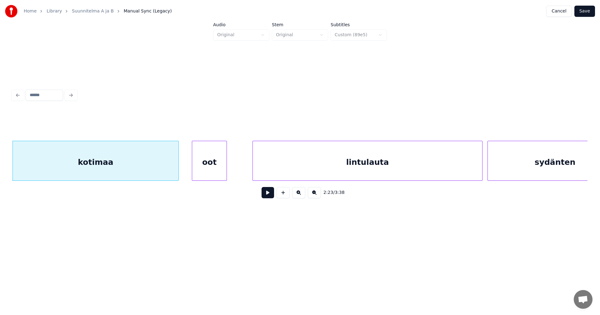
click at [215, 173] on div "oot" at bounding box center [209, 162] width 34 height 42
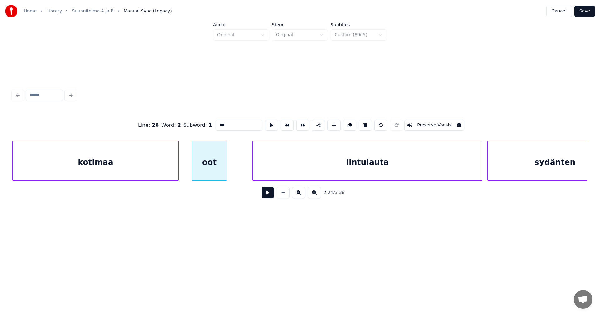
click at [271, 197] on button at bounding box center [268, 192] width 12 height 11
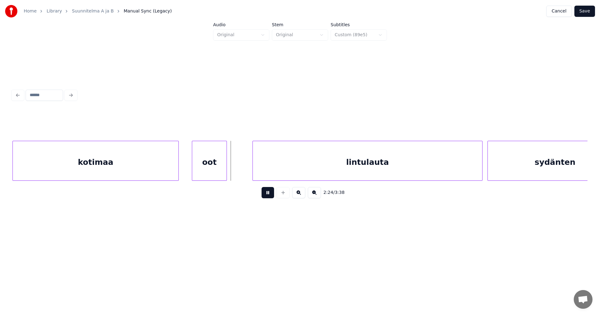
drag, startPoint x: 271, startPoint y: 195, endPoint x: 272, endPoint y: 190, distance: 5.5
click at [269, 193] on button at bounding box center [268, 192] width 12 height 11
click at [276, 173] on div "lintulauta" at bounding box center [356, 162] width 229 height 42
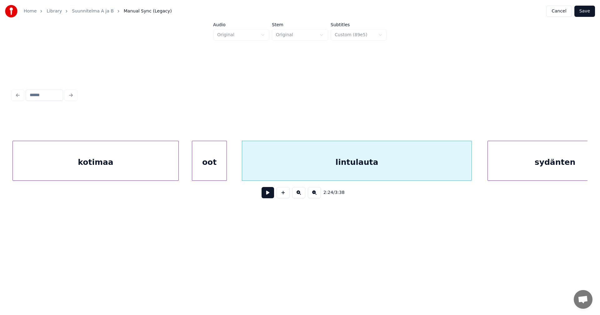
click at [270, 195] on button at bounding box center [268, 192] width 12 height 11
click at [452, 166] on div at bounding box center [453, 160] width 2 height 39
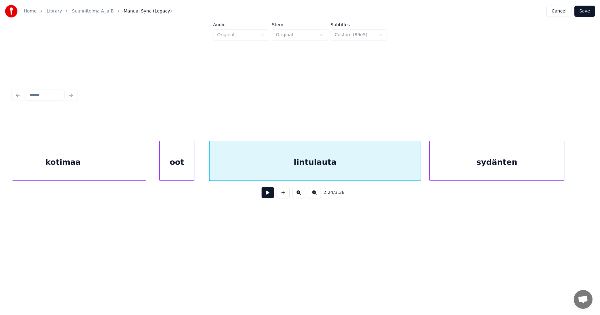
click at [481, 170] on div "sydänten" at bounding box center [497, 162] width 134 height 42
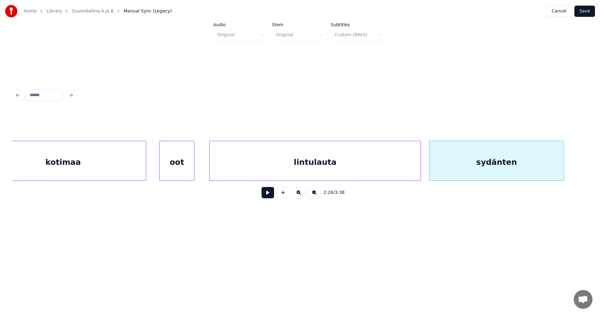
click at [272, 197] on button at bounding box center [268, 192] width 12 height 11
drag, startPoint x: 271, startPoint y: 194, endPoint x: 279, endPoint y: 196, distance: 7.8
click at [272, 194] on button at bounding box center [268, 192] width 12 height 11
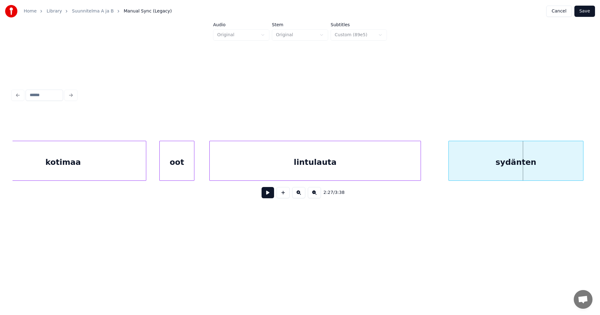
click at [479, 160] on div "sydänten" at bounding box center [516, 162] width 134 height 42
click at [415, 170] on div "lintulauta" at bounding box center [312, 162] width 211 height 42
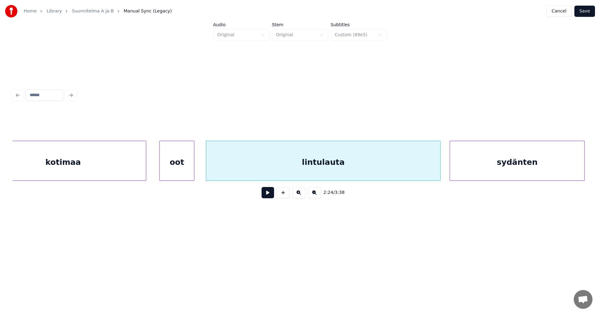
click at [439, 167] on div at bounding box center [439, 160] width 2 height 39
click at [267, 197] on button at bounding box center [268, 192] width 12 height 11
click at [272, 194] on button at bounding box center [268, 192] width 12 height 11
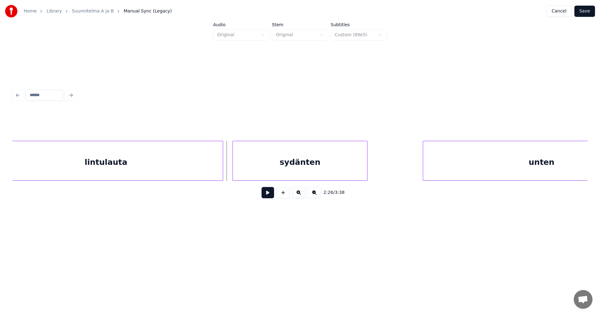
scroll to position [0, 18133]
click at [289, 167] on div "sydänten" at bounding box center [295, 162] width 134 height 42
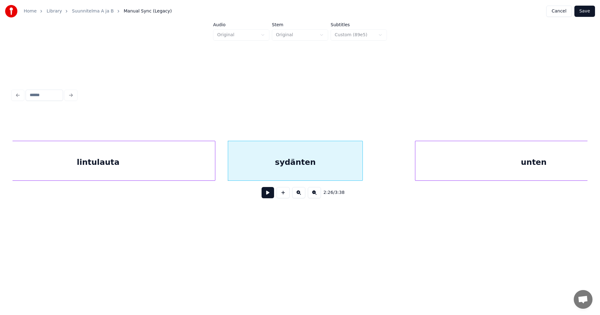
click at [270, 196] on button at bounding box center [268, 192] width 12 height 11
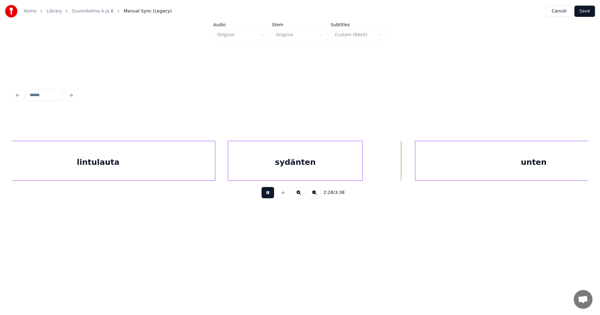
click at [270, 196] on button at bounding box center [268, 192] width 12 height 11
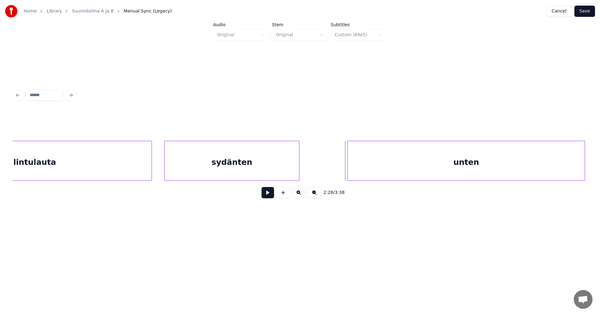
click at [456, 166] on div "unten" at bounding box center [466, 162] width 237 height 42
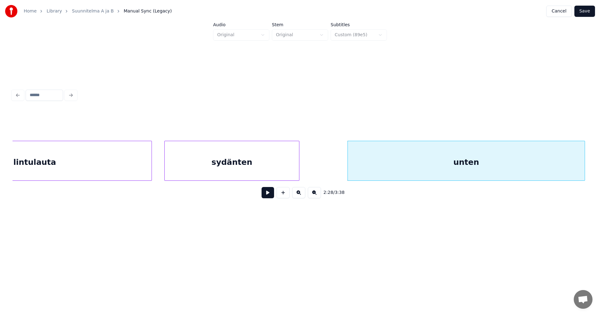
click at [127, 159] on div "lintulauta" at bounding box center [35, 162] width 234 height 42
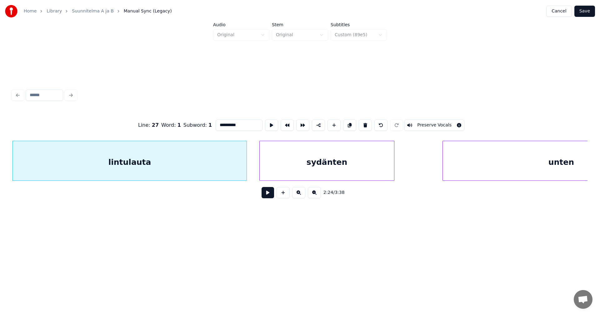
click at [270, 197] on button at bounding box center [268, 192] width 12 height 11
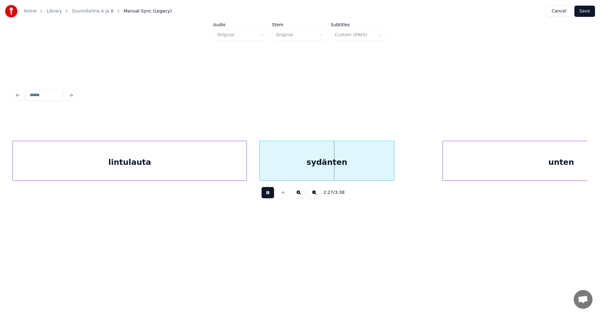
drag, startPoint x: 269, startPoint y: 192, endPoint x: 267, endPoint y: 188, distance: 4.8
click at [269, 191] on button at bounding box center [268, 192] width 12 height 11
click at [272, 194] on button at bounding box center [268, 192] width 12 height 11
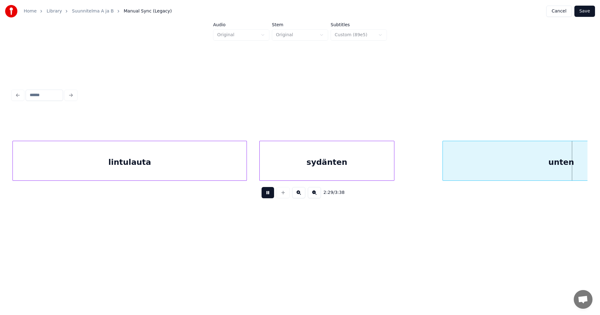
scroll to position [0, 18678]
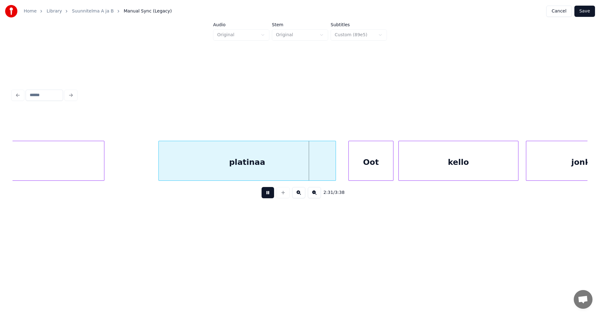
drag, startPoint x: 269, startPoint y: 194, endPoint x: 307, endPoint y: 192, distance: 38.2
click at [269, 194] on button at bounding box center [268, 192] width 12 height 11
click at [362, 170] on div "Oot" at bounding box center [371, 162] width 44 height 42
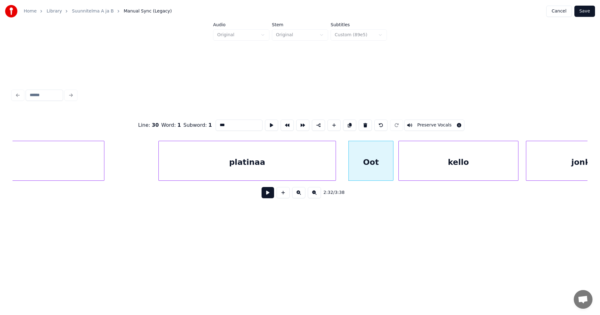
click at [221, 124] on input "***" at bounding box center [239, 125] width 47 height 11
click at [331, 170] on div at bounding box center [332, 160] width 2 height 39
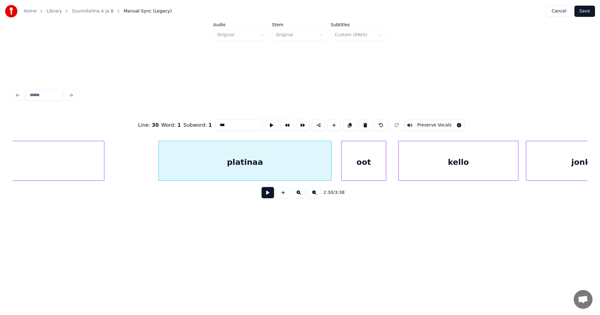
click at [364, 172] on div "oot" at bounding box center [364, 162] width 44 height 42
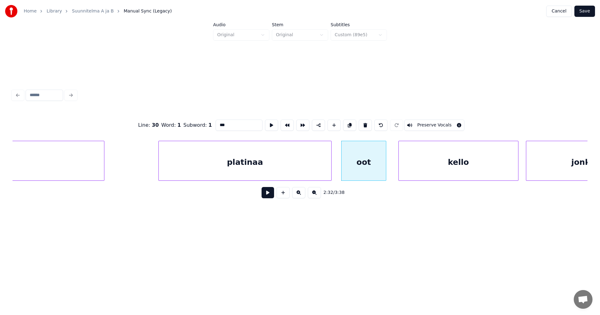
type input "***"
click at [268, 195] on button at bounding box center [268, 192] width 12 height 11
click at [268, 194] on button at bounding box center [268, 192] width 12 height 11
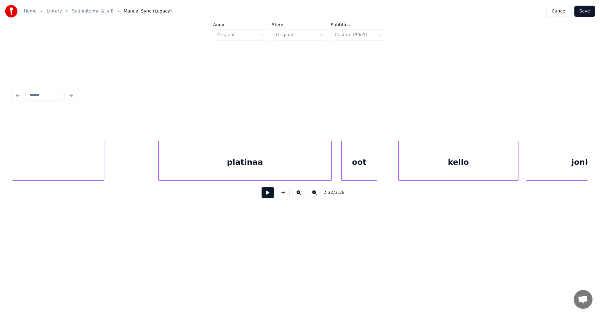
click at [375, 171] on div at bounding box center [376, 160] width 2 height 39
click at [406, 171] on div "kello" at bounding box center [451, 162] width 119 height 42
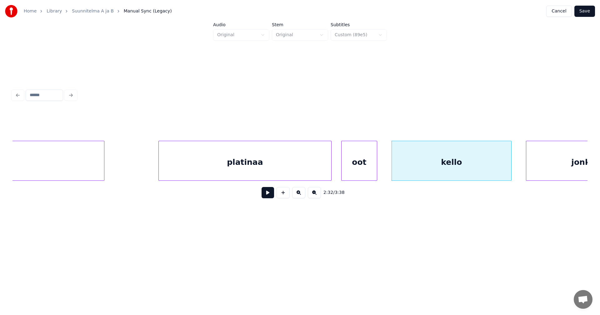
click at [361, 162] on div "oot" at bounding box center [359, 162] width 35 height 42
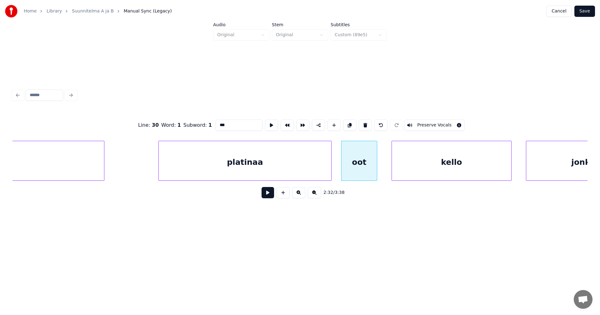
click at [267, 198] on button at bounding box center [268, 192] width 12 height 11
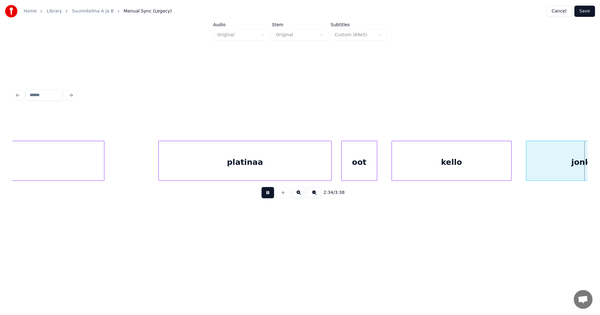
scroll to position [0, 19253]
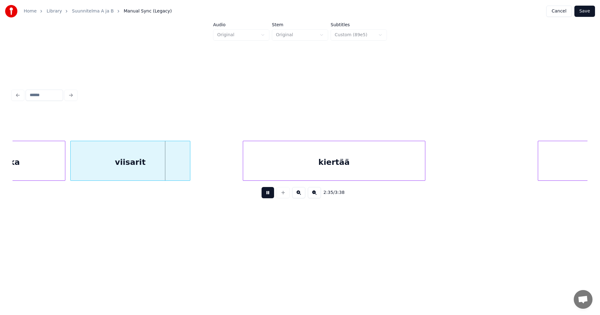
click at [267, 198] on button at bounding box center [268, 192] width 12 height 11
click at [268, 196] on button at bounding box center [268, 192] width 12 height 11
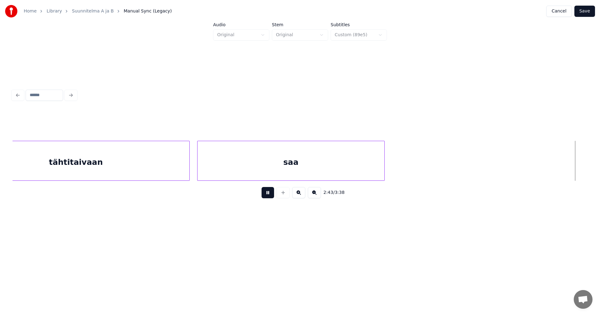
scroll to position [0, 20404]
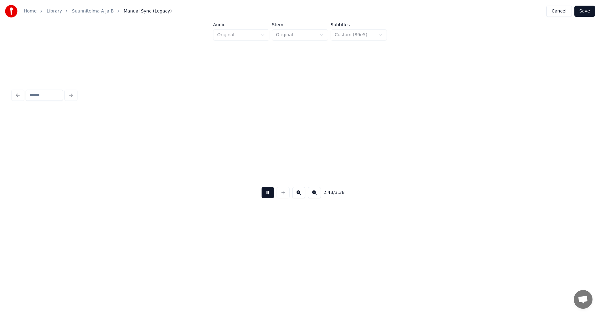
click at [268, 195] on button at bounding box center [268, 192] width 12 height 11
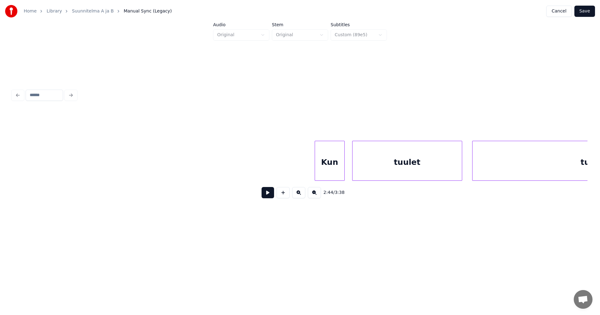
scroll to position [0, 20711]
click at [268, 194] on button at bounding box center [268, 192] width 12 height 11
click at [268, 193] on button at bounding box center [268, 192] width 12 height 11
click at [267, 197] on button at bounding box center [268, 192] width 12 height 11
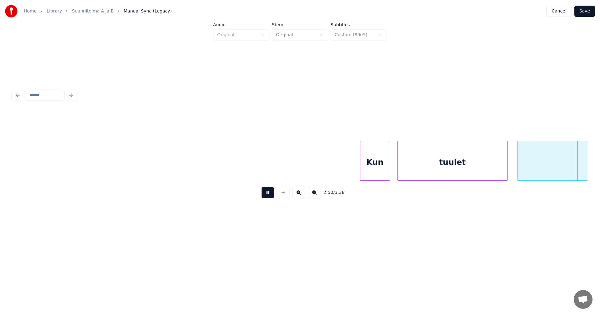
scroll to position [0, 21286]
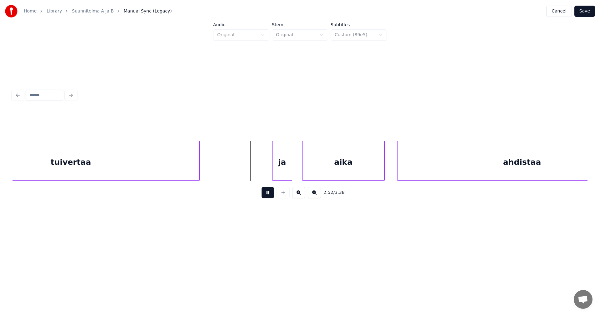
click at [268, 195] on button at bounding box center [268, 192] width 12 height 11
click at [277, 172] on div "ja" at bounding box center [280, 162] width 19 height 42
click at [270, 195] on button at bounding box center [268, 192] width 12 height 11
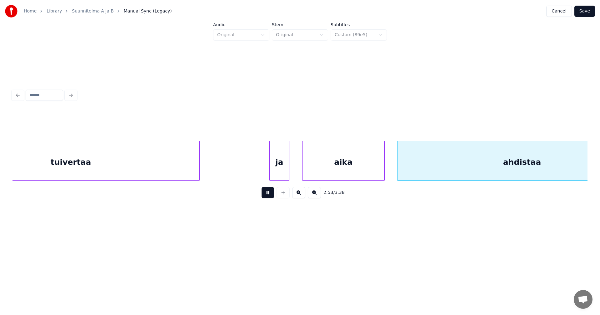
drag, startPoint x: 270, startPoint y: 195, endPoint x: 279, endPoint y: 194, distance: 8.8
click at [270, 195] on button at bounding box center [268, 192] width 12 height 11
click at [377, 167] on div at bounding box center [377, 160] width 2 height 39
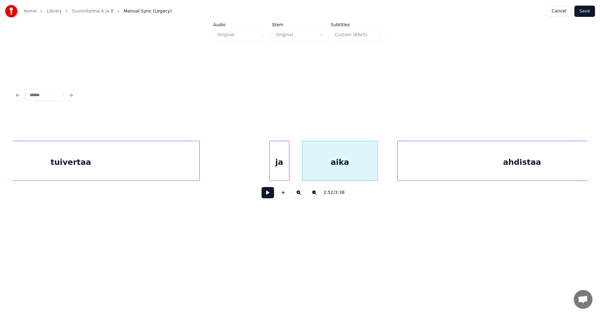
scroll to position [0, 21344]
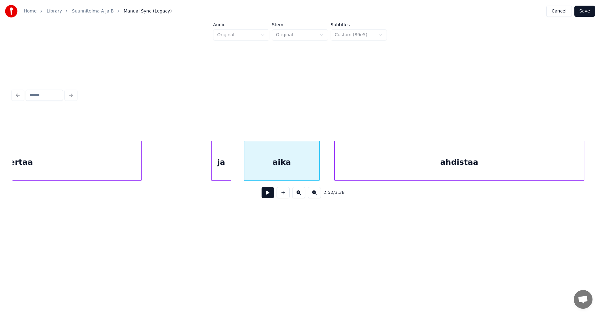
click at [401, 168] on div "ahdistaa" at bounding box center [459, 162] width 249 height 42
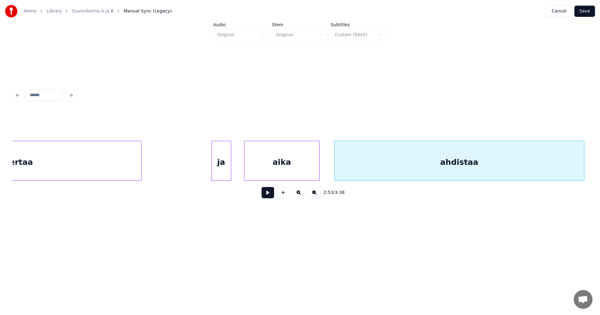
click at [302, 170] on div "aika" at bounding box center [281, 162] width 75 height 42
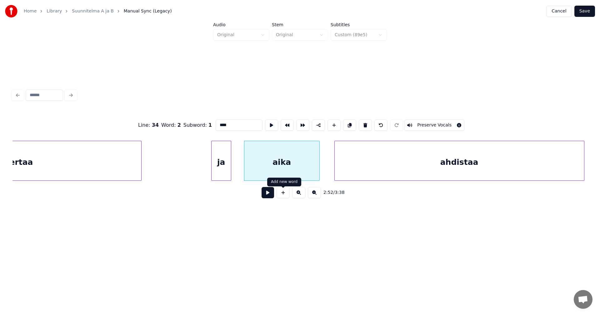
click at [267, 196] on button at bounding box center [268, 192] width 12 height 11
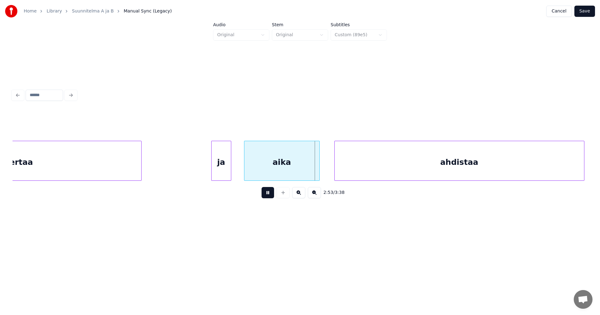
click at [269, 192] on button at bounding box center [268, 192] width 12 height 11
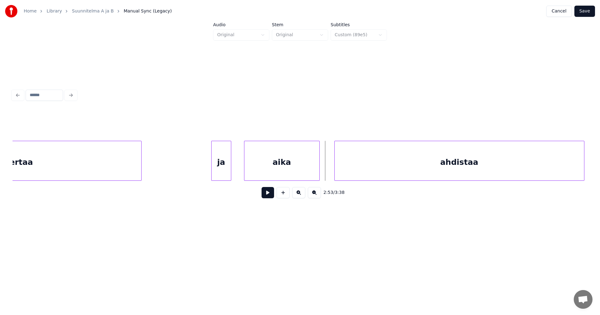
click at [269, 192] on button at bounding box center [268, 192] width 12 height 11
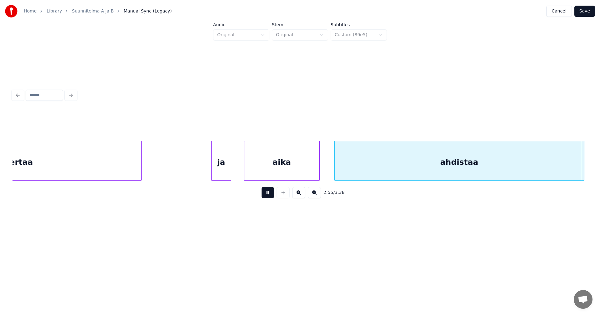
scroll to position [0, 21921]
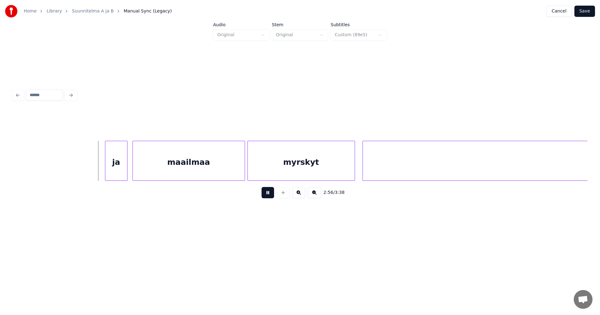
drag, startPoint x: 271, startPoint y: 193, endPoint x: 258, endPoint y: 188, distance: 13.3
click at [271, 193] on button at bounding box center [268, 192] width 12 height 11
click at [115, 167] on div "ja" at bounding box center [111, 162] width 22 height 42
click at [94, 165] on div at bounding box center [95, 160] width 2 height 39
click at [264, 193] on button at bounding box center [268, 192] width 12 height 11
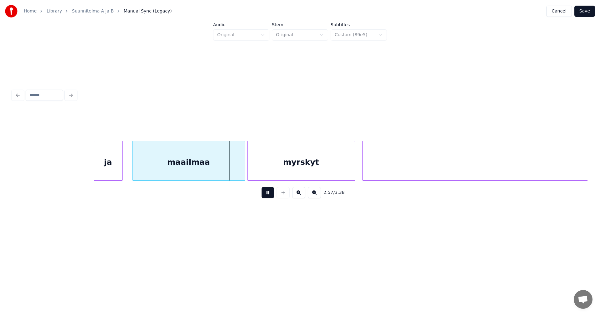
click at [268, 191] on button at bounding box center [268, 192] width 12 height 11
click at [242, 168] on div at bounding box center [242, 160] width 2 height 39
click at [265, 197] on button at bounding box center [268, 192] width 12 height 11
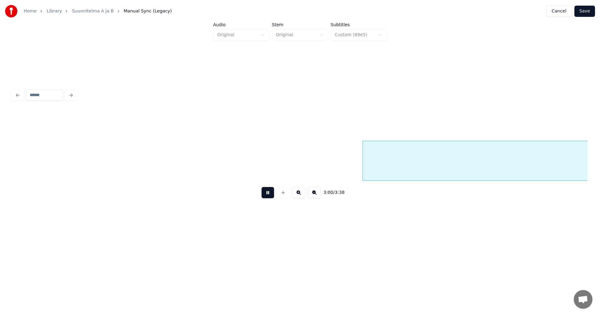
scroll to position [0, 22496]
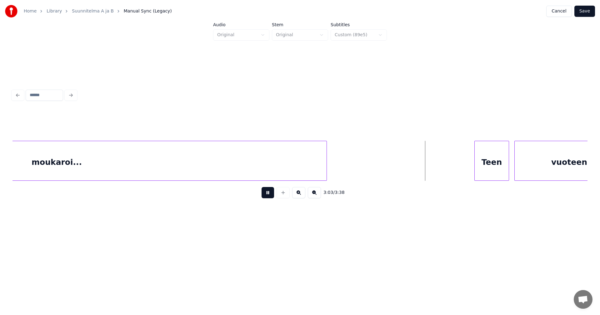
click at [269, 195] on button at bounding box center [268, 192] width 12 height 11
click at [268, 194] on button at bounding box center [268, 192] width 12 height 11
click at [268, 193] on button at bounding box center [268, 192] width 12 height 11
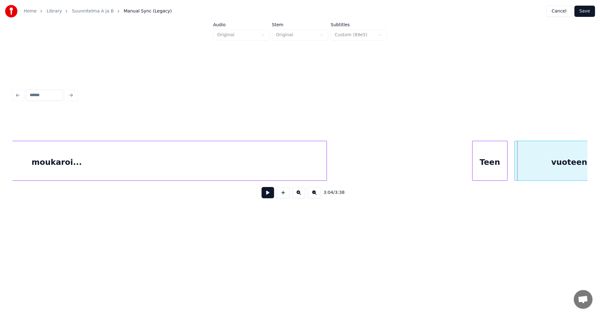
click at [489, 167] on div "Teen" at bounding box center [489, 162] width 34 height 42
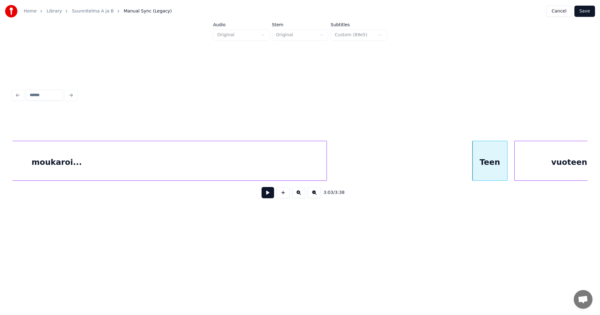
click at [266, 195] on button at bounding box center [268, 192] width 12 height 11
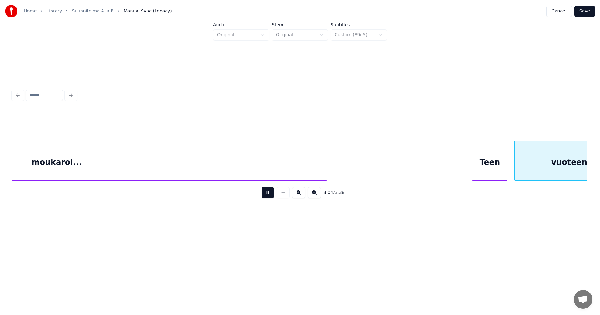
scroll to position [0, 23072]
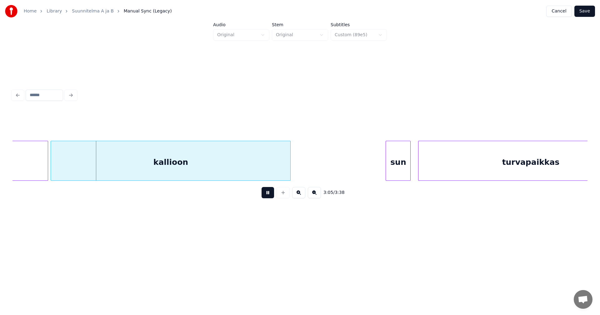
click at [266, 194] on button at bounding box center [268, 192] width 12 height 11
click at [43, 164] on div at bounding box center [43, 160] width 2 height 39
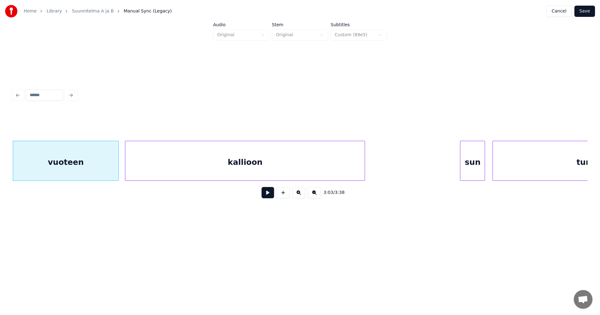
click at [220, 168] on div "kallioon" at bounding box center [244, 162] width 239 height 42
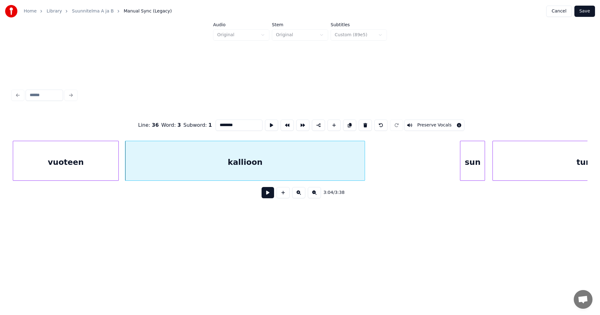
click at [269, 198] on button at bounding box center [268, 192] width 12 height 11
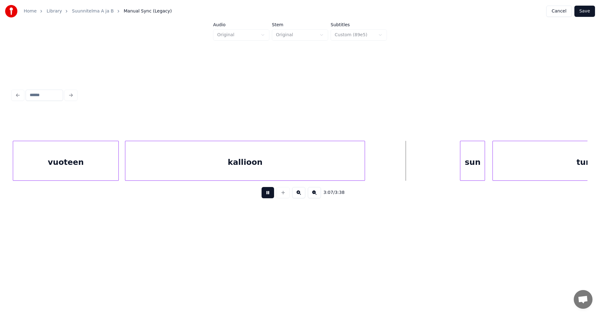
drag, startPoint x: 268, startPoint y: 196, endPoint x: 303, endPoint y: 198, distance: 35.0
click at [267, 195] on button at bounding box center [268, 192] width 12 height 11
click at [462, 171] on div "sun" at bounding box center [466, 162] width 24 height 42
click at [451, 166] on div at bounding box center [452, 160] width 2 height 39
click at [272, 196] on button at bounding box center [268, 192] width 12 height 11
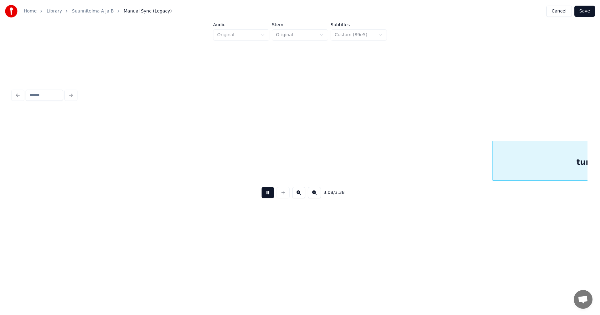
scroll to position [0, 23574]
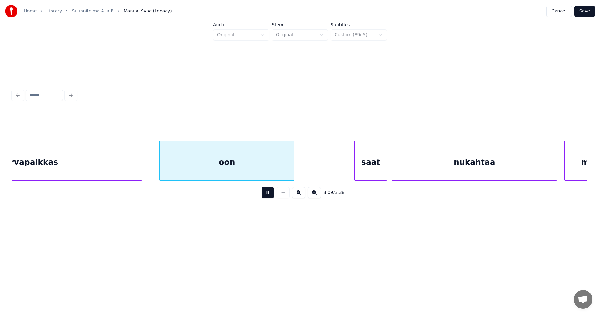
drag, startPoint x: 272, startPoint y: 196, endPoint x: 257, endPoint y: 187, distance: 16.7
click at [266, 192] on button at bounding box center [268, 192] width 12 height 11
click at [242, 173] on div "oon" at bounding box center [220, 162] width 134 height 42
click at [132, 170] on div "turvapaikkas" at bounding box center [29, 162] width 224 height 42
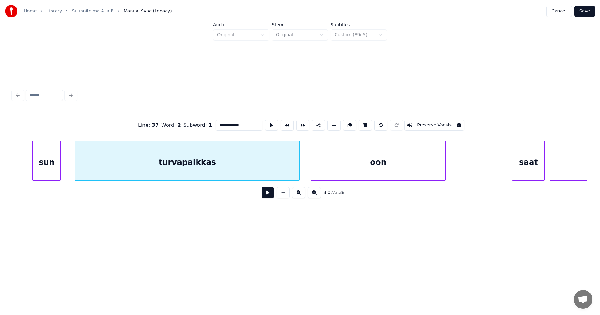
scroll to position [0, 23415]
click at [132, 174] on div "turvapaikkas" at bounding box center [185, 162] width 224 height 42
click at [264, 197] on button at bounding box center [268, 192] width 12 height 11
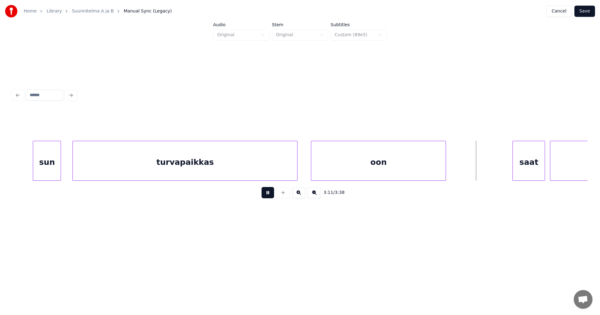
click at [267, 196] on button at bounding box center [268, 192] width 12 height 11
click at [520, 167] on div "saat" at bounding box center [521, 162] width 32 height 42
click at [270, 197] on button at bounding box center [268, 192] width 12 height 11
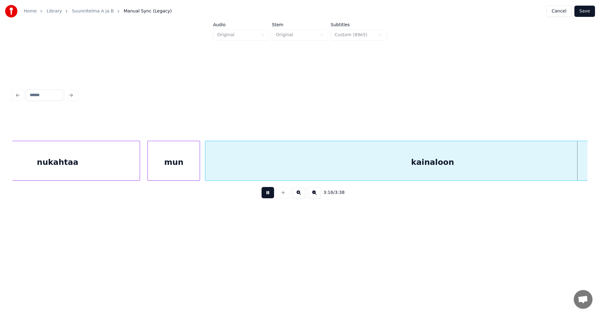
scroll to position [0, 24565]
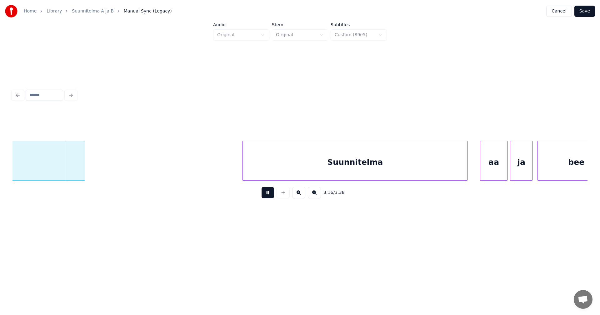
click at [270, 194] on button at bounding box center [268, 192] width 12 height 11
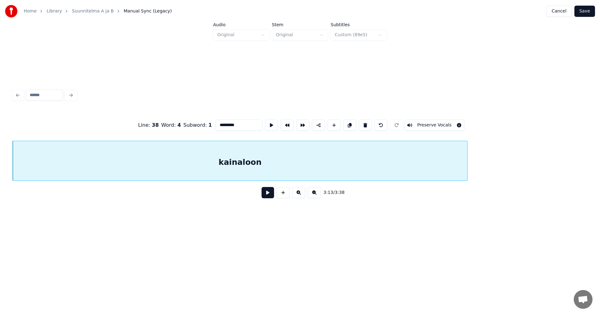
click at [240, 124] on input "*********" at bounding box center [239, 125] width 47 height 11
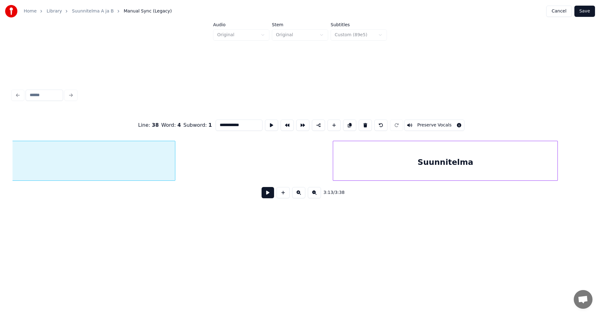
scroll to position [0, 24566]
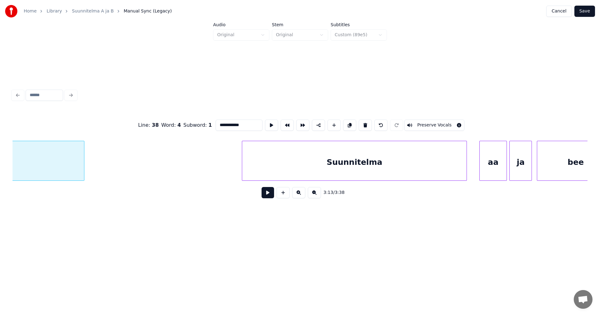
click at [411, 164] on div "Suunnitelma" at bounding box center [354, 162] width 224 height 42
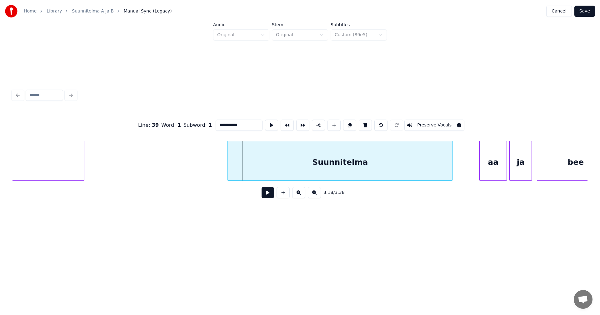
click at [292, 174] on div "Suunnitelma" at bounding box center [340, 162] width 224 height 42
type input "**********"
click at [269, 194] on button at bounding box center [268, 192] width 12 height 11
click at [269, 192] on button at bounding box center [268, 192] width 12 height 11
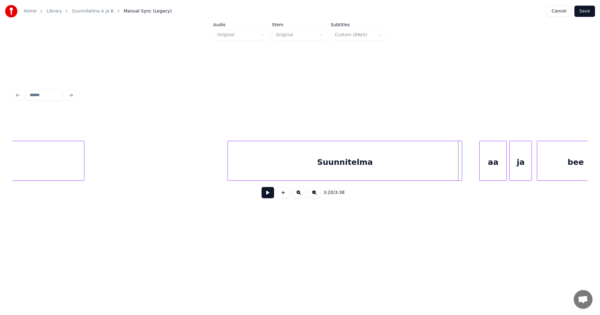
click at [461, 168] on div at bounding box center [461, 160] width 2 height 39
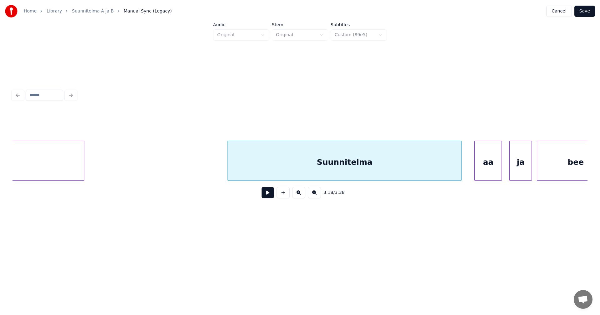
click at [494, 169] on div "aa" at bounding box center [488, 162] width 27 height 42
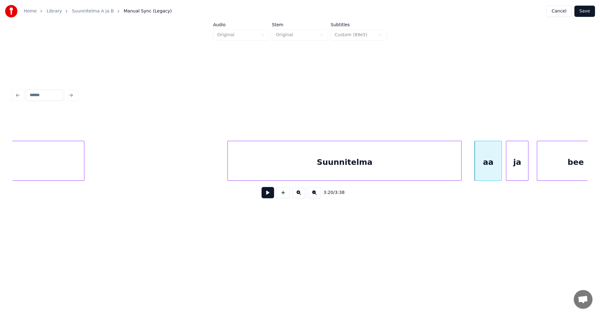
click at [518, 168] on div "ja" at bounding box center [517, 162] width 22 height 42
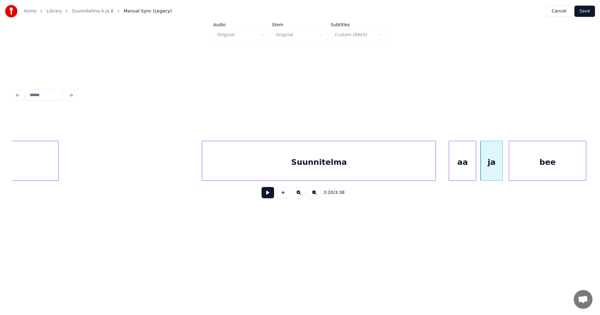
click at [545, 171] on div "bee" at bounding box center [547, 162] width 77 height 42
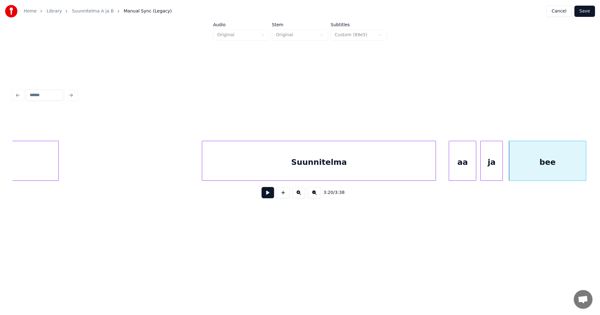
click at [406, 172] on div "Suunnitelma" at bounding box center [318, 162] width 233 height 42
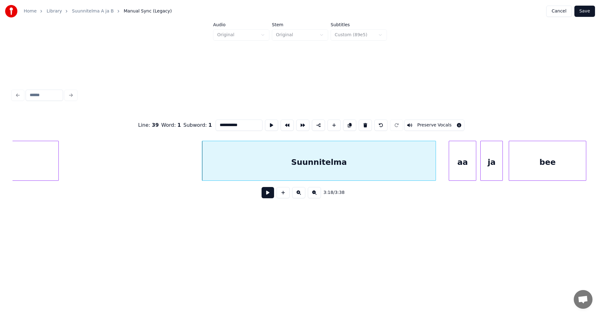
click at [270, 197] on button at bounding box center [268, 192] width 12 height 11
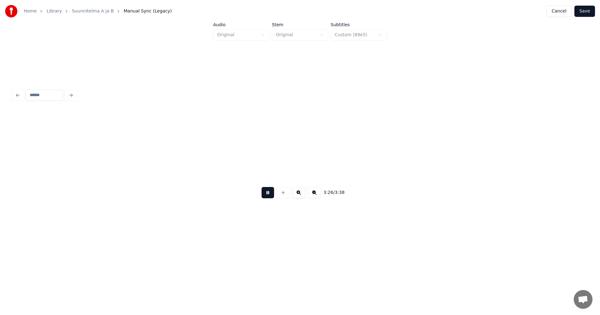
scroll to position [0, 25743]
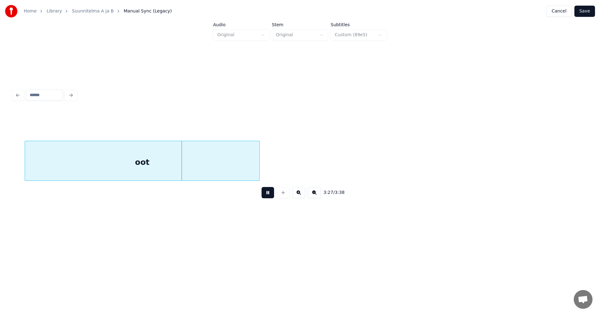
click at [273, 195] on button at bounding box center [268, 192] width 12 height 11
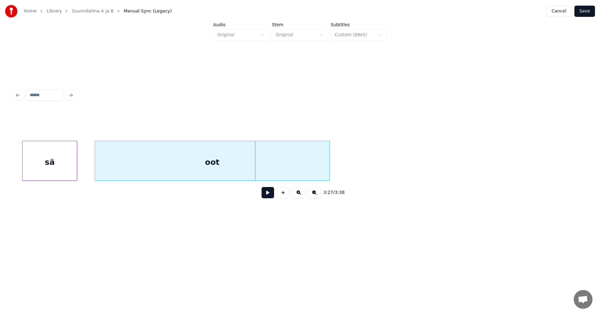
scroll to position [0, 25668]
click at [133, 175] on div "oot" at bounding box center [215, 162] width 234 height 42
click at [155, 172] on div "oot" at bounding box center [214, 162] width 234 height 42
click at [220, 156] on div "oot" at bounding box center [214, 162] width 234 height 42
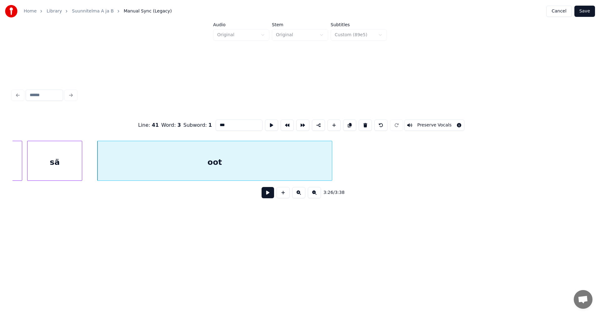
click at [237, 120] on input "***" at bounding box center [239, 125] width 47 height 11
type input "******"
click at [588, 13] on button "Save" at bounding box center [584, 11] width 21 height 11
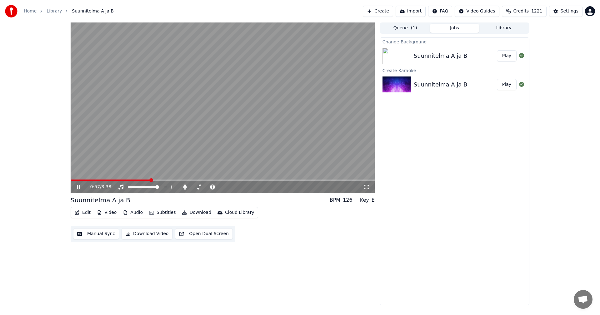
click at [81, 185] on div "0:57 / 3:38" at bounding box center [223, 187] width 304 height 12
drag, startPoint x: 79, startPoint y: 188, endPoint x: 84, endPoint y: 195, distance: 8.3
click at [79, 188] on icon at bounding box center [78, 187] width 3 height 4
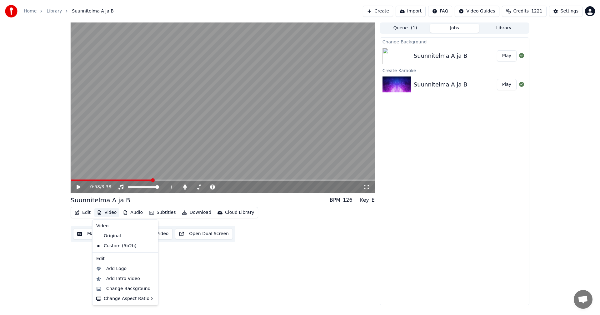
click at [85, 214] on div "Edit Video Audio Subtitles Download Cloud Library" at bounding box center [164, 212] width 187 height 11
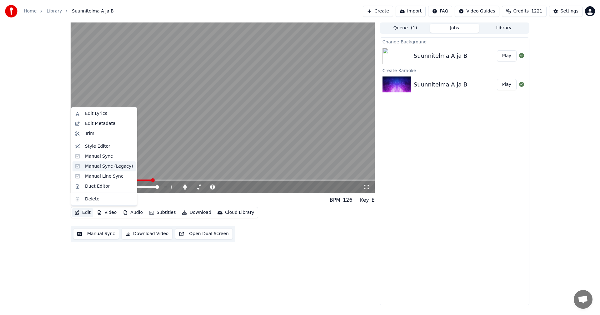
click at [109, 165] on div "Manual Sync (Legacy)" at bounding box center [109, 166] width 48 height 6
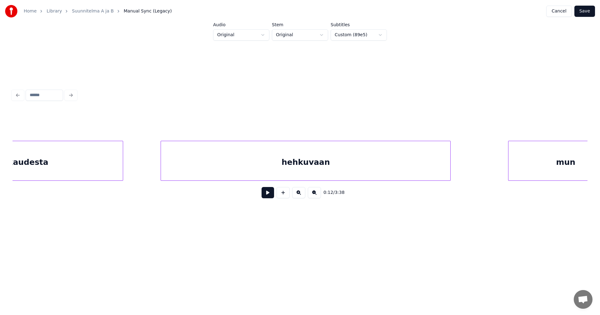
scroll to position [0, 6047]
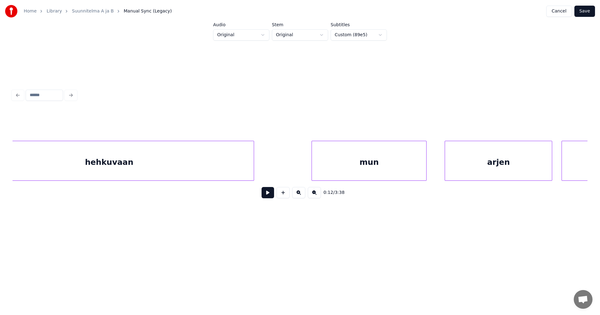
click at [176, 160] on div "hehkuvaan" at bounding box center [108, 162] width 289 height 42
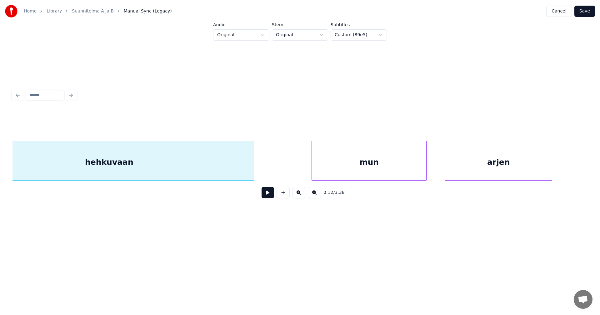
scroll to position [0, 6089]
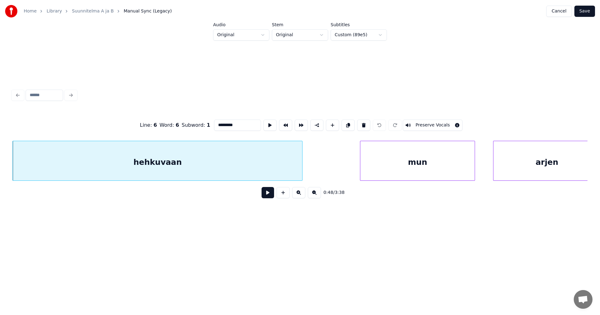
click at [267, 192] on button at bounding box center [268, 192] width 12 height 11
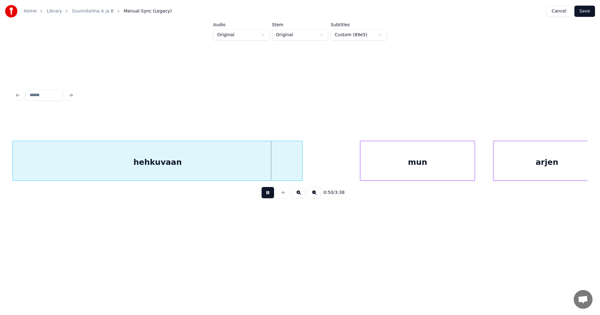
click at [266, 194] on button at bounding box center [268, 192] width 12 height 11
click at [292, 171] on div at bounding box center [293, 160] width 2 height 39
click at [270, 172] on div "hehkuvaan" at bounding box center [152, 162] width 279 height 42
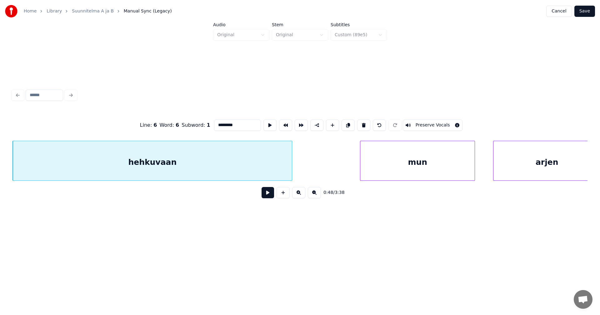
click at [237, 123] on input "*********" at bounding box center [237, 125] width 47 height 11
type input "**********"
click at [589, 10] on button "Save" at bounding box center [584, 11] width 21 height 11
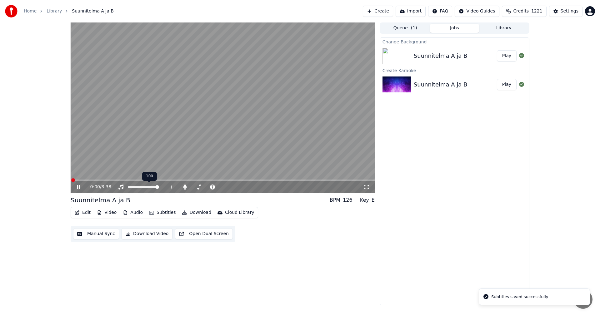
click at [142, 180] on div "100 100" at bounding box center [149, 176] width 15 height 9
click at [140, 180] on span at bounding box center [223, 180] width 304 height 1
click at [121, 180] on span at bounding box center [96, 180] width 50 height 1
click at [81, 184] on div "0:56 / 3:38" at bounding box center [223, 187] width 304 height 12
click at [79, 188] on icon at bounding box center [83, 187] width 15 height 5
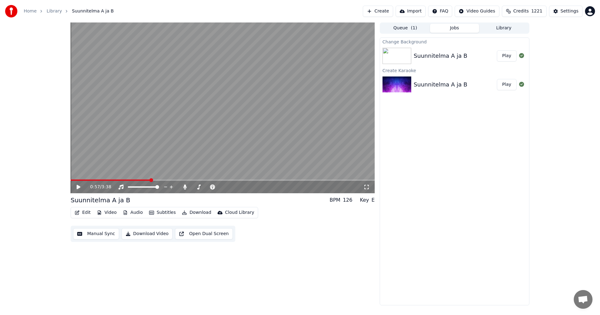
click at [87, 210] on button "Edit" at bounding box center [82, 212] width 21 height 9
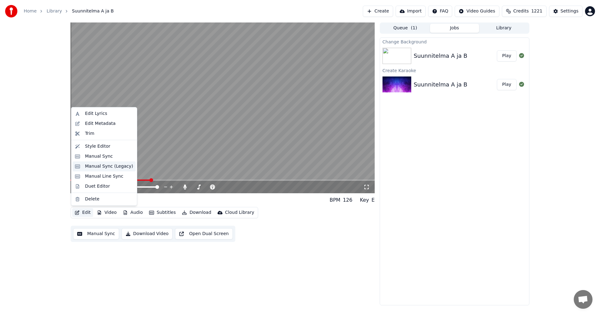
click at [105, 167] on div "Manual Sync (Legacy)" at bounding box center [109, 166] width 48 height 6
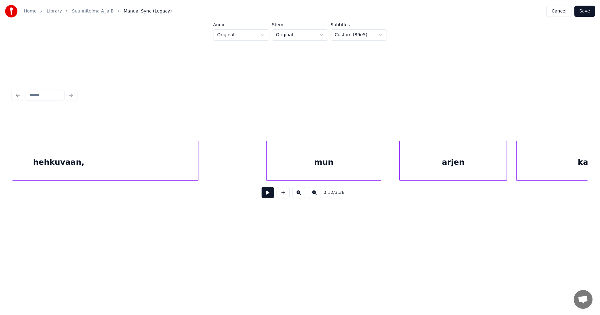
click at [135, 163] on div "hehkuvaan," at bounding box center [58, 162] width 279 height 42
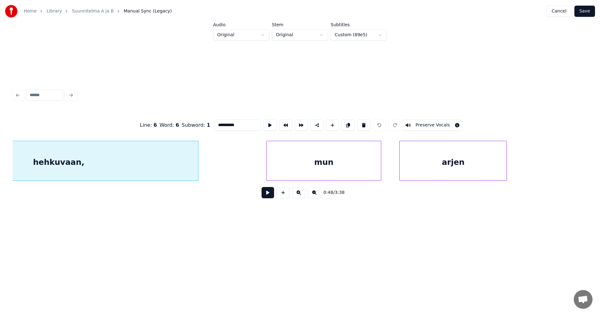
scroll to position [0, 6089]
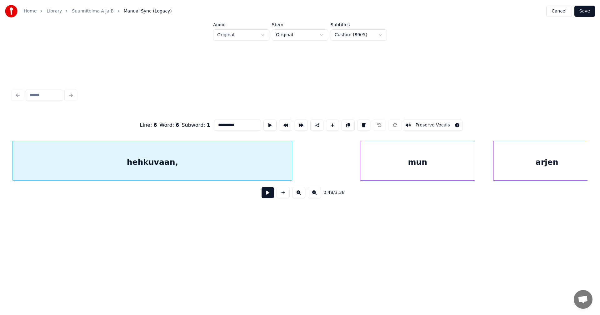
click at [242, 120] on input "**********" at bounding box center [237, 125] width 47 height 11
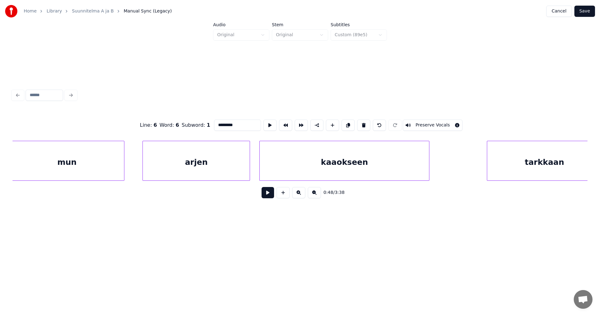
scroll to position [0, 6576]
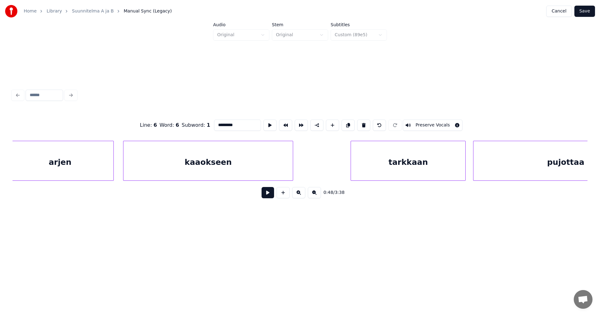
click at [203, 162] on div "kaaokseen" at bounding box center [207, 162] width 169 height 42
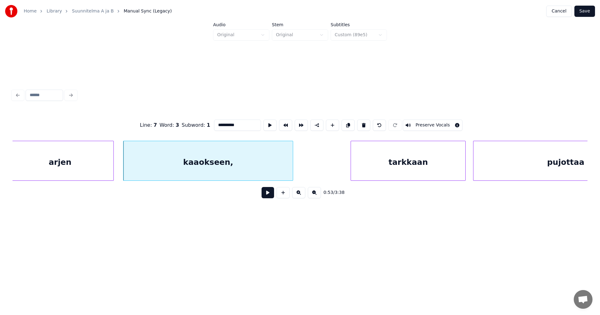
type input "**********"
click at [587, 11] on button "Save" at bounding box center [584, 11] width 21 height 11
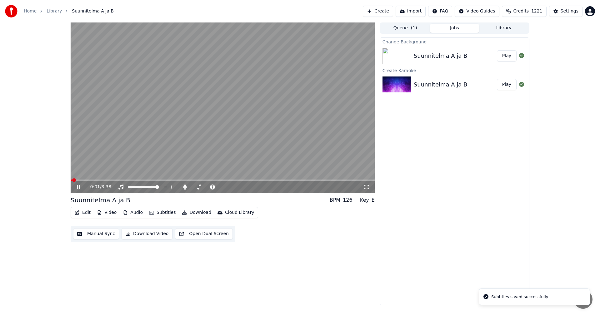
click at [127, 179] on video at bounding box center [223, 107] width 304 height 171
click at [128, 180] on span at bounding box center [223, 180] width 304 height 1
click at [77, 187] on icon at bounding box center [79, 187] width 4 height 4
click at [77, 188] on icon at bounding box center [78, 187] width 3 height 4
click at [88, 214] on button "Edit" at bounding box center [82, 212] width 21 height 9
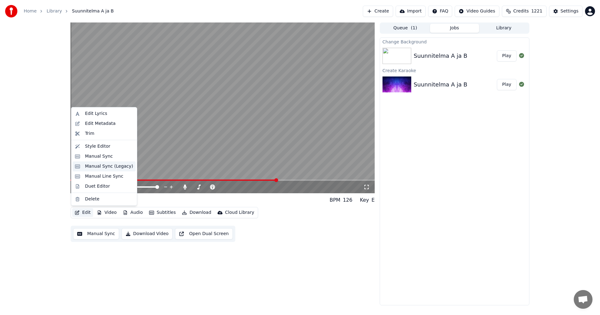
click at [111, 166] on div "Manual Sync (Legacy)" at bounding box center [109, 166] width 48 height 6
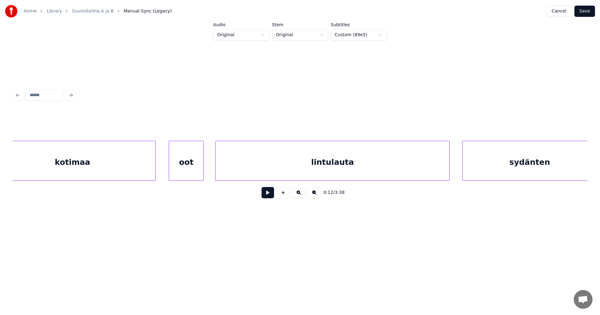
scroll to position [0, 17839]
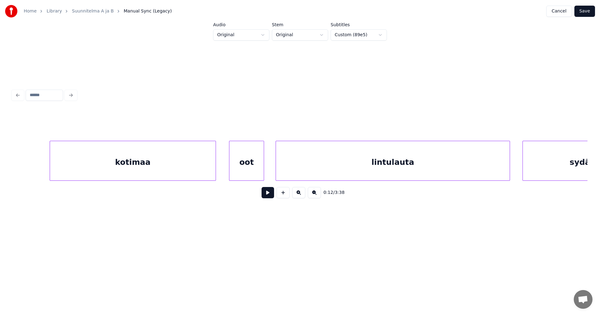
click at [175, 168] on div "kotimaa" at bounding box center [133, 162] width 166 height 42
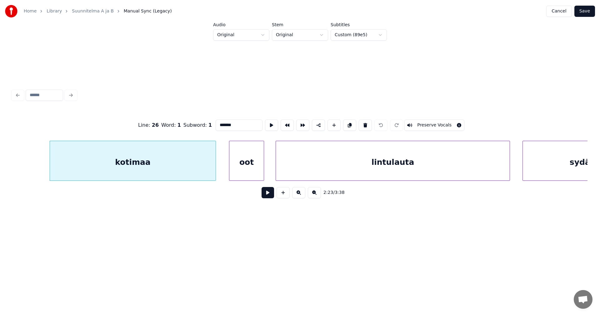
click at [162, 167] on div "kotimaa" at bounding box center [133, 162] width 166 height 42
click at [266, 196] on button at bounding box center [268, 192] width 12 height 11
drag, startPoint x: 267, startPoint y: 194, endPoint x: 263, endPoint y: 193, distance: 3.8
click at [266, 193] on button at bounding box center [268, 192] width 12 height 11
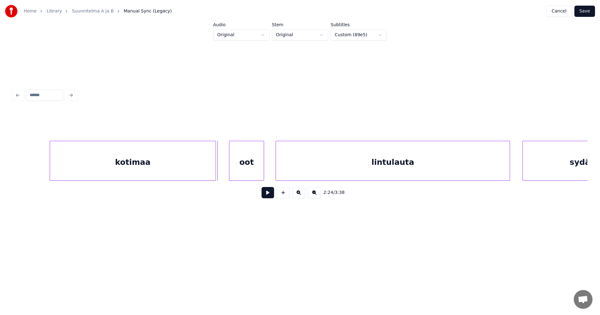
click at [254, 172] on div "oot" at bounding box center [246, 162] width 34 height 42
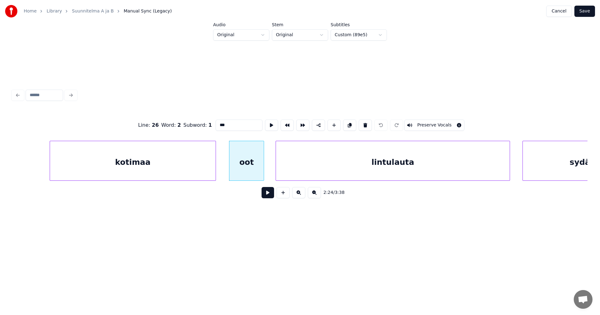
click at [188, 177] on div "kotimaa" at bounding box center [133, 162] width 166 height 42
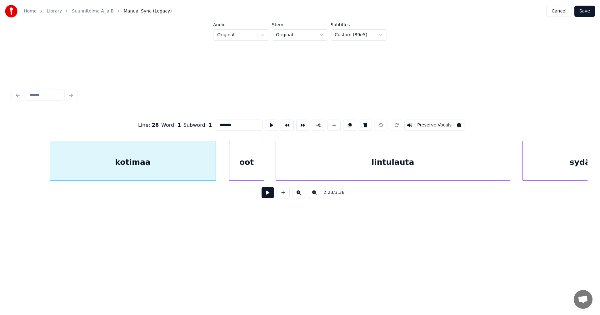
click at [238, 167] on div "oot" at bounding box center [246, 162] width 34 height 42
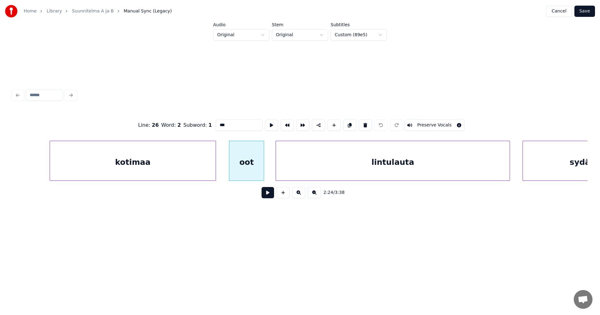
click at [307, 160] on div "lintulauta" at bounding box center [393, 162] width 234 height 42
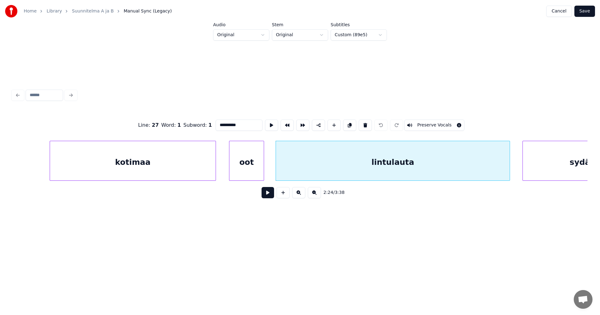
click at [546, 154] on div "sydänten" at bounding box center [590, 162] width 134 height 42
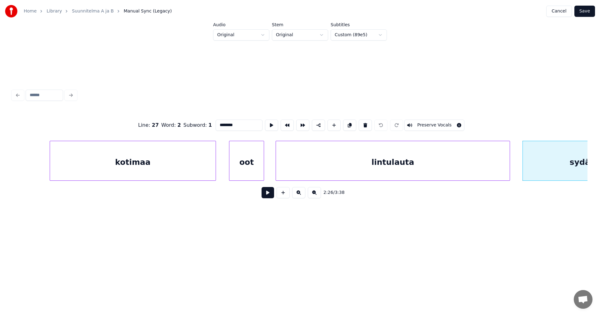
click at [247, 163] on div "oot" at bounding box center [246, 162] width 34 height 42
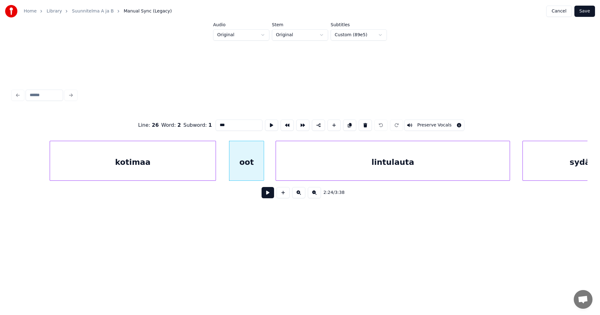
click at [362, 122] on button at bounding box center [365, 125] width 13 height 11
type input "*******"
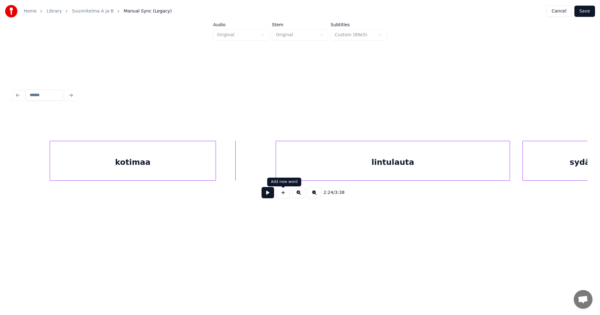
click at [282, 194] on button at bounding box center [283, 192] width 13 height 11
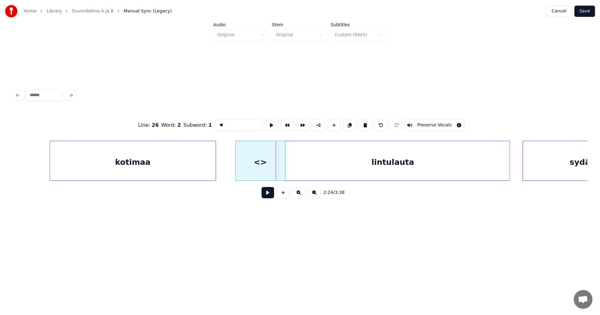
click at [260, 170] on div "<>" at bounding box center [260, 162] width 49 height 42
click at [365, 123] on button at bounding box center [365, 125] width 13 height 11
type input "*******"
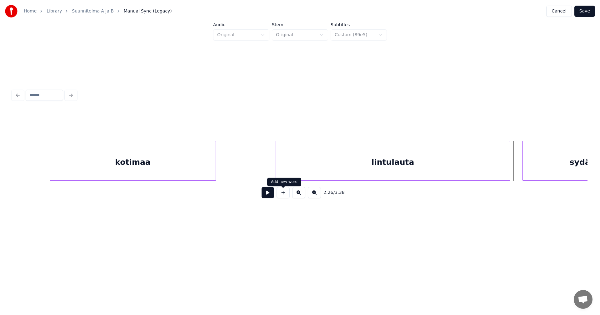
click at [283, 196] on button at bounding box center [283, 192] width 13 height 11
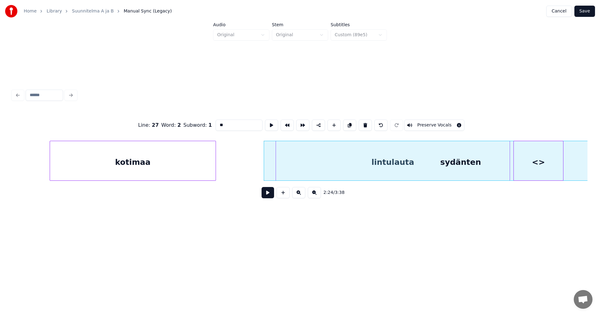
click at [337, 202] on div "Line : 27 Word : 2 Subword : 1 ** Preserve Vocals 2:24 / 3:38" at bounding box center [299, 157] width 575 height 95
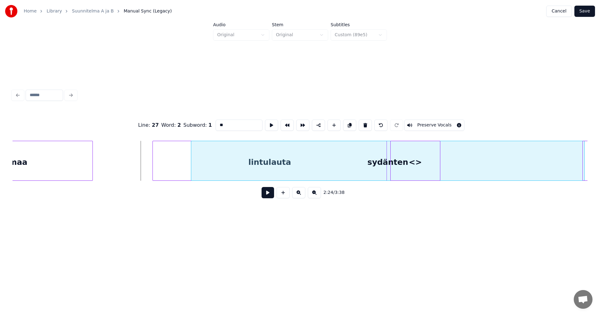
scroll to position [0, 17962]
click at [357, 147] on div "sydänten" at bounding box center [390, 162] width 393 height 42
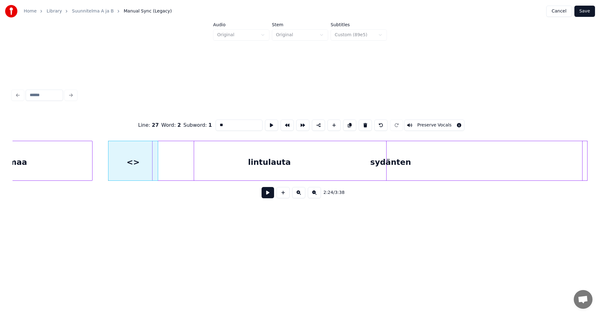
click at [125, 240] on html "Home Library Suunnitelma A ja B Manual Sync (Legacy) Cancel Save Audio Original…" at bounding box center [300, 125] width 600 height 250
click at [137, 177] on div at bounding box center [137, 160] width 2 height 39
drag, startPoint x: 226, startPoint y: 119, endPoint x: 214, endPoint y: 125, distance: 13.4
click at [212, 126] on div "Line : 27 Word : 2 Subword : 1 ** Preserve Vocals" at bounding box center [299, 125] width 575 height 31
type input "**"
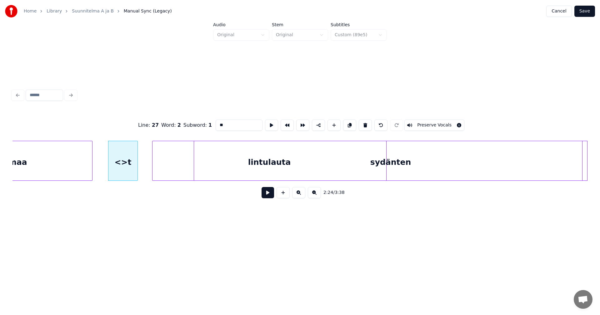
click at [124, 174] on div "<>t" at bounding box center [122, 162] width 29 height 42
click at [269, 194] on button at bounding box center [268, 192] width 12 height 11
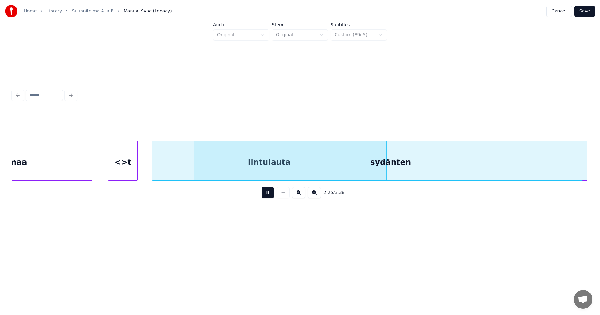
click at [269, 194] on button at bounding box center [268, 192] width 12 height 11
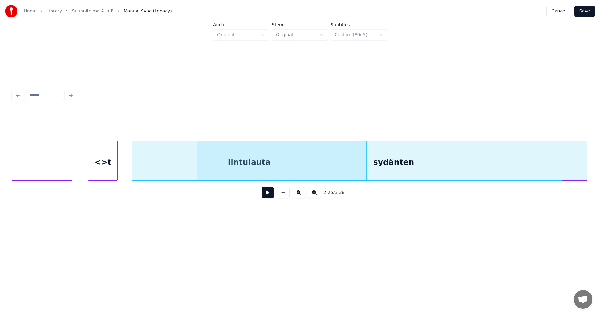
scroll to position [0, 17986]
click at [308, 165] on div "sydänten" at bounding box center [390, 162] width 393 height 42
click at [250, 152] on div "lintulauta" at bounding box center [252, 162] width 234 height 42
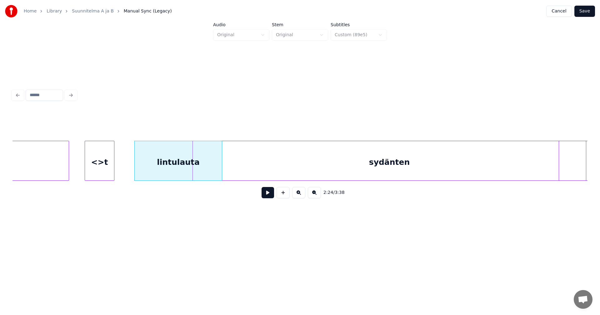
click at [220, 192] on div "2:24 / 3:38" at bounding box center [299, 157] width 575 height 95
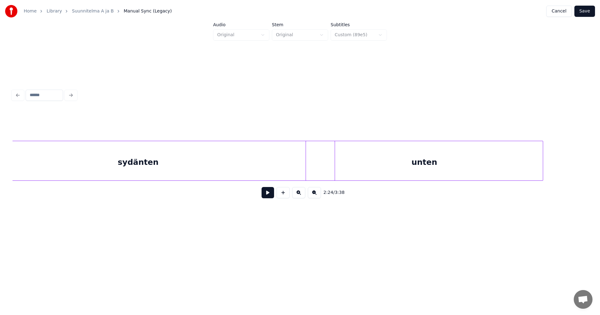
scroll to position [0, 18167]
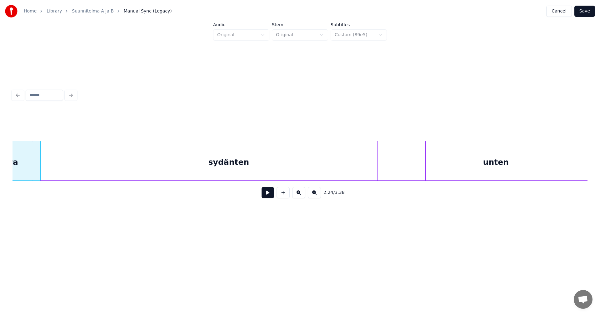
click at [111, 147] on div "sydänten" at bounding box center [228, 162] width 393 height 42
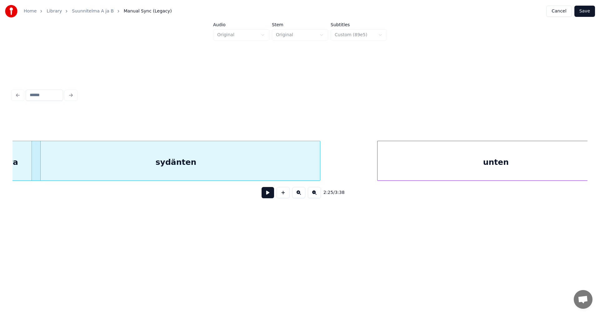
click at [319, 168] on div at bounding box center [319, 160] width 2 height 39
click at [77, 159] on div "sydänten" at bounding box center [193, 162] width 287 height 42
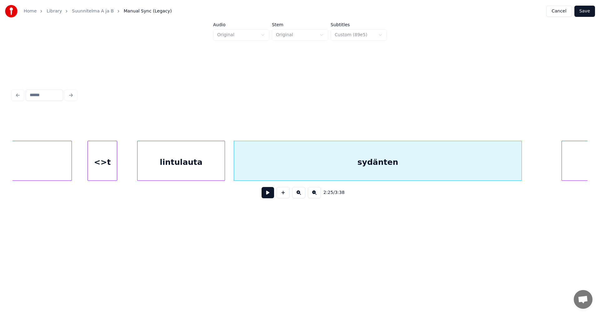
scroll to position [0, 17980]
click at [107, 163] on div "<>t" at bounding box center [105, 162] width 29 height 42
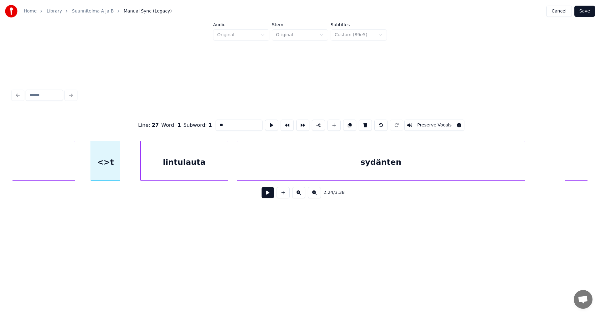
click at [203, 158] on div "lintulauta" at bounding box center [184, 162] width 87 height 42
type input "***"
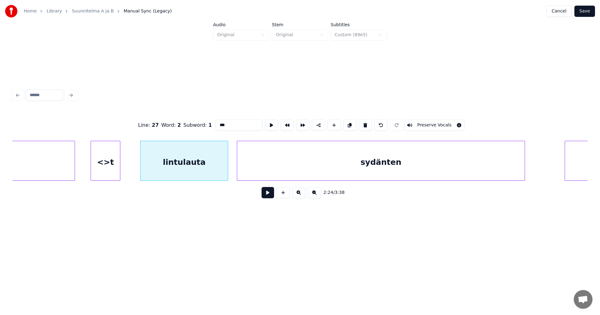
click at [264, 194] on button at bounding box center [268, 192] width 12 height 11
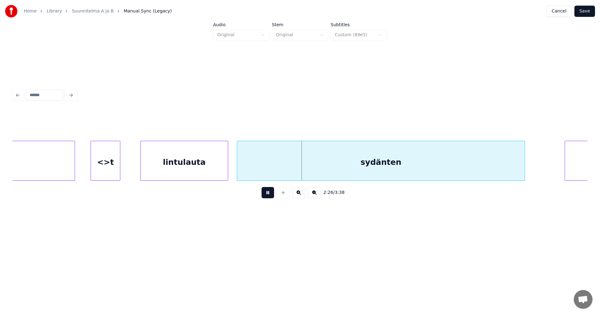
drag, startPoint x: 265, startPoint y: 193, endPoint x: 267, endPoint y: 188, distance: 6.2
click at [265, 193] on button at bounding box center [268, 192] width 12 height 11
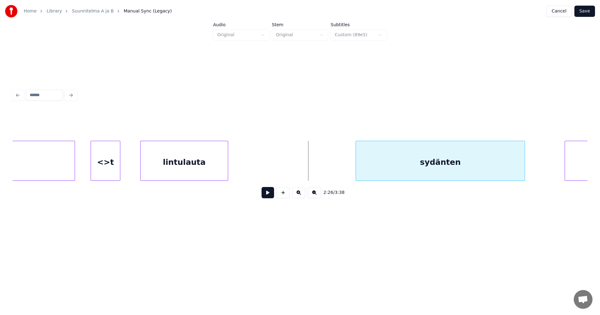
click at [356, 152] on div at bounding box center [357, 160] width 2 height 39
click at [342, 152] on div at bounding box center [343, 160] width 2 height 39
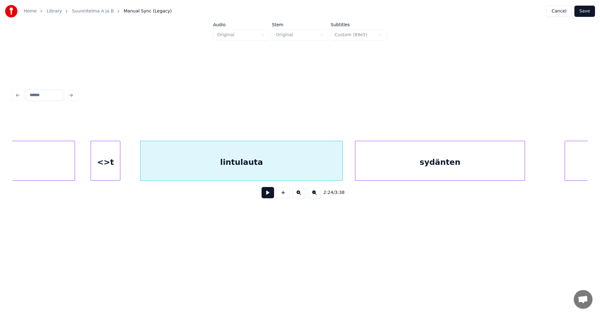
click at [277, 172] on div "lintulauta" at bounding box center [242, 162] width 202 height 42
click at [265, 197] on button at bounding box center [268, 192] width 12 height 11
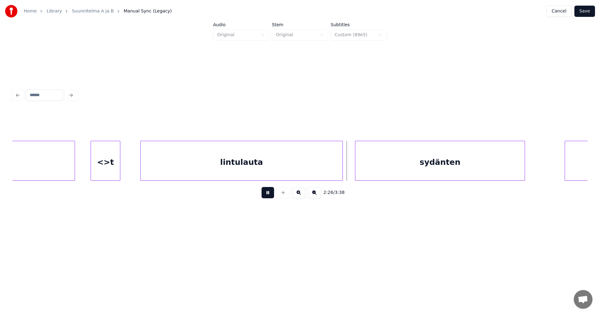
click at [265, 195] on button at bounding box center [268, 192] width 12 height 11
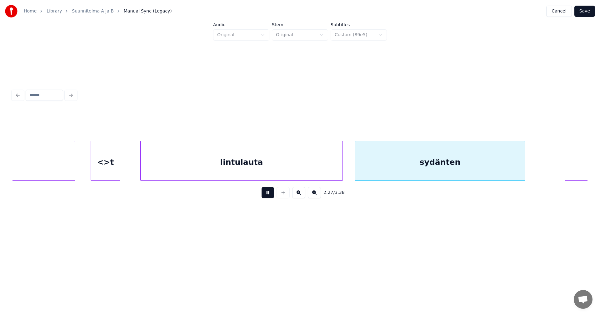
drag, startPoint x: 265, startPoint y: 195, endPoint x: 297, endPoint y: 165, distance: 43.5
click at [268, 192] on button at bounding box center [268, 192] width 12 height 11
click at [297, 164] on div "lintulauta" at bounding box center [242, 162] width 202 height 42
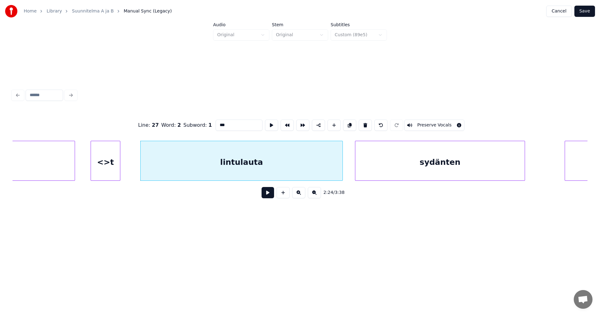
click at [265, 194] on button at bounding box center [268, 192] width 12 height 11
click at [266, 194] on button at bounding box center [268, 192] width 12 height 11
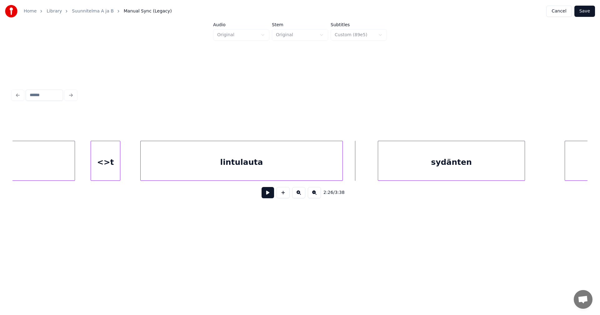
click at [378, 154] on div at bounding box center [379, 160] width 2 height 39
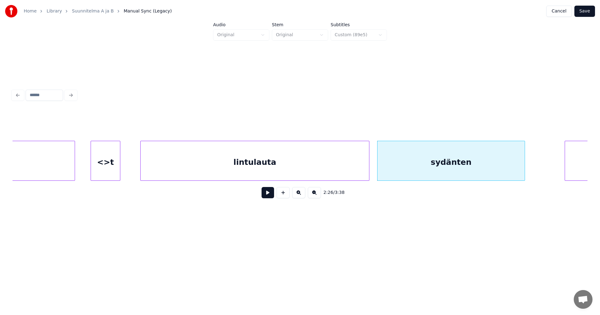
click at [368, 160] on div at bounding box center [368, 160] width 2 height 39
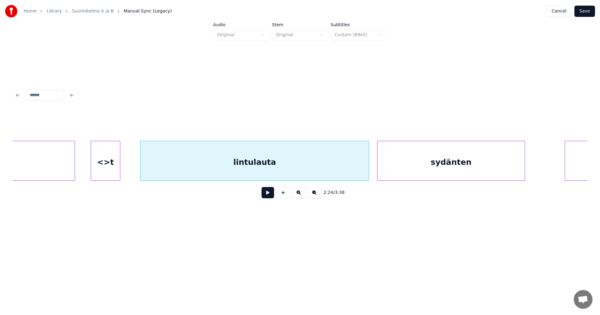
click at [268, 198] on button at bounding box center [268, 192] width 12 height 11
click at [269, 196] on button at bounding box center [268, 192] width 12 height 11
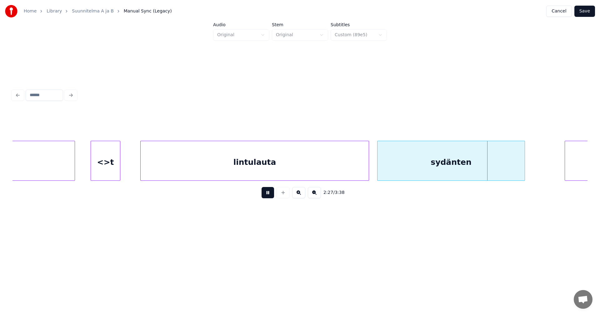
click at [268, 196] on button at bounding box center [268, 192] width 12 height 11
click at [107, 174] on div "<>t" at bounding box center [105, 162] width 29 height 42
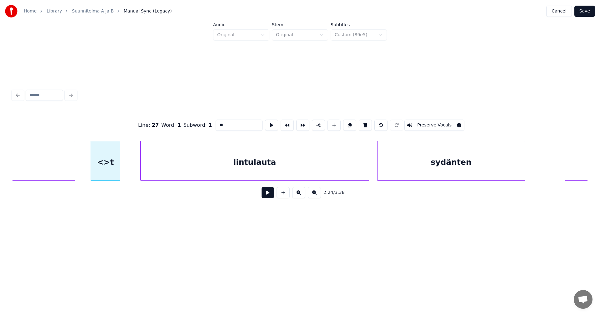
drag, startPoint x: 227, startPoint y: 124, endPoint x: 210, endPoint y: 129, distance: 17.0
click at [210, 129] on div "Line : 27 Word : 1 Subword : 1 ** Preserve Vocals" at bounding box center [299, 125] width 575 height 31
type input "***"
click at [581, 10] on button "Save" at bounding box center [584, 11] width 21 height 11
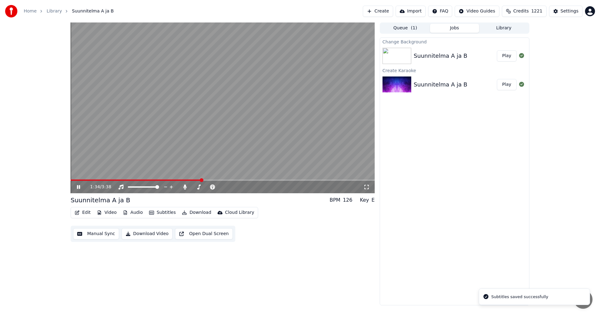
click at [202, 180] on span at bounding box center [223, 180] width 304 height 1
click at [238, 180] on span at bounding box center [223, 180] width 304 height 1
click at [258, 180] on span at bounding box center [223, 180] width 304 height 1
click at [77, 188] on icon at bounding box center [83, 187] width 15 height 5
click at [88, 210] on button "Edit" at bounding box center [82, 212] width 21 height 9
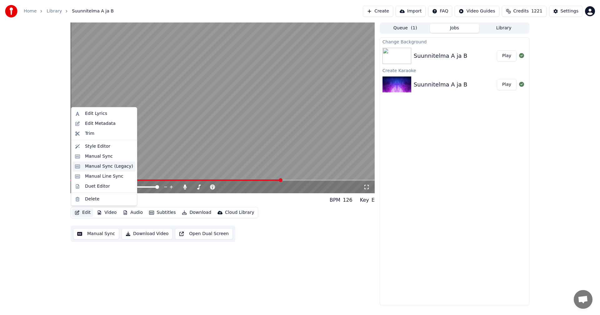
click at [107, 167] on div "Manual Sync (Legacy)" at bounding box center [109, 166] width 48 height 6
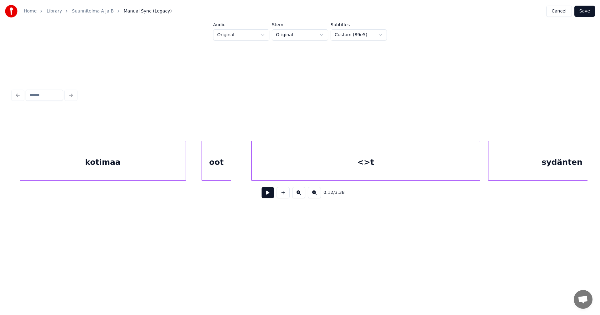
scroll to position [0, 17824]
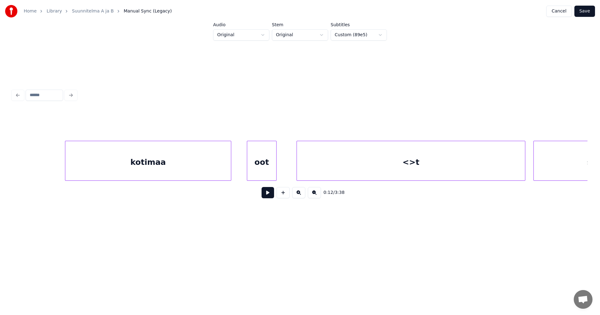
click at [371, 170] on div "<>t" at bounding box center [411, 162] width 228 height 42
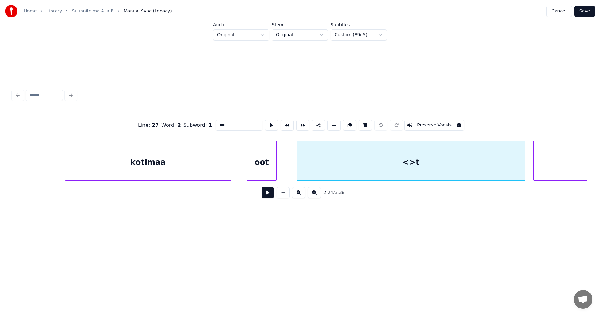
drag, startPoint x: 231, startPoint y: 123, endPoint x: 206, endPoint y: 134, distance: 27.3
click at [206, 134] on div "Line : 27 Word : 2 Subword : 1 *** Preserve Vocals" at bounding box center [299, 125] width 575 height 31
click at [259, 168] on div "oot" at bounding box center [261, 162] width 29 height 42
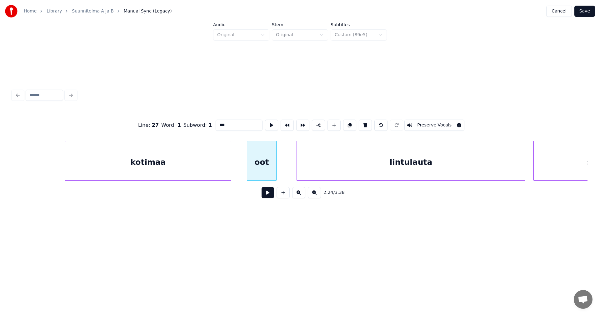
type input "***"
click at [267, 194] on button at bounding box center [268, 192] width 12 height 11
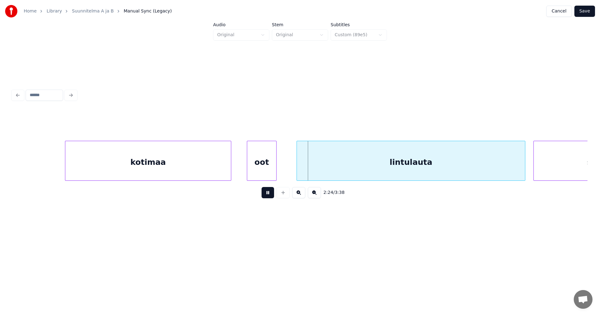
click at [268, 192] on button at bounding box center [268, 192] width 12 height 11
click at [270, 192] on button at bounding box center [268, 192] width 12 height 11
click at [270, 191] on button at bounding box center [268, 192] width 12 height 11
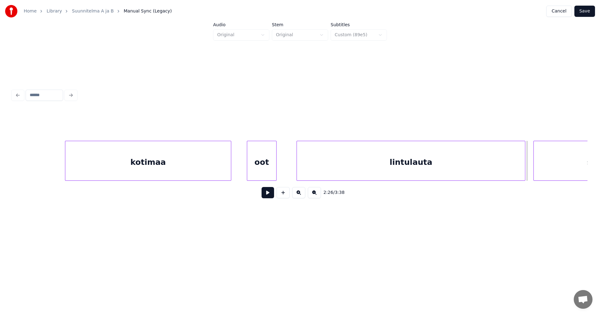
click at [270, 191] on button at bounding box center [268, 192] width 12 height 11
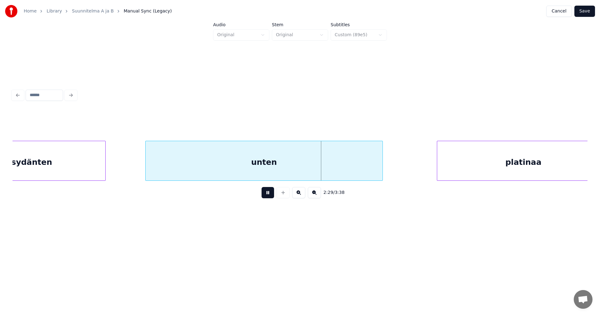
drag, startPoint x: 270, startPoint y: 191, endPoint x: 276, endPoint y: 187, distance: 7.2
click at [271, 190] on button at bounding box center [268, 192] width 12 height 11
click at [588, 12] on button "Save" at bounding box center [584, 11] width 21 height 11
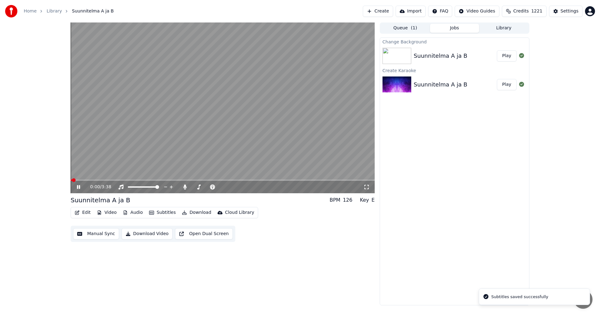
click at [256, 179] on video at bounding box center [223, 107] width 304 height 171
click at [256, 180] on span at bounding box center [223, 180] width 304 height 1
click at [76, 187] on icon at bounding box center [83, 187] width 15 height 5
click at [268, 181] on span at bounding box center [223, 180] width 304 height 1
click at [306, 180] on span at bounding box center [223, 180] width 304 height 1
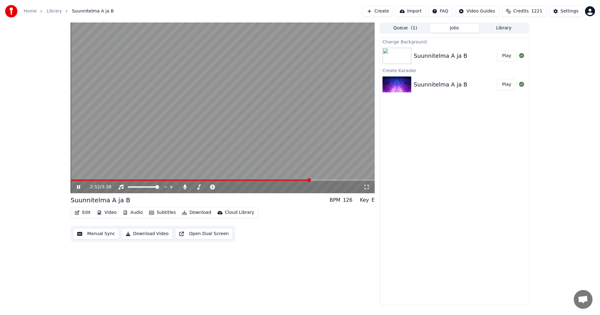
click at [295, 181] on span at bounding box center [191, 180] width 240 height 1
click at [317, 177] on video at bounding box center [223, 107] width 304 height 171
click at [317, 180] on span at bounding box center [204, 180] width 266 height 1
click at [185, 187] on icon at bounding box center [184, 187] width 3 height 5
click at [76, 187] on icon at bounding box center [83, 187] width 15 height 5
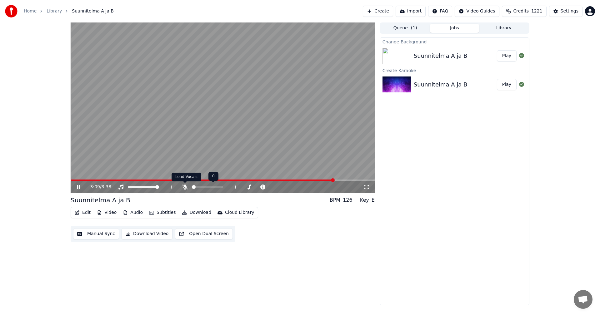
click at [185, 188] on icon at bounding box center [185, 187] width 6 height 5
click at [184, 188] on icon at bounding box center [185, 187] width 6 height 5
click at [79, 187] on icon at bounding box center [78, 187] width 3 height 4
click at [185, 186] on icon at bounding box center [184, 187] width 3 height 5
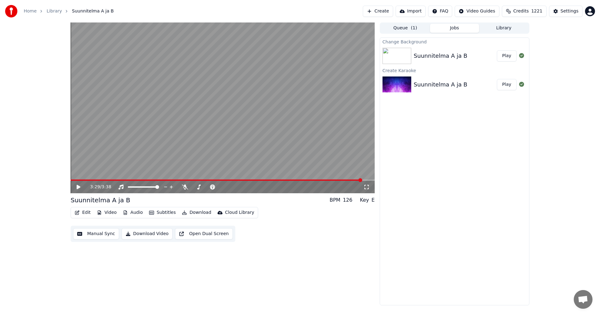
click at [200, 213] on button "Download" at bounding box center [196, 212] width 34 height 9
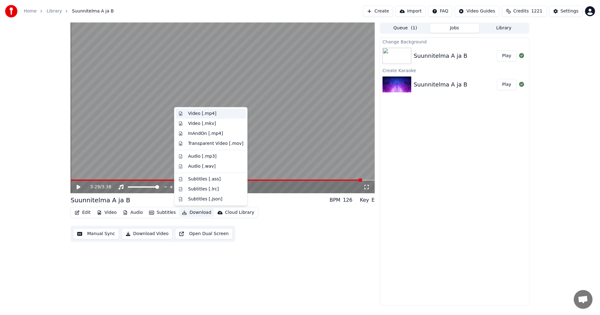
click at [201, 113] on div "Video [.mp4]" at bounding box center [202, 114] width 28 height 6
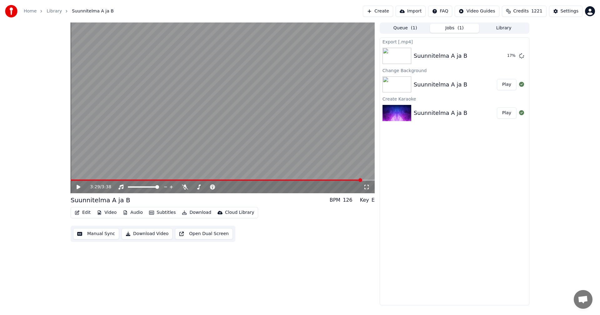
click at [87, 214] on button "Edit" at bounding box center [82, 212] width 21 height 9
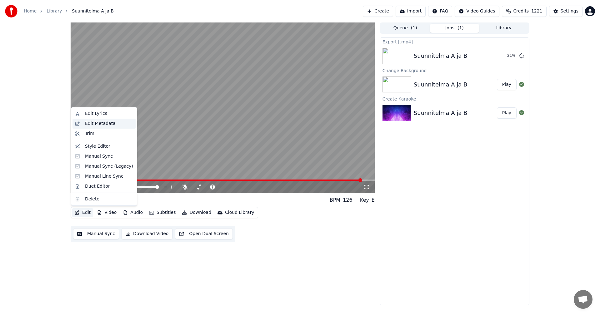
click at [95, 124] on div "Edit Metadata" at bounding box center [100, 124] width 31 height 6
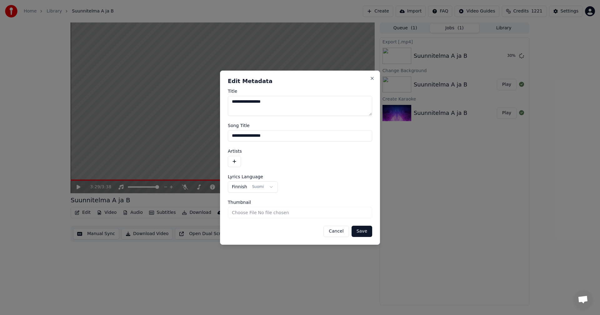
click at [234, 162] on button "button" at bounding box center [234, 161] width 13 height 11
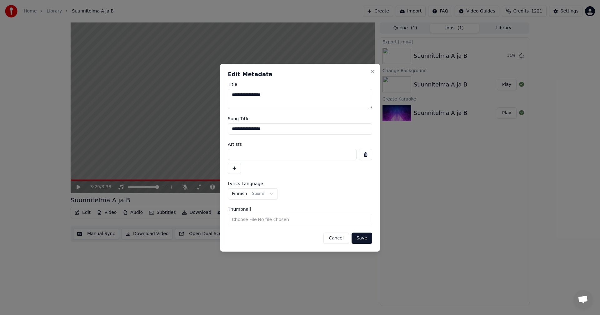
click at [240, 156] on input at bounding box center [292, 154] width 129 height 11
type input "**********"
click at [357, 241] on button "Save" at bounding box center [362, 238] width 21 height 11
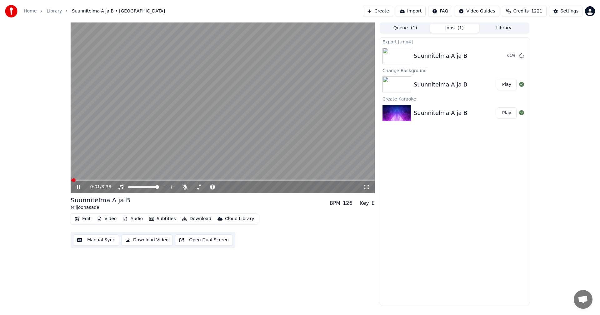
click at [72, 180] on span at bounding box center [71, 180] width 1 height 1
click at [79, 187] on icon at bounding box center [83, 187] width 15 height 5
click at [503, 57] on button "Show" at bounding box center [505, 55] width 22 height 11
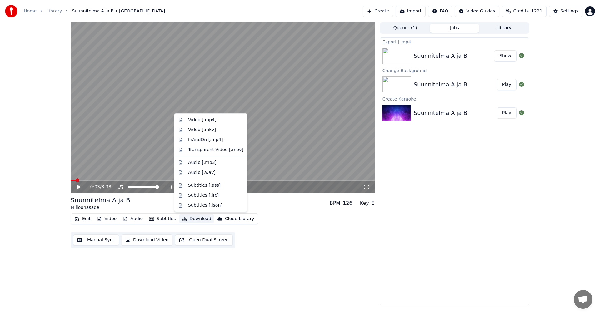
click at [192, 222] on button "Download" at bounding box center [196, 219] width 34 height 9
click at [204, 120] on div "Video [.mp4]" at bounding box center [202, 120] width 28 height 6
